Goal: Task Accomplishment & Management: Complete application form

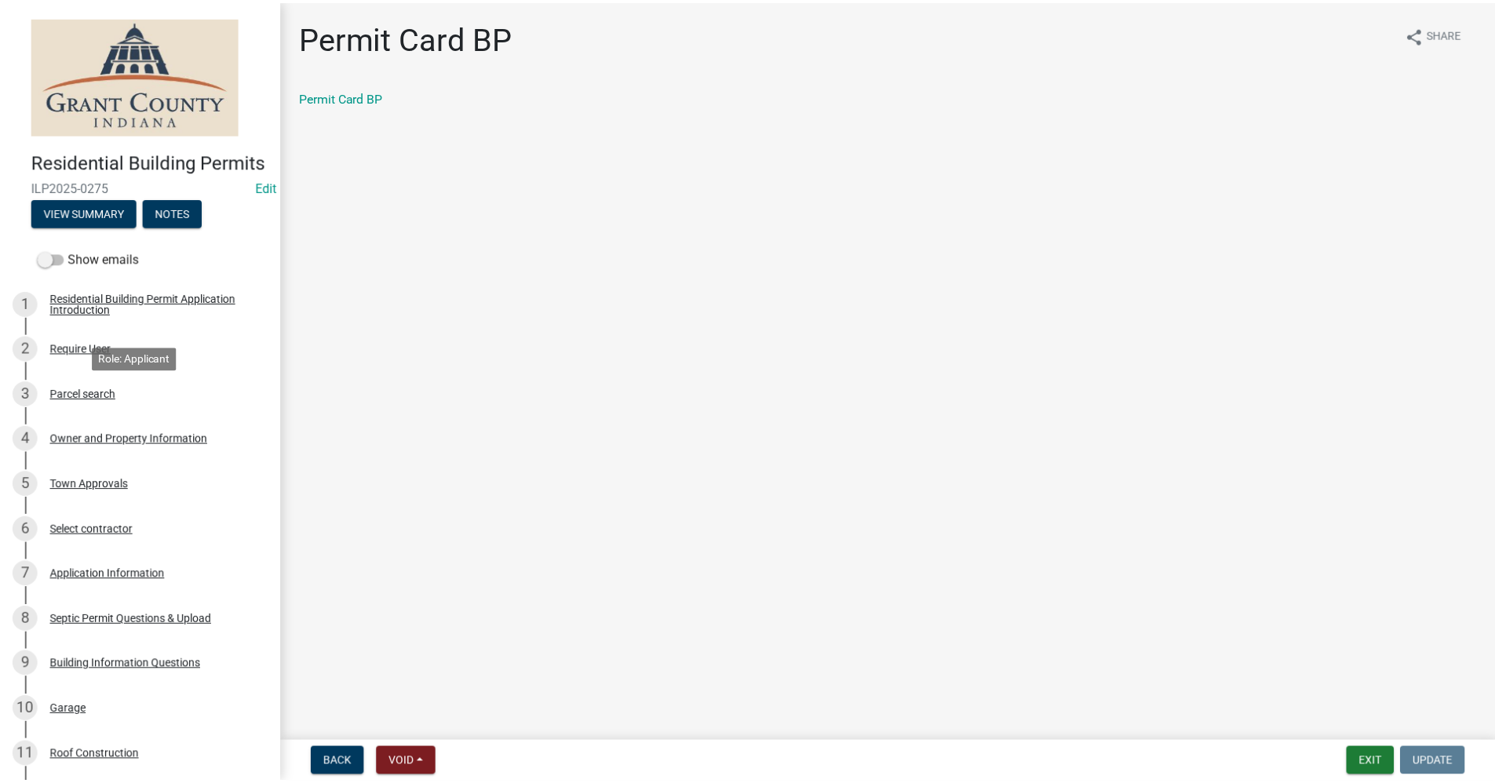
scroll to position [1099, 0]
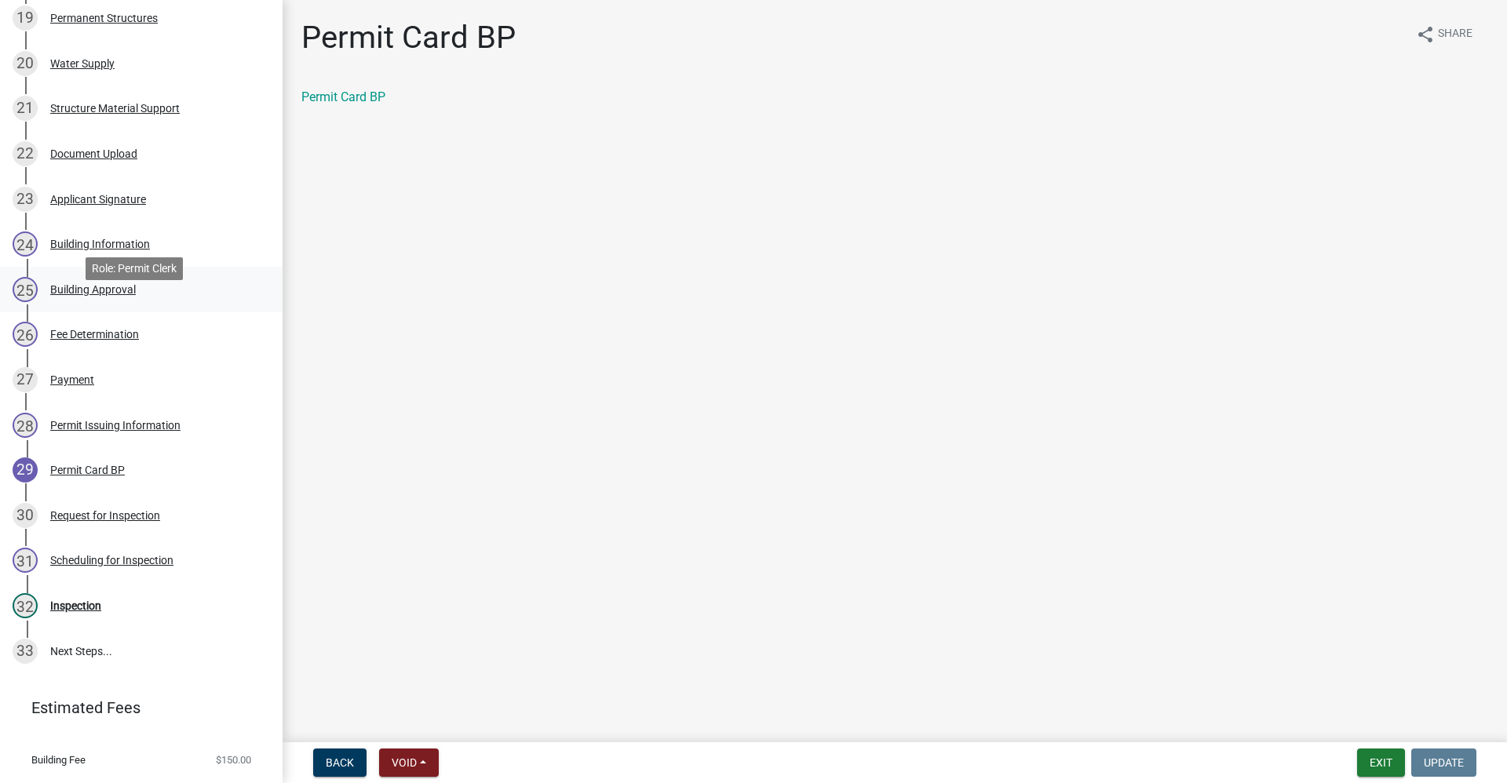
click at [82, 295] on div "Building Approval" at bounding box center [93, 289] width 86 height 11
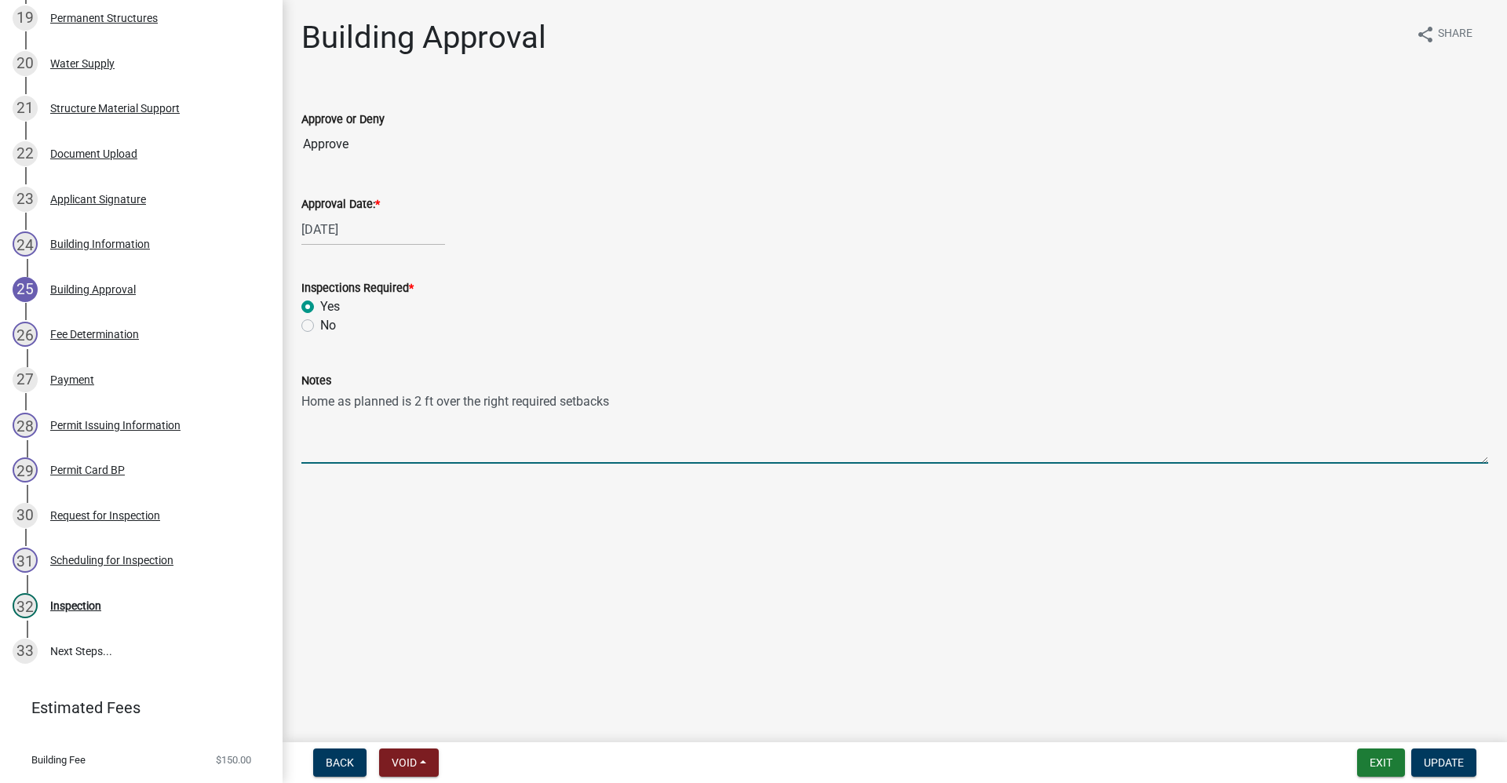
drag, startPoint x: 627, startPoint y: 400, endPoint x: 283, endPoint y: 405, distance: 344.7
click at [283, 405] on div "Building Approval share Share Approve or Deny Approve Approval Date: * [DATE] I…" at bounding box center [895, 255] width 1225 height 472
type textarea "C"
click at [1454, 759] on span "Update" at bounding box center [1444, 763] width 40 height 13
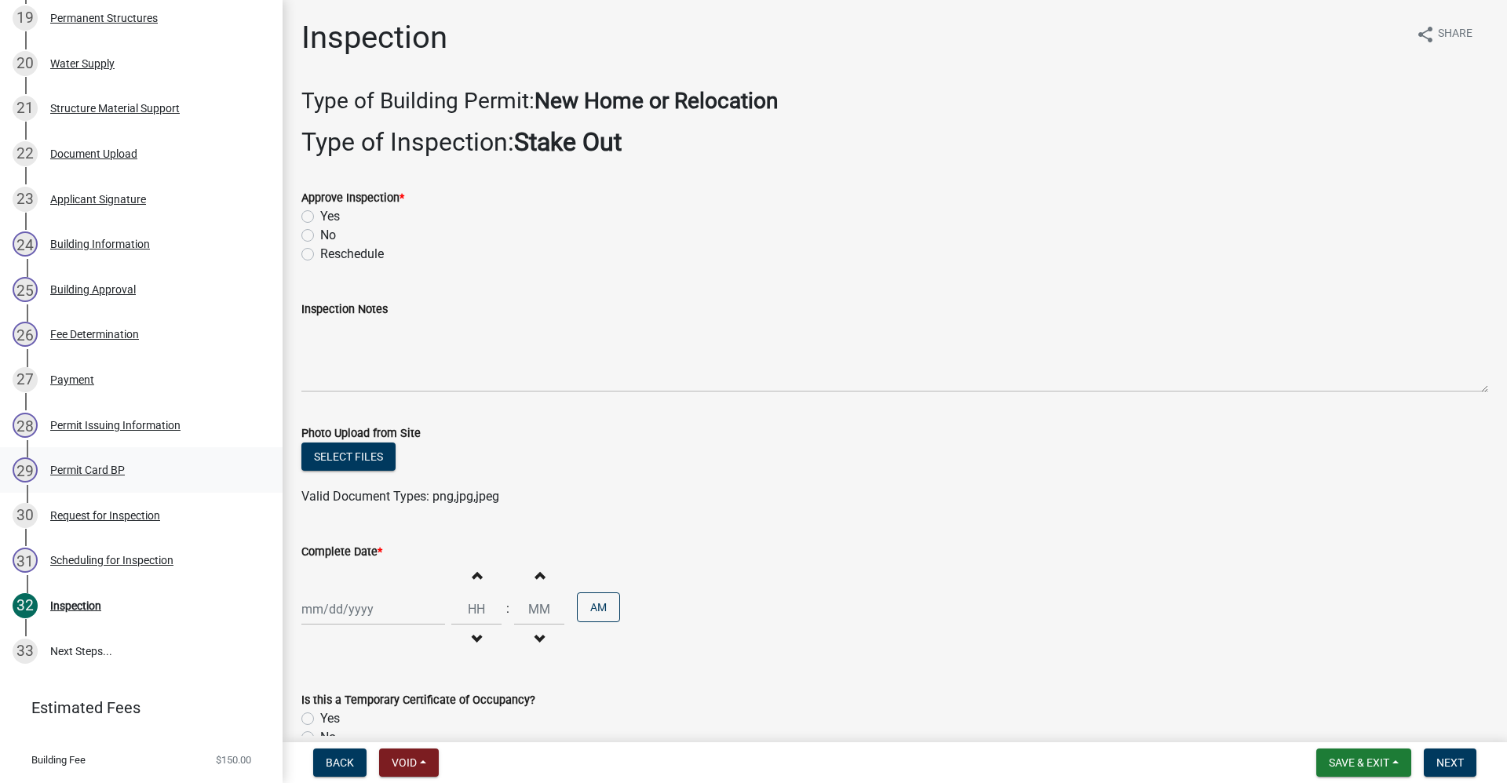
click at [99, 476] on div "Permit Card BP" at bounding box center [87, 470] width 75 height 11
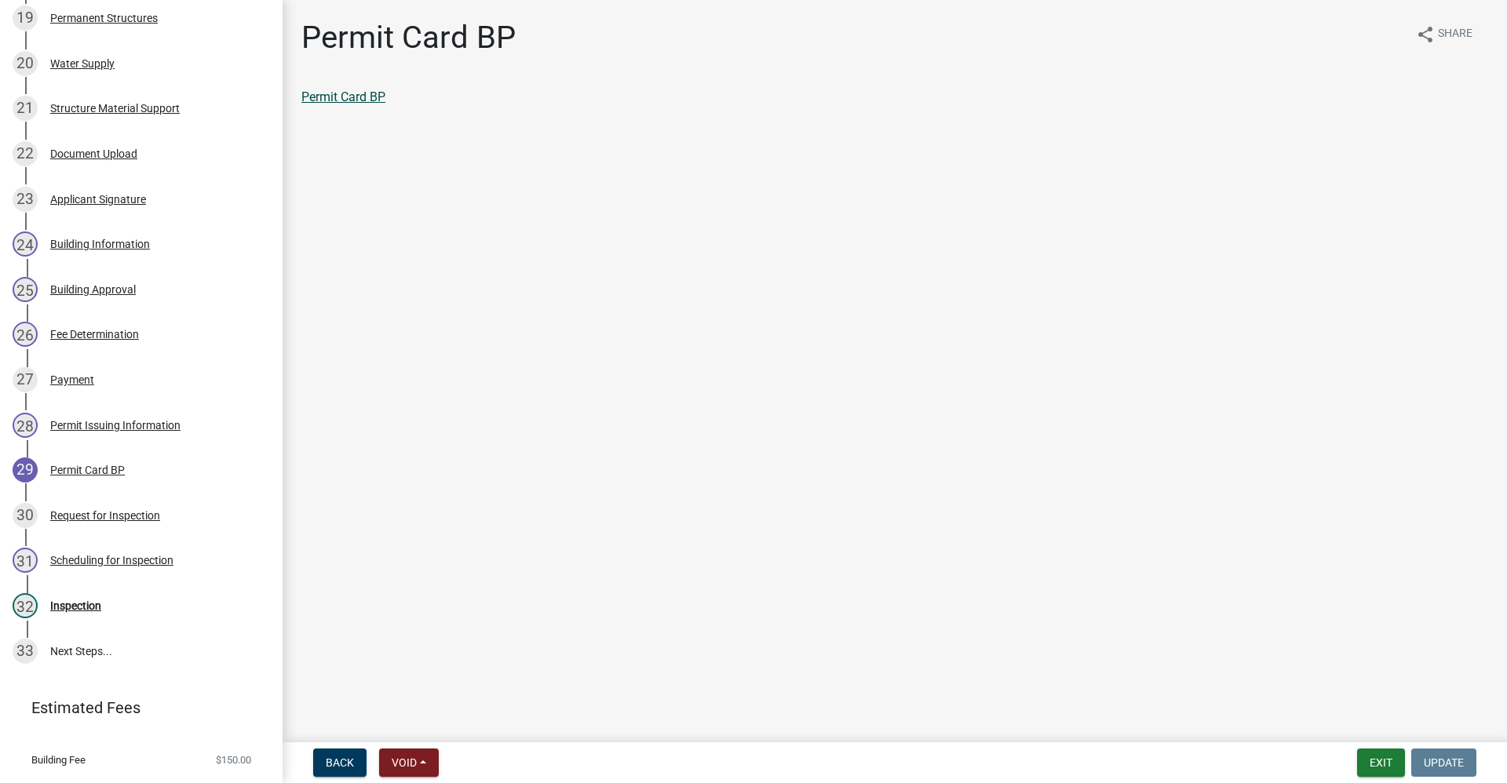
click at [349, 97] on link "Permit Card BP" at bounding box center [343, 96] width 84 height 15
click at [106, 566] on div "Scheduling for Inspection" at bounding box center [111, 560] width 123 height 11
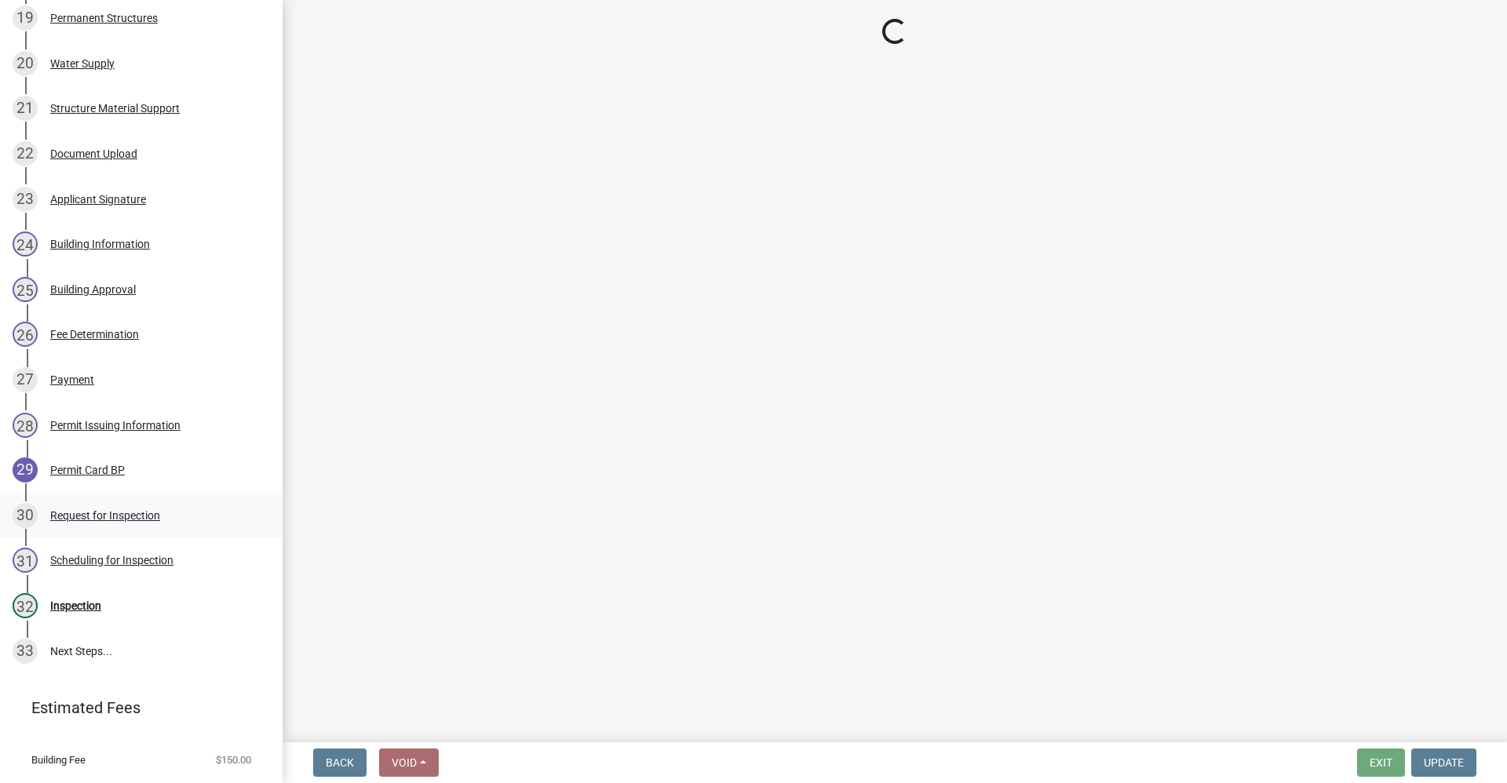
select select "d7f9a44a-d2ea-4d3c-83b3-1aa71c950bd5"
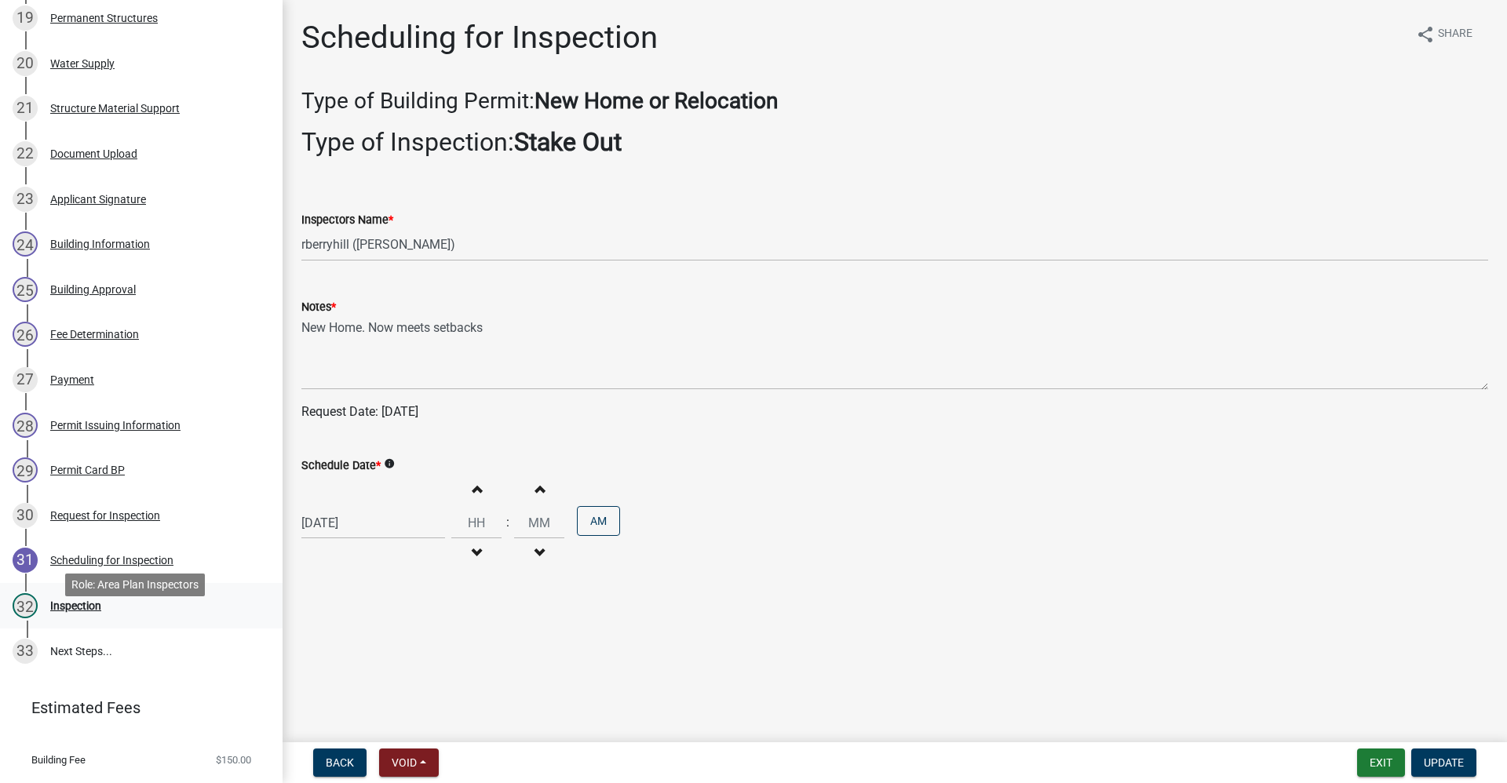
click at [66, 612] on div "Inspection" at bounding box center [75, 606] width 51 height 11
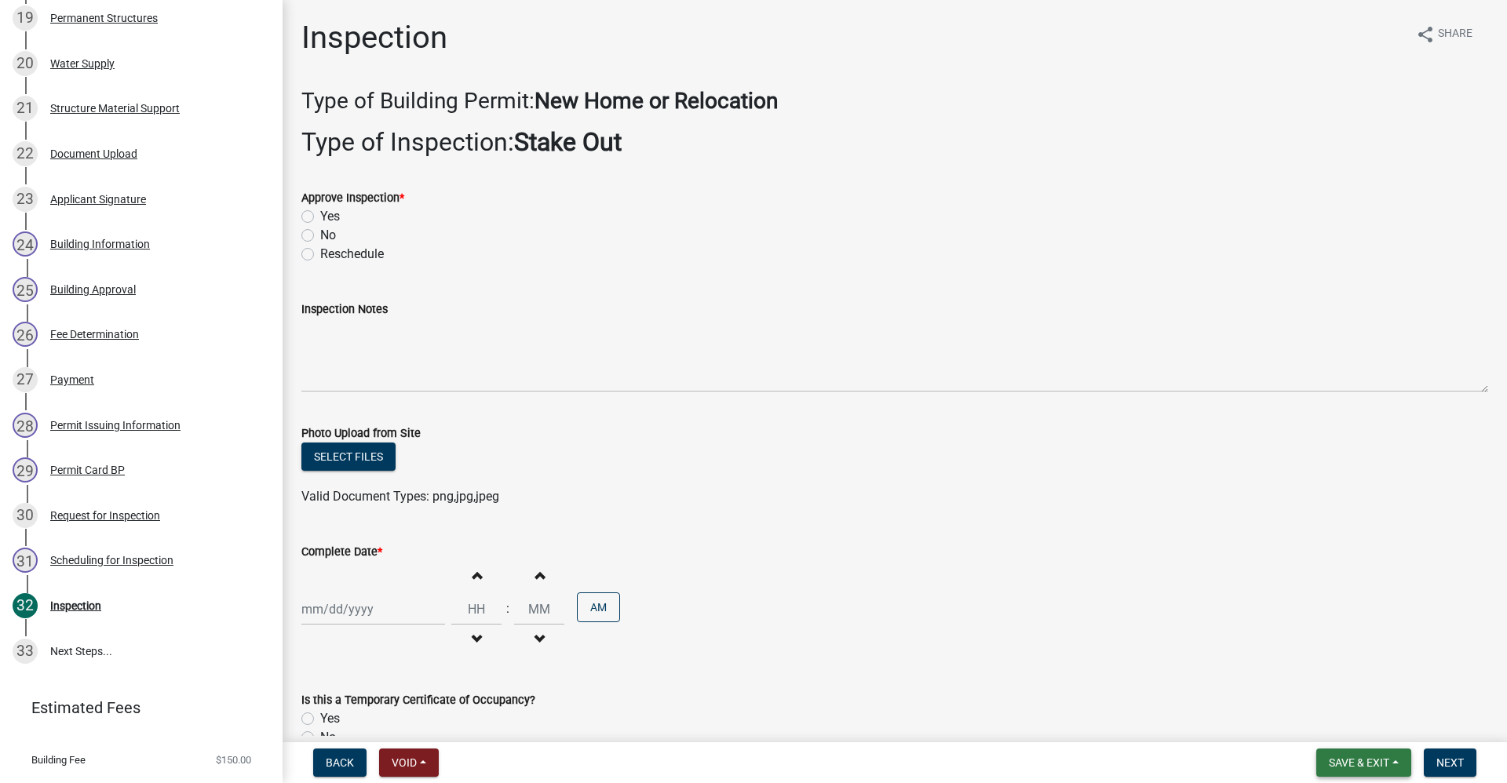
click at [1373, 763] on span "Save & Exit" at bounding box center [1359, 763] width 60 height 13
click at [1349, 720] on button "Save & Exit" at bounding box center [1349, 722] width 126 height 38
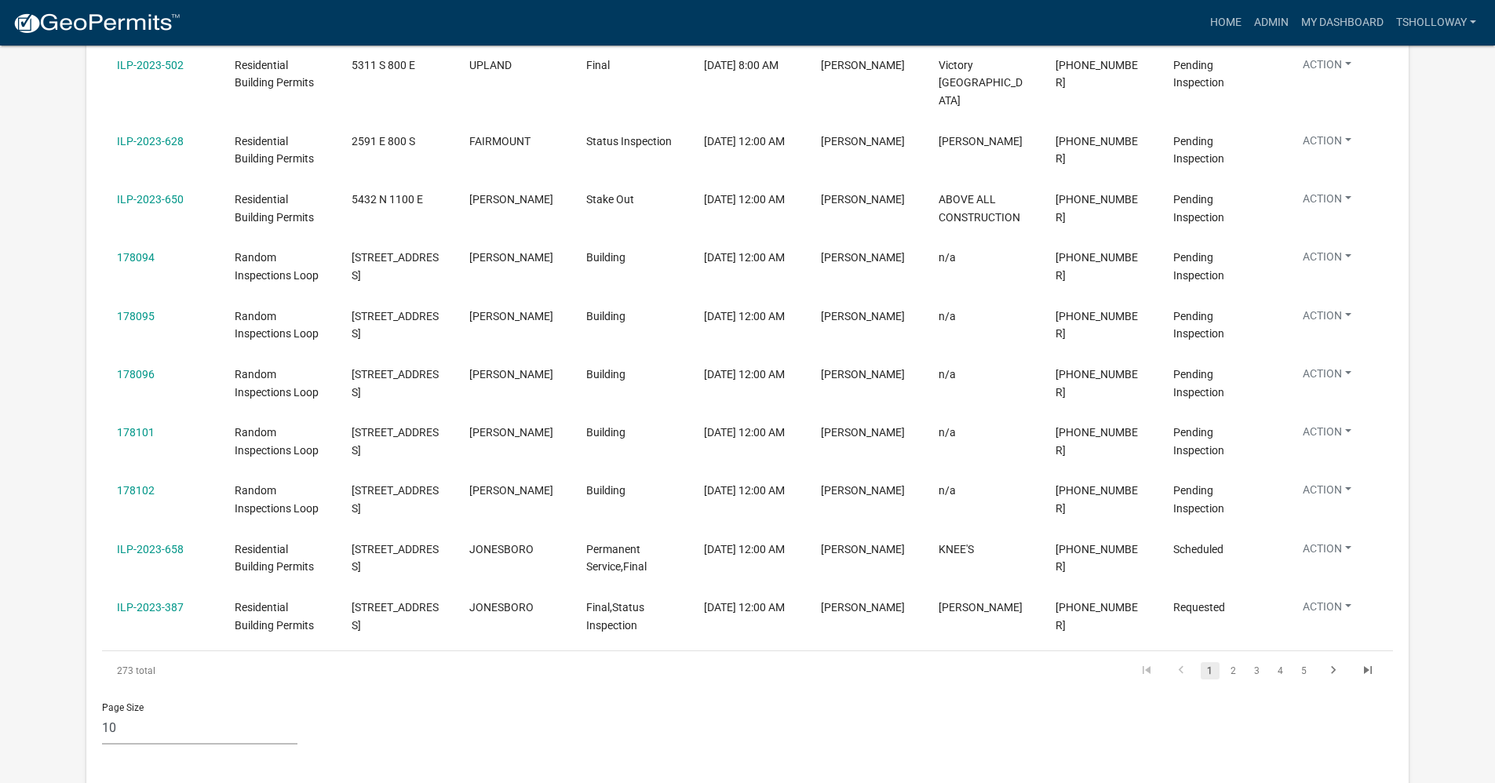
scroll to position [3689, 0]
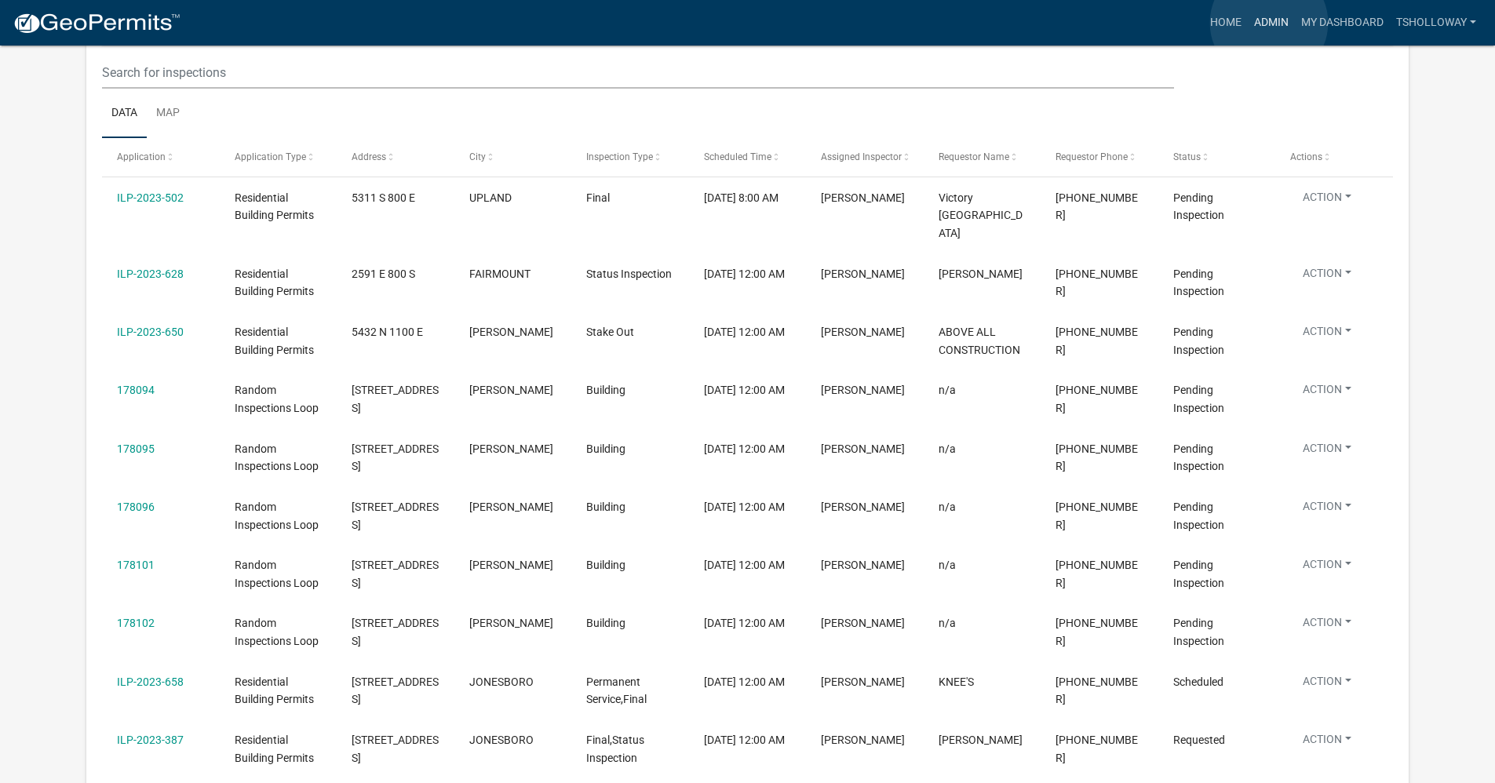
click at [1269, 22] on link "Admin" at bounding box center [1271, 23] width 47 height 30
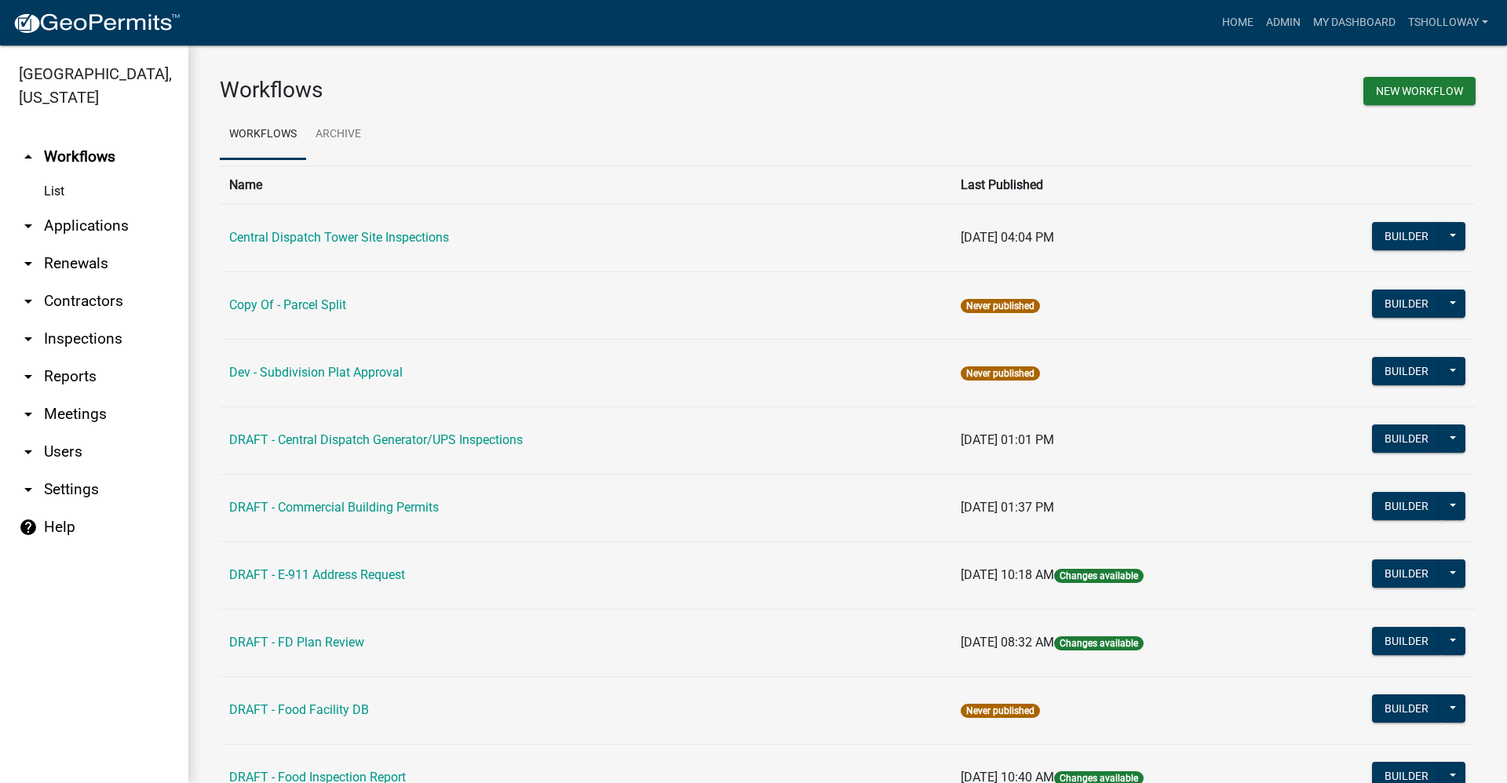
click at [105, 207] on link "arrow_drop_down Applications" at bounding box center [94, 226] width 188 height 38
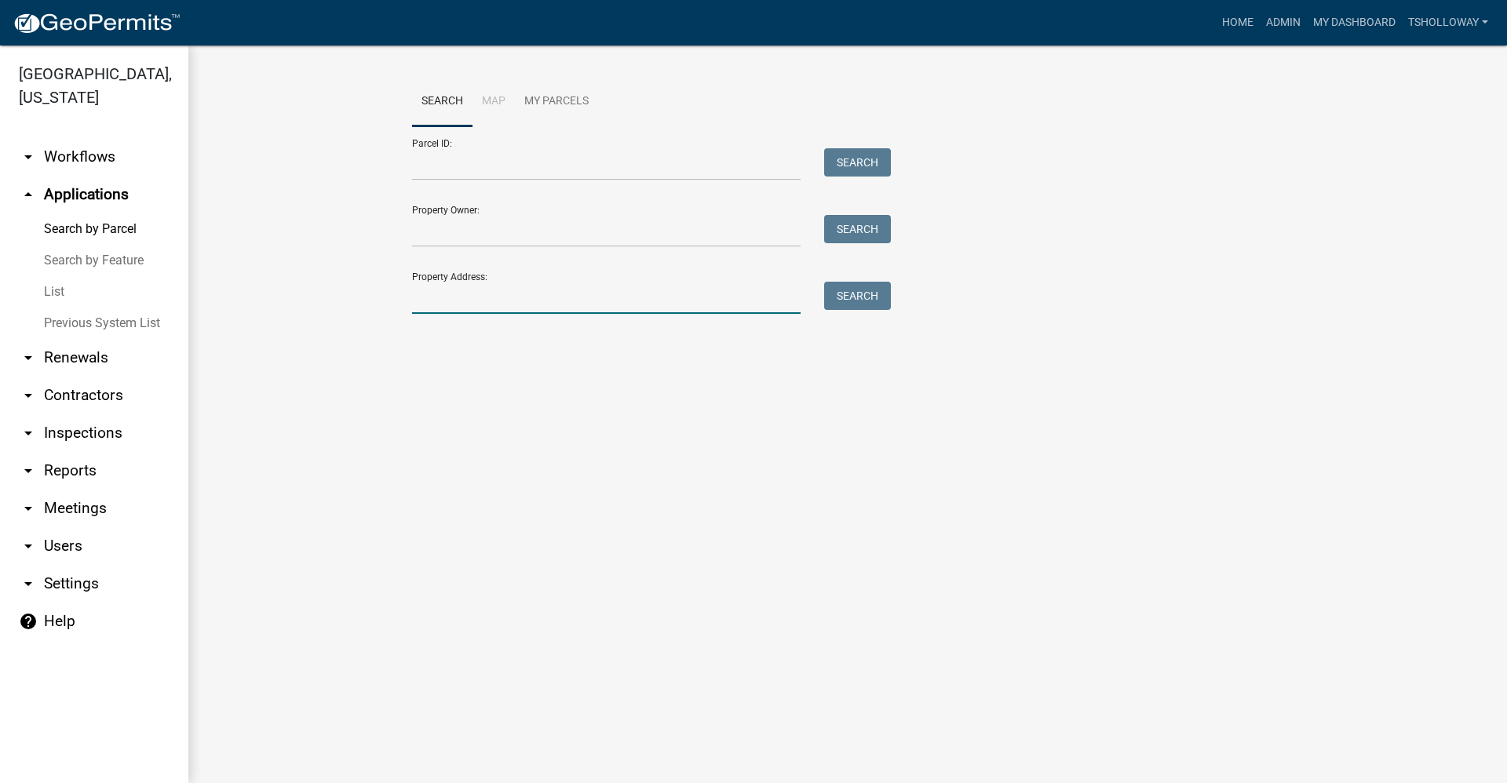
click at [444, 308] on input "Property Address:" at bounding box center [606, 298] width 389 height 32
click at [62, 276] on link "List" at bounding box center [94, 291] width 188 height 31
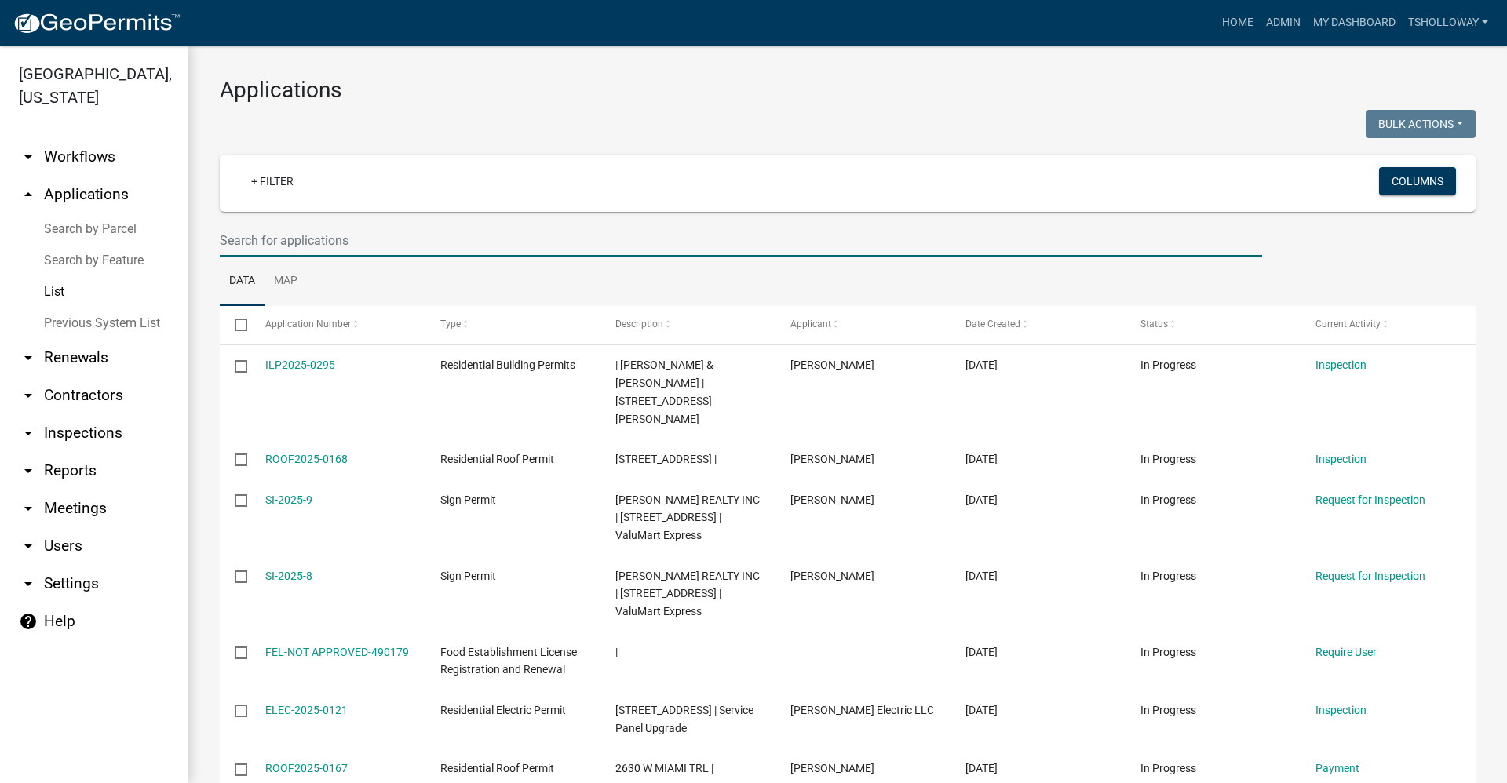
click at [267, 239] on input "text" at bounding box center [741, 241] width 1042 height 32
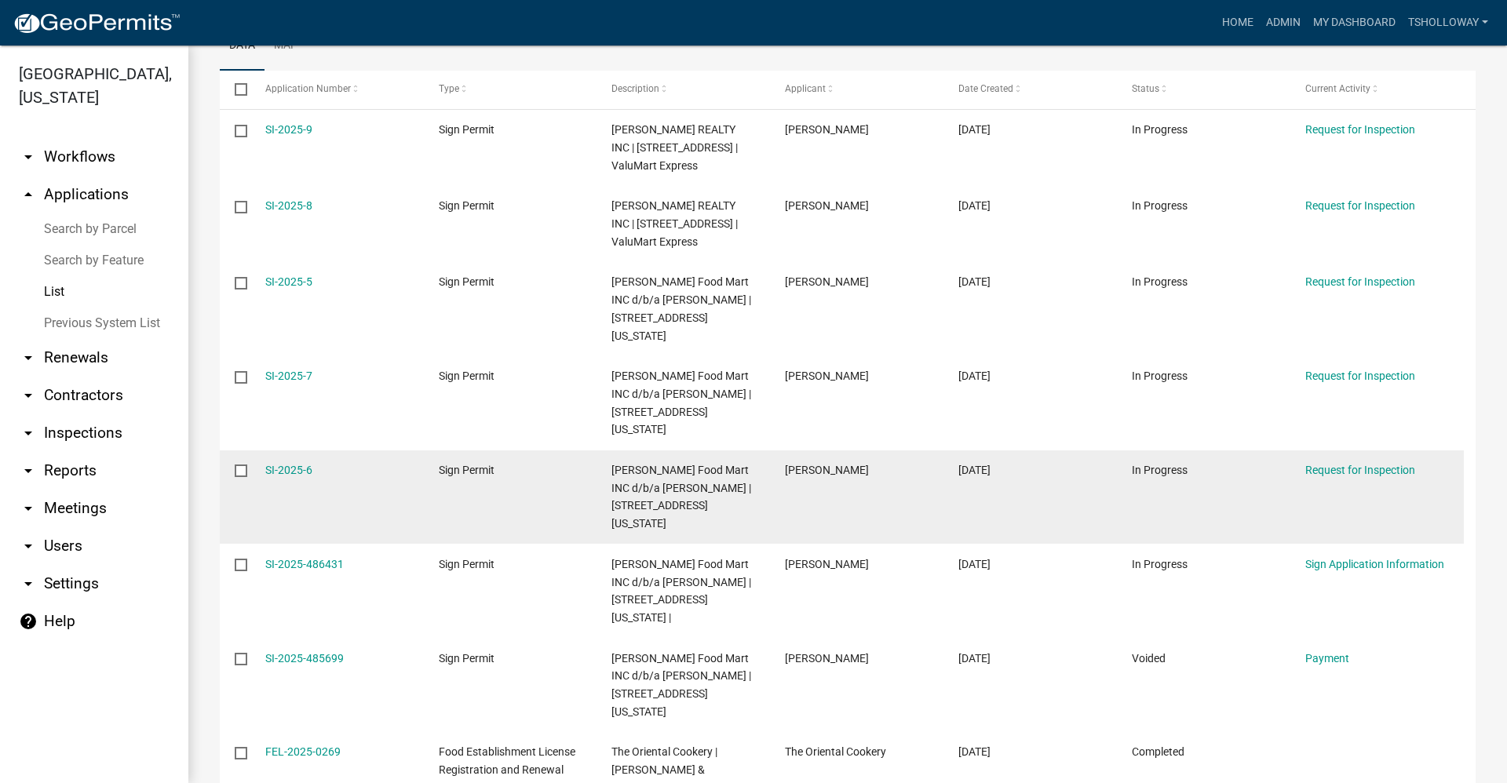
scroll to position [157, 0]
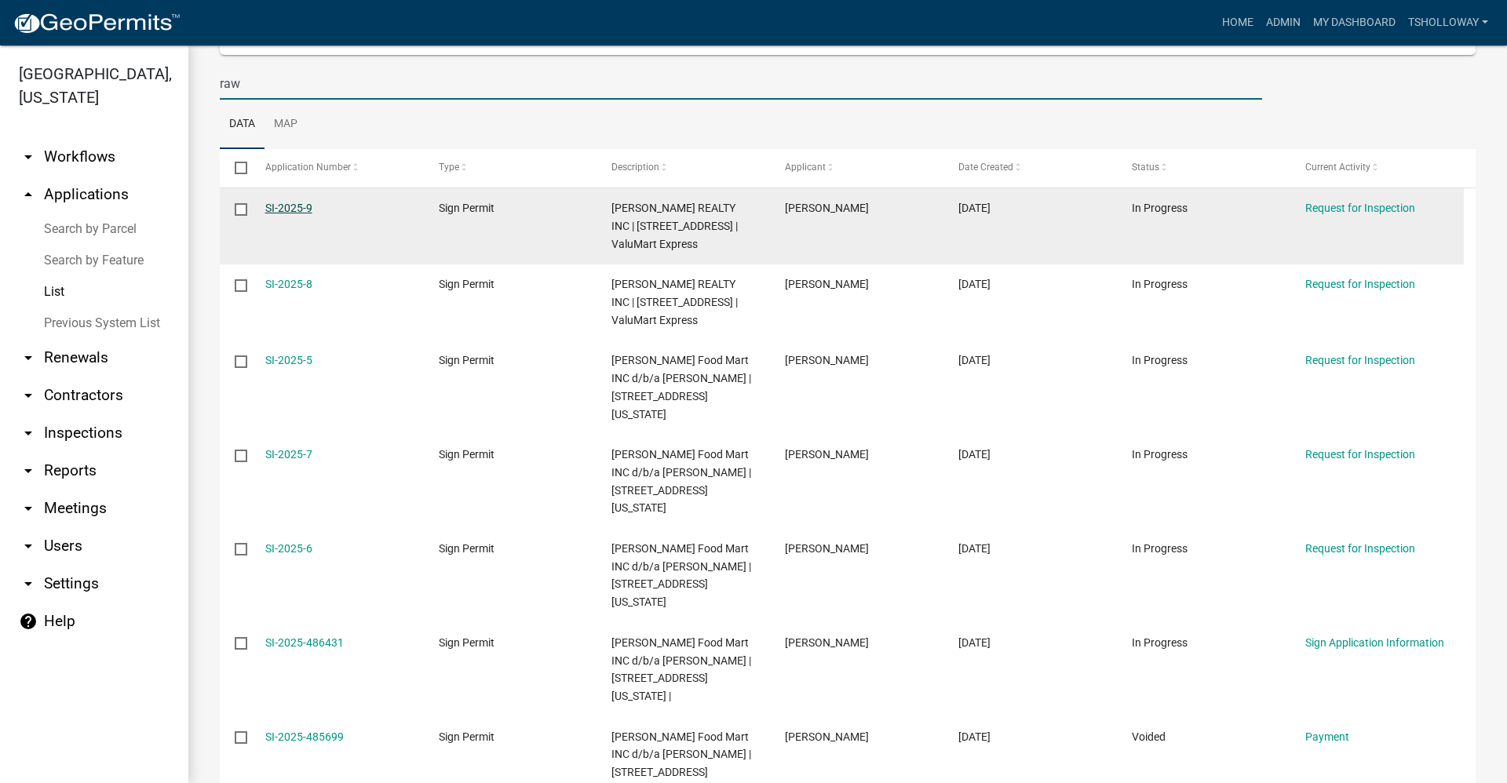
type input "raw"
click at [285, 208] on link "SI-2025-9" at bounding box center [288, 208] width 47 height 13
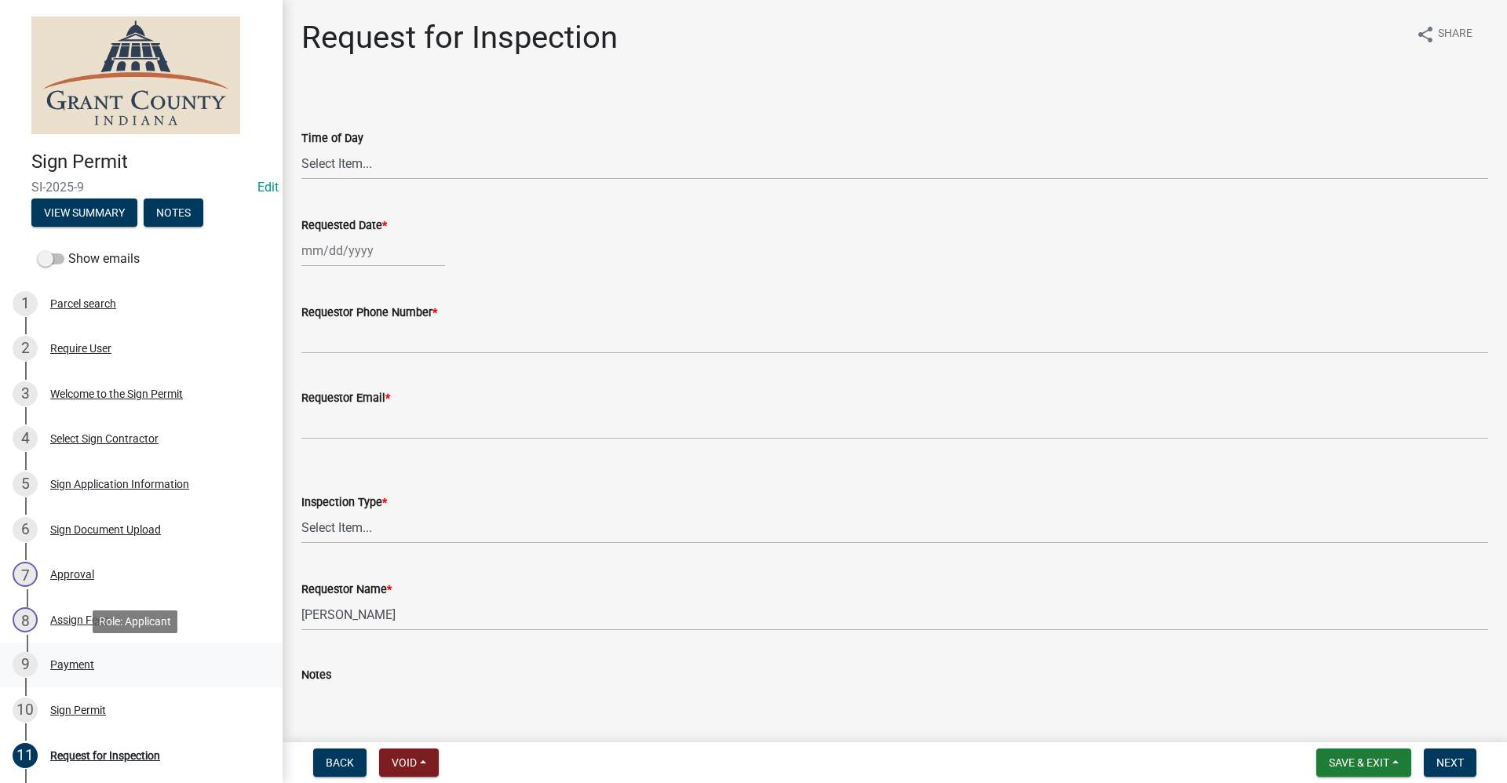
click at [73, 665] on div "Payment" at bounding box center [72, 664] width 44 height 11
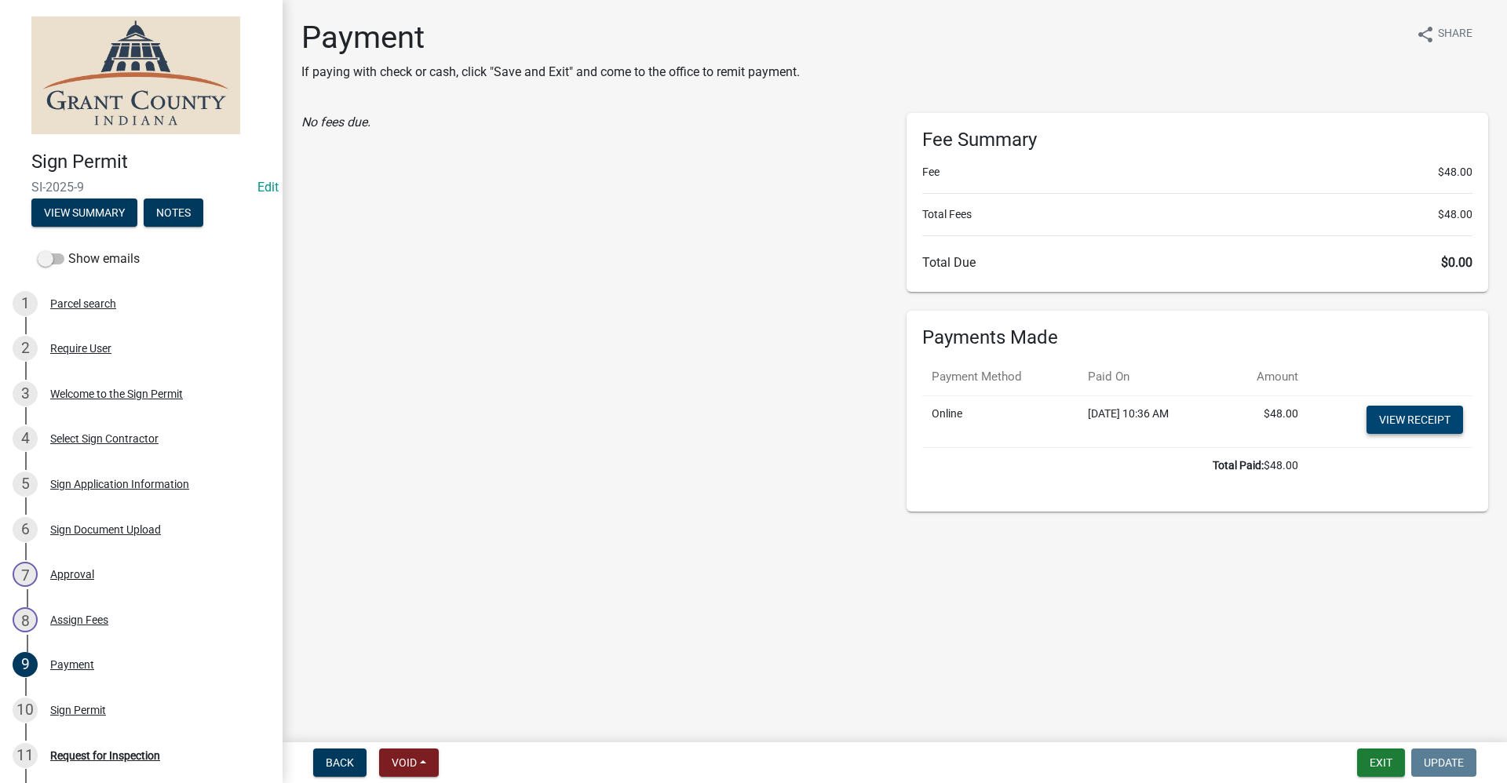
click at [1415, 427] on link "View receipt" at bounding box center [1415, 420] width 97 height 28
click at [126, 485] on div "Sign Application Information" at bounding box center [119, 484] width 139 height 11
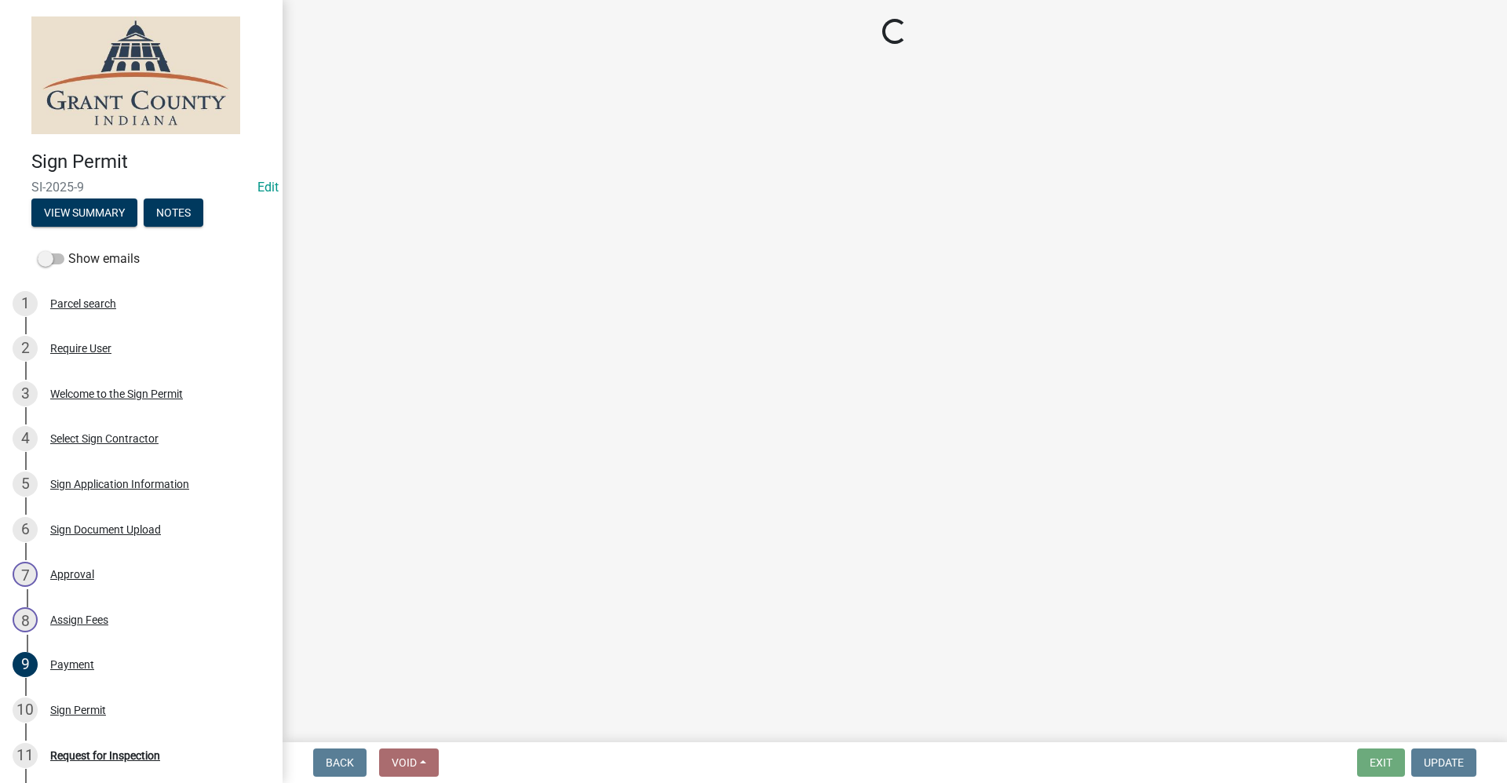
select select "e7daa1ce-a736-4e02-ba77-c09825194ca7"
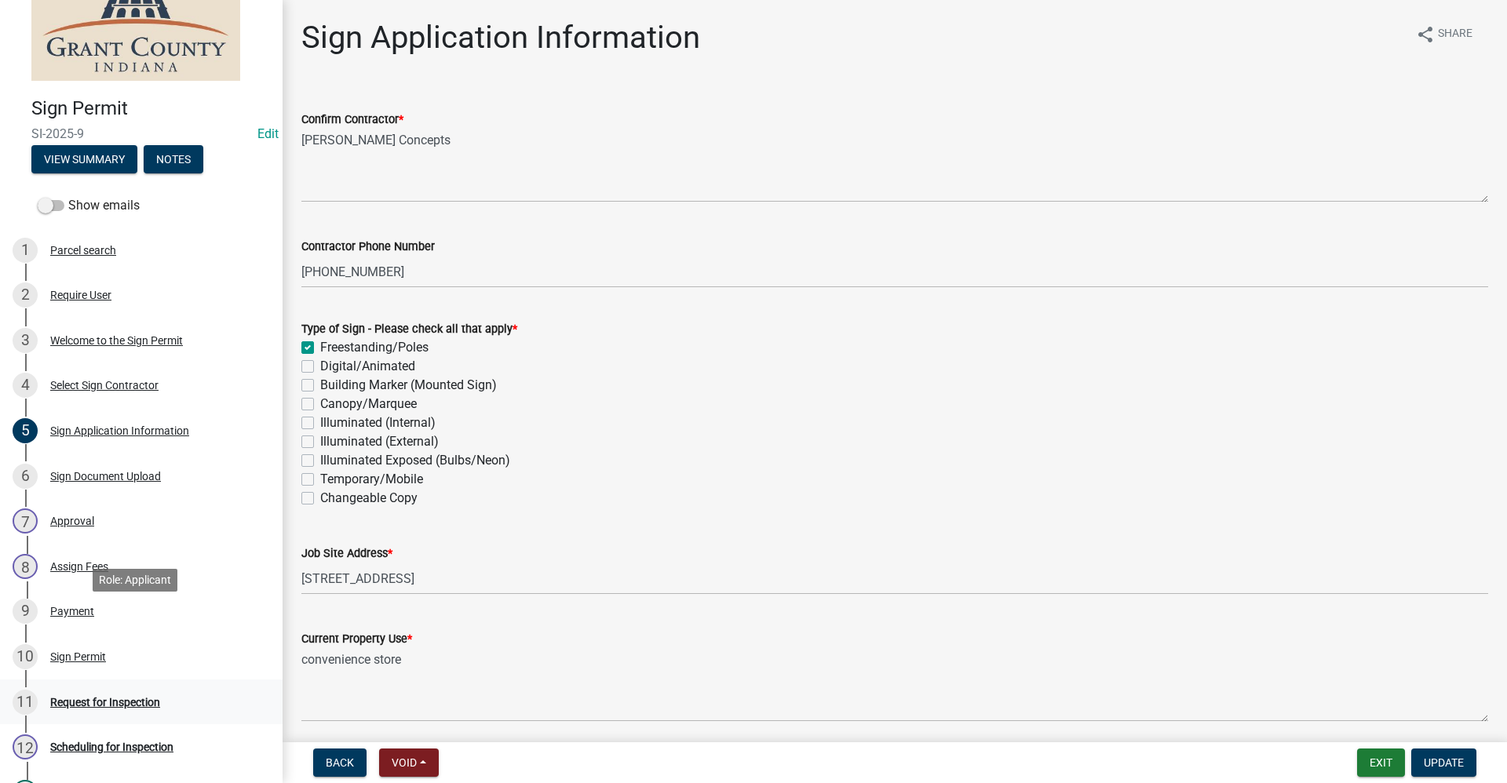
scroll to position [157, 0]
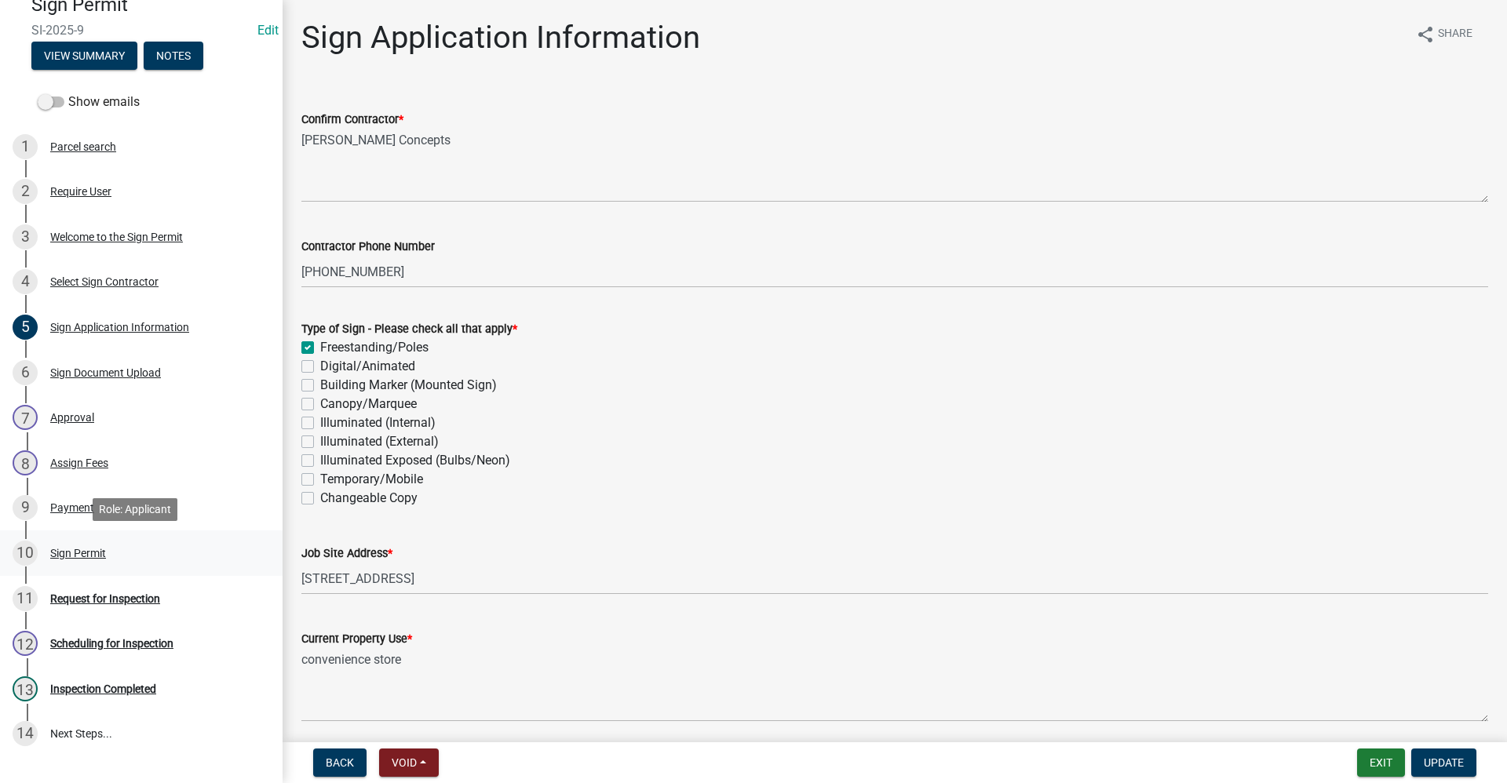
click at [93, 550] on div "Sign Permit" at bounding box center [78, 553] width 56 height 11
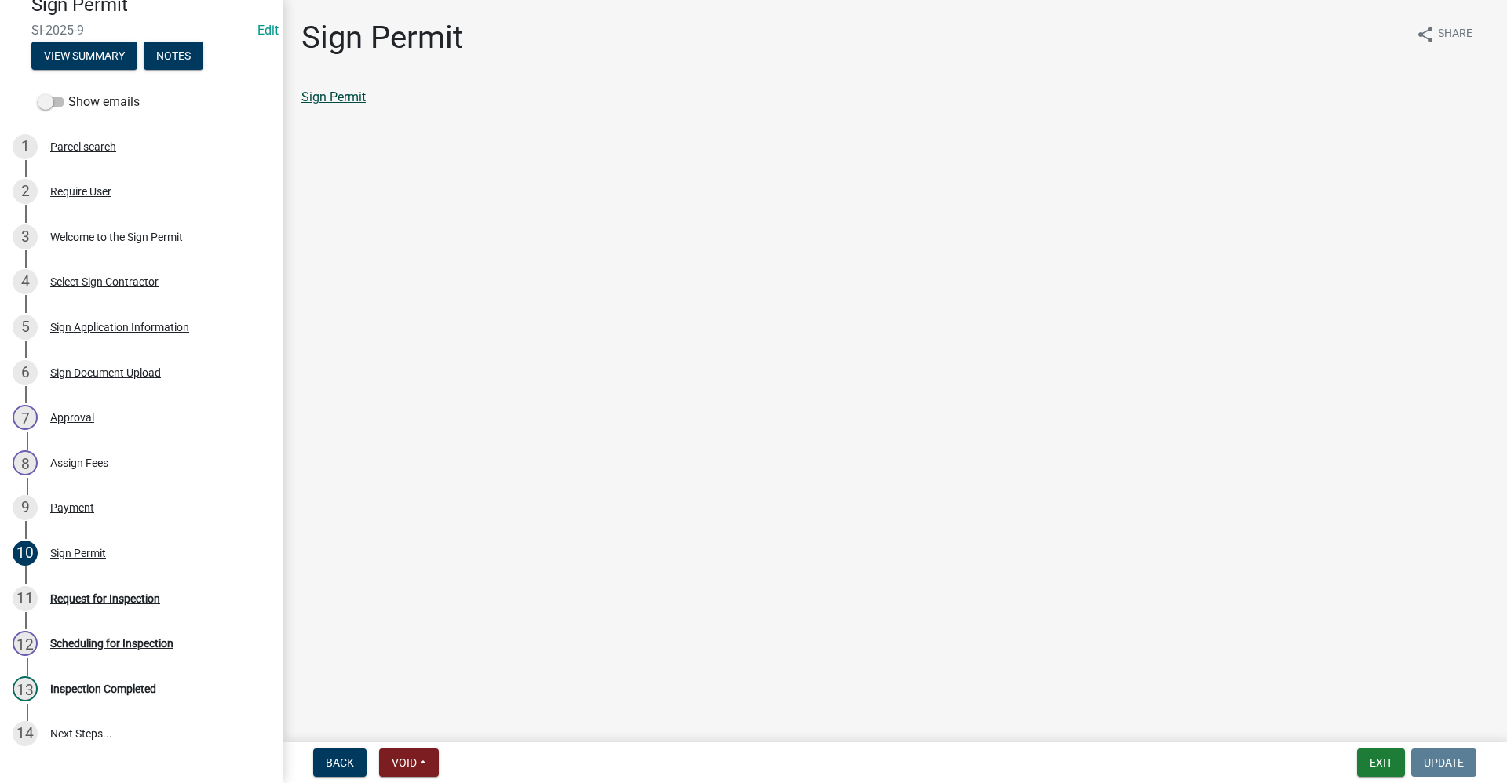
click at [339, 95] on link "Sign Permit" at bounding box center [333, 96] width 64 height 15
click at [109, 601] on div "Request for Inspection" at bounding box center [105, 598] width 110 height 11
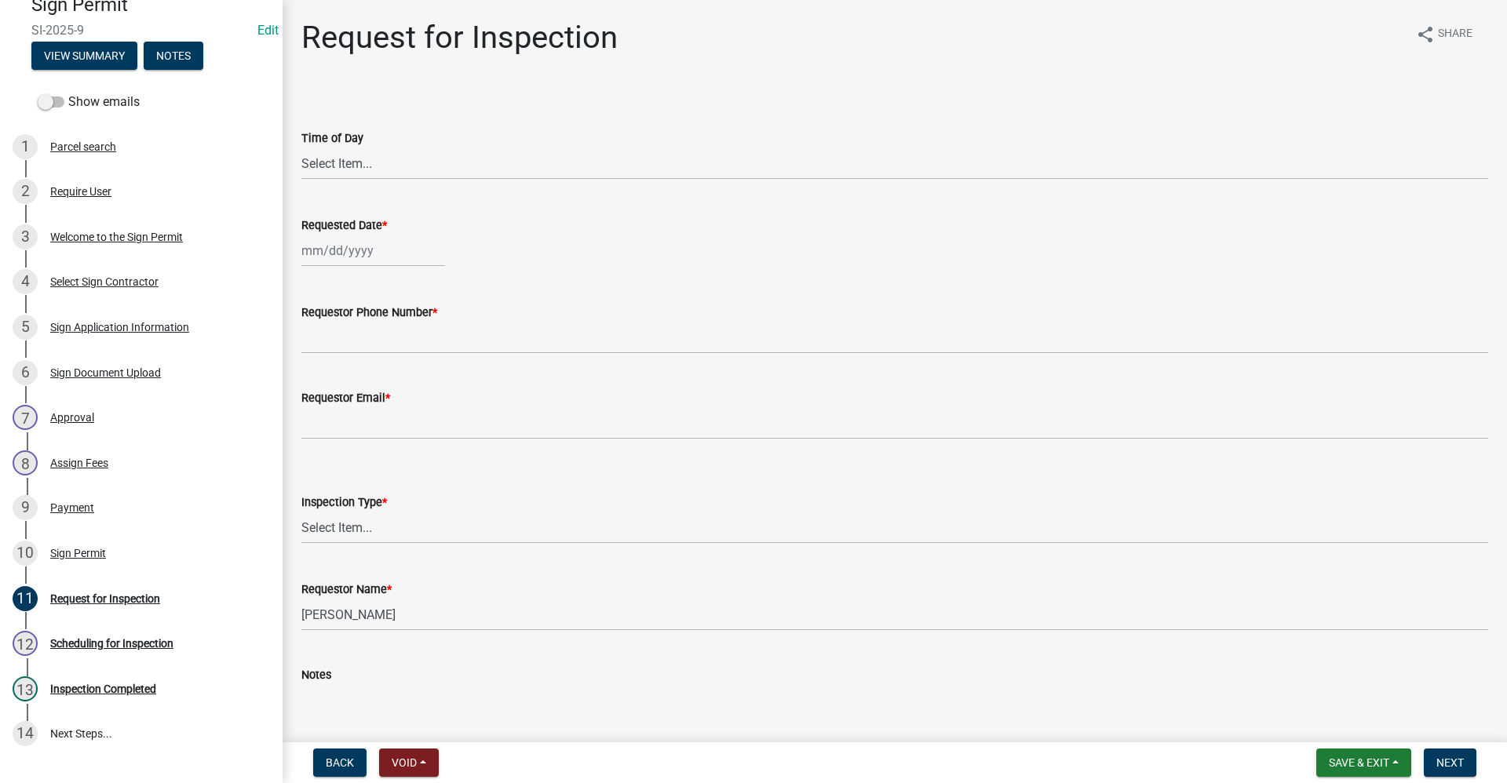
click at [335, 248] on div at bounding box center [373, 251] width 144 height 32
select select "10"
select select "2025"
click at [389, 385] on div "16" at bounding box center [392, 384] width 25 height 25
type input "[DATE]"
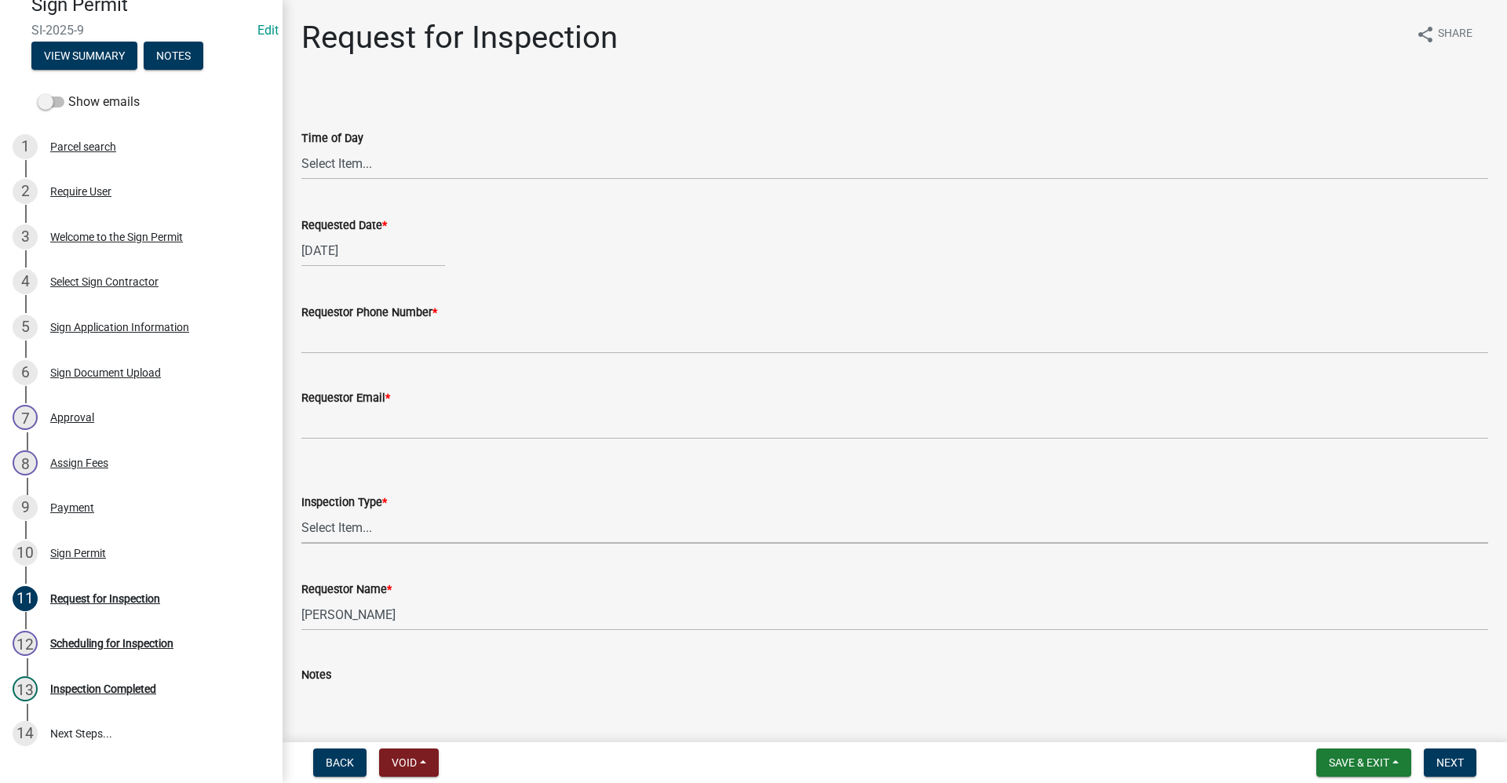
click at [328, 529] on select "Select Item... Stake Out Footing Electric Connection Final" at bounding box center [894, 528] width 1187 height 32
click at [301, 512] on select "Select Item... Stake Out Footing Electric Connection Final" at bounding box center [894, 528] width 1187 height 32
select select "8542b522-0588-4dfe-94b0-effffb9882b3"
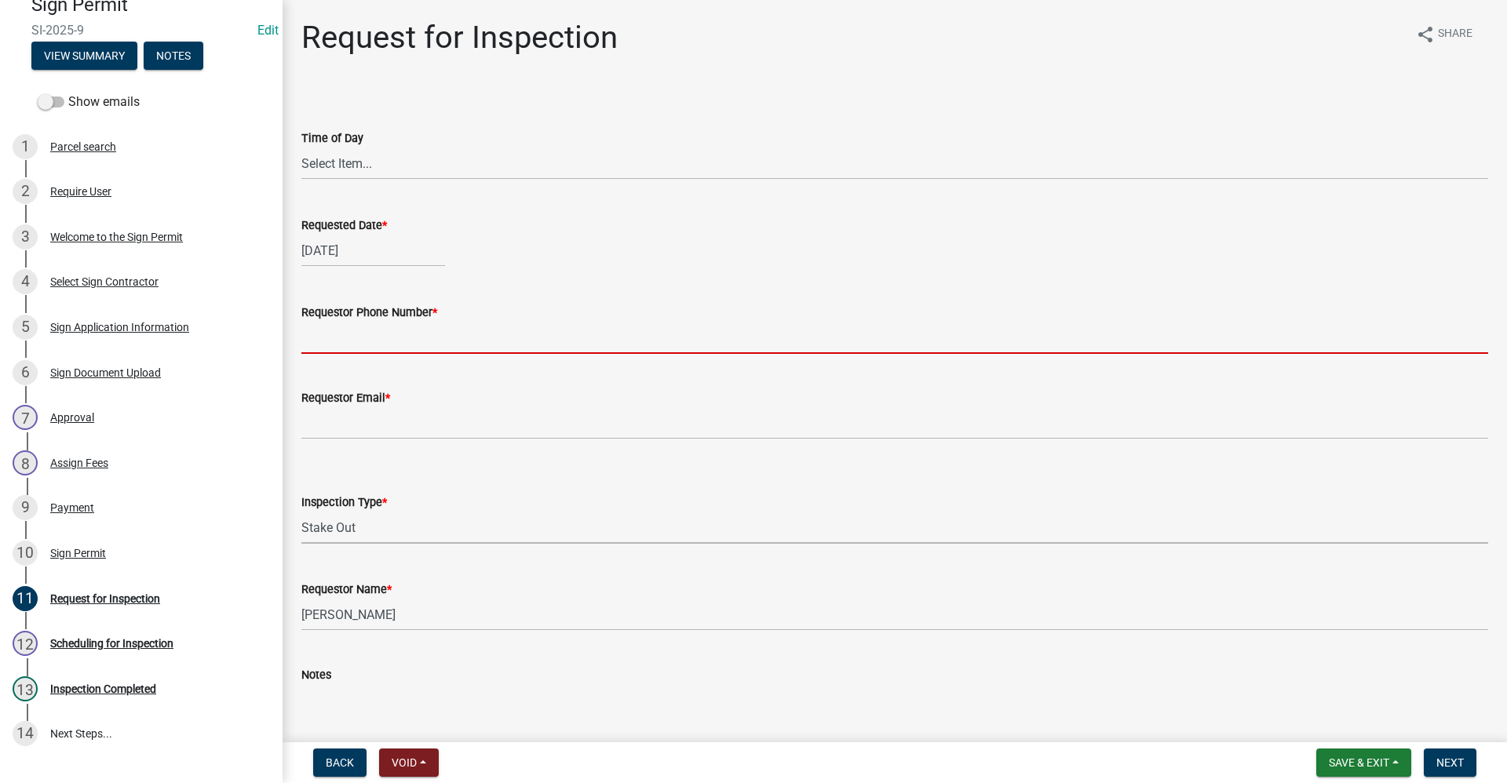
click at [321, 338] on input "Requestor Phone Number *" at bounding box center [894, 338] width 1187 height 32
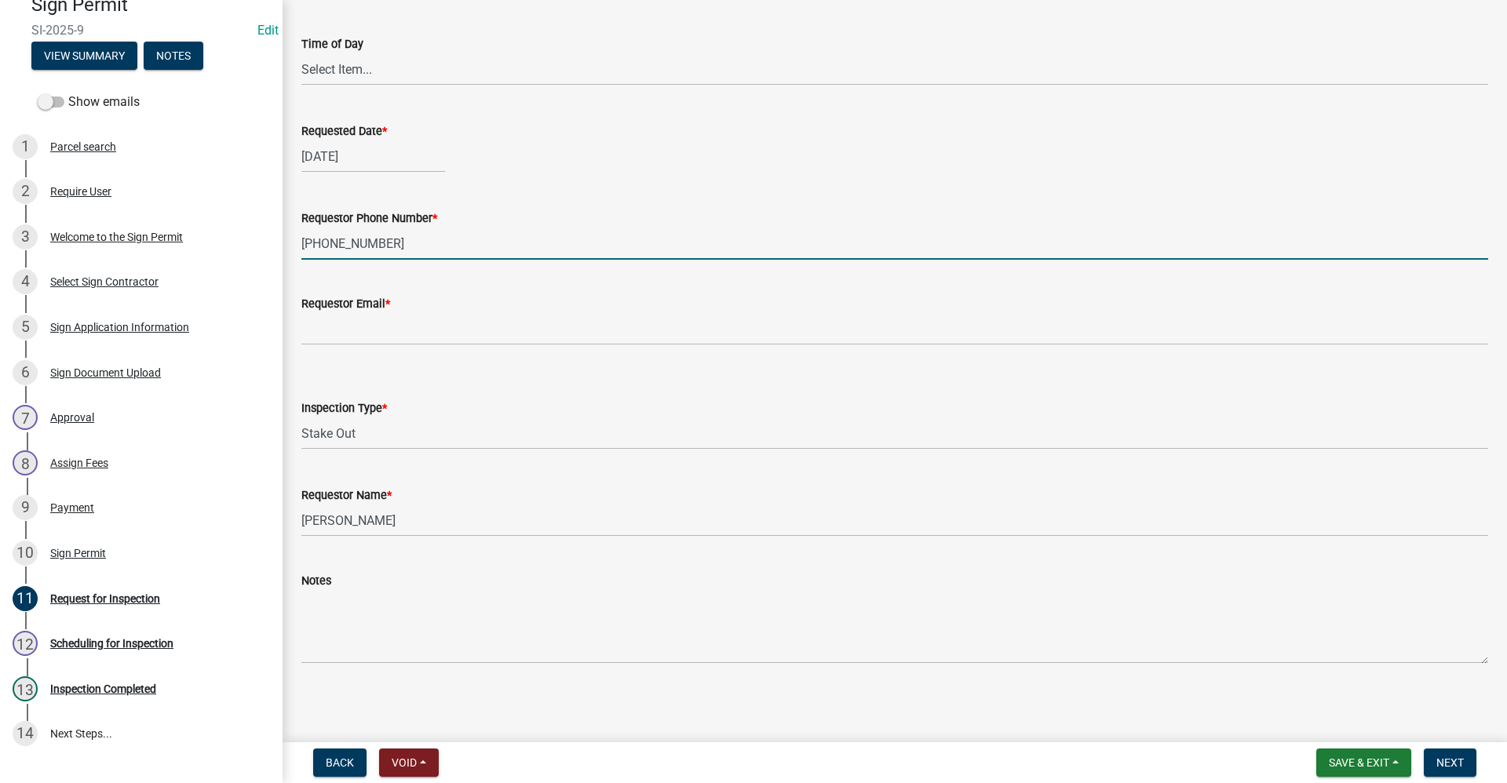
scroll to position [96, 0]
type input "[PHONE_NUMBER]"
click at [1466, 758] on button "Next" at bounding box center [1450, 763] width 53 height 28
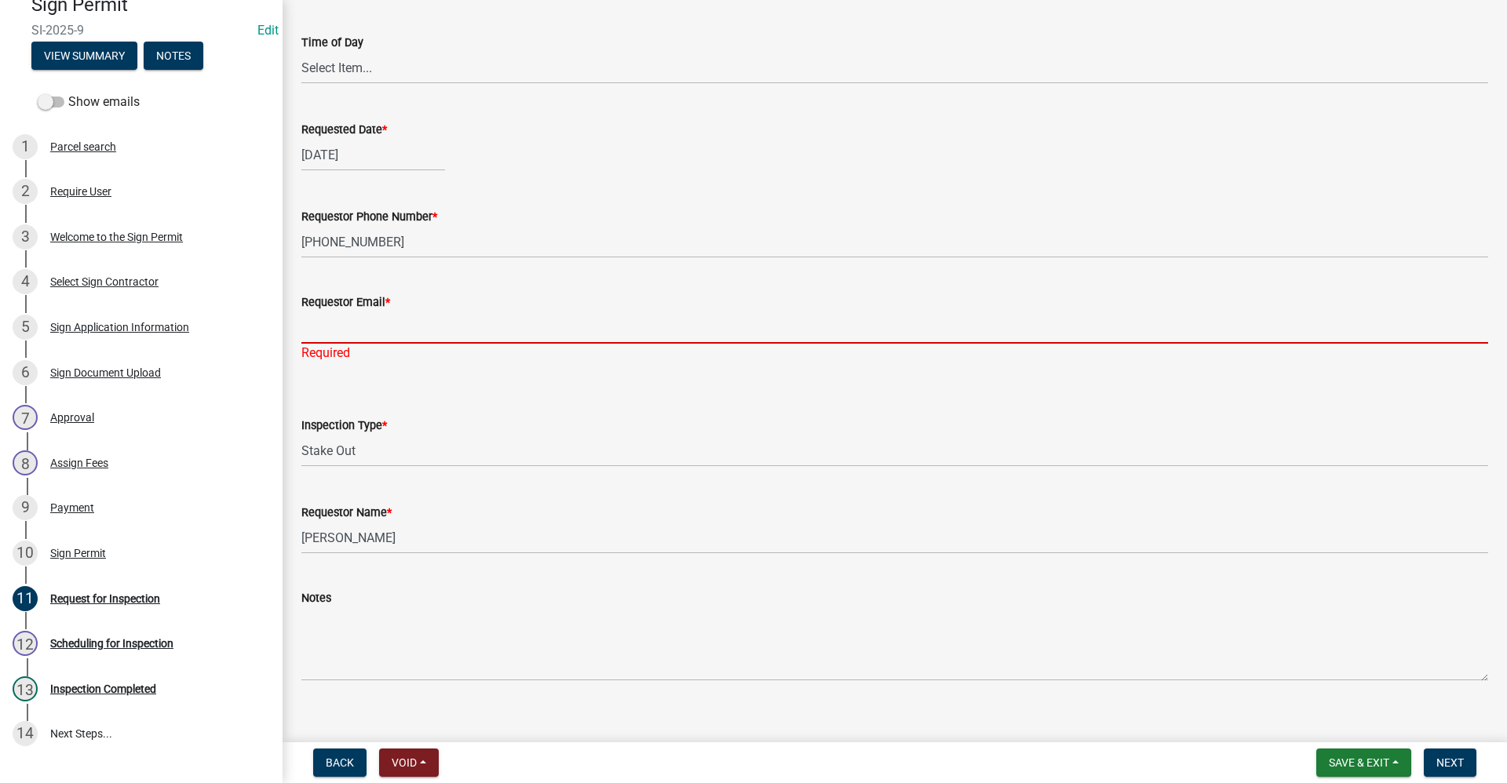
click at [312, 338] on input "Requestor Email *" at bounding box center [894, 328] width 1187 height 32
type input "no@email"
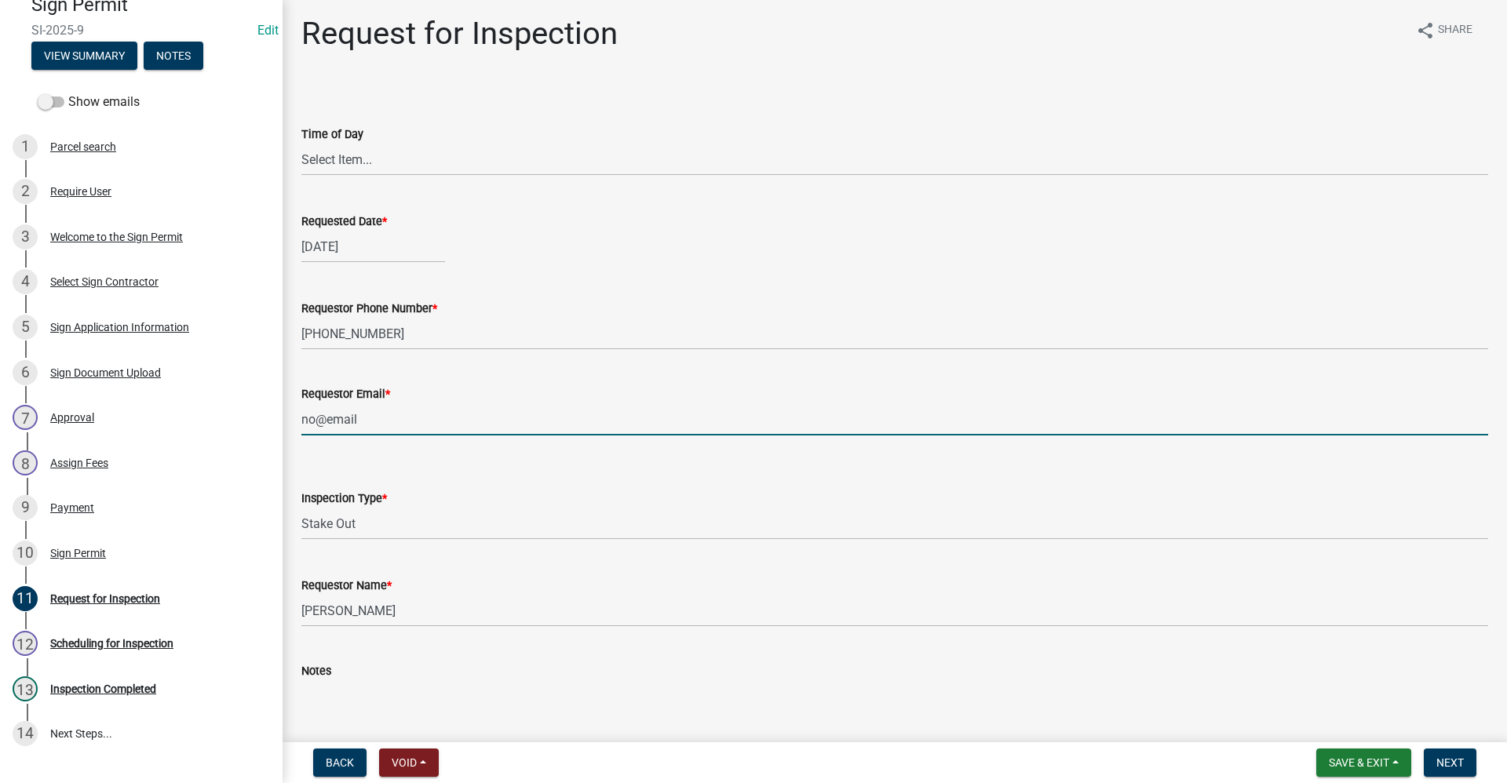
scroll to position [0, 0]
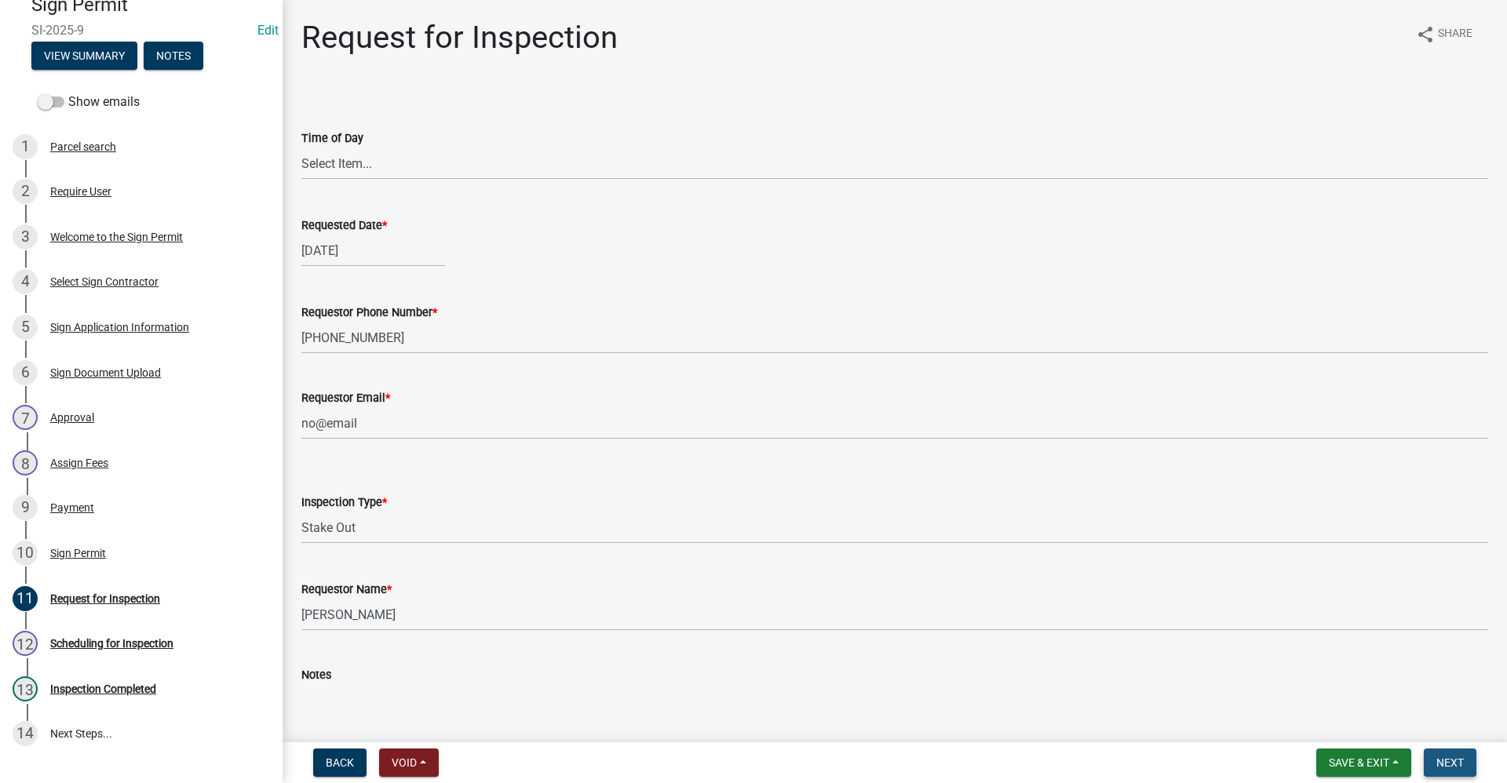
click at [1458, 761] on span "Next" at bounding box center [1450, 763] width 27 height 13
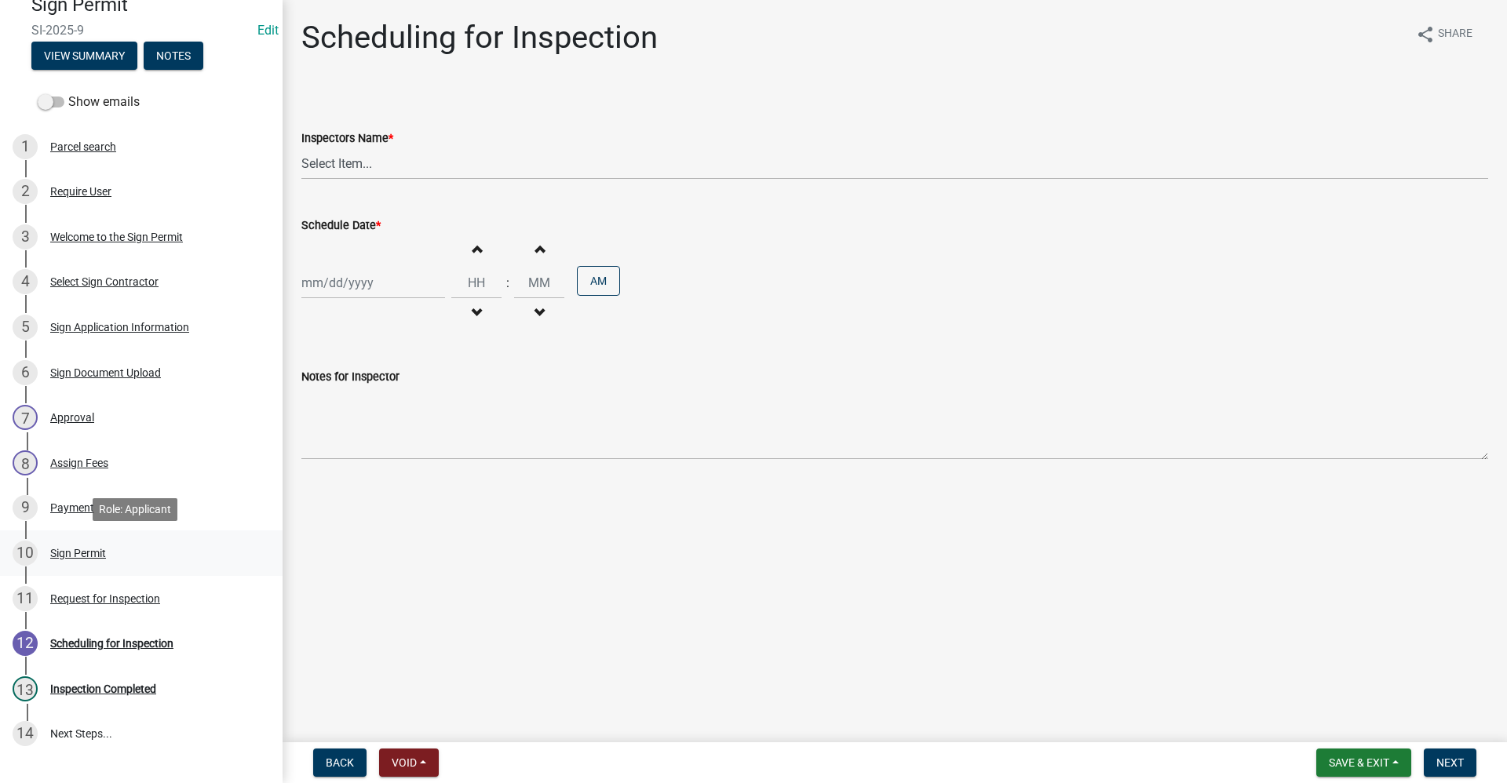
click at [72, 551] on div "Sign Permit" at bounding box center [78, 553] width 56 height 11
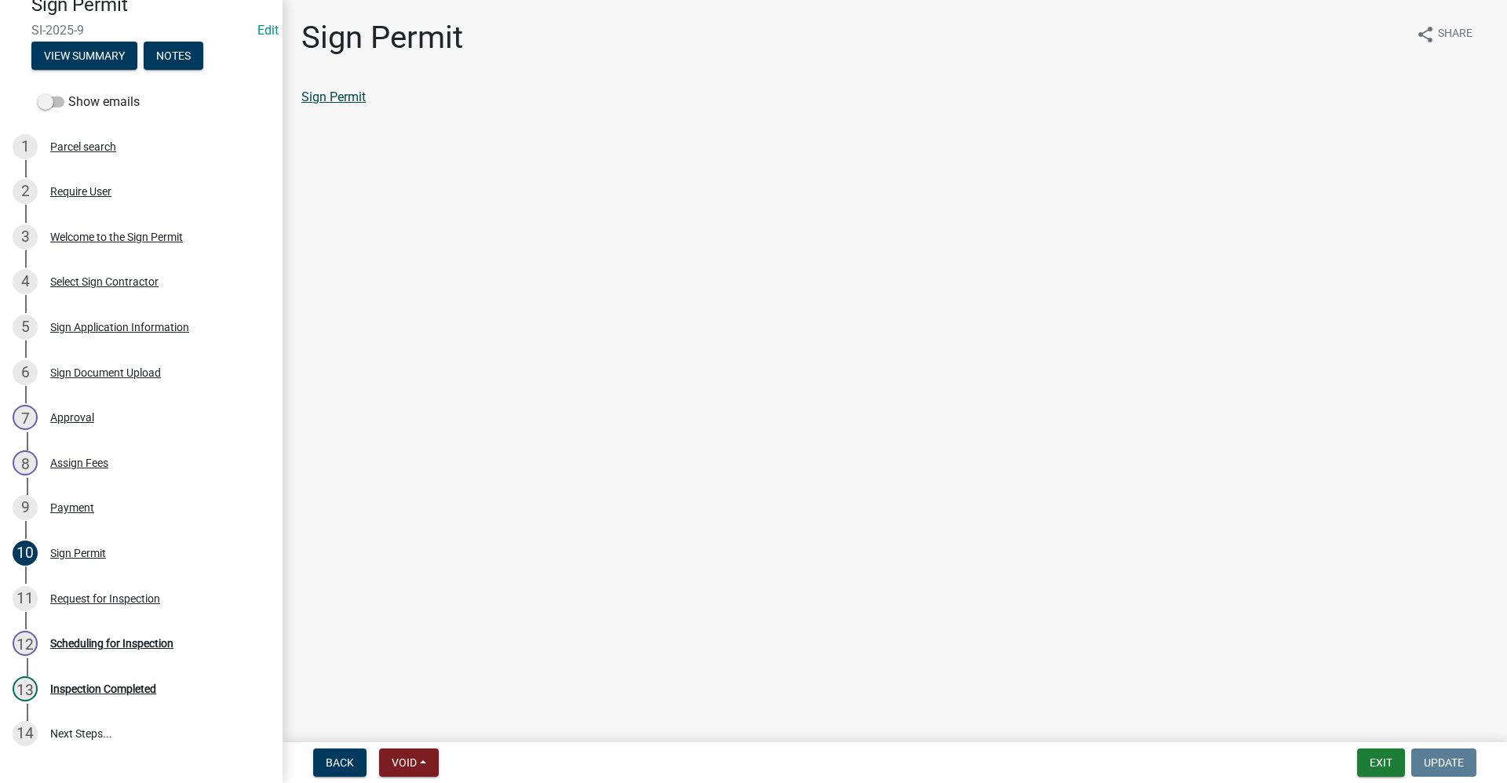
click at [345, 98] on link "Sign Permit" at bounding box center [333, 96] width 64 height 15
click at [135, 638] on div "Scheduling for Inspection" at bounding box center [111, 643] width 123 height 11
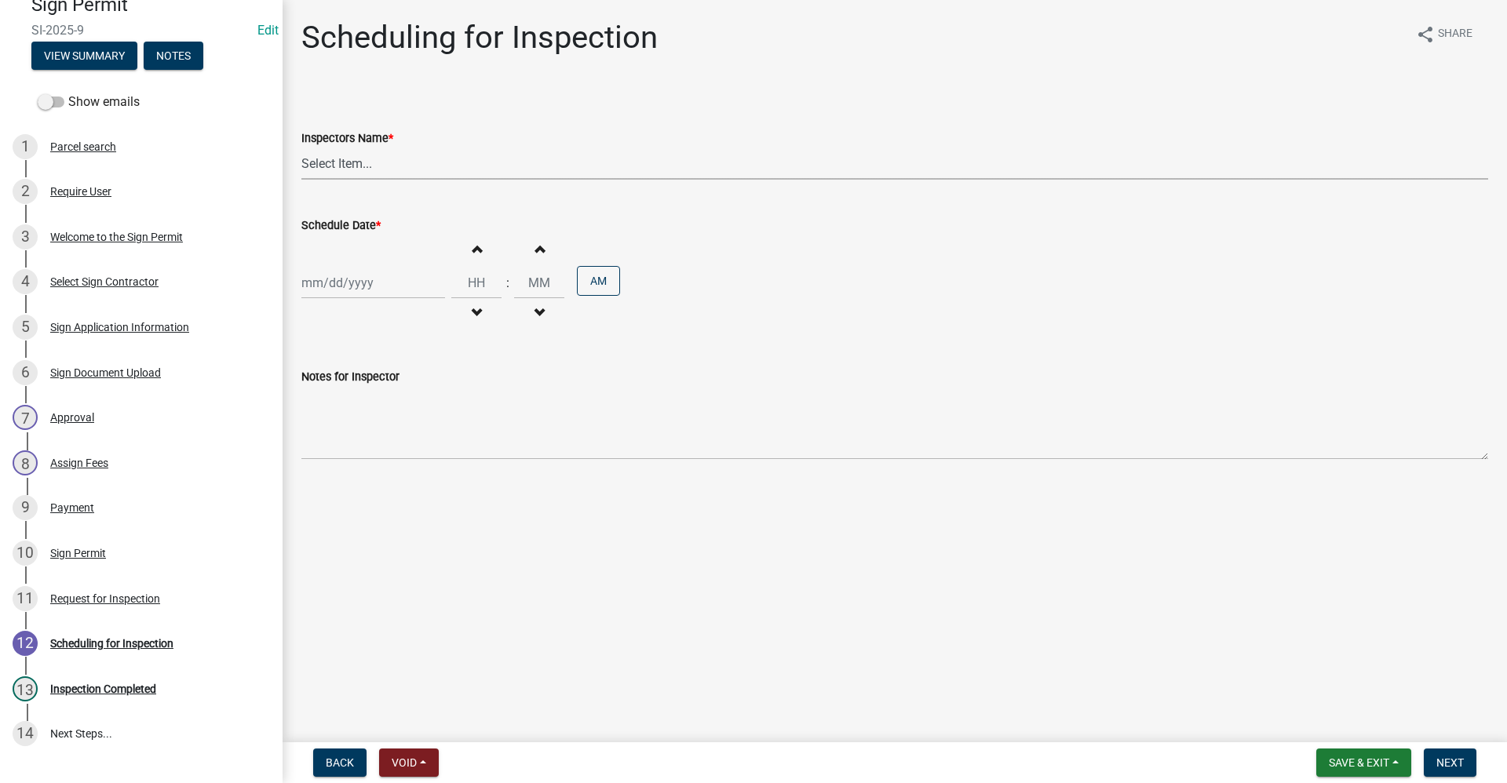
click at [334, 170] on select "Select Item... rberryhill ([PERSON_NAME]) [PERSON_NAME] ([PERSON_NAME]) [PERSON…" at bounding box center [894, 164] width 1187 height 32
select select "d7f9a44a-d2ea-4d3c-83b3-1aa71c950bd5"
click at [301, 148] on select "Select Item... rberryhill ([PERSON_NAME]) [PERSON_NAME] ([PERSON_NAME]) [PERSON…" at bounding box center [894, 164] width 1187 height 32
click at [334, 285] on div at bounding box center [373, 283] width 144 height 32
select select "10"
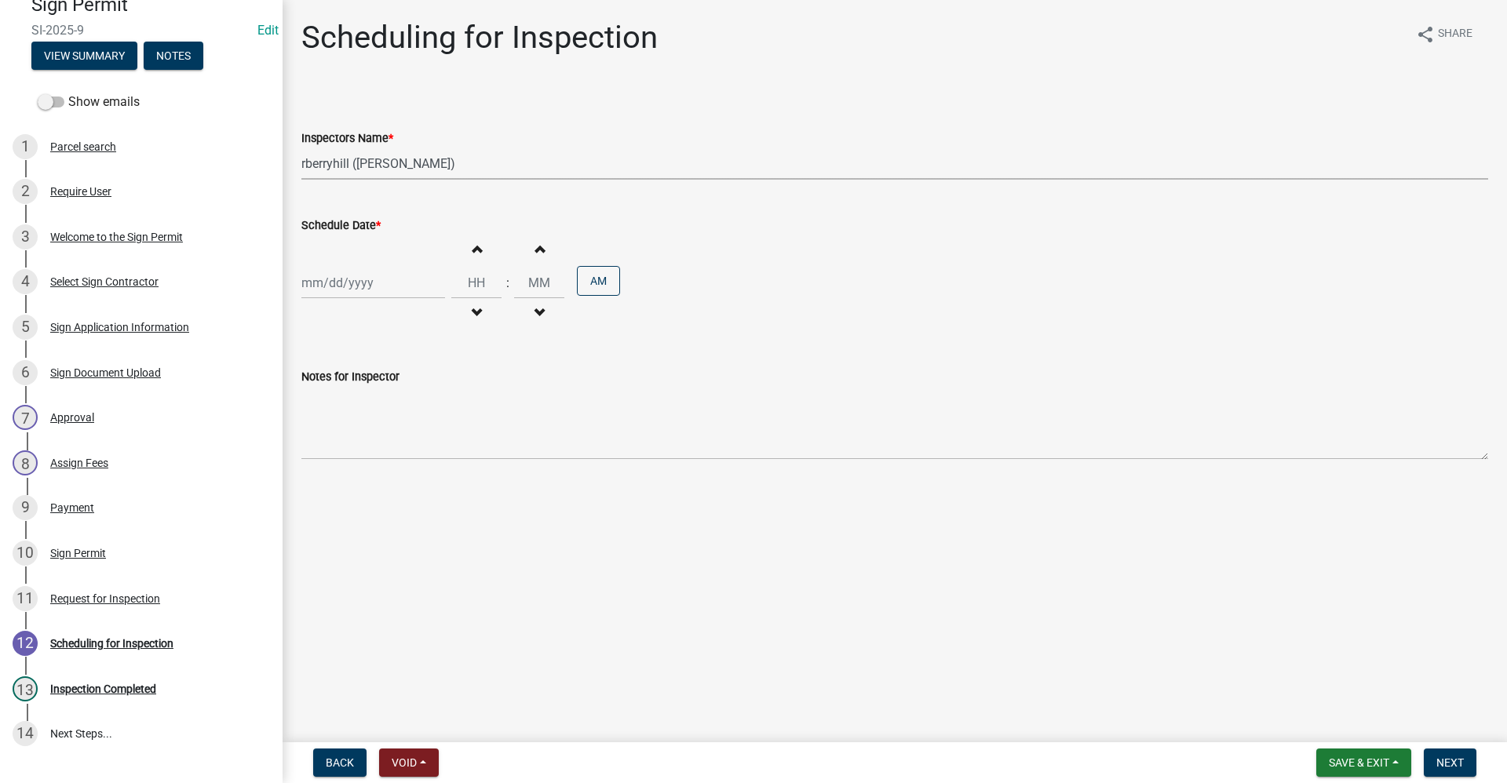
select select "2025"
click at [394, 416] on div "16" at bounding box center [392, 416] width 25 height 25
type input "[DATE]"
click at [119, 641] on div "Scheduling for Inspection" at bounding box center [111, 643] width 123 height 11
click at [69, 595] on div "Request for Inspection" at bounding box center [105, 598] width 110 height 11
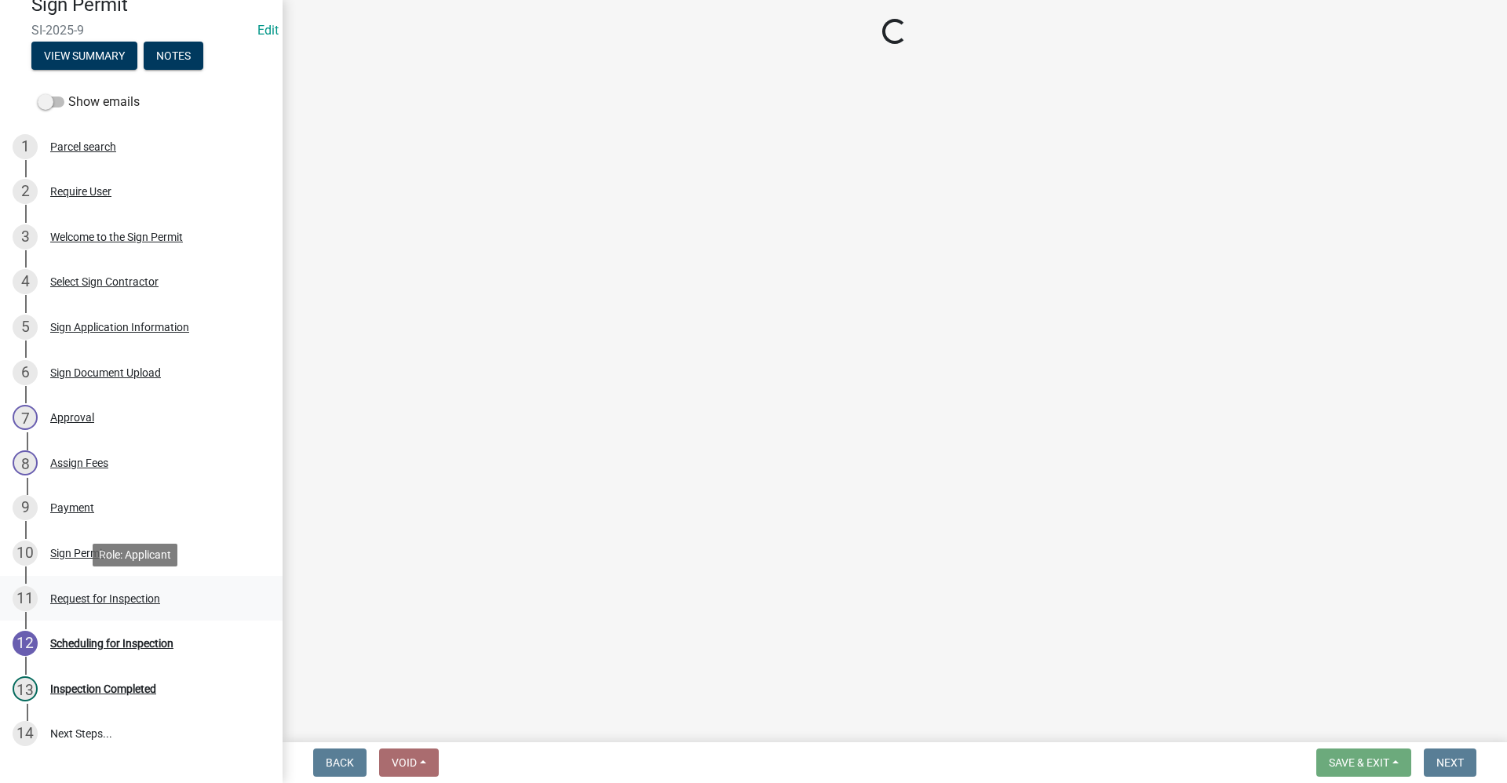
select select "8542b522-0588-4dfe-94b0-effffb9882b3"
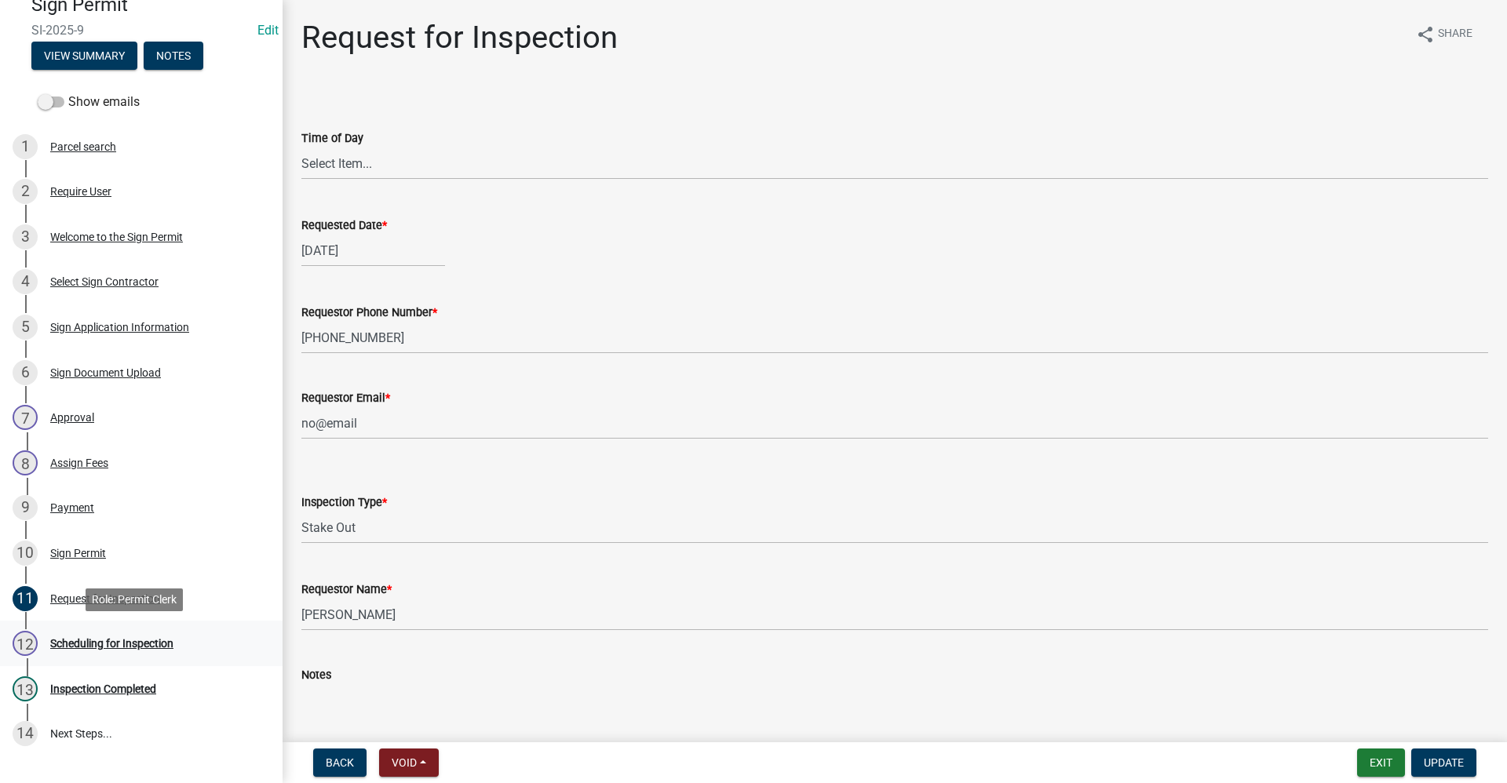
click at [140, 641] on div "Scheduling for Inspection" at bounding box center [111, 643] width 123 height 11
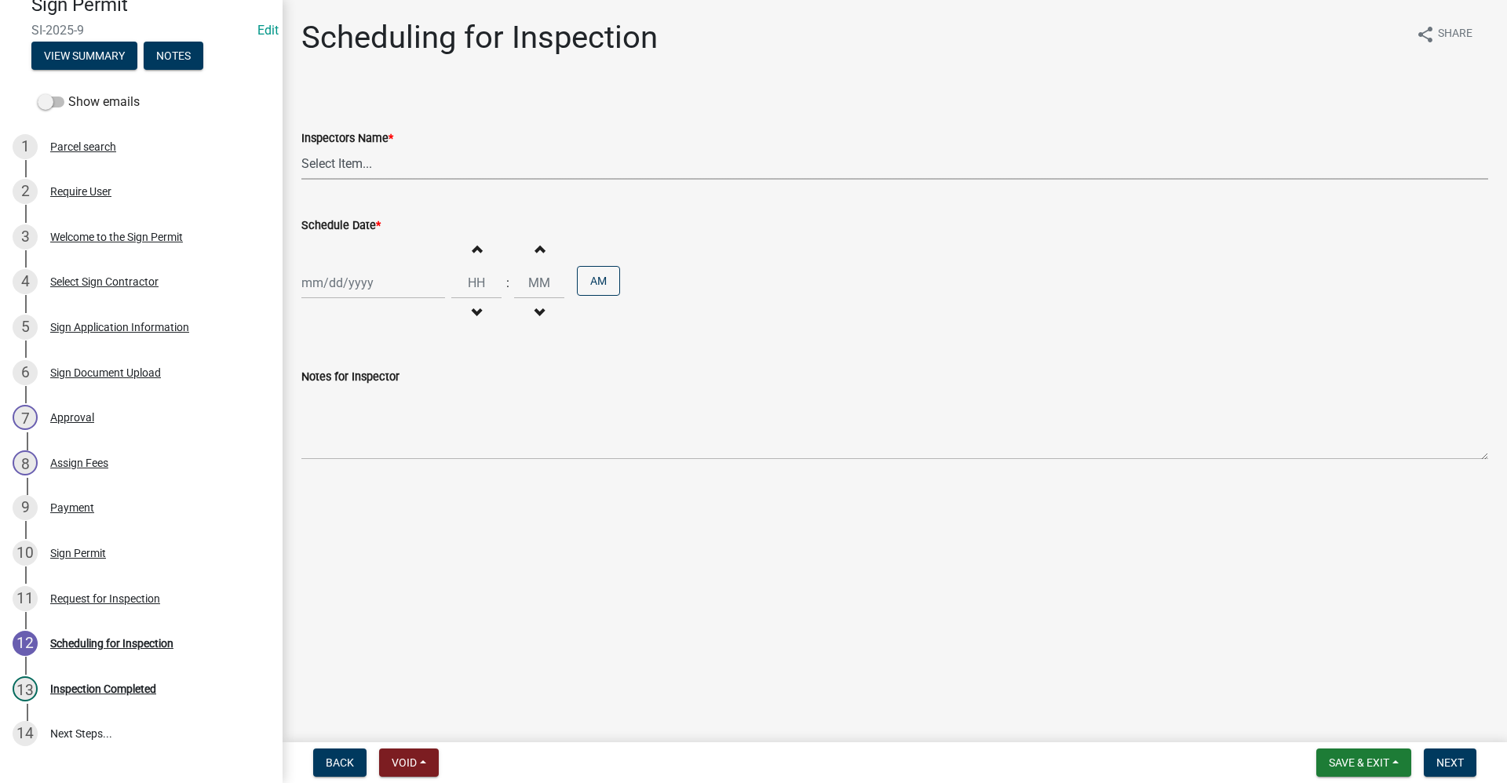
click at [355, 169] on select "Select Item... rberryhill ([PERSON_NAME]) [PERSON_NAME] ([PERSON_NAME]) [PERSON…" at bounding box center [894, 164] width 1187 height 32
select select "d7f9a44a-d2ea-4d3c-83b3-1aa71c950bd5"
click at [301, 148] on select "Select Item... rberryhill ([PERSON_NAME]) [PERSON_NAME] ([PERSON_NAME]) [PERSON…" at bounding box center [894, 164] width 1187 height 32
click at [341, 286] on div at bounding box center [373, 283] width 144 height 32
select select "10"
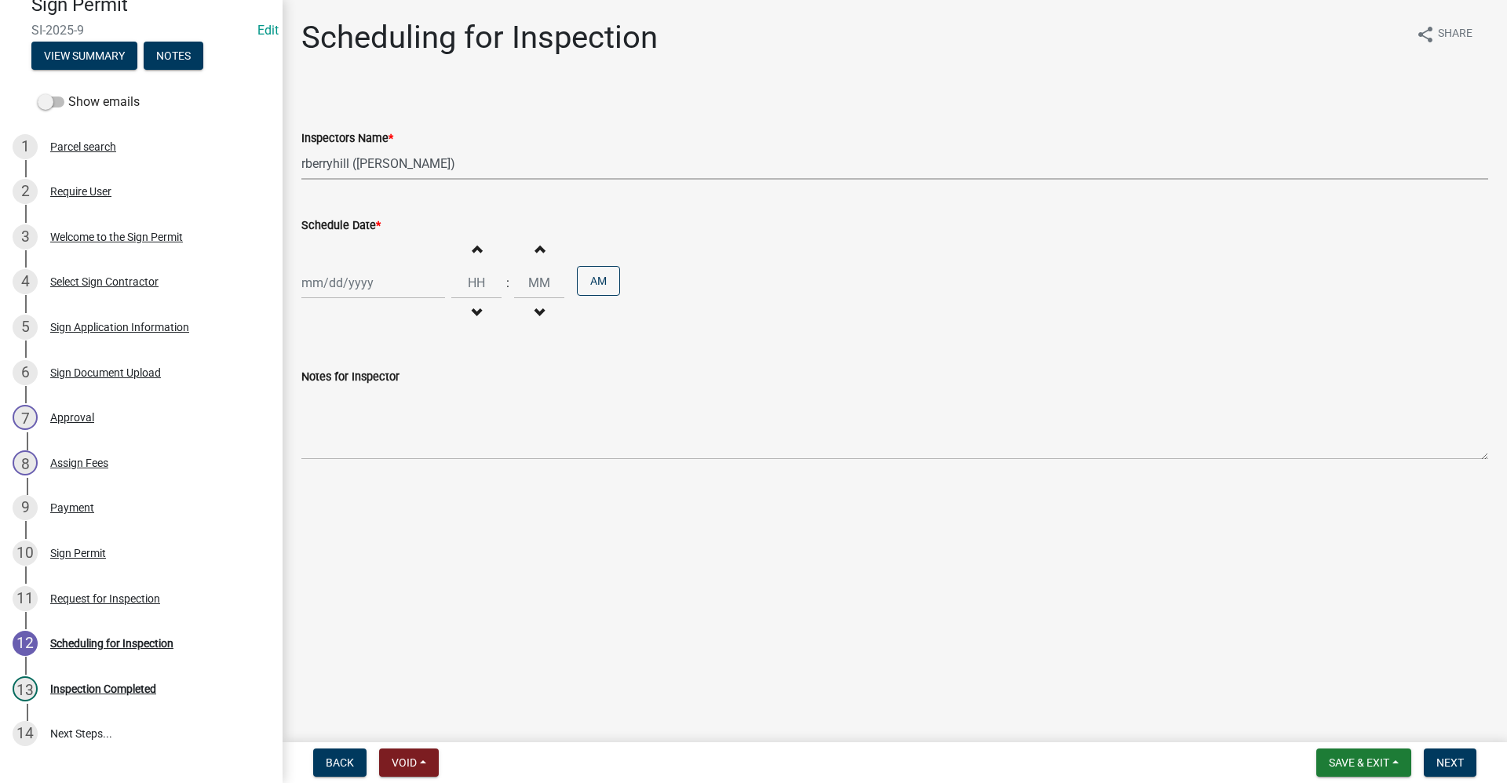
select select "2025"
click at [397, 419] on div "16" at bounding box center [392, 416] width 25 height 25
type input "[DATE]"
click at [1444, 758] on span "Next" at bounding box center [1450, 763] width 27 height 13
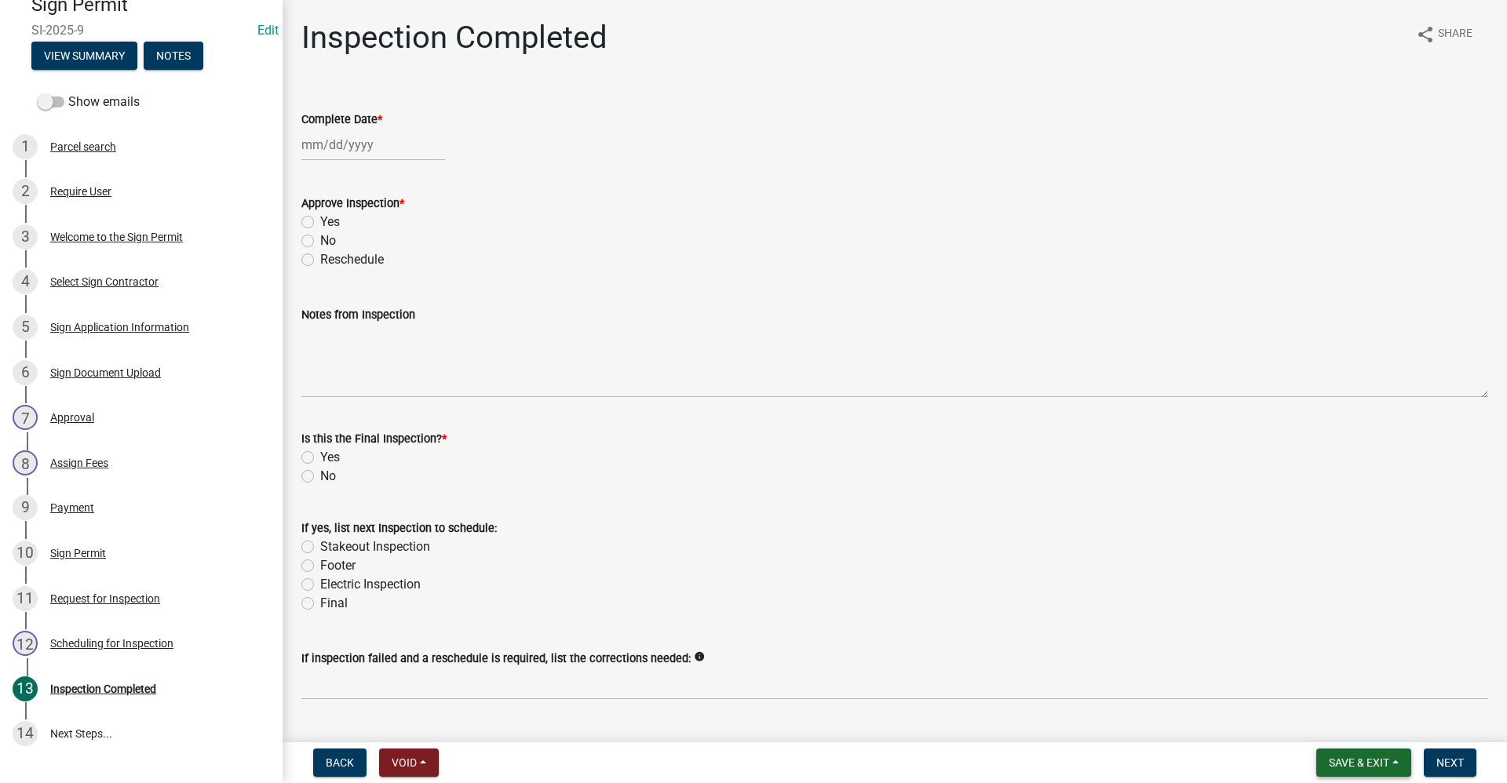
click at [1338, 759] on span "Save & Exit" at bounding box center [1359, 763] width 60 height 13
click at [1320, 724] on button "Save & Exit" at bounding box center [1349, 722] width 126 height 38
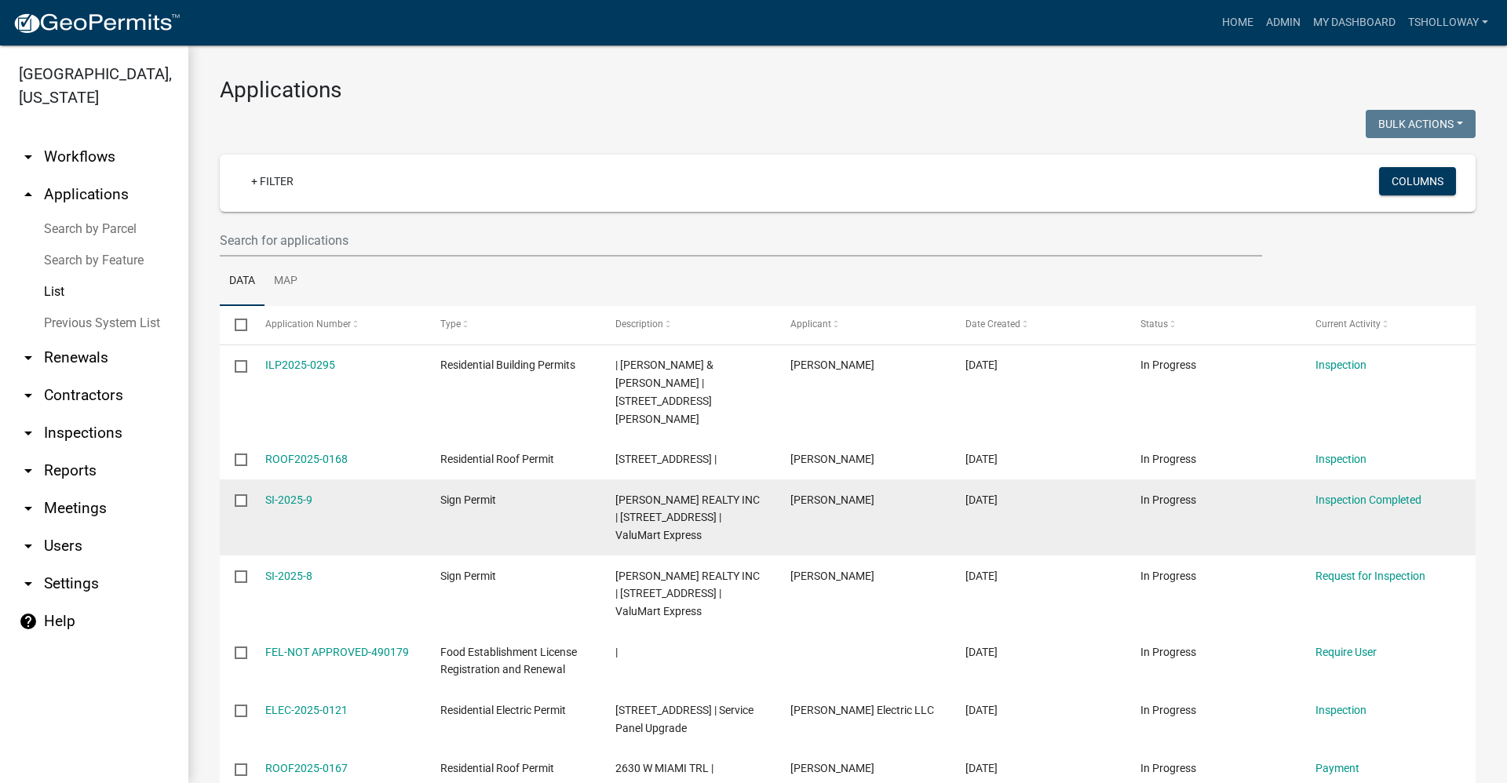
click at [759, 491] on div "[PERSON_NAME] REALTY INC | [STREET_ADDRESS] | ValuMart Express" at bounding box center [687, 517] width 145 height 53
click at [290, 494] on link "SI-2025-9" at bounding box center [288, 500] width 47 height 13
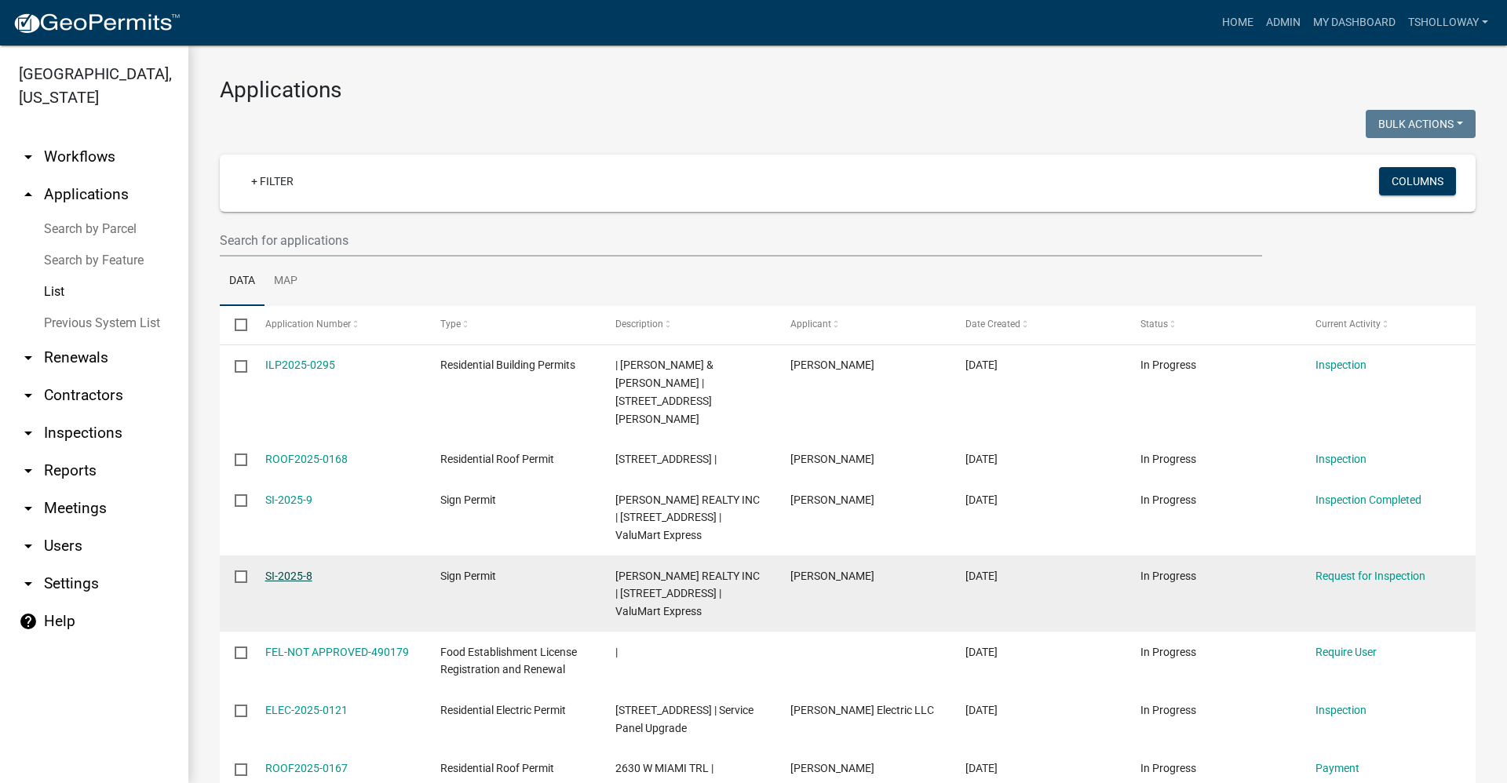
click at [292, 570] on link "SI-2025-8" at bounding box center [288, 576] width 47 height 13
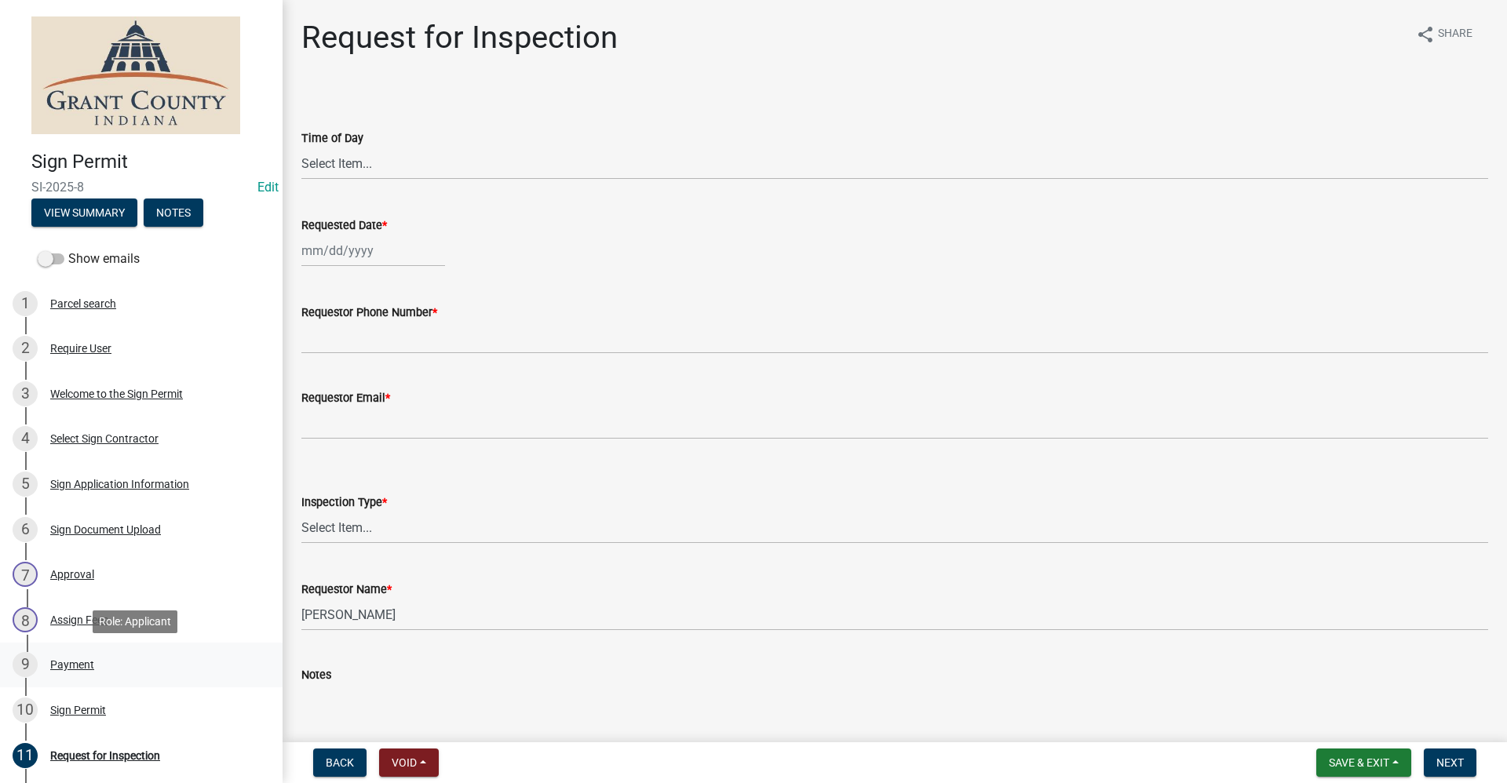
click at [73, 671] on div "9 Payment" at bounding box center [135, 664] width 245 height 25
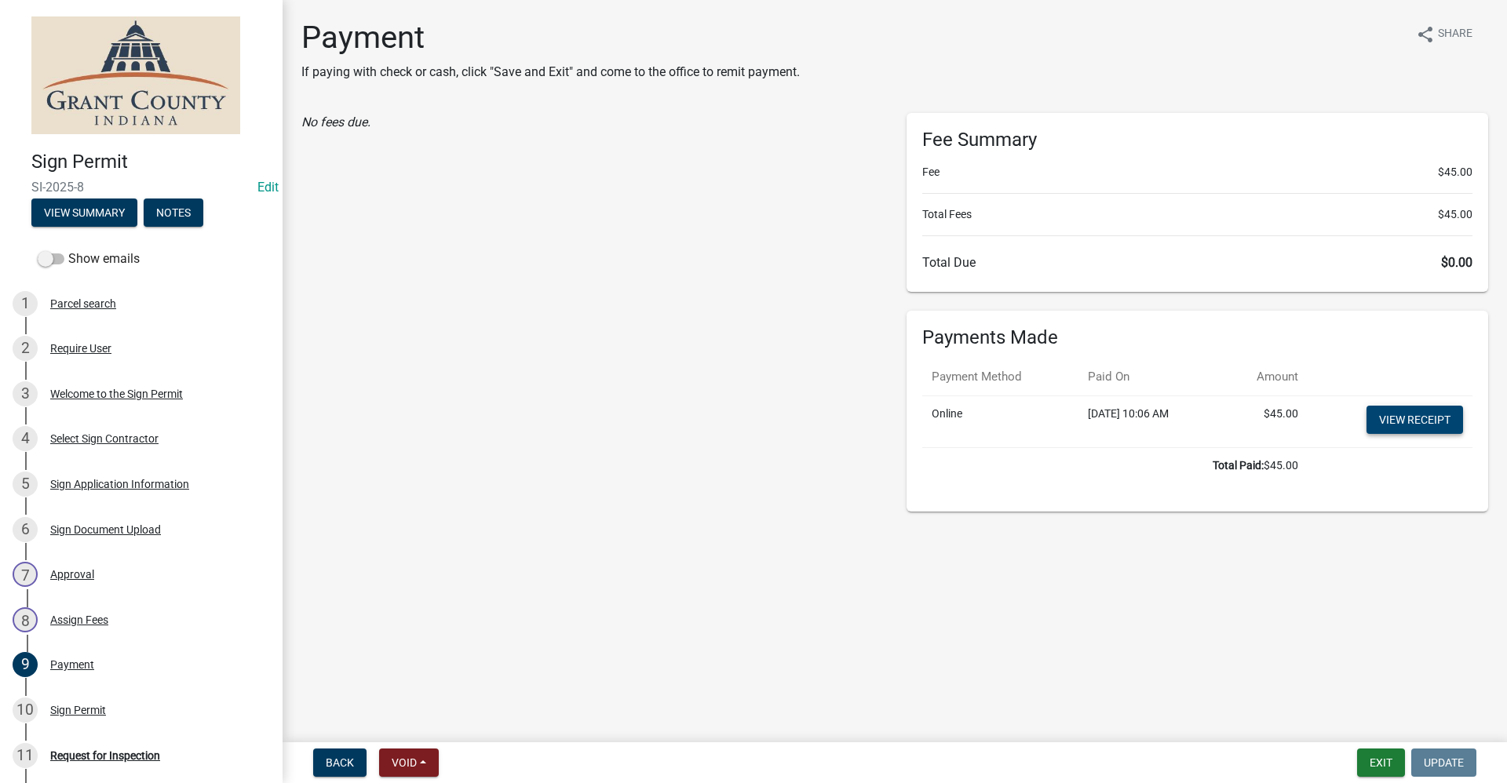
click at [1420, 415] on link "View receipt" at bounding box center [1415, 420] width 97 height 28
click at [83, 707] on div "Sign Permit" at bounding box center [78, 710] width 56 height 11
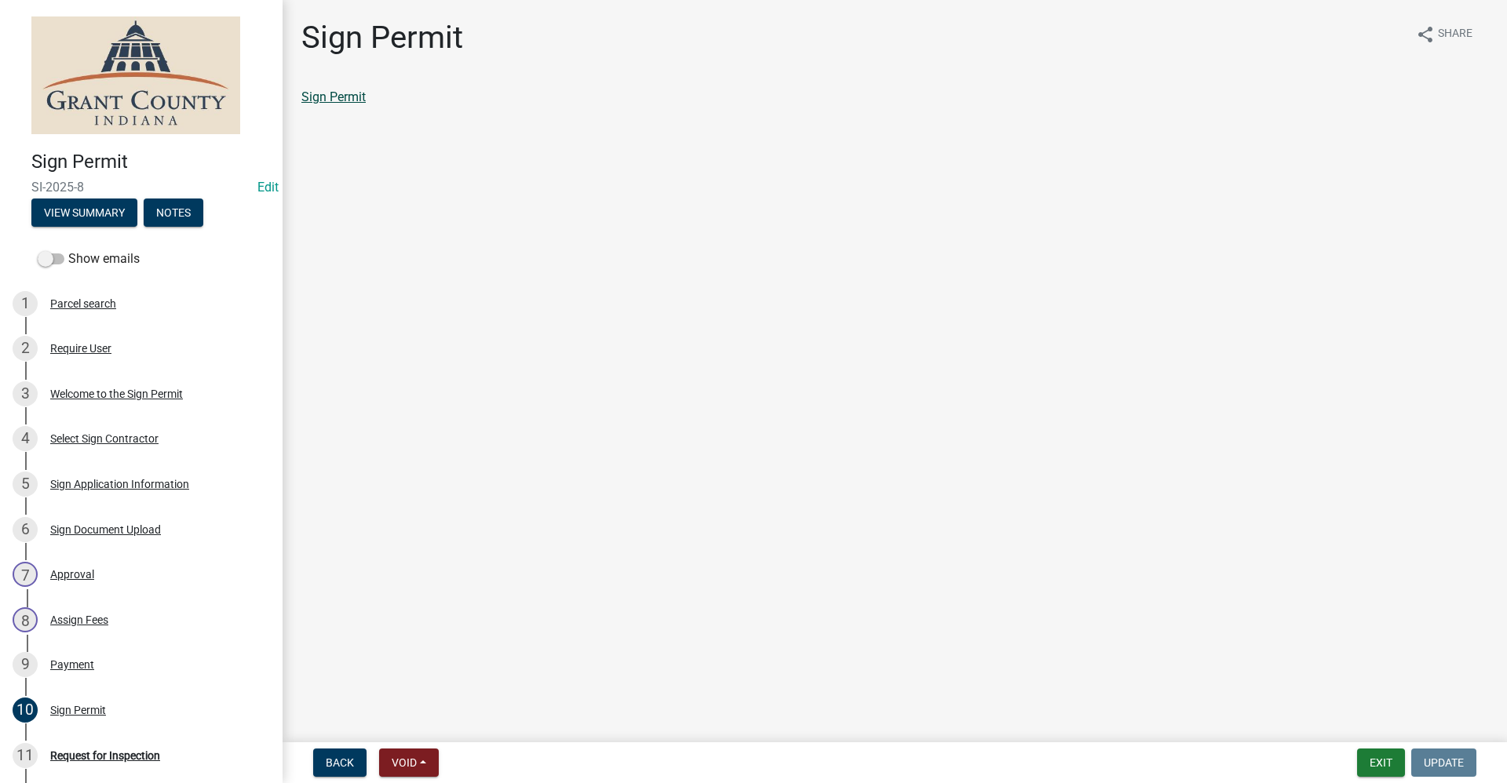
click at [330, 100] on link "Sign Permit" at bounding box center [333, 96] width 64 height 15
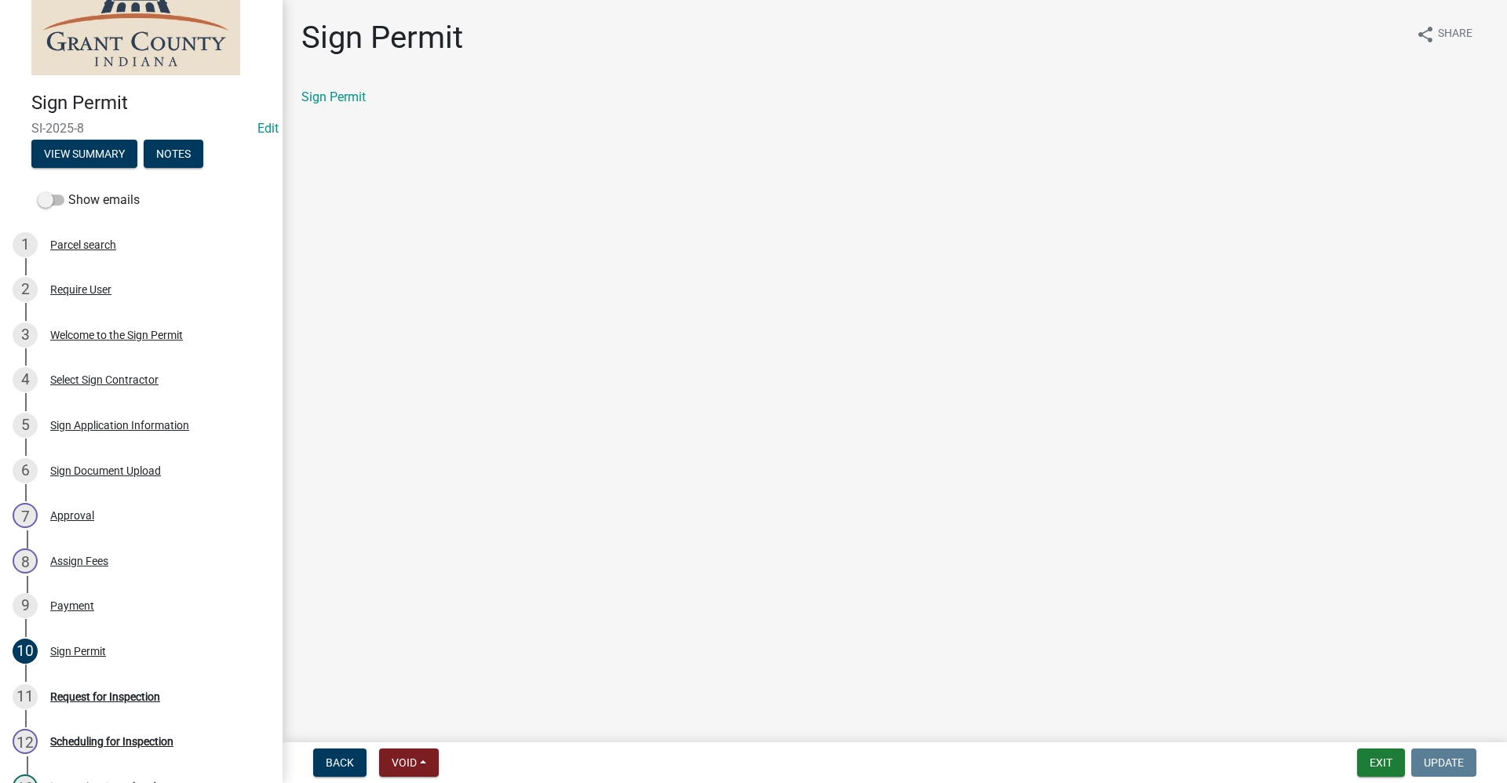
scroll to position [157, 0]
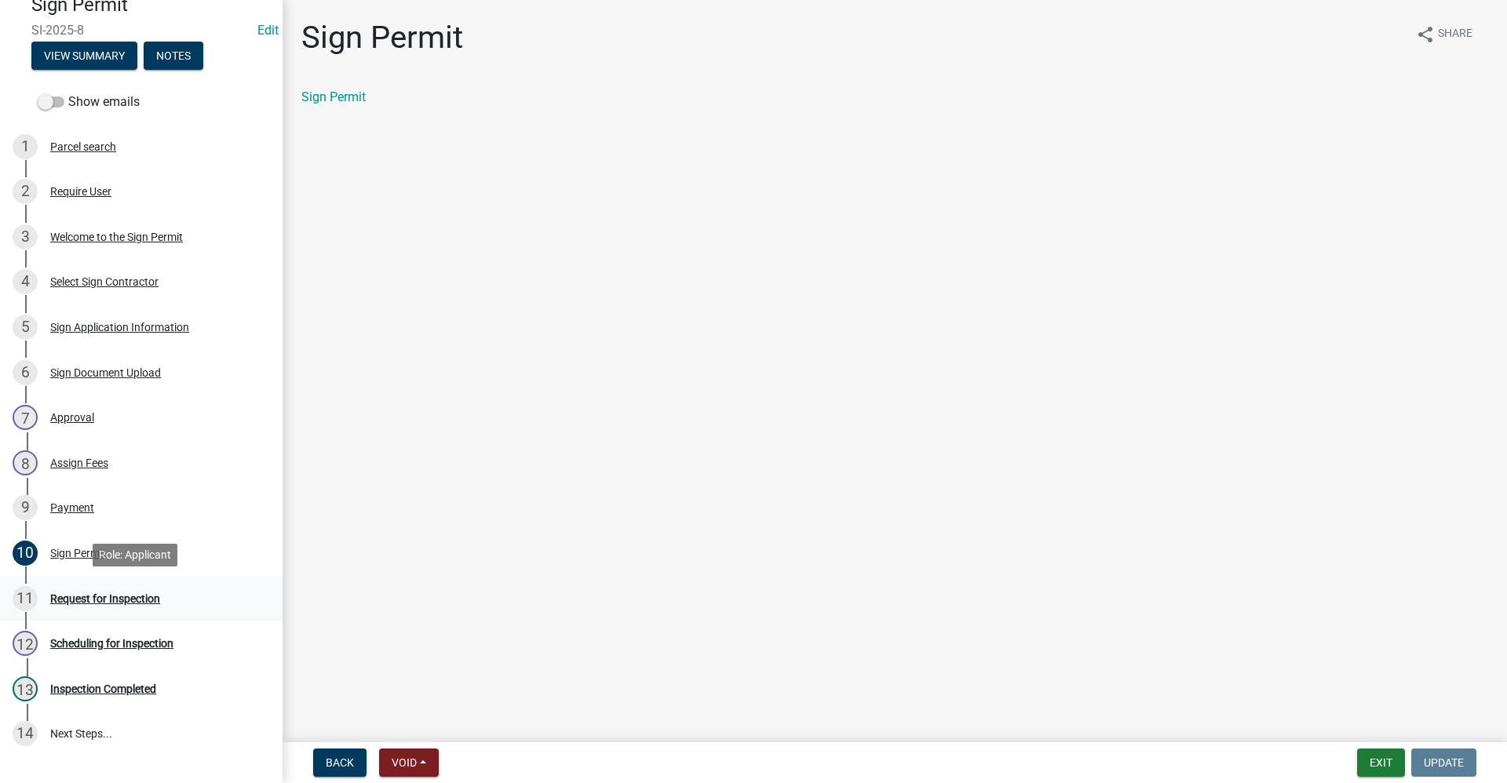
click at [104, 599] on div "Request for Inspection" at bounding box center [105, 598] width 110 height 11
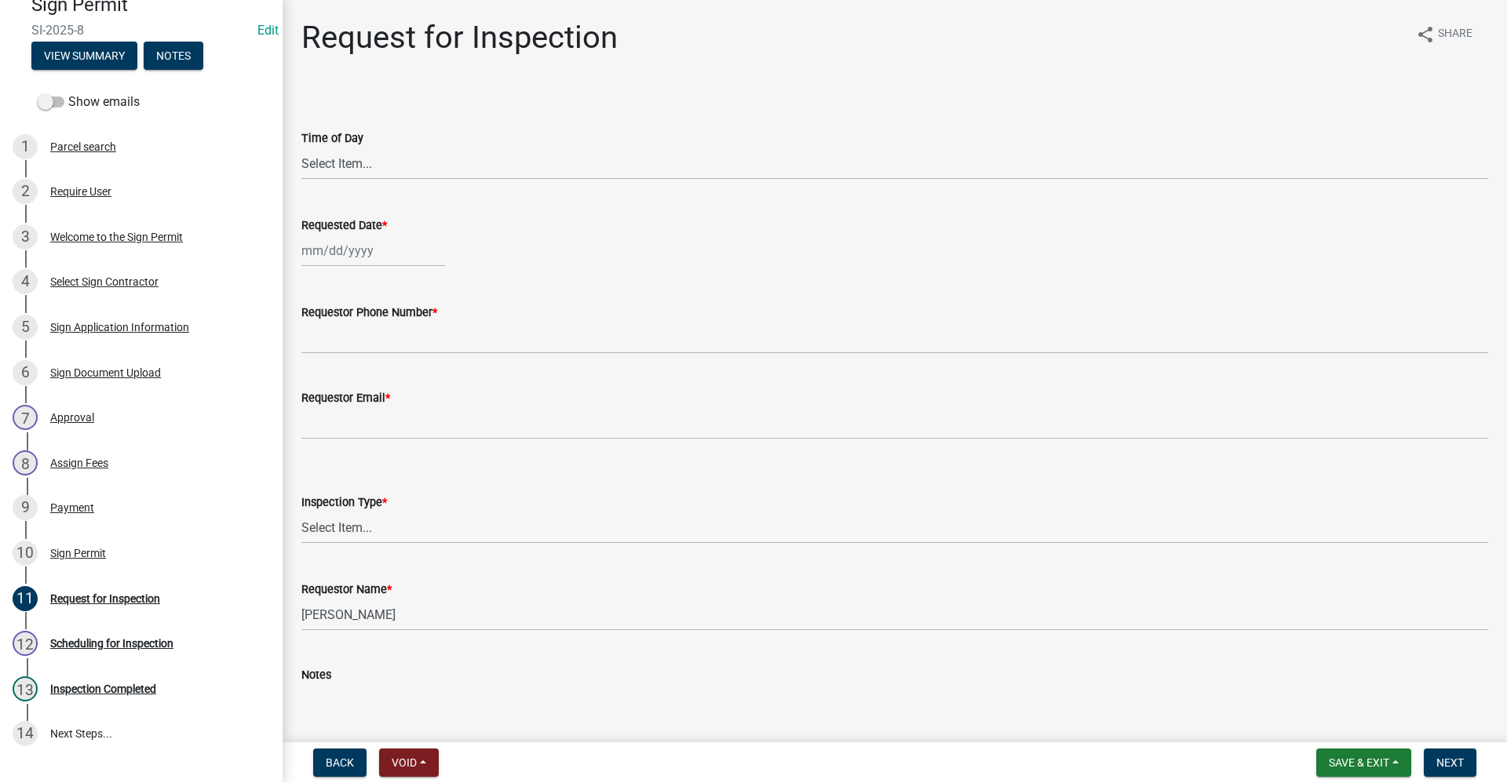
click at [323, 257] on div at bounding box center [373, 251] width 144 height 32
select select "10"
select select "2025"
click at [395, 385] on div "16" at bounding box center [392, 384] width 25 height 25
type input "[DATE]"
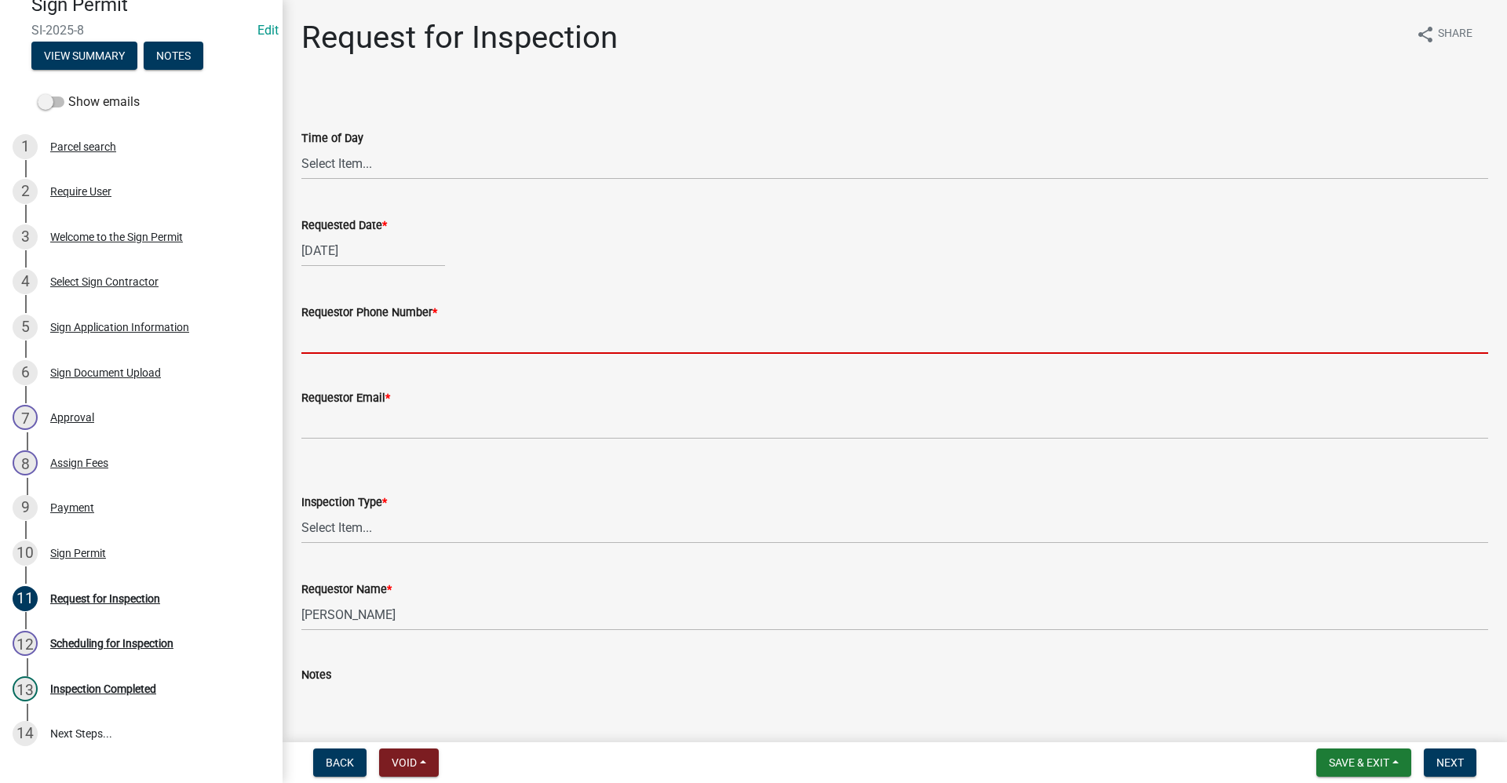
click at [352, 347] on input "Requestor Phone Number *" at bounding box center [894, 338] width 1187 height 32
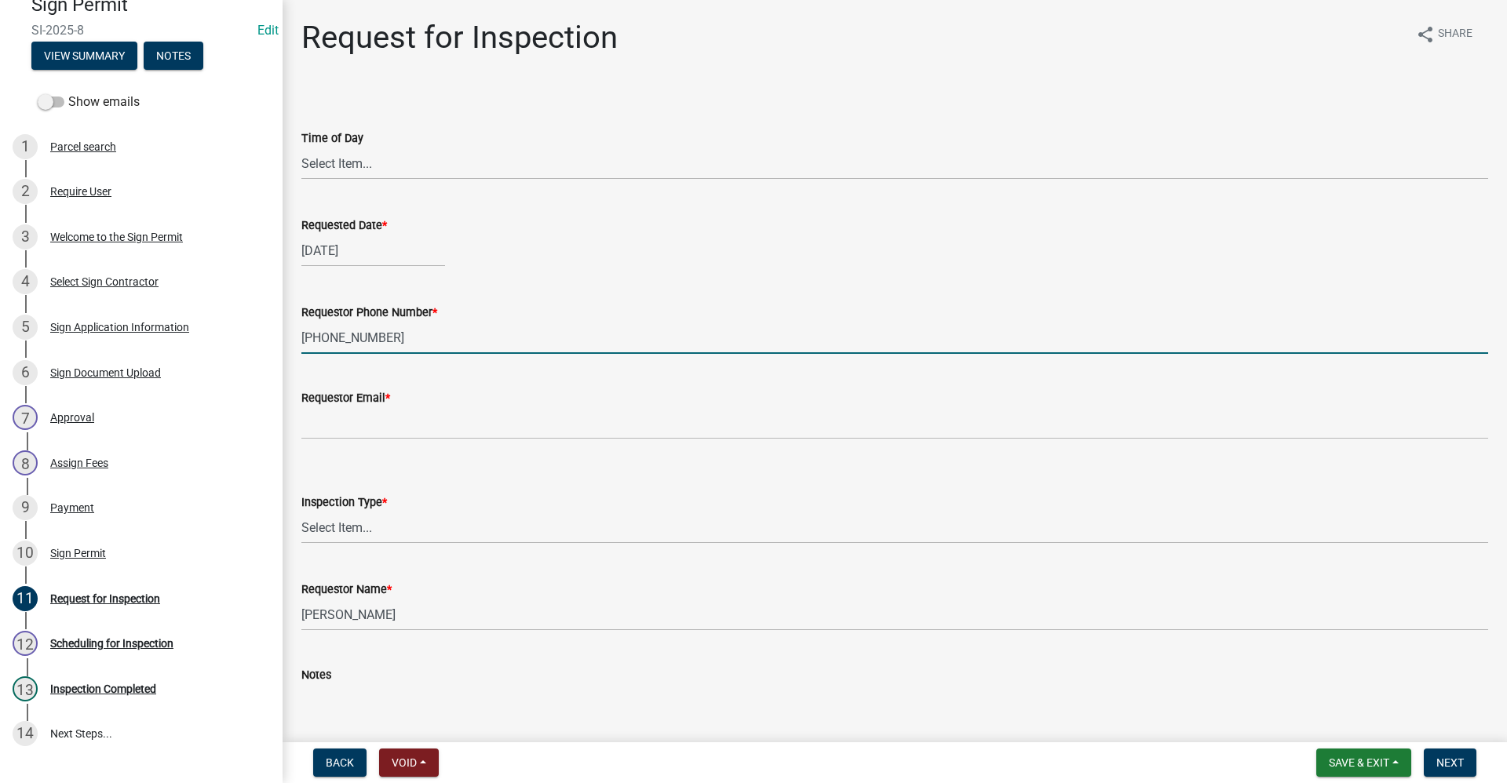
type input "[PHONE_NUMBER]"
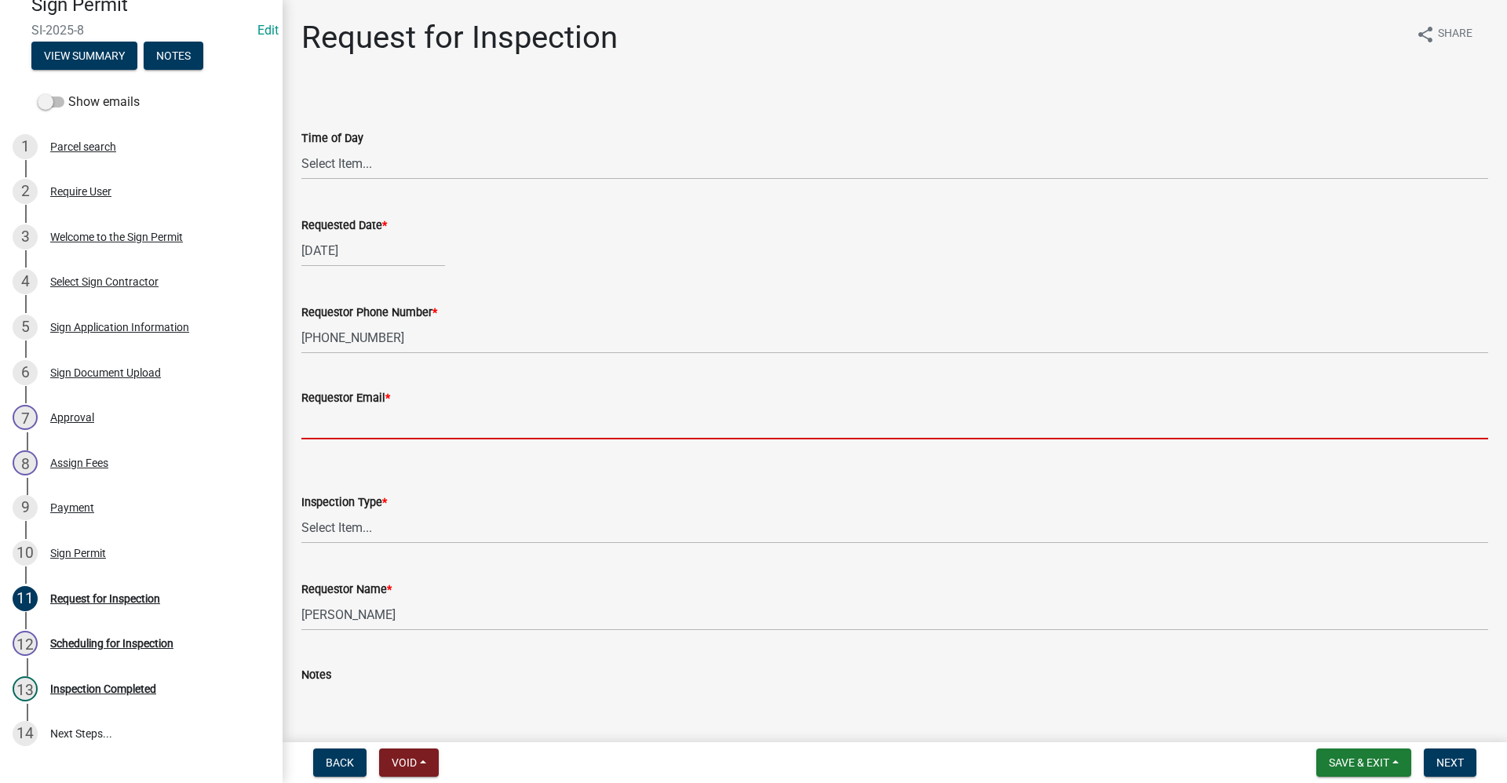
click at [352, 416] on input "Requestor Email *" at bounding box center [894, 423] width 1187 height 32
type input "no@email"
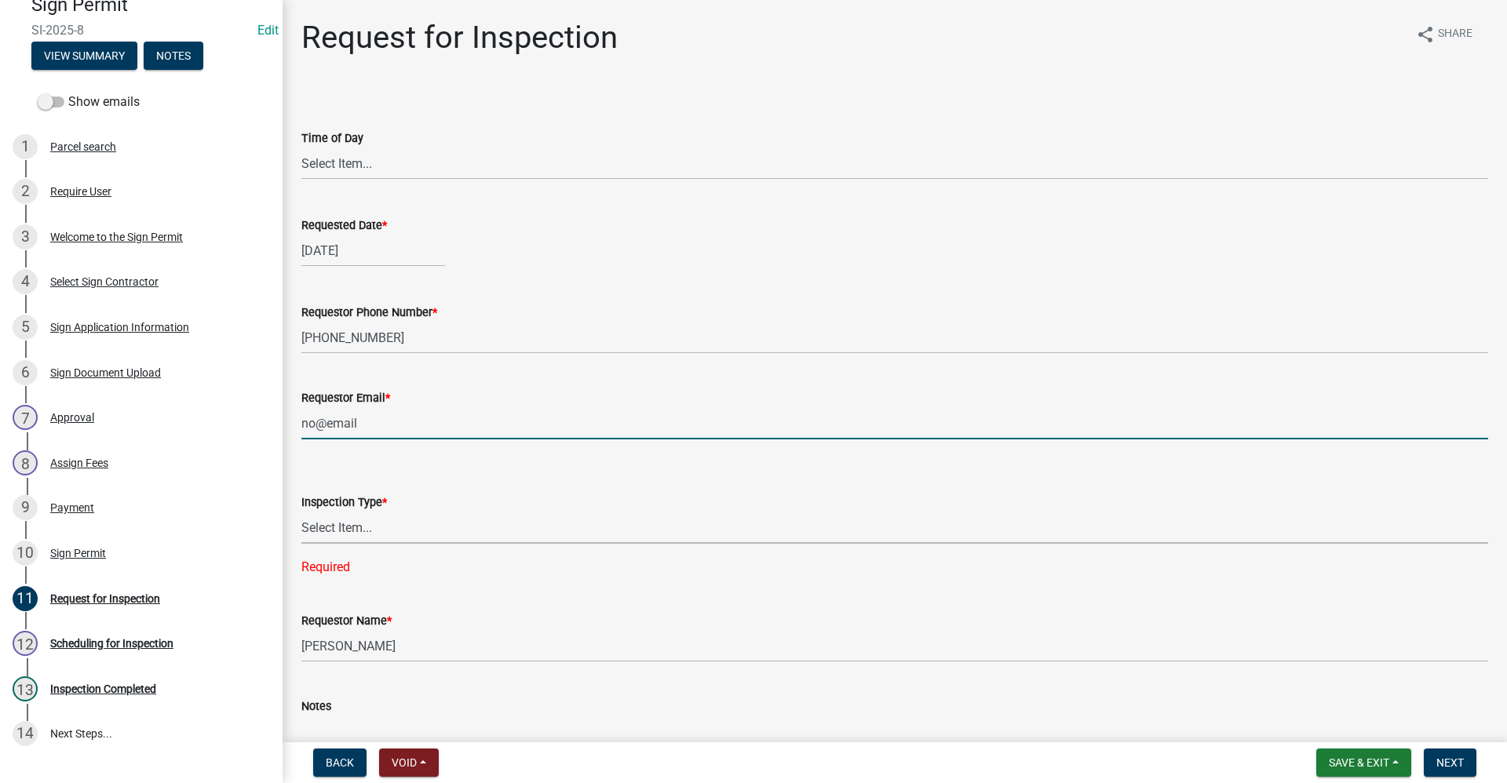
click at [367, 530] on select "Select Item... Stake Out Footing Electric Connection Final" at bounding box center [894, 528] width 1187 height 32
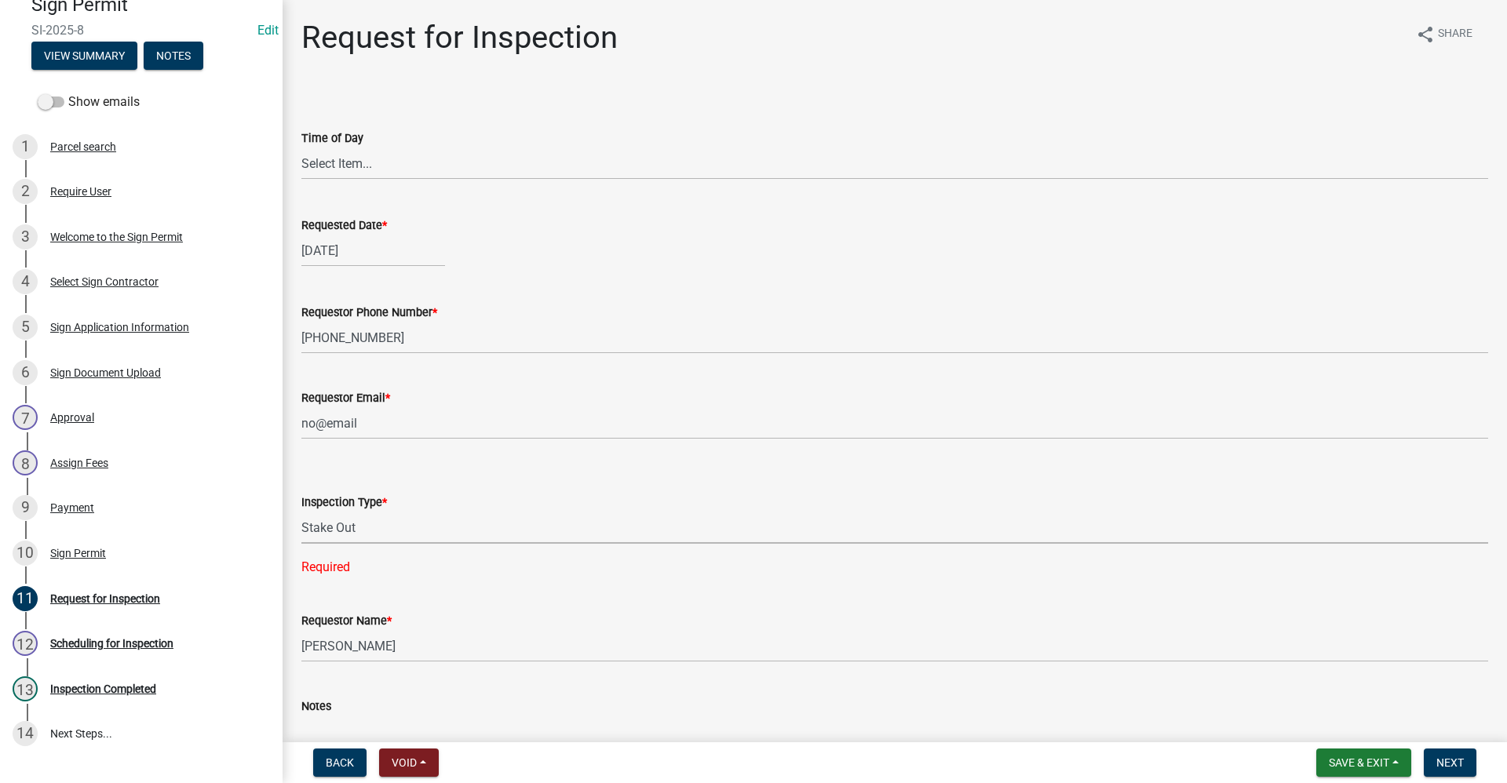
click at [301, 512] on select "Select Item... Stake Out Footing Electric Connection Final" at bounding box center [894, 528] width 1187 height 32
select select "8542b522-0588-4dfe-94b0-effffb9882b3"
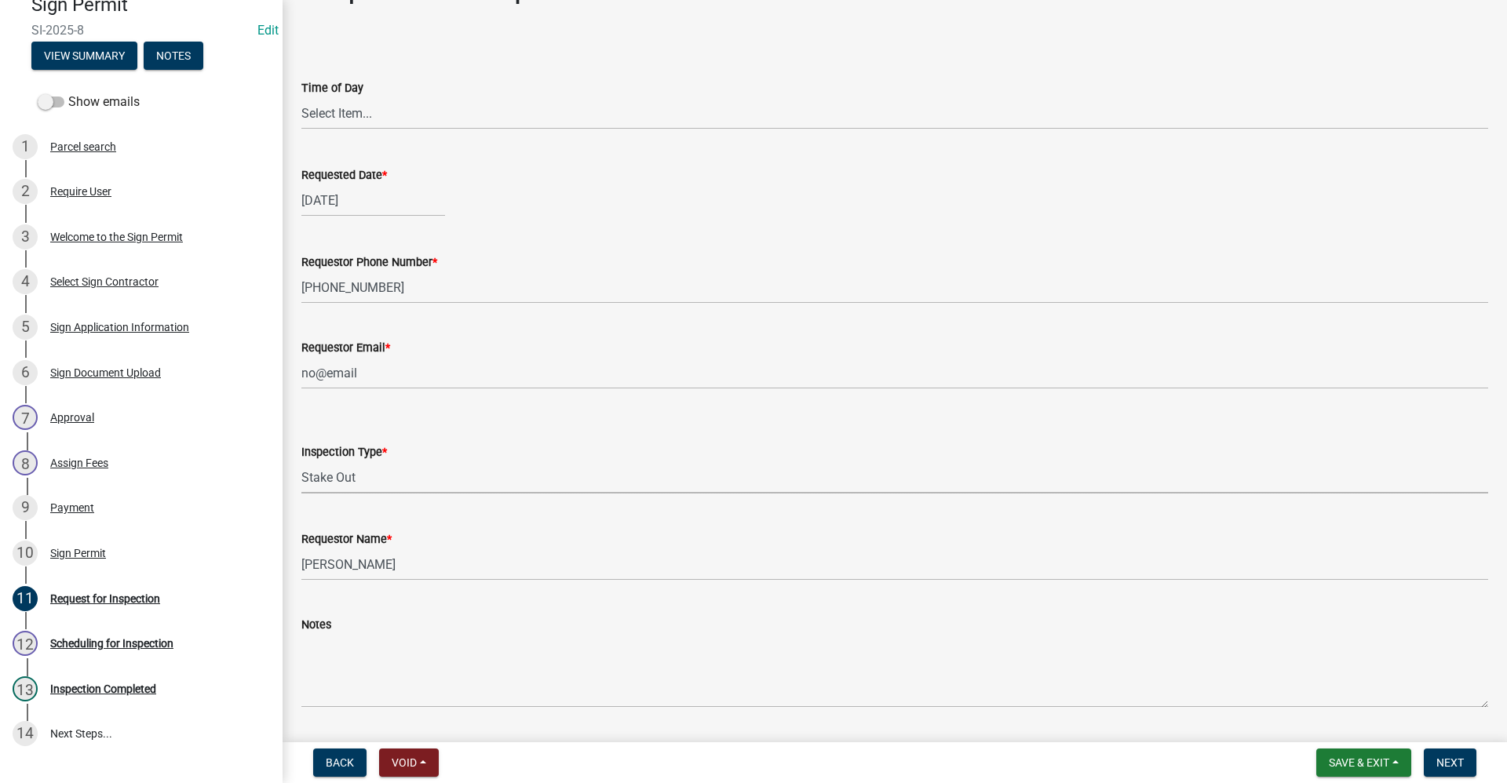
scroll to position [0, 0]
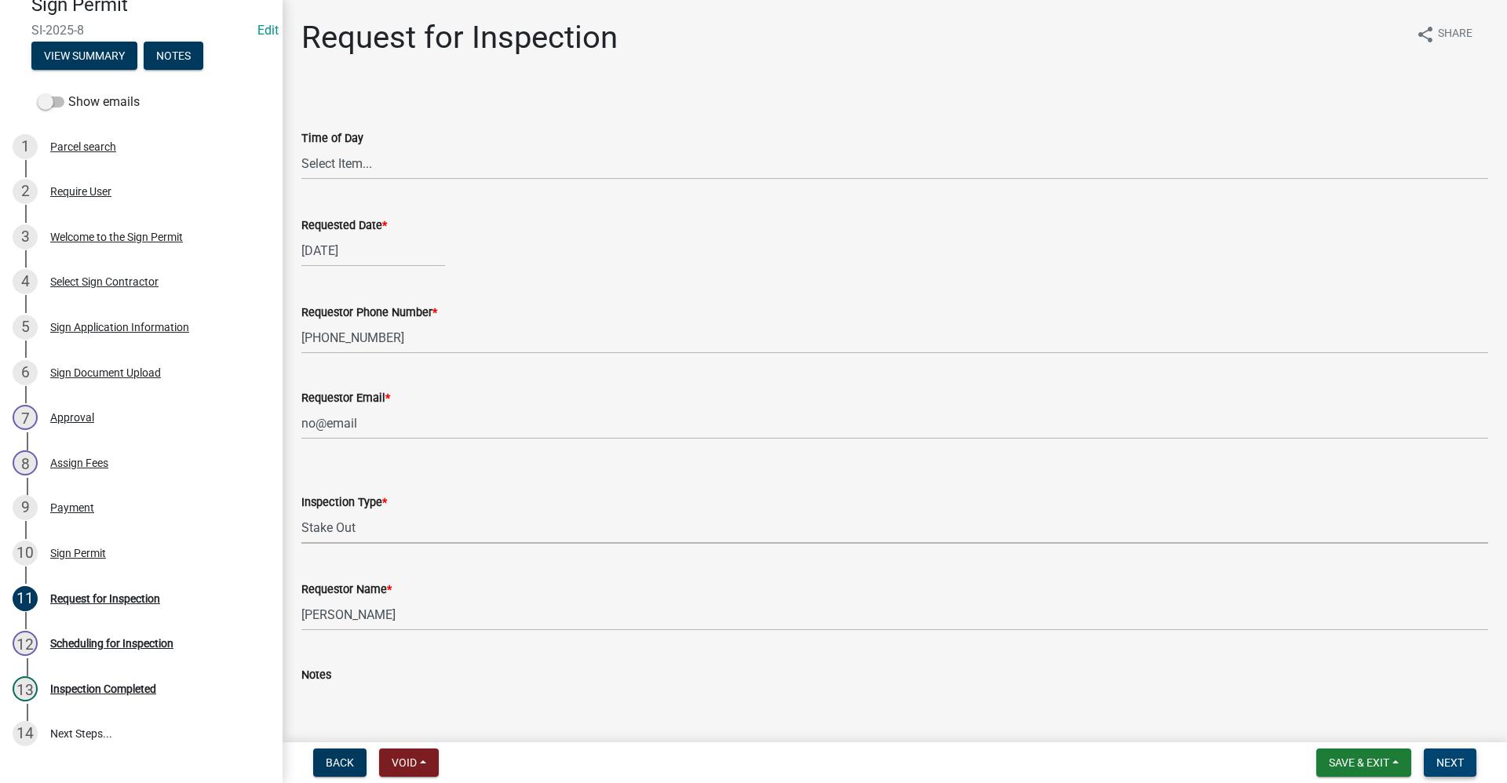
click at [1461, 765] on span "Next" at bounding box center [1450, 763] width 27 height 13
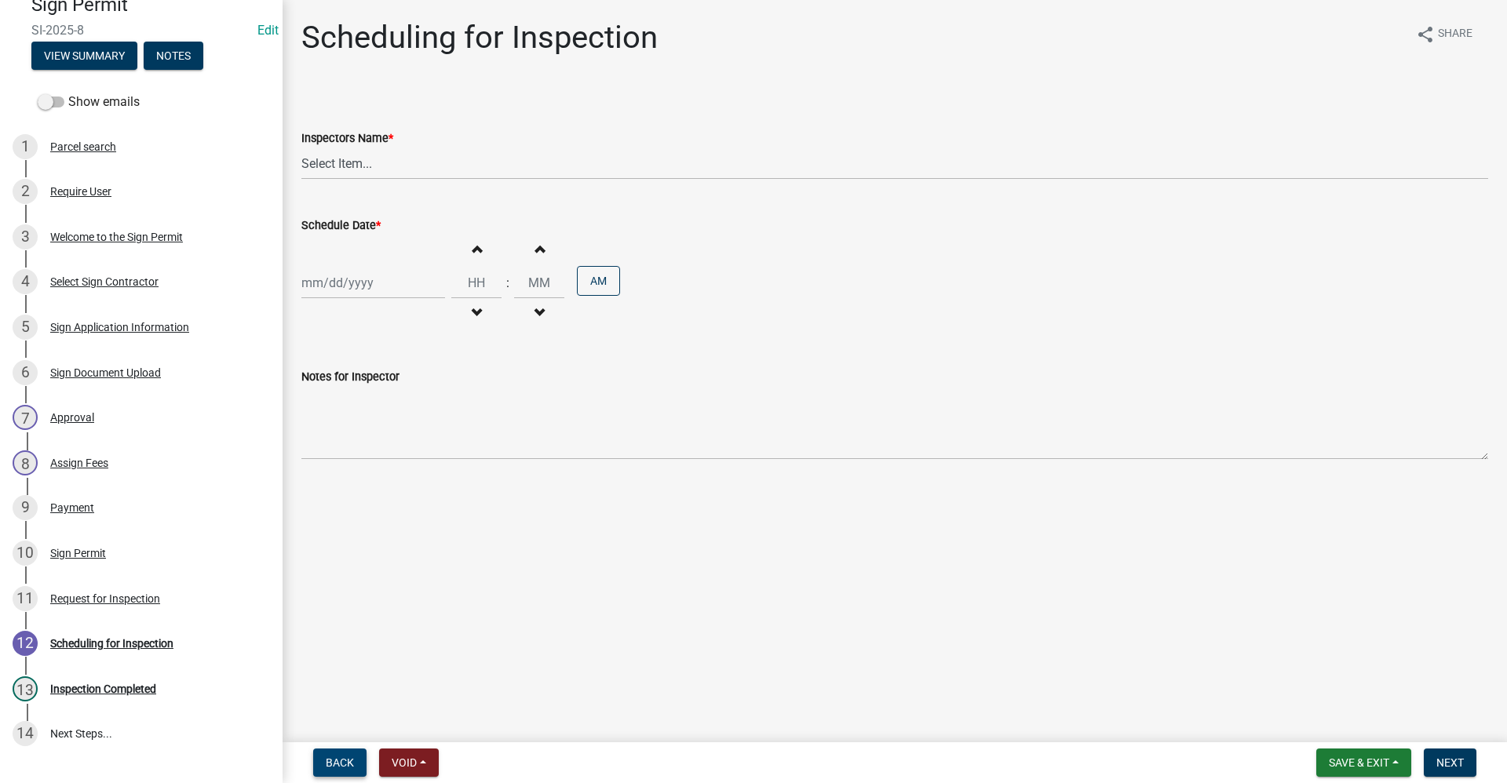
click at [352, 760] on span "Back" at bounding box center [340, 763] width 28 height 13
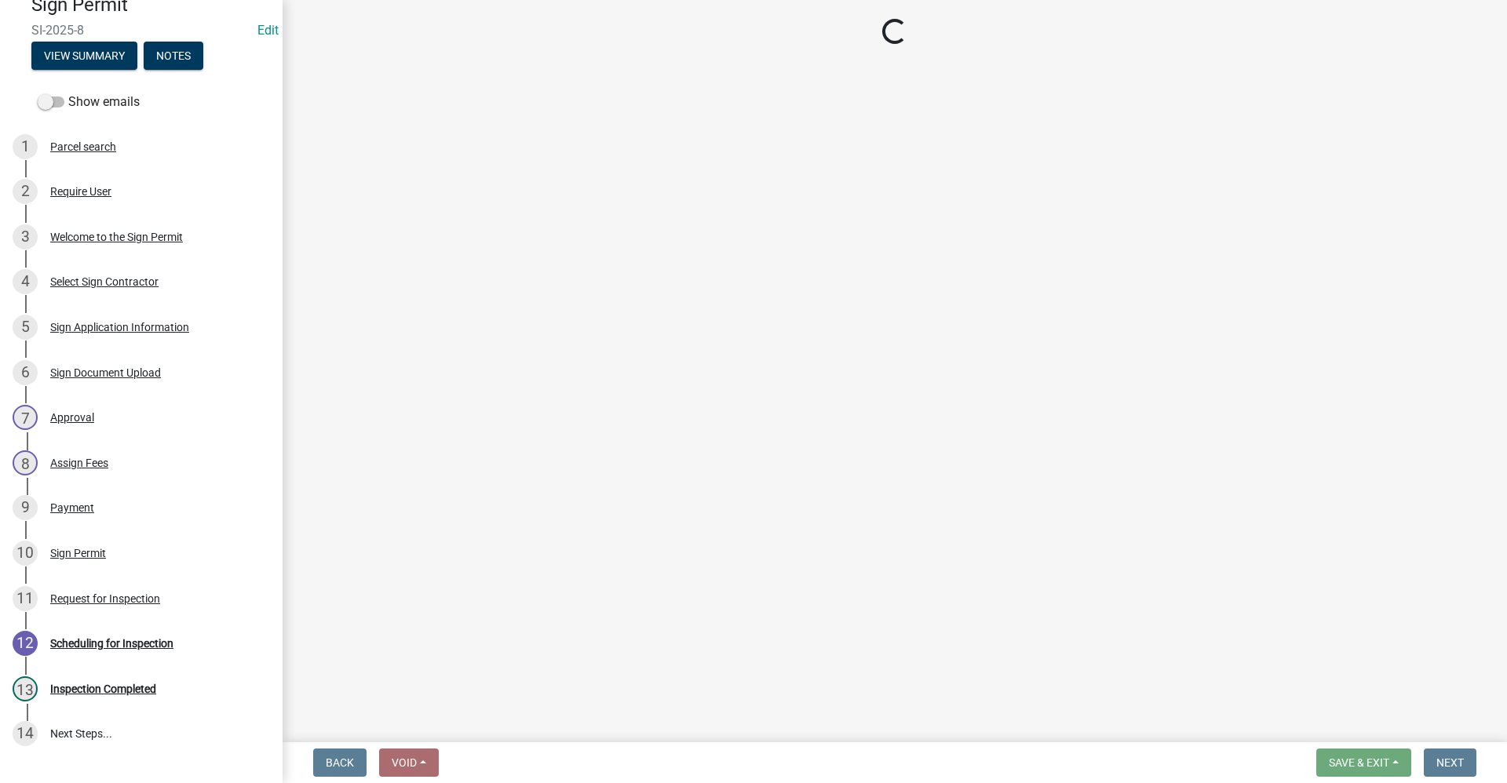
select select "8542b522-0588-4dfe-94b0-effffb9882b3"
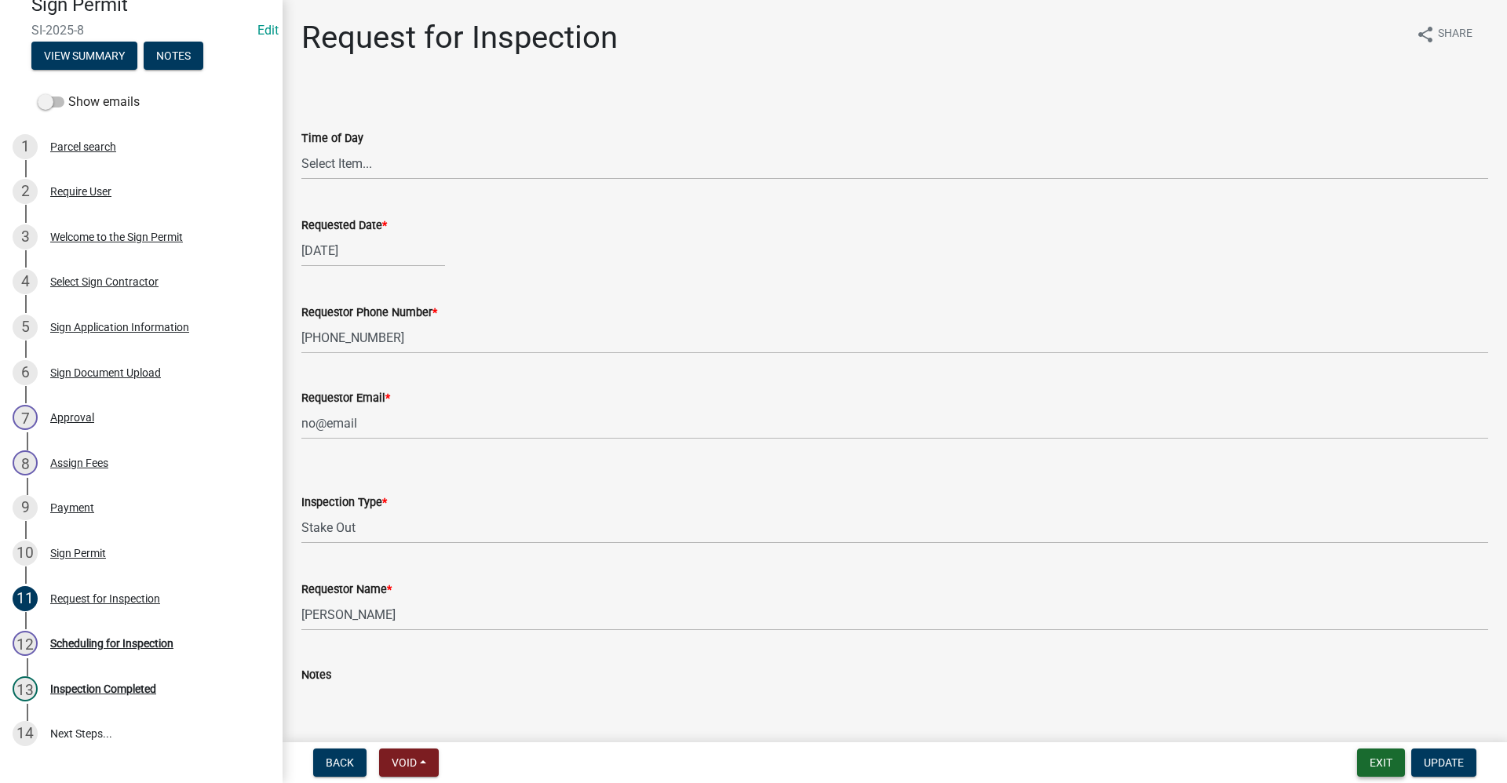
click at [1381, 766] on button "Exit" at bounding box center [1381, 763] width 48 height 28
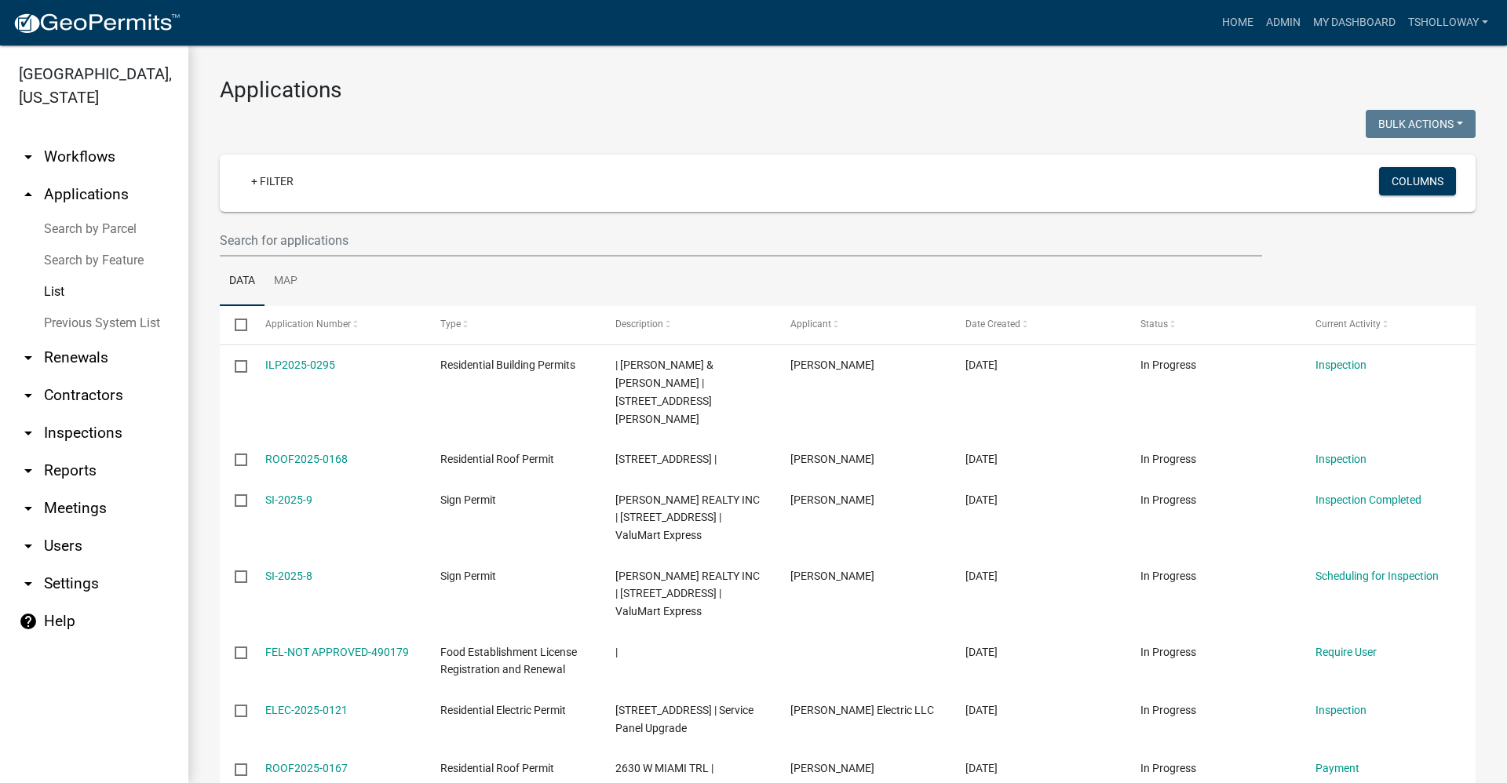
click at [73, 377] on link "arrow_drop_down Contractors" at bounding box center [94, 396] width 188 height 38
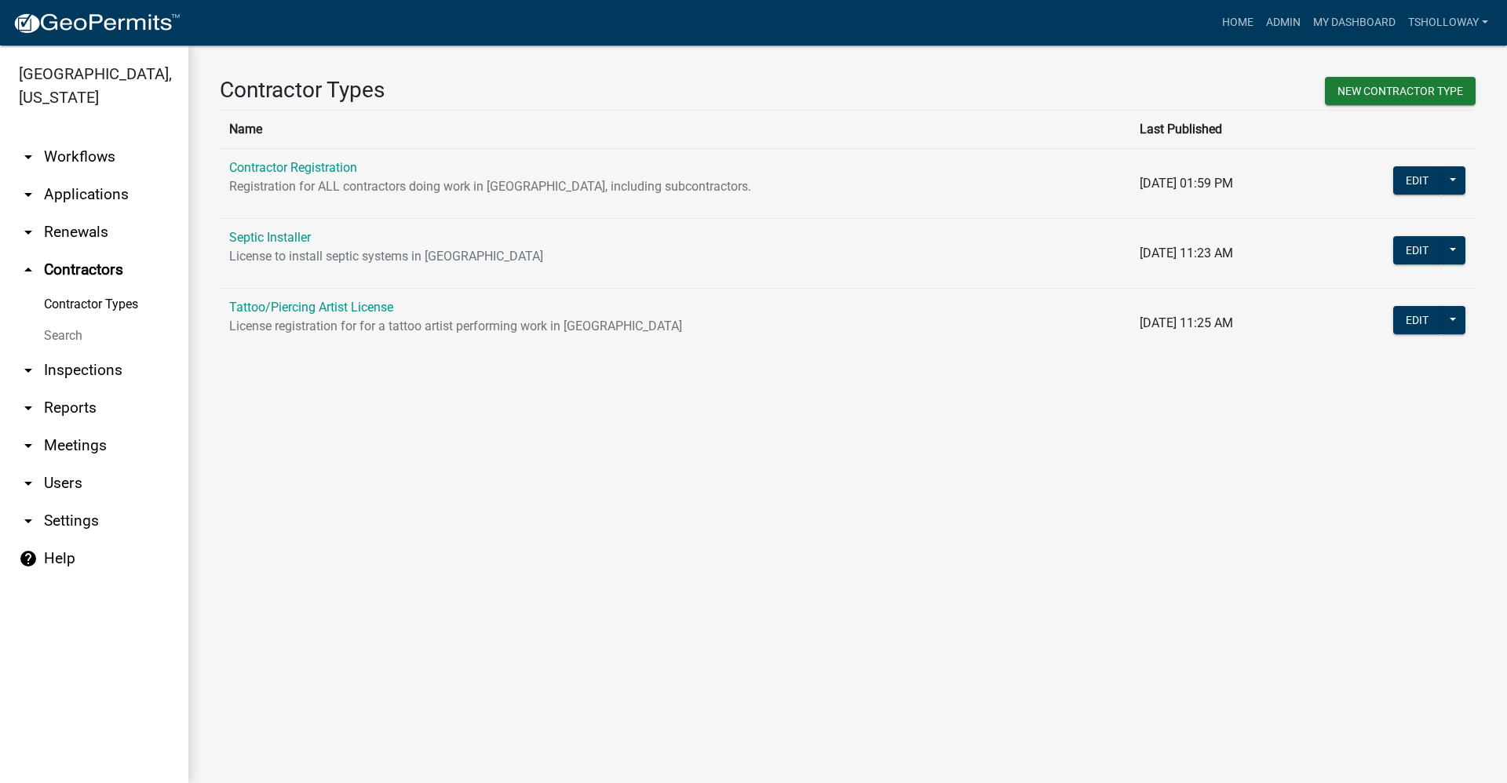
click at [258, 164] on link "Contractor Registration" at bounding box center [293, 167] width 128 height 15
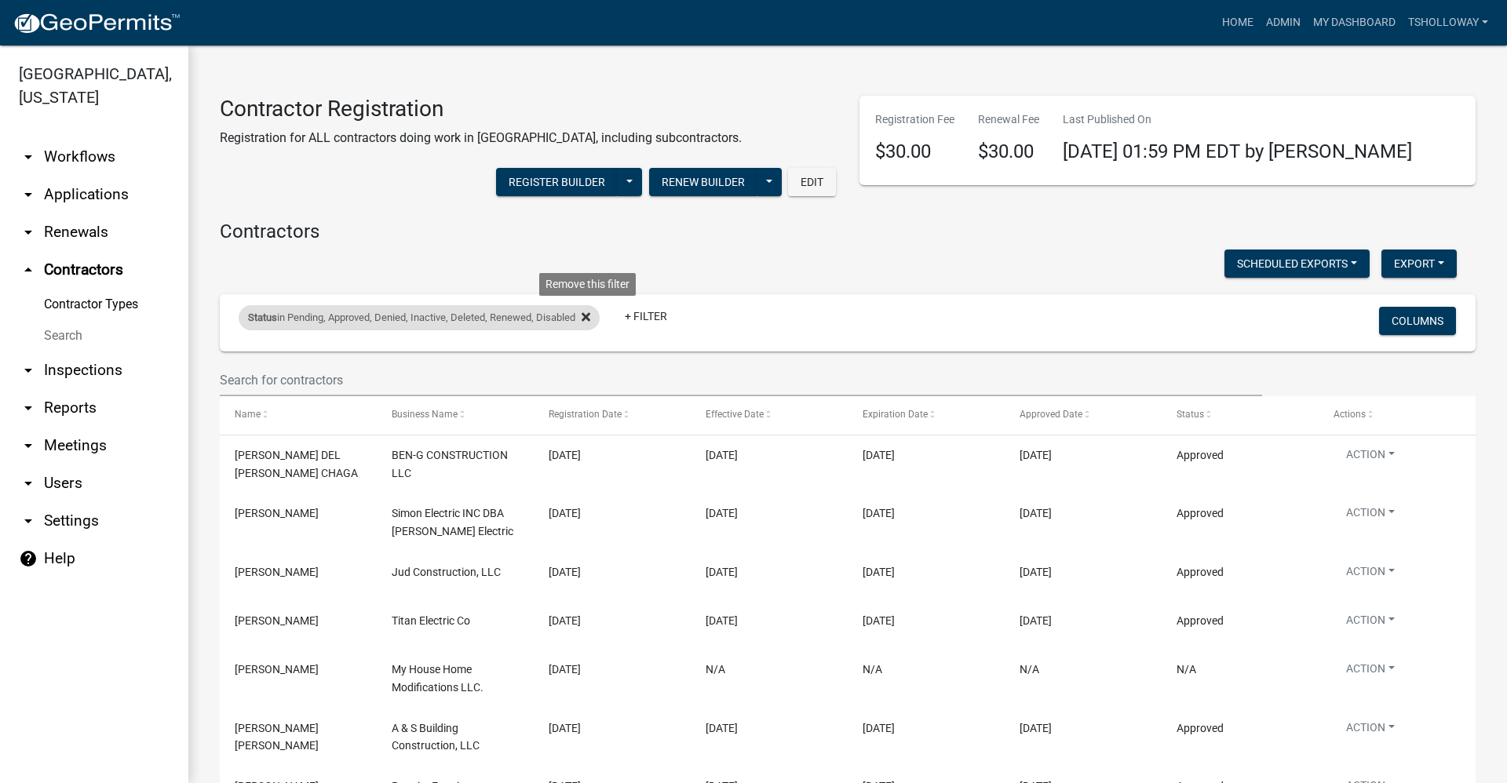
click at [589, 313] on icon at bounding box center [586, 317] width 9 height 13
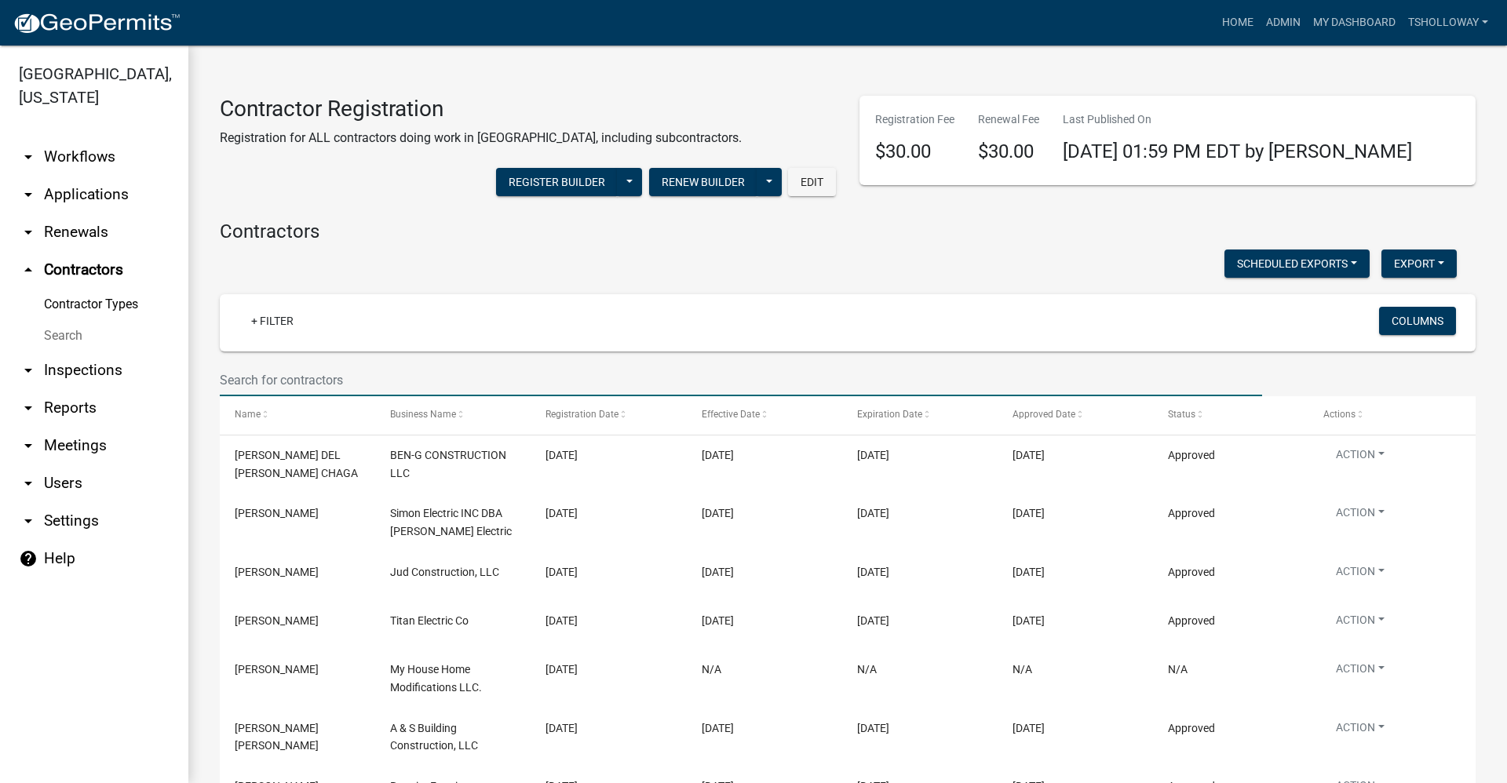
click at [293, 371] on input "text" at bounding box center [741, 380] width 1042 height 32
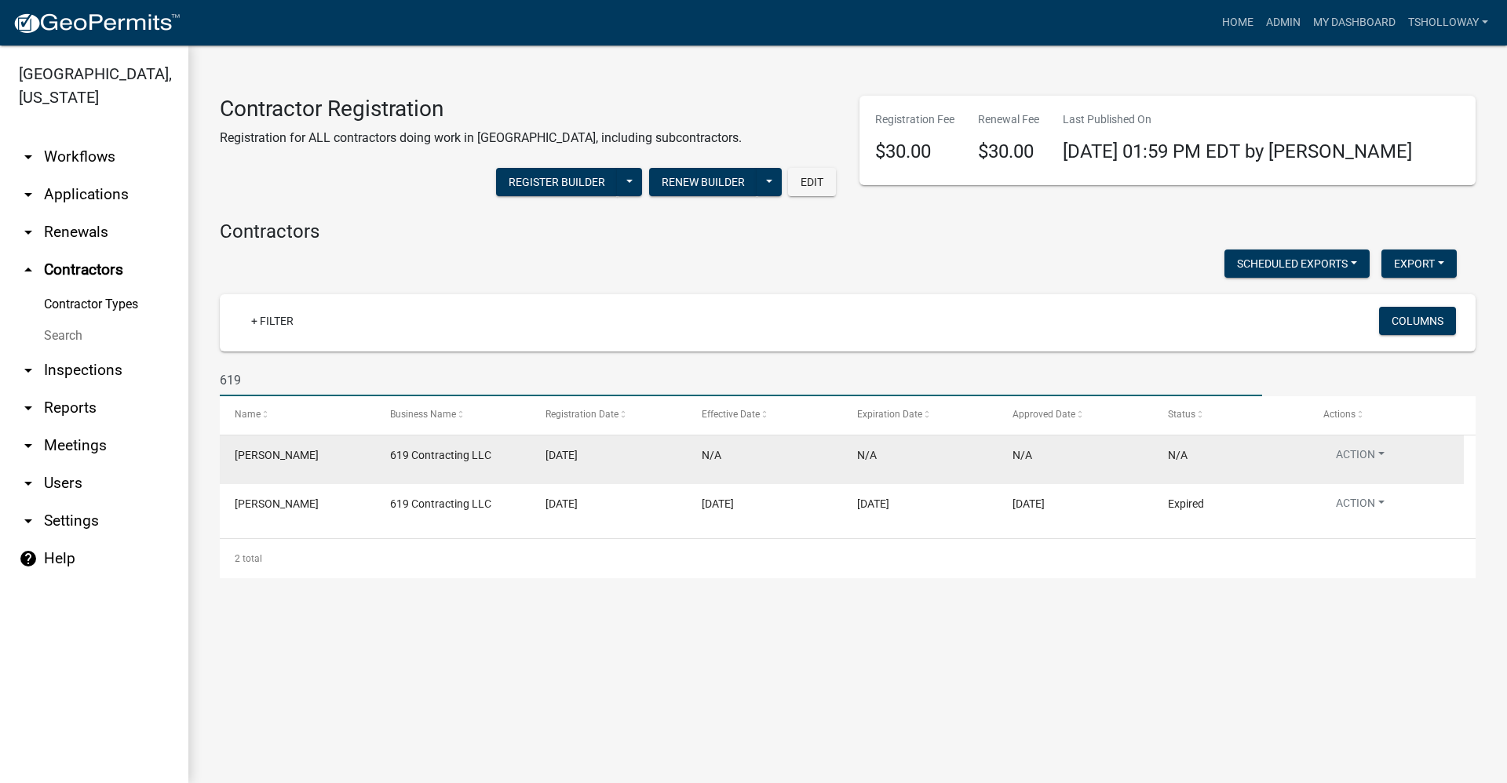
type input "619"
click at [543, 462] on datatable-body-cell "[DATE]" at bounding box center [608, 460] width 155 height 49
click at [1347, 460] on button "Action" at bounding box center [1360, 458] width 74 height 23
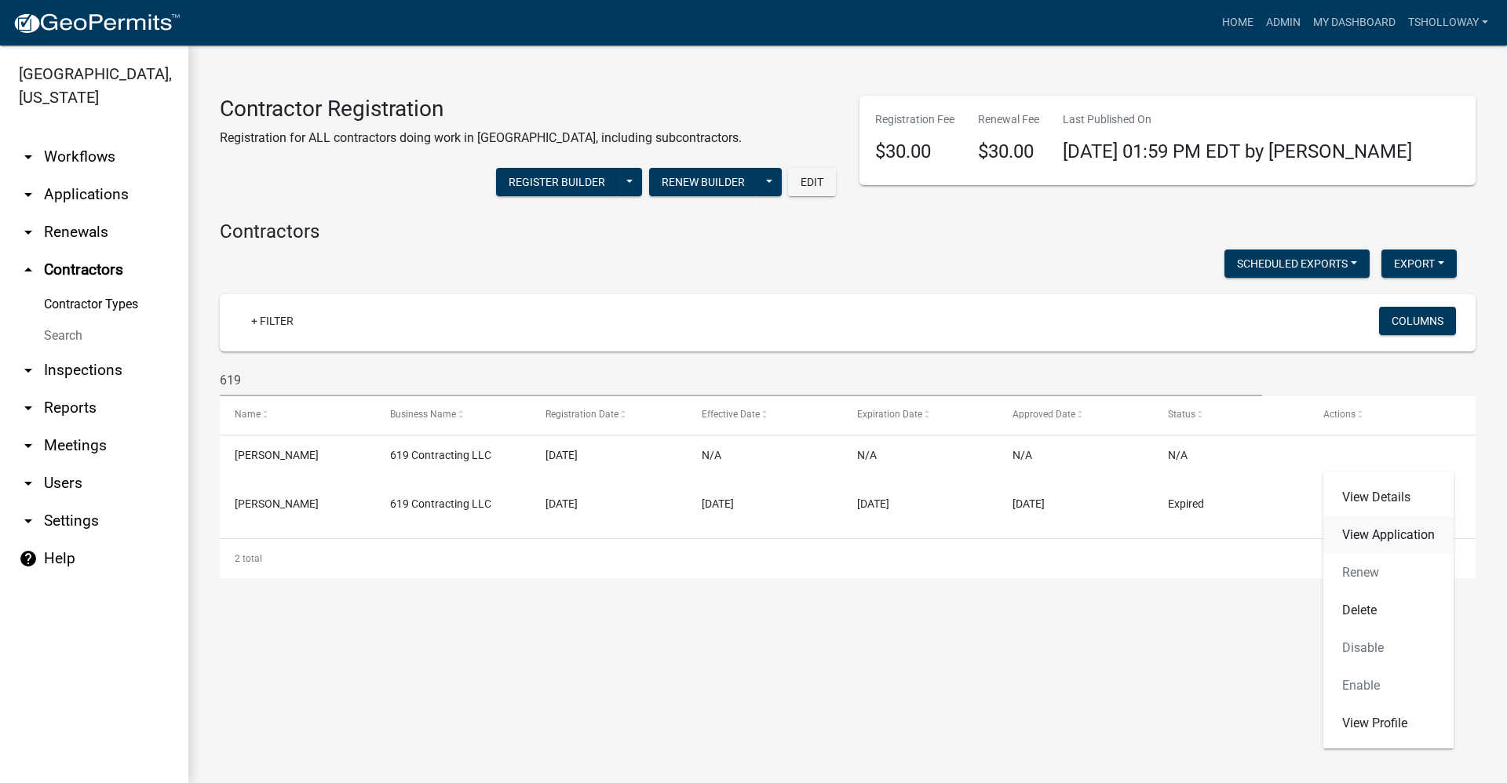
click at [1382, 534] on link "View Application" at bounding box center [1388, 536] width 130 height 38
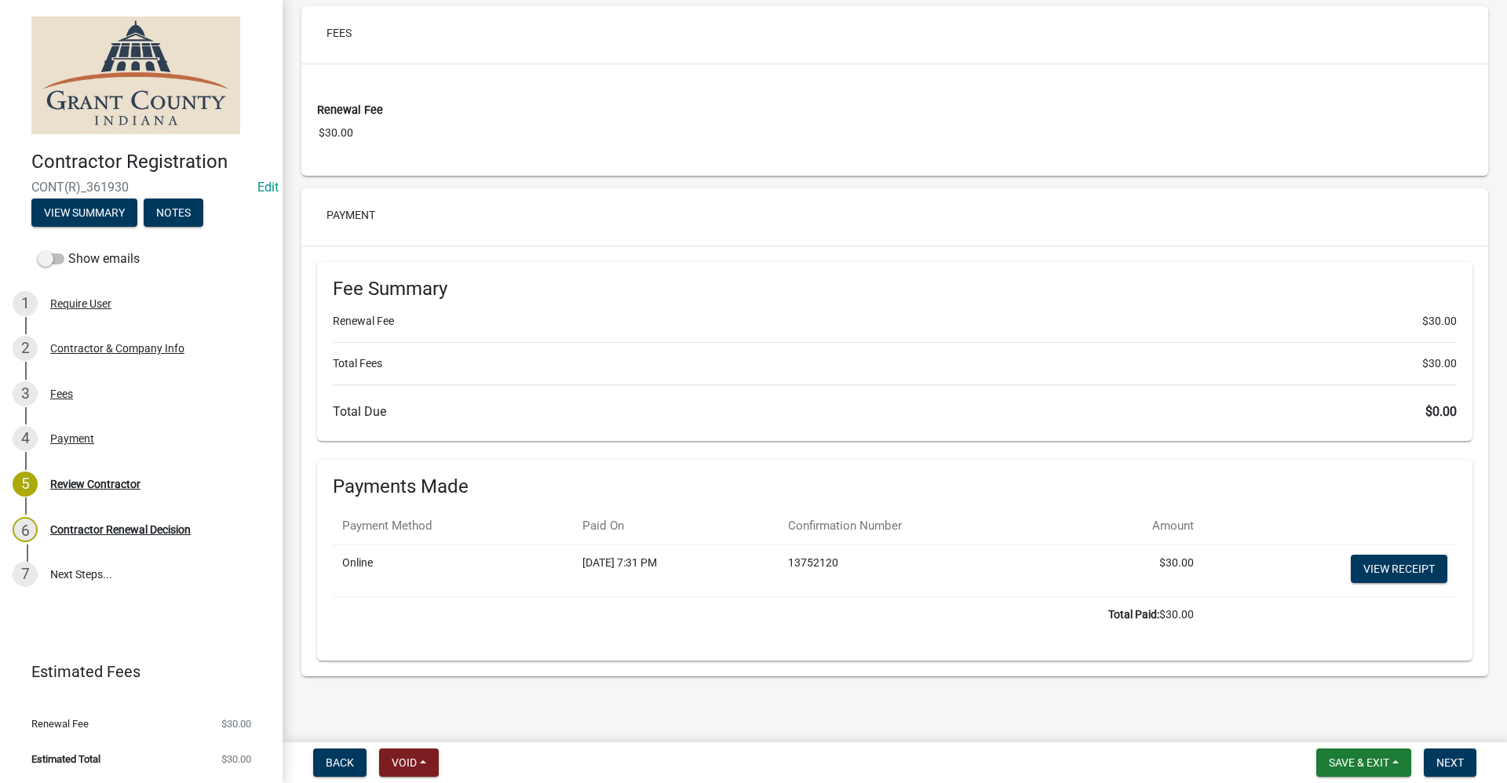
scroll to position [1546, 0]
click at [1364, 768] on span "Save & Exit" at bounding box center [1359, 763] width 60 height 13
click at [1338, 722] on button "Save & Exit" at bounding box center [1349, 722] width 126 height 38
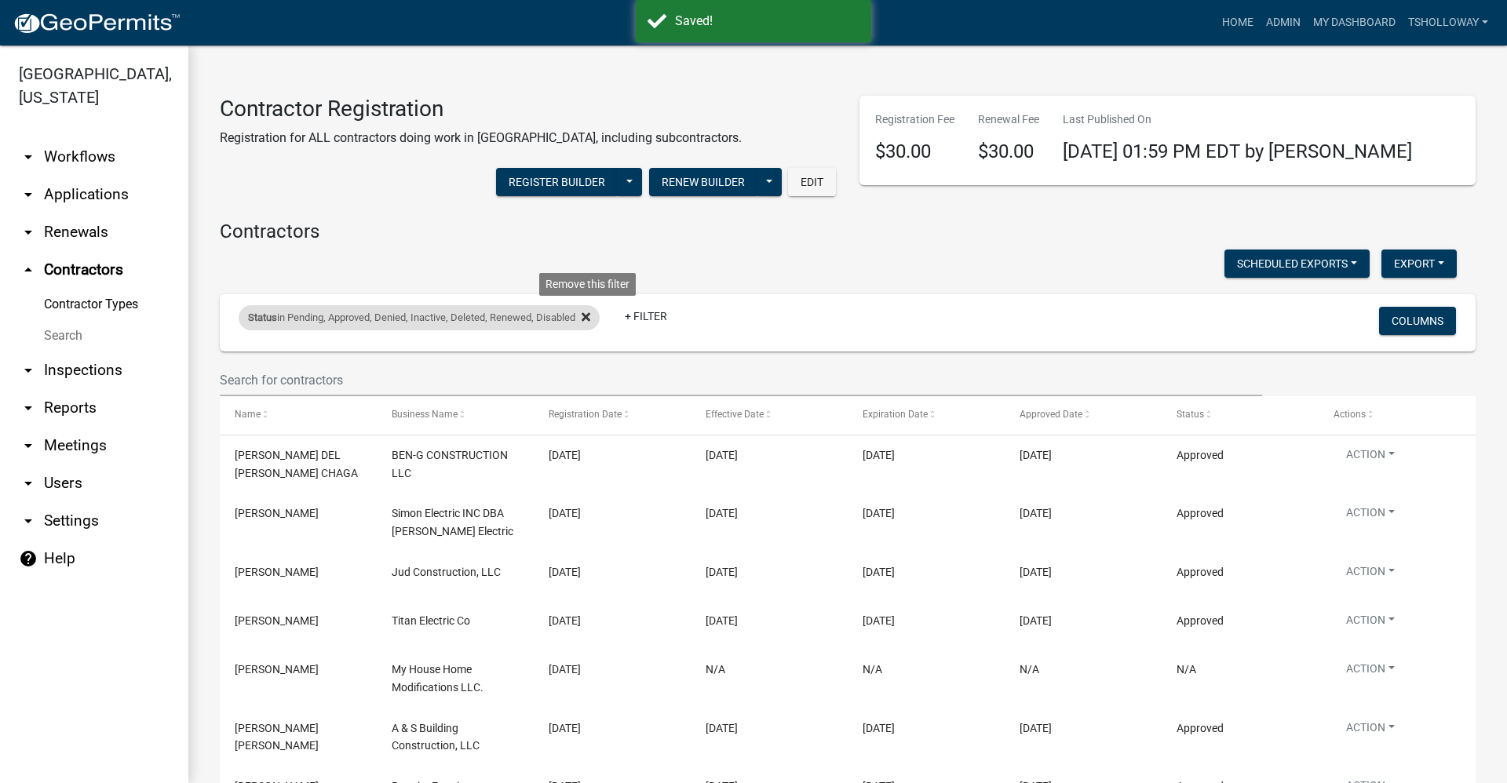
click at [590, 317] on icon at bounding box center [586, 317] width 9 height 9
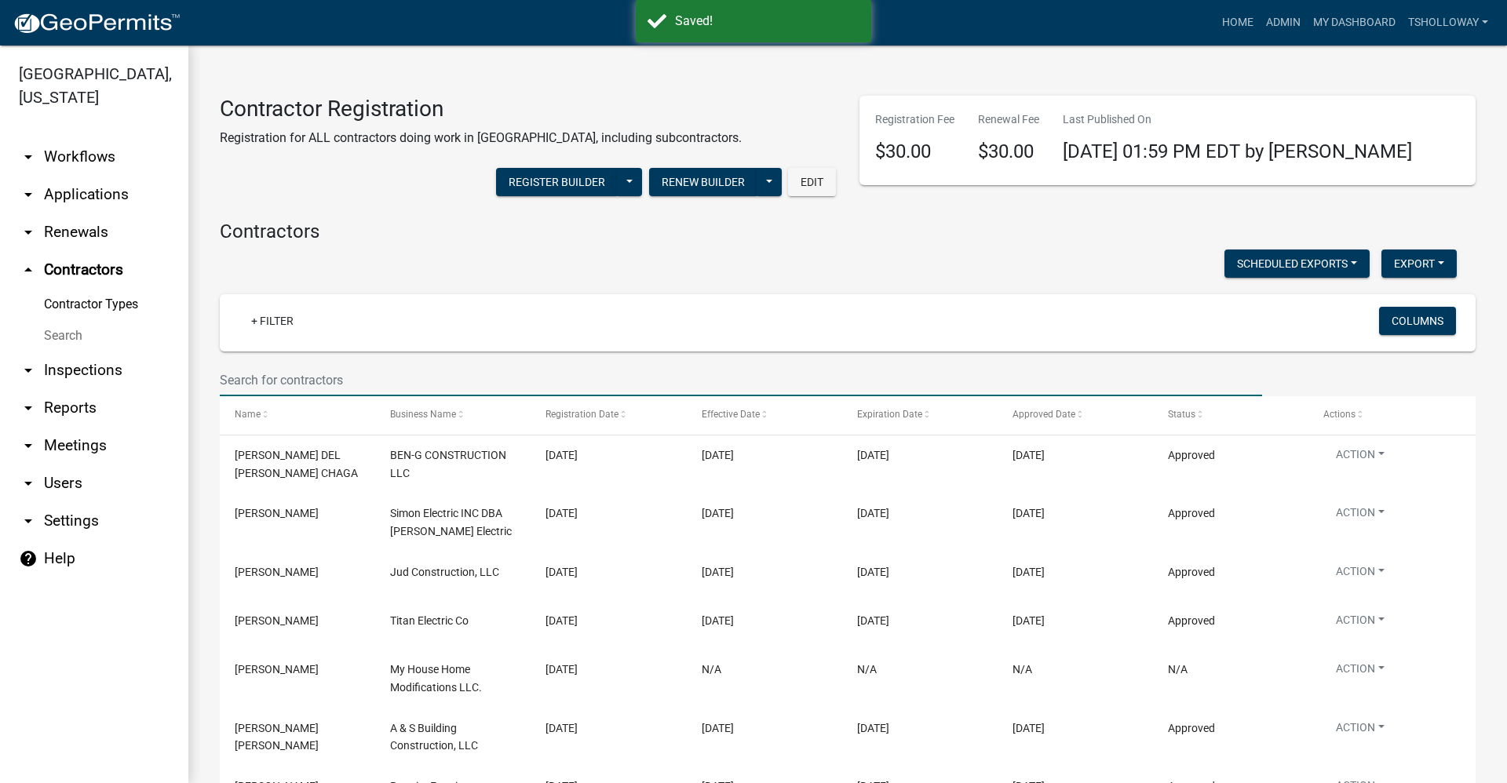
click at [250, 374] on input "text" at bounding box center [741, 380] width 1042 height 32
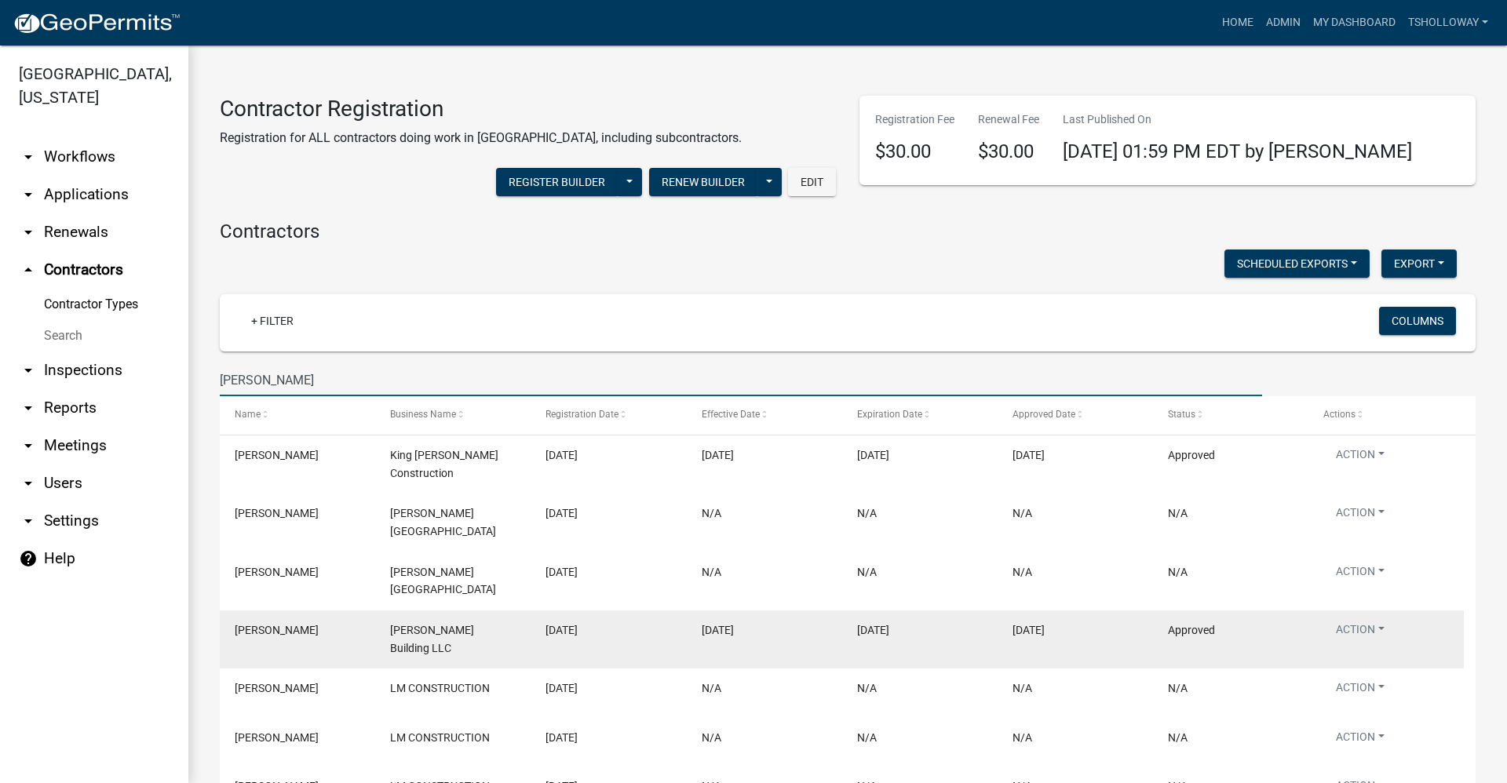
type input "[PERSON_NAME]"
click at [319, 622] on div "[PERSON_NAME]" at bounding box center [298, 631] width 126 height 18
click at [1358, 622] on button "Action" at bounding box center [1360, 633] width 74 height 23
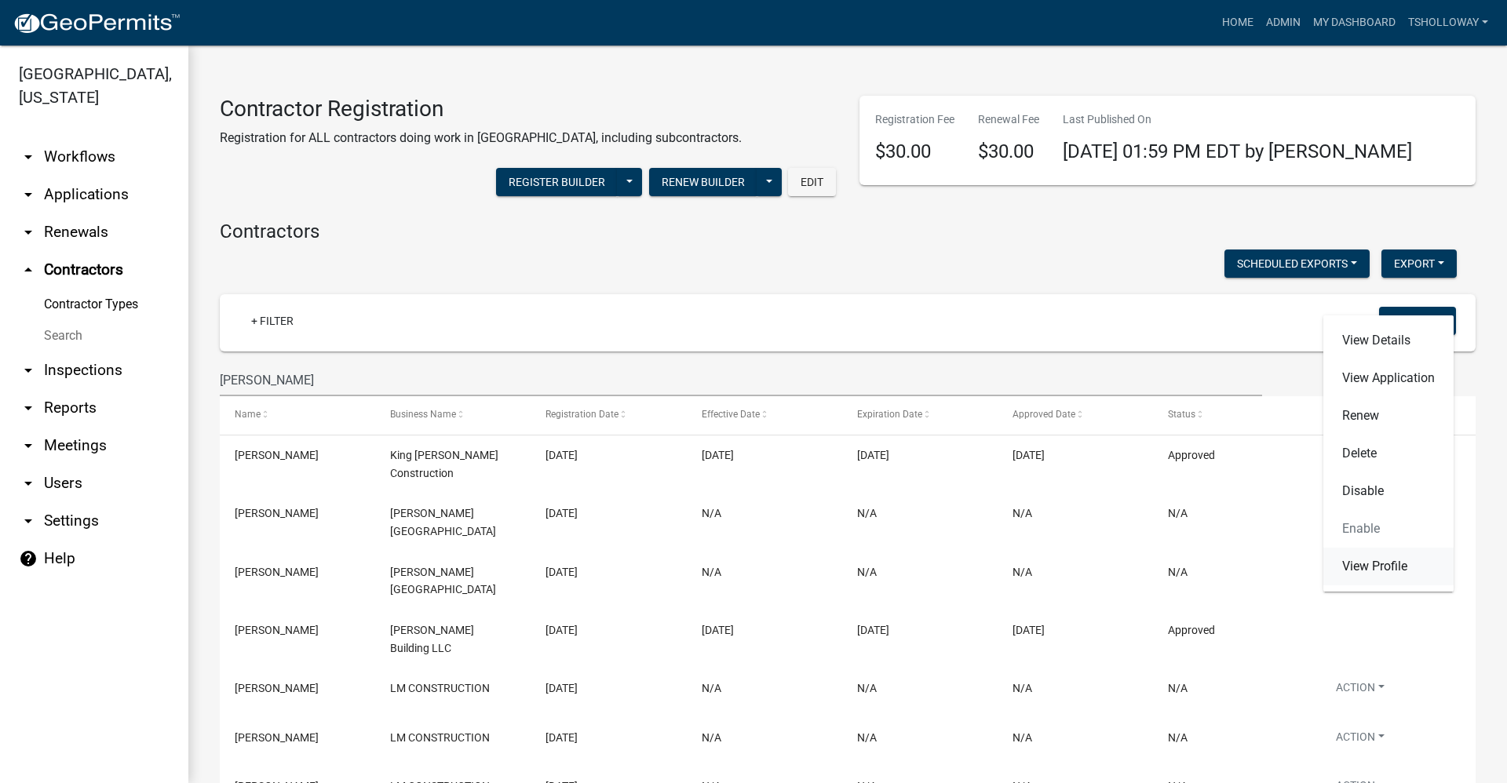
click at [1356, 564] on link "View Profile" at bounding box center [1388, 567] width 130 height 38
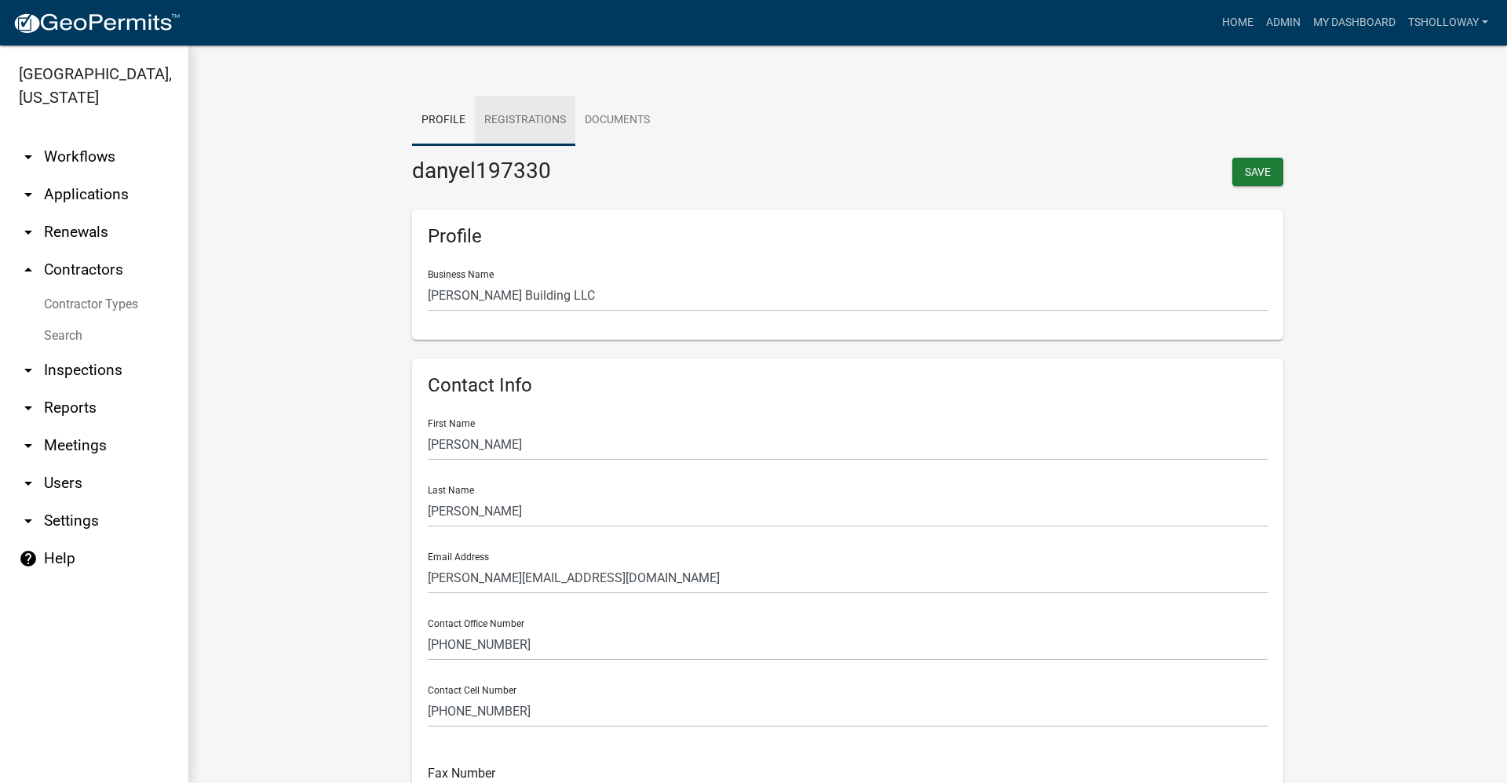
click at [525, 101] on link "Registrations" at bounding box center [525, 121] width 100 height 50
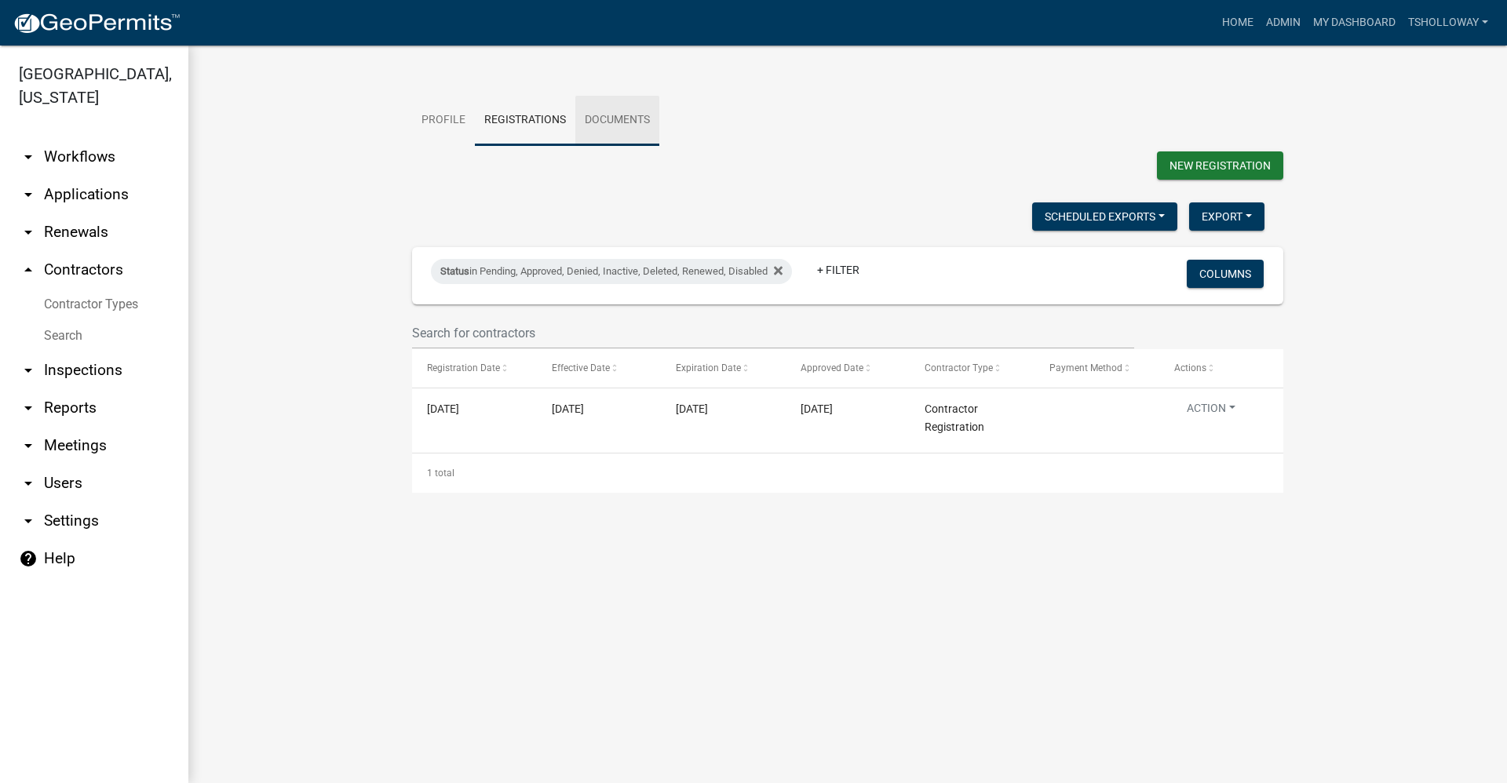
click at [592, 122] on link "Documents" at bounding box center [617, 121] width 84 height 50
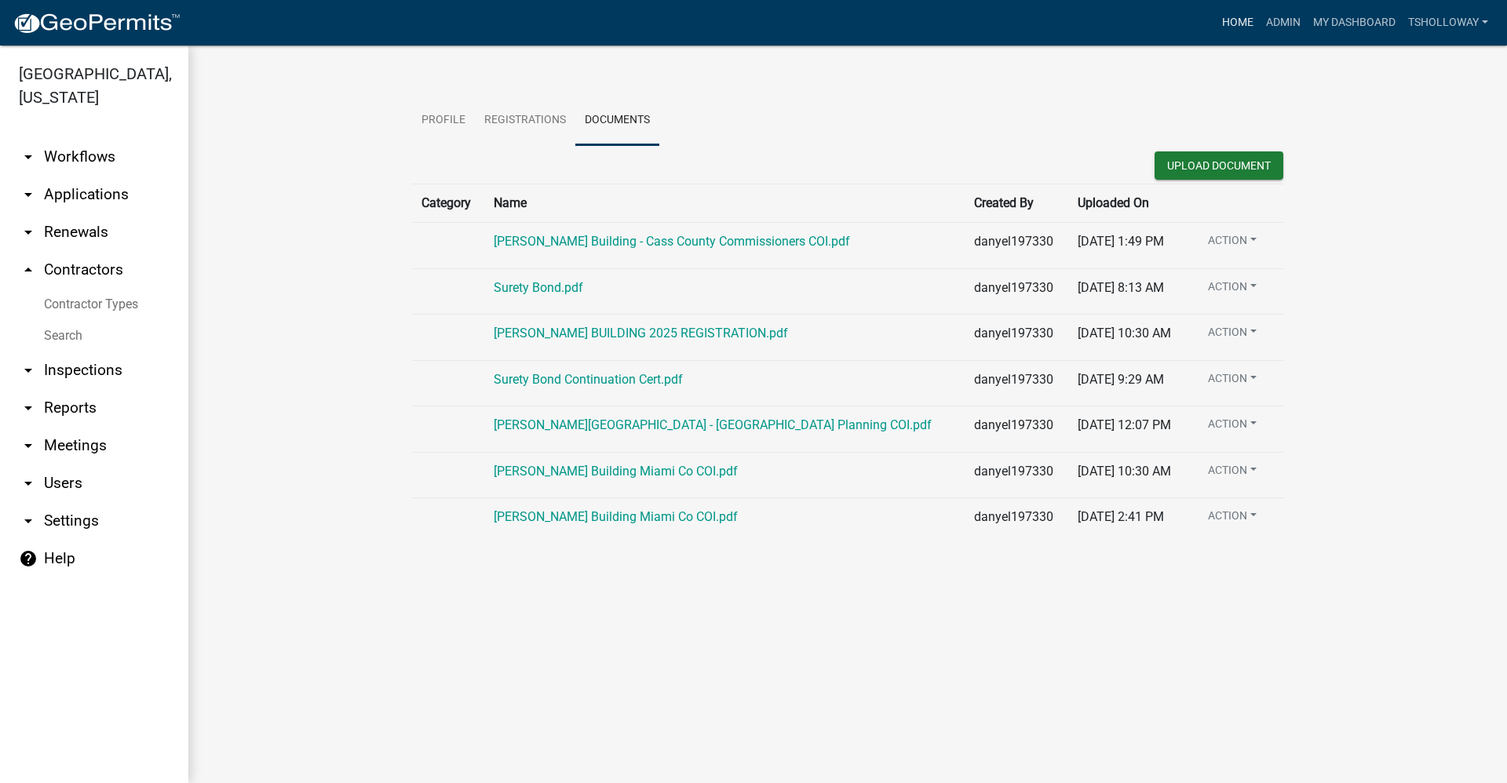
click at [1225, 20] on link "Home" at bounding box center [1238, 23] width 44 height 30
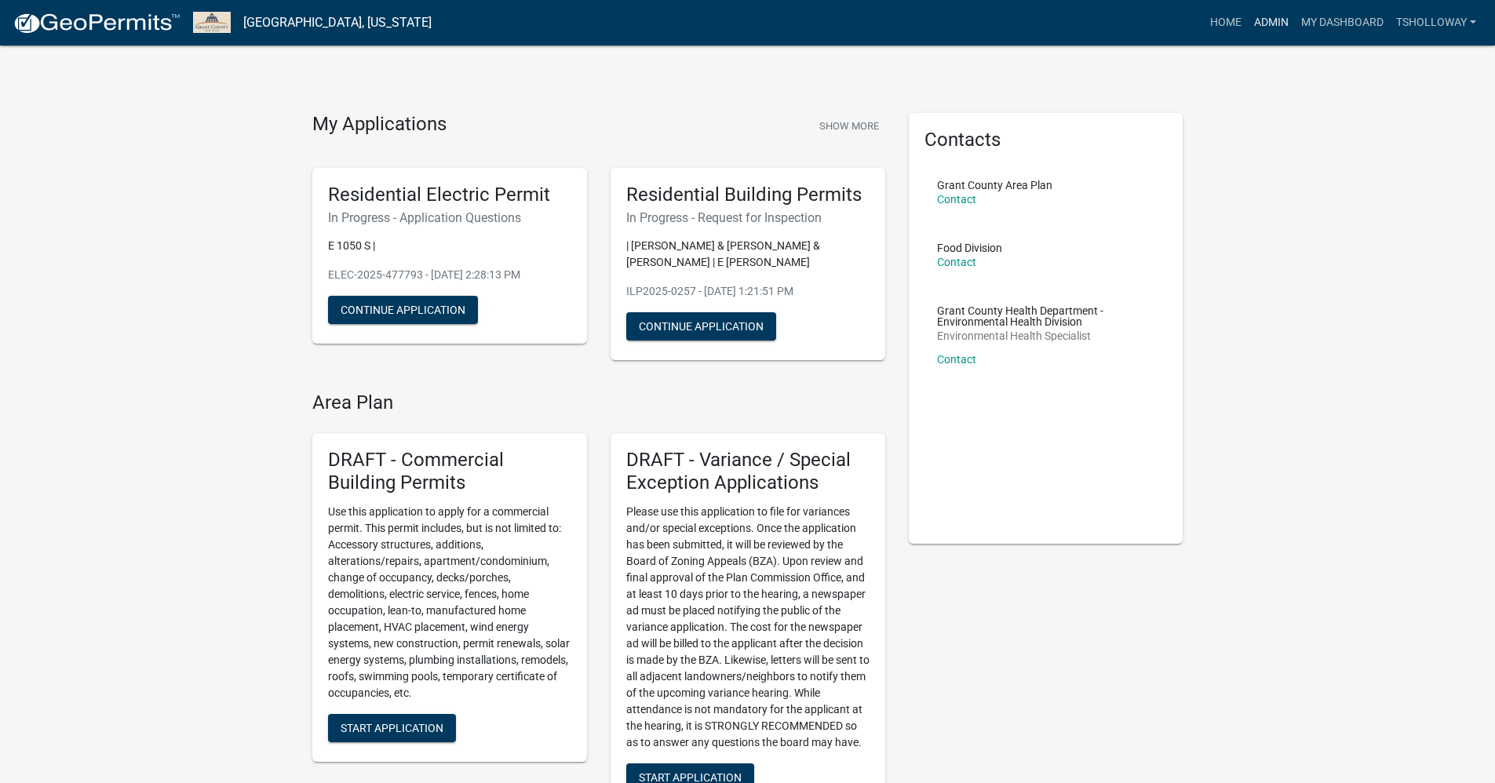
click at [1265, 23] on link "Admin" at bounding box center [1271, 23] width 47 height 30
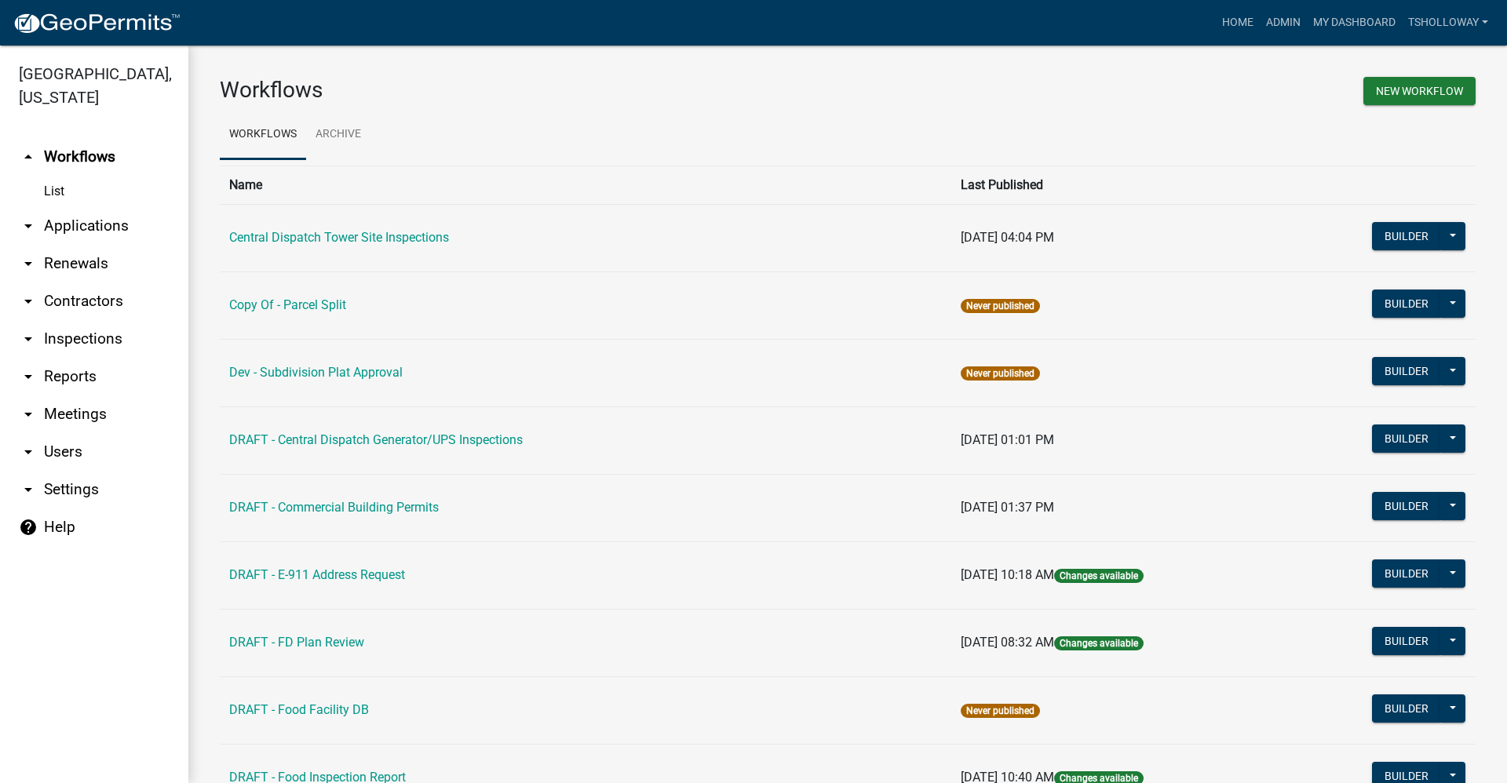
click at [86, 207] on link "arrow_drop_down Applications" at bounding box center [94, 226] width 188 height 38
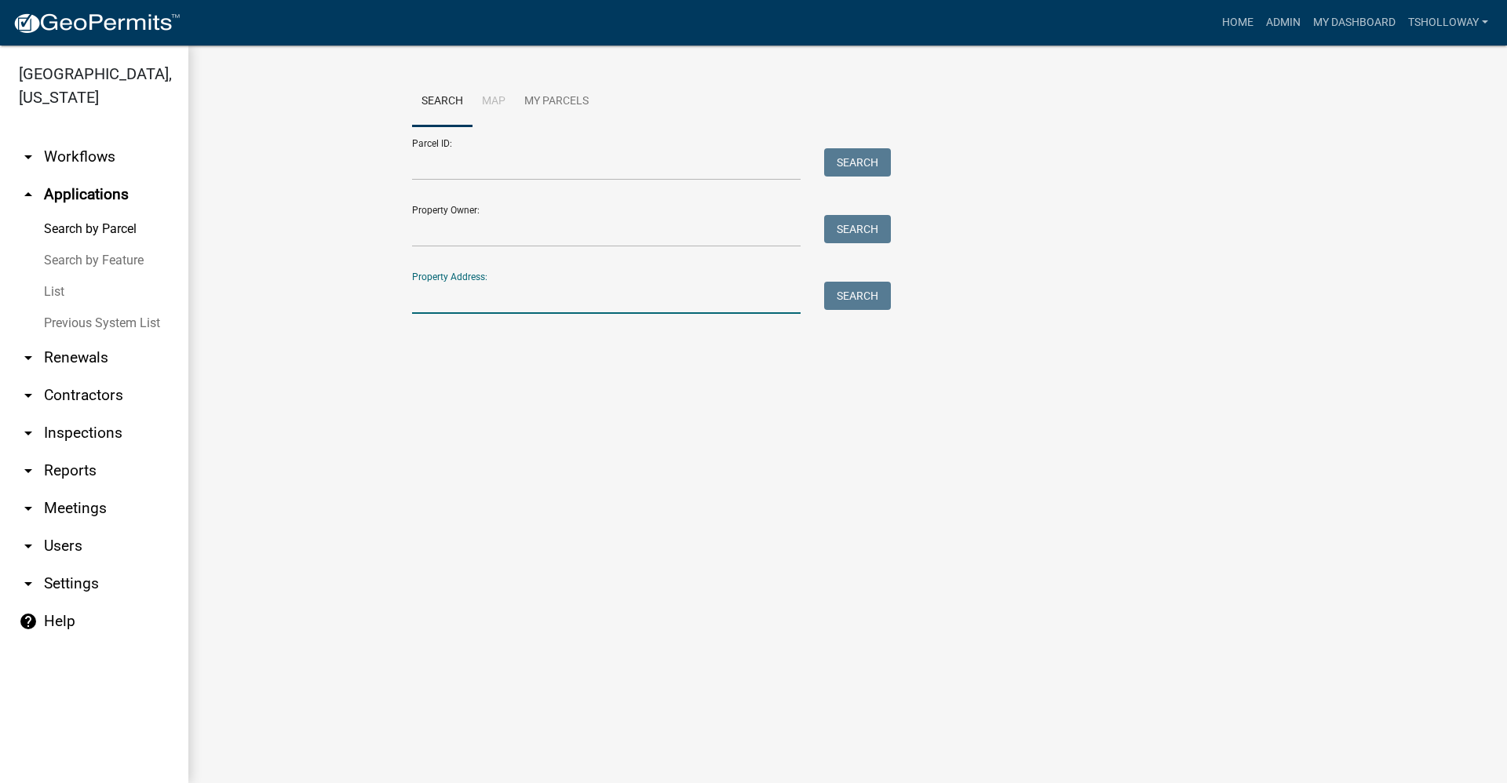
click at [469, 309] on input "Property Address:" at bounding box center [606, 298] width 389 height 32
type input "5533 n 100 e"
click at [853, 293] on button "Search" at bounding box center [857, 296] width 67 height 28
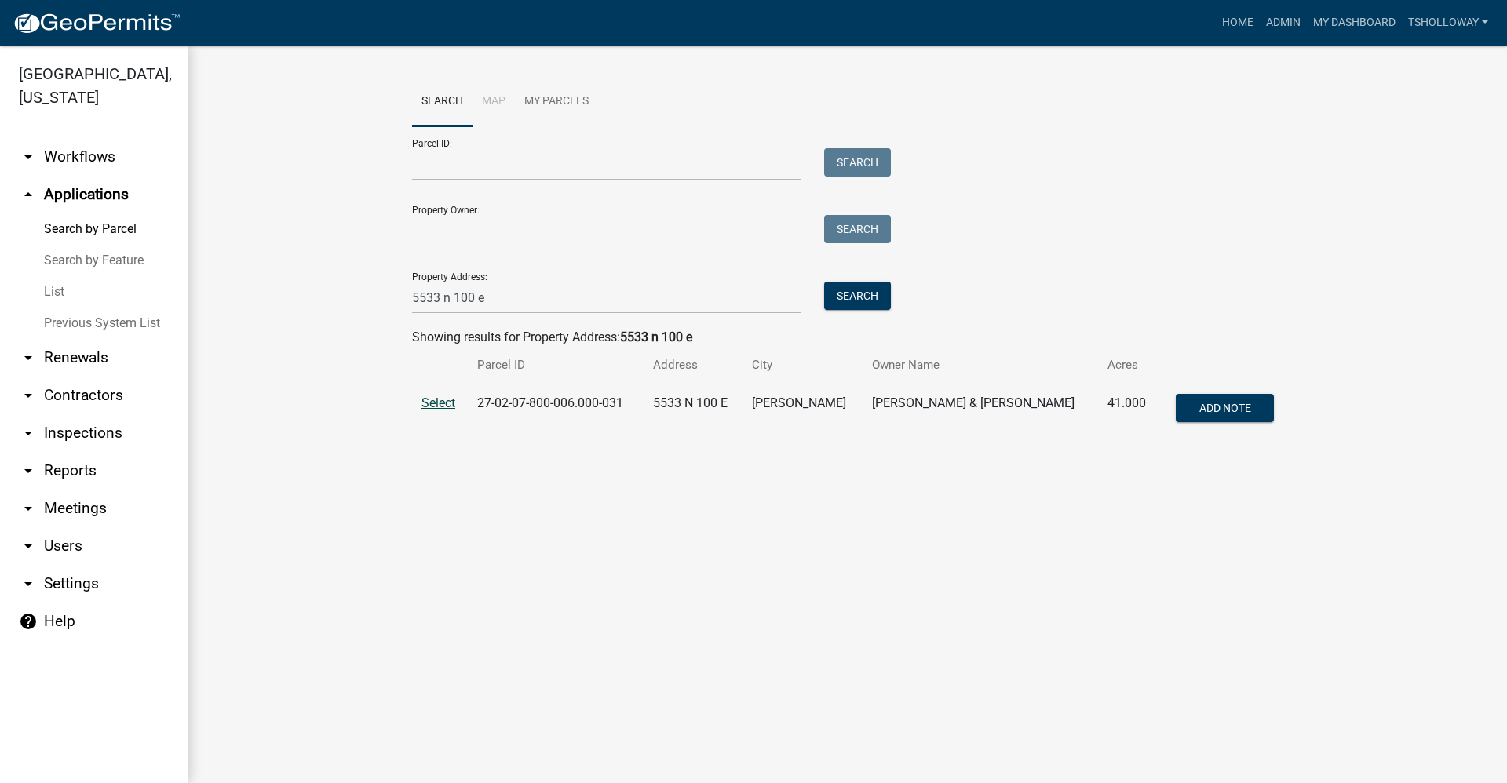
click at [442, 406] on span "Select" at bounding box center [439, 403] width 34 height 15
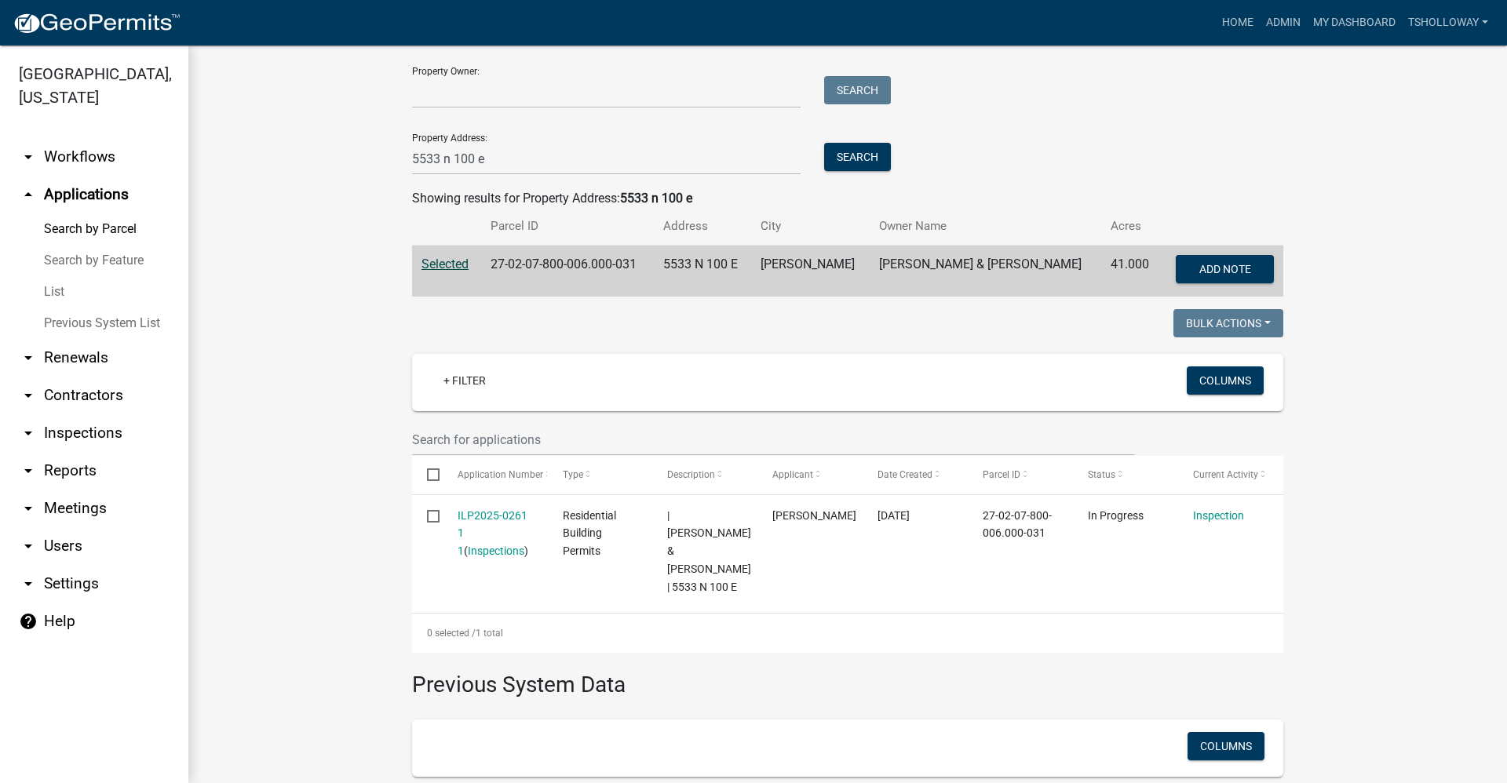
scroll to position [157, 0]
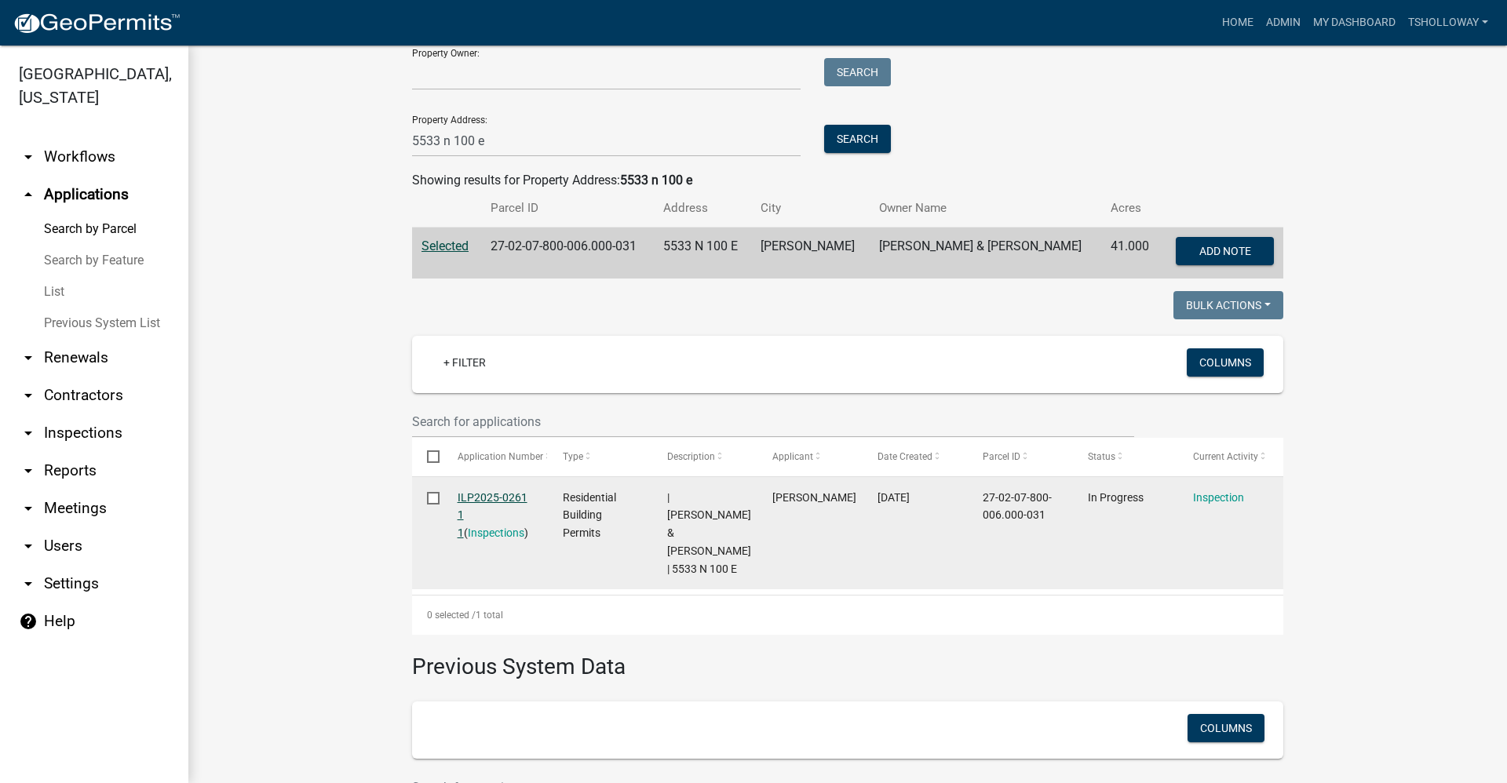
click at [473, 500] on link "ILP2025-0261 1 1" at bounding box center [493, 515] width 70 height 49
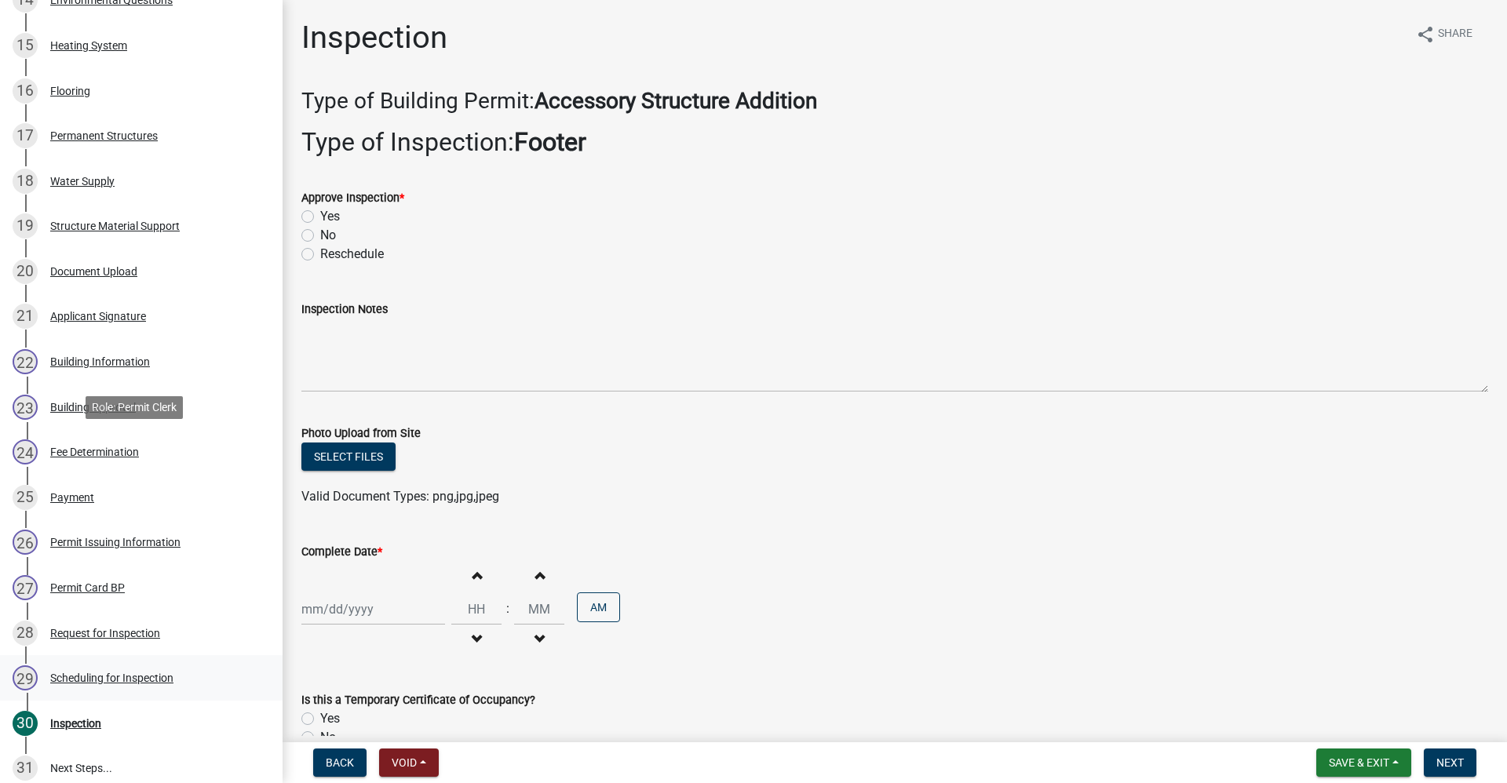
scroll to position [942, 0]
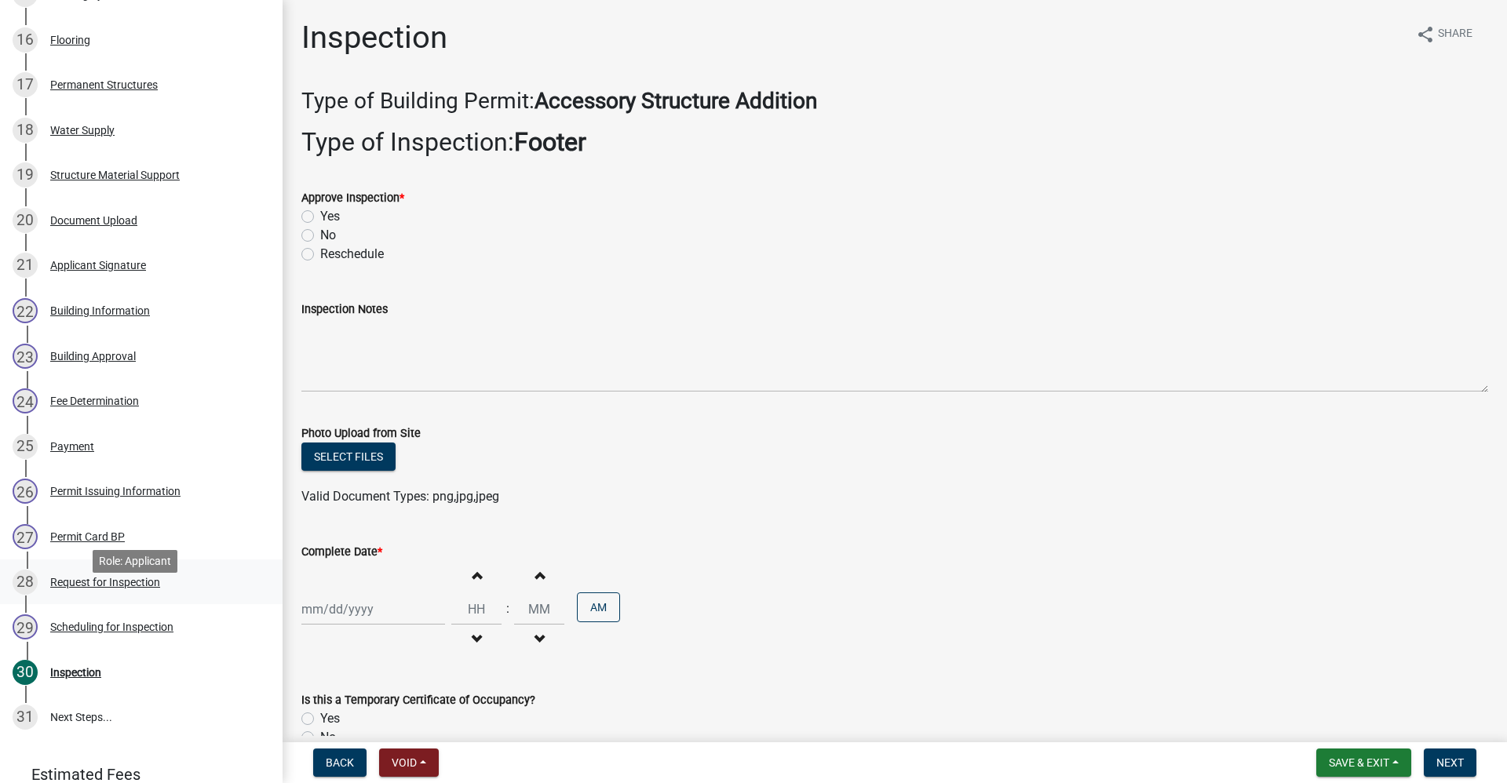
click at [138, 588] on div "Request for Inspection" at bounding box center [105, 582] width 110 height 11
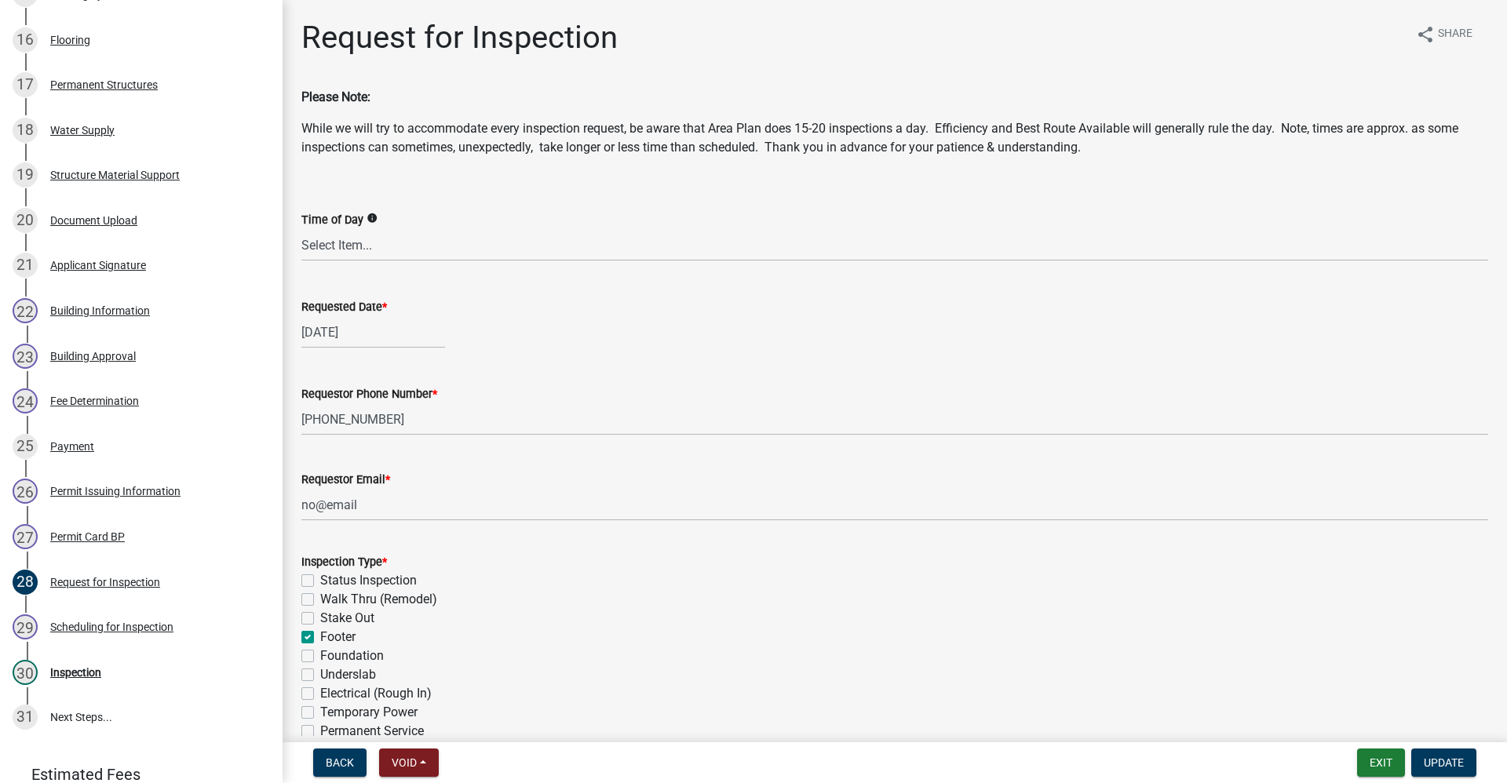
select select "9"
select select "2025"
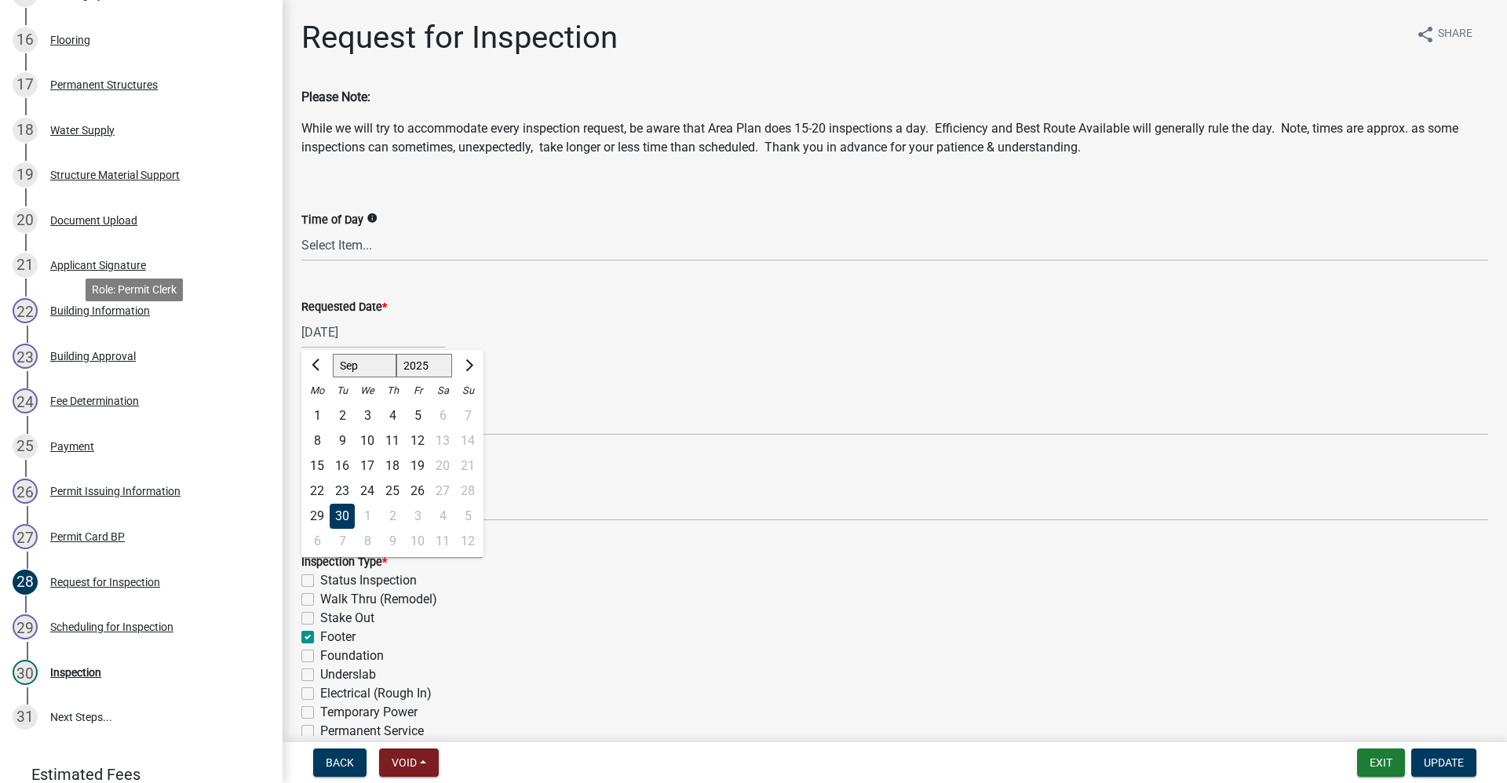
drag, startPoint x: 380, startPoint y: 331, endPoint x: 278, endPoint y: 342, distance: 102.6
click at [263, 330] on div "Residential Building Permits ILP2025-0261 Edit View Summary Notes Show emails 1…" at bounding box center [753, 391] width 1507 height 783
click at [471, 367] on button "Next month" at bounding box center [467, 365] width 19 height 25
select select "10"
click at [342, 471] on div "14" at bounding box center [342, 466] width 25 height 25
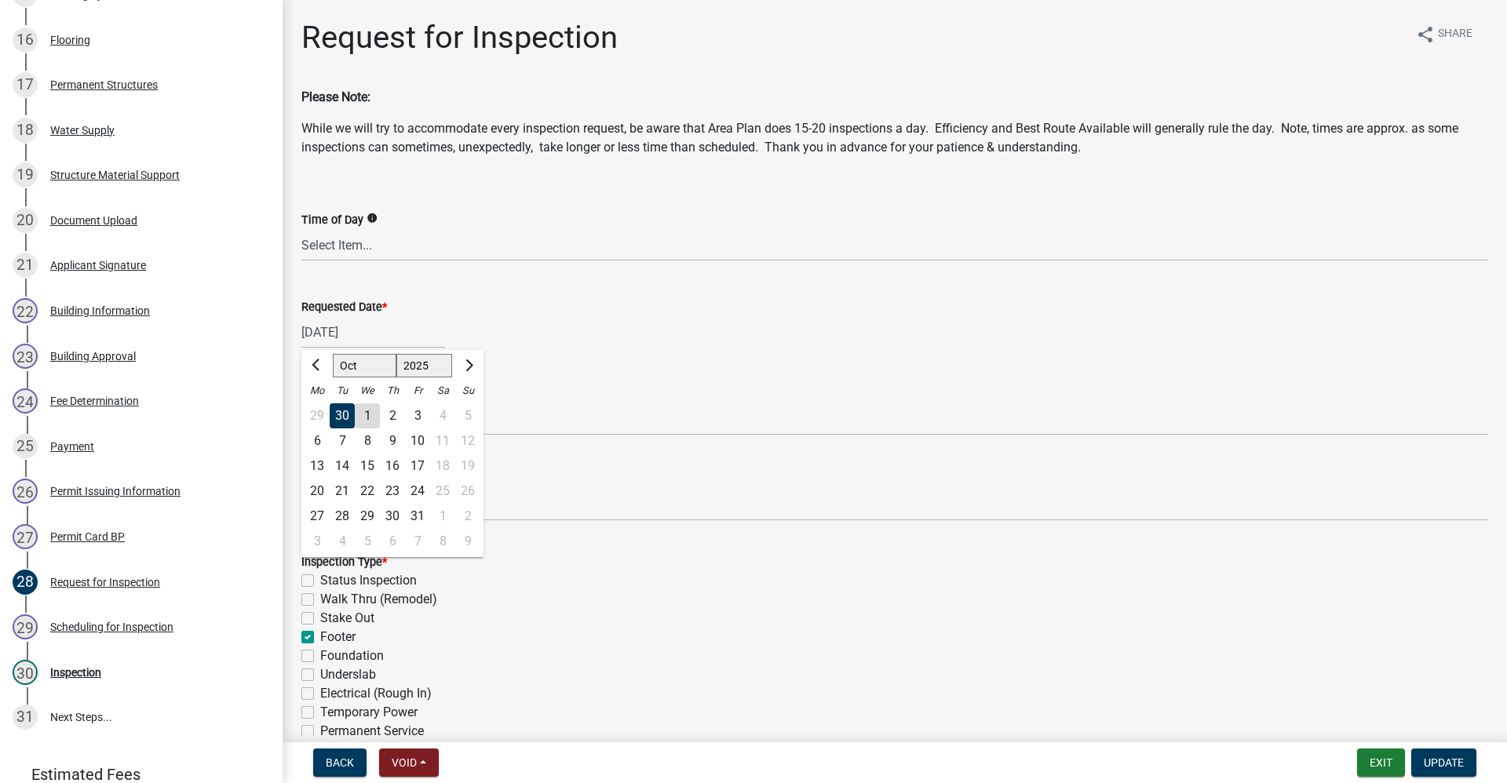
type input "[DATE]"
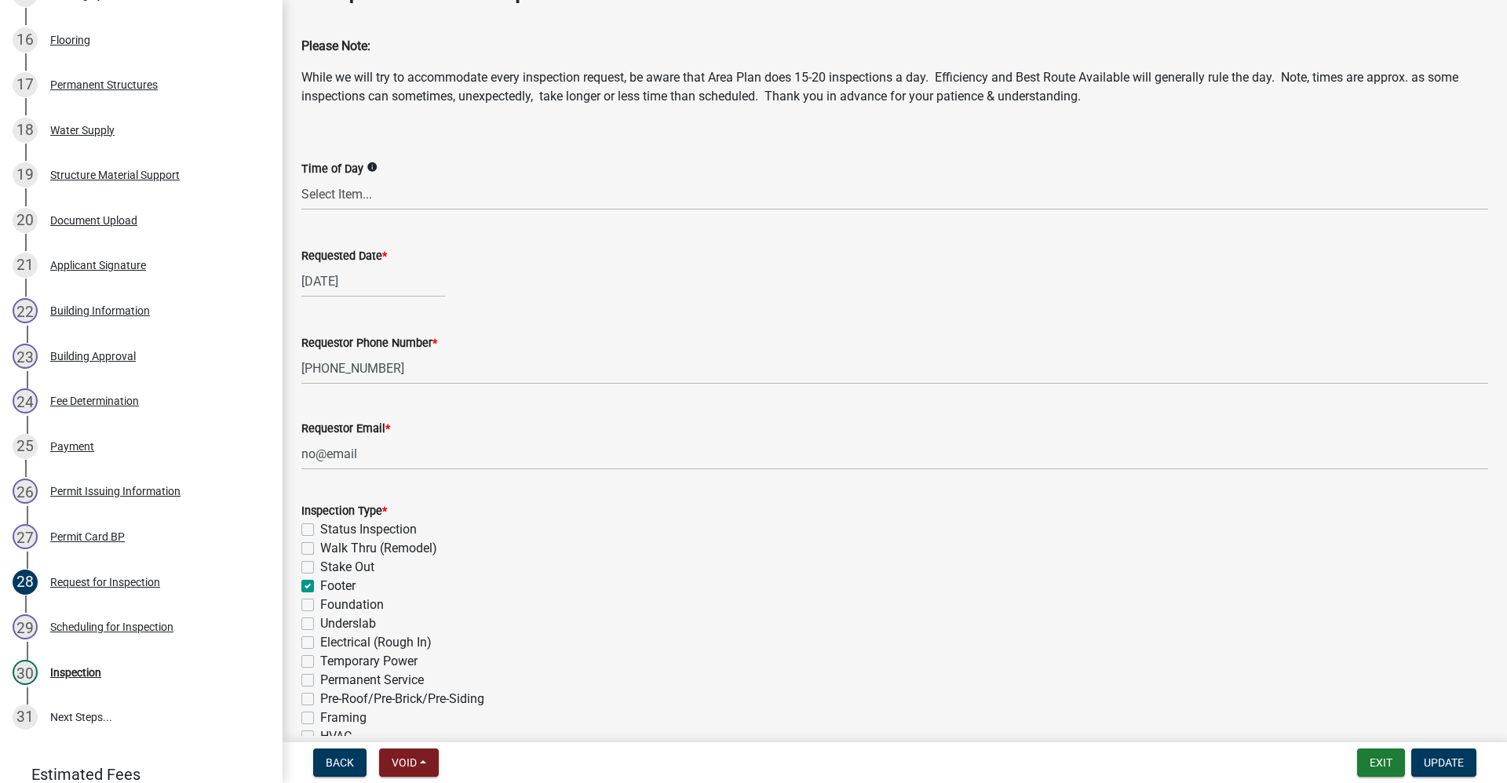
scroll to position [157, 0]
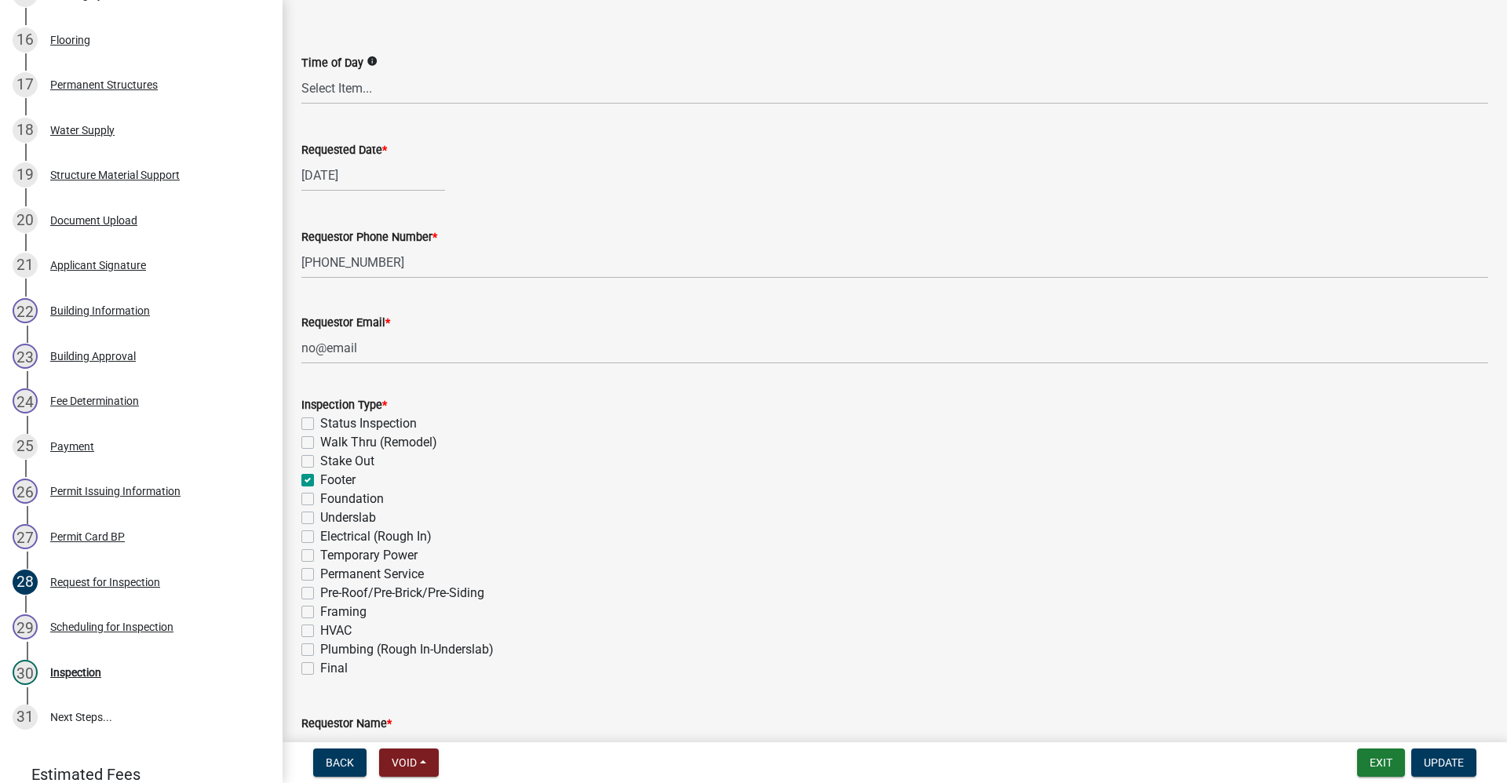
click at [320, 505] on label "Foundation" at bounding box center [352, 499] width 64 height 19
click at [320, 500] on input "Foundation" at bounding box center [325, 495] width 10 height 10
checkbox input "true"
checkbox input "false"
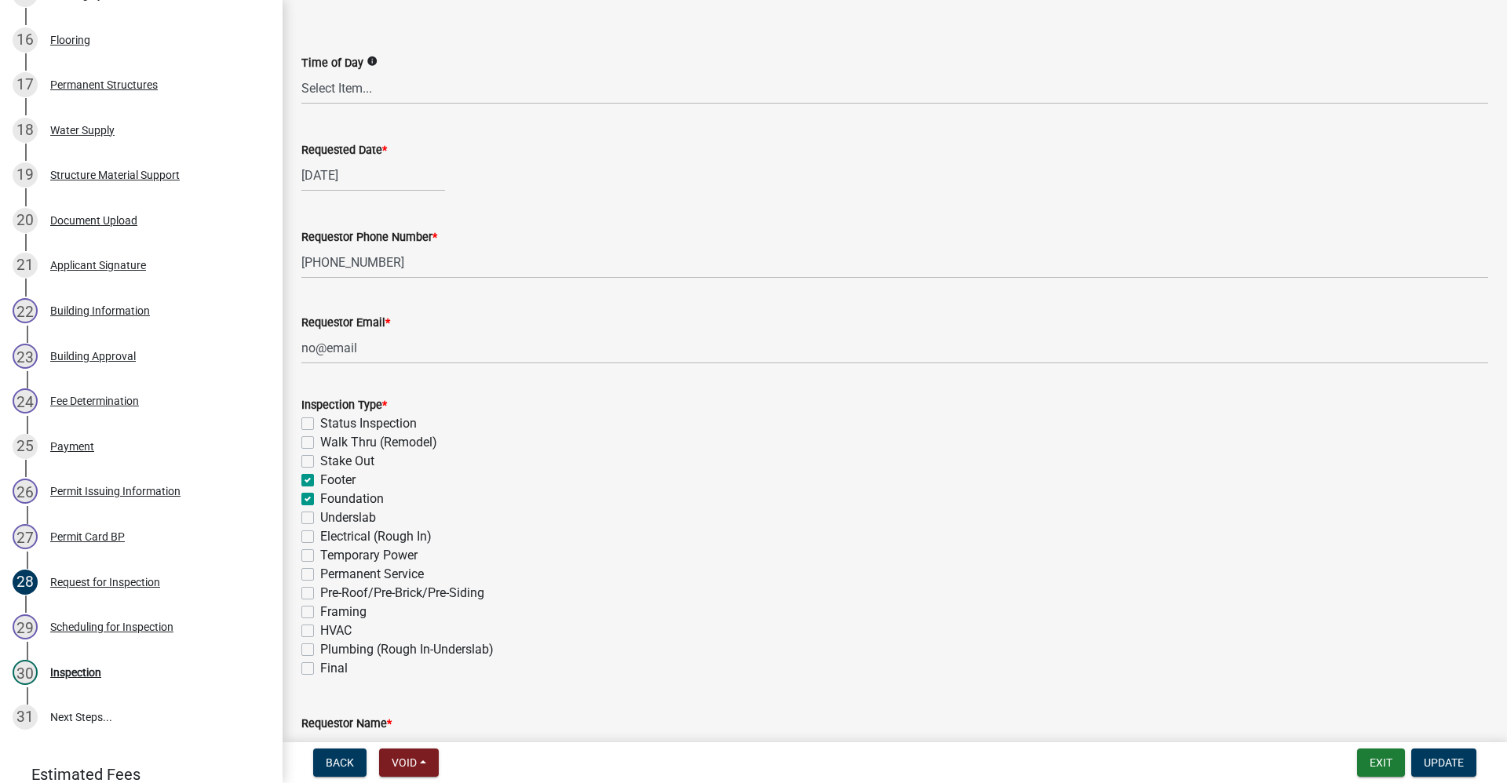
checkbox input "false"
checkbox input "true"
checkbox input "false"
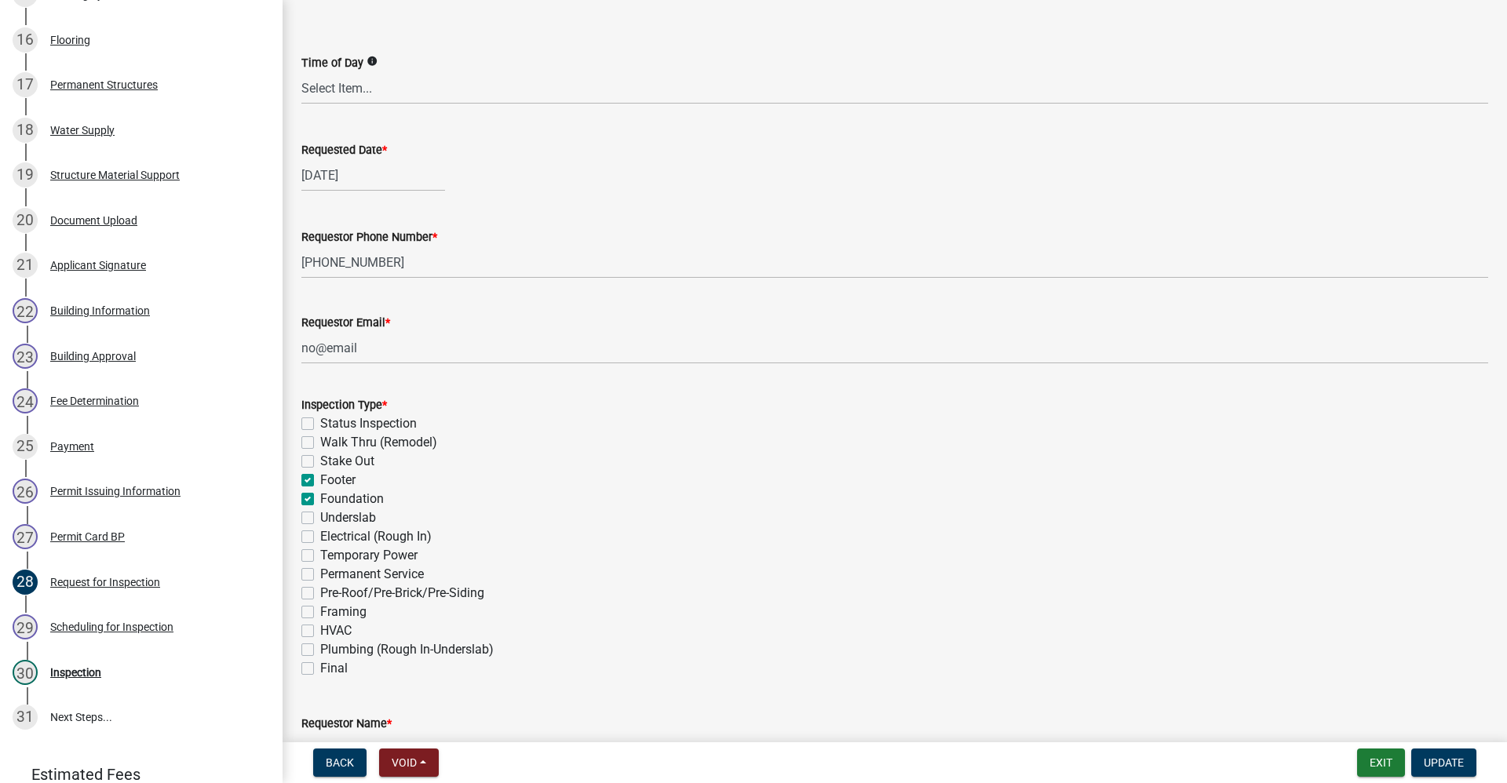
checkbox input "false"
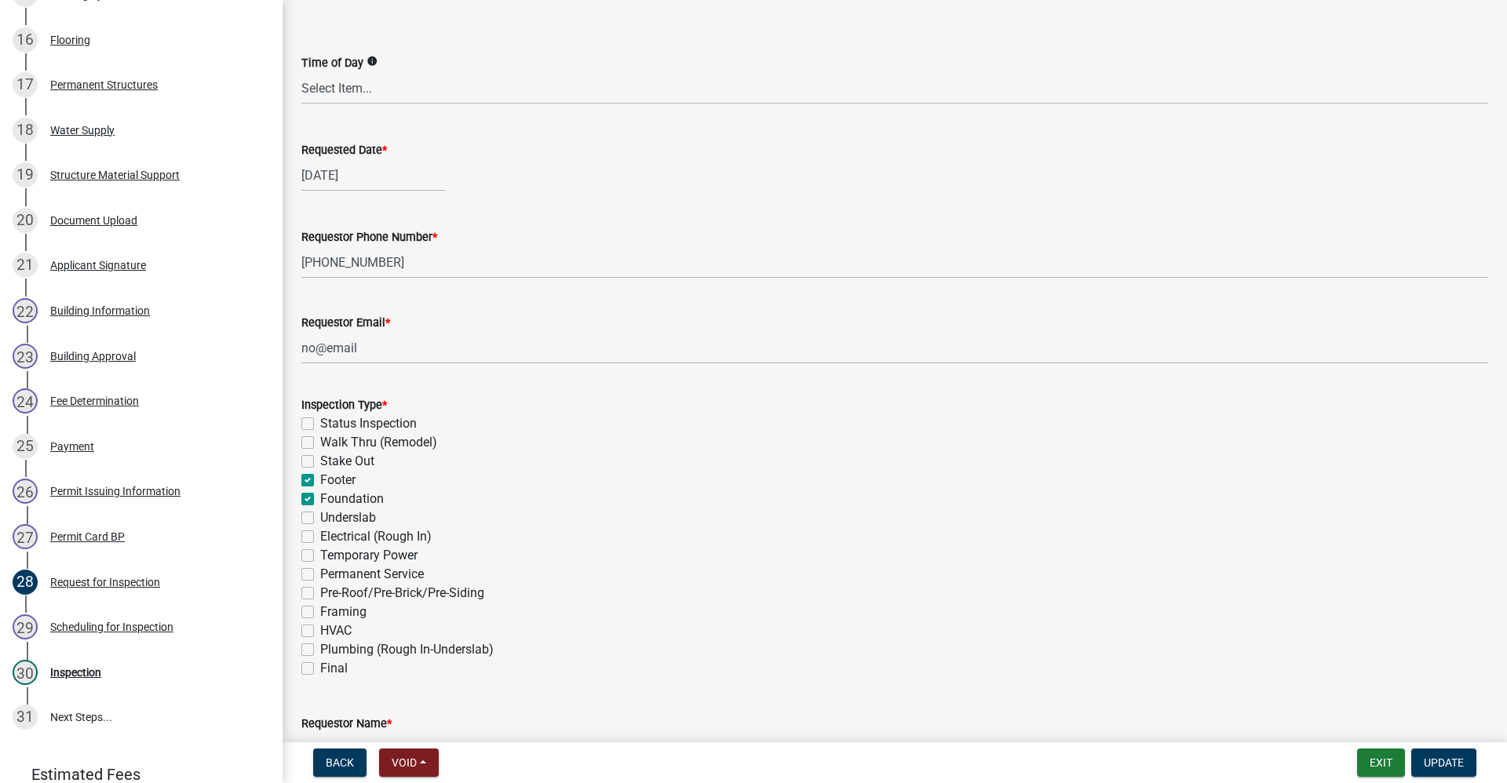
checkbox input "false"
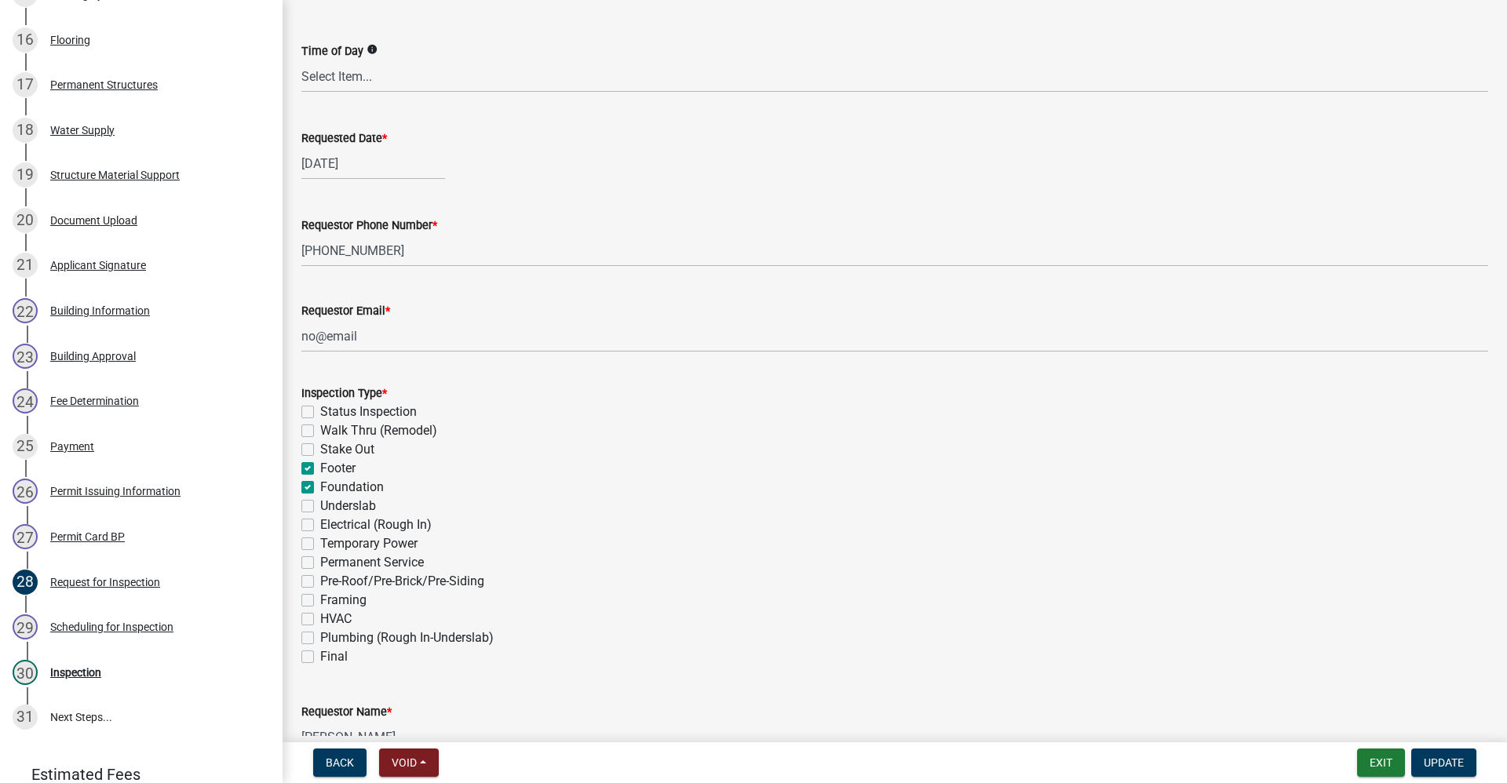
scroll to position [152, 0]
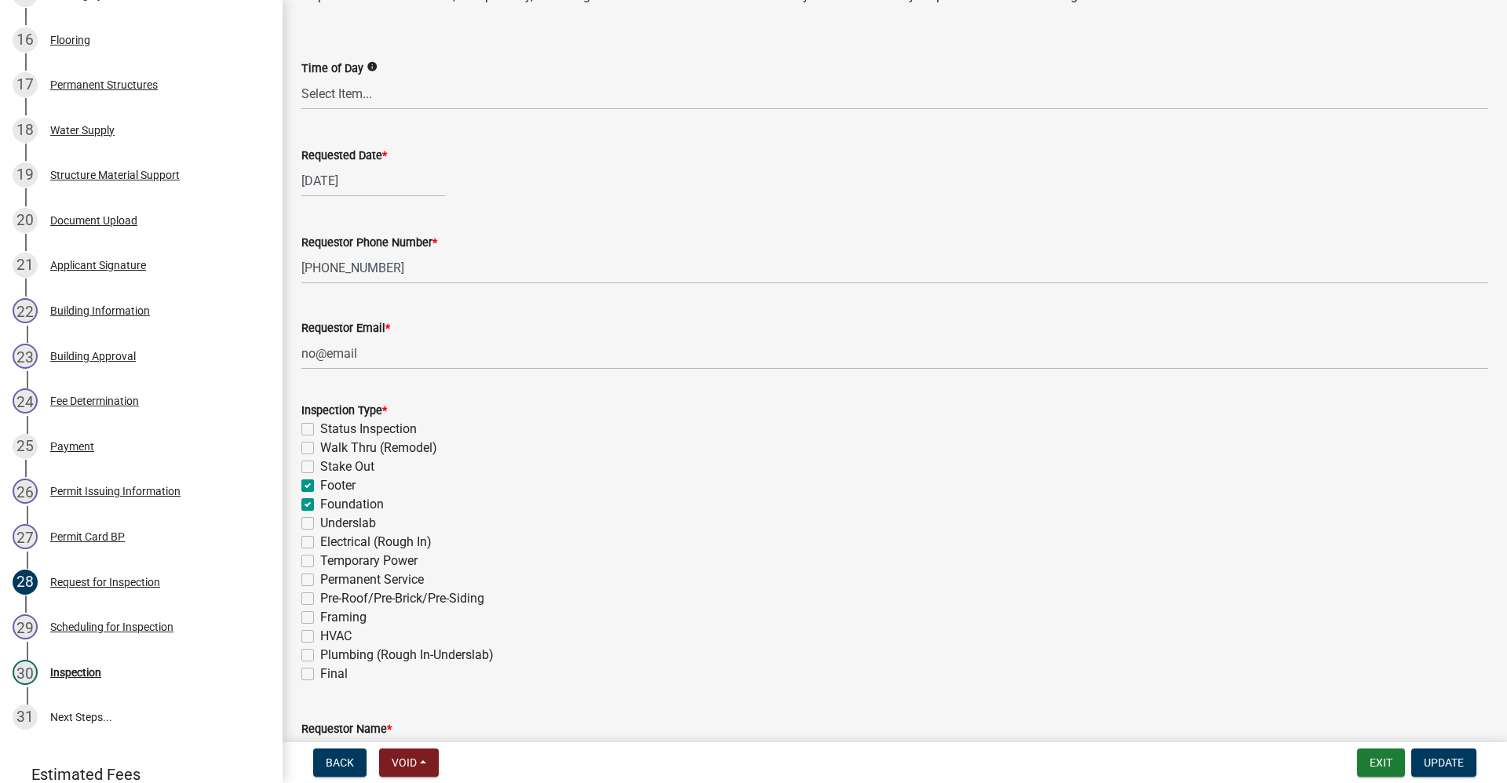
click at [320, 486] on label "Footer" at bounding box center [337, 485] width 35 height 19
click at [320, 486] on input "Footer" at bounding box center [325, 481] width 10 height 10
checkbox input "false"
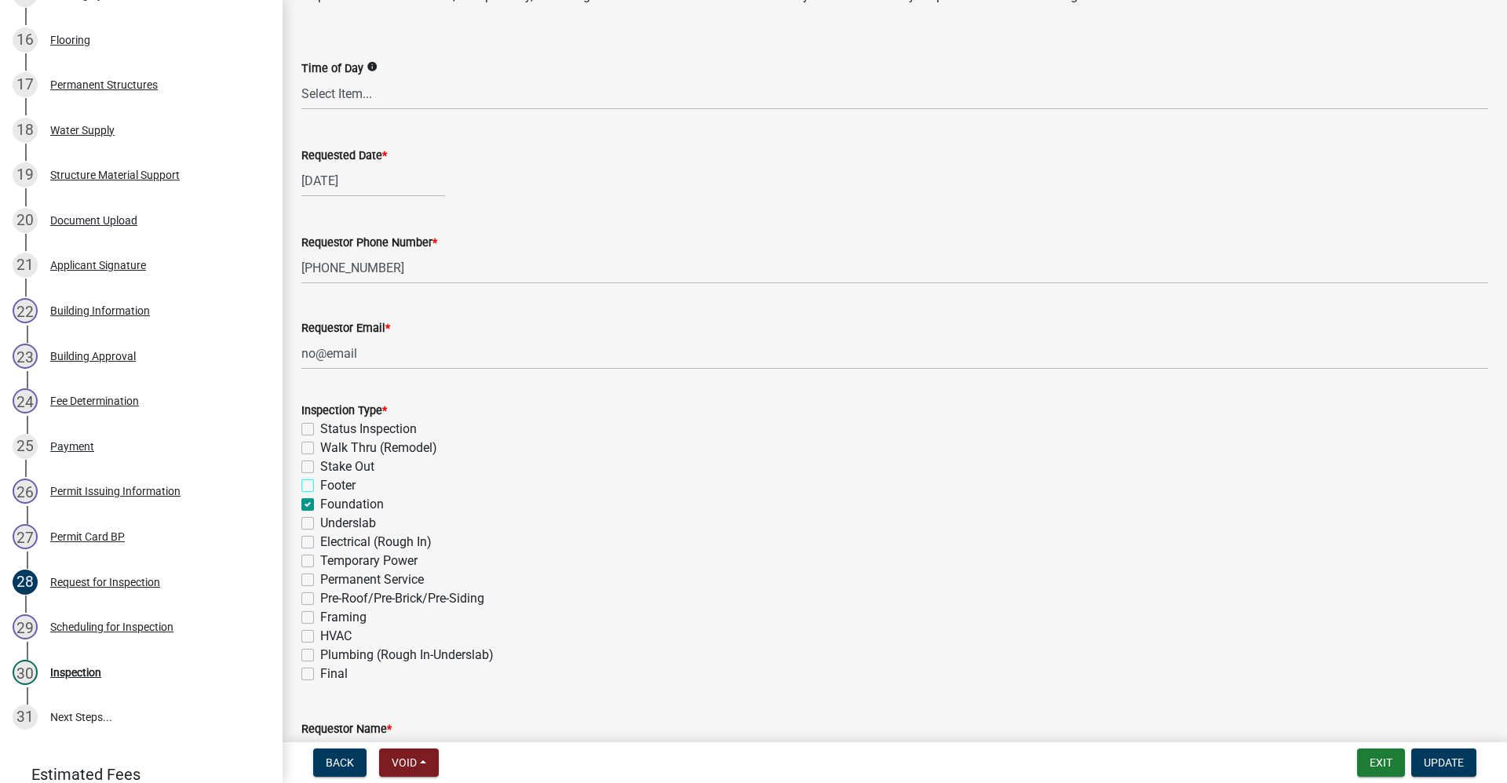
checkbox input "false"
checkbox input "true"
checkbox input "false"
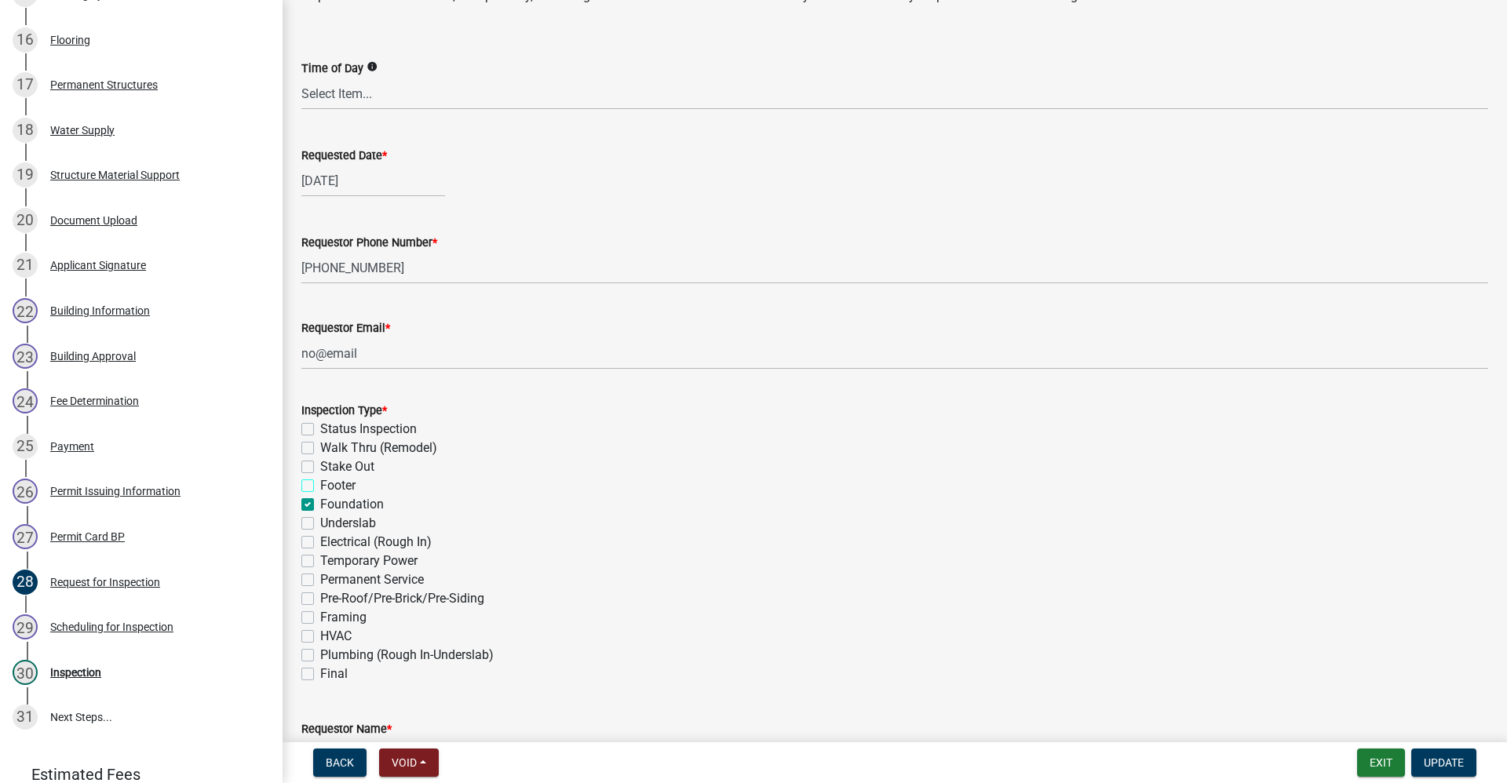
checkbox input "false"
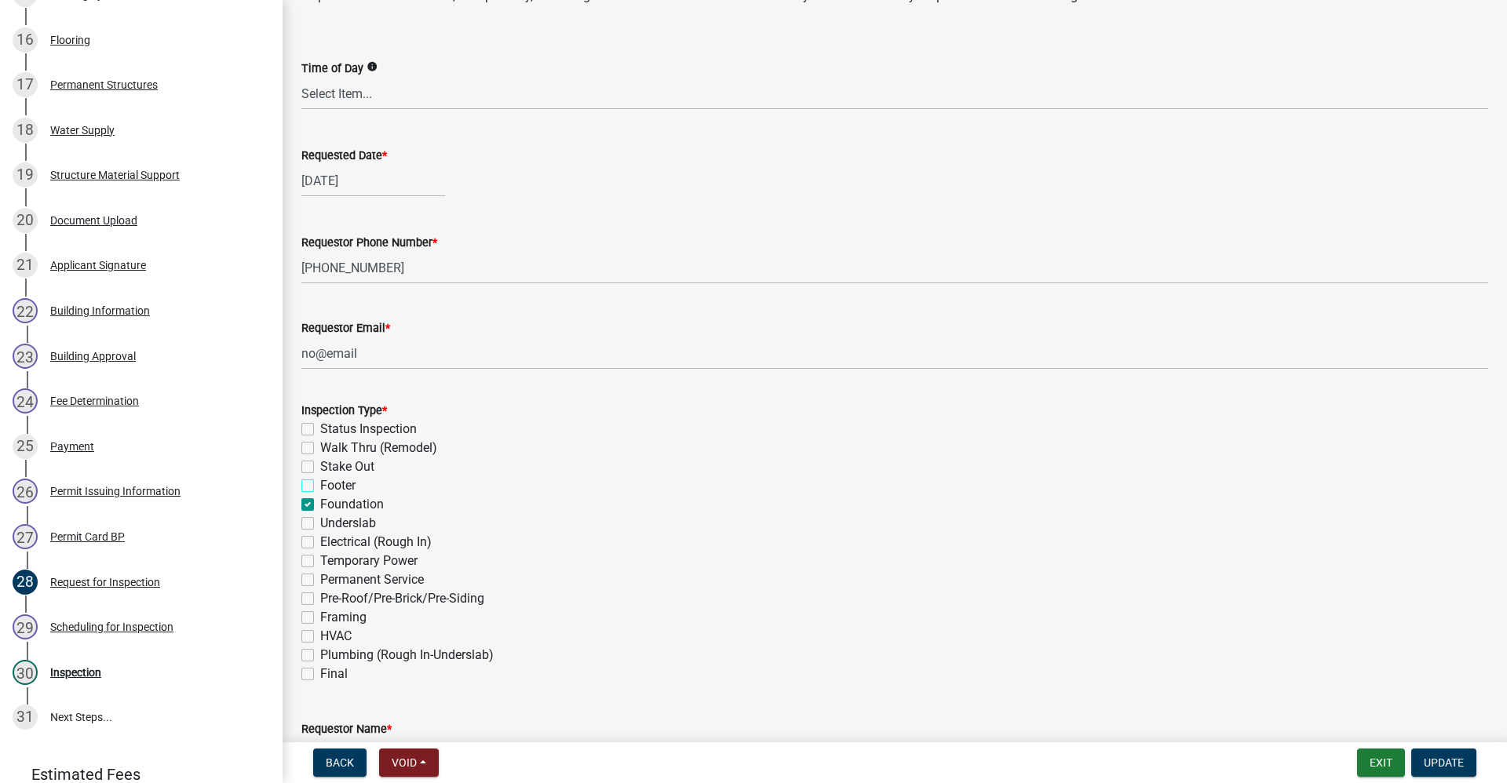
checkbox input "false"
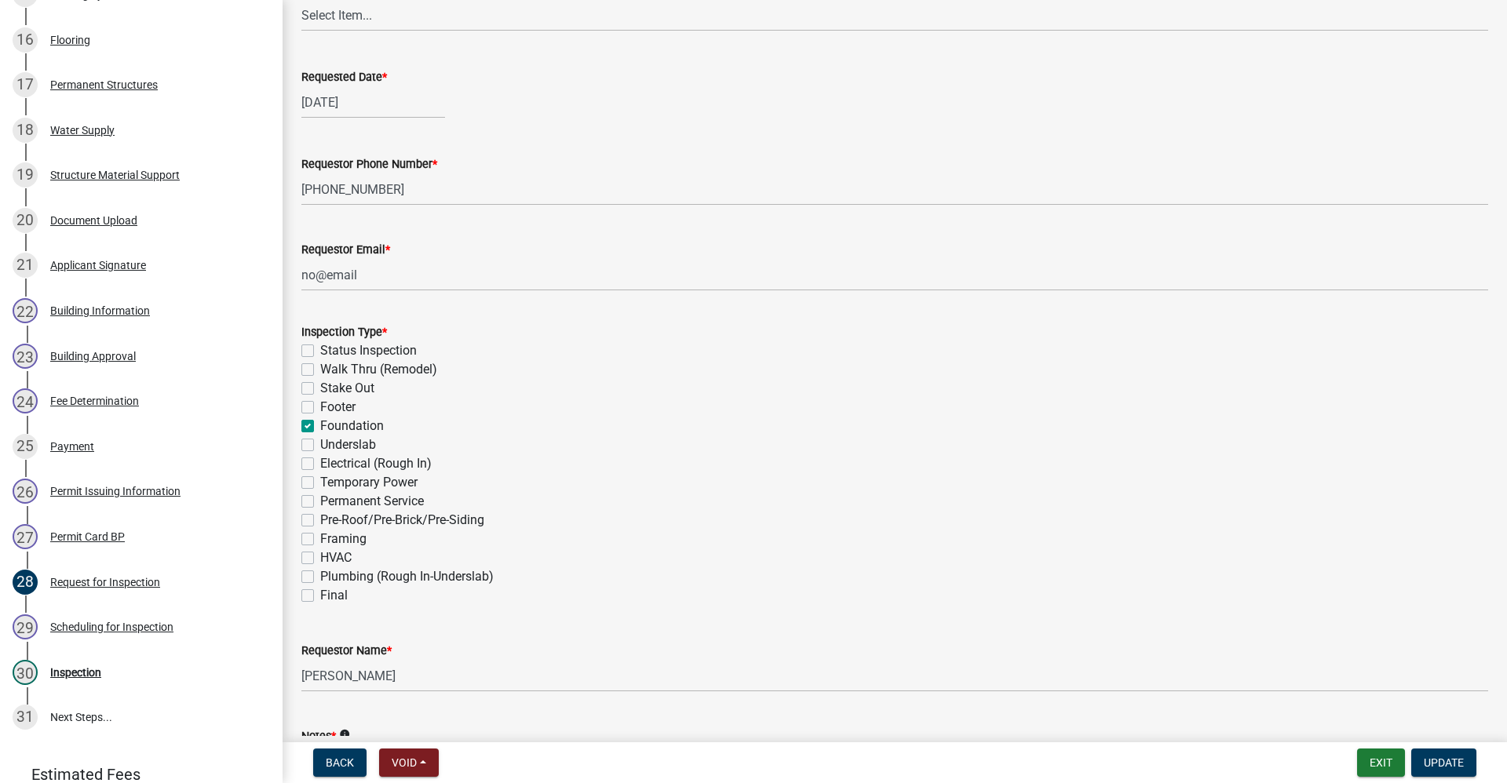
click at [320, 428] on label "Foundation" at bounding box center [352, 426] width 64 height 19
click at [320, 427] on input "Foundation" at bounding box center [325, 422] width 10 height 10
checkbox input "false"
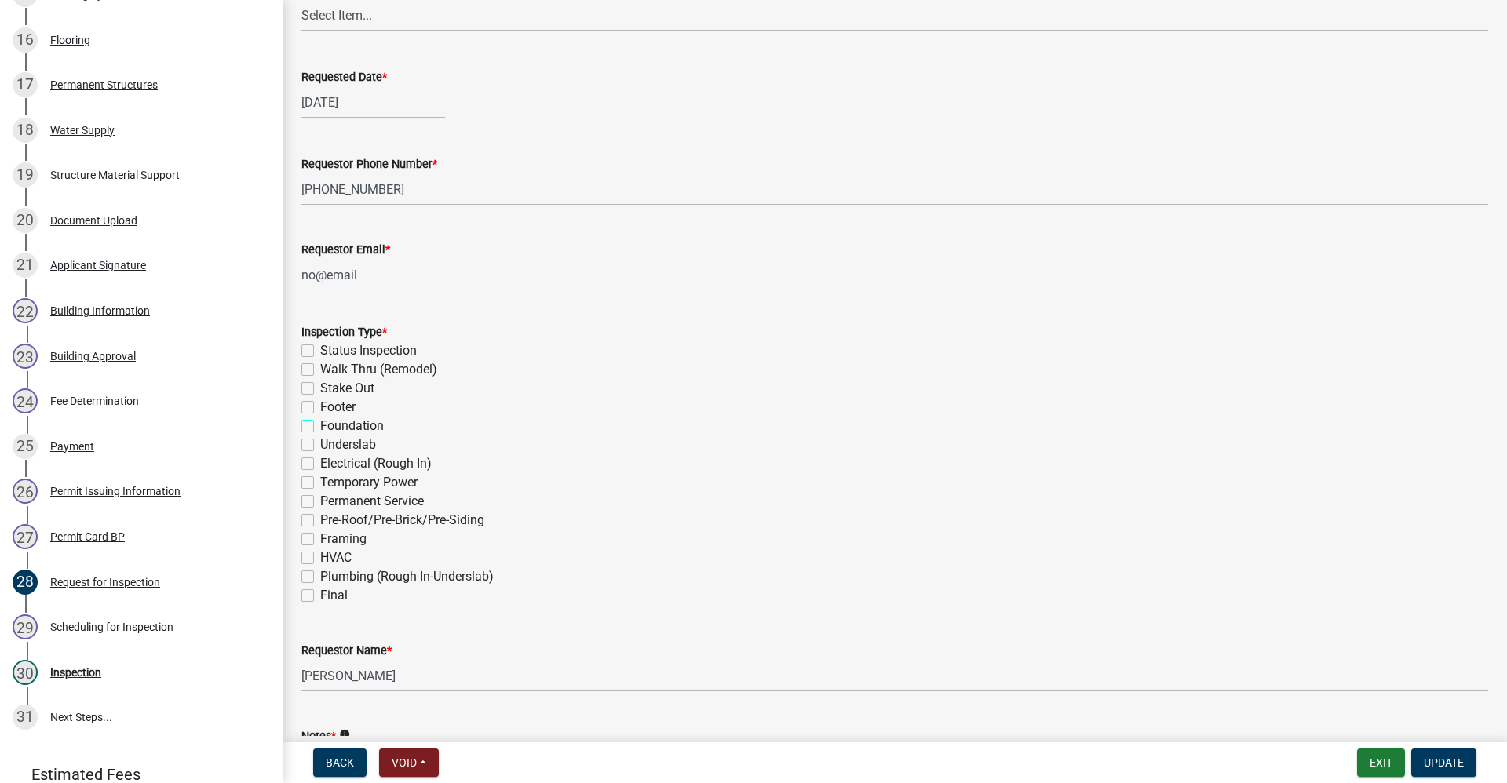
checkbox input "false"
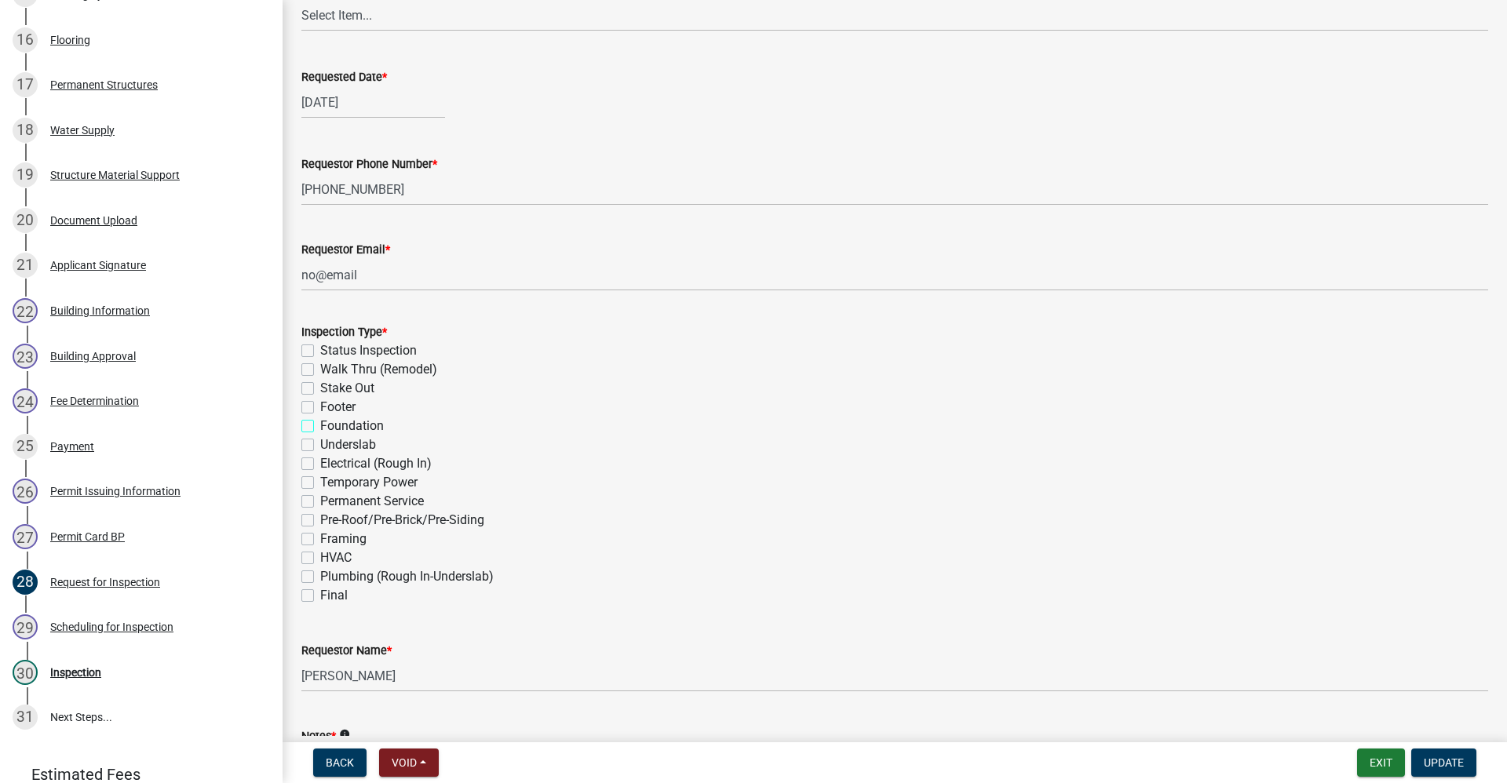
checkbox input "false"
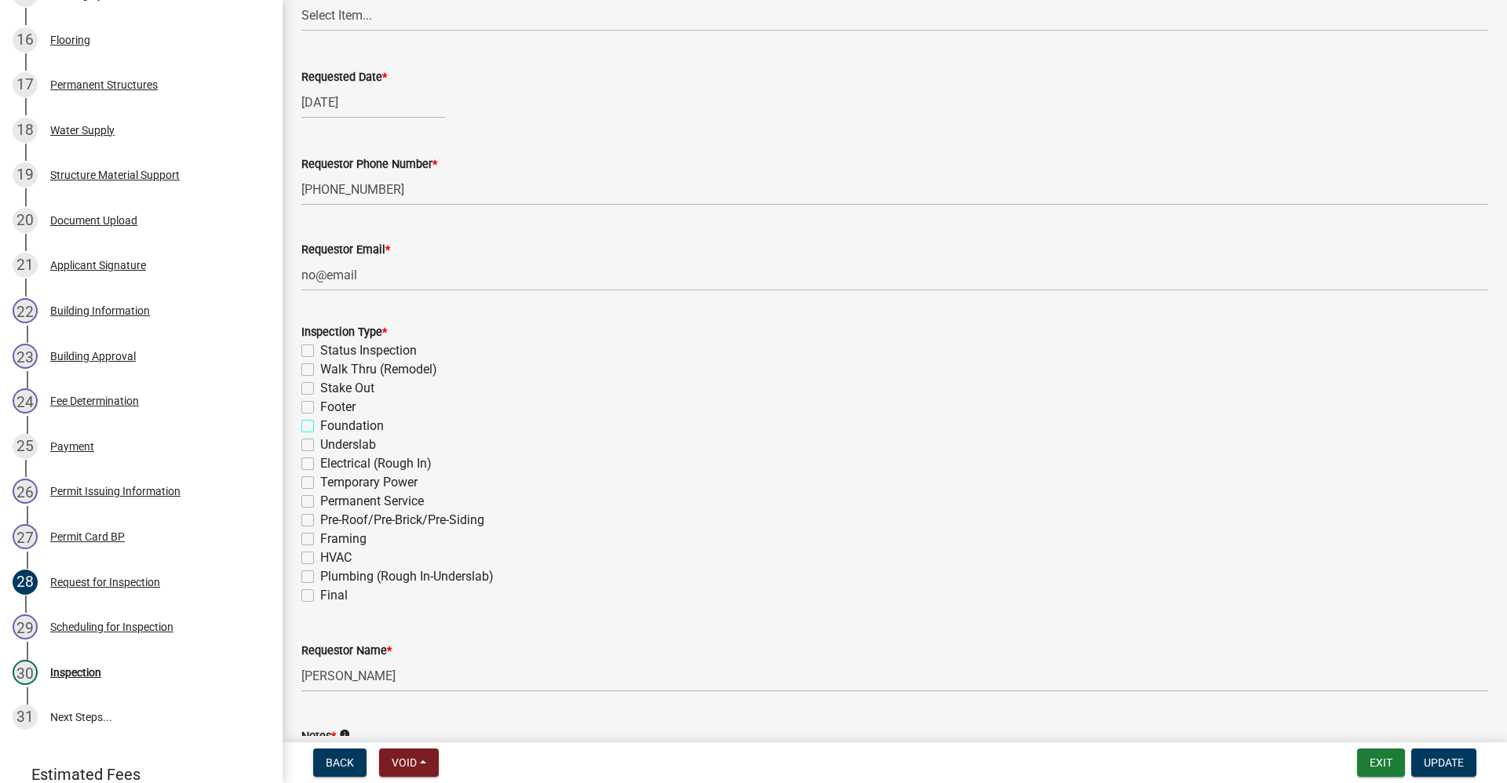
checkbox input "false"
click at [320, 522] on label "Pre-Roof/Pre-Brick/Pre-Siding" at bounding box center [402, 520] width 164 height 19
click at [320, 521] on input "Pre-Roof/Pre-Brick/Pre-Siding" at bounding box center [325, 516] width 10 height 10
checkbox input "true"
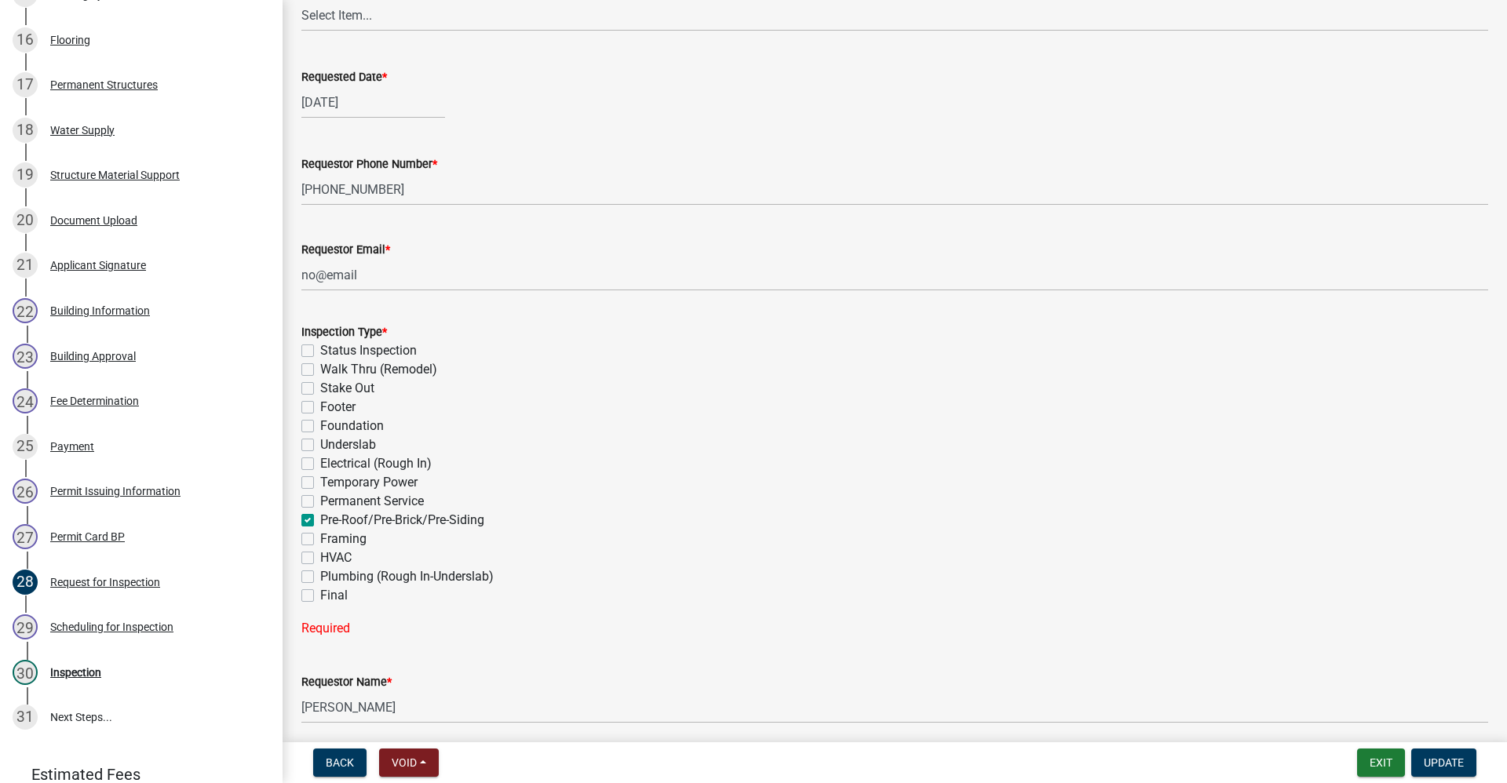
checkbox input "false"
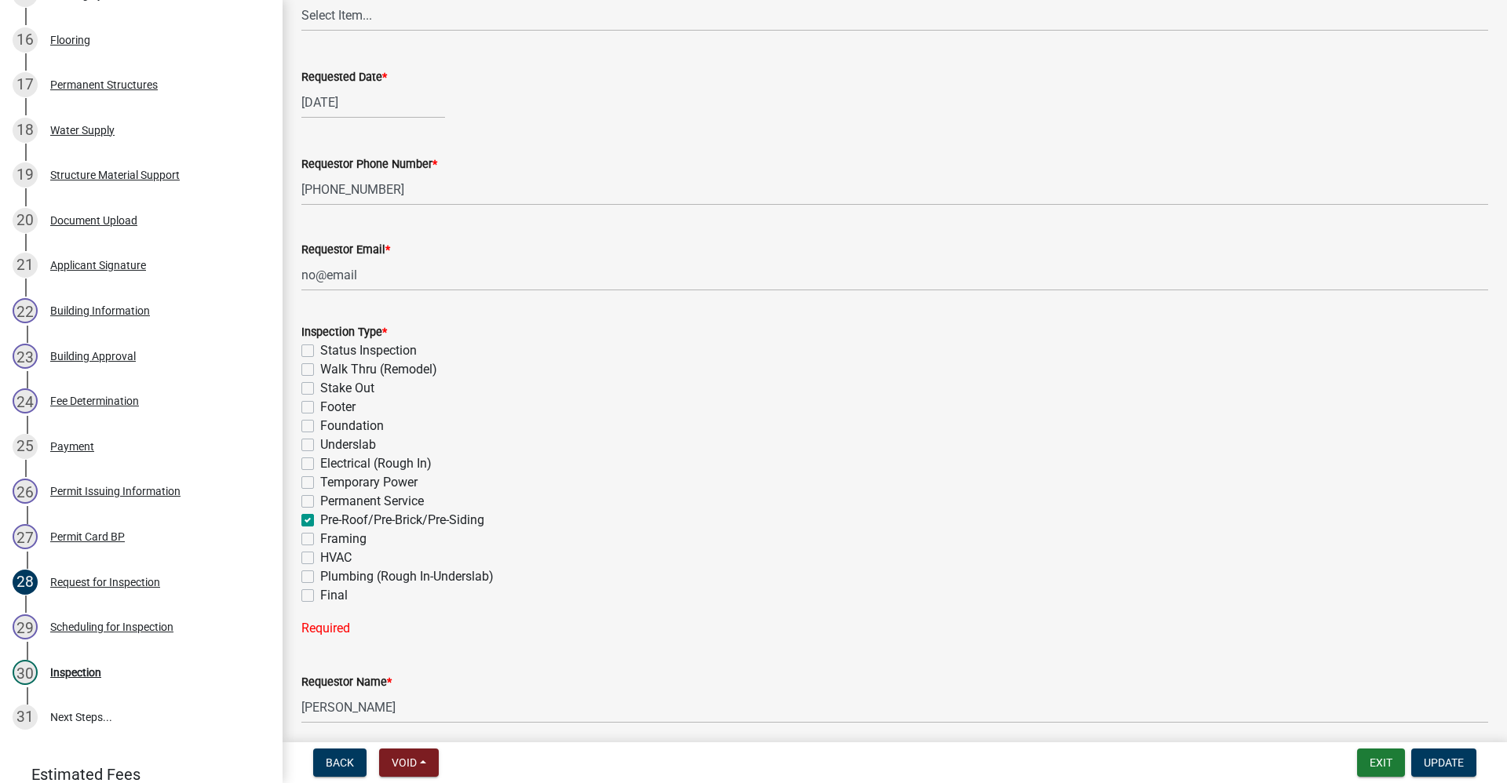
checkbox input "false"
checkbox input "true"
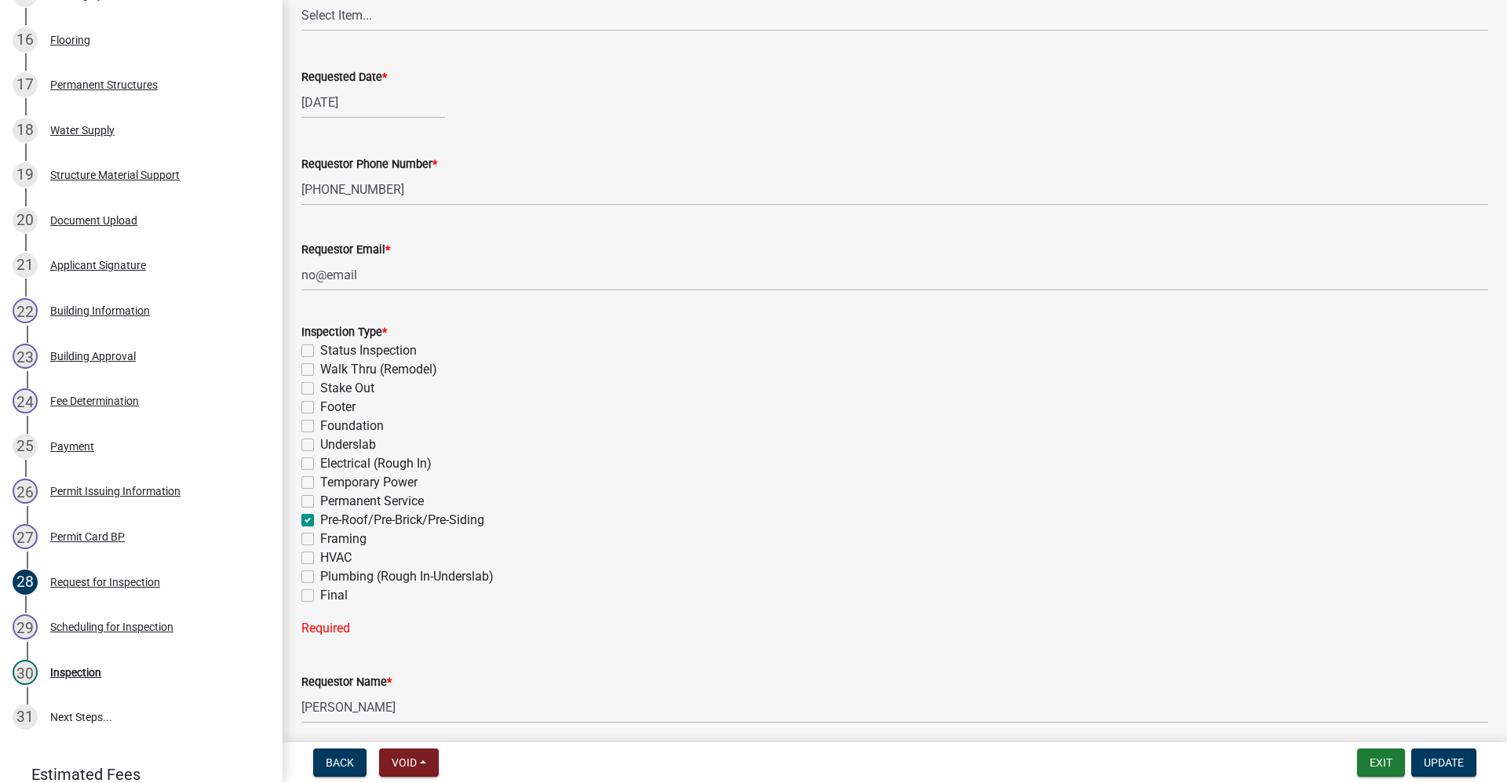
checkbox input "false"
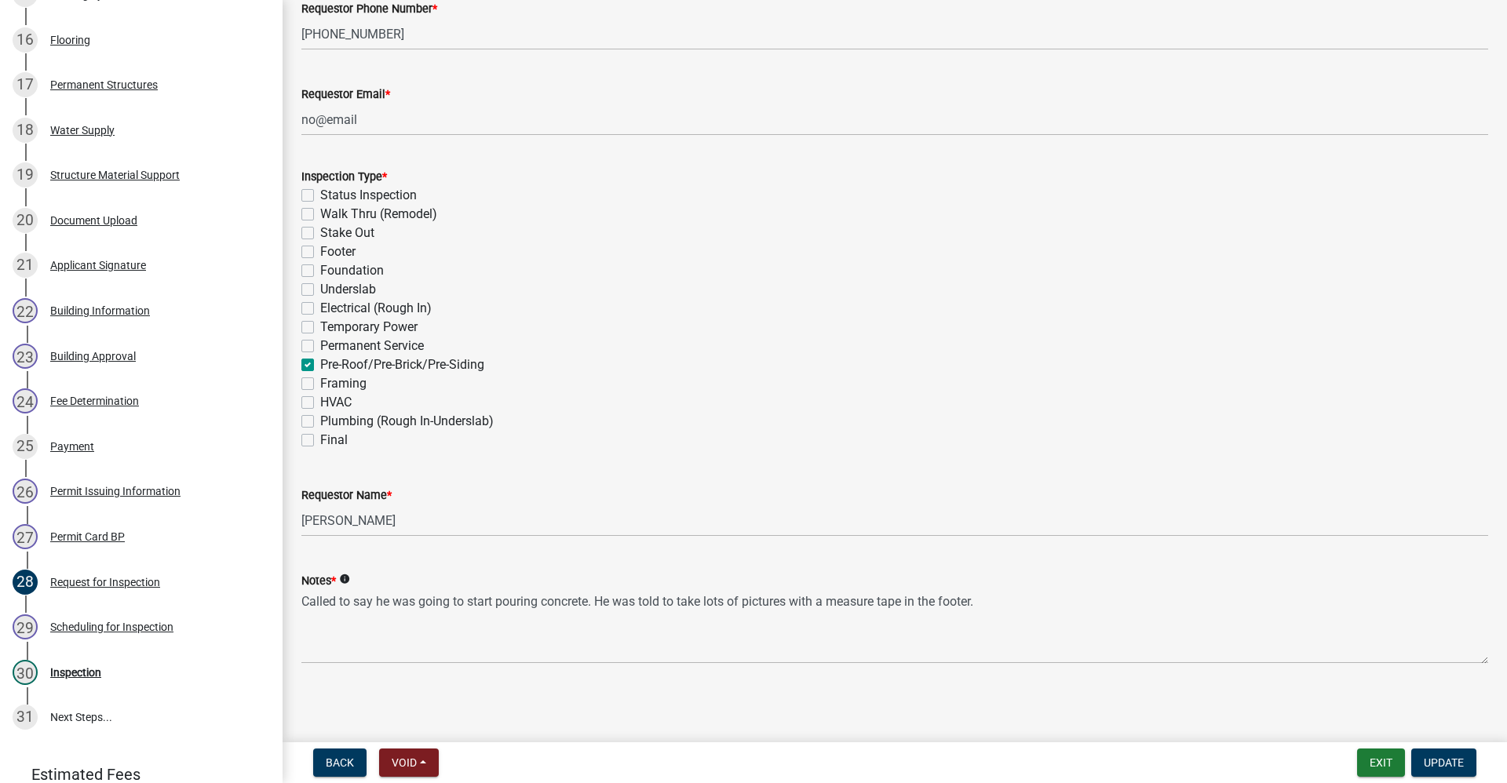
scroll to position [387, 0]
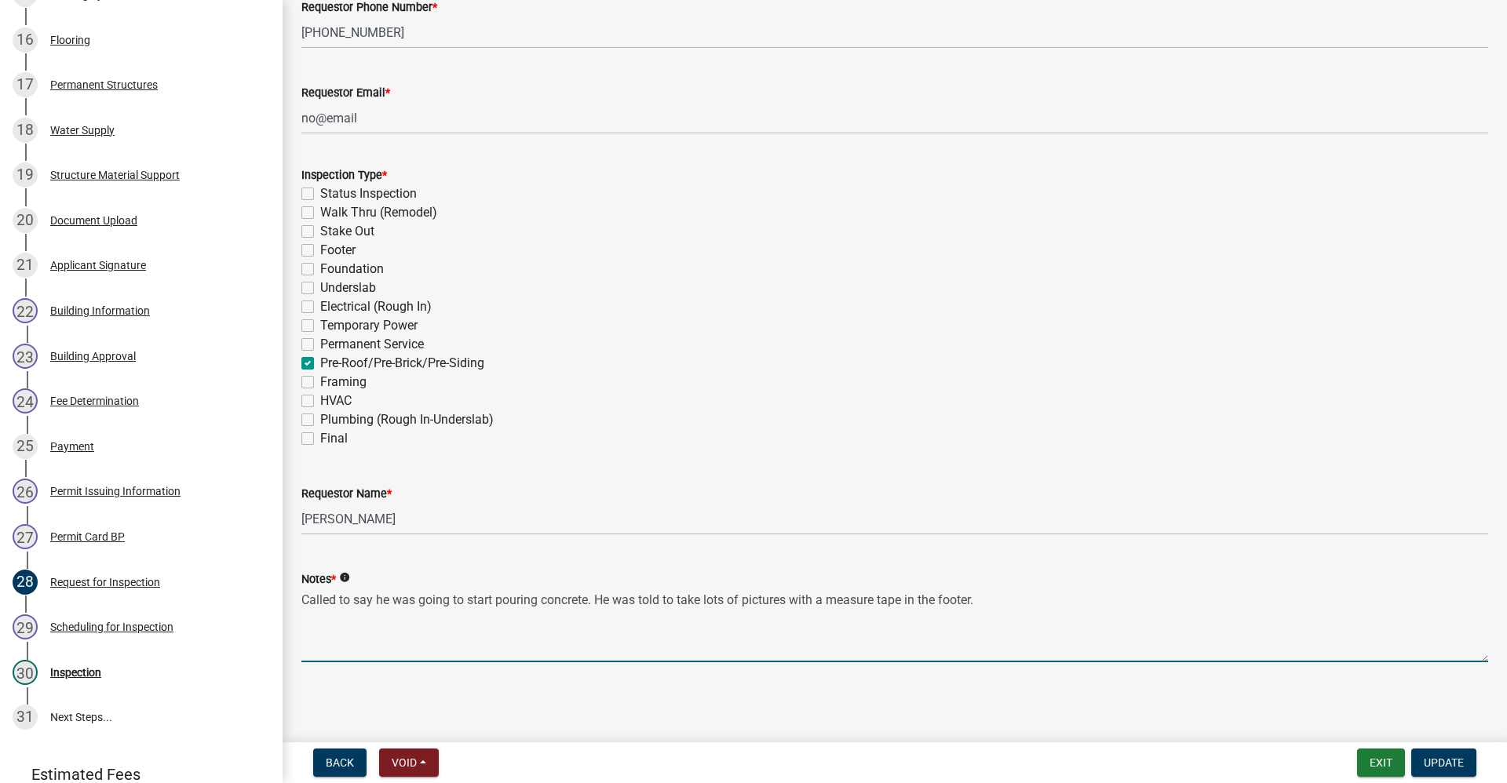
drag, startPoint x: 980, startPoint y: 601, endPoint x: 298, endPoint y: 615, distance: 682.3
click at [298, 615] on div "Notes * info Called to say he was going to start pouring concrete. He was told …" at bounding box center [895, 605] width 1210 height 115
click at [1006, 606] on textarea "Called to say he was going to start pouring concrete. He was told to take lots …" at bounding box center [894, 626] width 1187 height 74
drag, startPoint x: 984, startPoint y: 598, endPoint x: 56, endPoint y: 684, distance: 931.8
click at [56, 684] on div "Residential Building Permits ILP2025-0261 Edit View Summary Notes Show emails 1…" at bounding box center [753, 391] width 1507 height 783
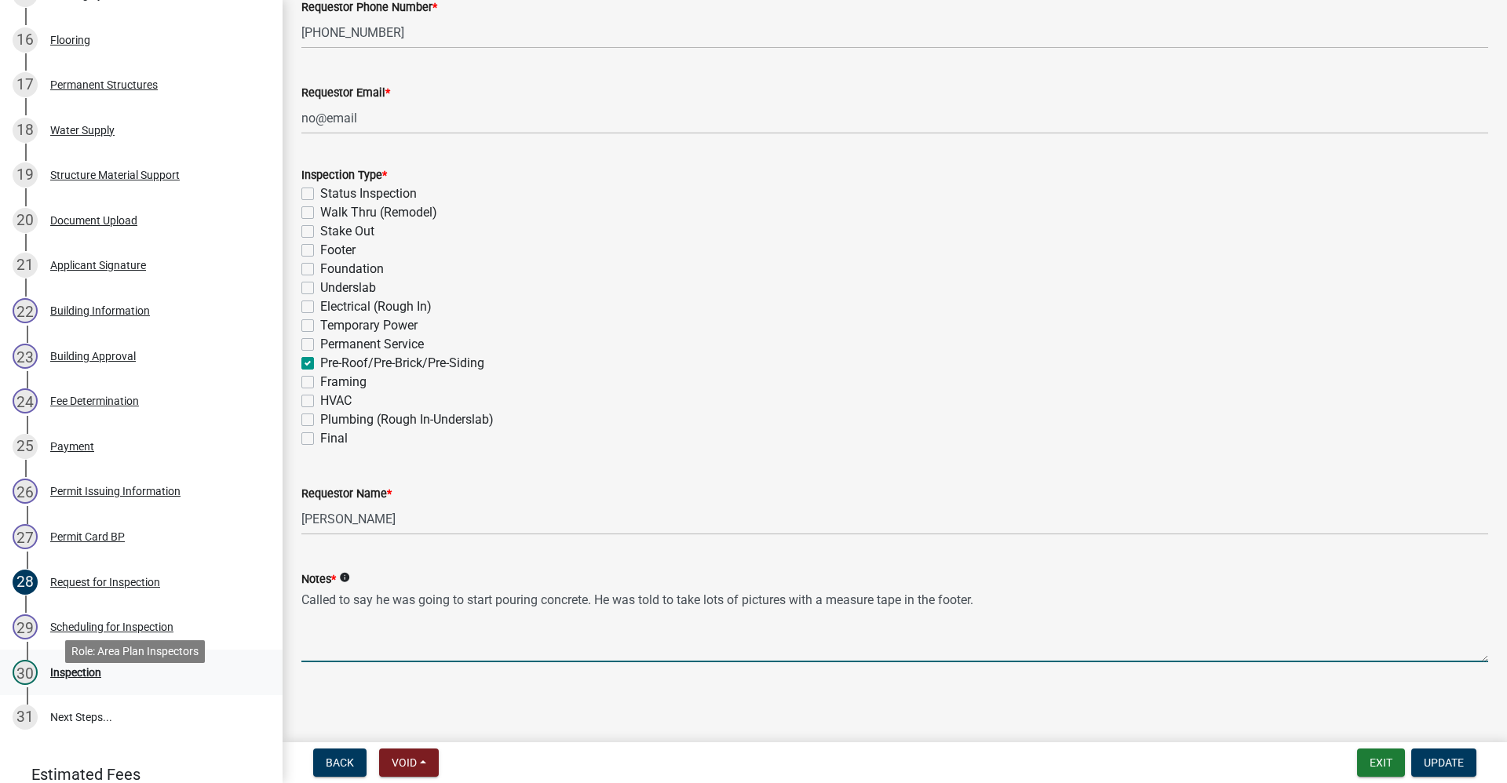
type textarea "P"
click at [486, 601] on textarea "called to say ready to put roof on. going to go ahead and I told them to take a…" at bounding box center [894, 626] width 1187 height 74
click at [938, 602] on textarea "called to say ready to put roof on. They said they were going to go ahead and I…" at bounding box center [894, 626] width 1187 height 74
type textarea "called to say ready to put roof on. They said they were going to go ahead and I…"
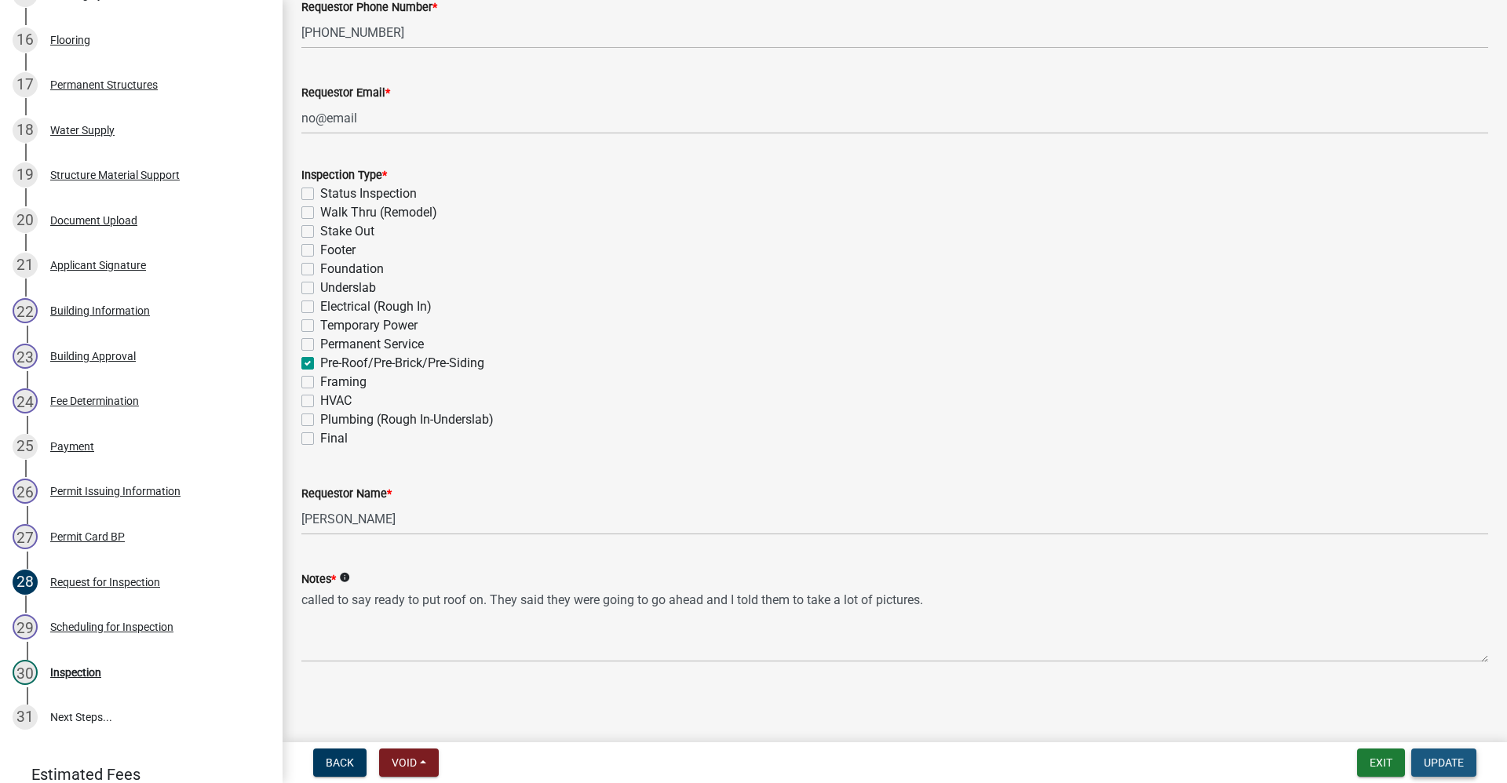
click at [1459, 761] on span "Update" at bounding box center [1444, 763] width 40 height 13
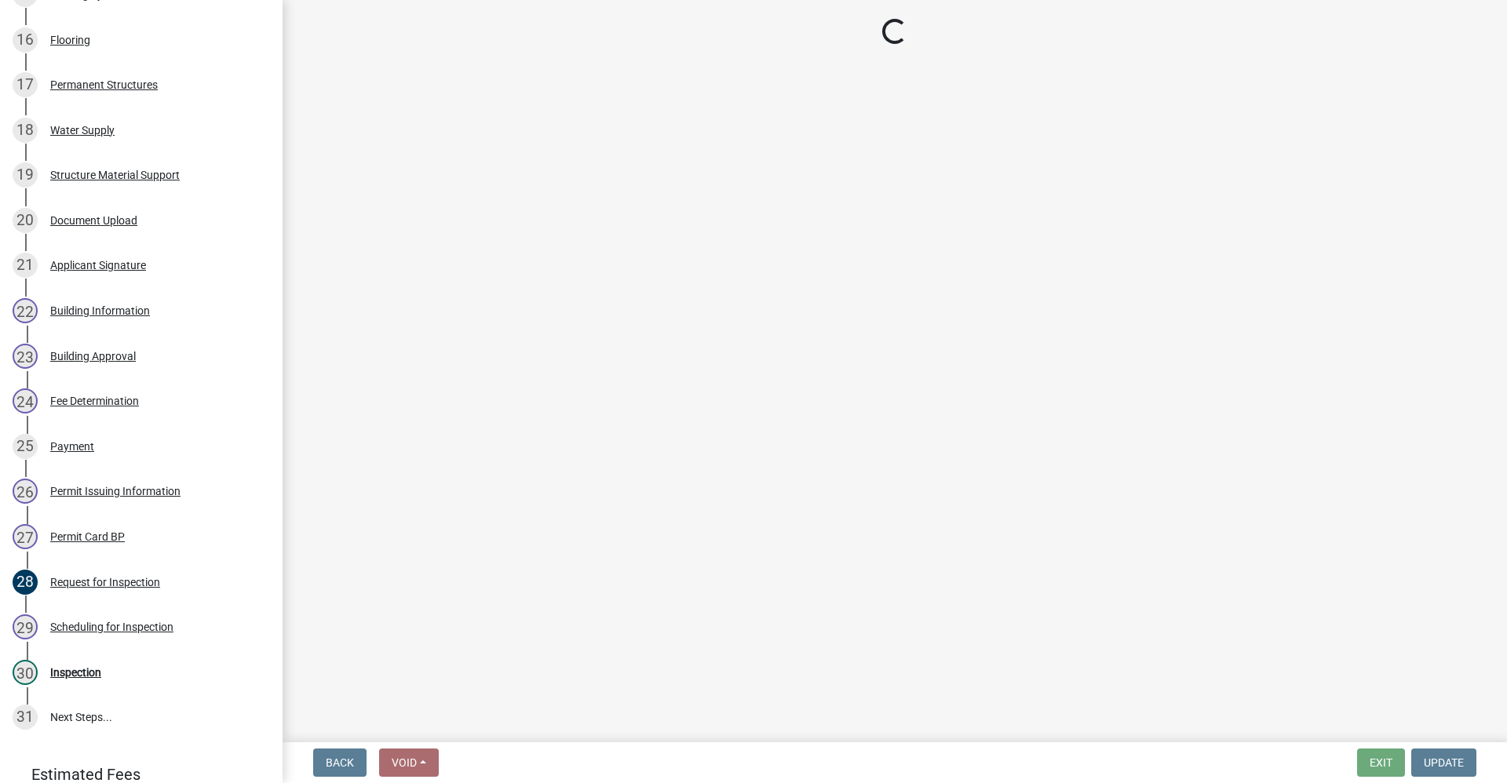
select select "d7f9a44a-d2ea-4d3c-83b3-1aa71c950bd5"
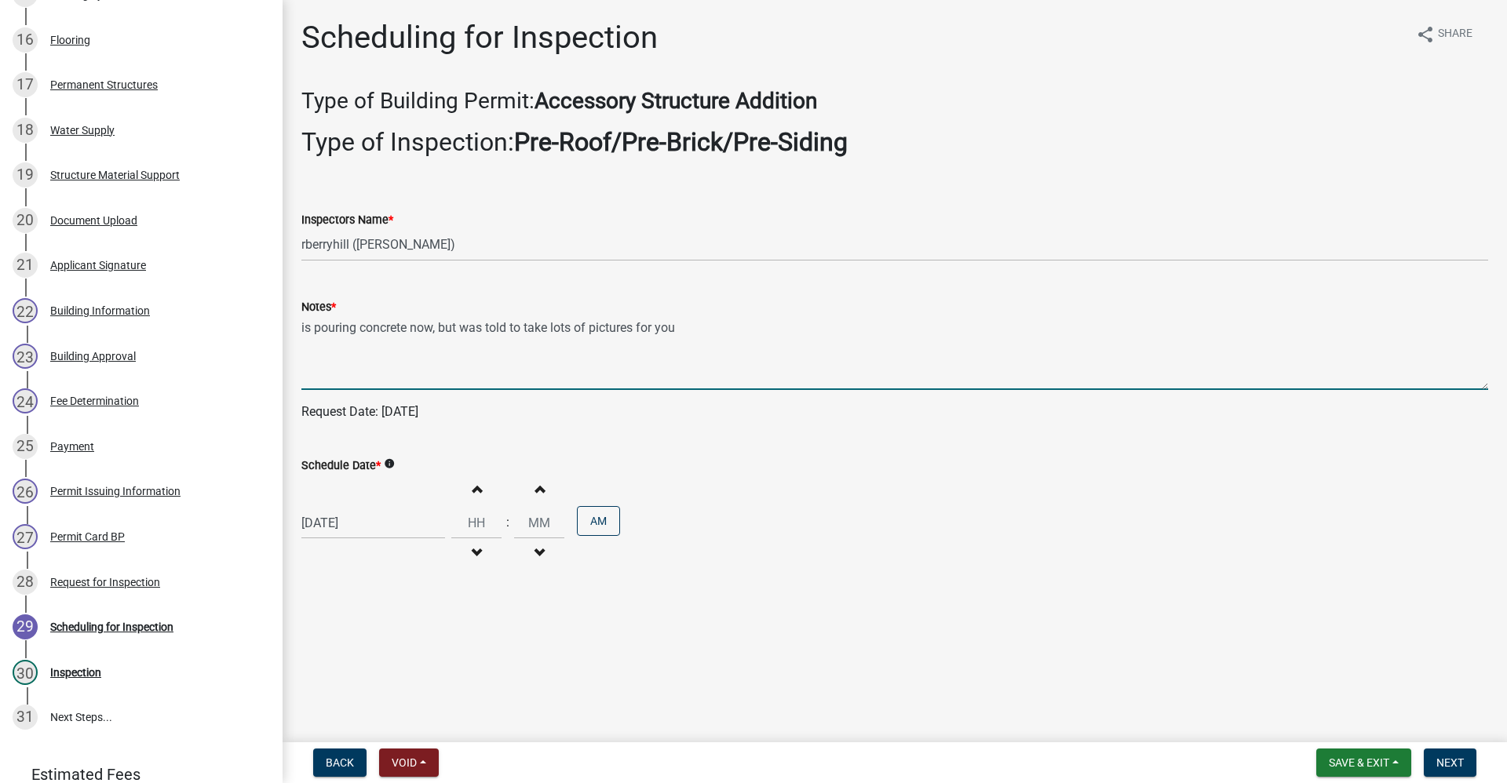
drag, startPoint x: 678, startPoint y: 330, endPoint x: 289, endPoint y: 348, distance: 389.8
click at [288, 348] on div "Scheduling for Inspection share Share Type of Building Permit: Accessory Struct…" at bounding box center [895, 309] width 1225 height 581
type textarea "putting roof on, told to take plenty of pictures of everything under it"
click at [353, 530] on div "[DATE]" at bounding box center [373, 523] width 144 height 32
select select "9"
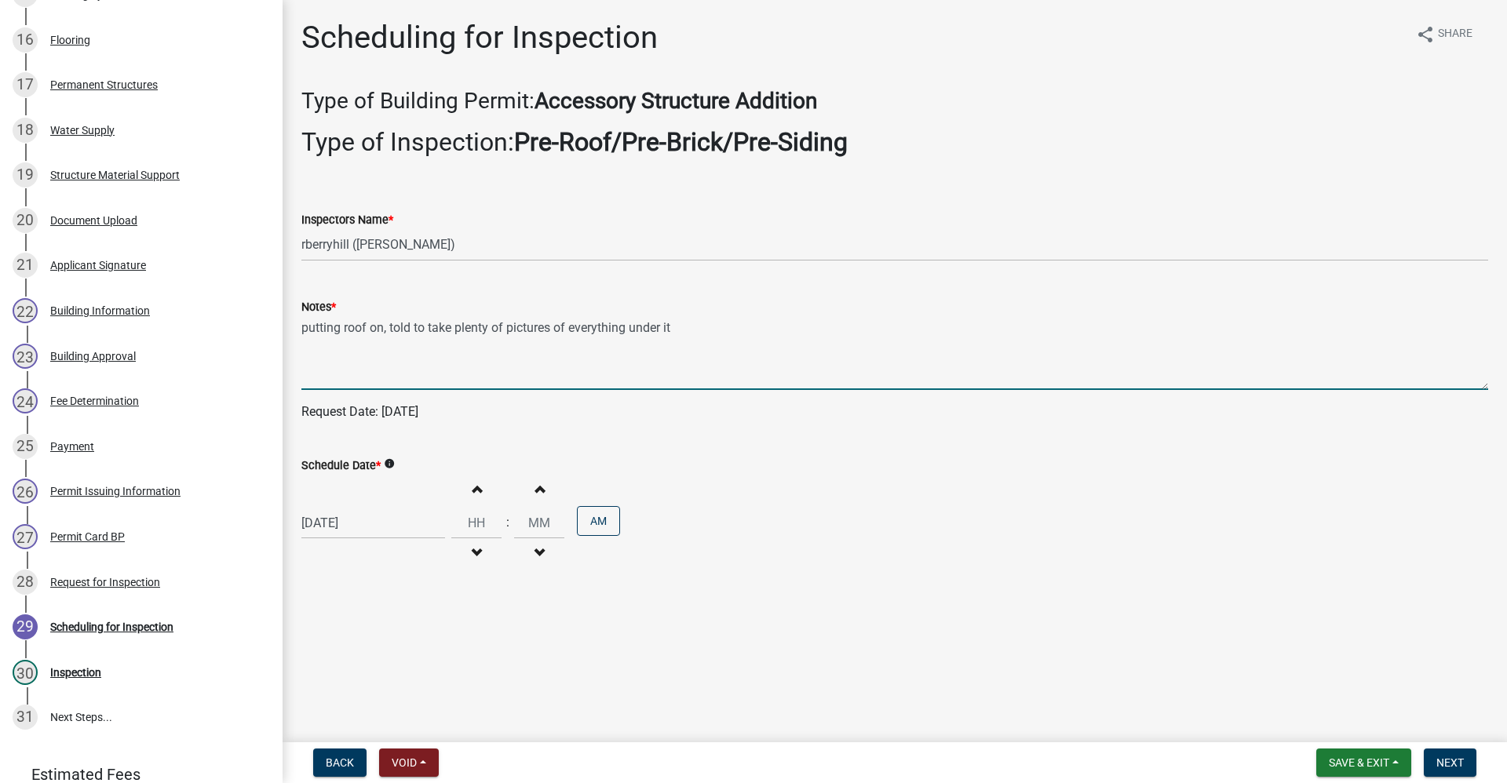
select select "2025"
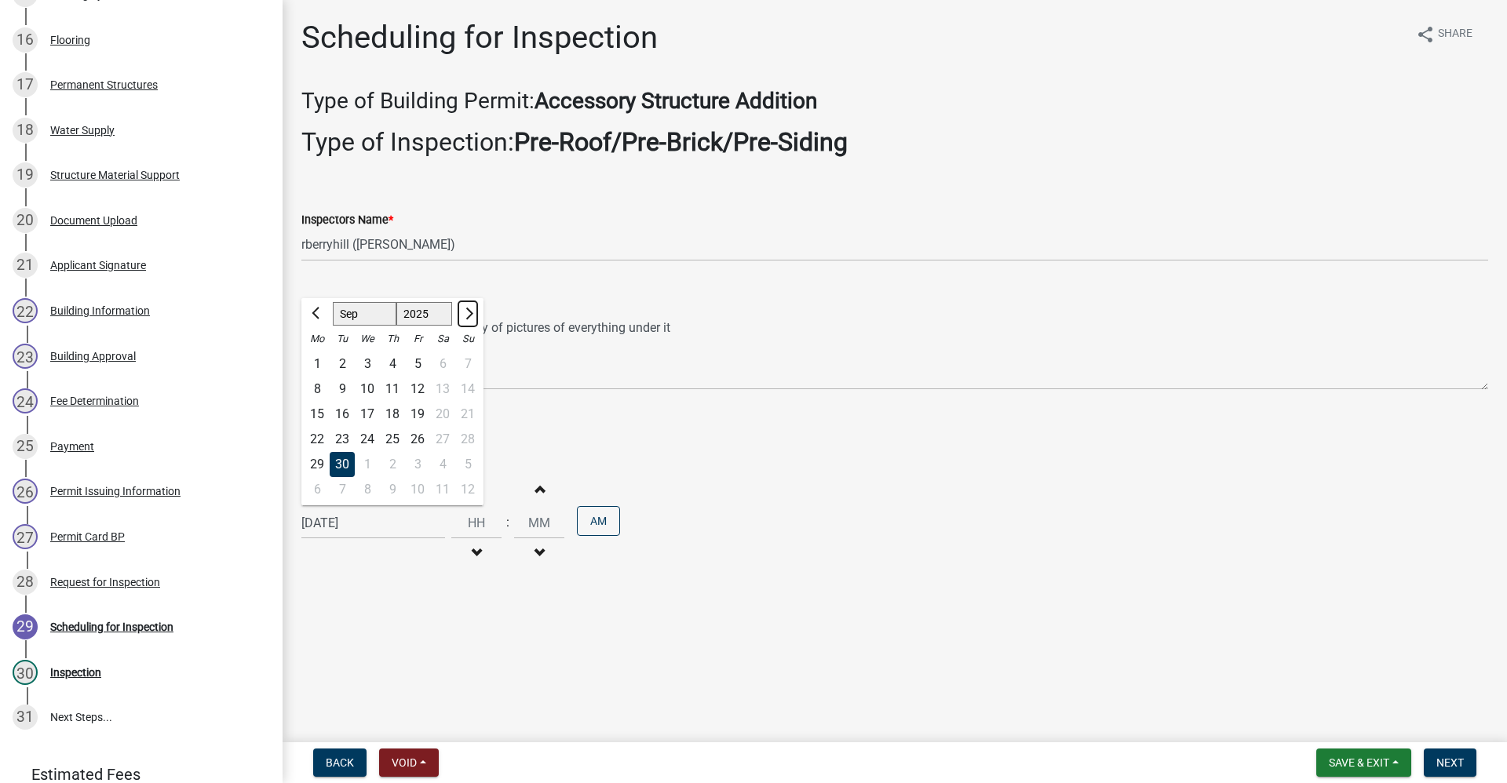
click at [469, 314] on span "Next month" at bounding box center [468, 314] width 12 height 12
select select "10"
click at [341, 416] on div "14" at bounding box center [342, 414] width 25 height 25
type input "[DATE]"
click at [1459, 769] on span "Next" at bounding box center [1450, 763] width 27 height 13
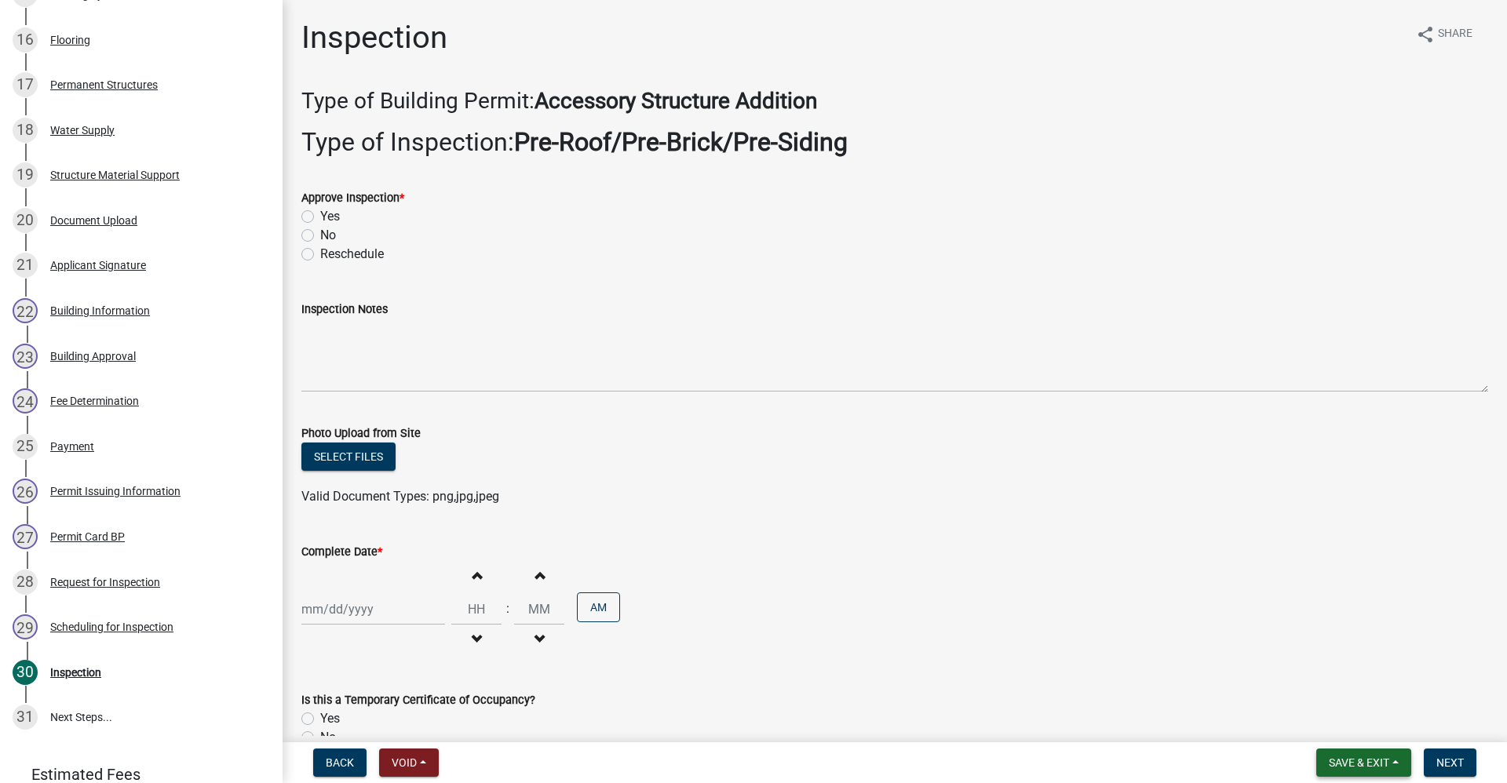
click at [1334, 766] on span "Save & Exit" at bounding box center [1359, 763] width 60 height 13
click at [1323, 726] on button "Save & Exit" at bounding box center [1349, 722] width 126 height 38
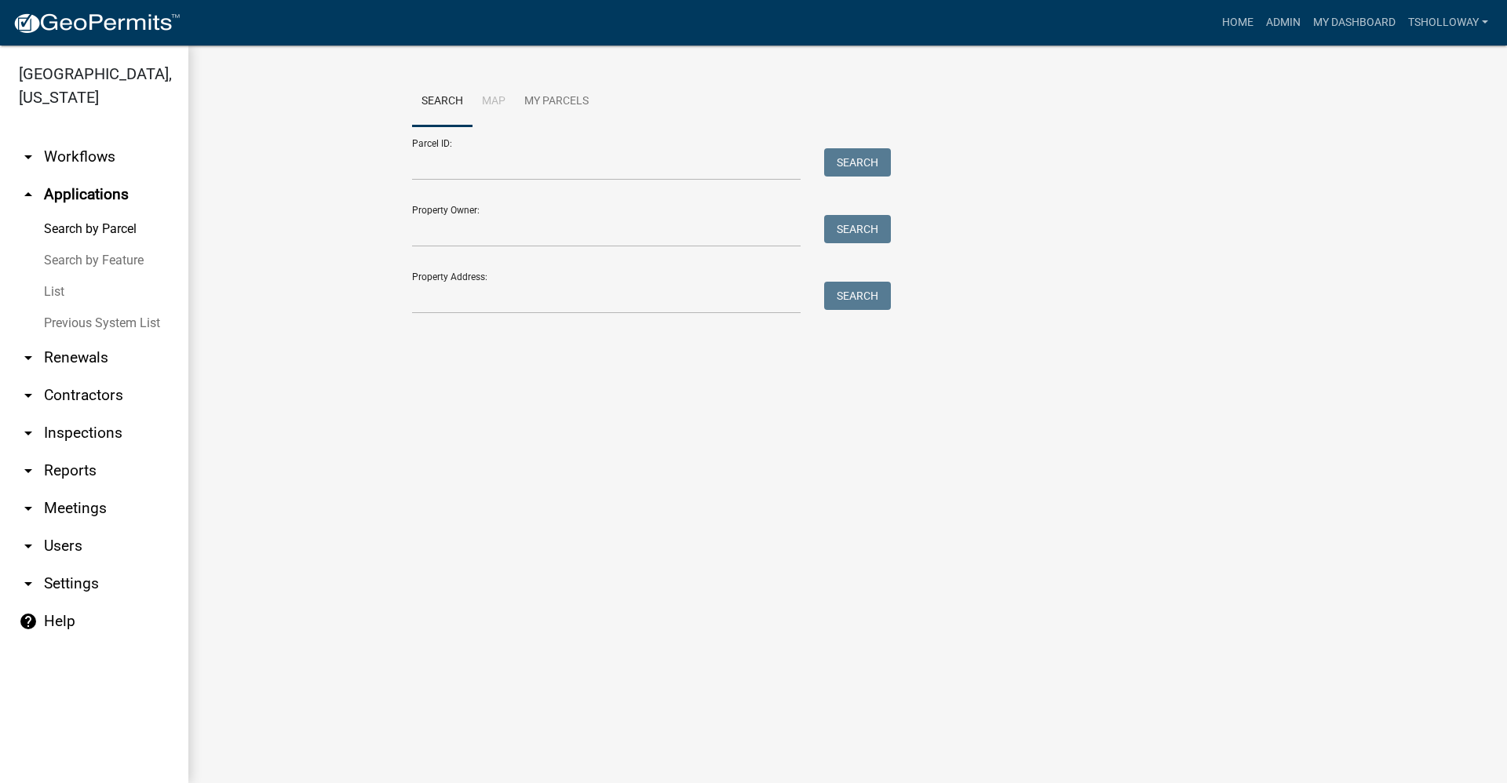
click at [76, 414] on link "arrow_drop_down Inspections" at bounding box center [94, 433] width 188 height 38
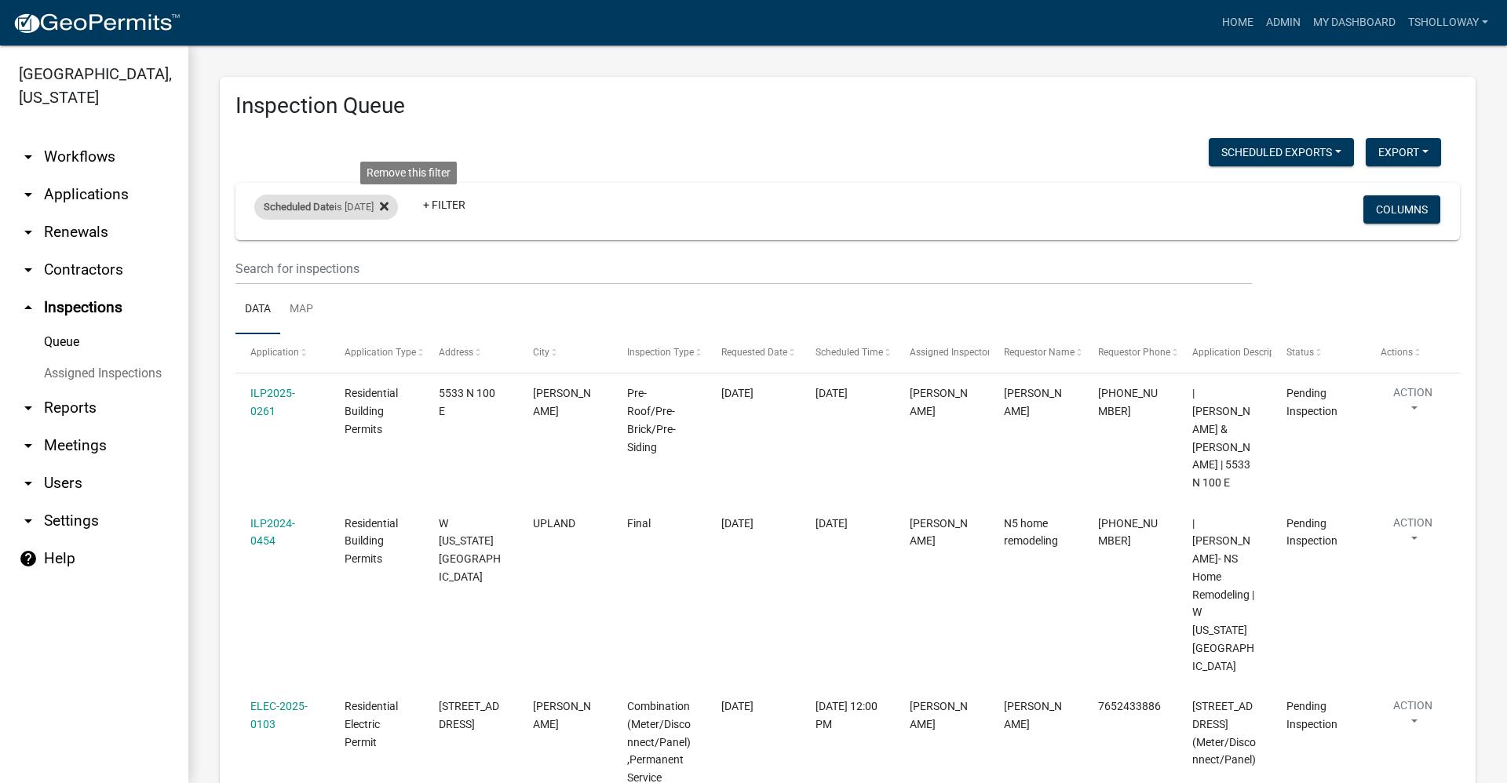
click at [389, 209] on icon at bounding box center [384, 206] width 9 height 9
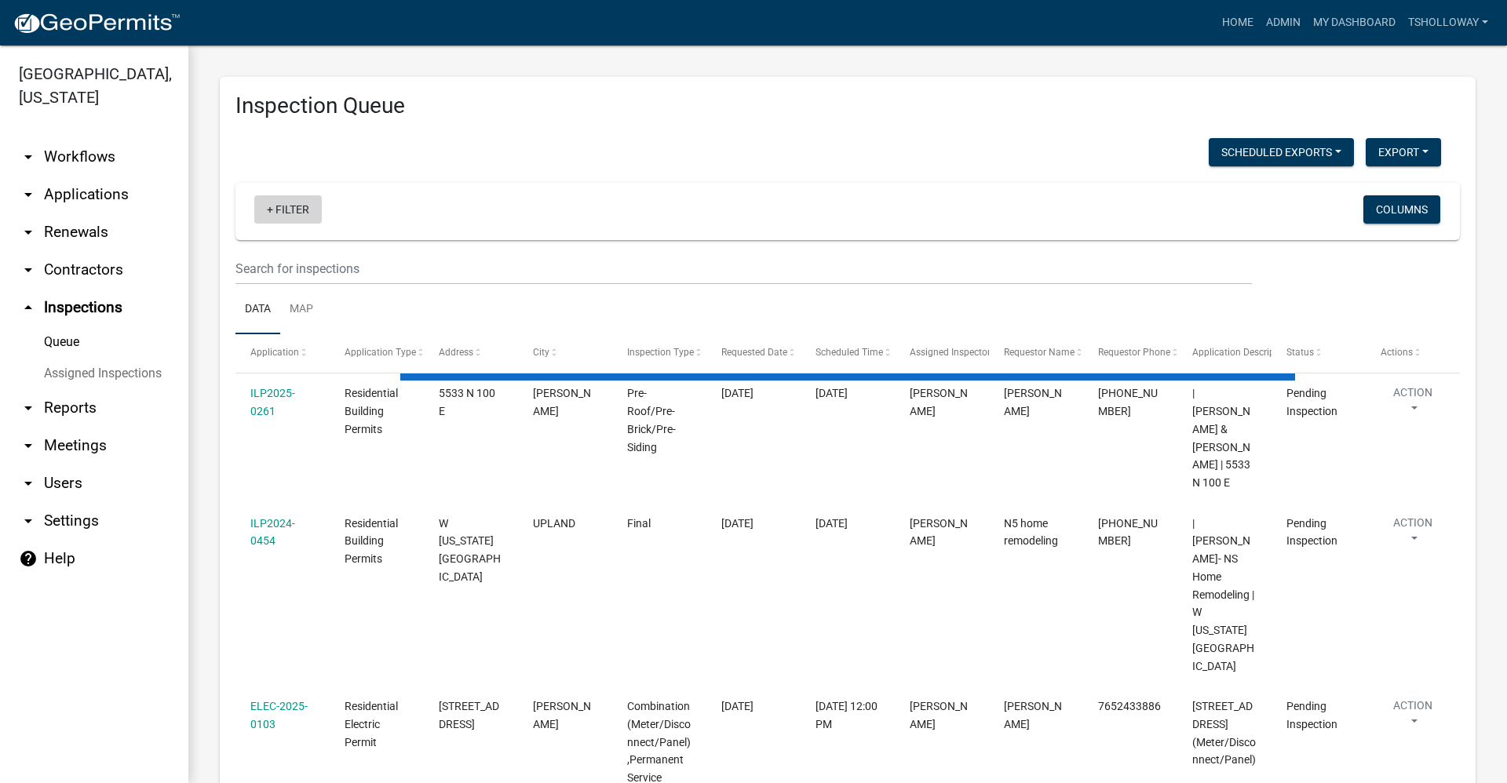
click at [274, 202] on link "+ Filter" at bounding box center [288, 209] width 68 height 28
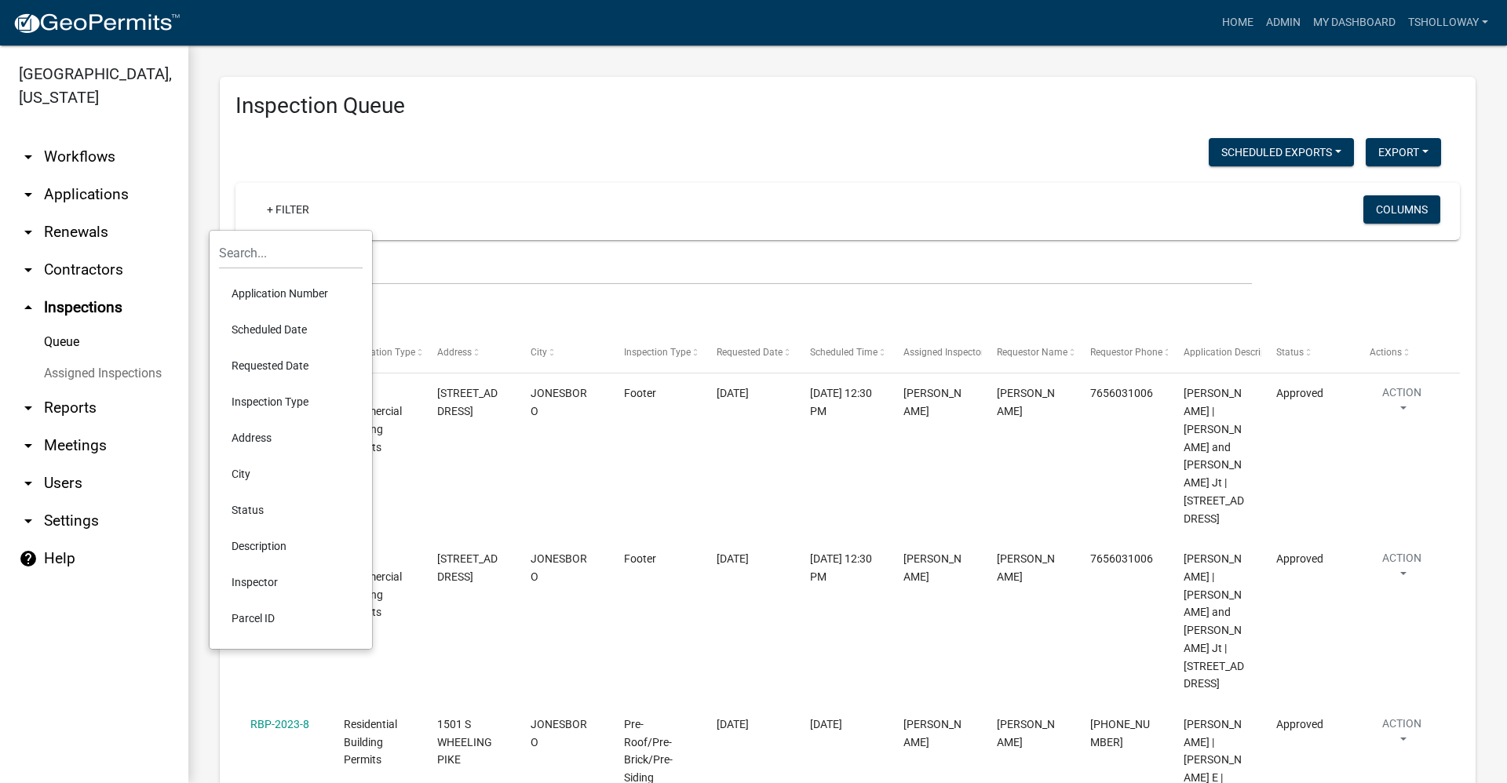
click at [282, 326] on li "Scheduled Date" at bounding box center [291, 330] width 144 height 36
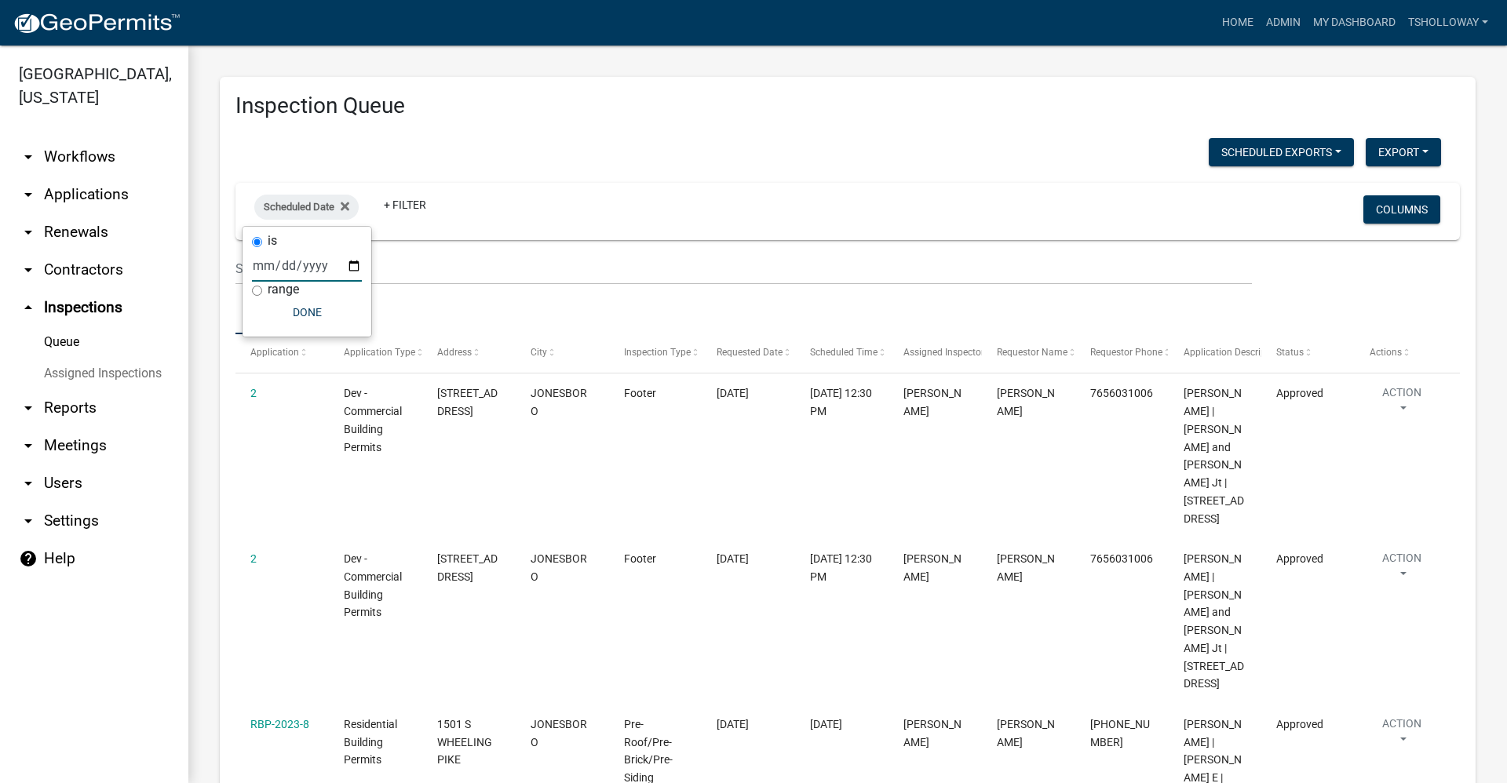
click at [352, 262] on input "date" at bounding box center [307, 266] width 110 height 32
type input "[DATE]"
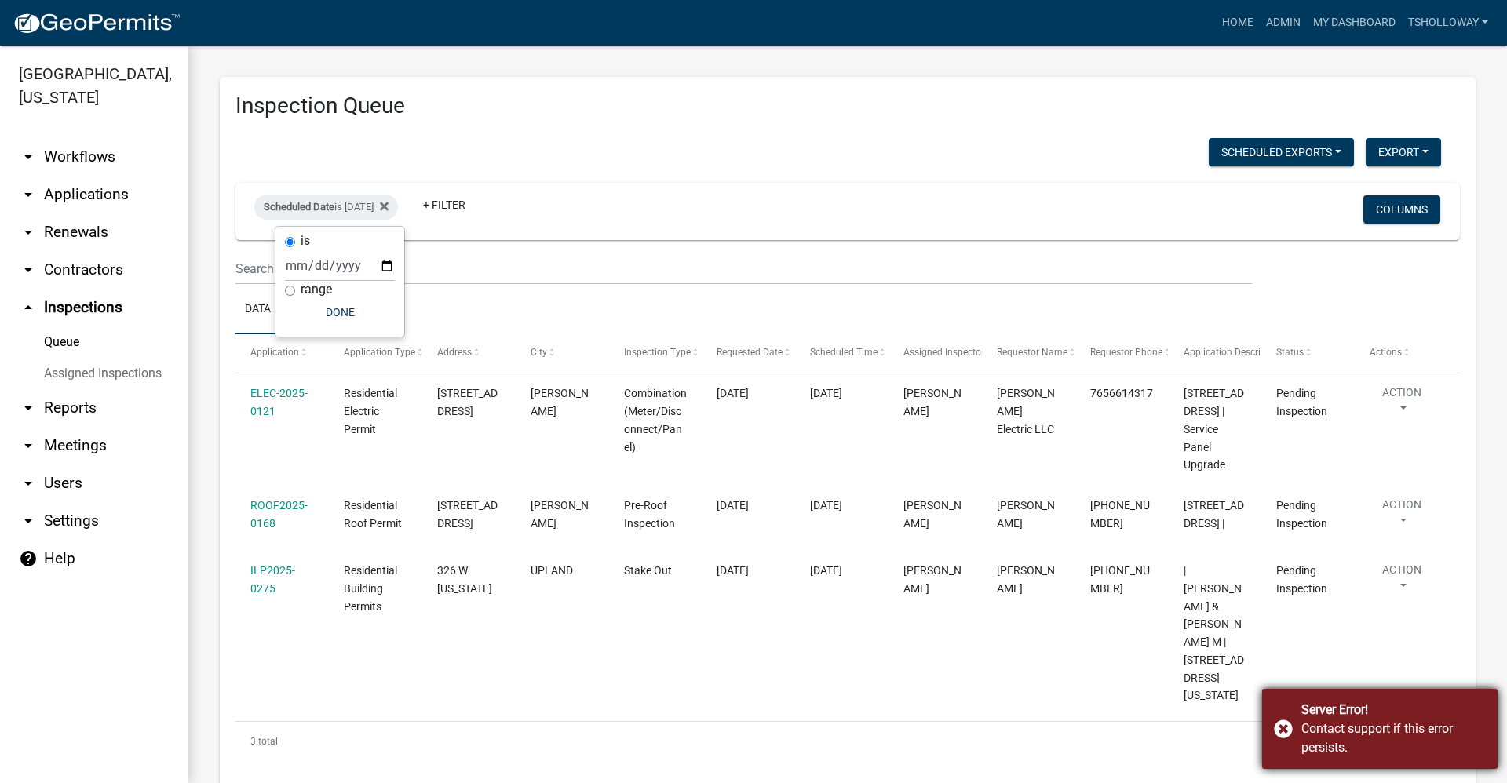
click at [1281, 728] on div "Server Error! Contact support if this error persists." at bounding box center [1379, 729] width 235 height 80
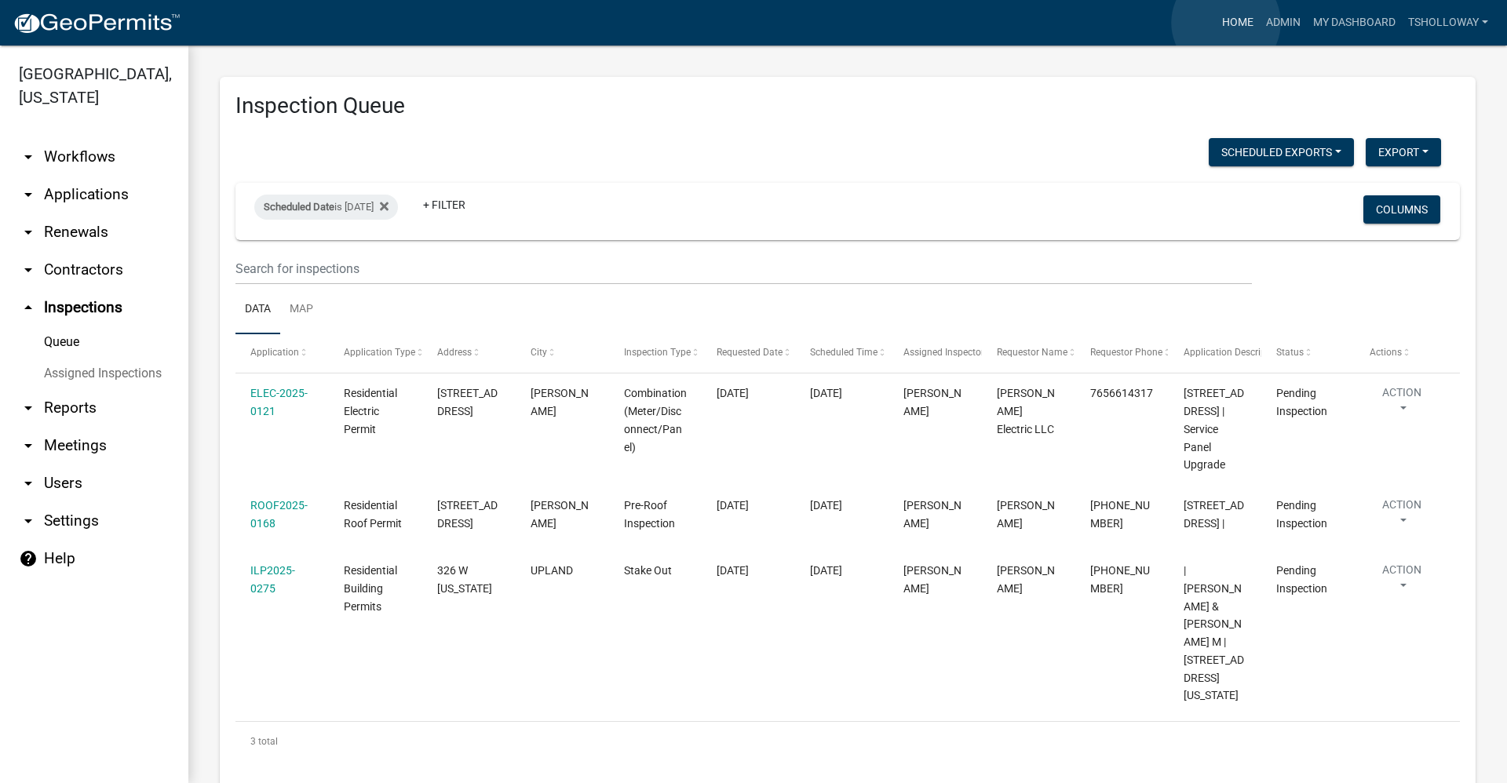
click at [1226, 23] on link "Home" at bounding box center [1238, 23] width 44 height 30
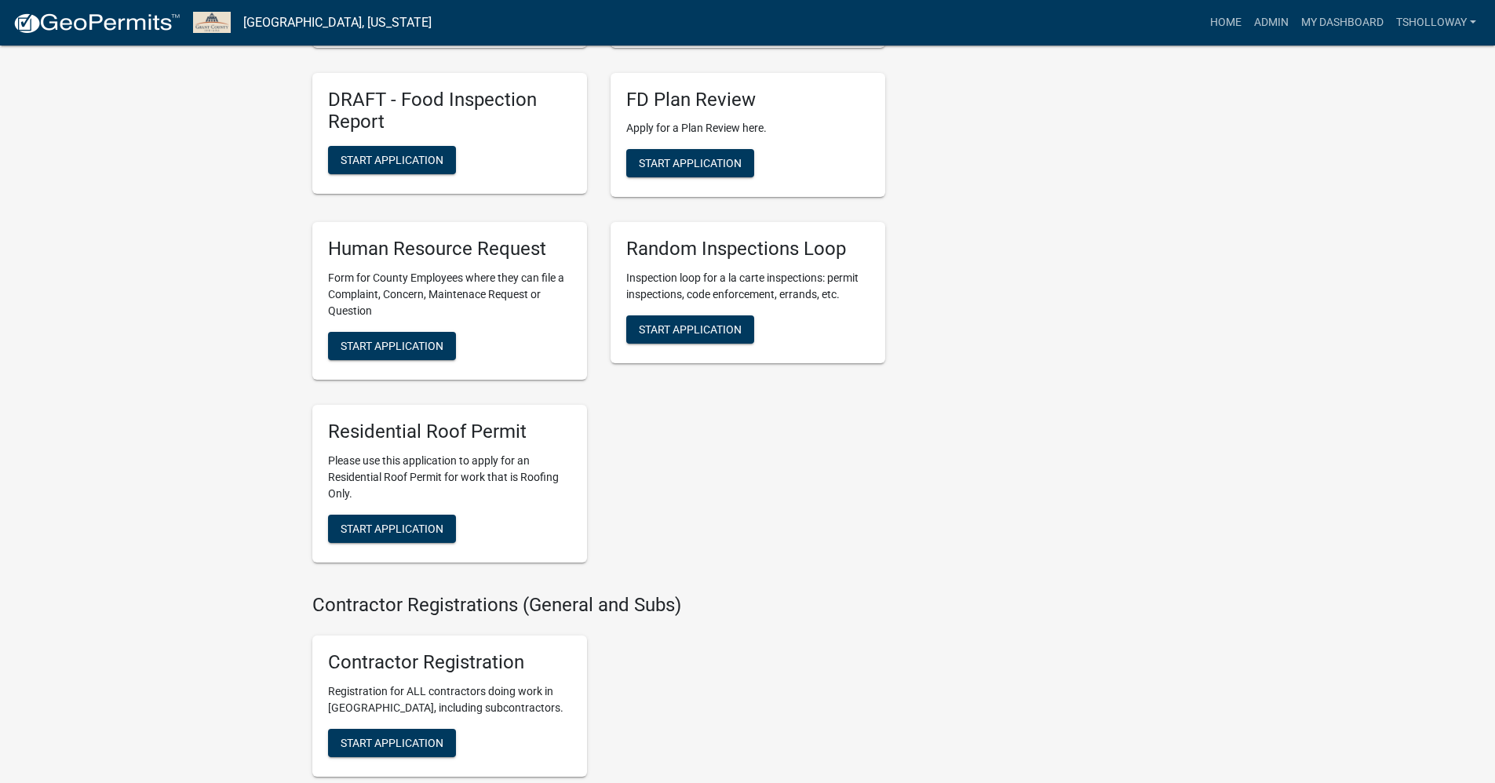
scroll to position [2433, 0]
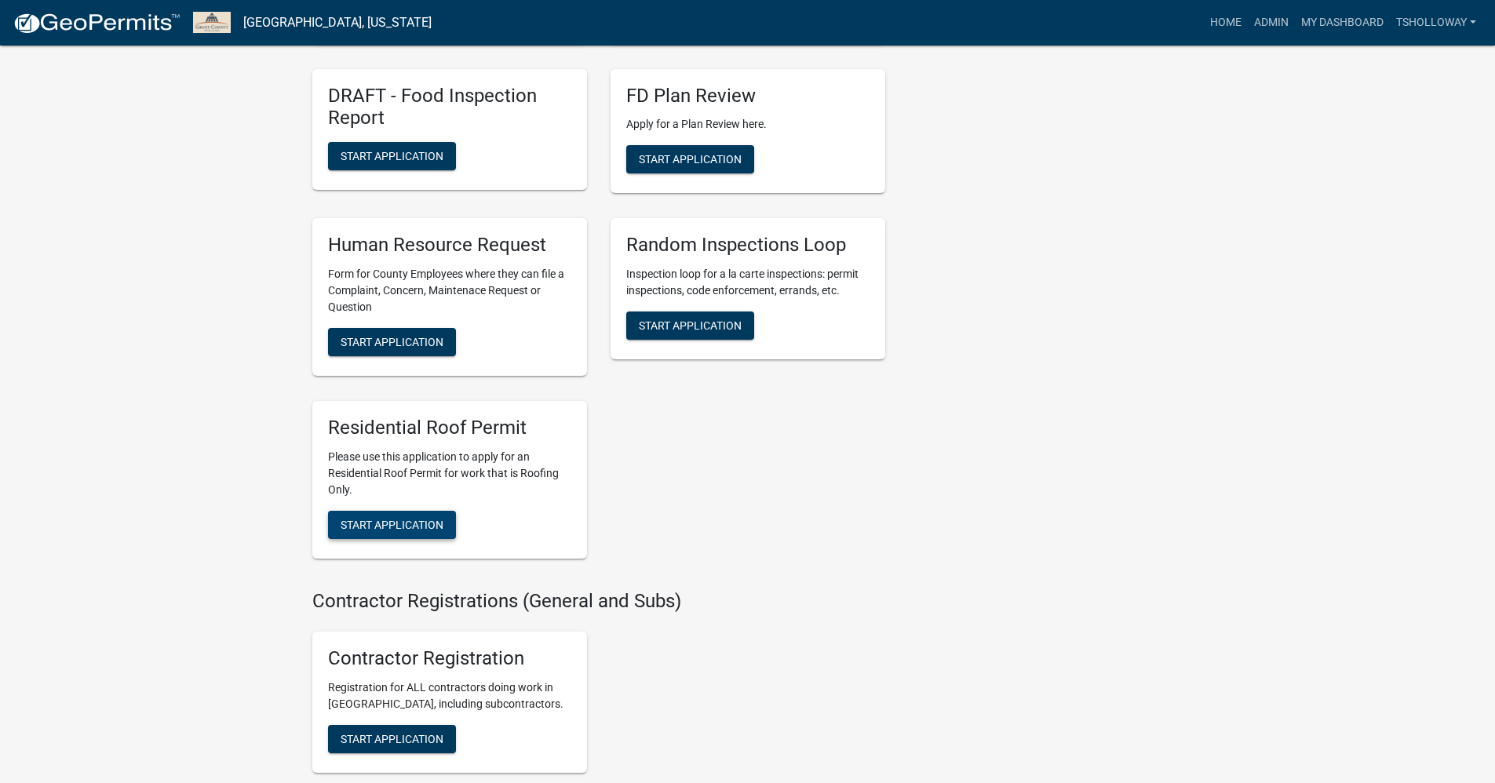
click at [414, 531] on span "Start Application" at bounding box center [392, 525] width 103 height 13
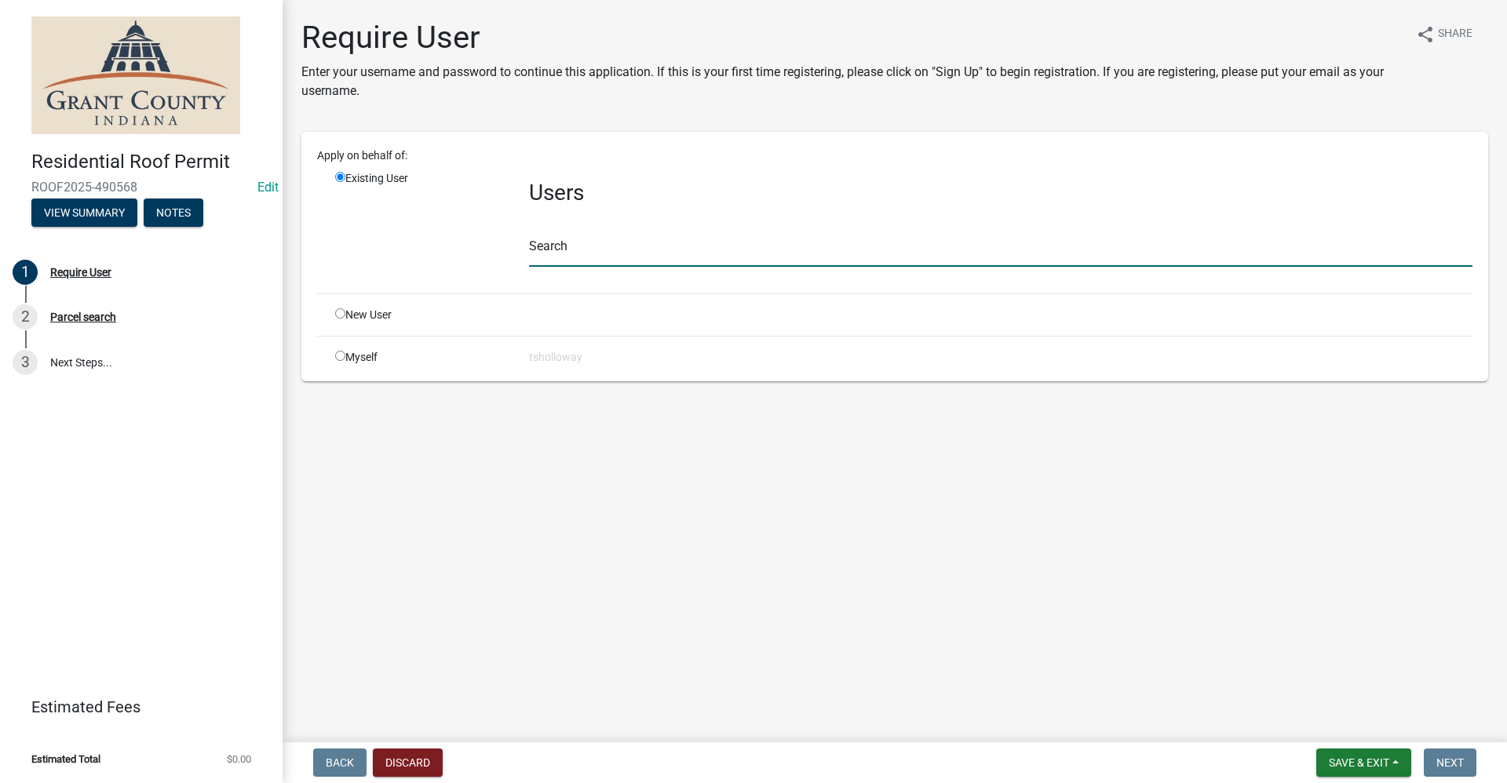
click at [549, 244] on input "text" at bounding box center [1001, 251] width 944 height 32
click at [336, 314] on input "radio" at bounding box center [340, 313] width 10 height 10
radio input "true"
radio input "false"
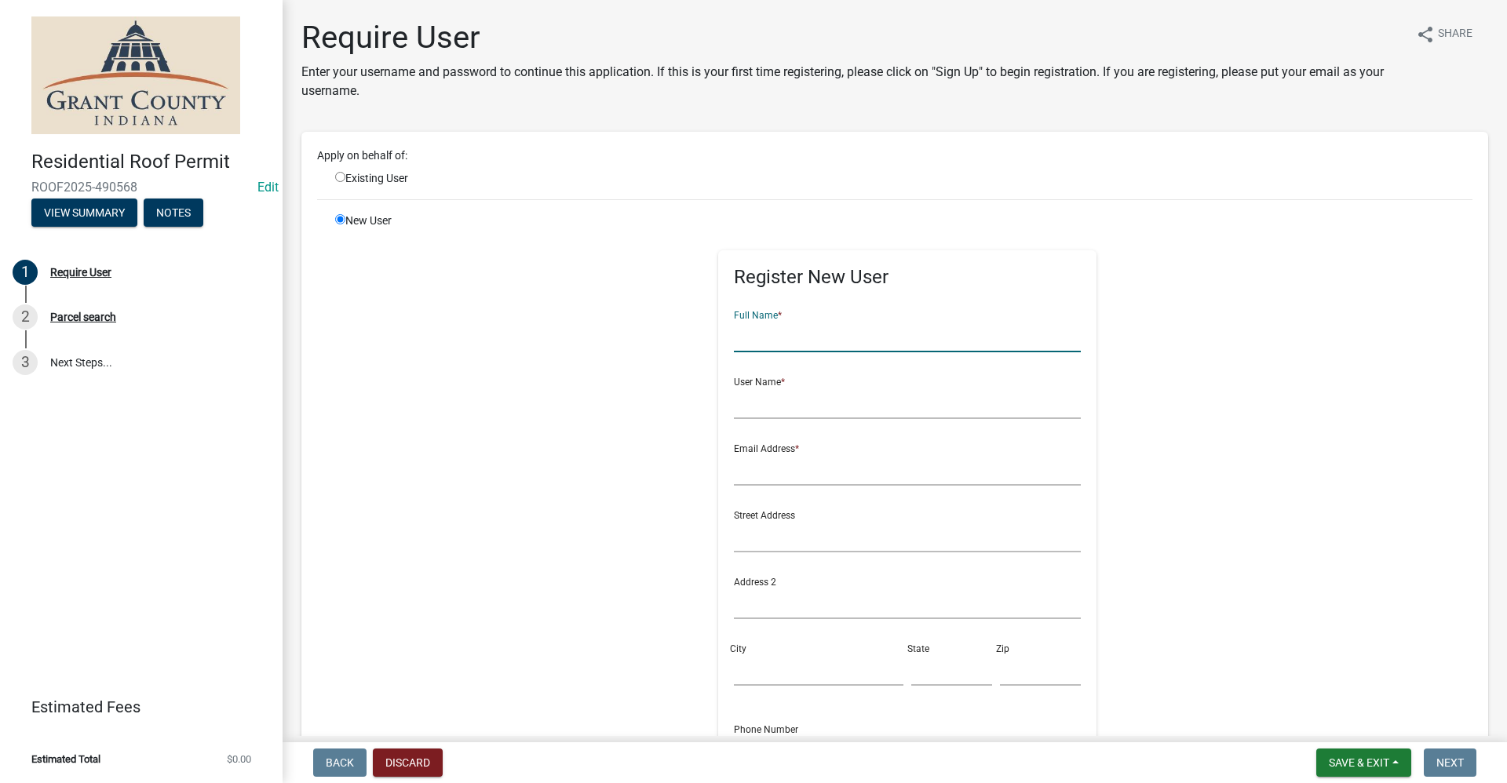
click at [767, 338] on input "text" at bounding box center [908, 336] width 348 height 32
type input "[PERSON_NAME]"
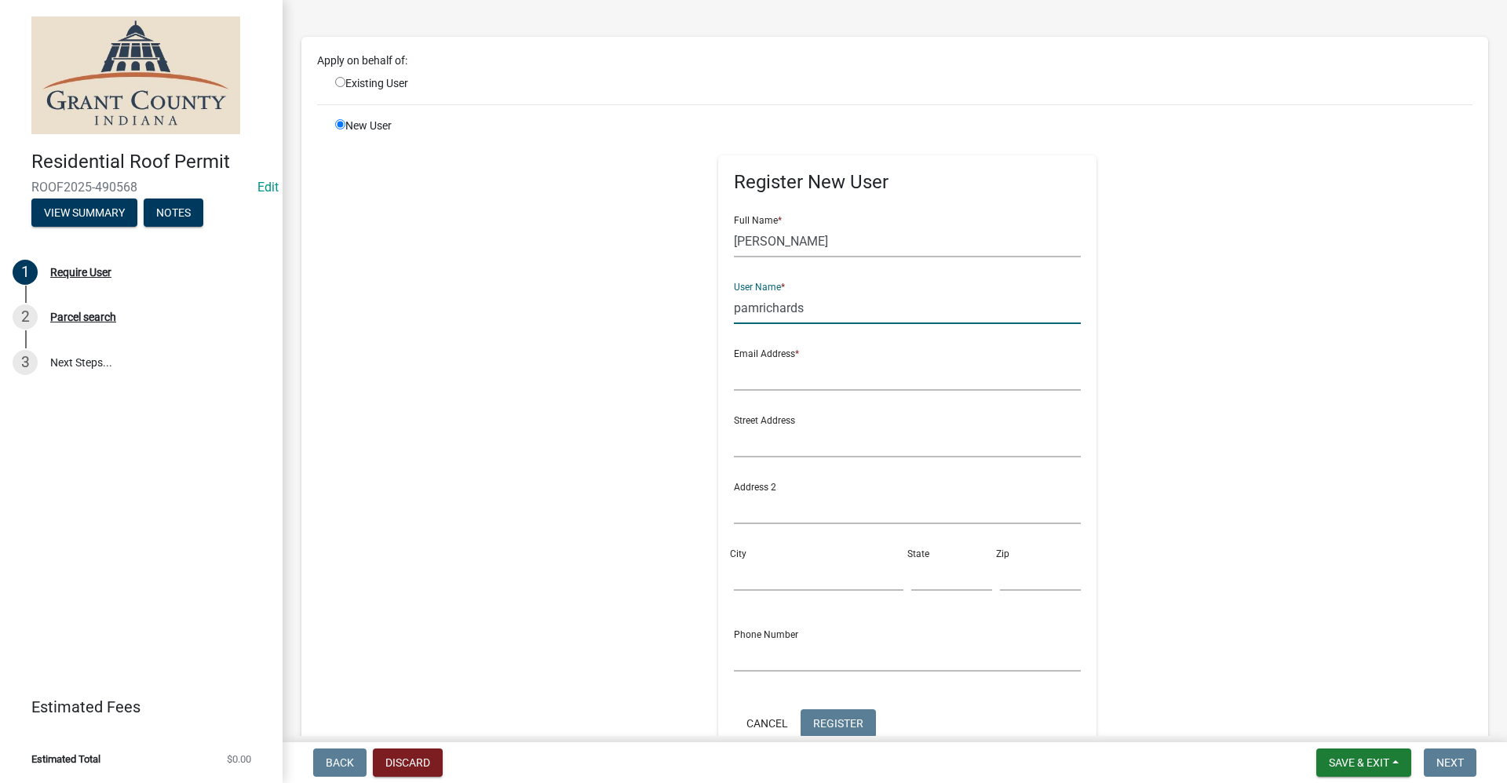
scroll to position [302, 0]
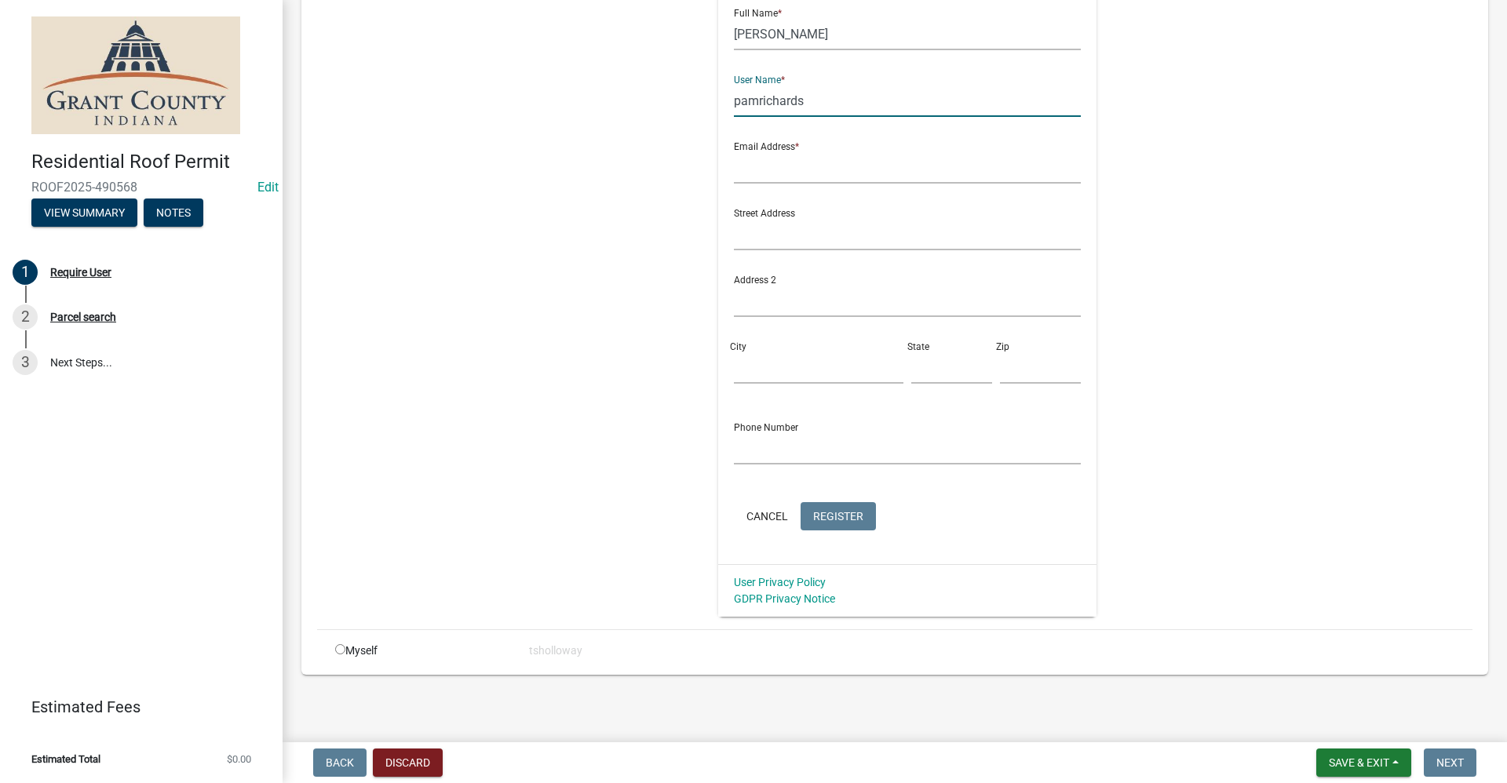
type input "pamrichards"
click at [750, 456] on input "text" at bounding box center [908, 449] width 348 height 32
type input "[PHONE_NUMBER]"
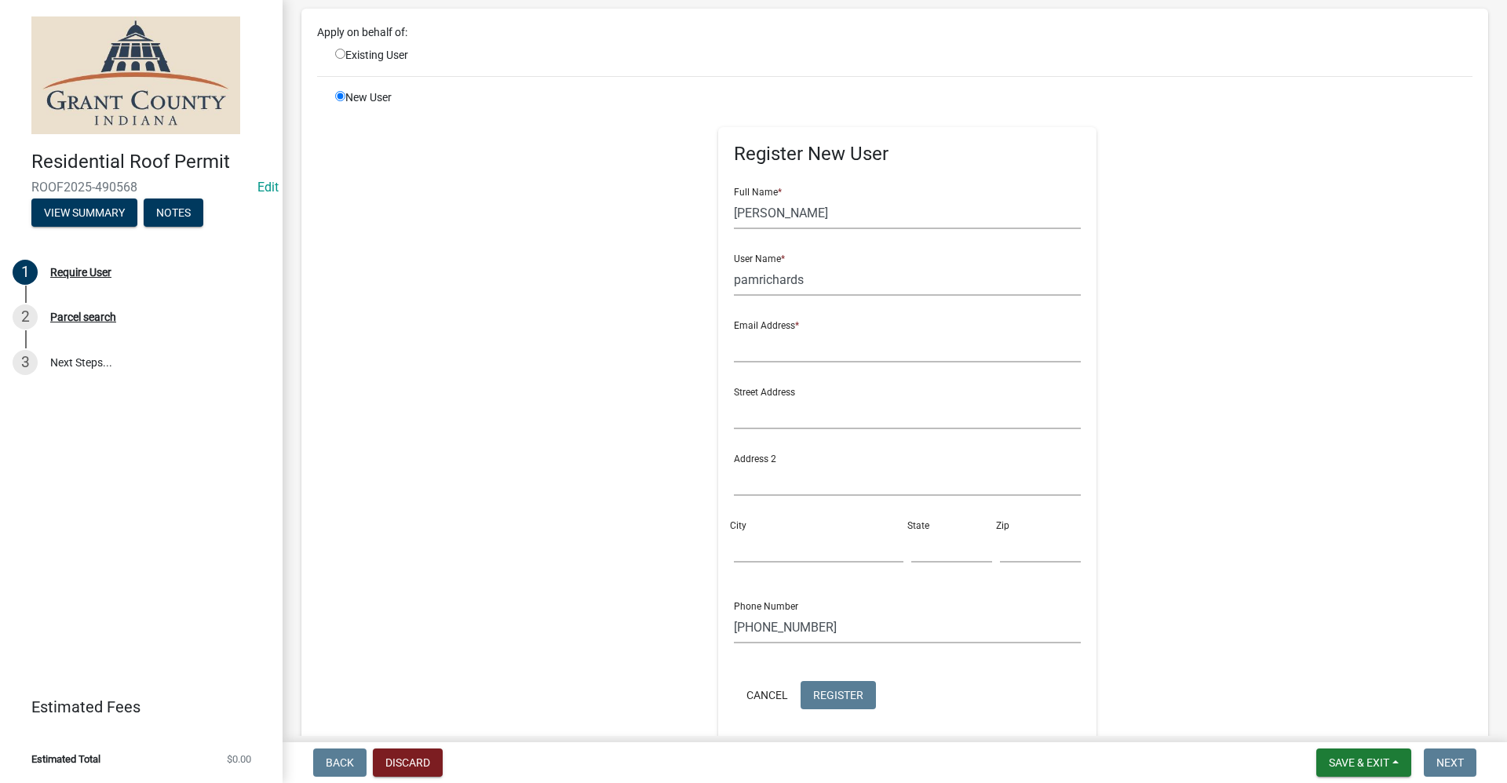
scroll to position [67, 0]
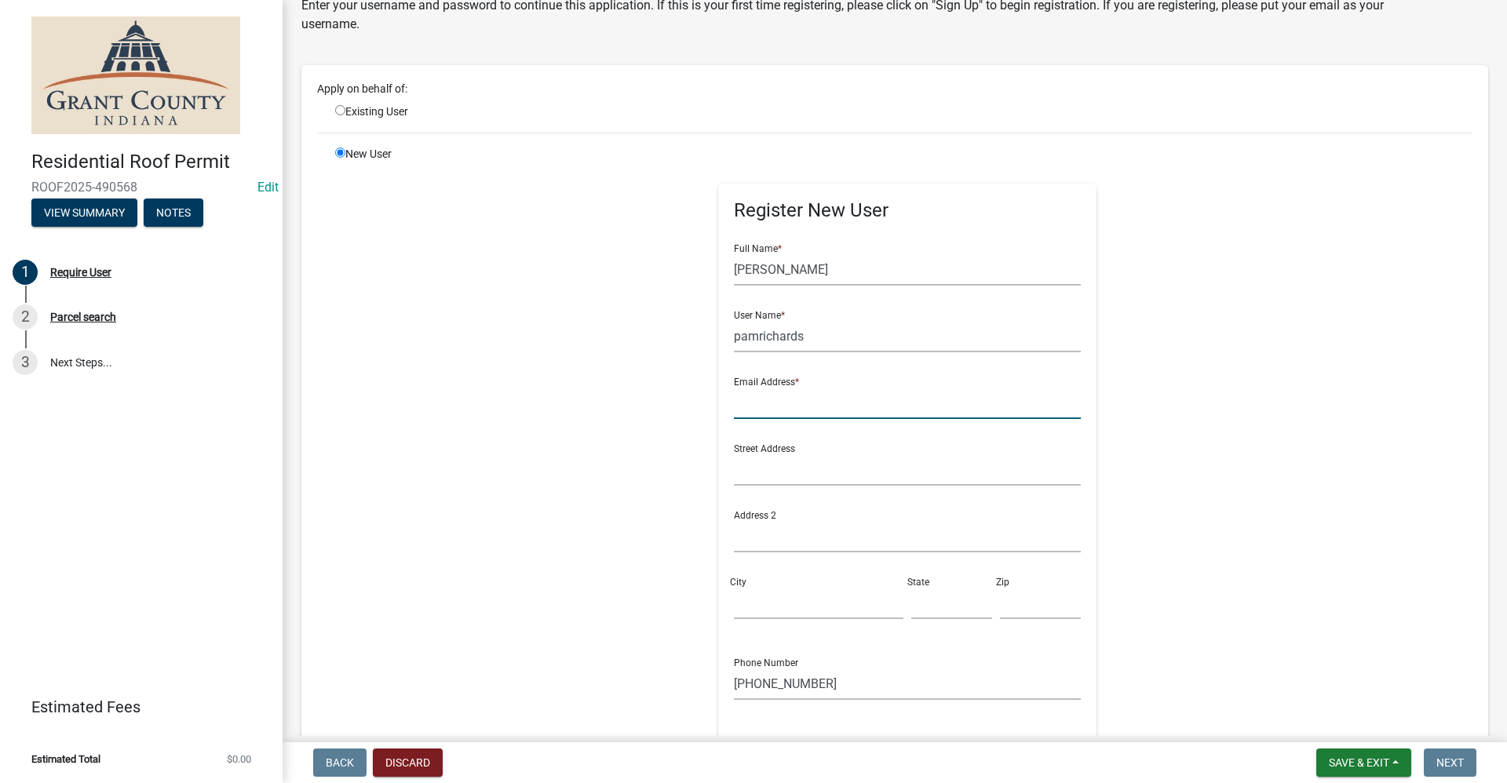
click at [759, 405] on input "text" at bounding box center [908, 403] width 348 height 32
type input "no@email"
click at [1325, 298] on div "New User Register New User Full Name * [PERSON_NAME] User Name * pamrichards Em…" at bounding box center [903, 499] width 1161 height 706
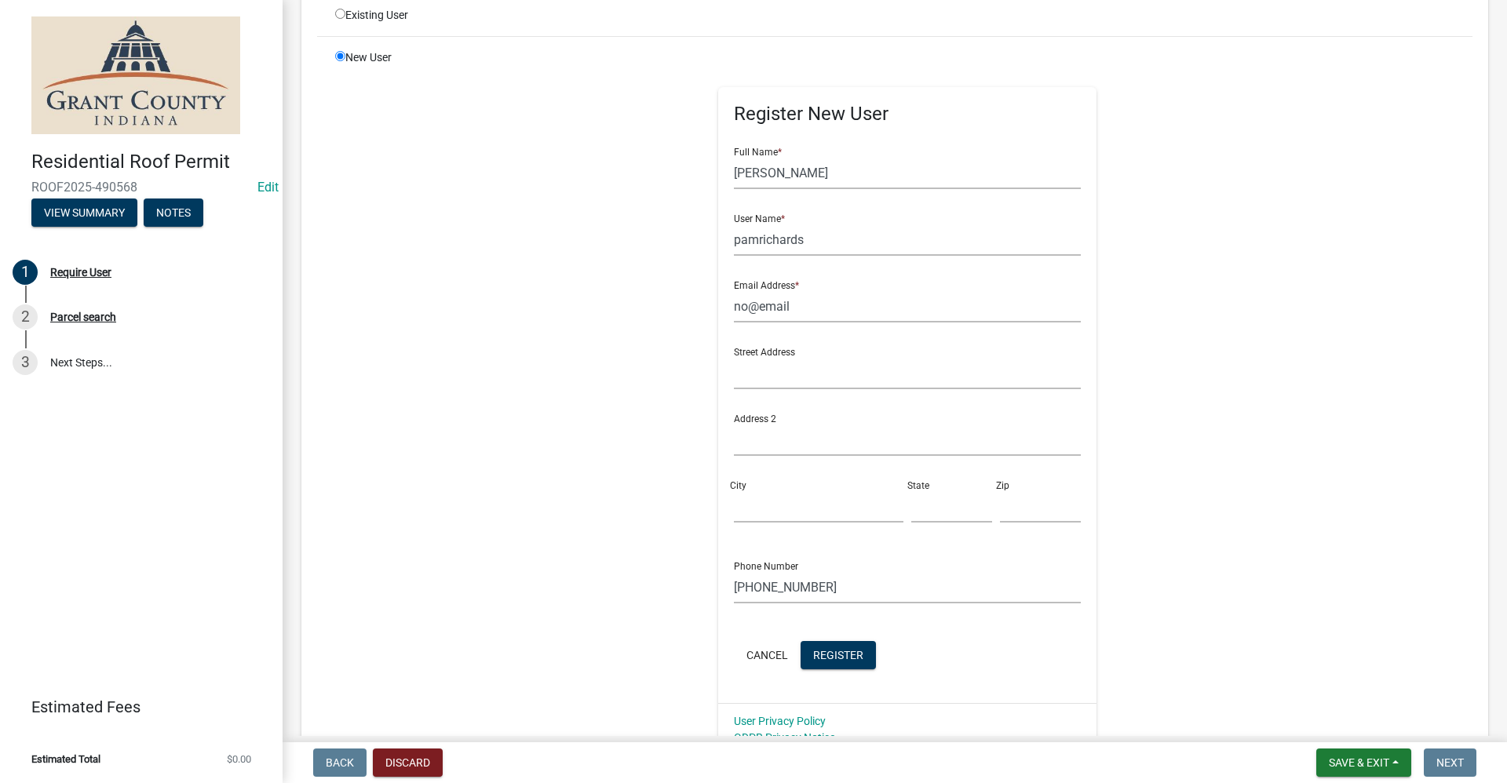
scroll to position [302, 0]
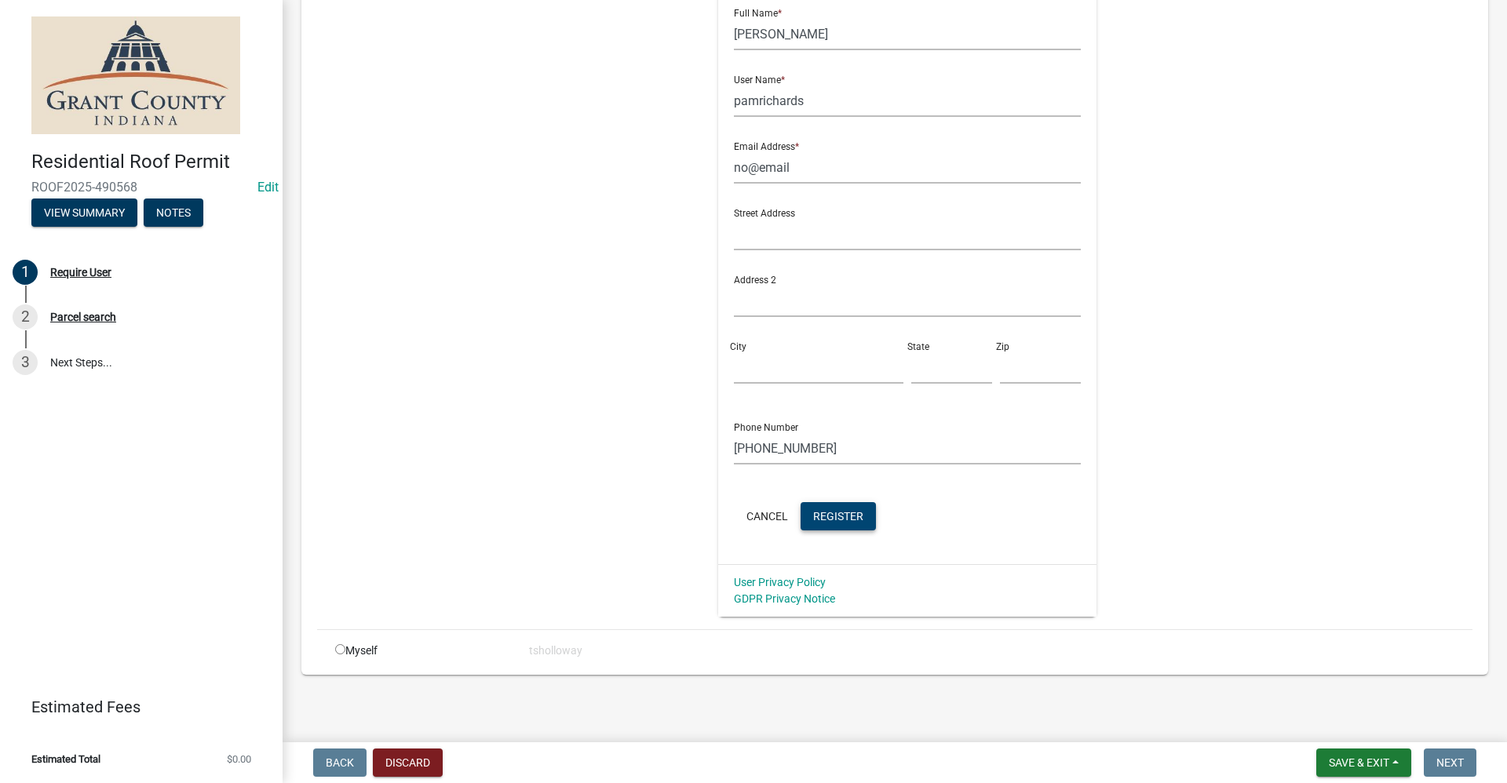
click at [832, 517] on span "Register" at bounding box center [838, 515] width 50 height 13
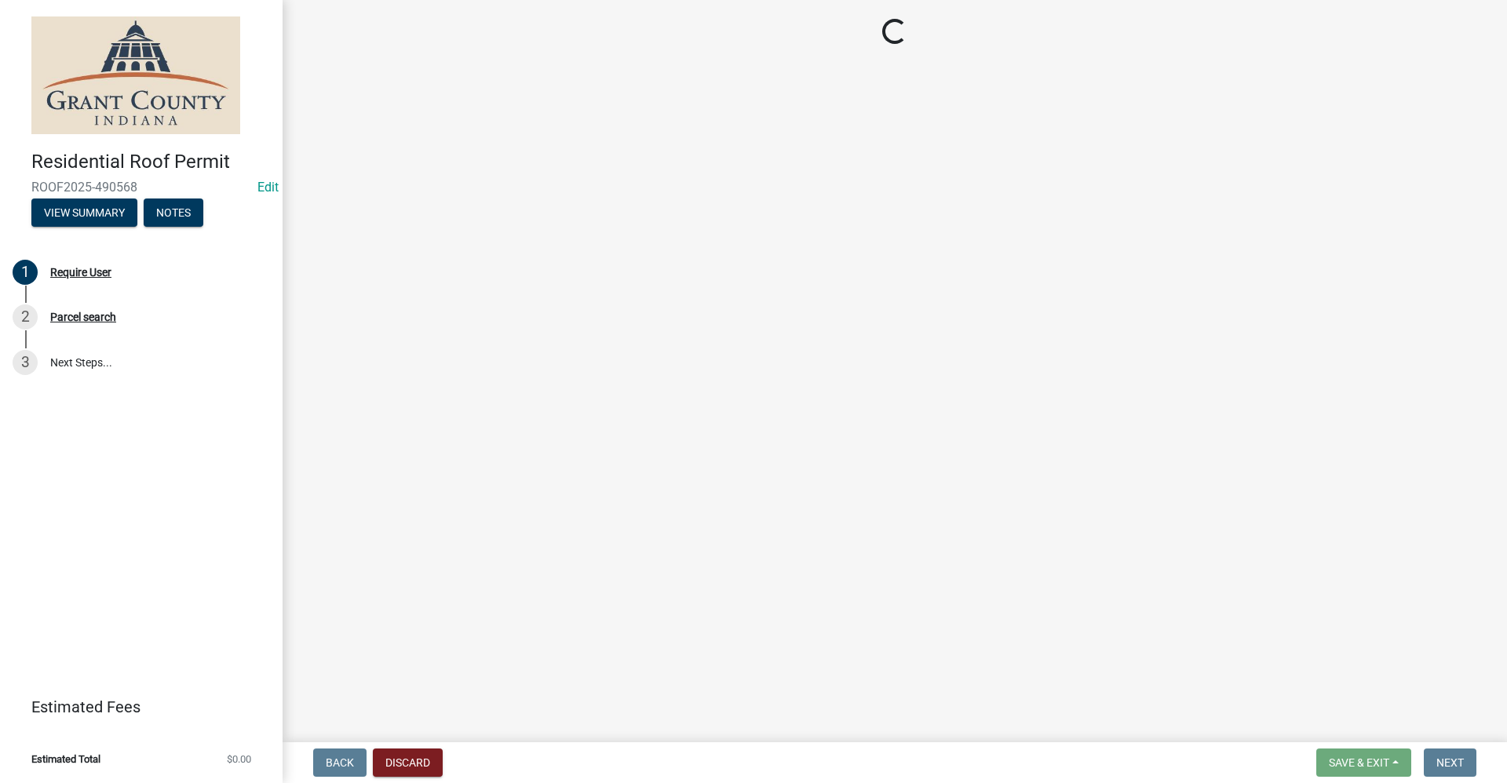
scroll to position [0, 0]
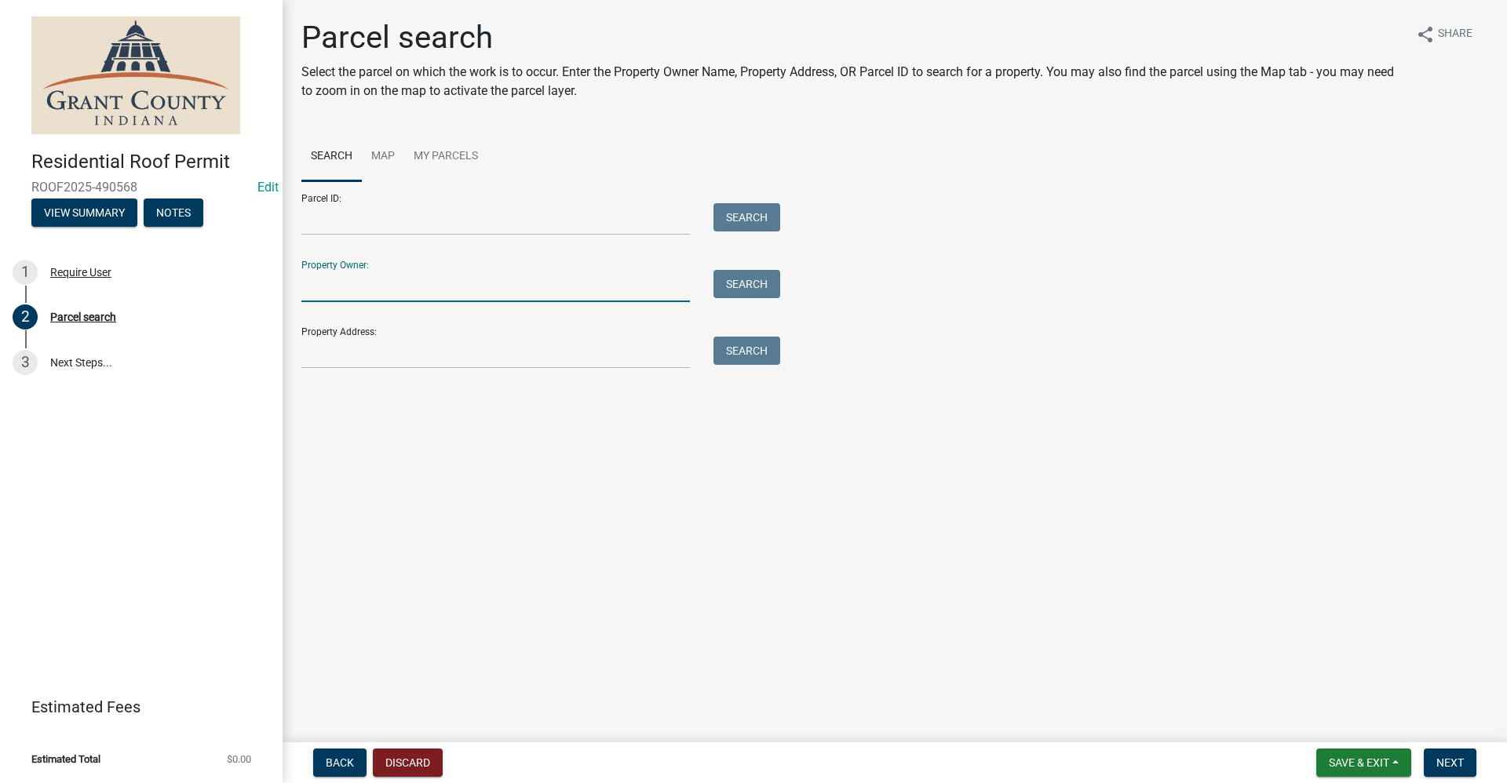
click at [334, 289] on input "Property Owner:" at bounding box center [495, 286] width 389 height 32
click at [319, 346] on input "Property Address:" at bounding box center [495, 353] width 389 height 32
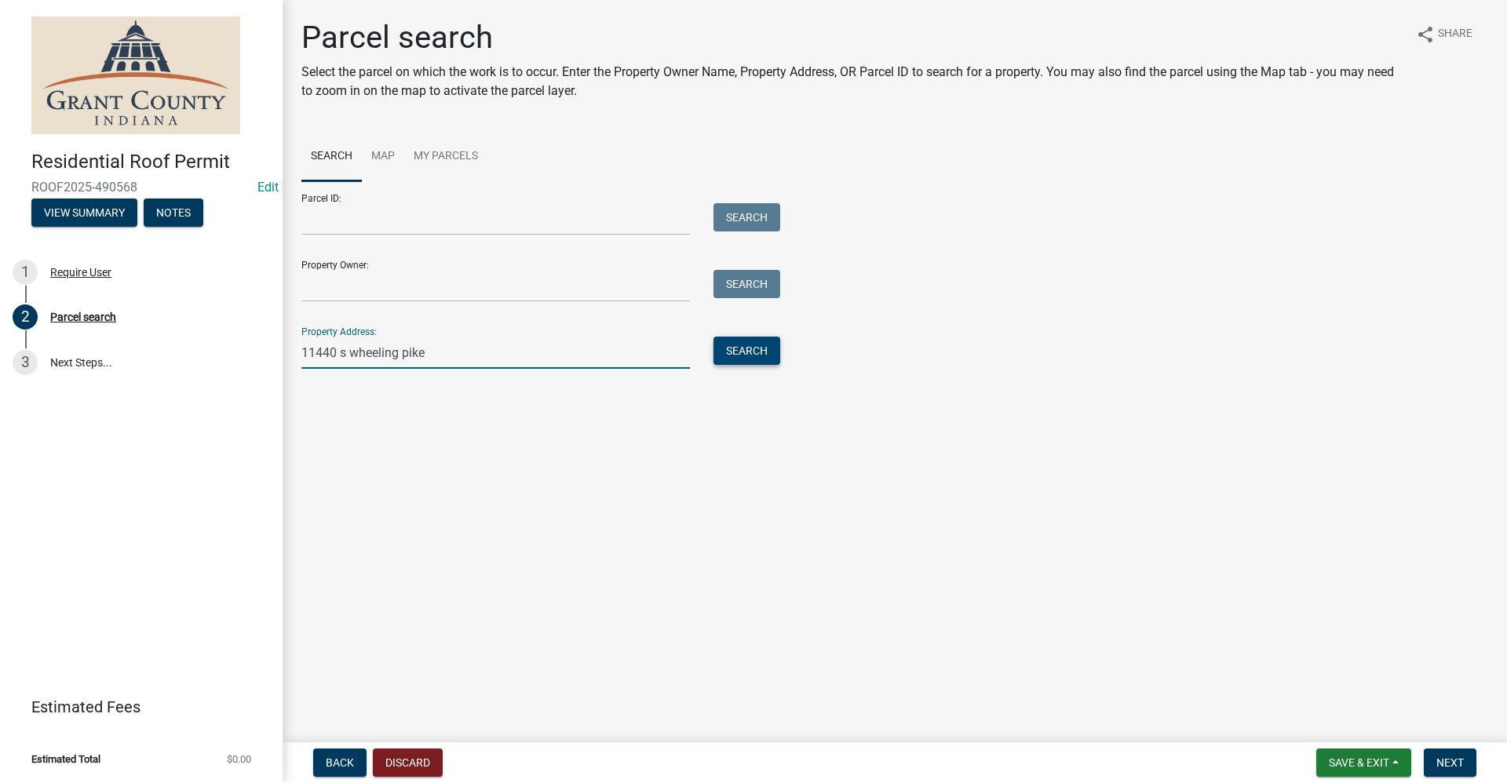
type input "11440 s wheeling pike"
click at [763, 360] on button "Search" at bounding box center [747, 351] width 67 height 28
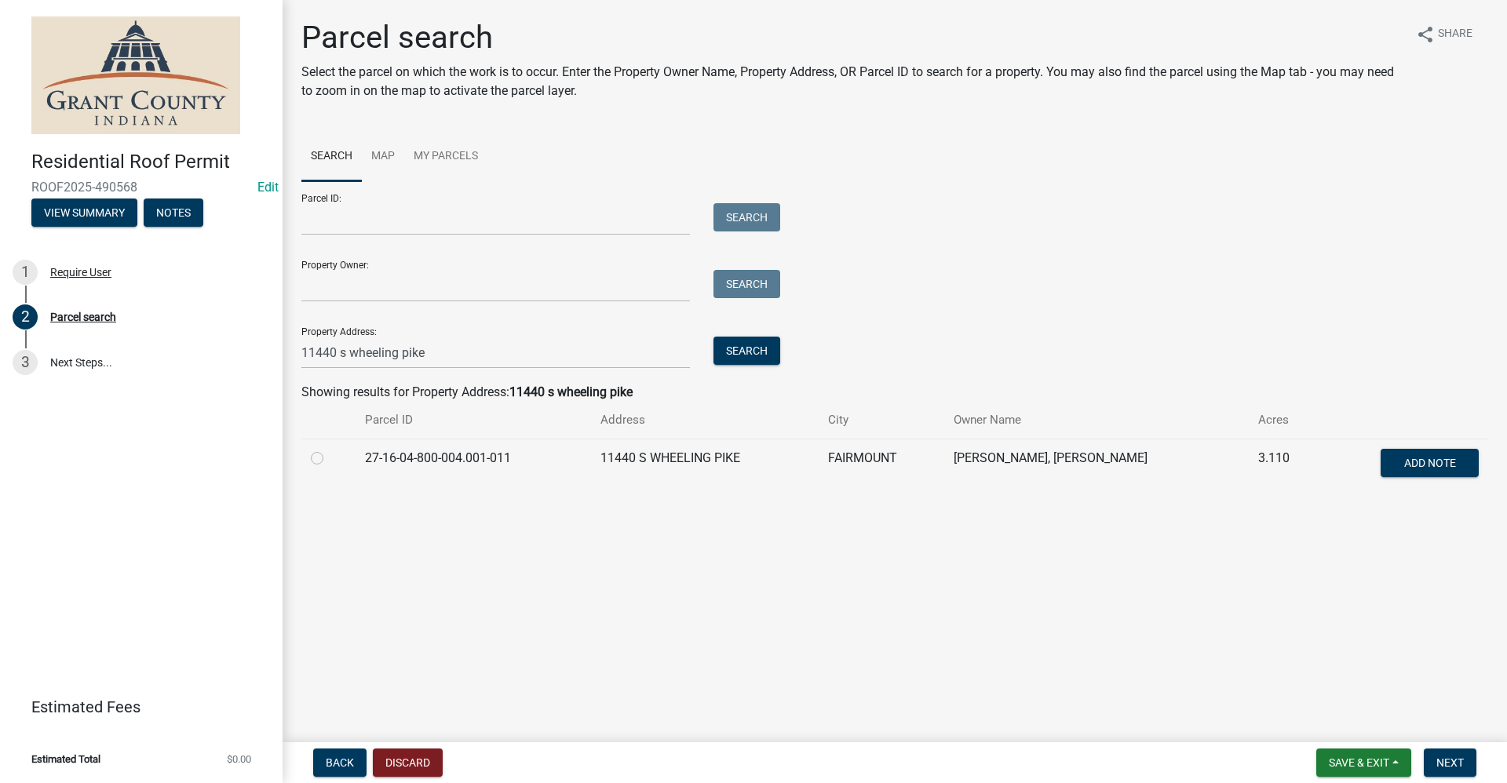
click at [330, 449] on label at bounding box center [330, 449] width 0 height 0
click at [330, 459] on input "radio" at bounding box center [335, 454] width 10 height 10
radio input "true"
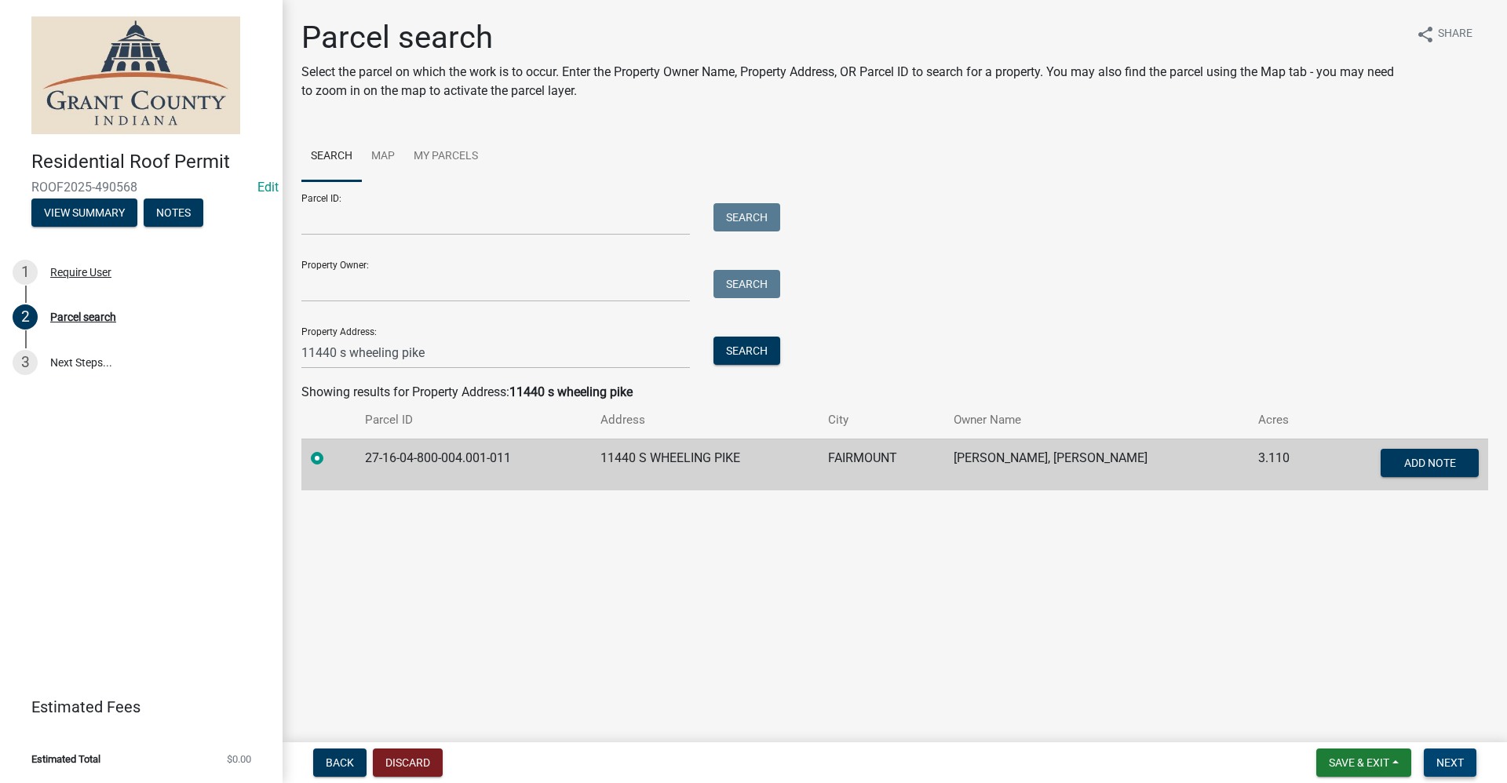
click at [1461, 763] on span "Next" at bounding box center [1450, 763] width 27 height 13
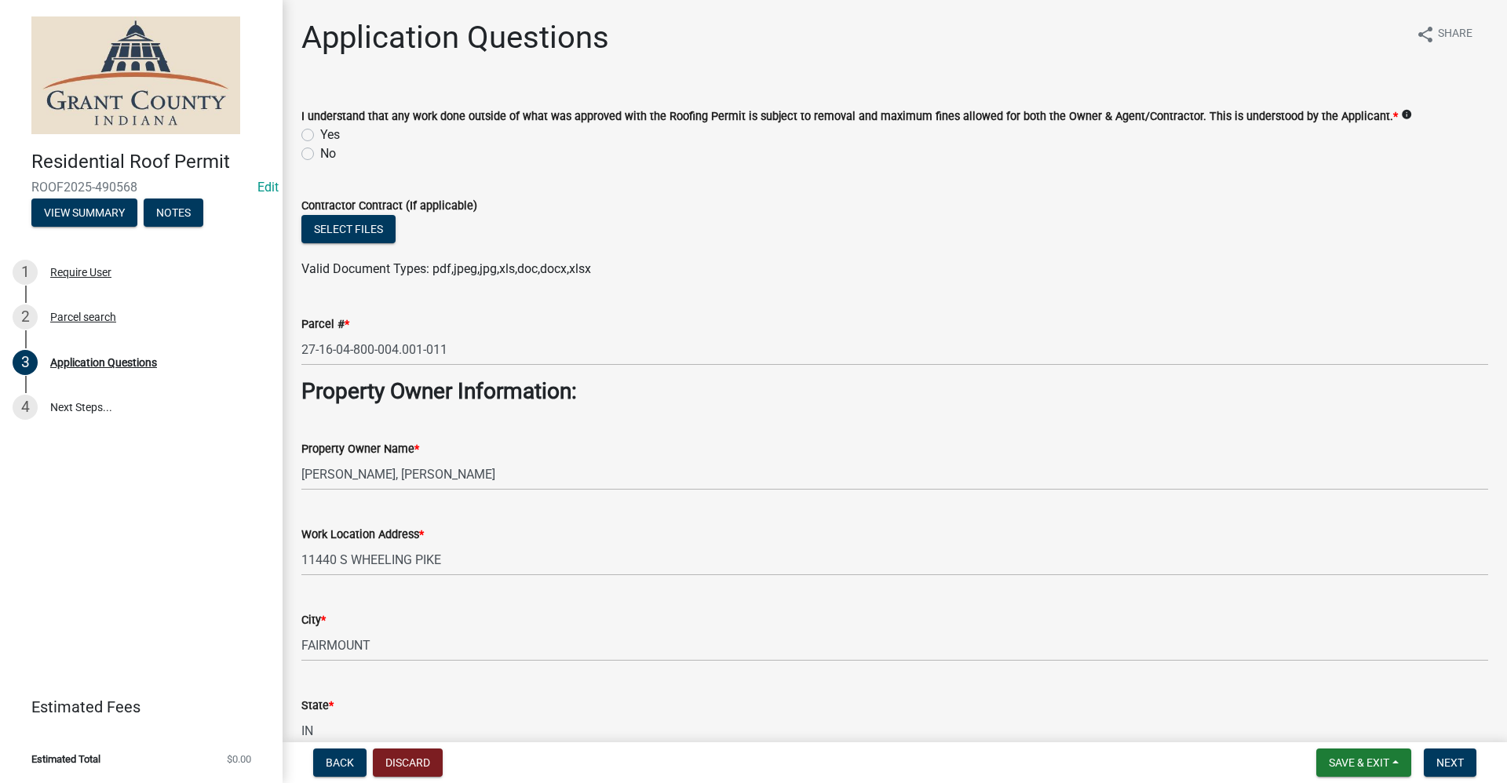
click at [320, 139] on label "Yes" at bounding box center [330, 135] width 20 height 19
click at [320, 136] on input "Yes" at bounding box center [325, 131] width 10 height 10
radio input "true"
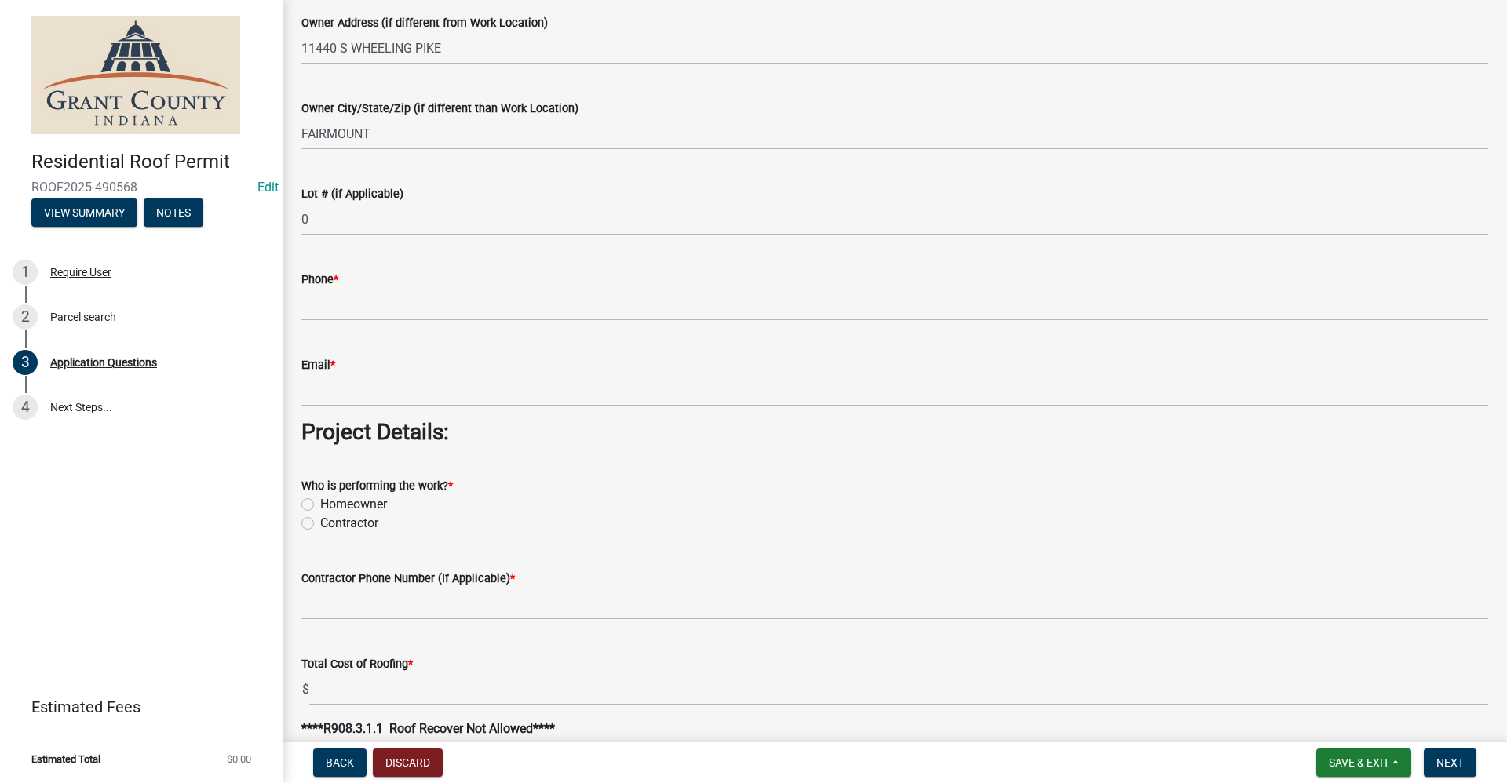
scroll to position [942, 0]
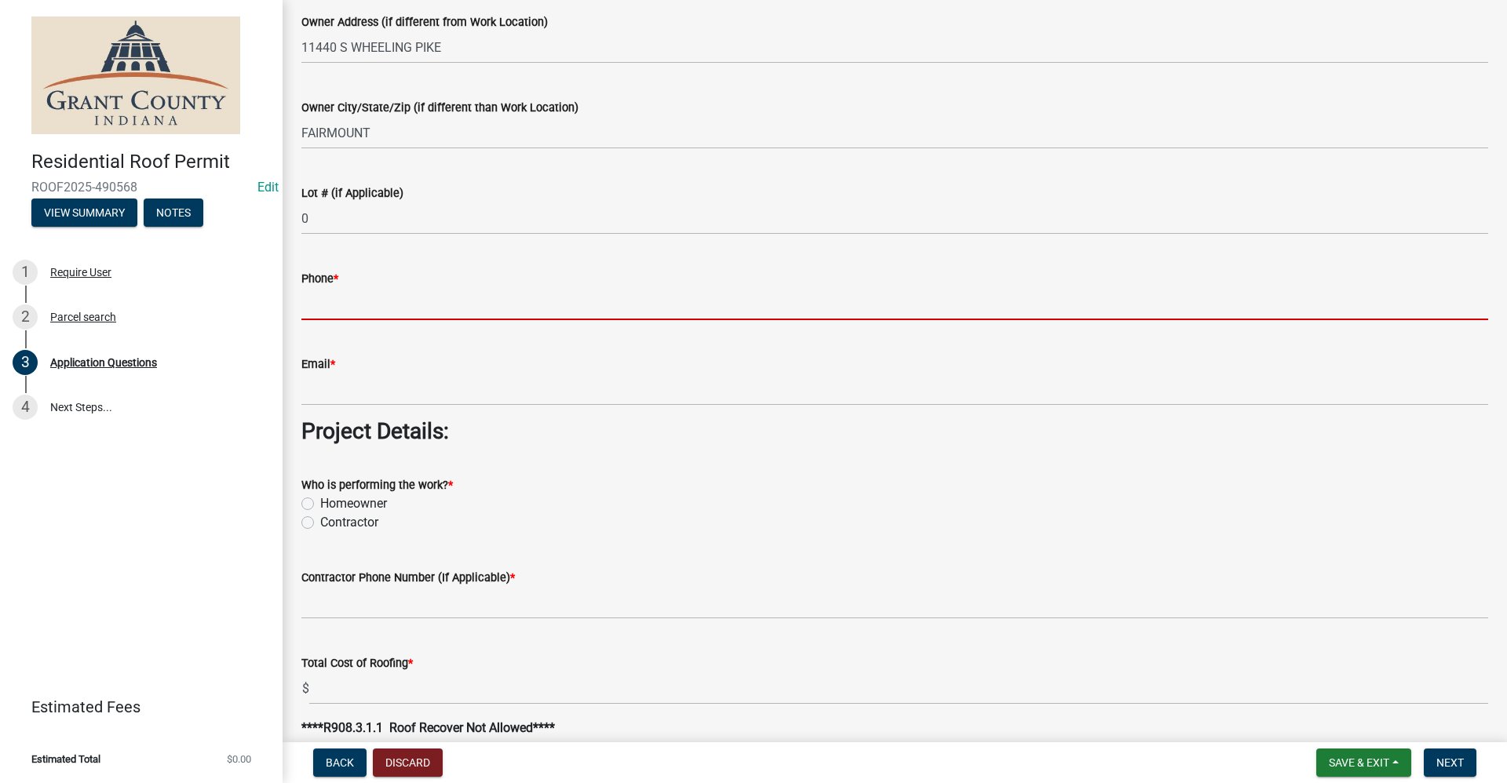
click at [340, 312] on input "Phone *" at bounding box center [894, 304] width 1187 height 32
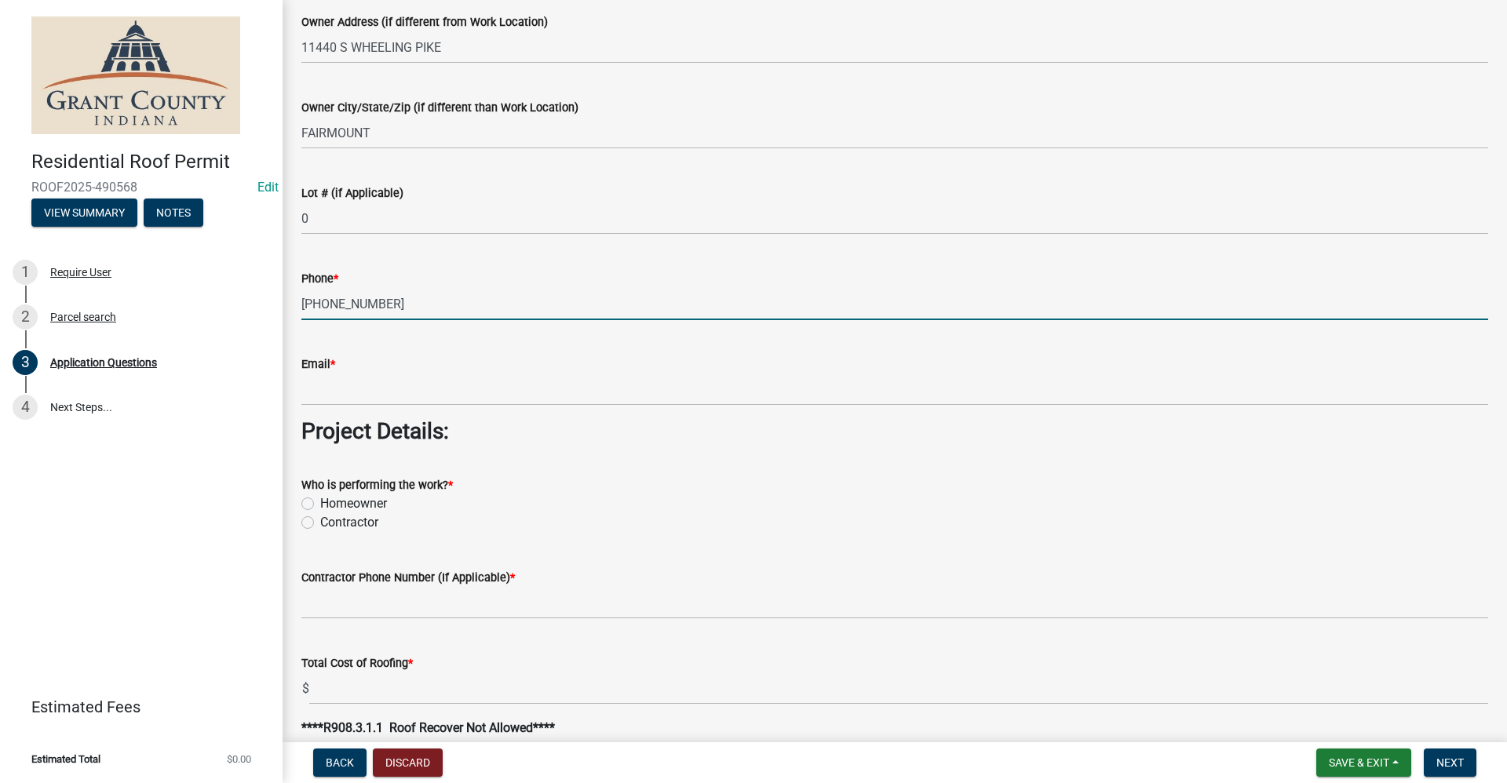
type input "[PHONE_NUMBER]"
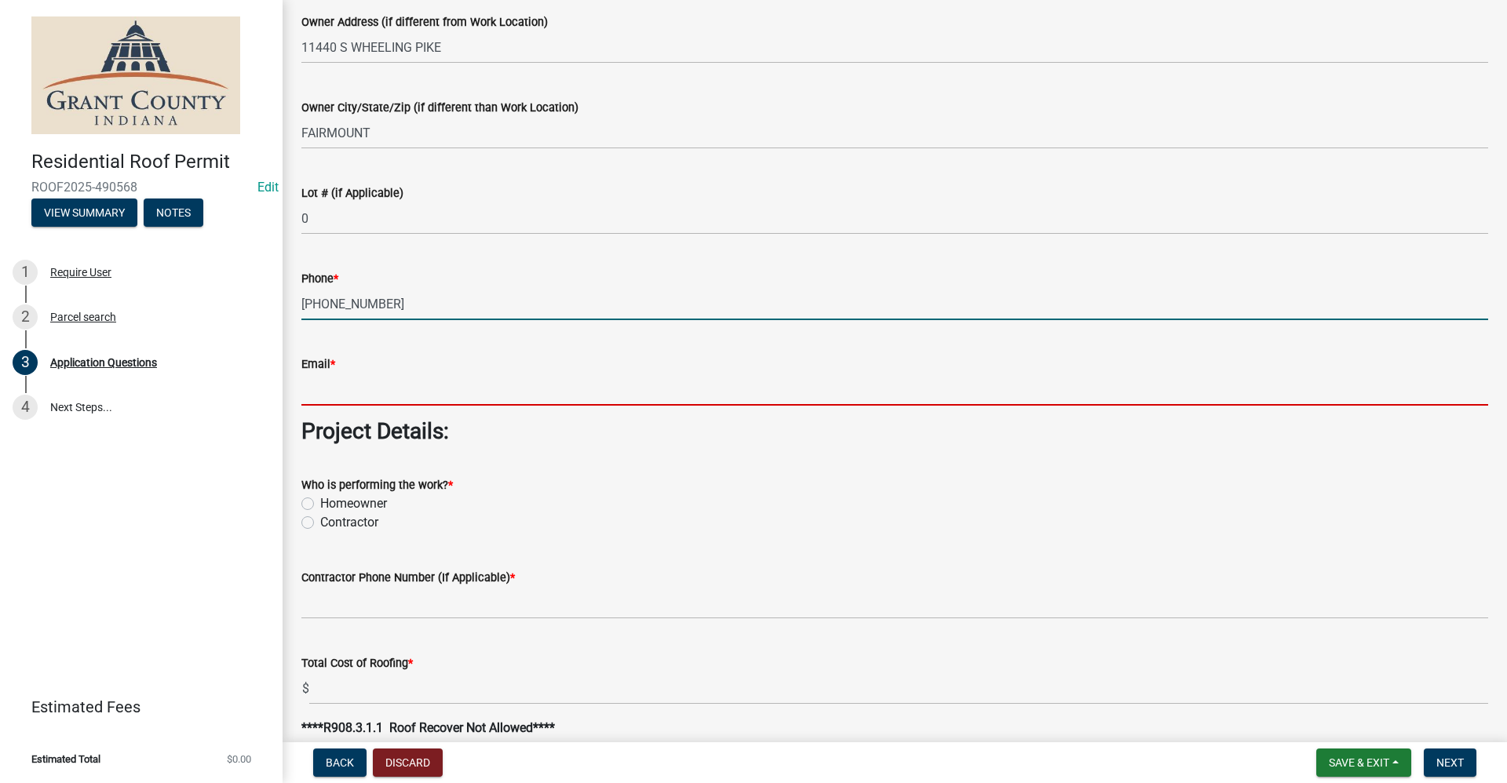
click at [329, 389] on input "Email *" at bounding box center [894, 390] width 1187 height 32
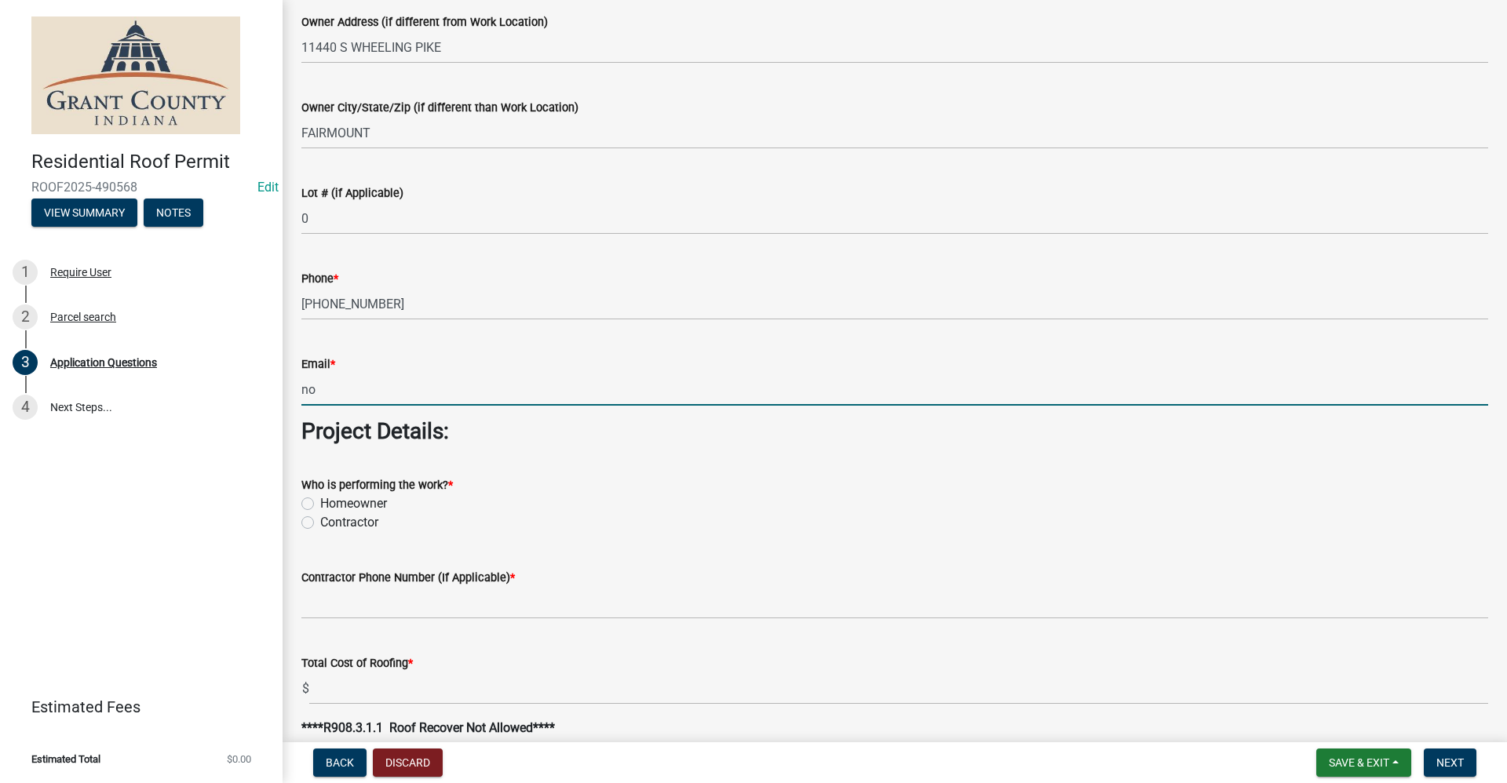
type input "no@email"
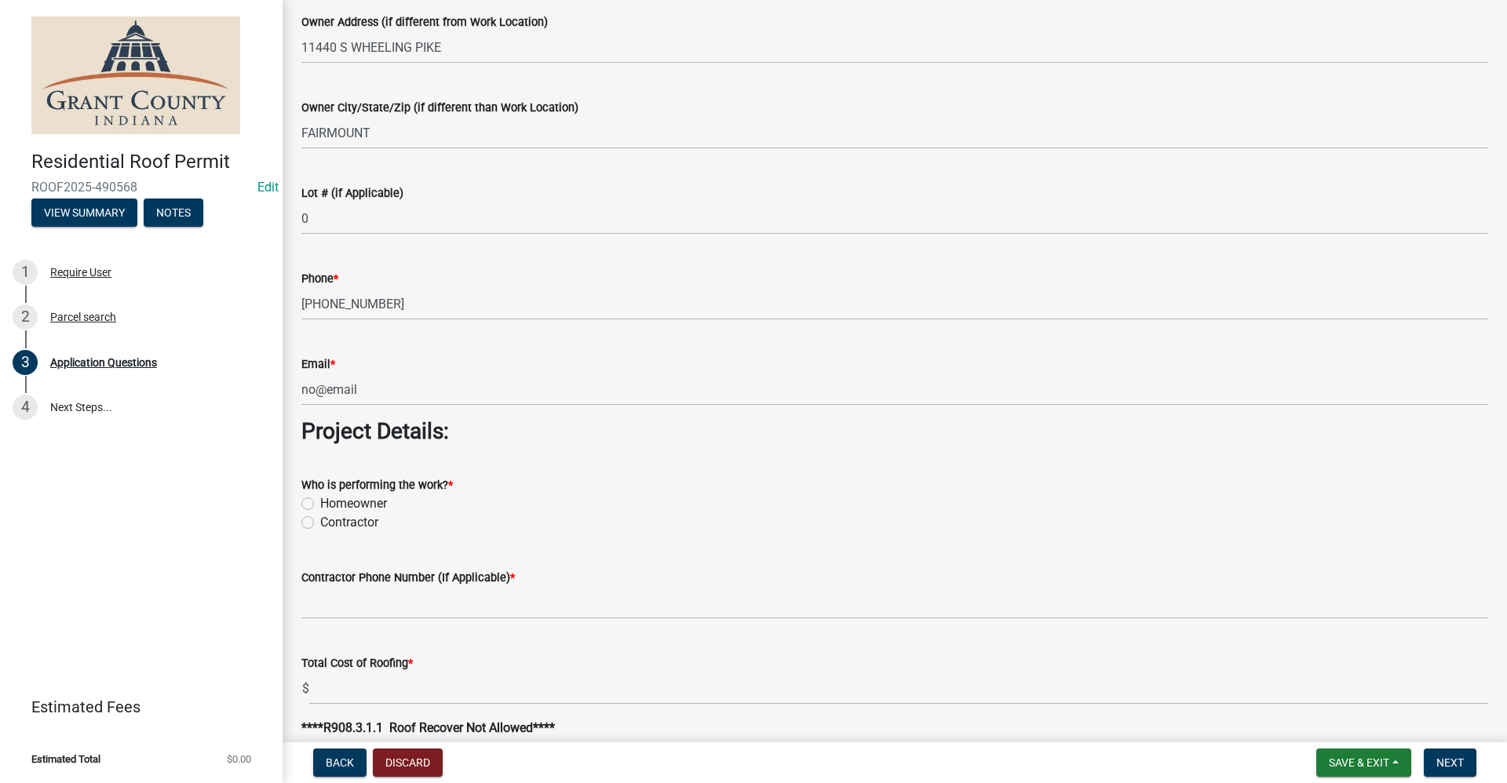
click at [320, 504] on label "Homeowner" at bounding box center [353, 504] width 67 height 19
click at [320, 504] on input "Homeowner" at bounding box center [325, 500] width 10 height 10
radio input "true"
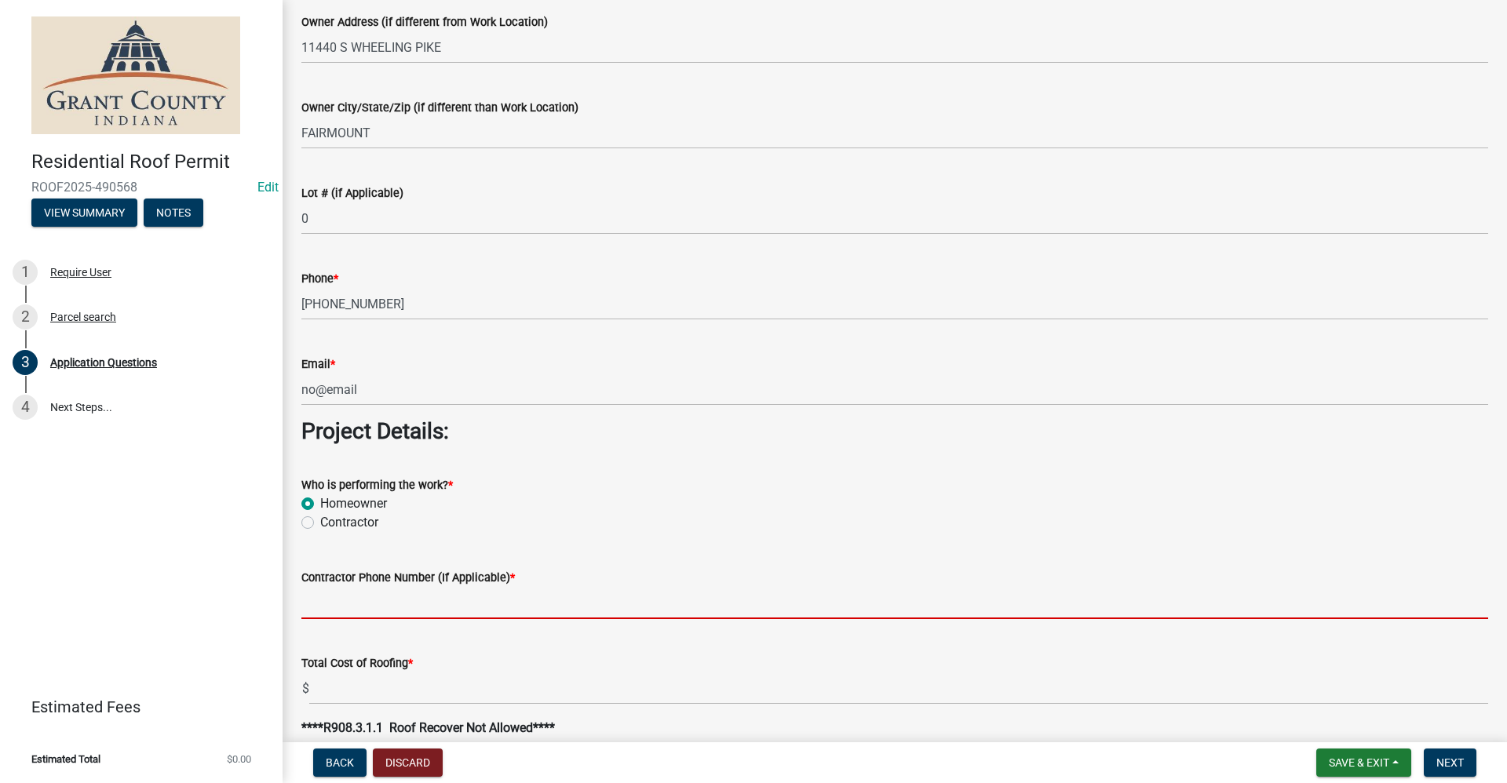
click at [342, 601] on input "Contractor Phone Number (If Applicable) *" at bounding box center [894, 603] width 1187 height 32
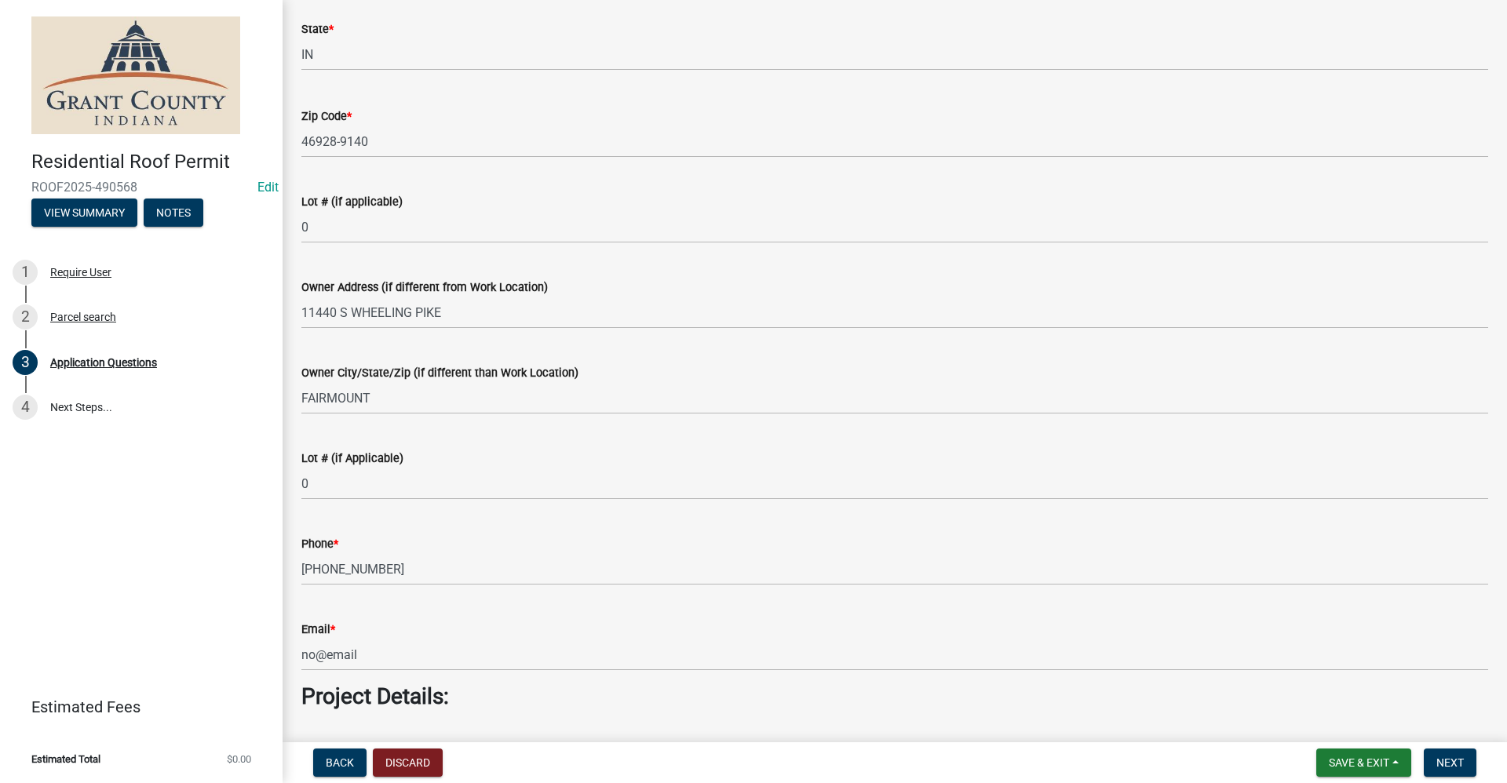
scroll to position [549, 0]
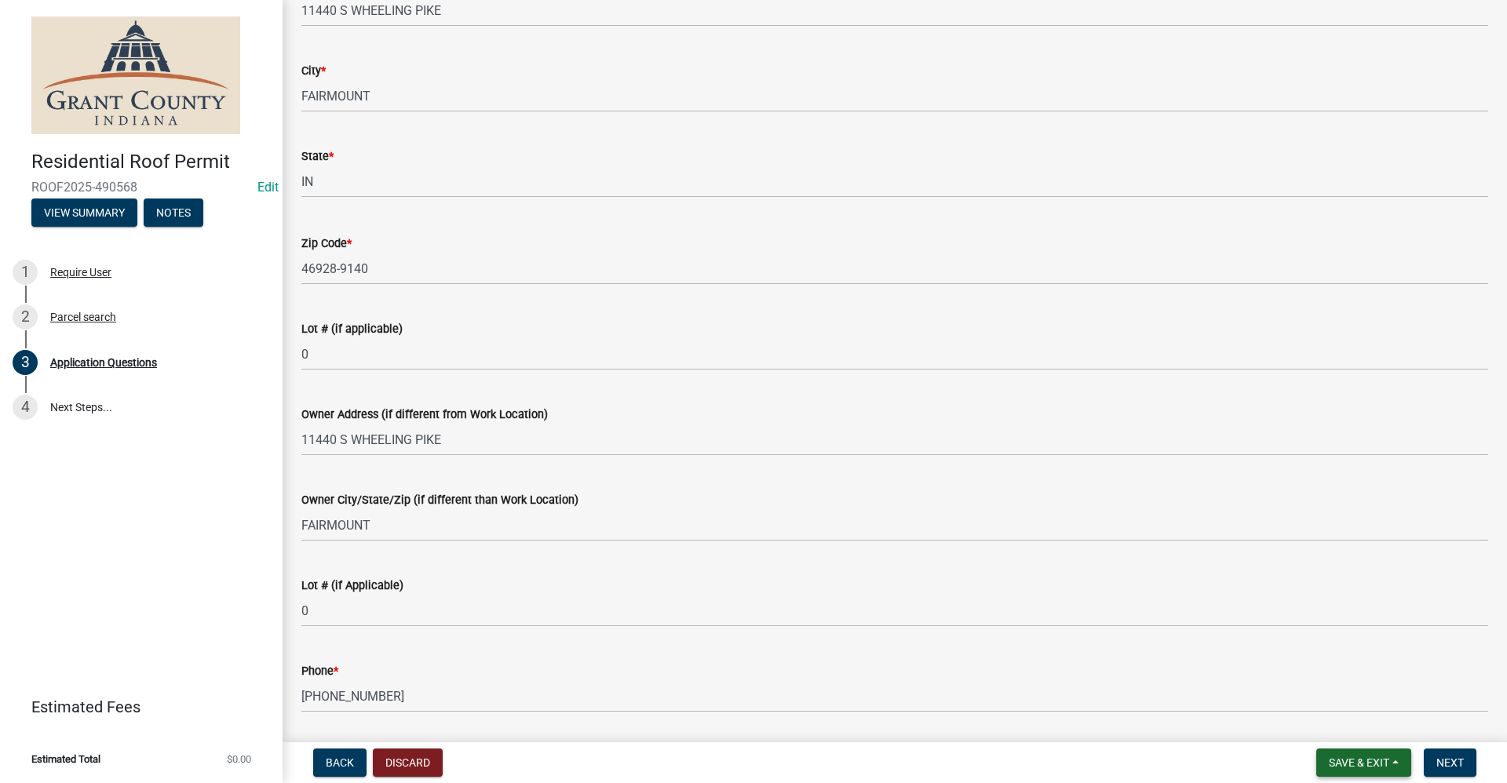
type input "[PHONE_NUMBER]"
click at [1339, 764] on span "Save & Exit" at bounding box center [1359, 763] width 60 height 13
click at [1328, 722] on button "Save & Exit" at bounding box center [1349, 722] width 126 height 38
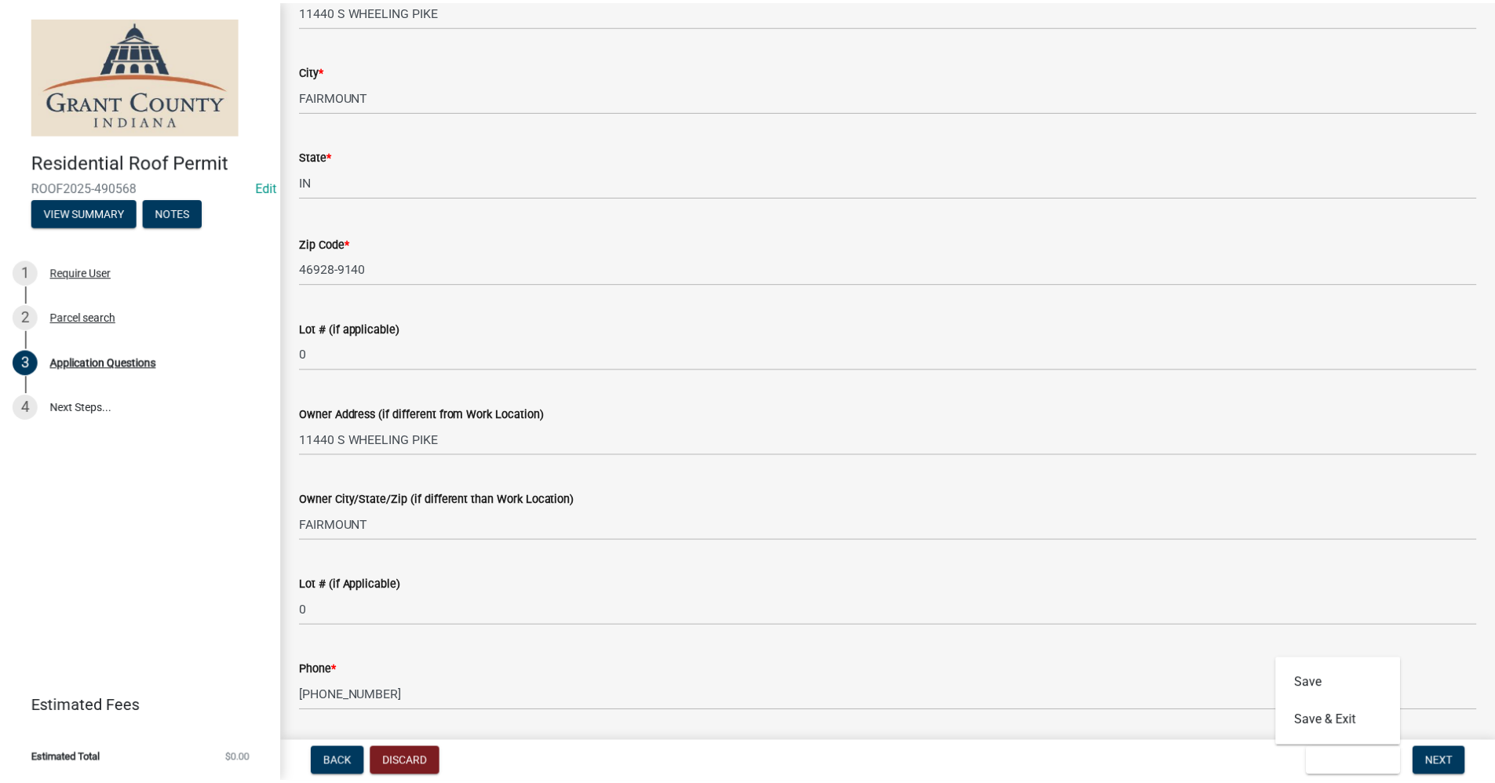
scroll to position [0, 0]
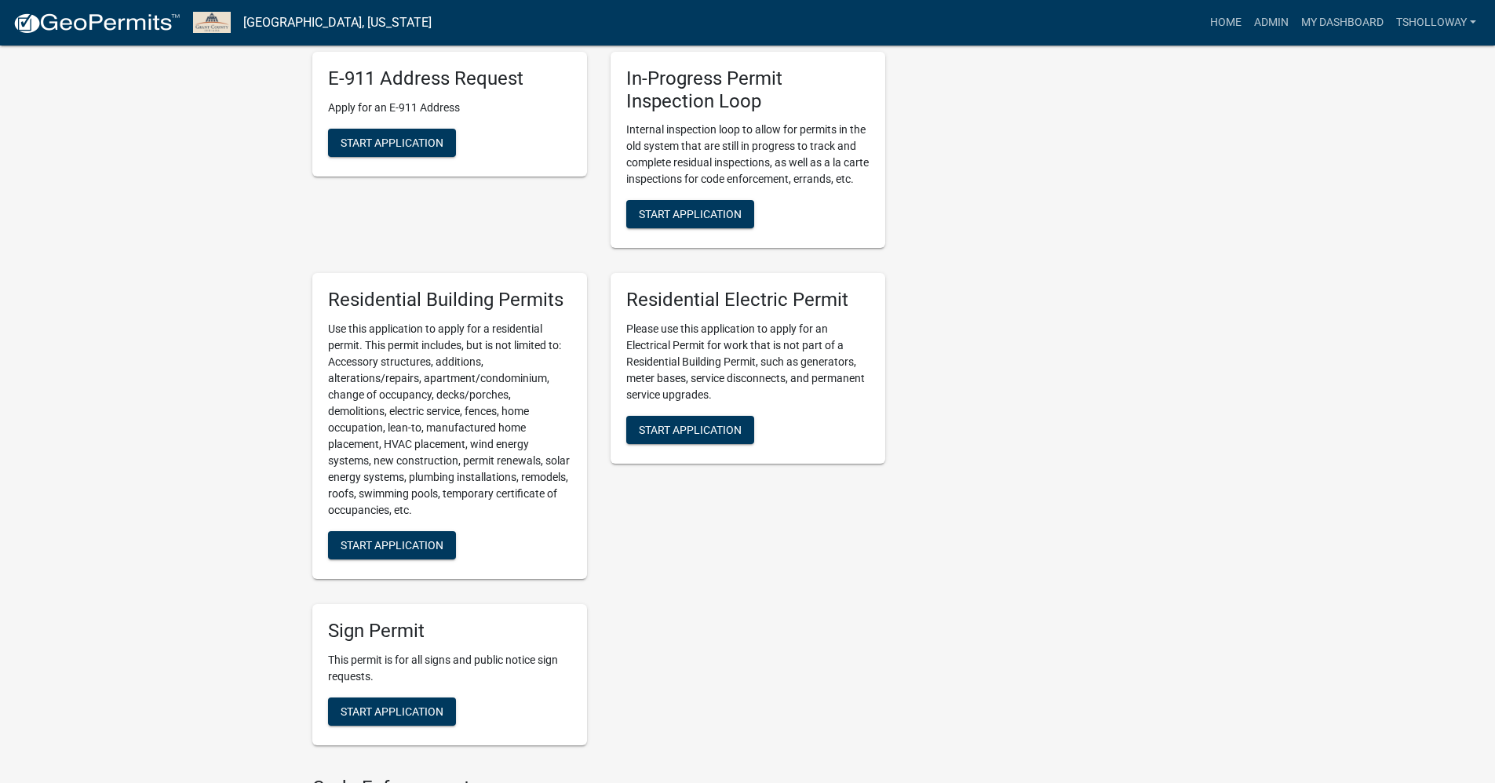
scroll to position [770, 0]
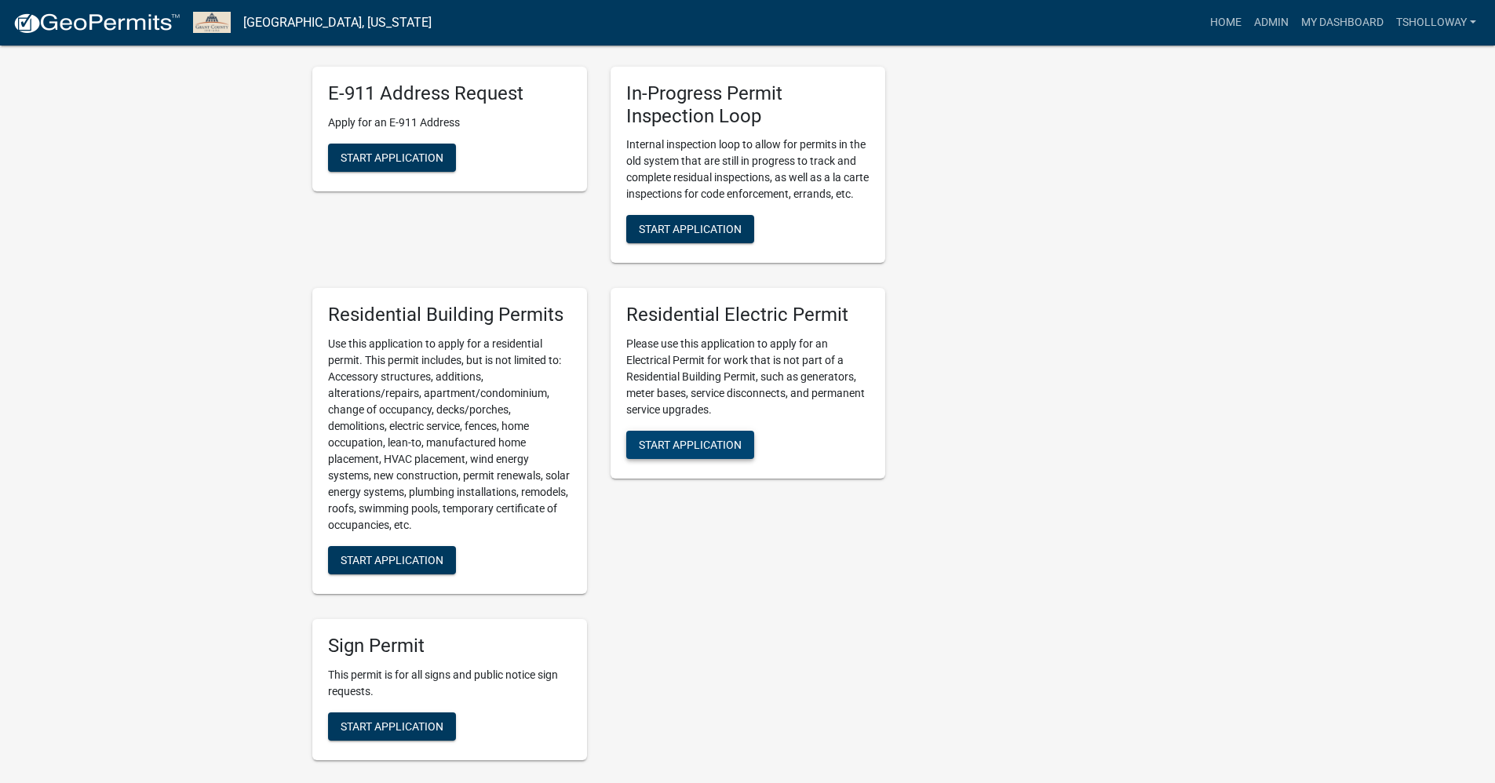
click at [682, 459] on button "Start Application" at bounding box center [690, 445] width 128 height 28
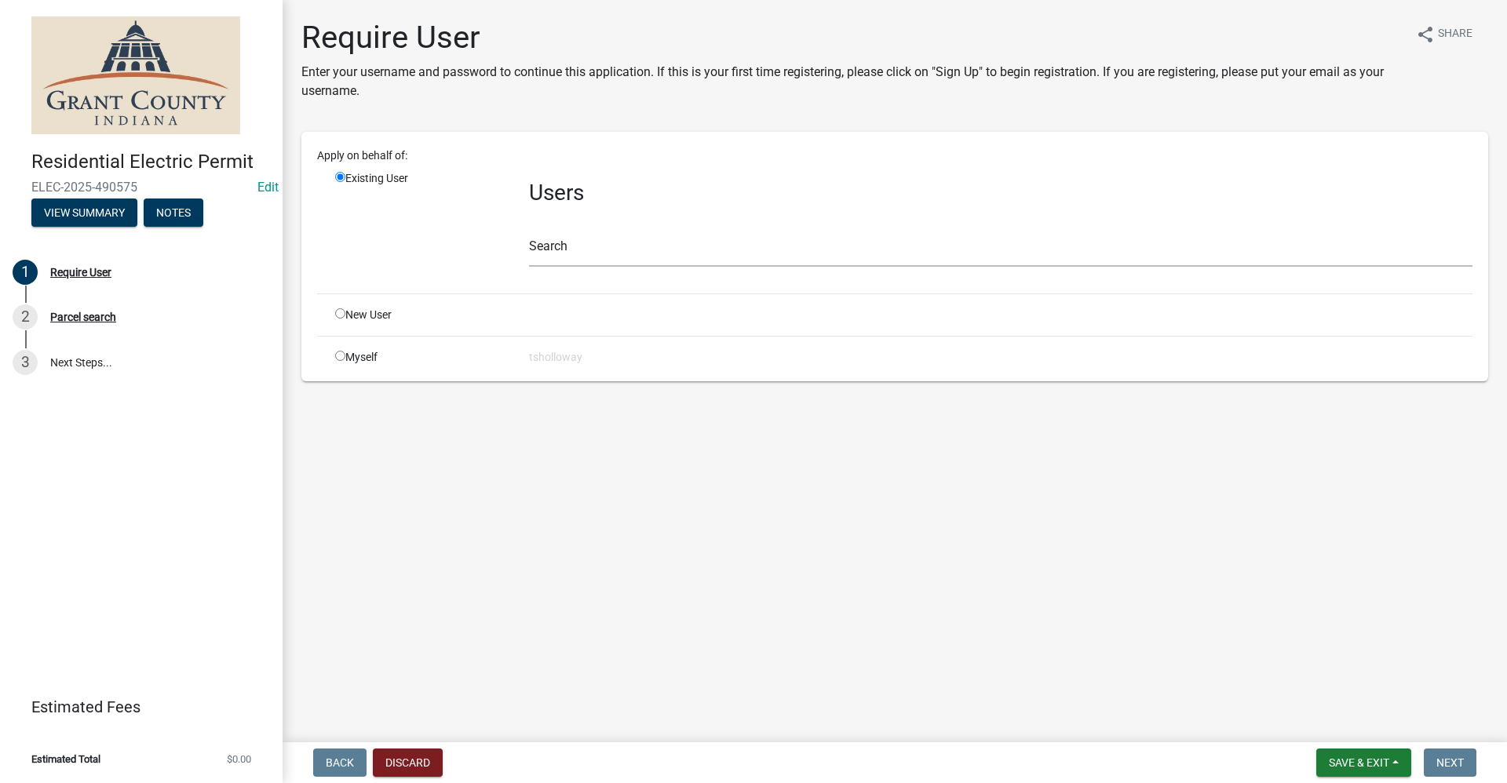
click at [339, 313] on input "radio" at bounding box center [340, 313] width 10 height 10
radio input "true"
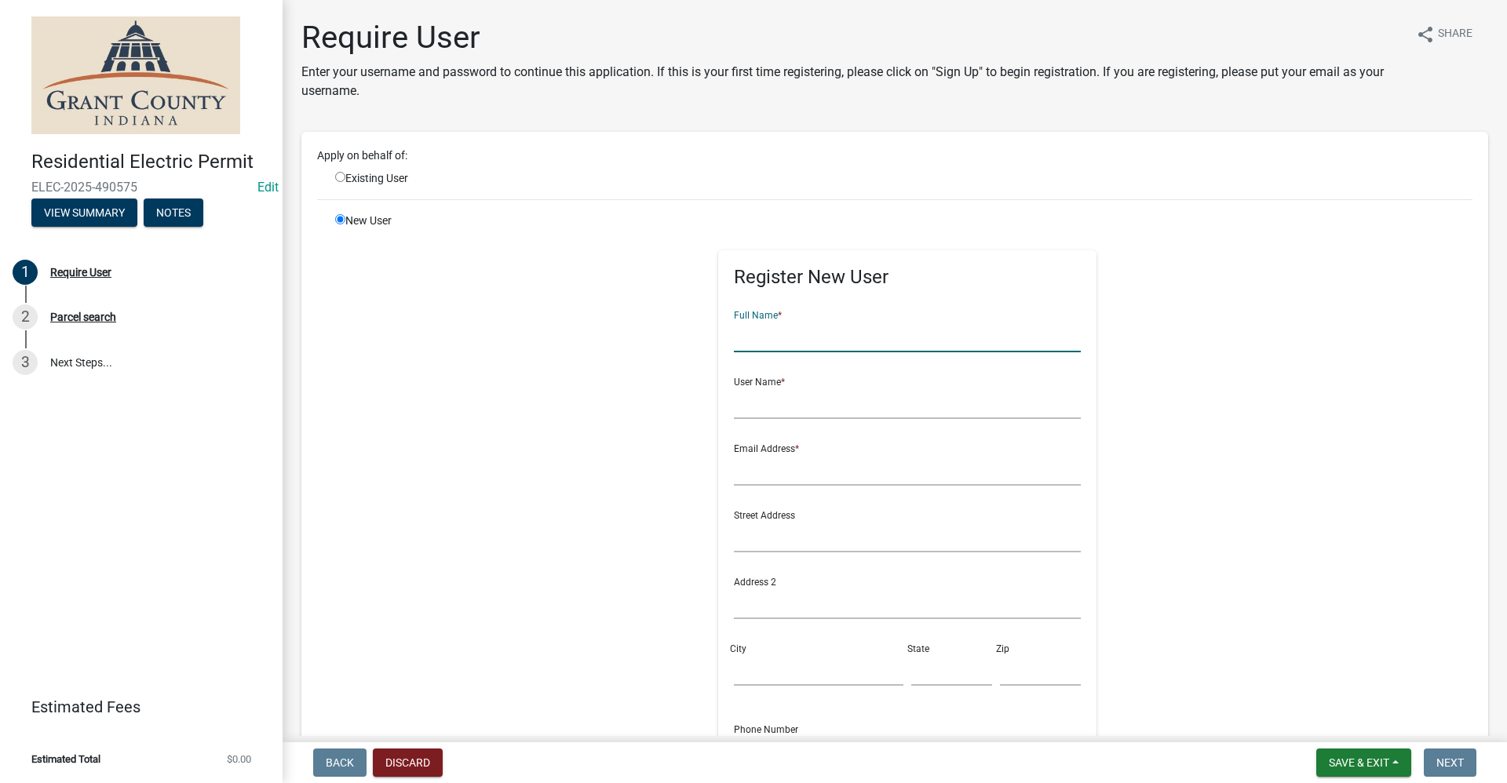
click at [743, 340] on input "text" at bounding box center [908, 336] width 348 height 32
click at [522, 501] on div "Register New User Full Name * User Name * Email Address * Street Address Addres…" at bounding box center [908, 566] width 805 height 706
click at [341, 176] on input "radio" at bounding box center [340, 177] width 10 height 10
radio input "true"
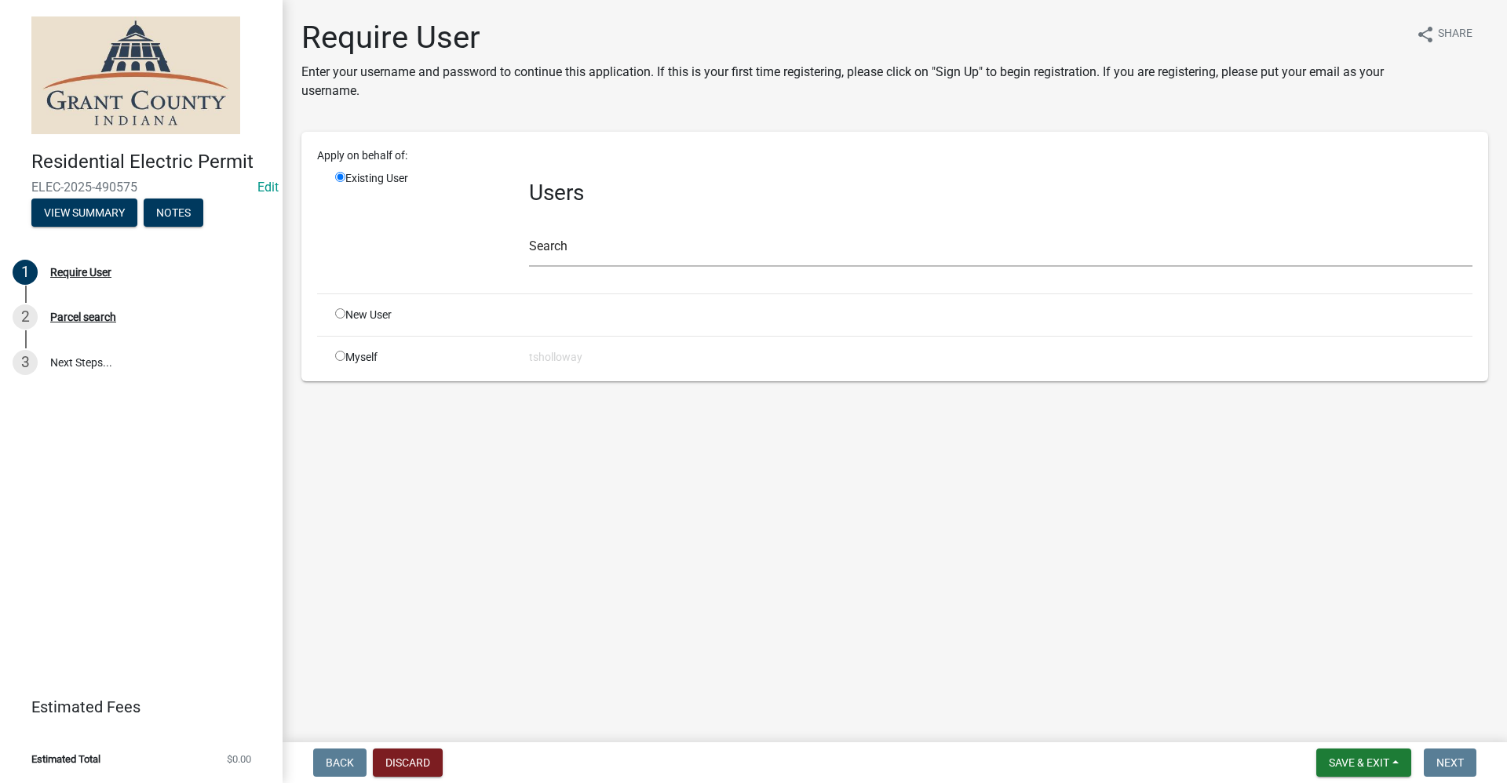
click at [341, 316] on input "radio" at bounding box center [340, 313] width 10 height 10
radio input "true"
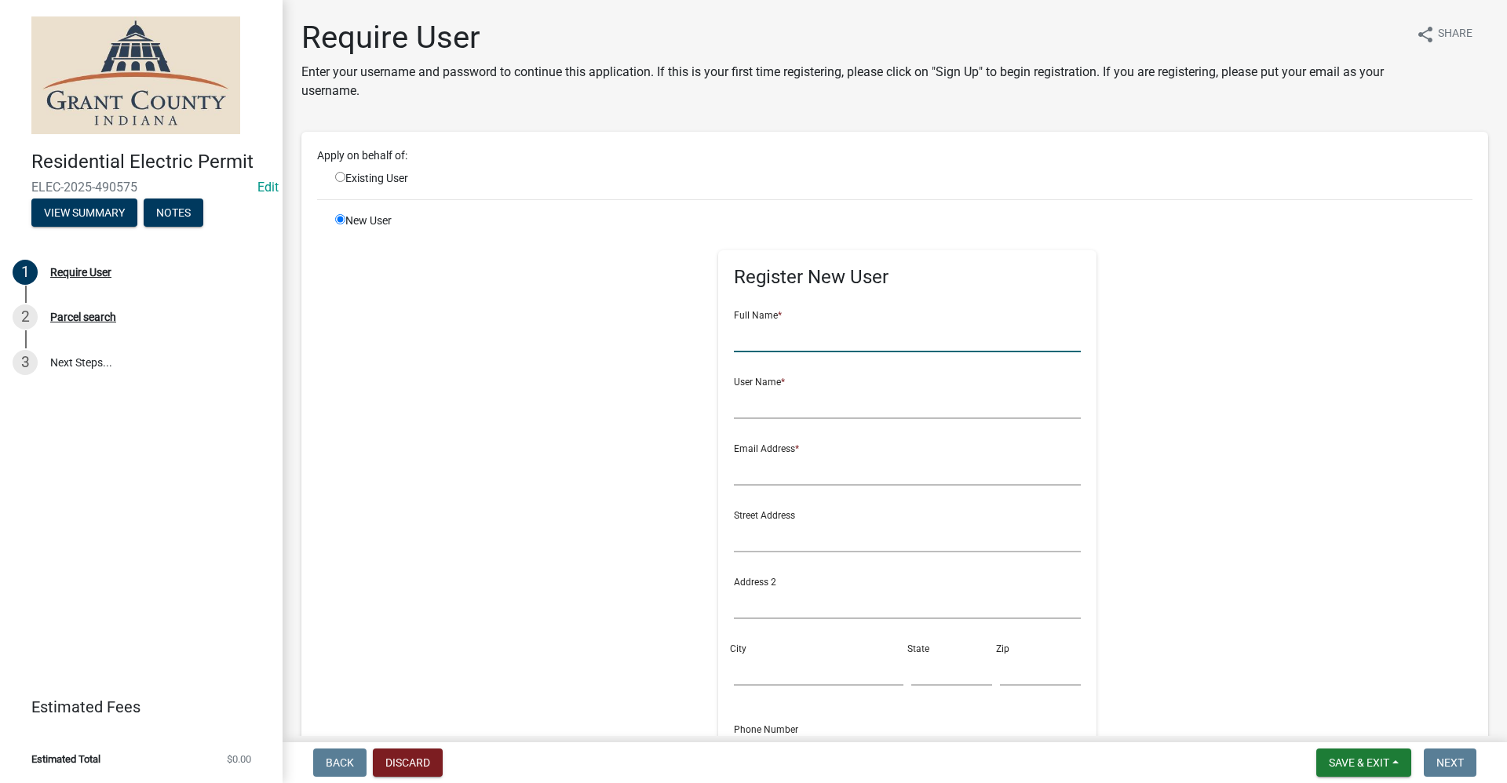
click at [759, 334] on input "text" at bounding box center [908, 336] width 348 height 32
click at [341, 177] on input "radio" at bounding box center [340, 177] width 10 height 10
radio input "true"
radio input "false"
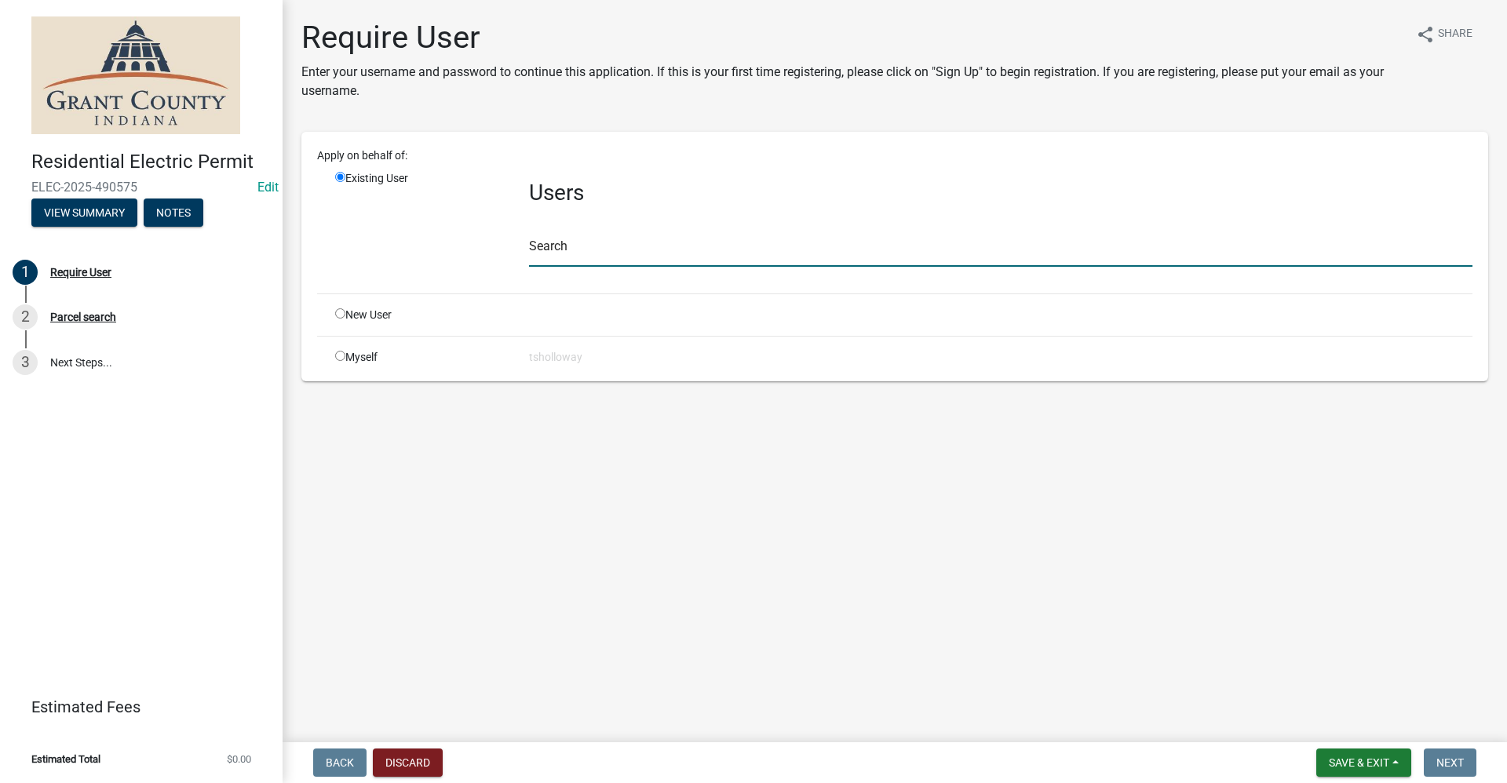
click at [551, 237] on input "text" at bounding box center [1001, 251] width 944 height 32
click at [542, 251] on input "text" at bounding box center [1001, 251] width 944 height 32
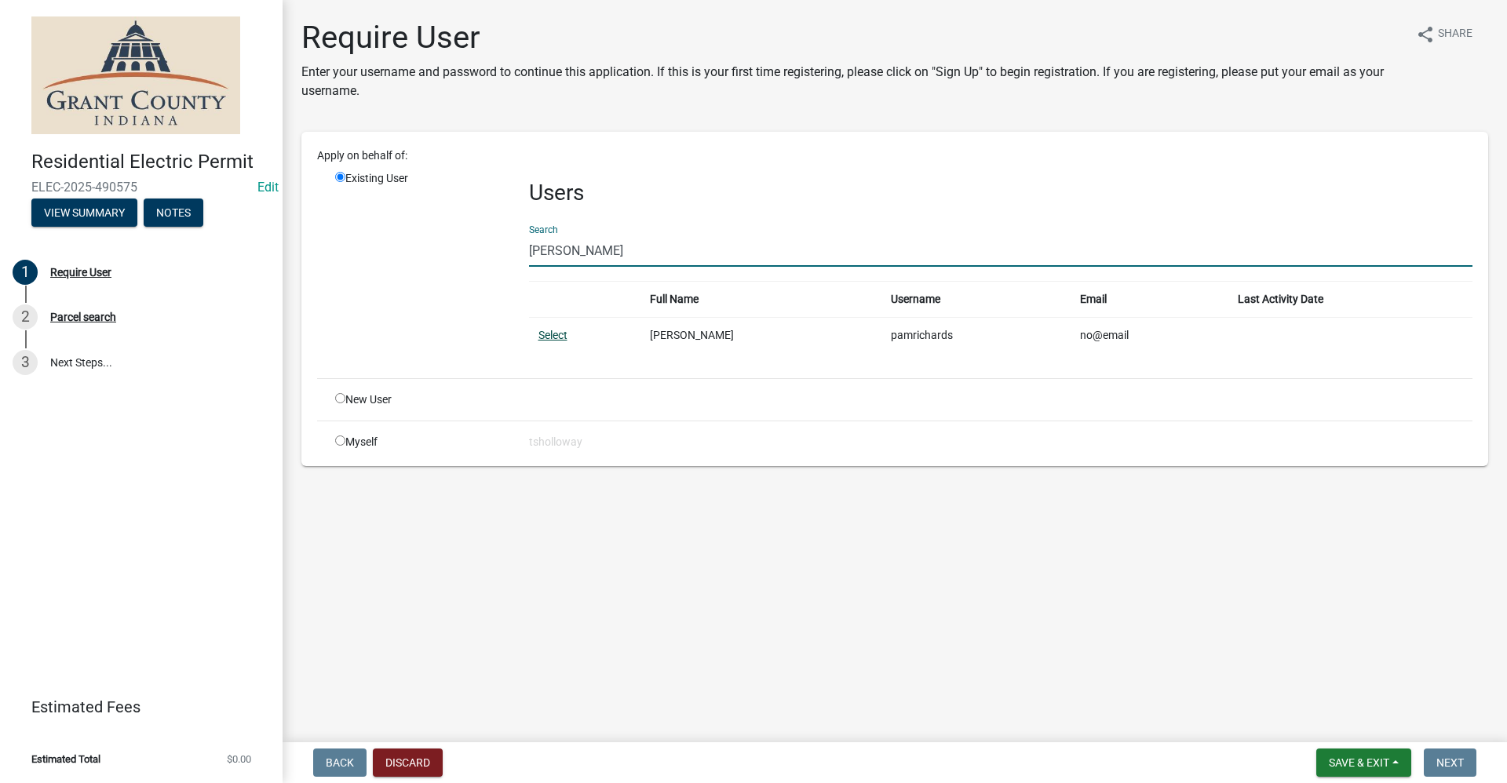
type input "[PERSON_NAME]"
click at [542, 334] on link "Select" at bounding box center [553, 335] width 29 height 13
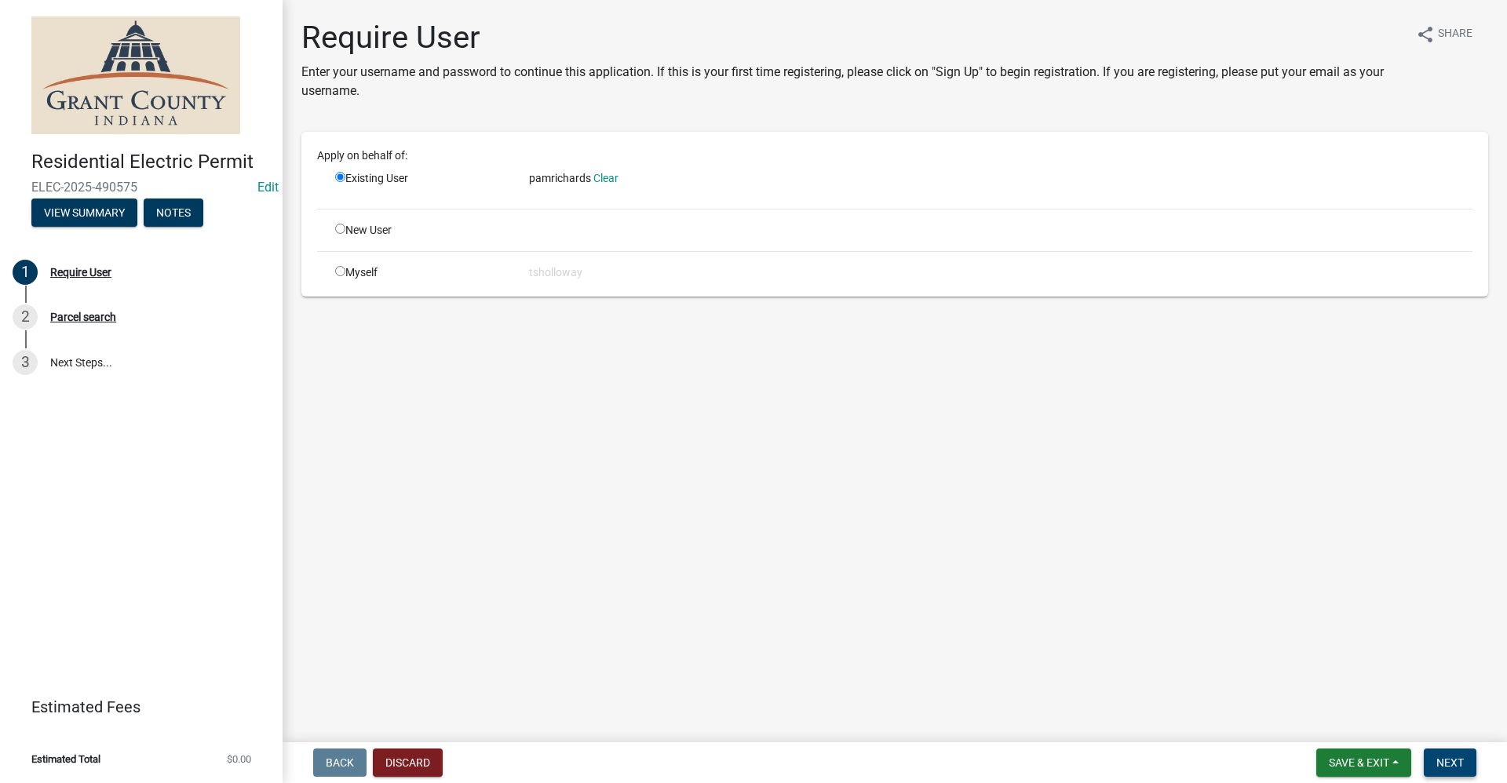
click at [1448, 761] on span "Next" at bounding box center [1450, 763] width 27 height 13
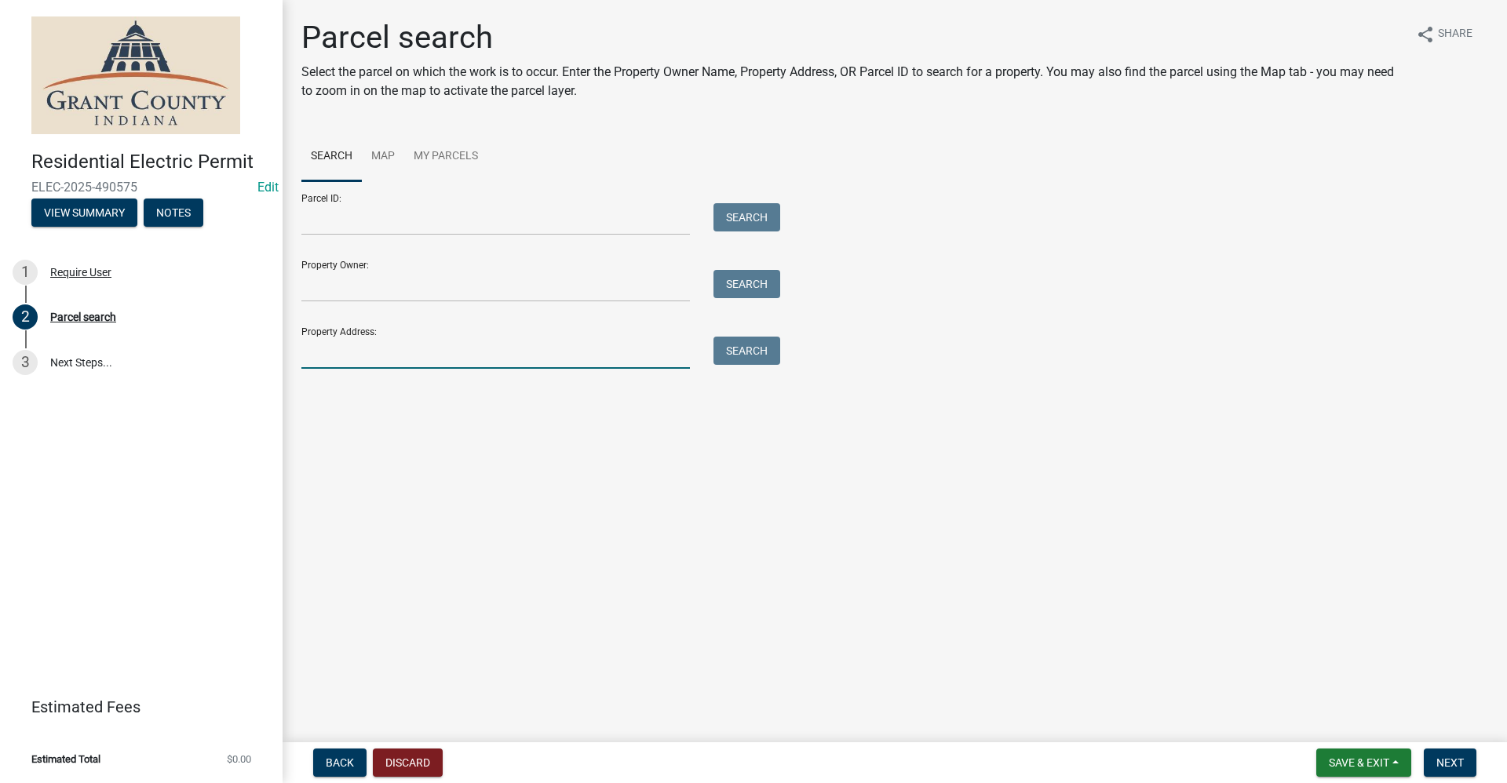
click at [330, 352] on input "Property Address:" at bounding box center [495, 353] width 389 height 32
type input "11440 s wheeling pike"
click at [749, 358] on button "Search" at bounding box center [747, 351] width 67 height 28
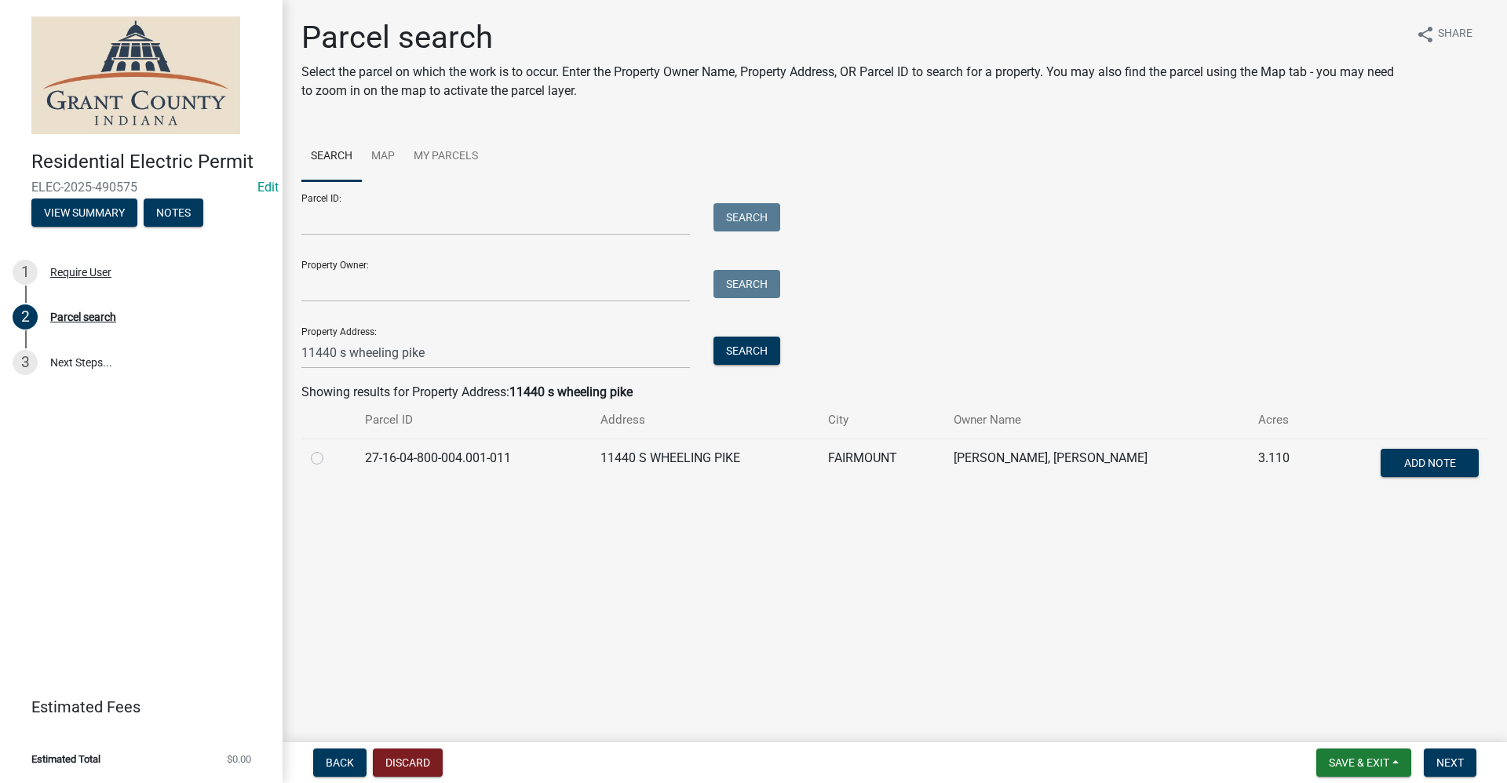
click at [330, 449] on label at bounding box center [330, 449] width 0 height 0
click at [330, 459] on input "radio" at bounding box center [335, 454] width 10 height 10
radio input "true"
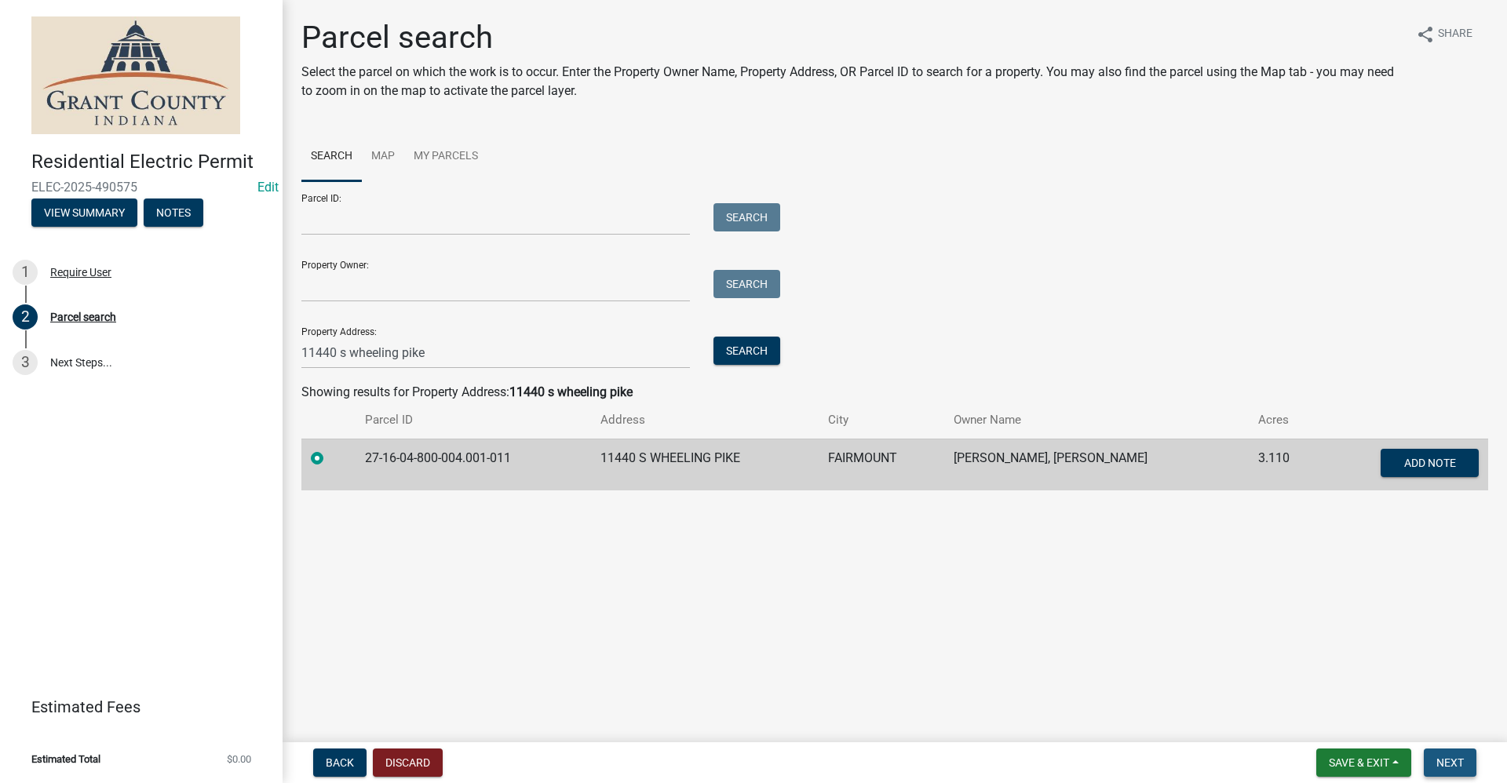
click at [1450, 763] on span "Next" at bounding box center [1450, 763] width 27 height 13
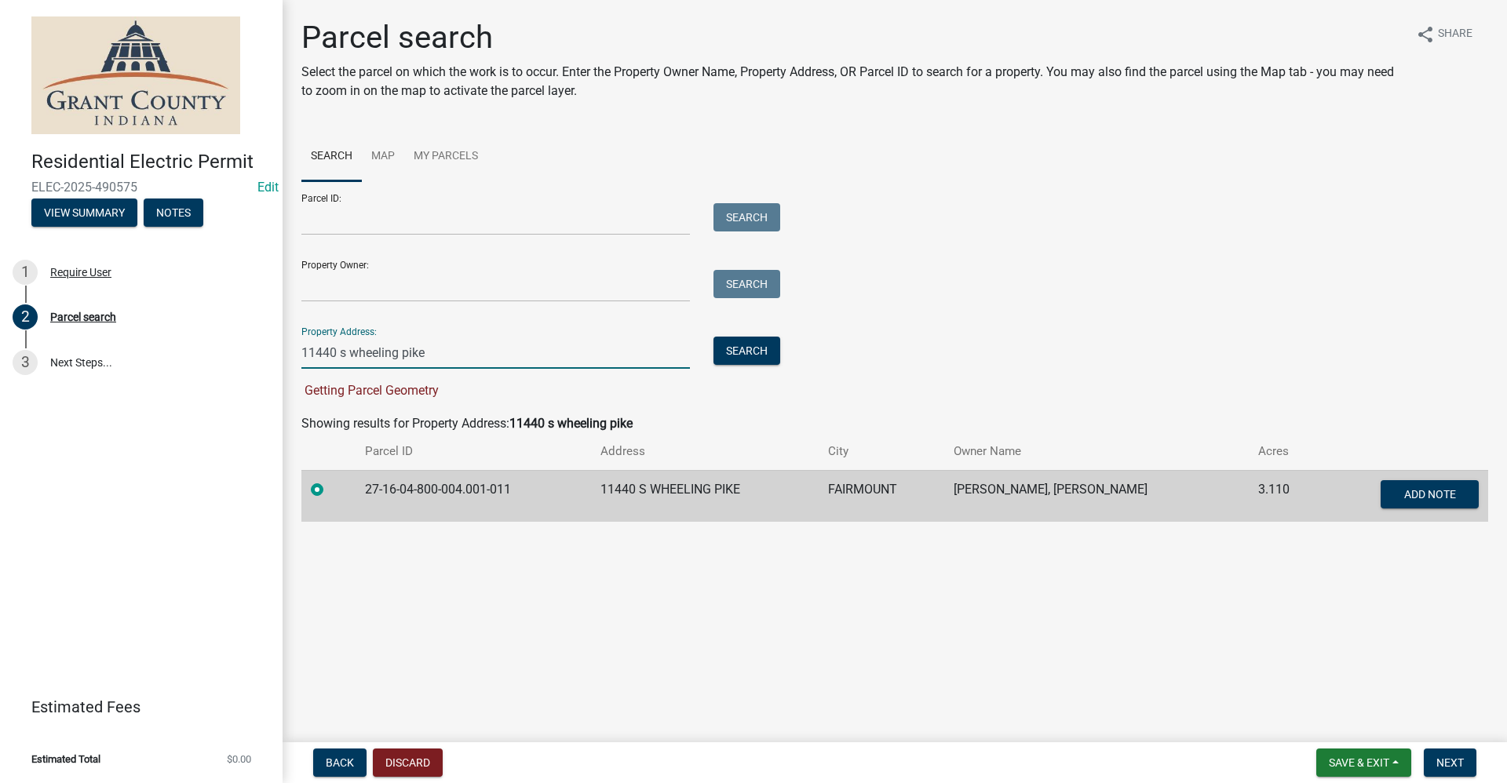
drag, startPoint x: 440, startPoint y: 349, endPoint x: 290, endPoint y: 357, distance: 151.0
click at [290, 357] on div "11440 s wheeling pike" at bounding box center [496, 353] width 412 height 32
click at [749, 355] on button "Search" at bounding box center [747, 351] width 67 height 28
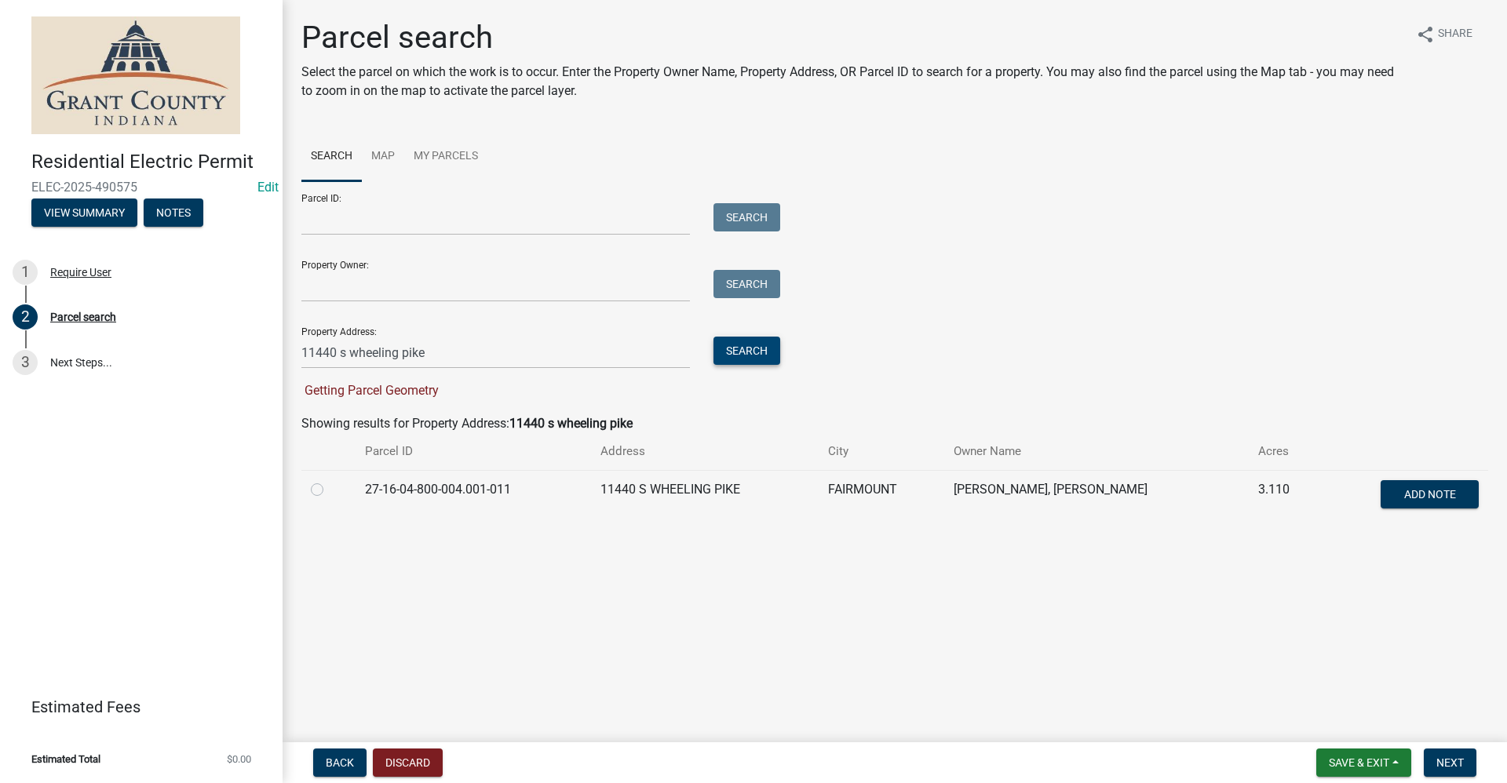
click at [742, 349] on button "Search" at bounding box center [747, 351] width 67 height 28
click at [370, 276] on input "Property Owner:" at bounding box center [495, 286] width 389 height 32
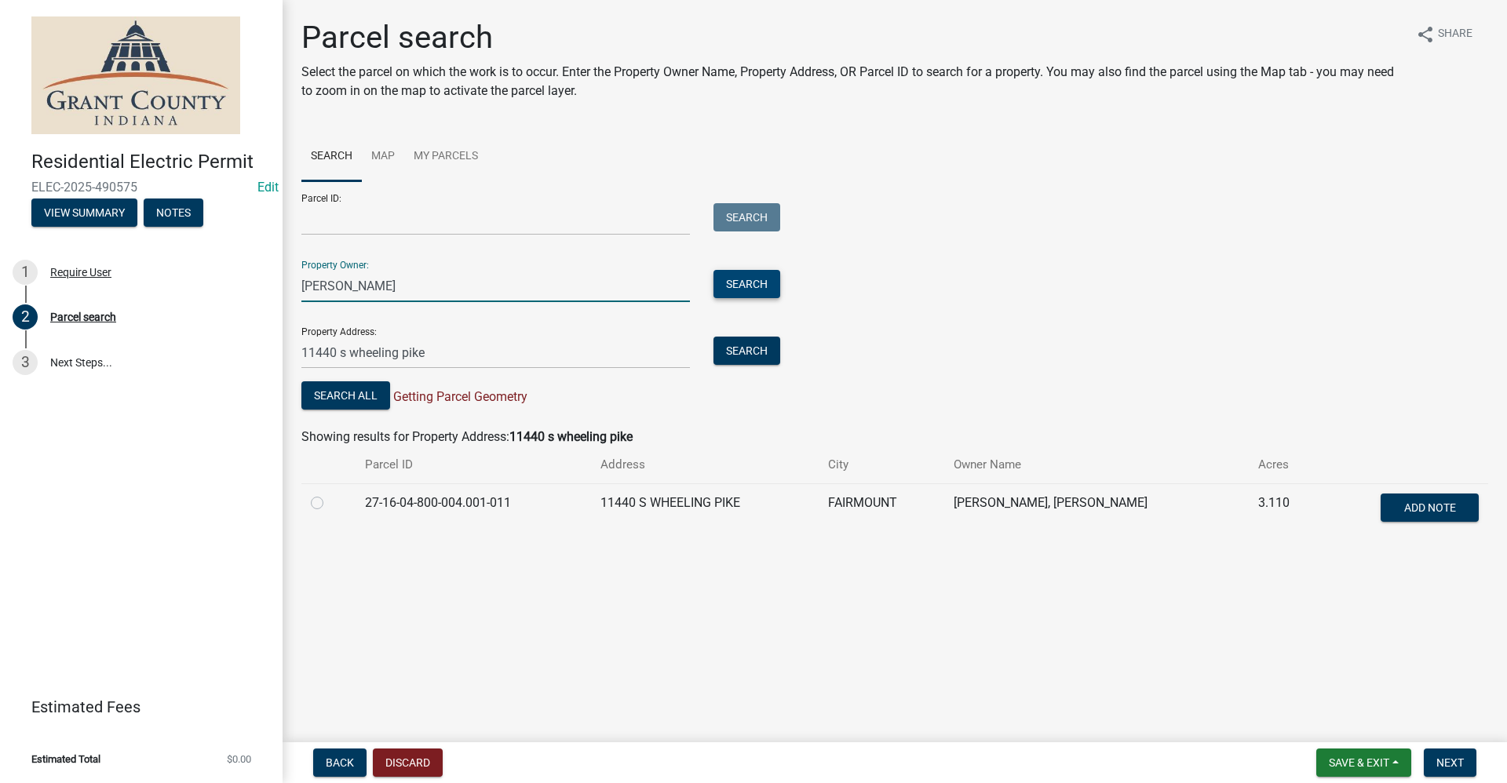
type input "[PERSON_NAME]"
click at [752, 283] on button "Search" at bounding box center [747, 284] width 67 height 28
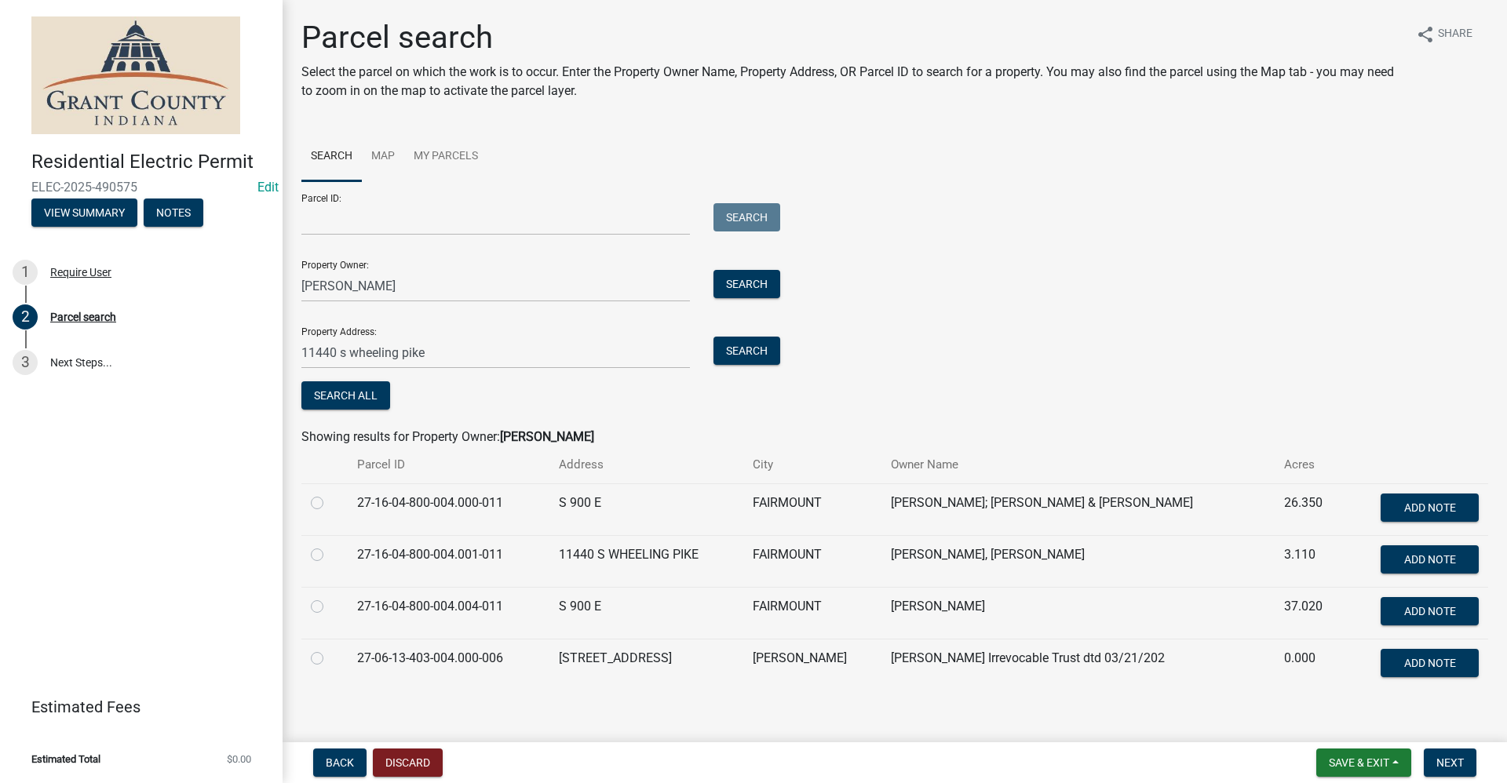
click at [330, 546] on label at bounding box center [330, 546] width 0 height 0
click at [330, 552] on input "radio" at bounding box center [335, 551] width 10 height 10
radio input "true"
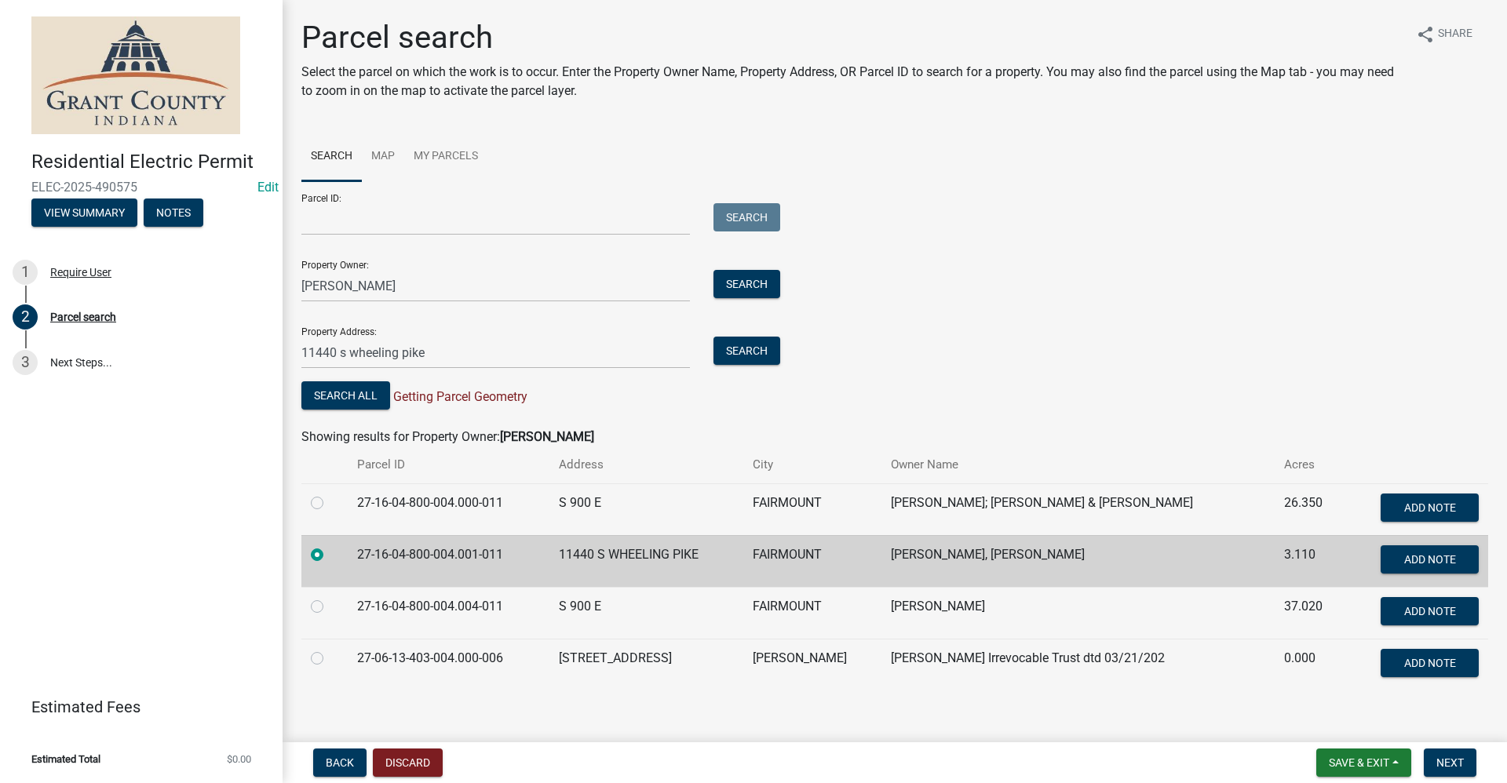
click at [330, 546] on label at bounding box center [330, 546] width 0 height 0
click at [330, 553] on input "radio" at bounding box center [335, 551] width 10 height 10
drag, startPoint x: 426, startPoint y: 350, endPoint x: 218, endPoint y: 350, distance: 208.0
click at [218, 350] on div "Residential Electric Permit ELEC-2025-490575 Edit View Summary Notes 1 Require …" at bounding box center [753, 391] width 1507 height 783
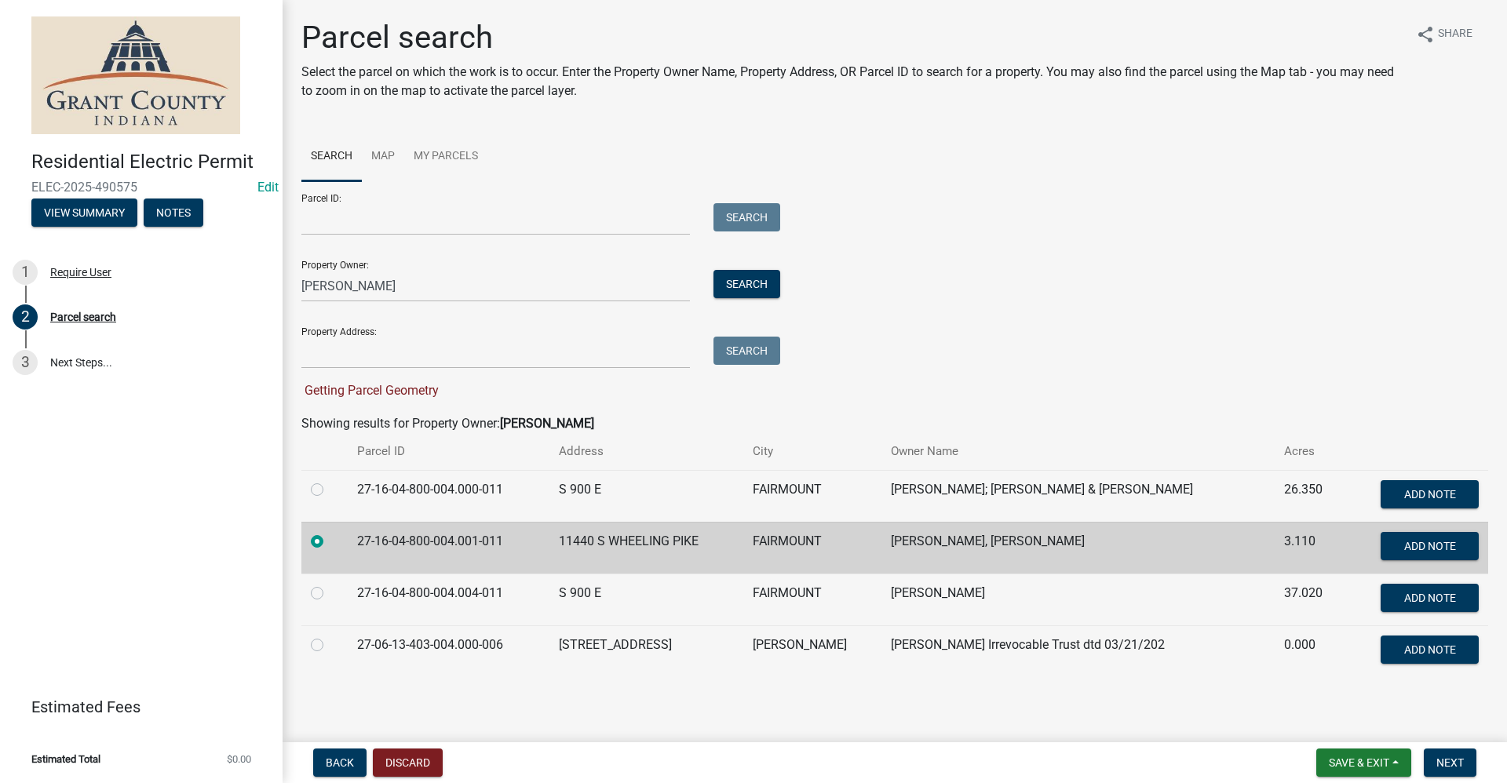
click at [330, 480] on label at bounding box center [330, 480] width 0 height 0
click at [330, 484] on input "radio" at bounding box center [335, 485] width 10 height 10
radio input "true"
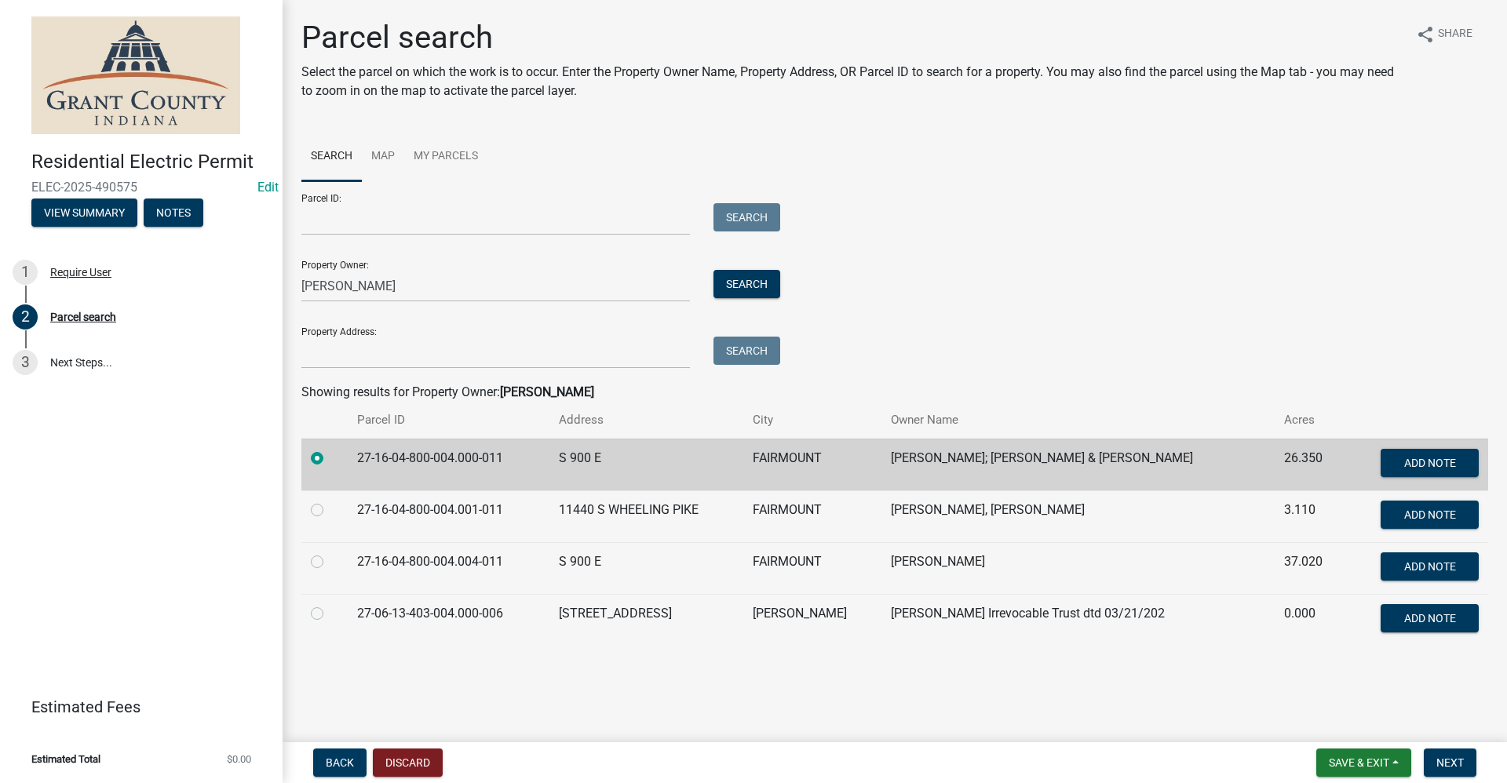
click at [330, 501] on label at bounding box center [330, 501] width 0 height 0
click at [330, 509] on input "radio" at bounding box center [335, 506] width 10 height 10
radio input "true"
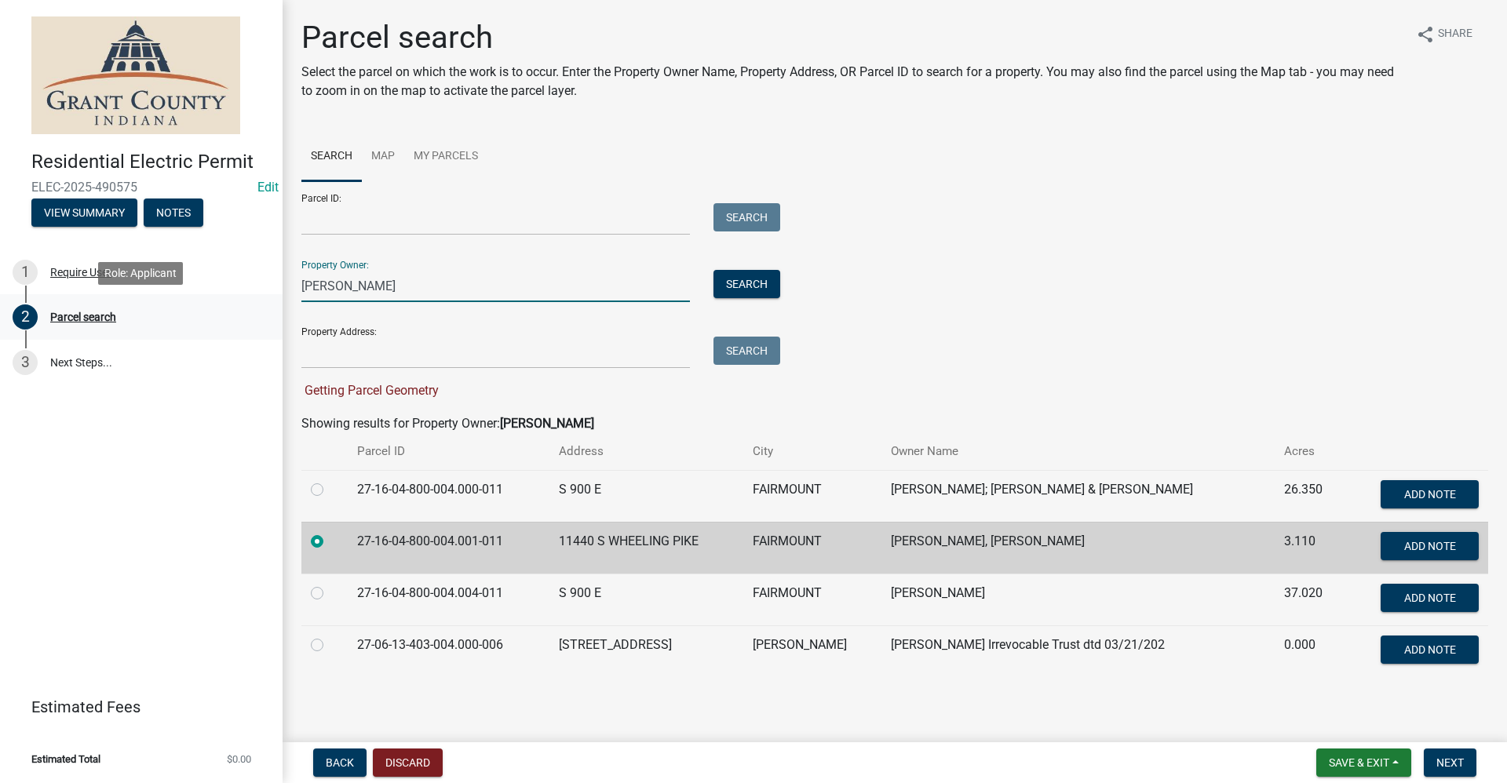
drag, startPoint x: 392, startPoint y: 279, endPoint x: 162, endPoint y: 296, distance: 230.6
click at [162, 295] on div "Residential Electric Permit ELEC-2025-490575 Edit View Summary Notes 1 Require …" at bounding box center [753, 391] width 1507 height 783
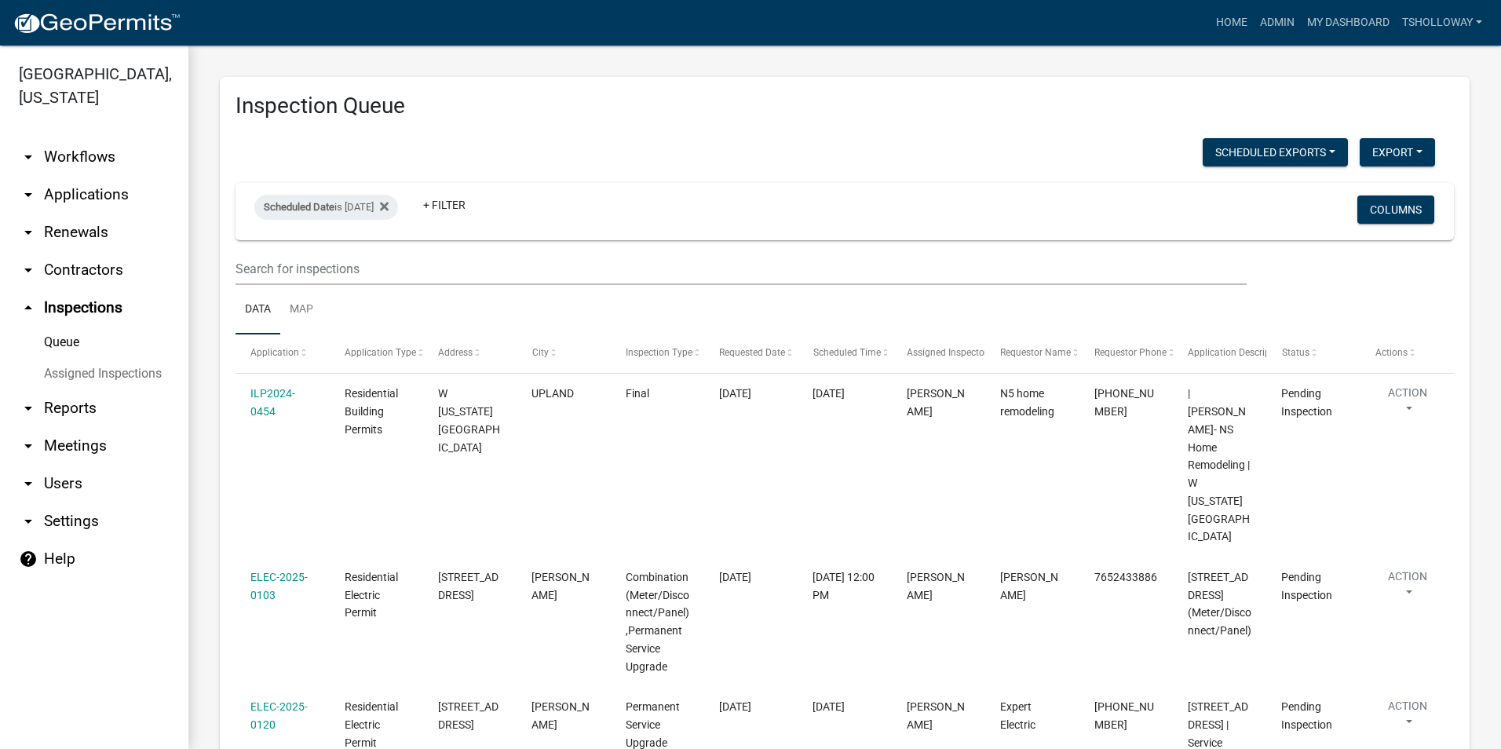
scroll to position [498, 0]
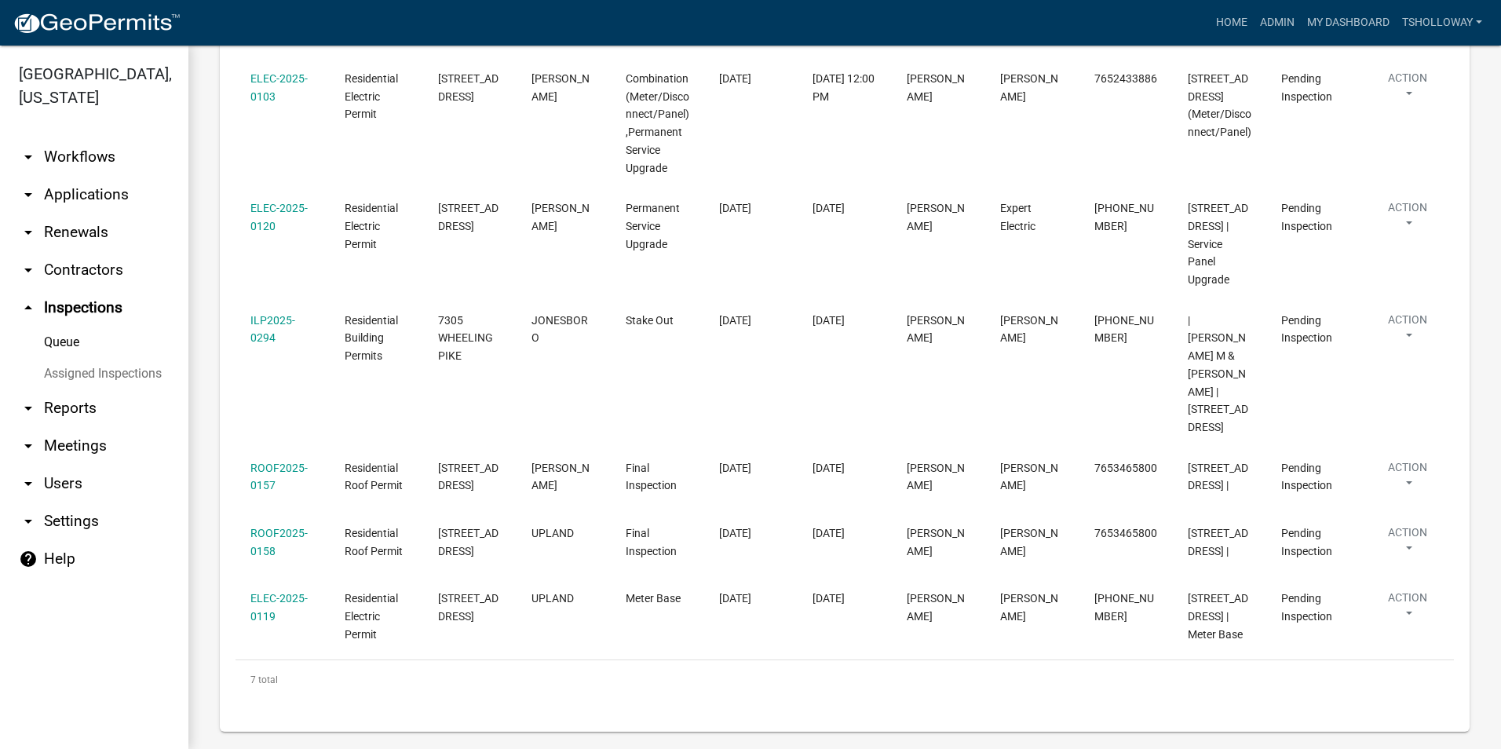
click at [64, 176] on link "arrow_drop_down Applications" at bounding box center [94, 195] width 188 height 38
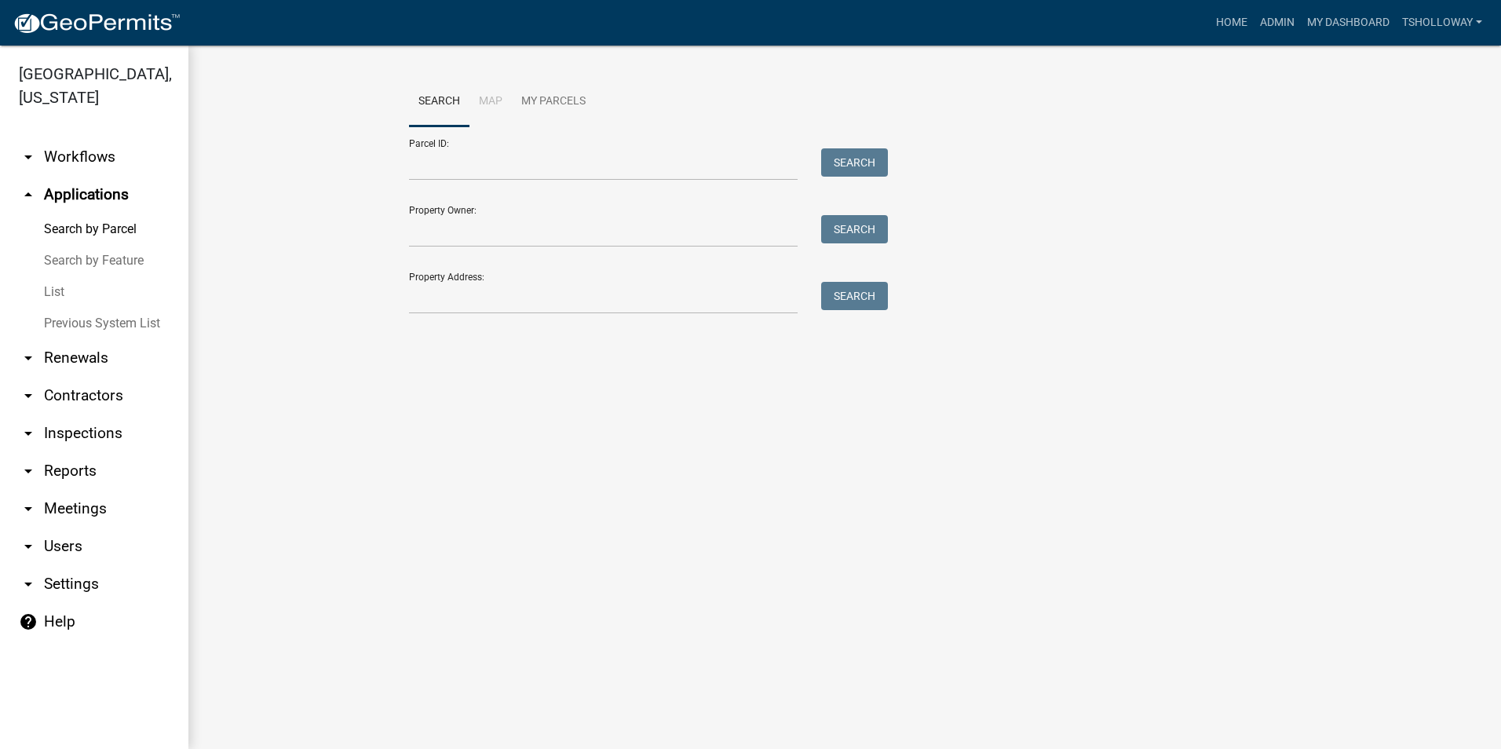
click at [86, 414] on link "arrow_drop_down Inspections" at bounding box center [94, 433] width 188 height 38
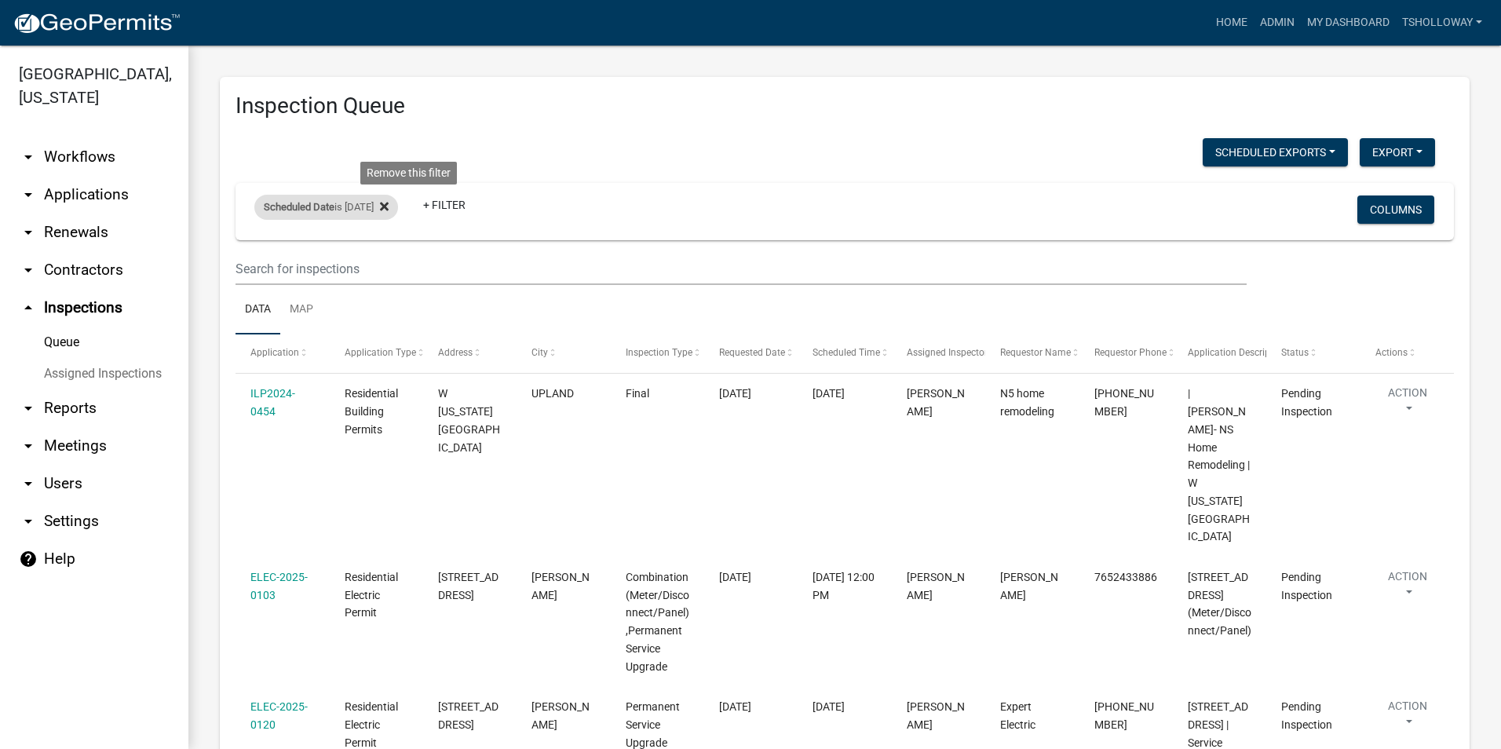
click at [389, 208] on icon at bounding box center [384, 206] width 9 height 13
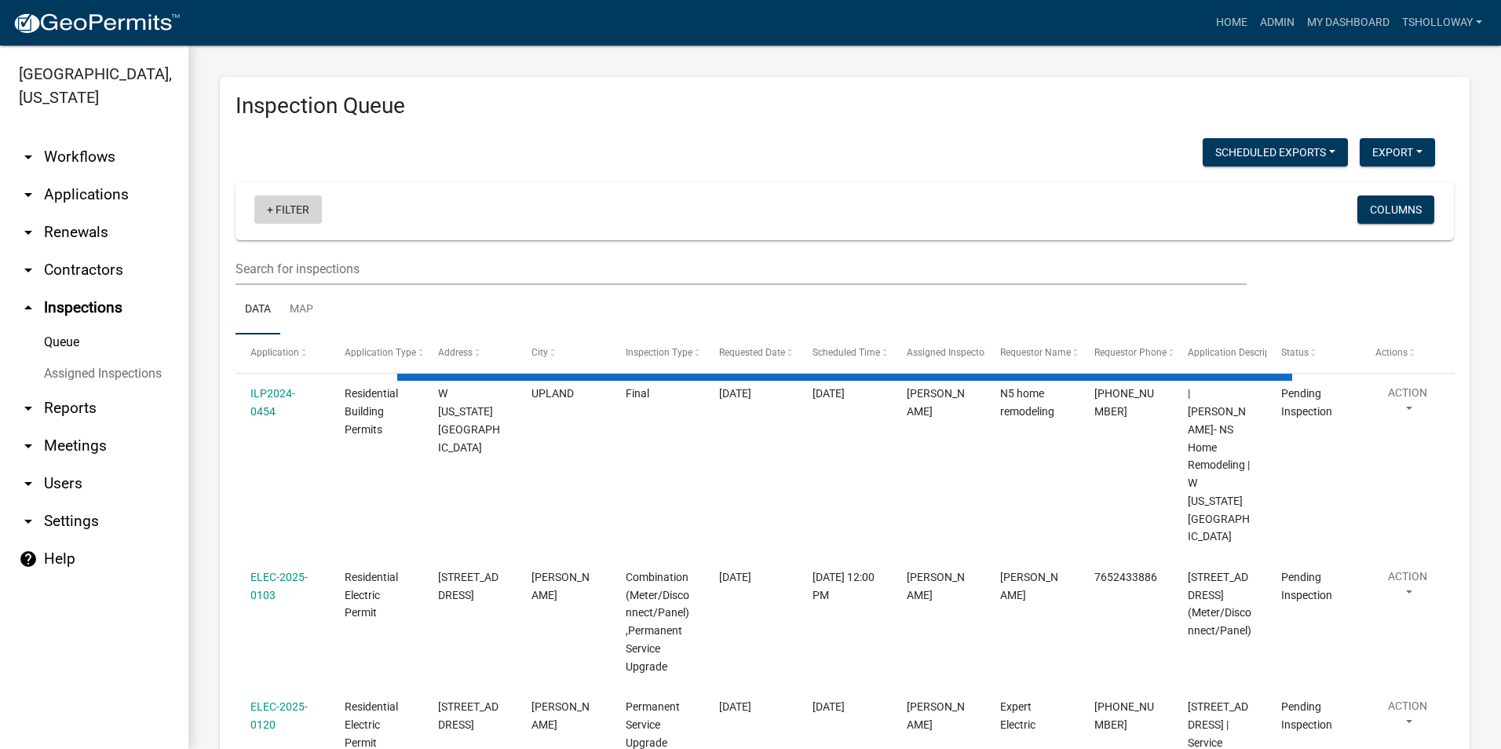
click at [272, 210] on link "+ Filter" at bounding box center [288, 209] width 68 height 28
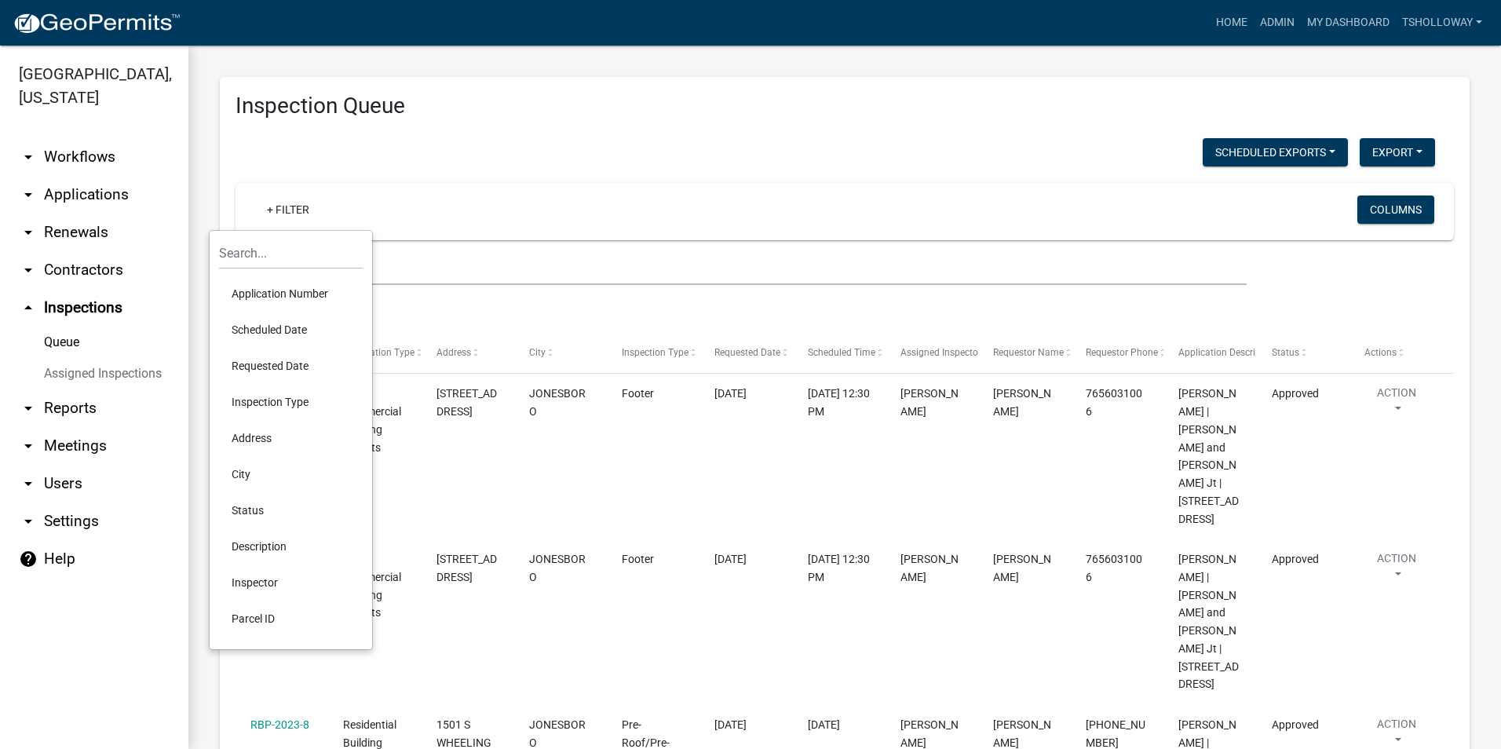
click at [300, 331] on li "Scheduled Date" at bounding box center [291, 330] width 144 height 36
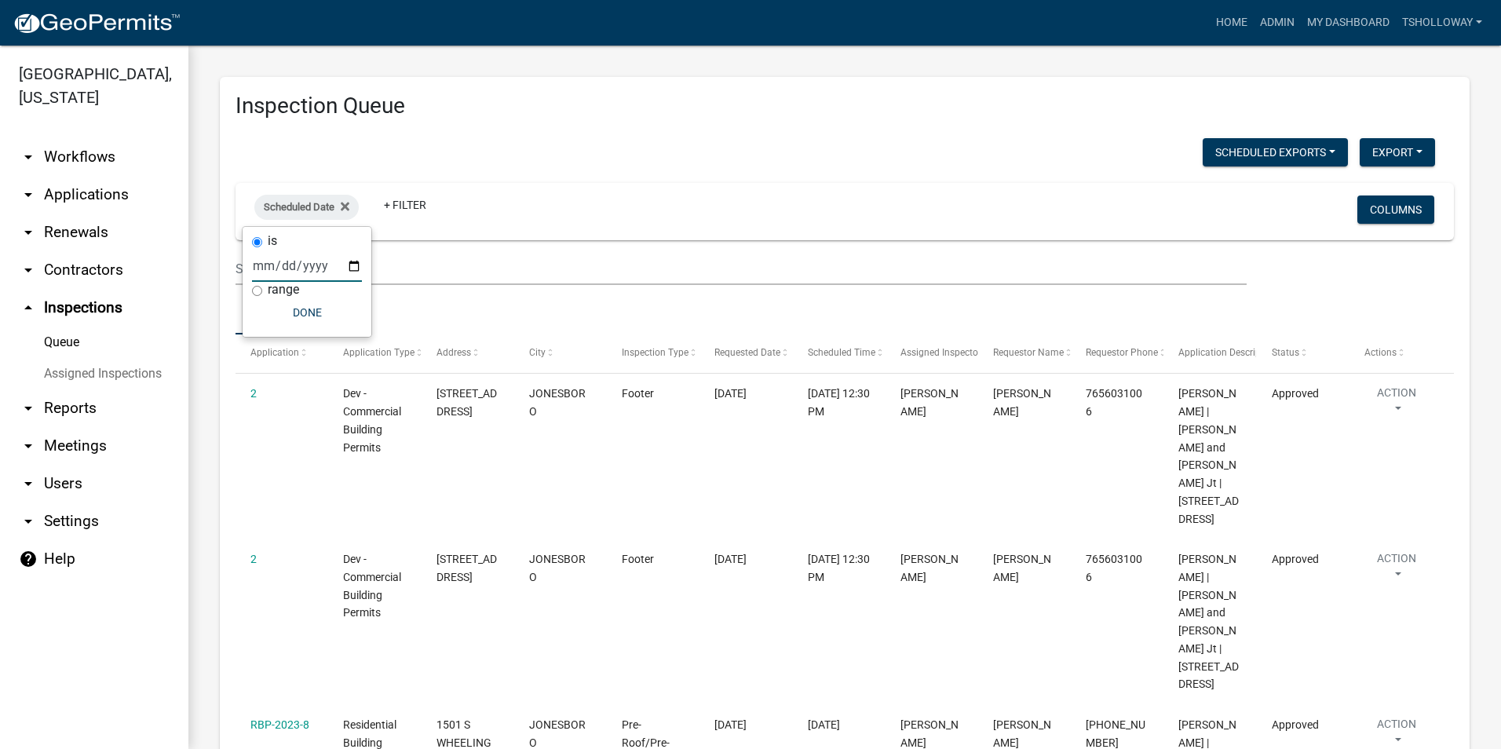
click at [353, 267] on input "date" at bounding box center [307, 266] width 110 height 32
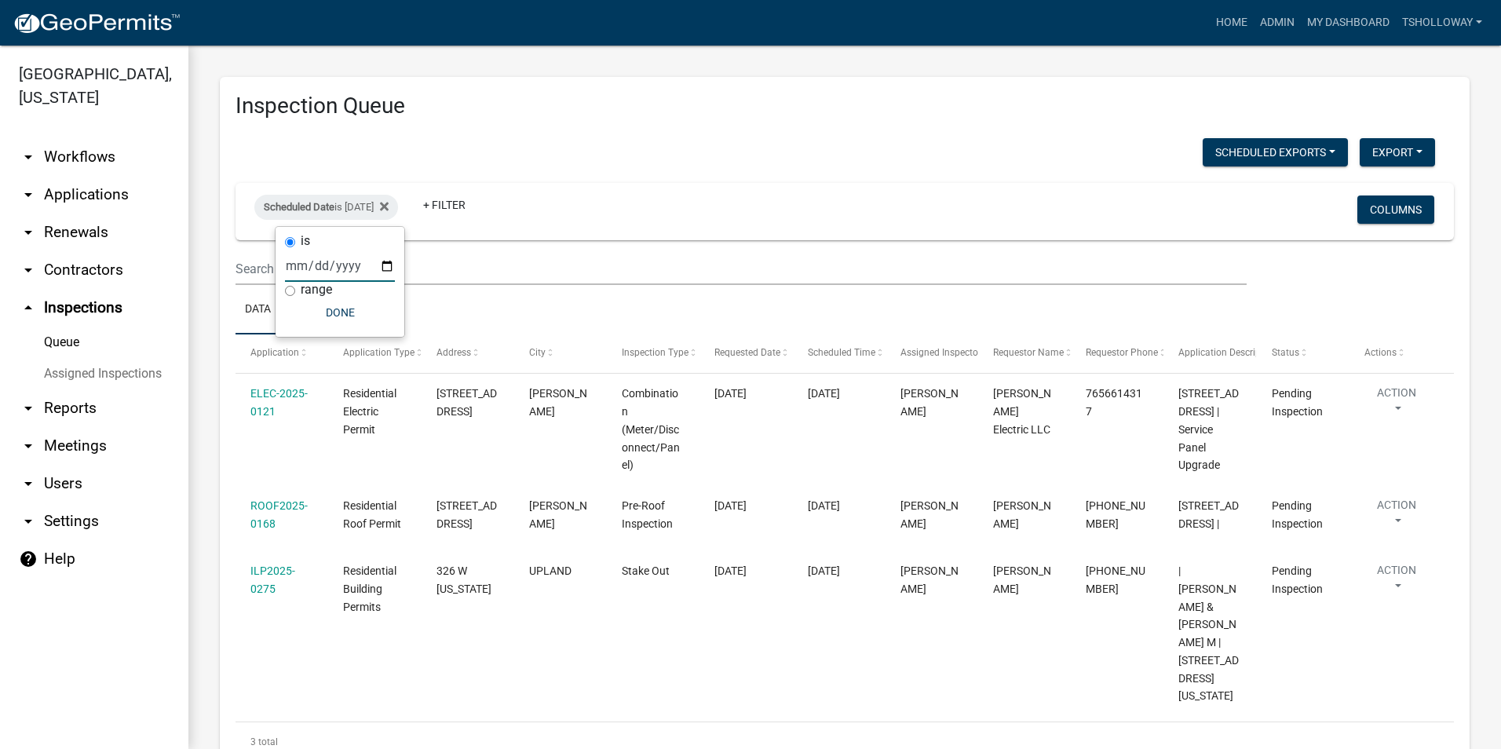
click at [387, 271] on input "2025-10-15" at bounding box center [340, 266] width 110 height 32
type input "2025-10-16"
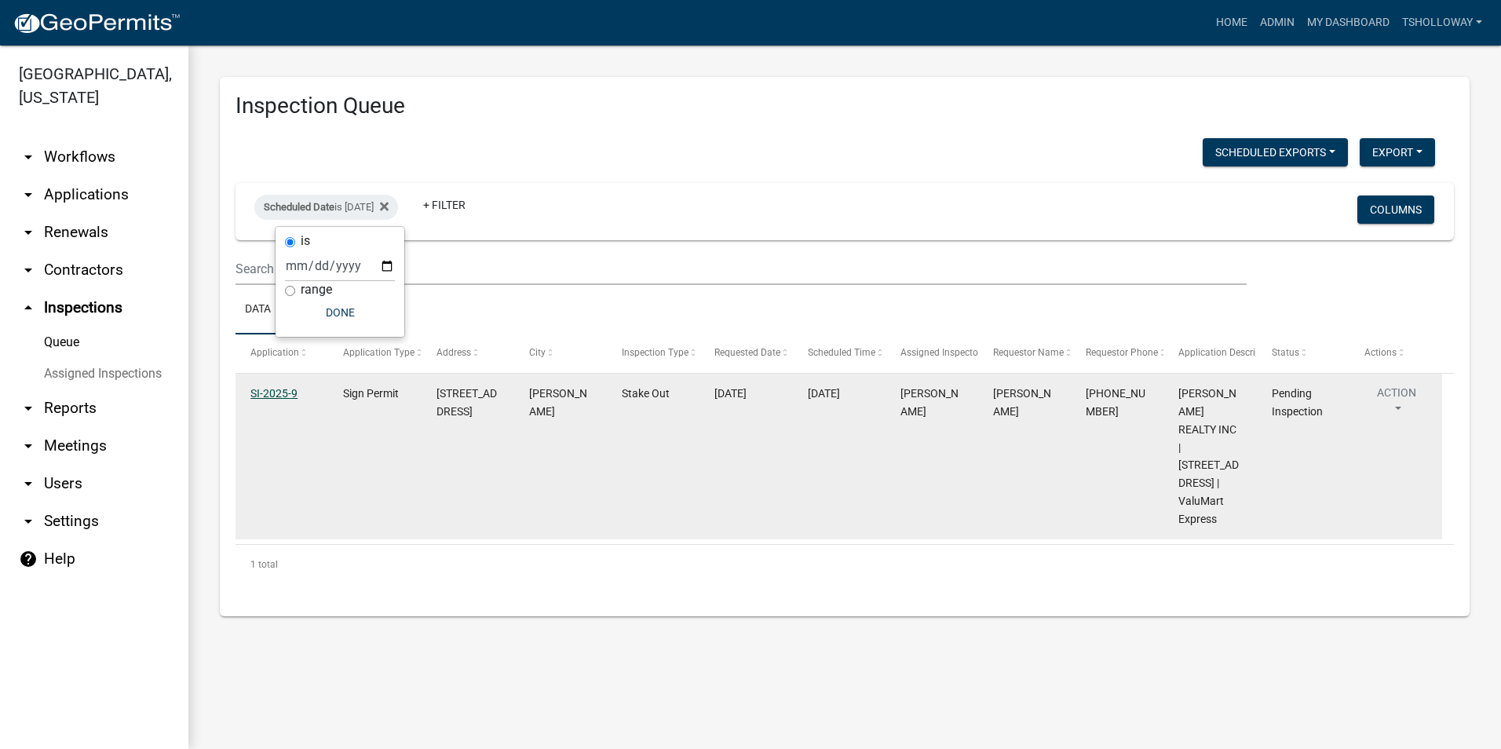
click at [282, 396] on link "SI-2025-9" at bounding box center [273, 393] width 47 height 13
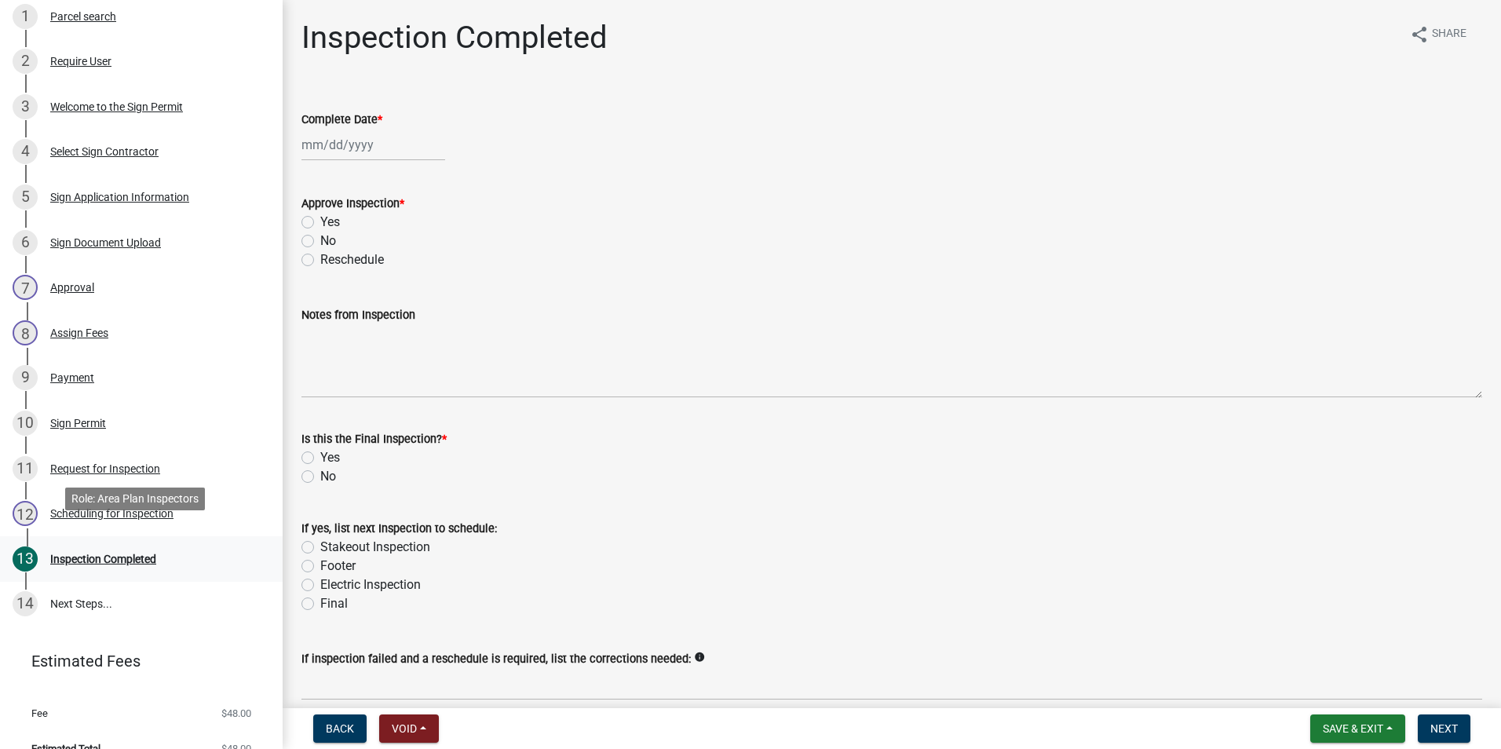
scroll to position [311, 0]
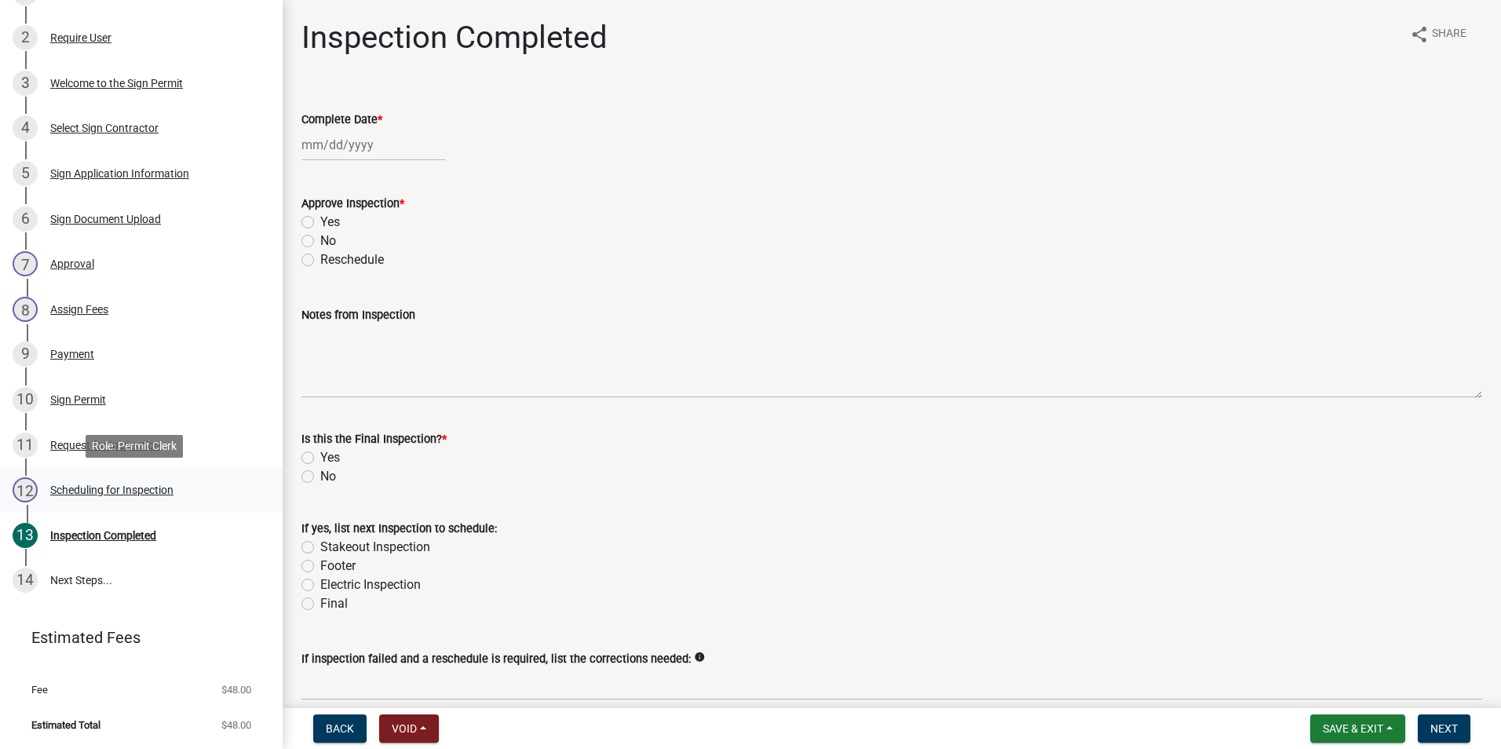
click at [122, 487] on div "Scheduling for Inspection" at bounding box center [111, 489] width 123 height 11
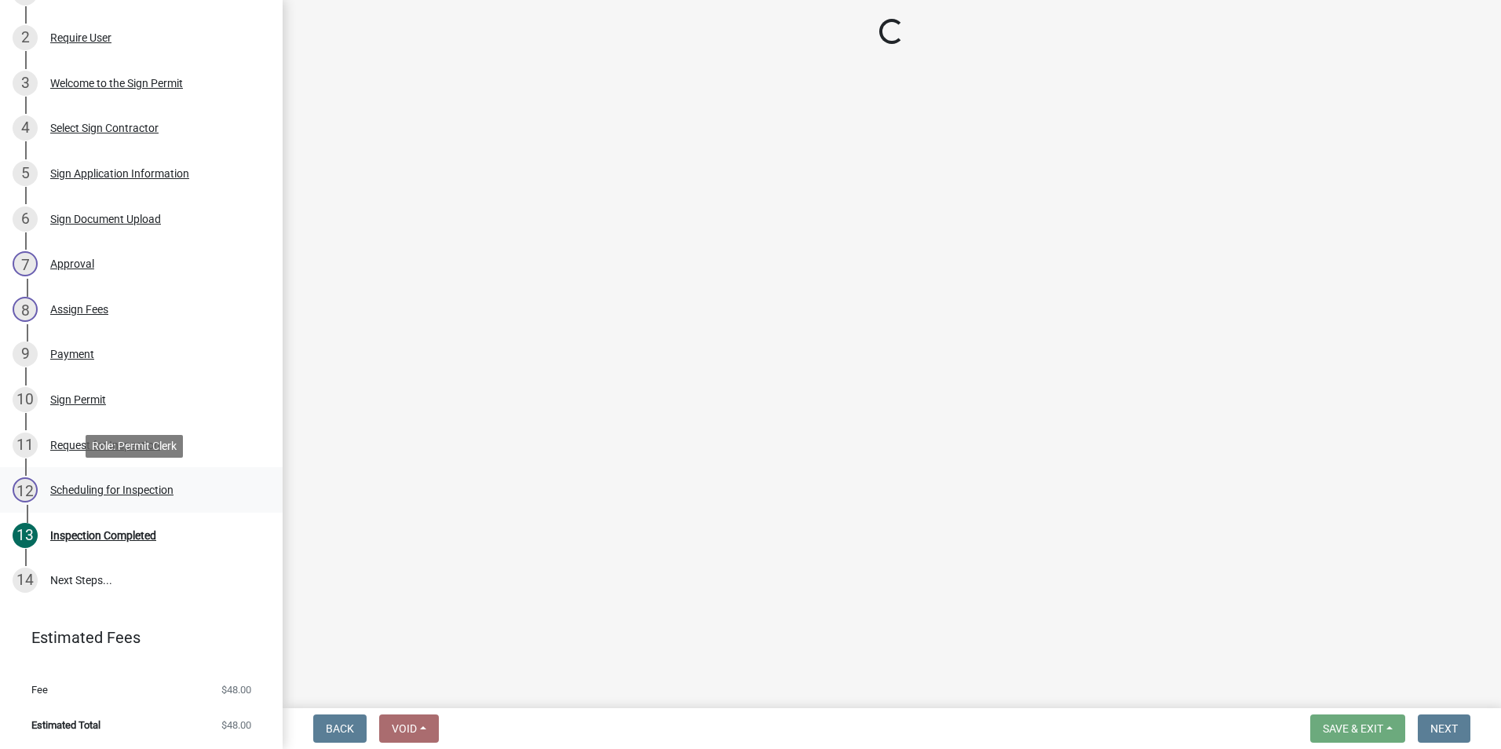
select select "d7f9a44a-d2ea-4d3c-83b3-1aa71c950bd5"
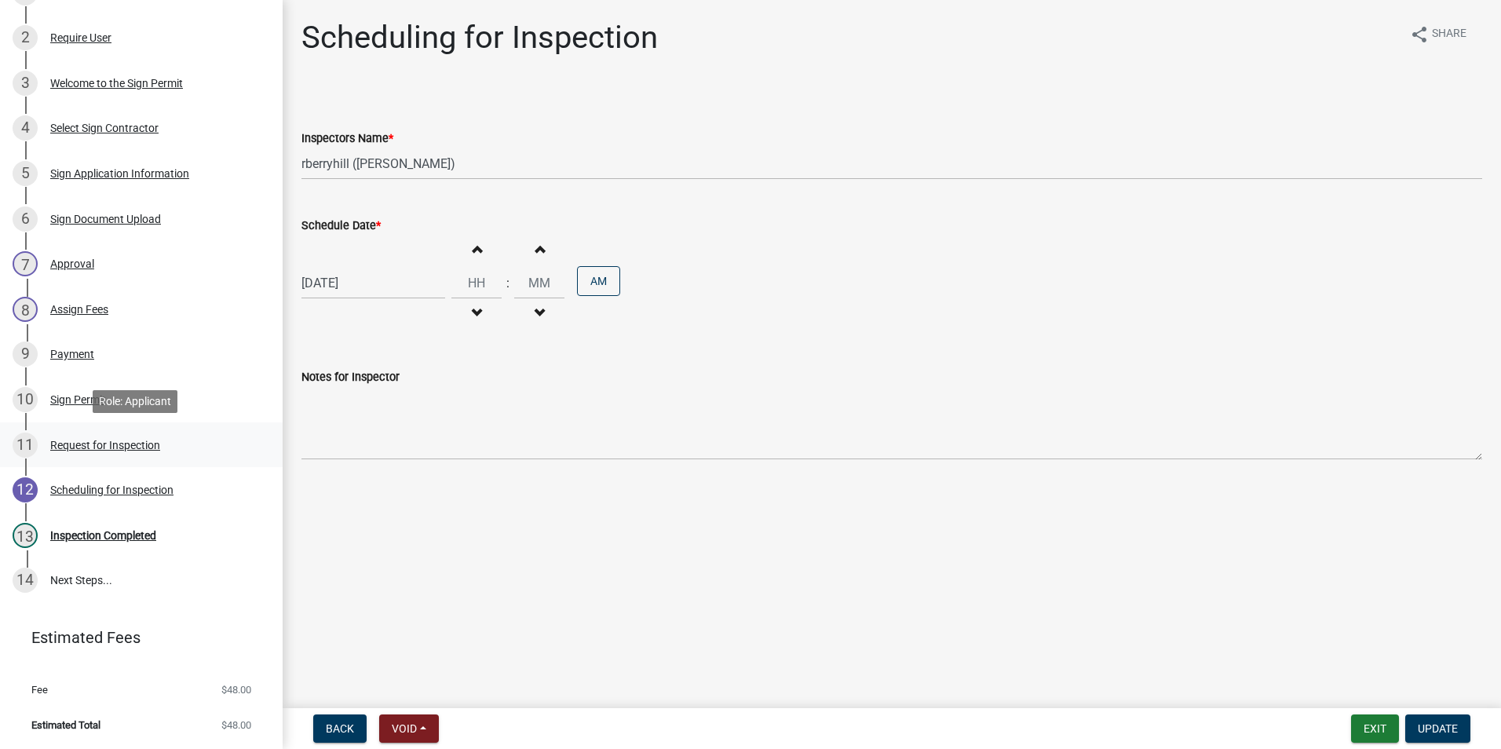
click at [122, 443] on div "Request for Inspection" at bounding box center [105, 445] width 110 height 11
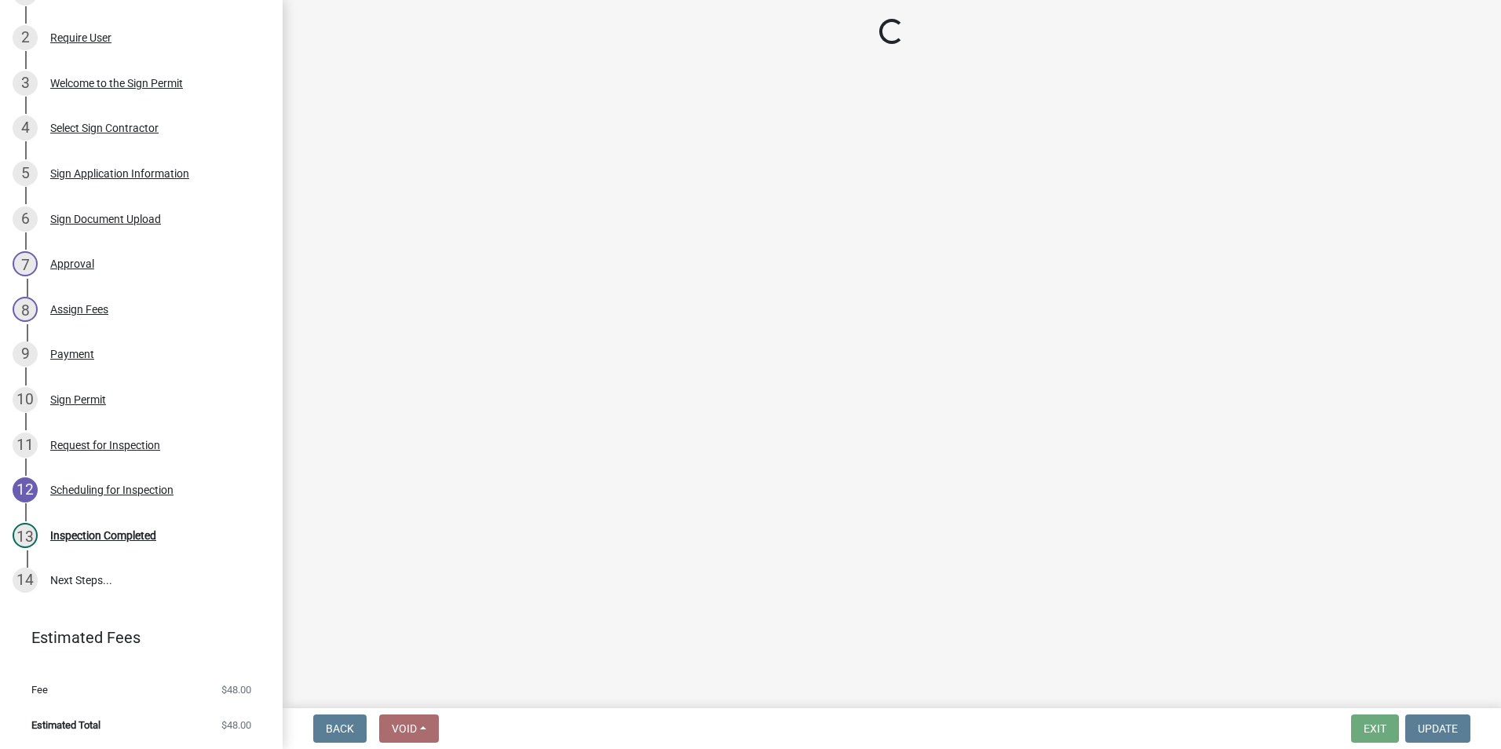
select select "8542b522-0588-4dfe-94b0-effffb9882b3"
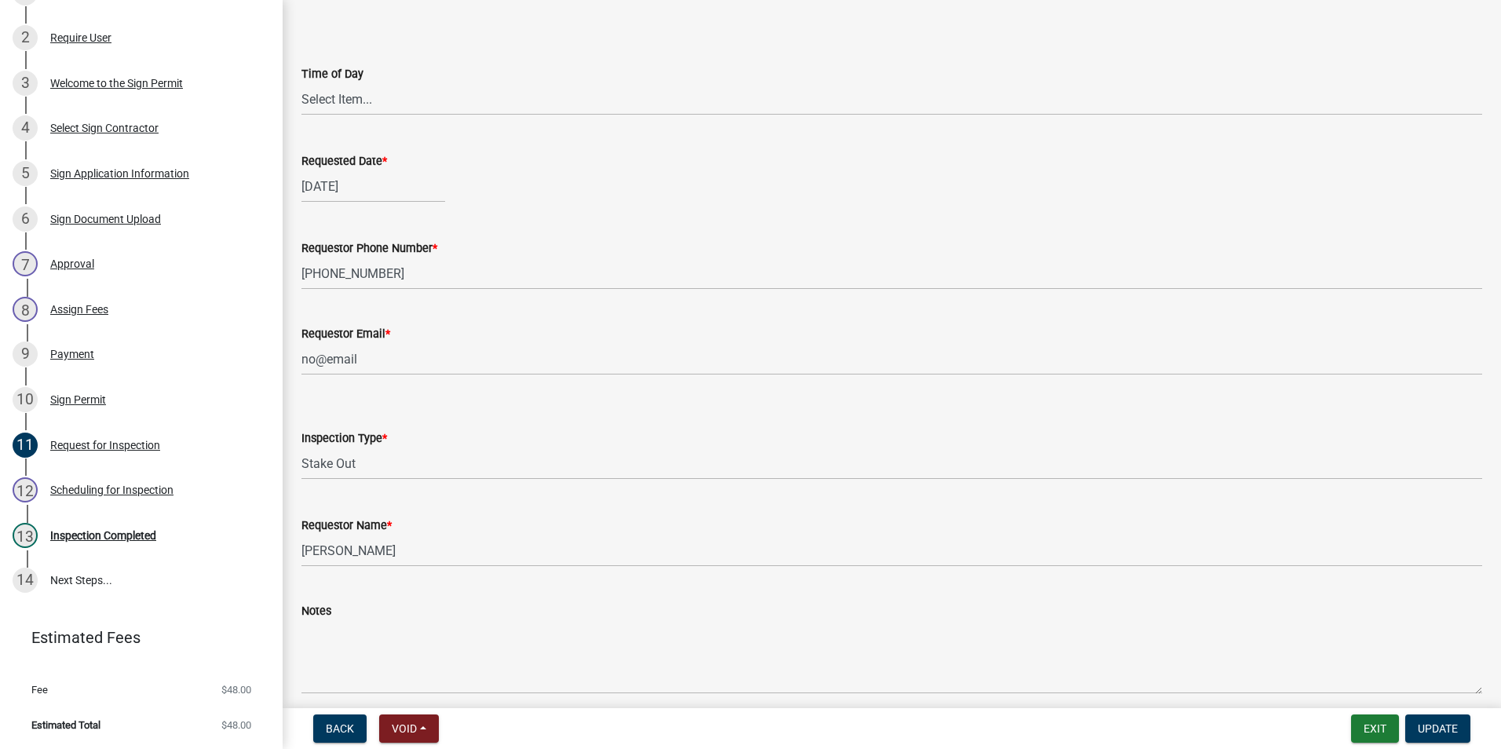
scroll to position [130, 0]
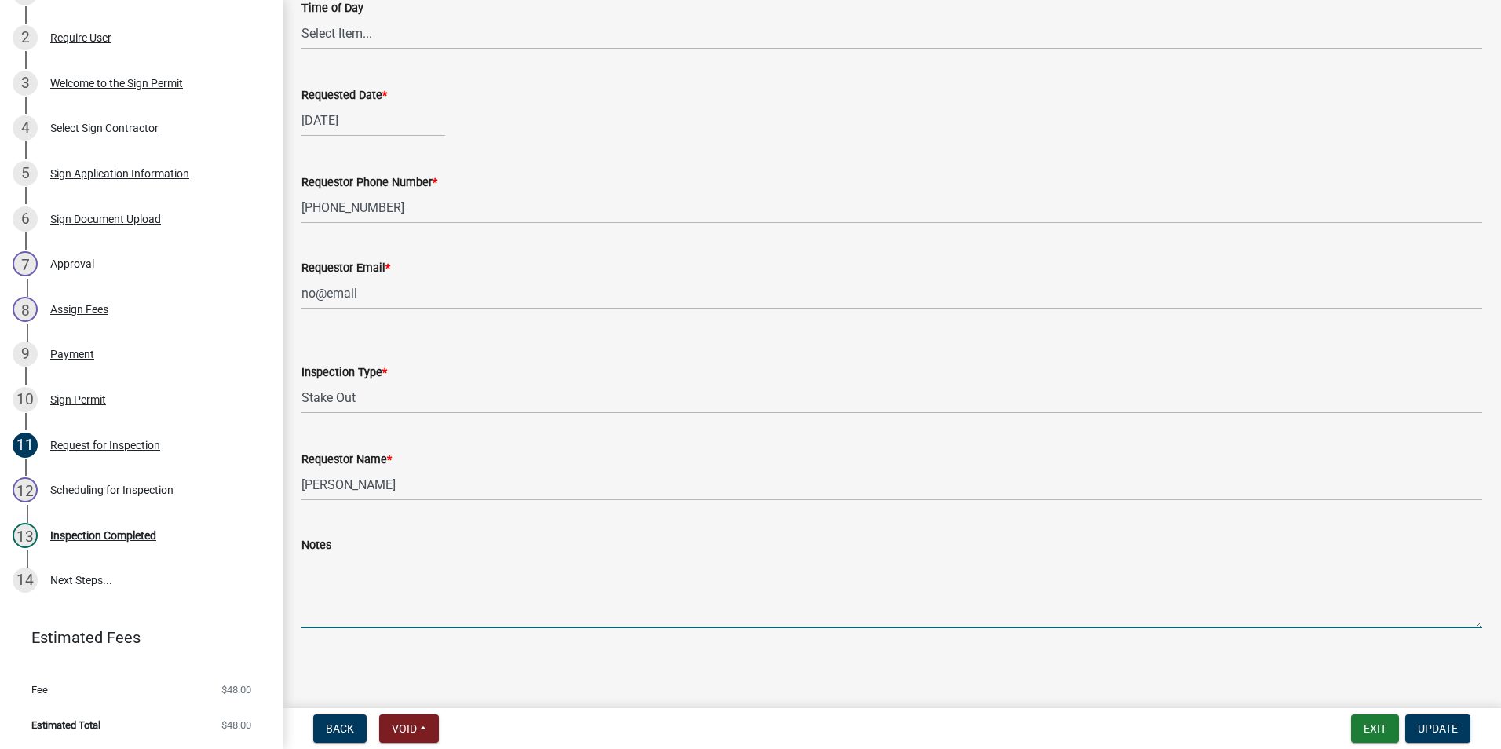
click at [374, 597] on textarea "Notes" at bounding box center [891, 591] width 1181 height 74
click at [103, 487] on div "Scheduling for Inspection" at bounding box center [111, 489] width 123 height 11
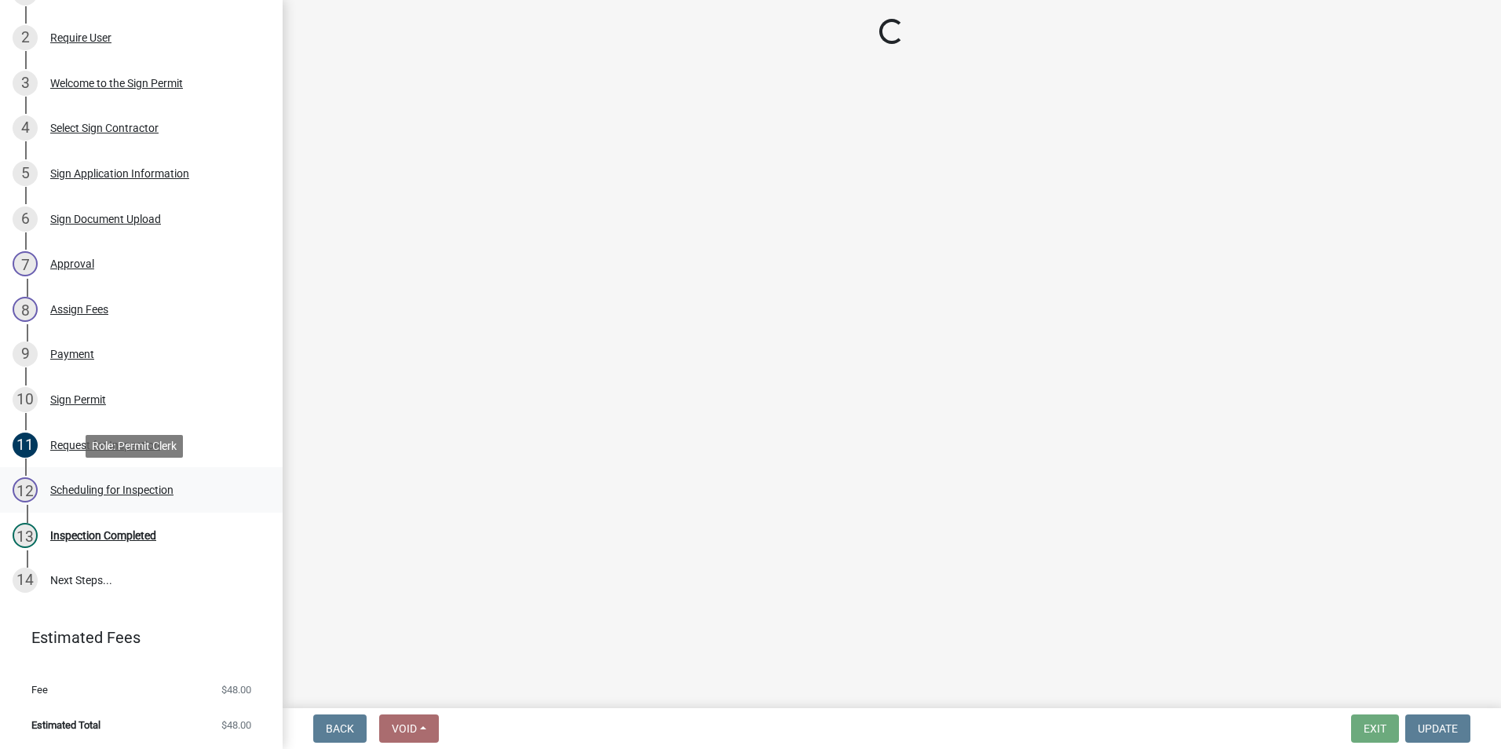
scroll to position [0, 0]
select select "d7f9a44a-d2ea-4d3c-83b3-1aa71c950bd5"
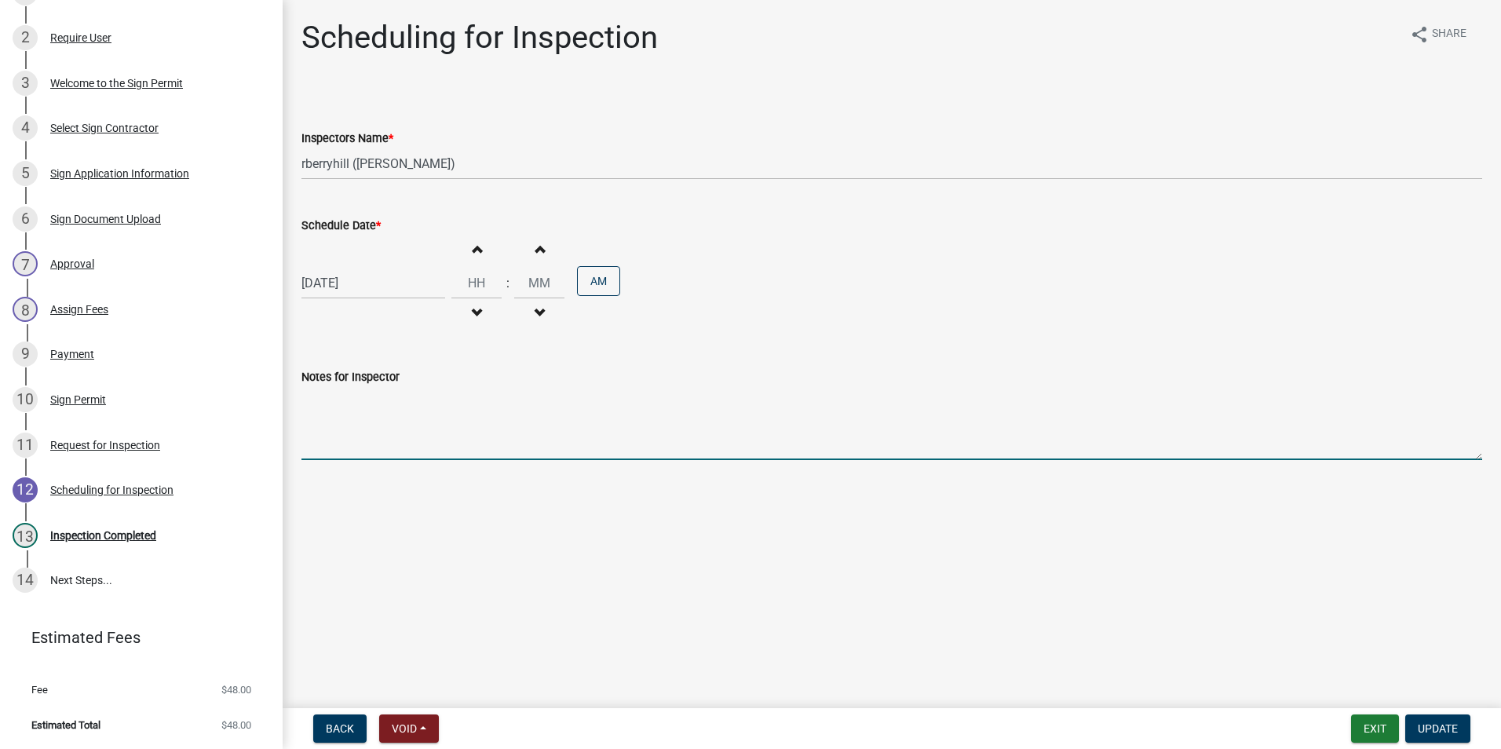
click at [358, 418] on textarea "Notes for Inspector" at bounding box center [891, 423] width 1181 height 74
type textarea "@"
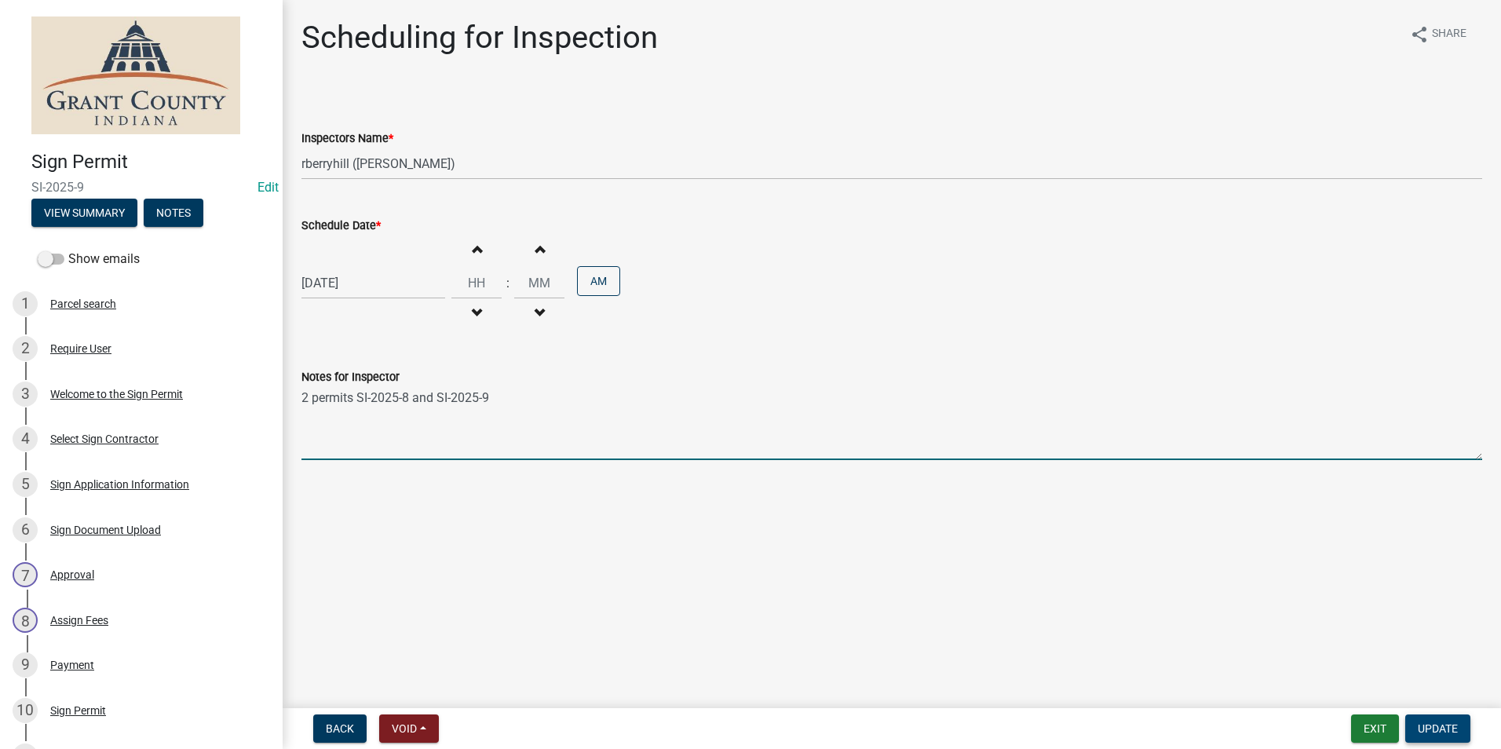
type textarea "2 permits SI-2025-8 and SI-2025-9"
click at [1439, 731] on span "Update" at bounding box center [1438, 728] width 40 height 13
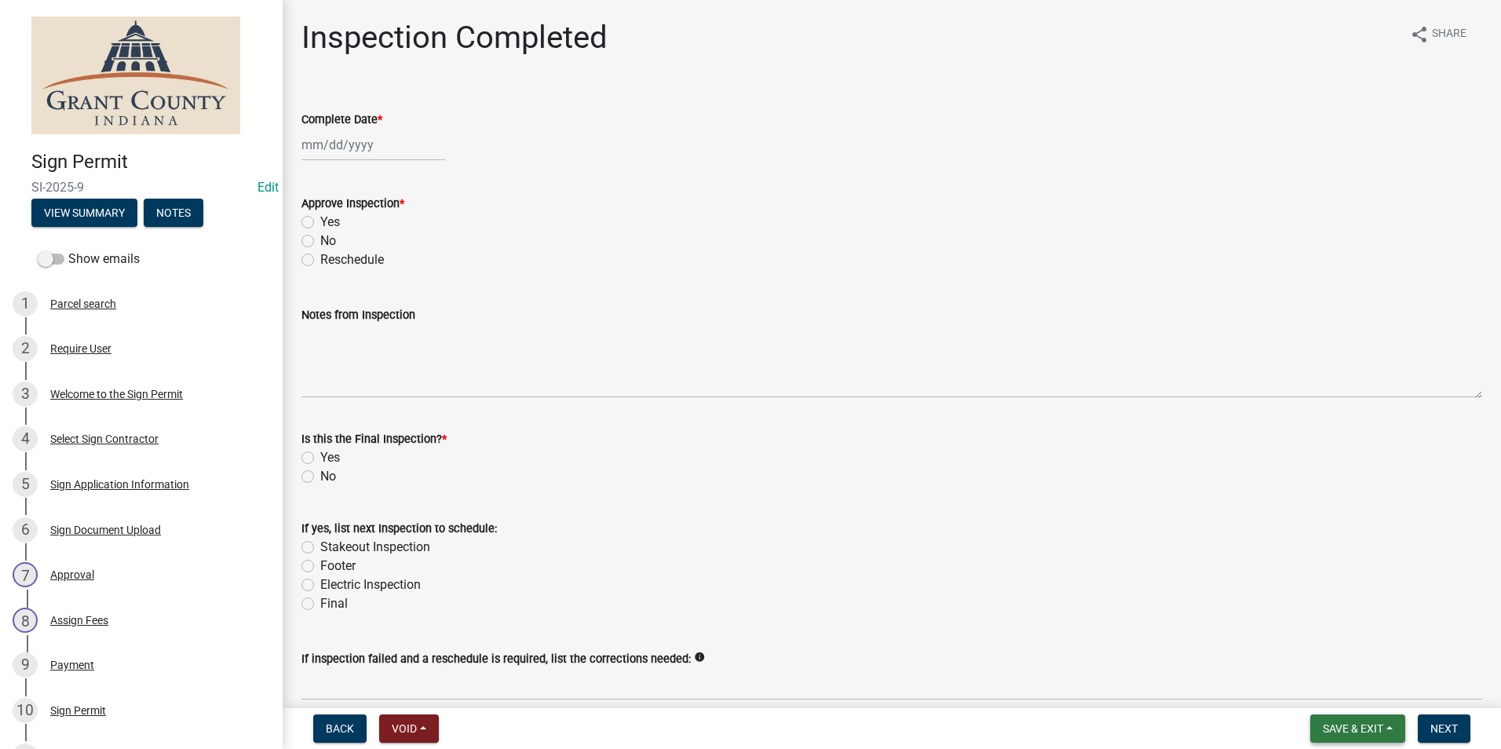
click at [1353, 737] on button "Save & Exit" at bounding box center [1357, 728] width 95 height 28
click at [1346, 685] on button "Save & Exit" at bounding box center [1343, 688] width 126 height 38
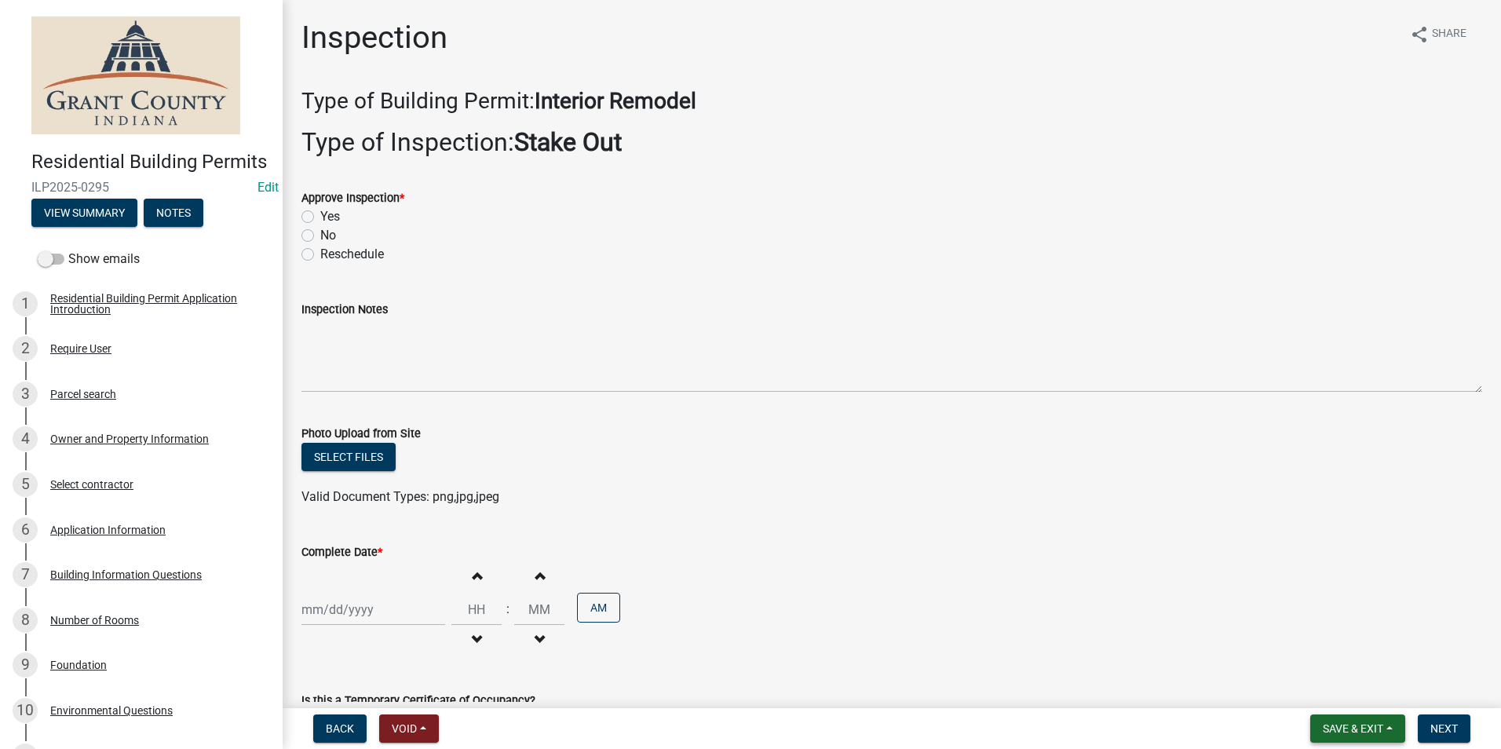
click at [1371, 732] on span "Save & Exit" at bounding box center [1353, 728] width 60 height 13
click at [1330, 687] on button "Save & Exit" at bounding box center [1343, 688] width 126 height 38
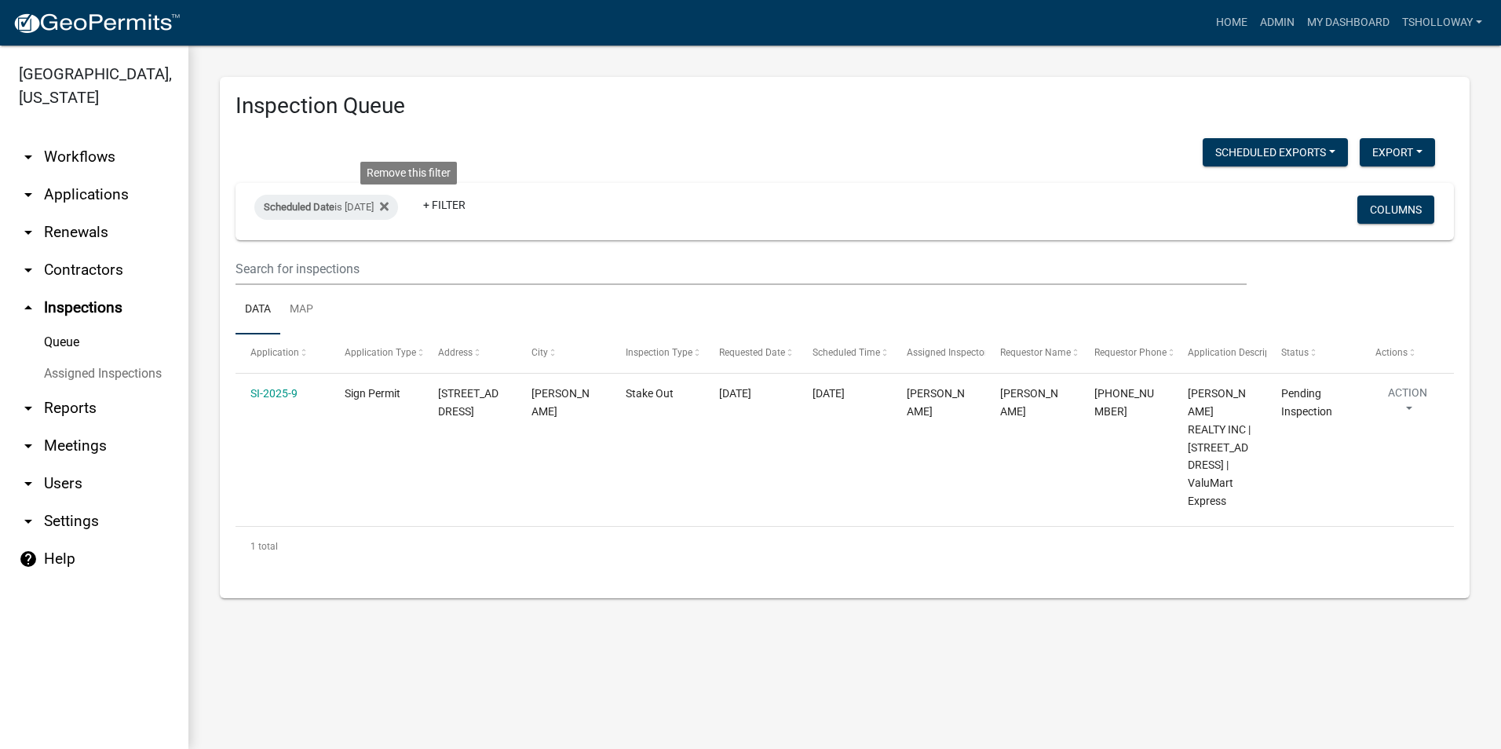
click at [389, 202] on icon at bounding box center [384, 206] width 9 height 13
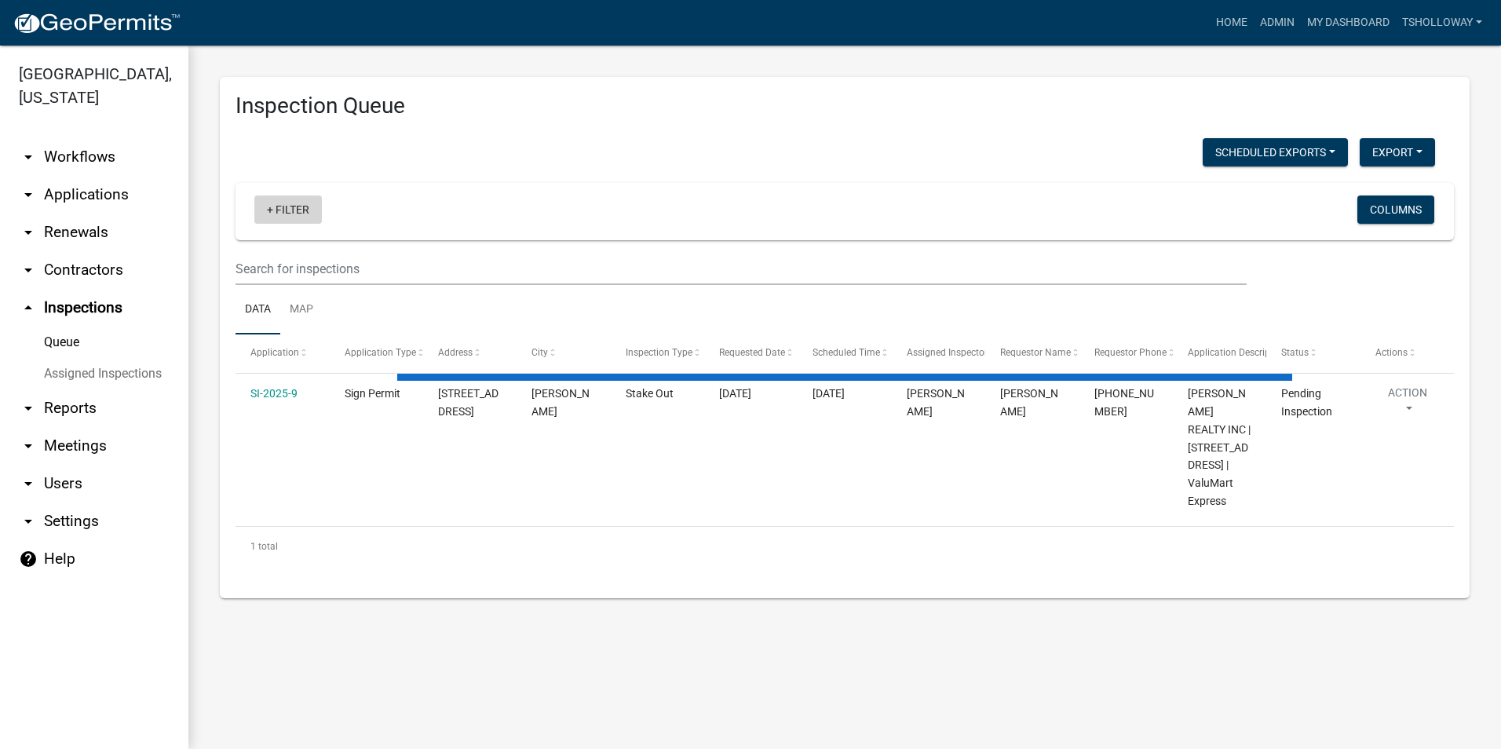
click at [263, 215] on link "+ Filter" at bounding box center [288, 209] width 68 height 28
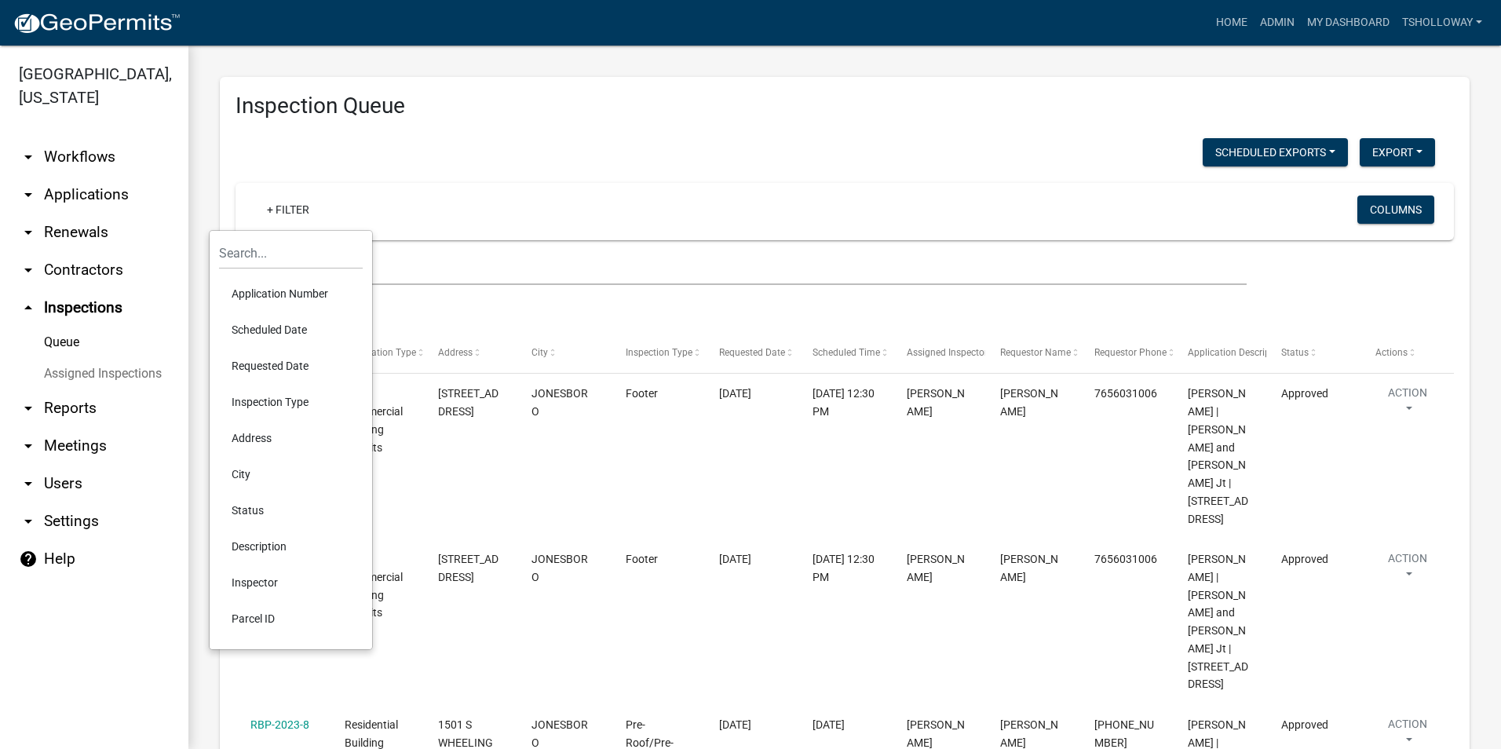
click at [300, 330] on li "Scheduled Date" at bounding box center [291, 330] width 144 height 36
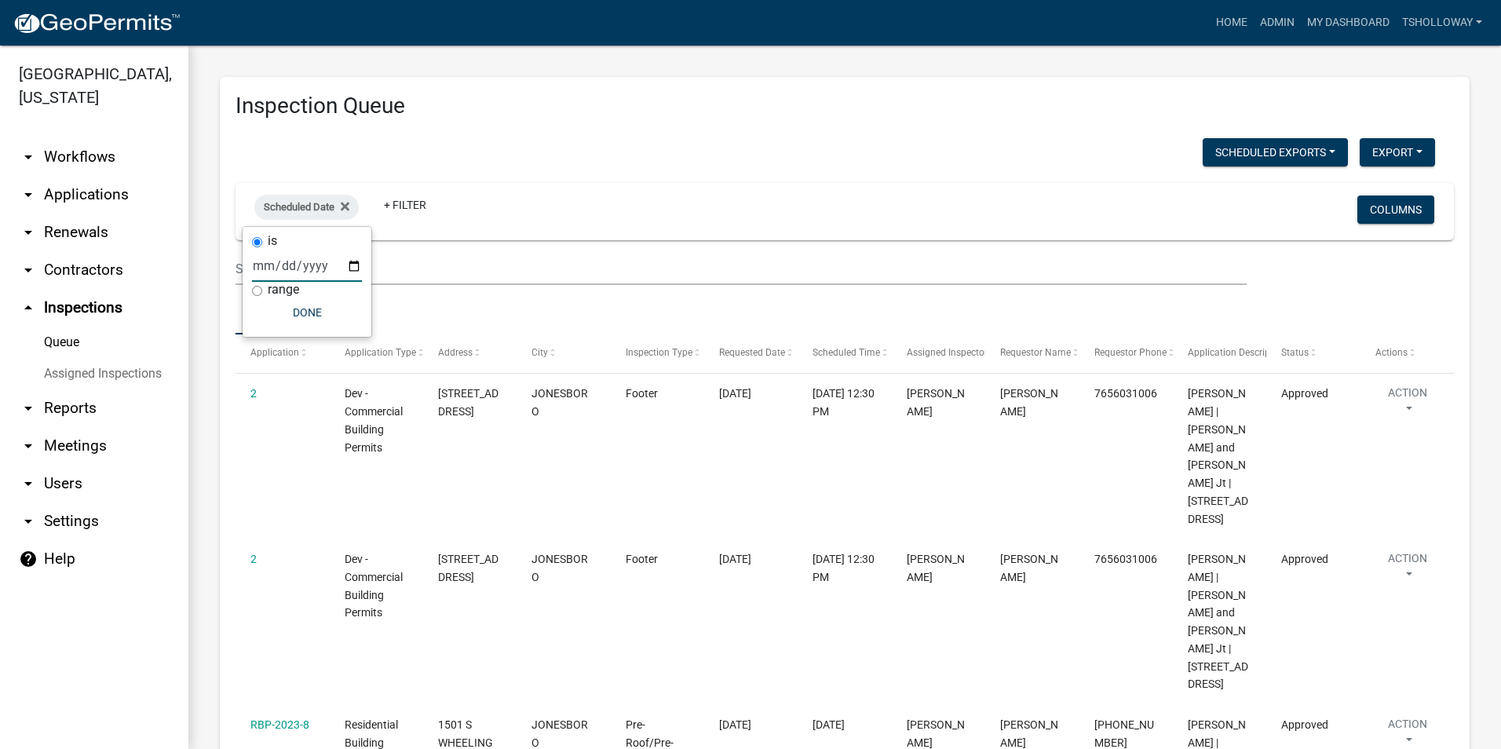
click at [356, 266] on input "date" at bounding box center [307, 266] width 110 height 32
type input "2025-10-14"
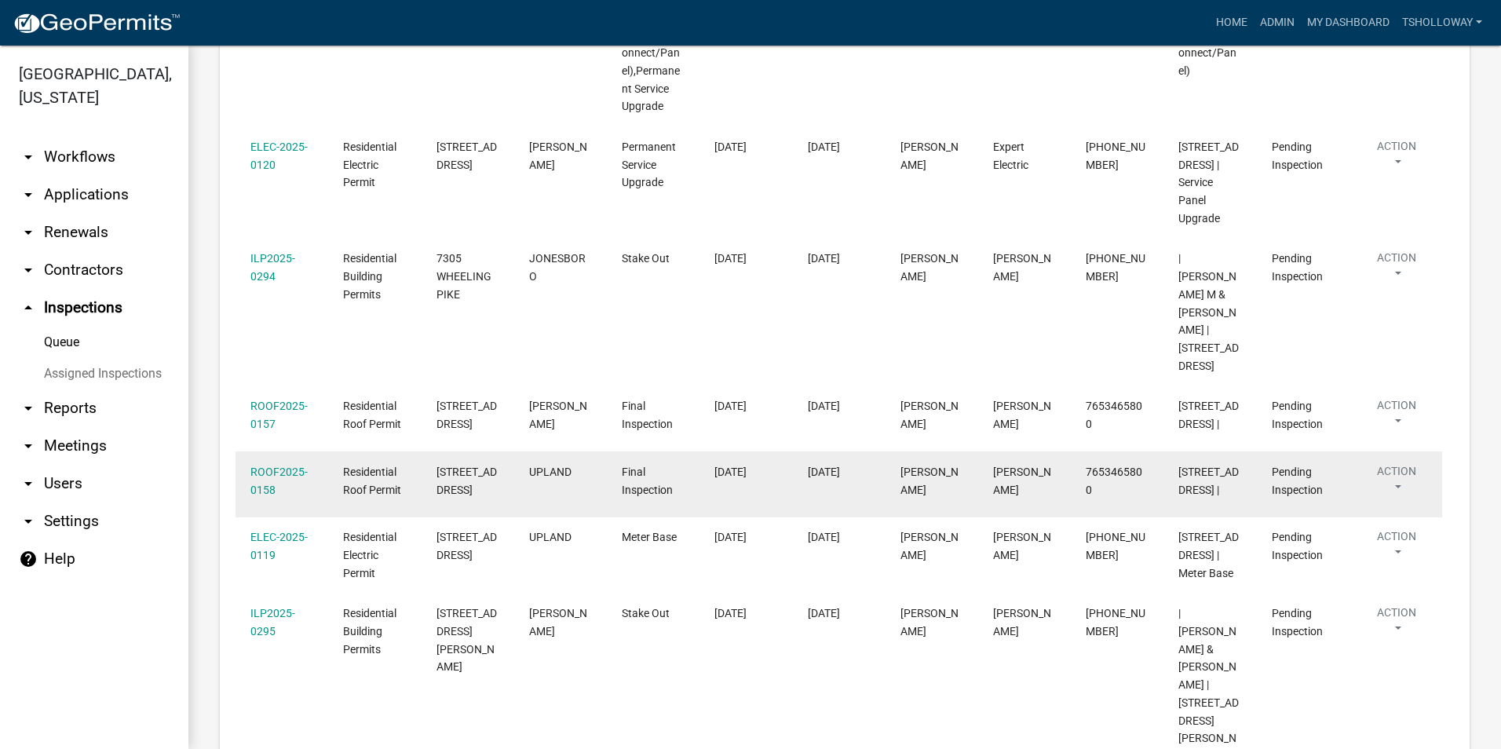
scroll to position [592, 0]
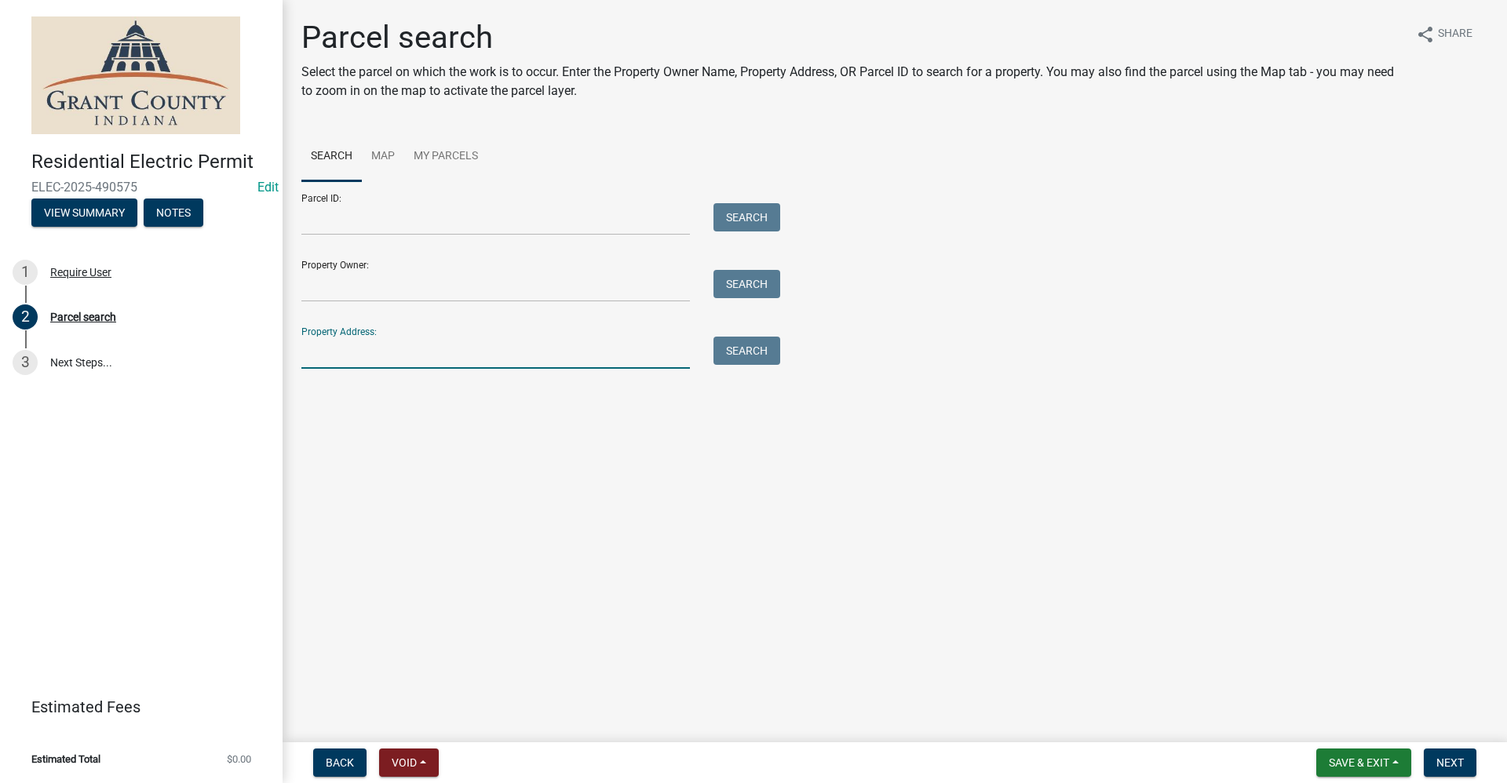
click at [345, 348] on input "Property Address:" at bounding box center [495, 353] width 389 height 32
click at [429, 354] on input "11440" at bounding box center [495, 353] width 389 height 32
type input "11440 s wheeling pike"
click at [738, 358] on button "Search" at bounding box center [747, 351] width 67 height 28
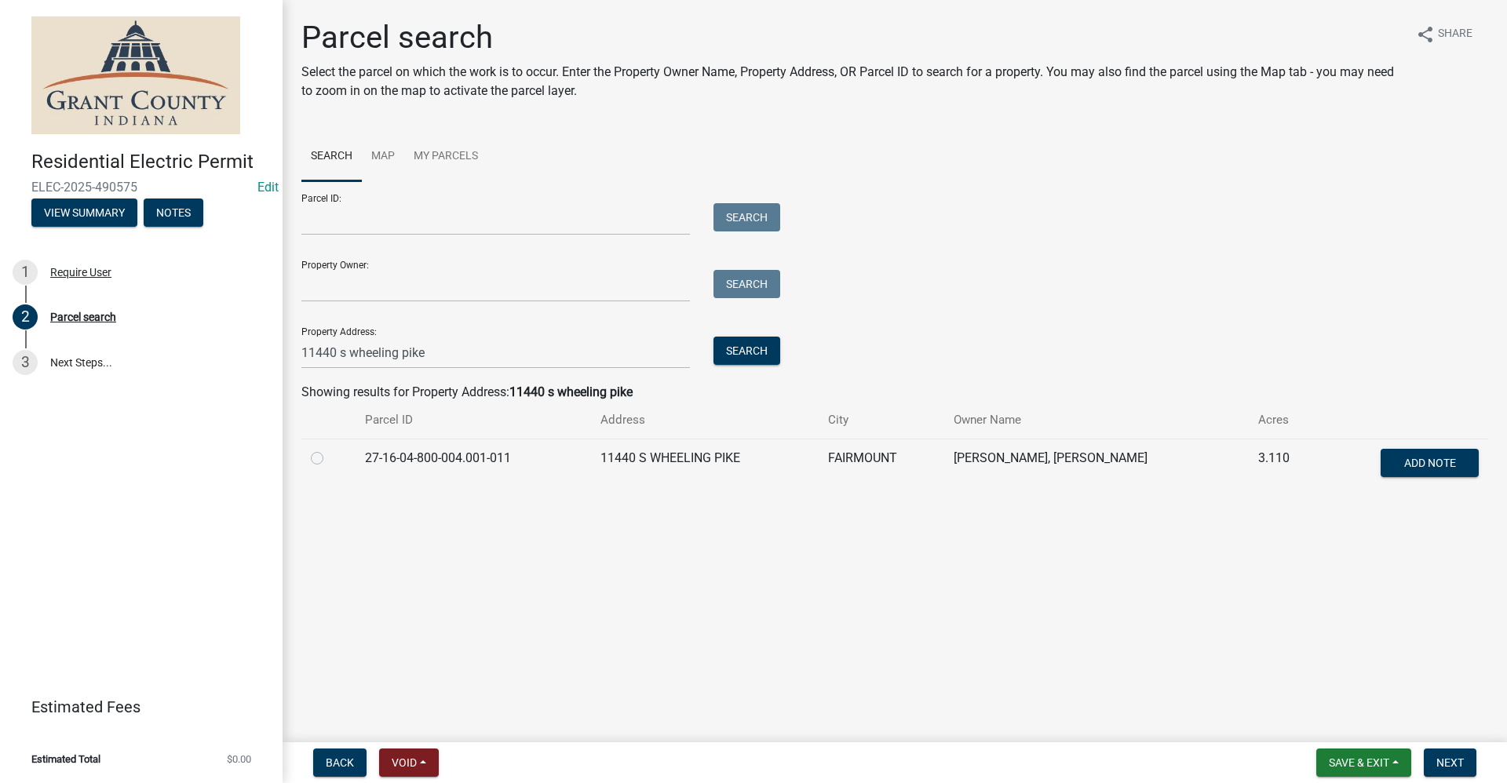
click at [330, 449] on label at bounding box center [330, 449] width 0 height 0
click at [330, 459] on input "radio" at bounding box center [335, 454] width 10 height 10
radio input "true"
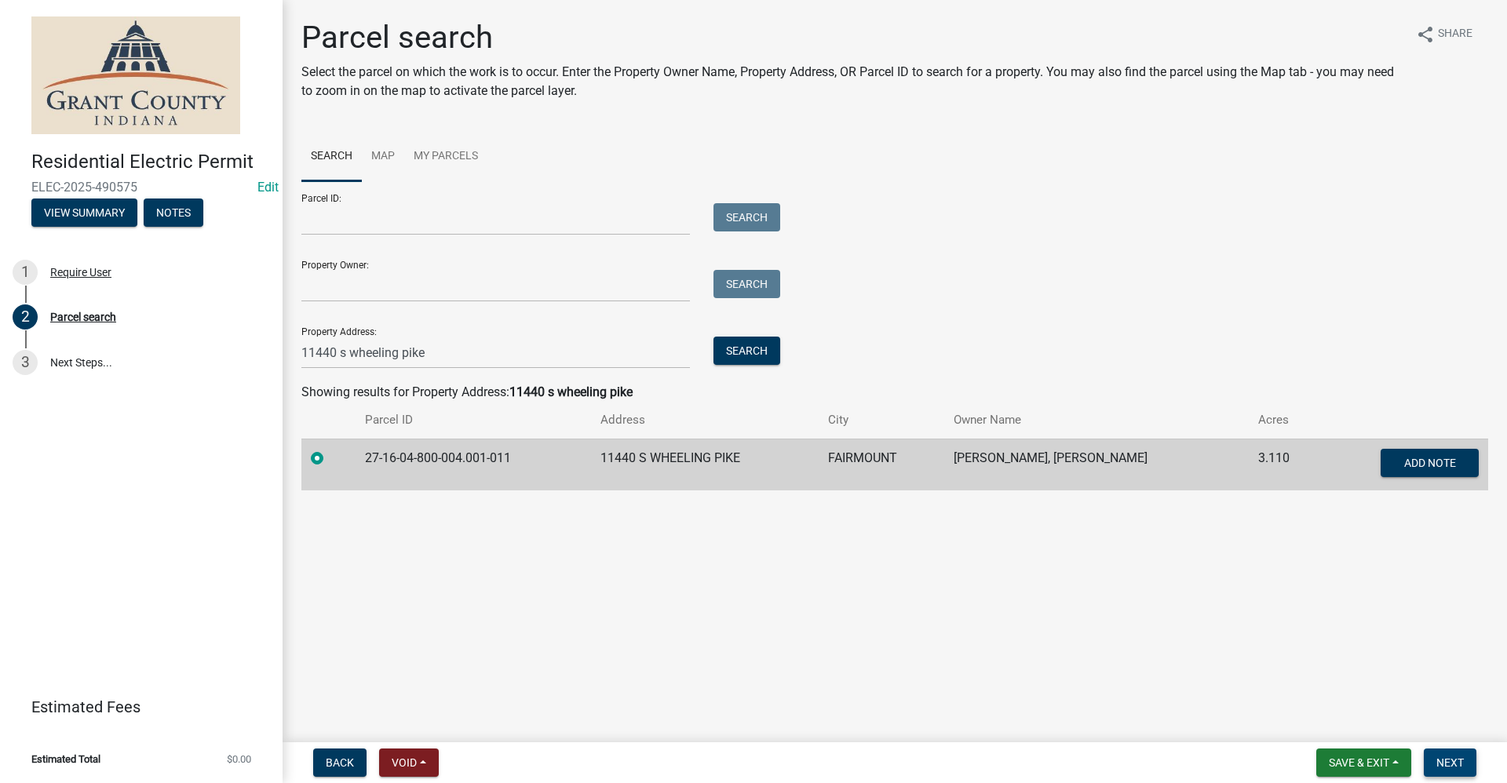
click at [1448, 763] on span "Next" at bounding box center [1450, 763] width 27 height 13
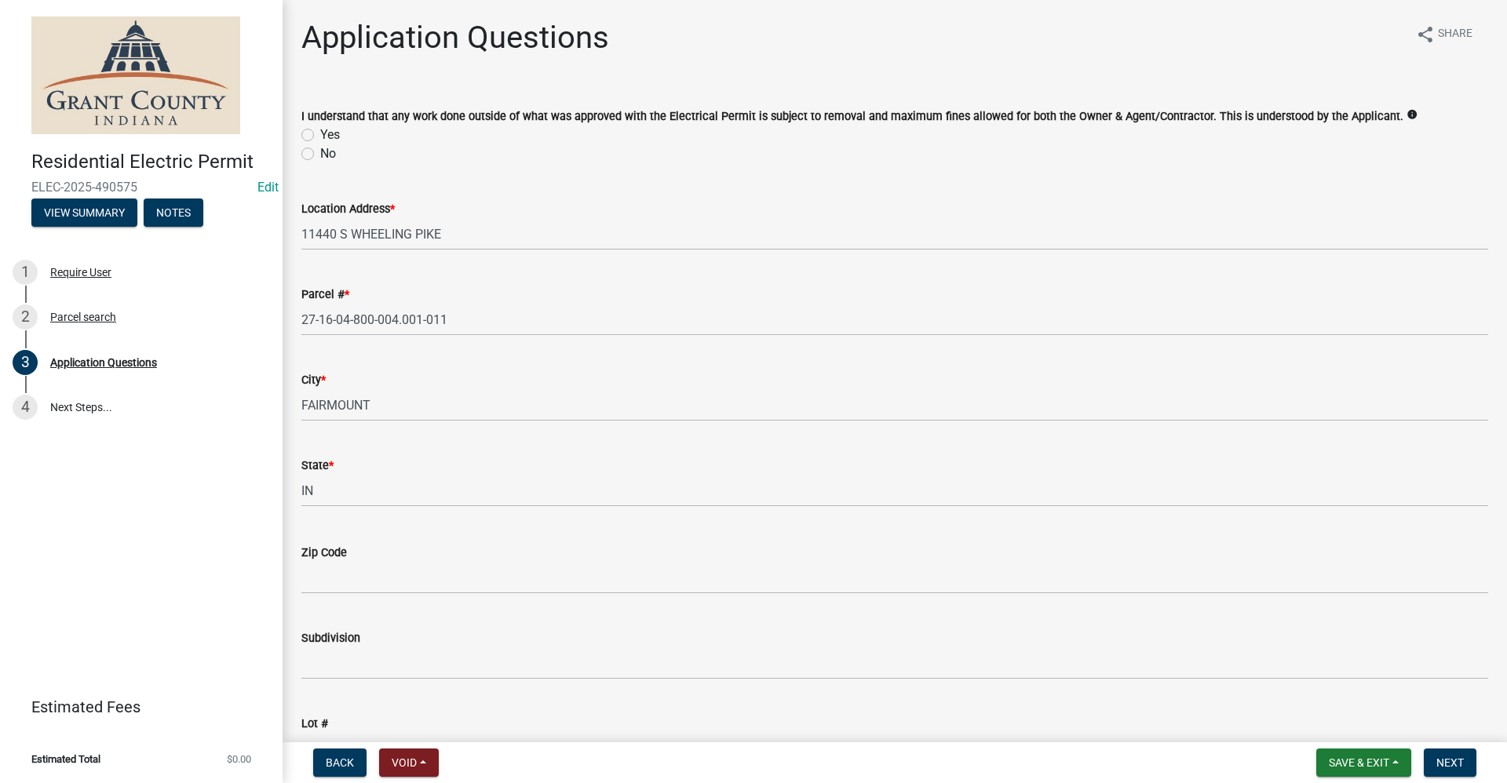
click at [320, 137] on label "Yes" at bounding box center [330, 135] width 20 height 19
click at [320, 136] on input "Yes" at bounding box center [325, 131] width 10 height 10
radio input "true"
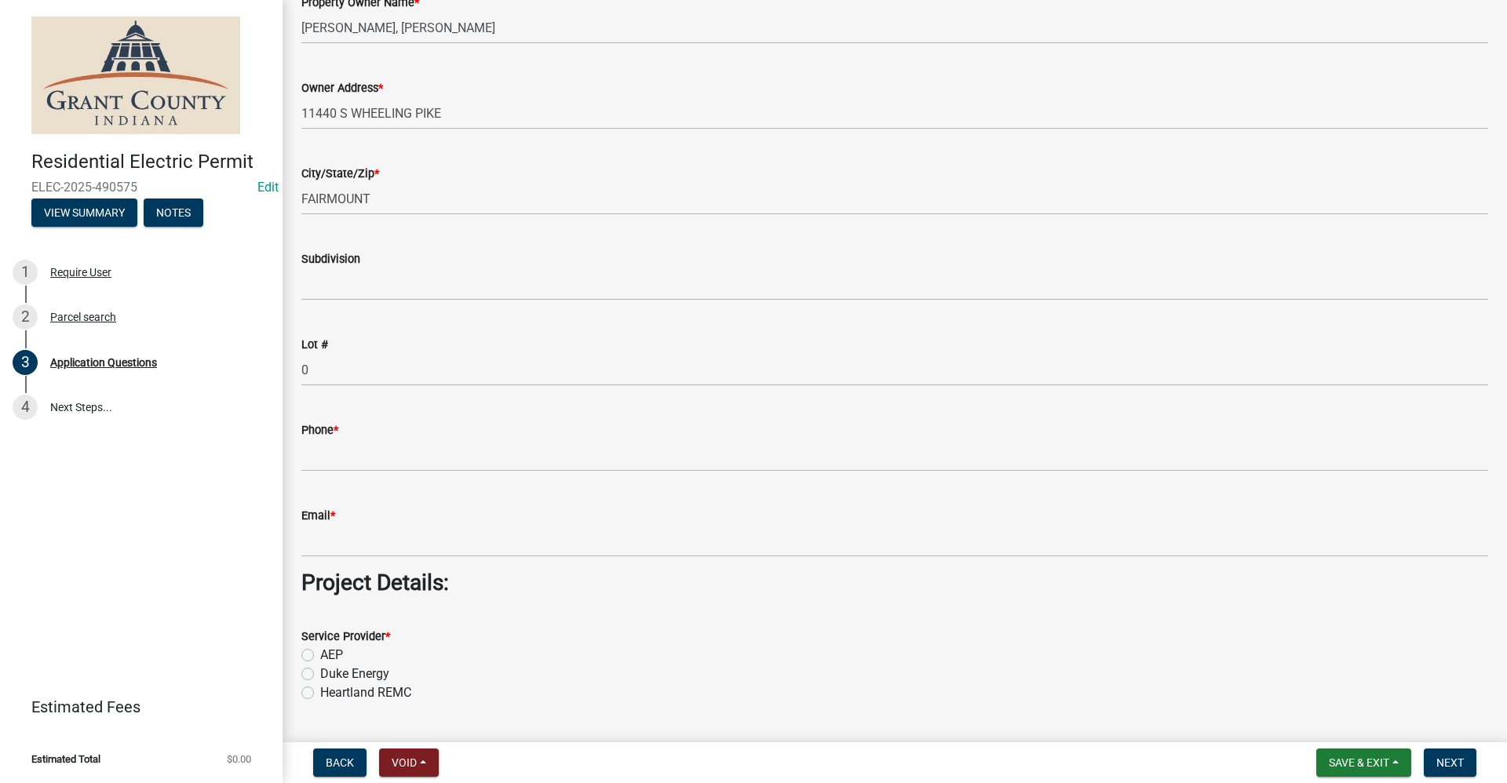
scroll to position [863, 0]
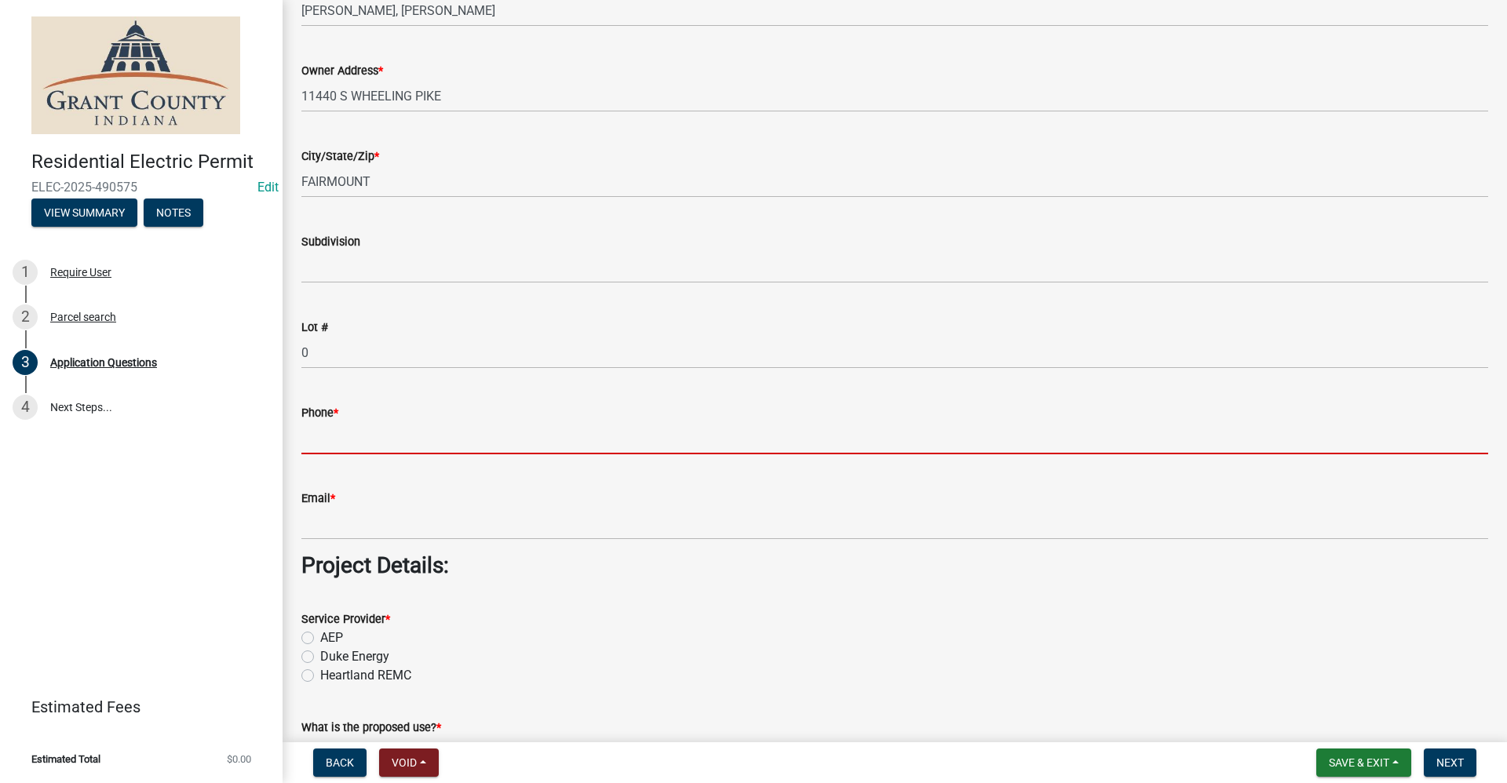
click at [341, 440] on input "Phone *" at bounding box center [894, 438] width 1187 height 32
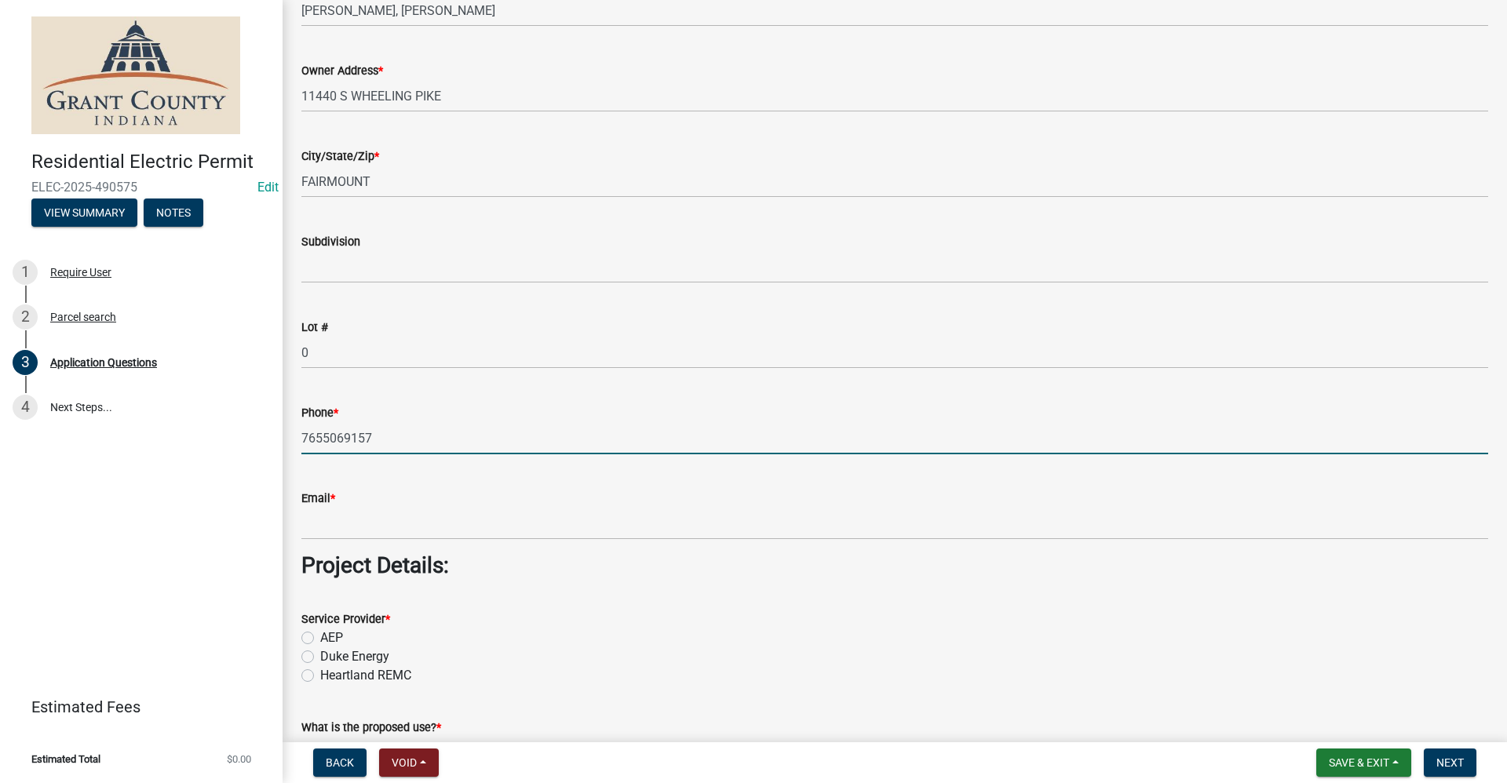
type input "7655069157"
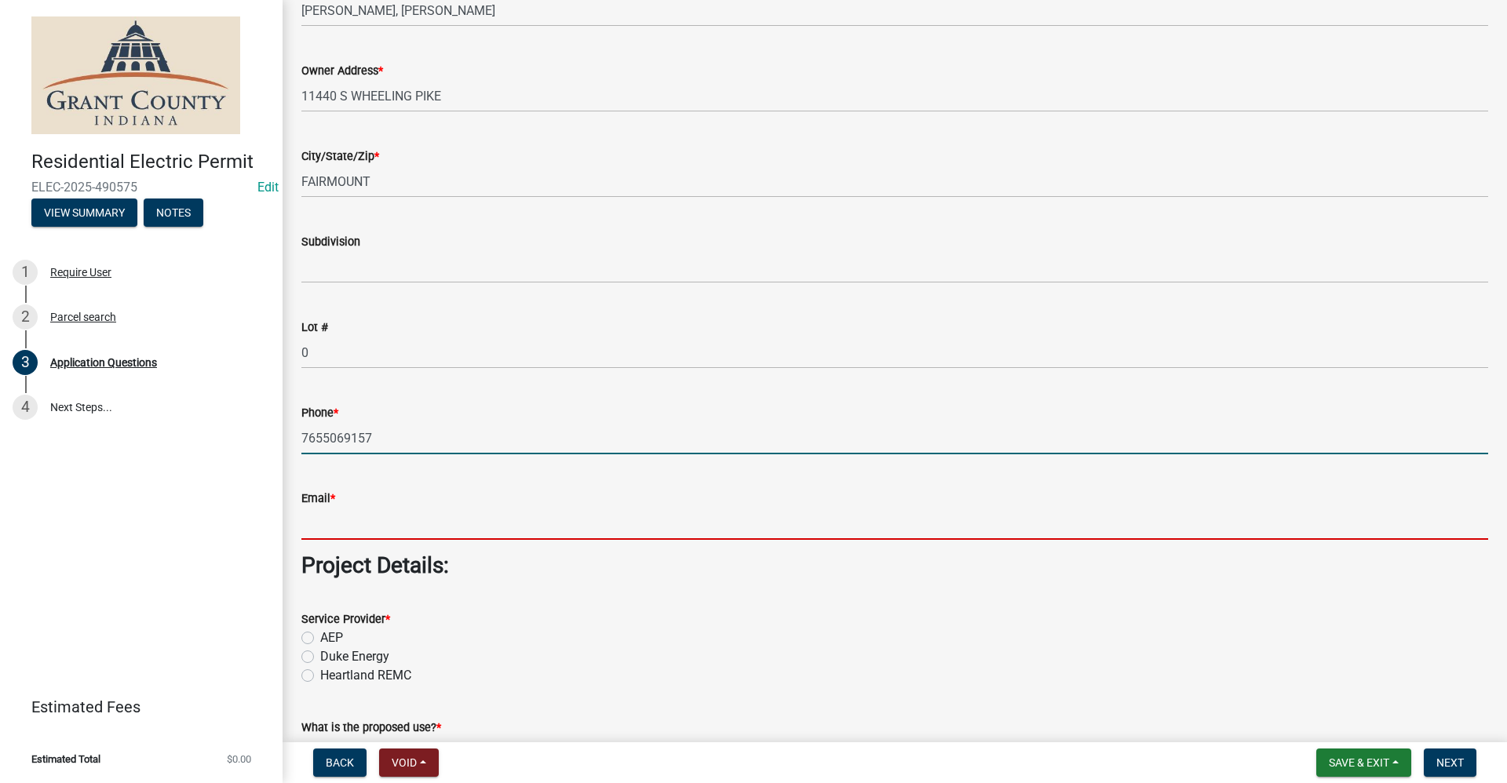
click at [349, 530] on input "Email *" at bounding box center [894, 524] width 1187 height 32
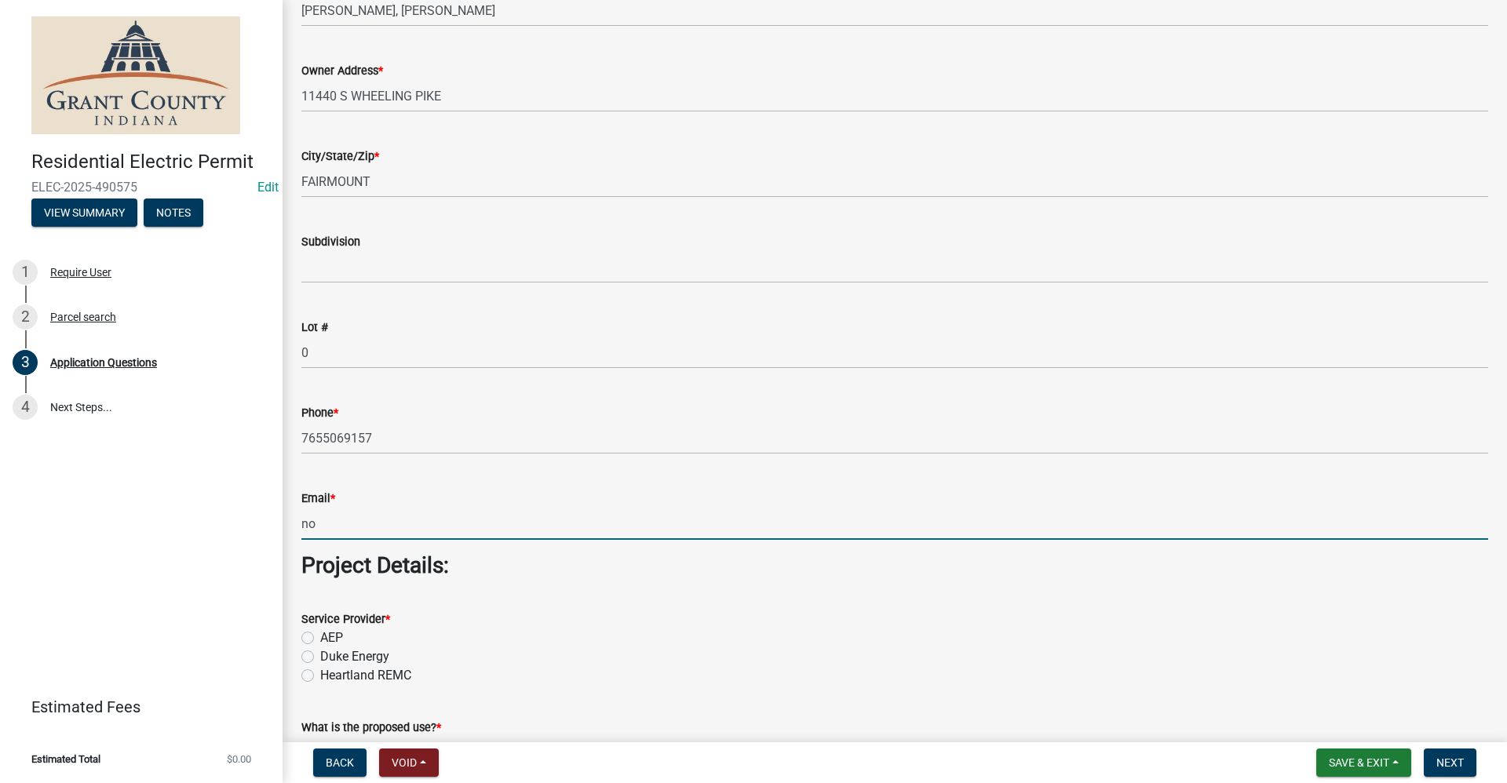
type input "no@email"
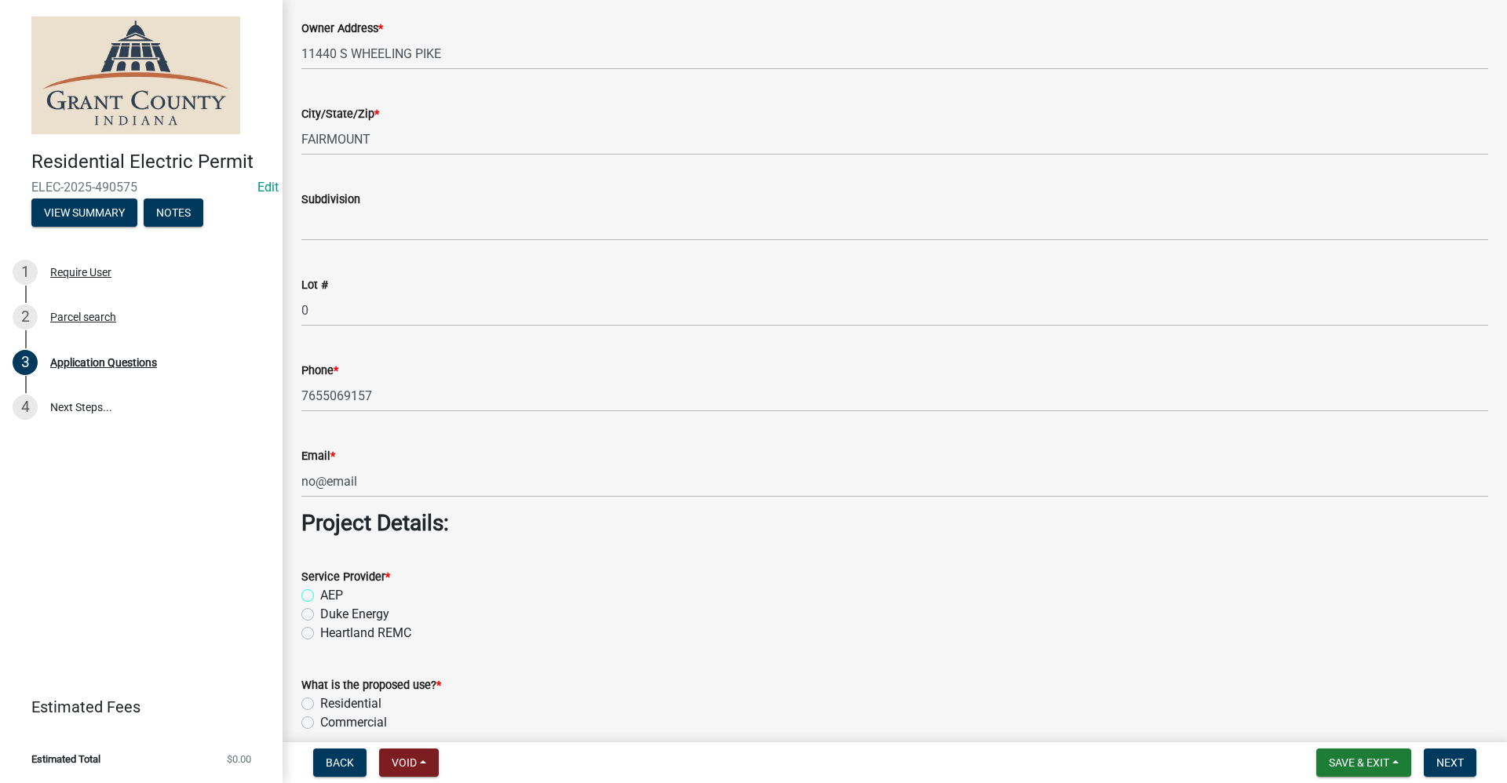
scroll to position [942, 0]
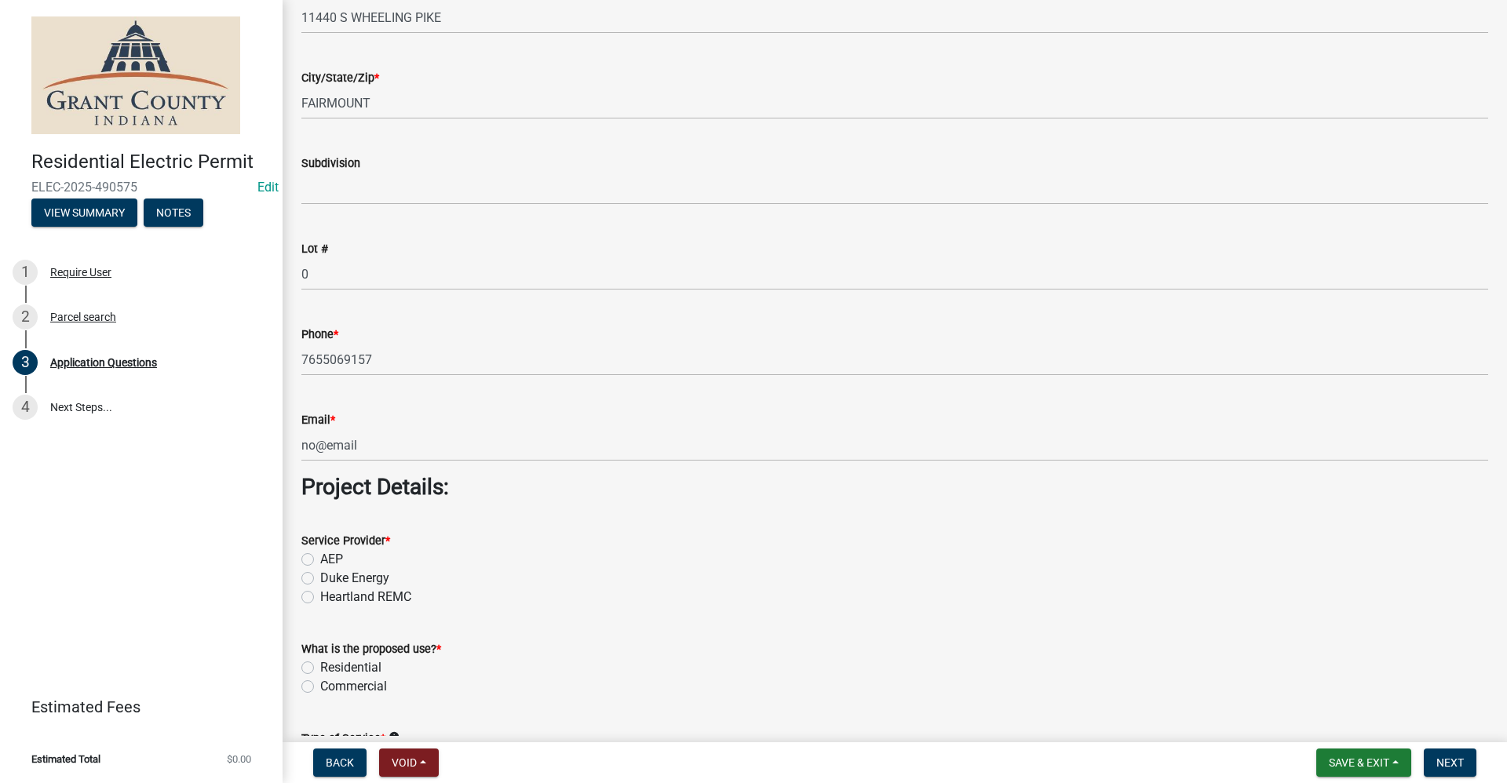
click at [320, 561] on label "AEP" at bounding box center [331, 559] width 23 height 19
click at [320, 560] on input "AEP" at bounding box center [325, 555] width 10 height 10
radio input "true"
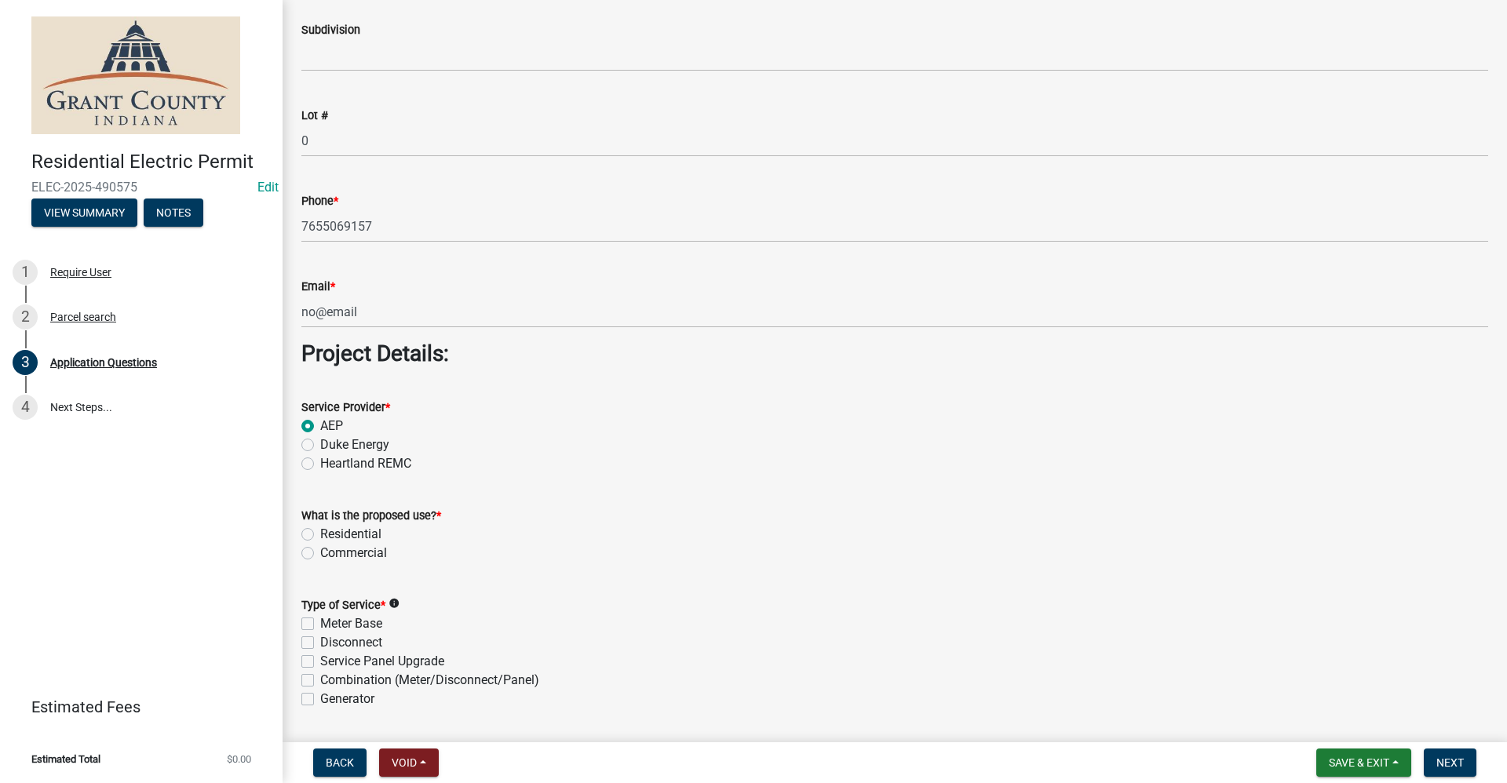
scroll to position [1099, 0]
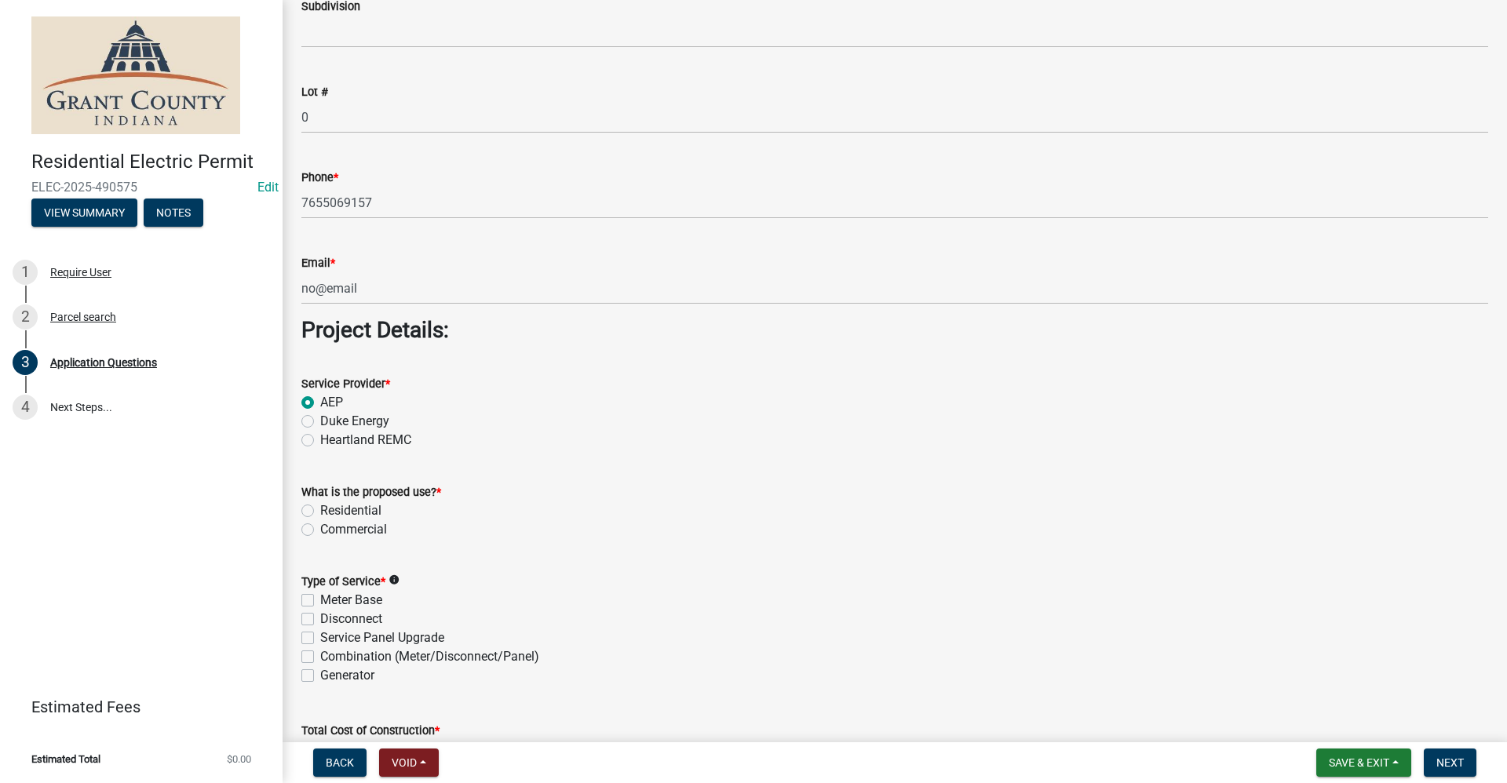
click at [320, 509] on label "Residential" at bounding box center [350, 511] width 61 height 19
click at [320, 509] on input "Residential" at bounding box center [325, 507] width 10 height 10
radio input "true"
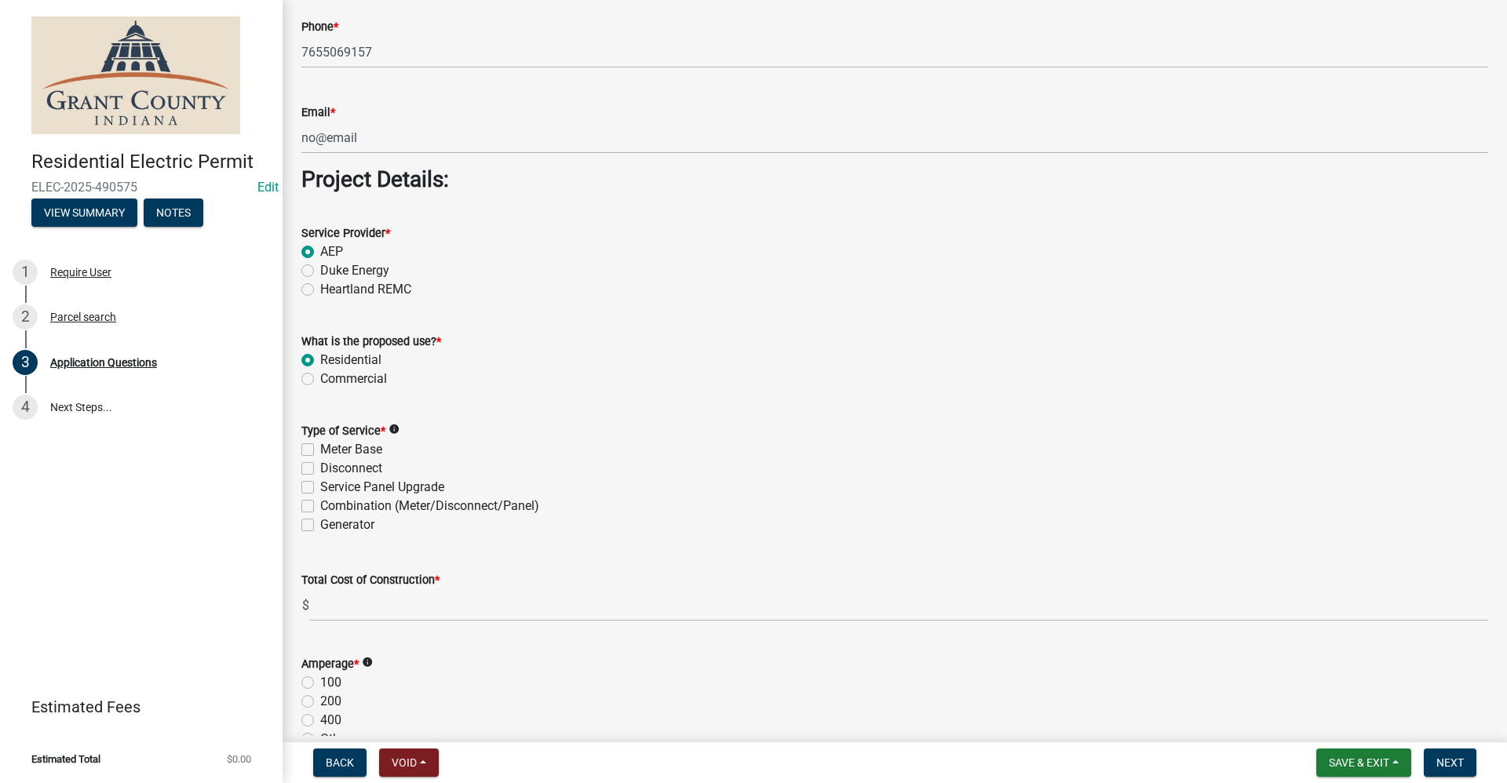
scroll to position [1256, 0]
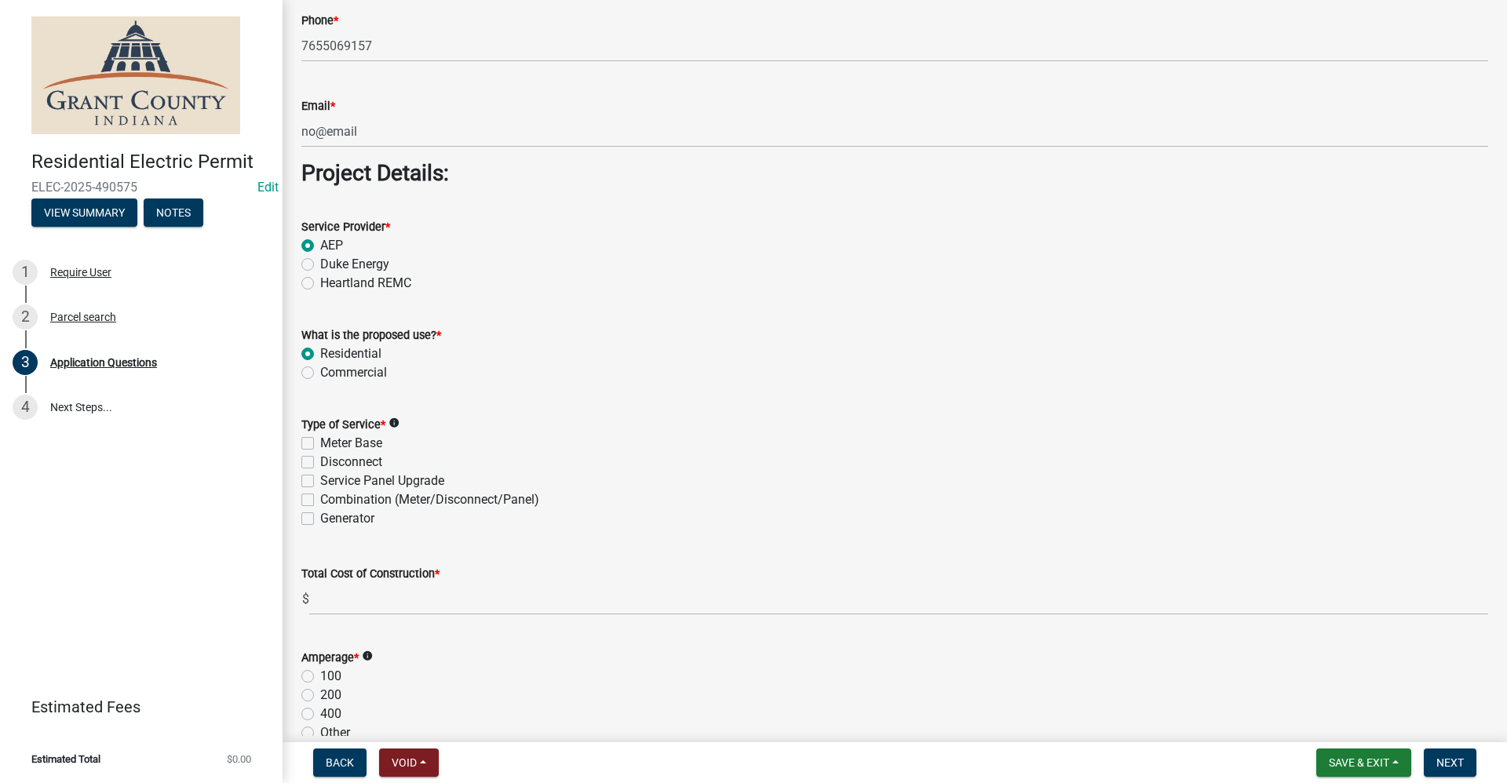
click at [320, 482] on label "Service Panel Upgrade" at bounding box center [382, 481] width 124 height 19
click at [320, 482] on input "Service Panel Upgrade" at bounding box center [325, 477] width 10 height 10
checkbox input "true"
checkbox input "false"
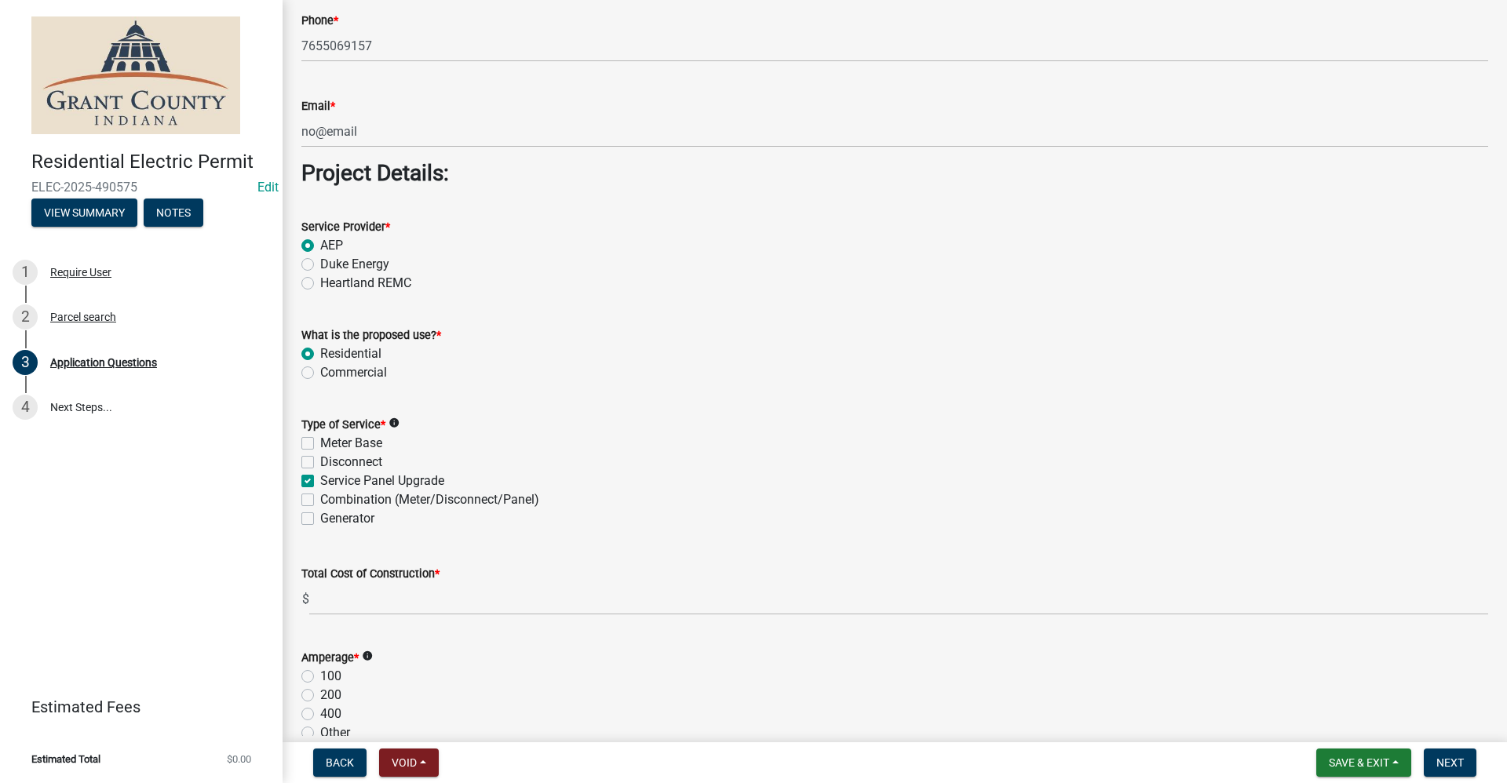
checkbox input "true"
checkbox input "false"
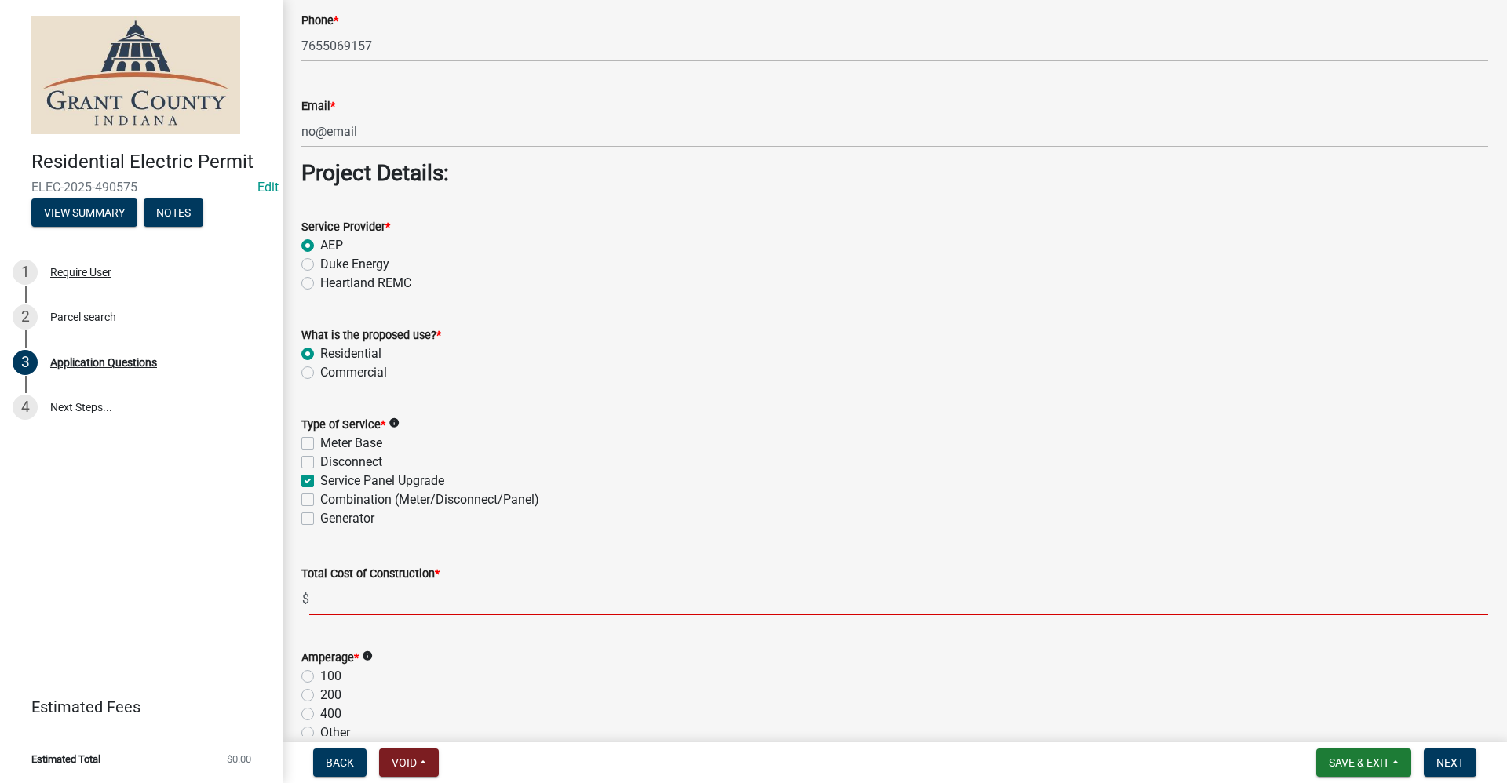
click at [338, 599] on input "text" at bounding box center [898, 599] width 1179 height 32
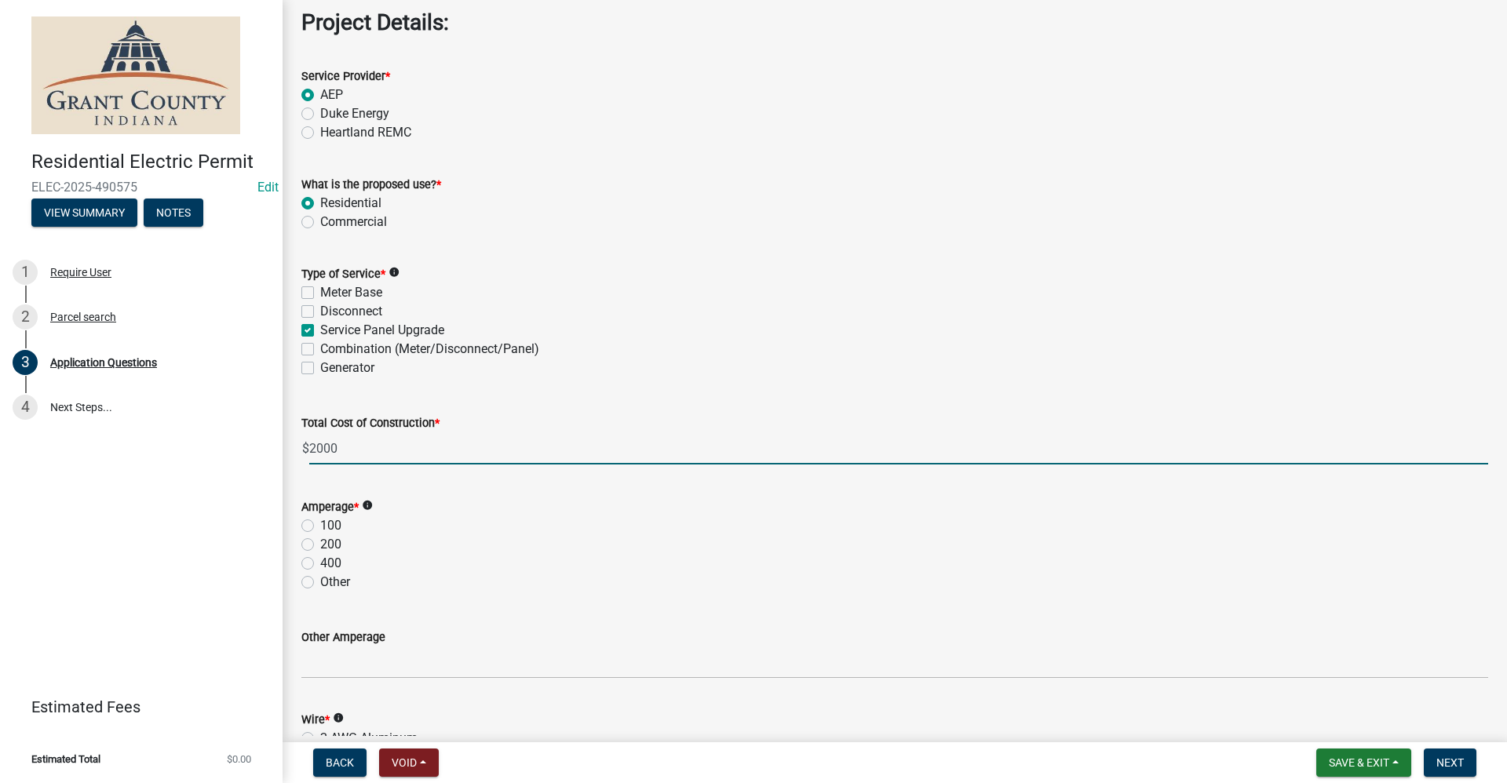
scroll to position [1413, 0]
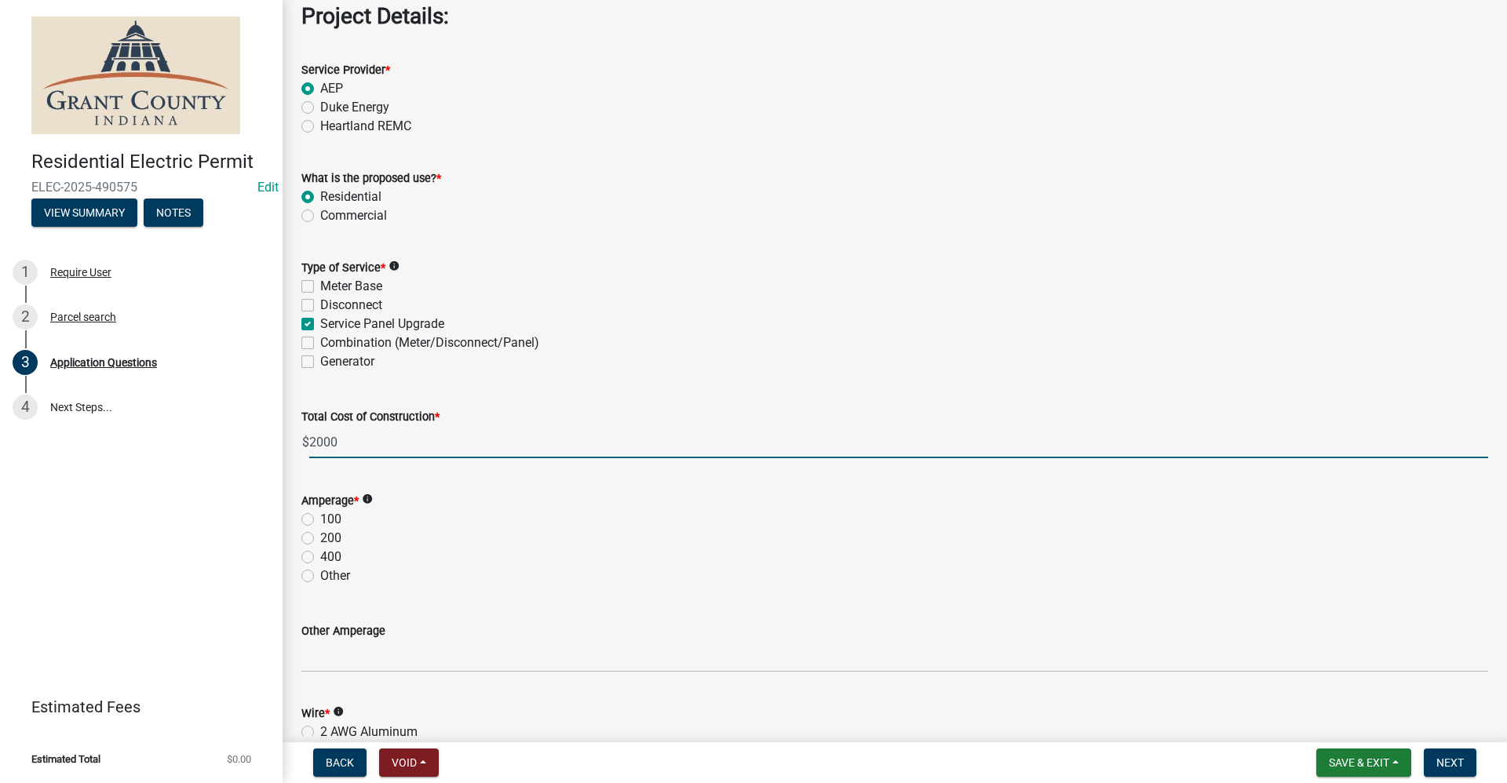
type input "2000.00"
click at [320, 537] on label "200" at bounding box center [330, 538] width 21 height 19
click at [320, 537] on input "200" at bounding box center [325, 534] width 10 height 10
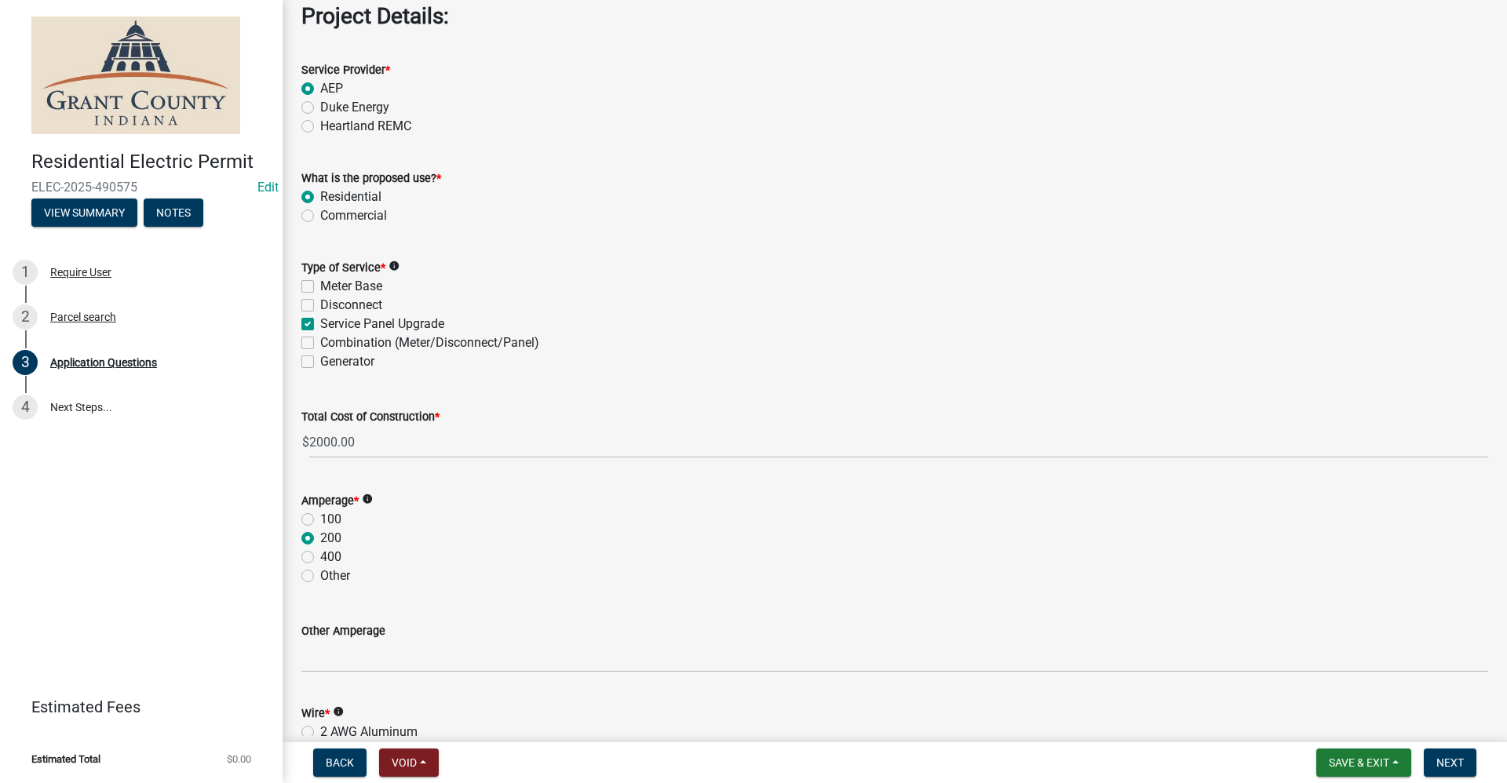
radio input "true"
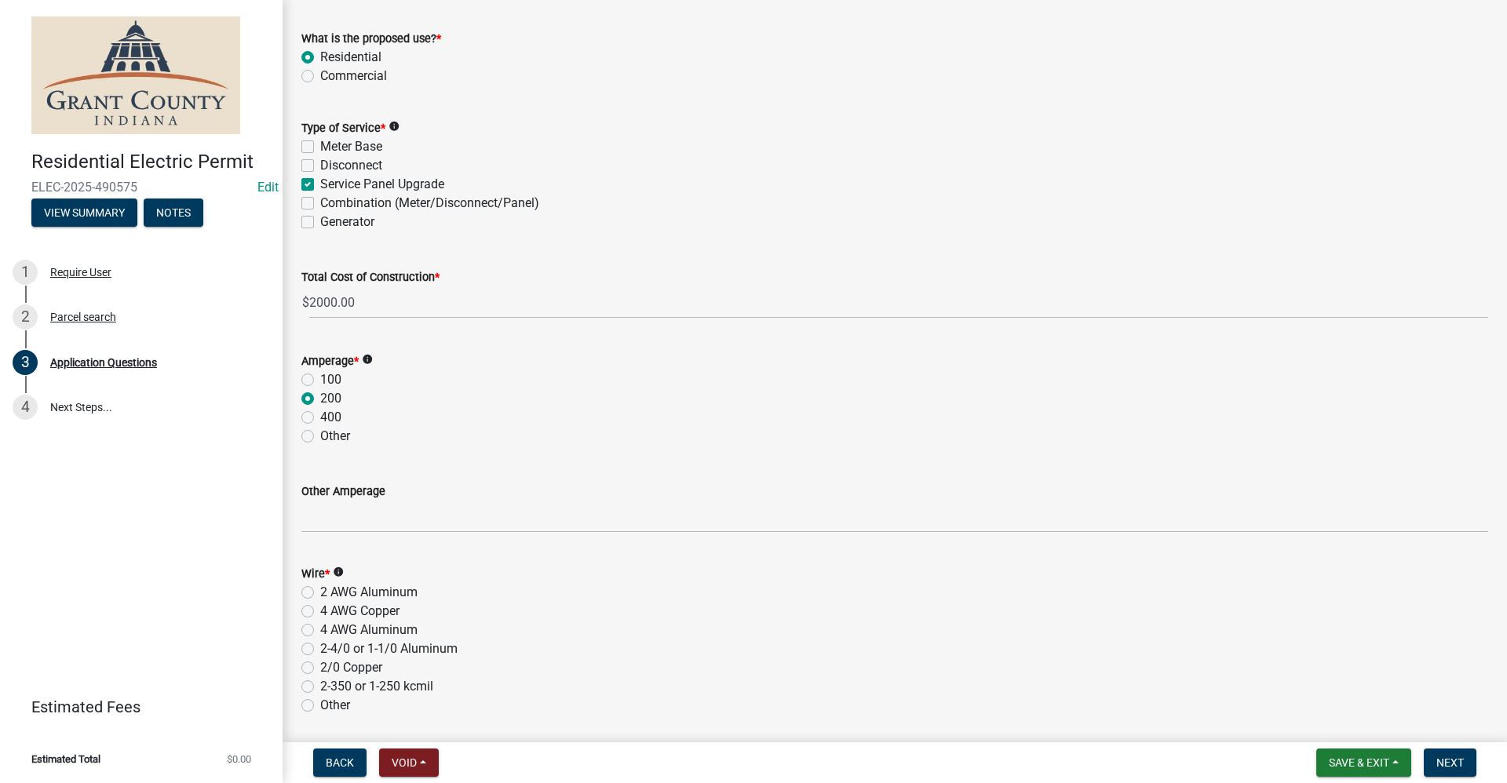
scroll to position [1570, 0]
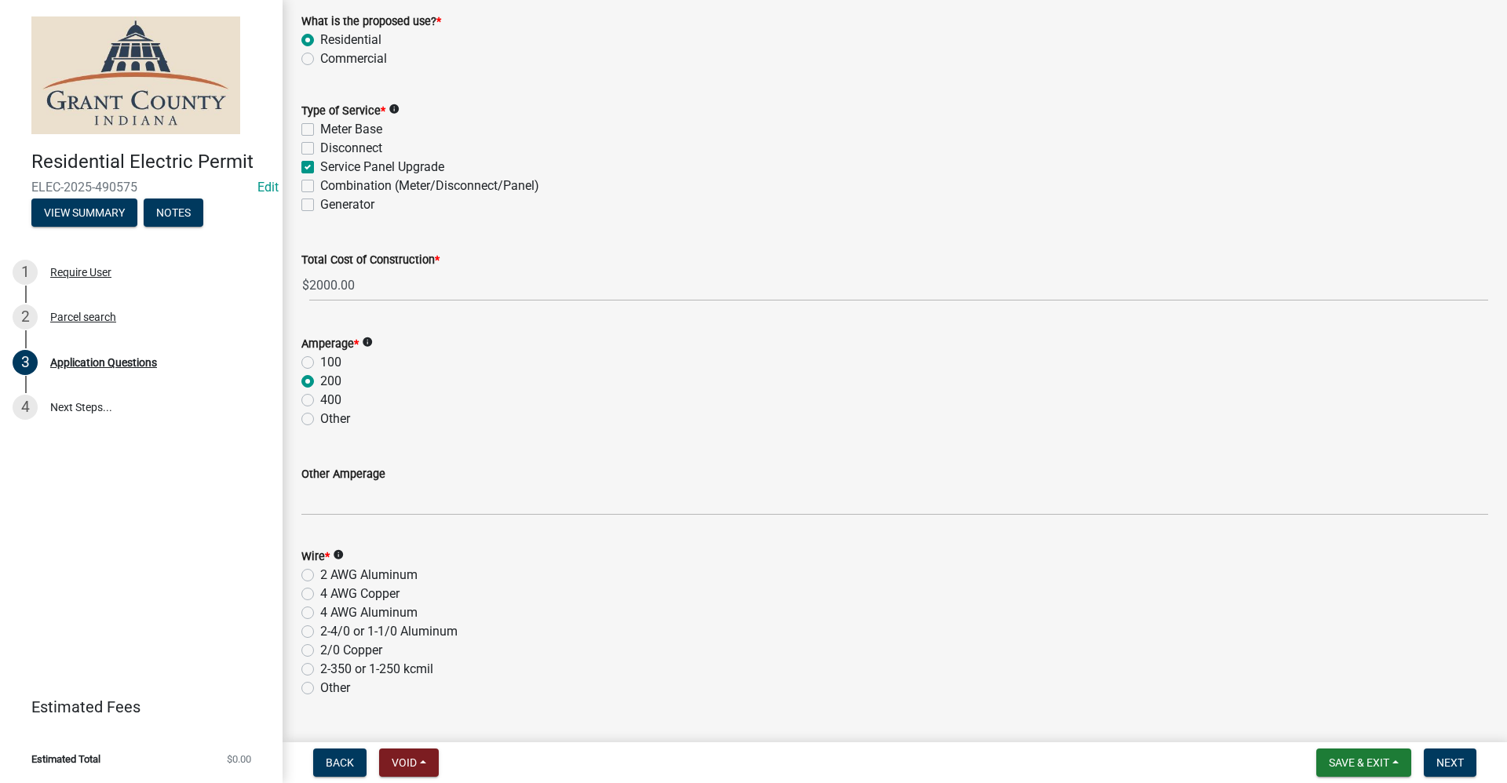
click at [320, 593] on label "4 AWG Copper" at bounding box center [359, 594] width 79 height 19
click at [320, 593] on input "4 AWG Copper" at bounding box center [325, 590] width 10 height 10
radio input "true"
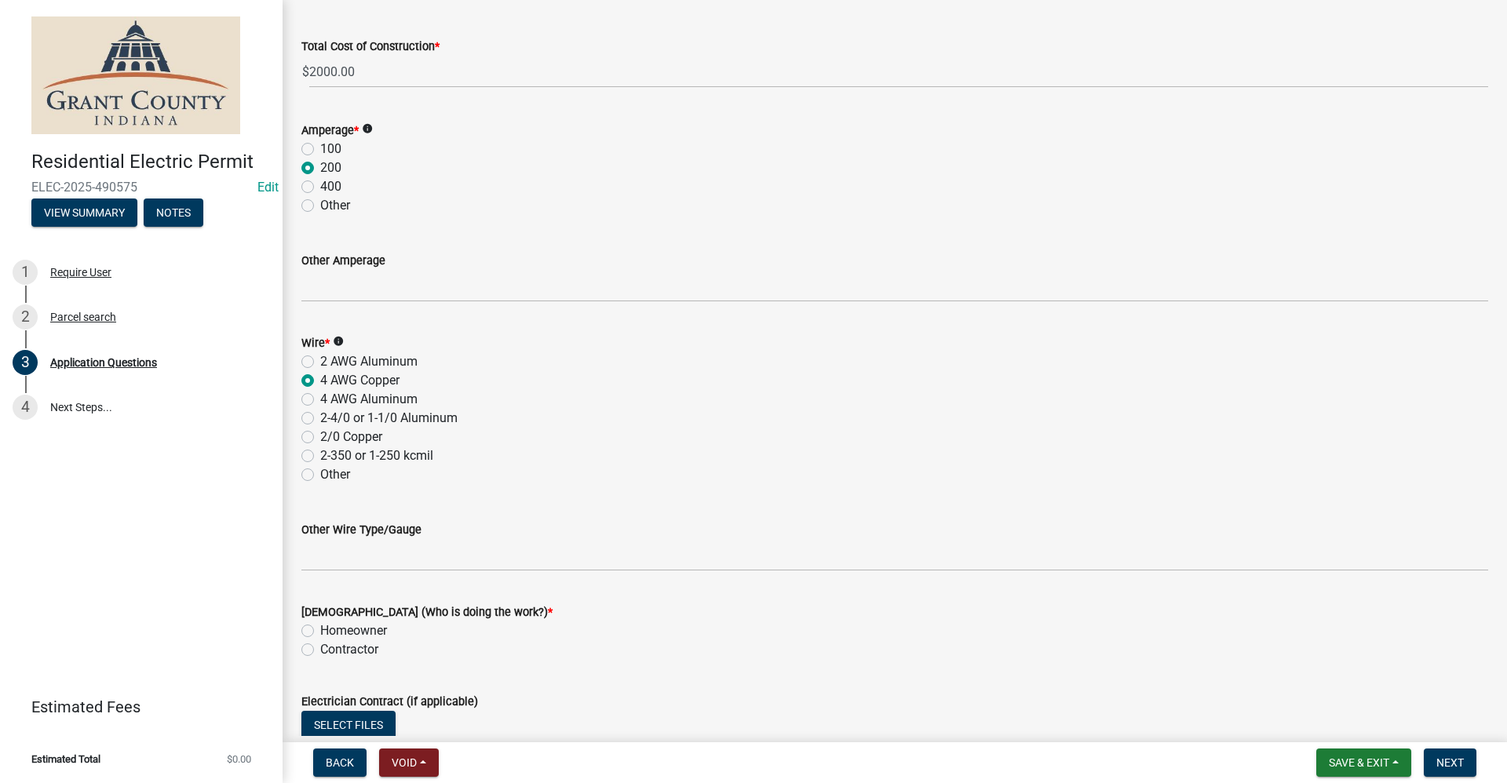
scroll to position [1805, 0]
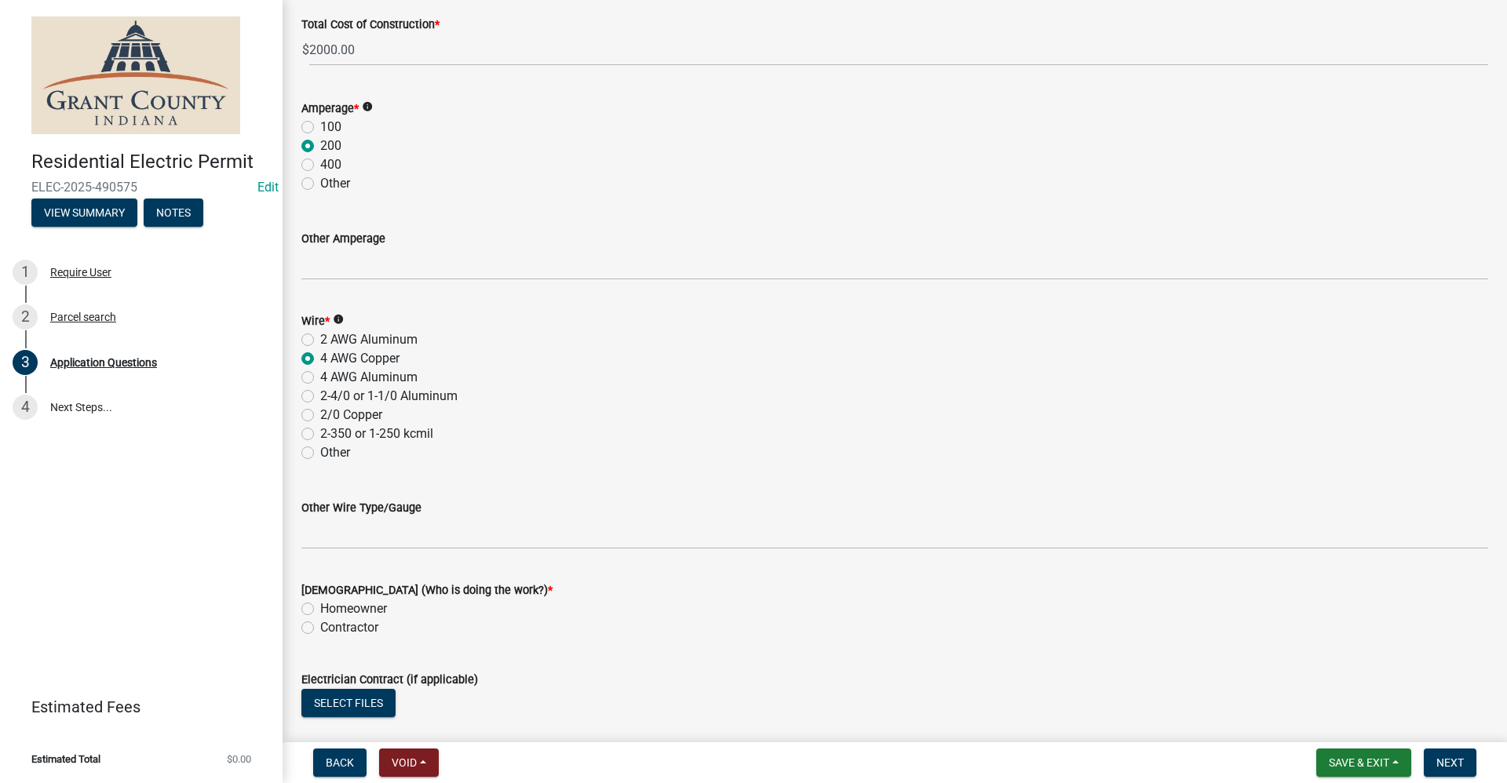
click at [320, 608] on label "Homeowner" at bounding box center [353, 609] width 67 height 19
click at [320, 608] on input "Homeowner" at bounding box center [325, 605] width 10 height 10
radio input "true"
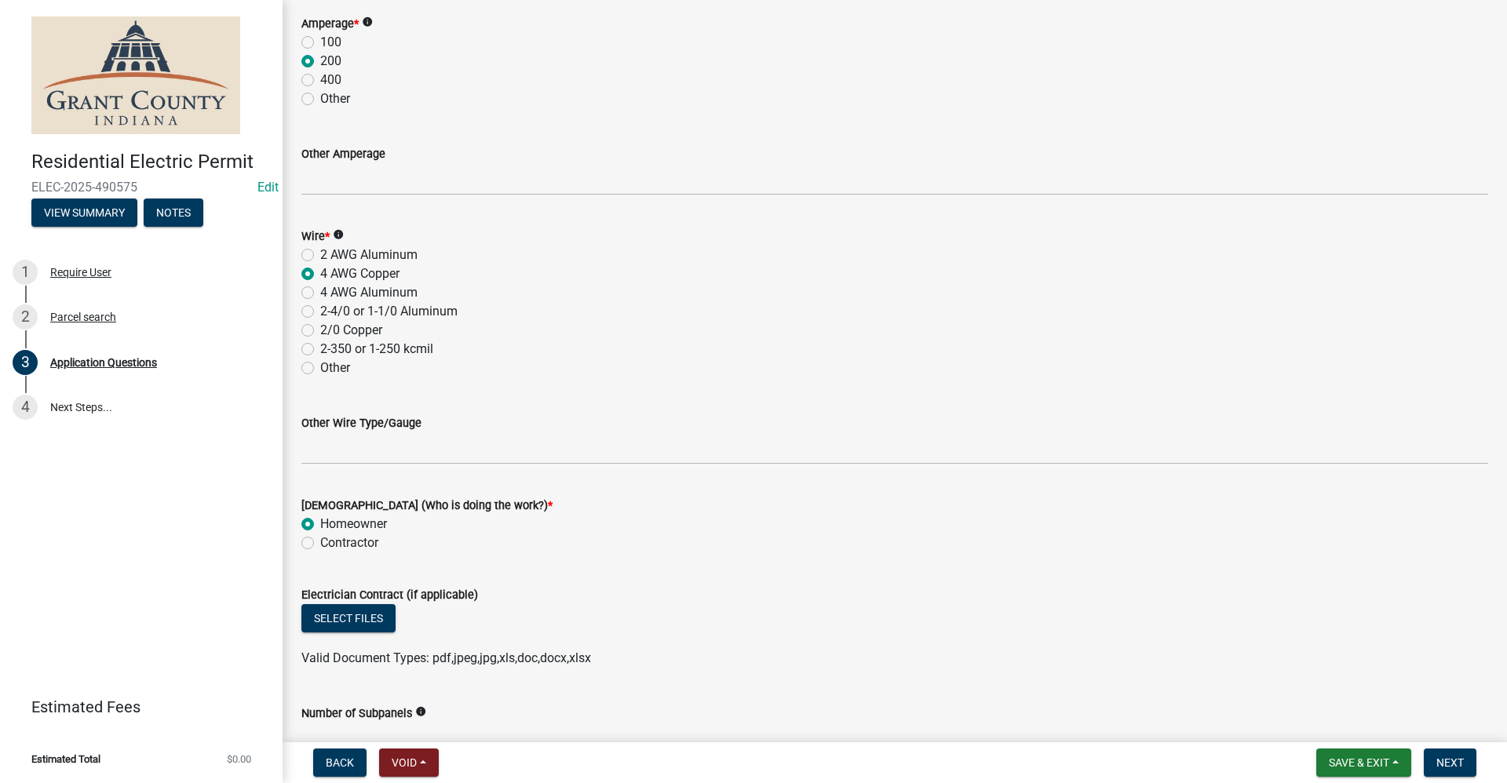
scroll to position [2014, 0]
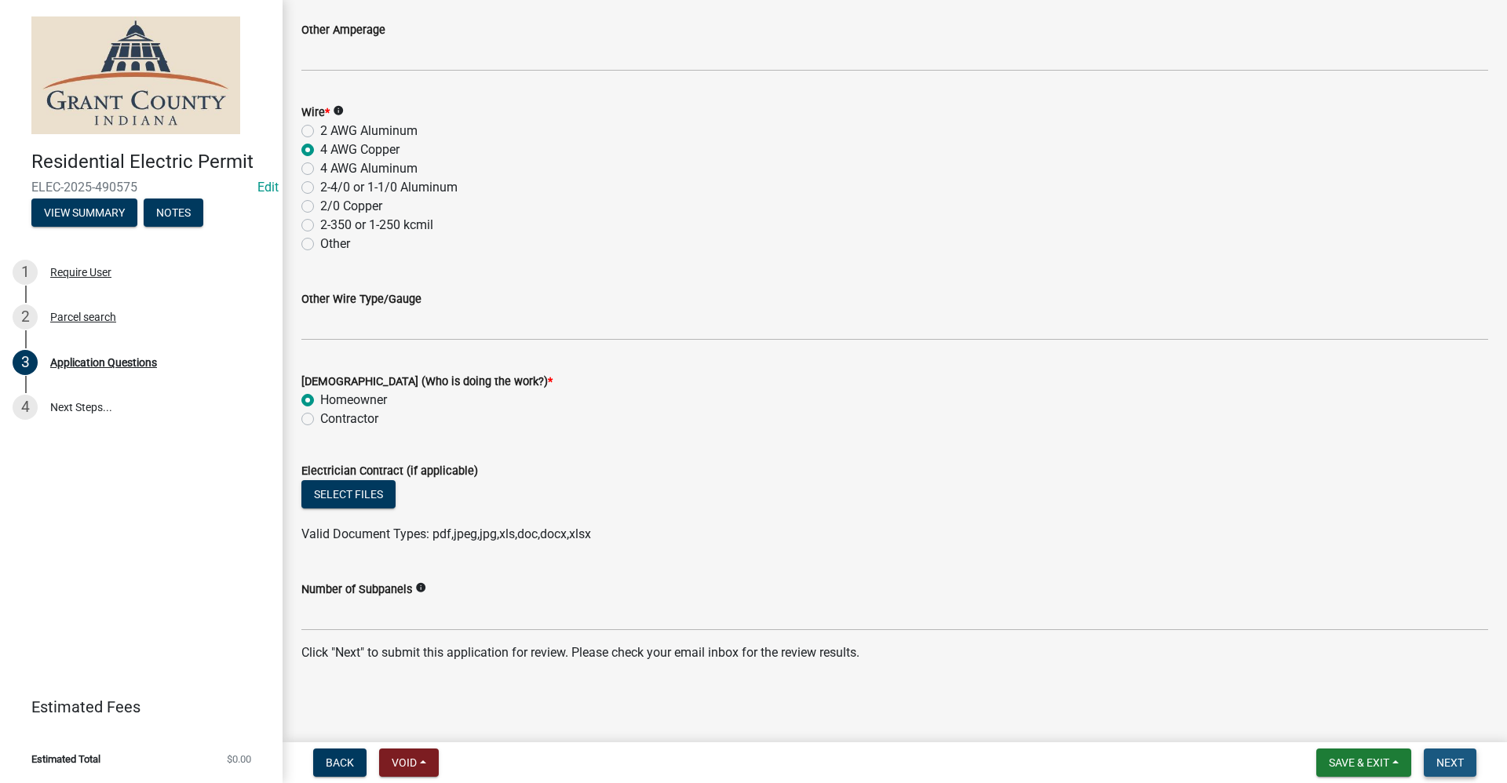
click at [1448, 762] on span "Next" at bounding box center [1450, 763] width 27 height 13
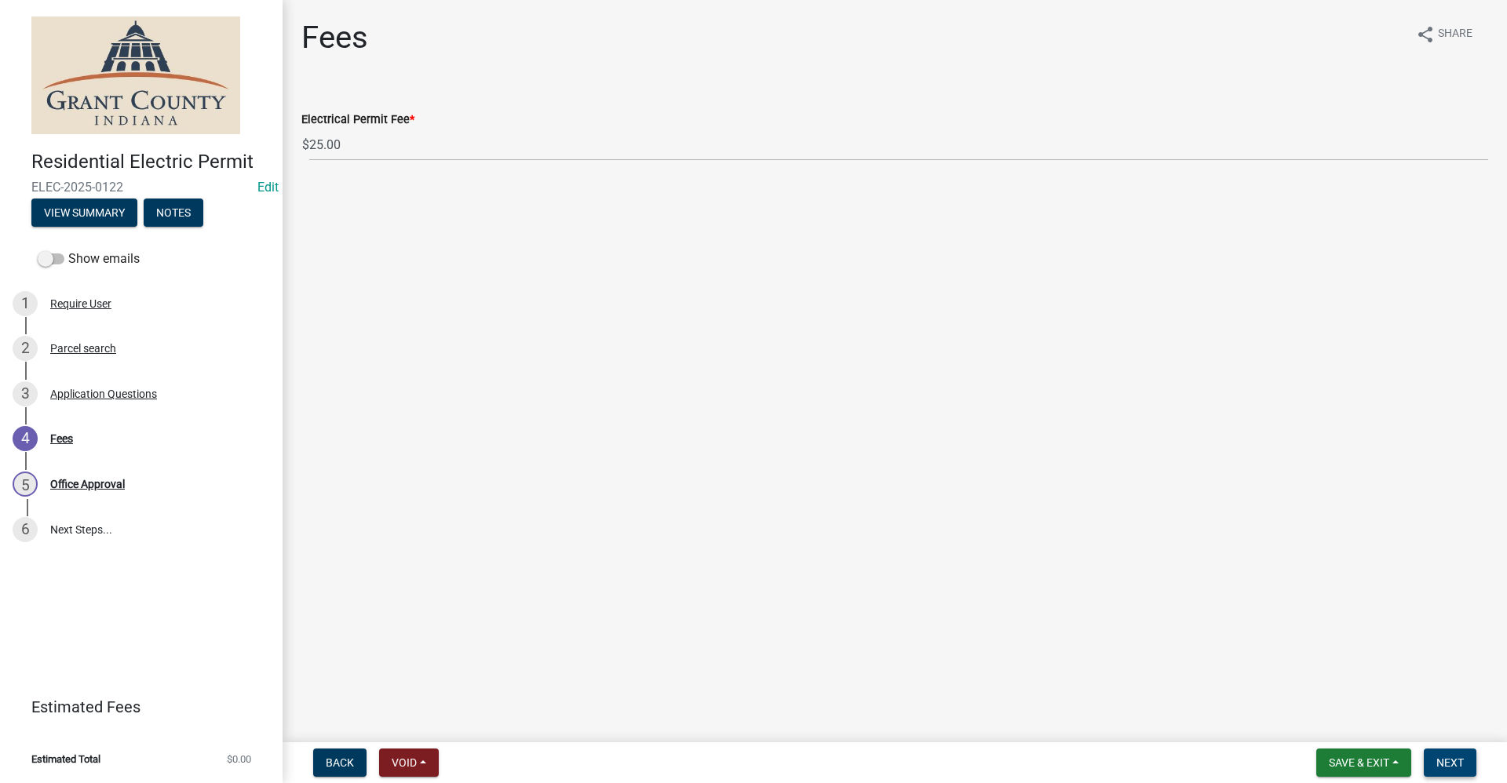
click at [1444, 769] on button "Next" at bounding box center [1450, 763] width 53 height 28
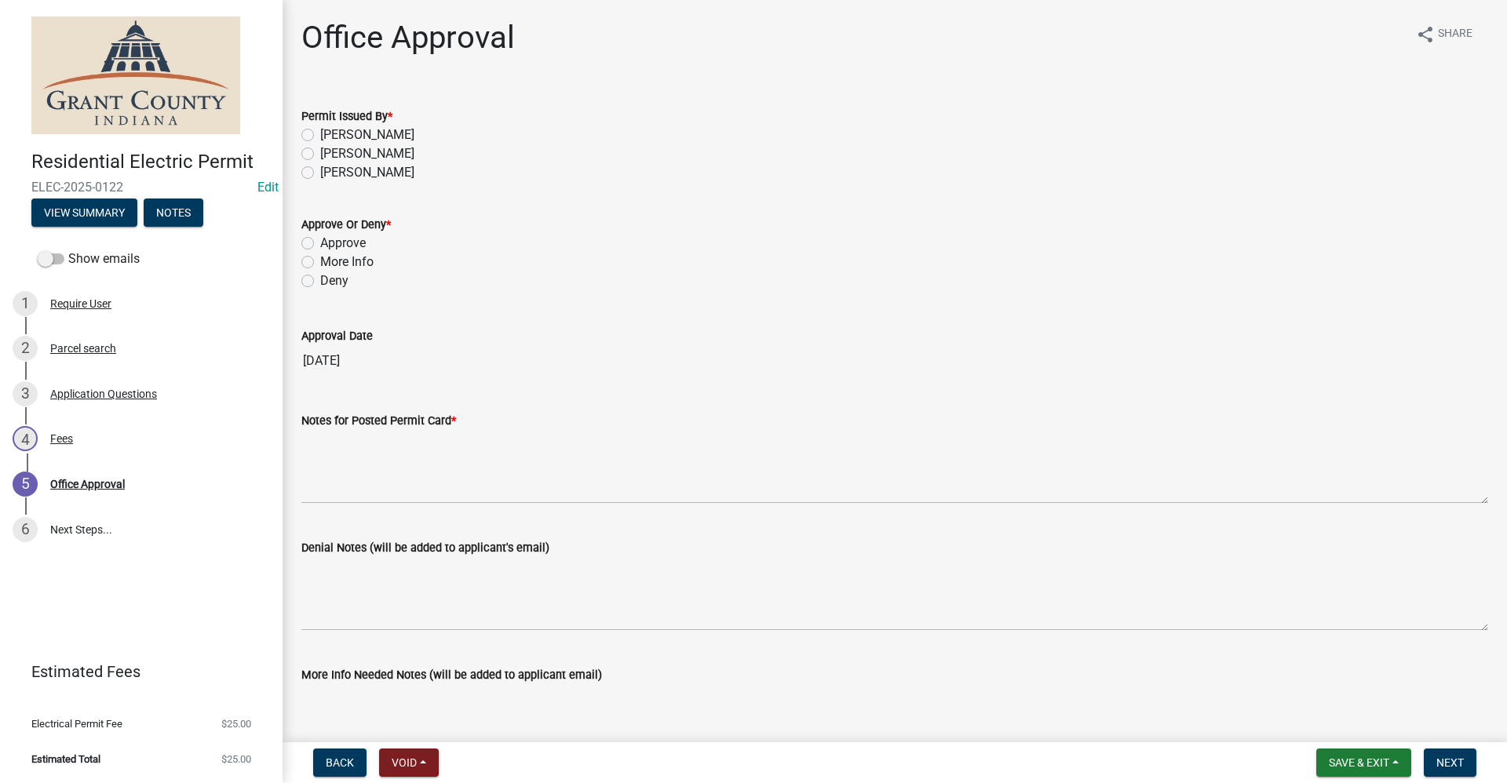
click at [320, 136] on label "[PERSON_NAME]" at bounding box center [367, 135] width 94 height 19
click at [320, 136] on input "[PERSON_NAME]" at bounding box center [325, 131] width 10 height 10
radio input "true"
click at [320, 246] on label "Approve" at bounding box center [343, 243] width 46 height 19
click at [320, 244] on input "Approve" at bounding box center [325, 239] width 10 height 10
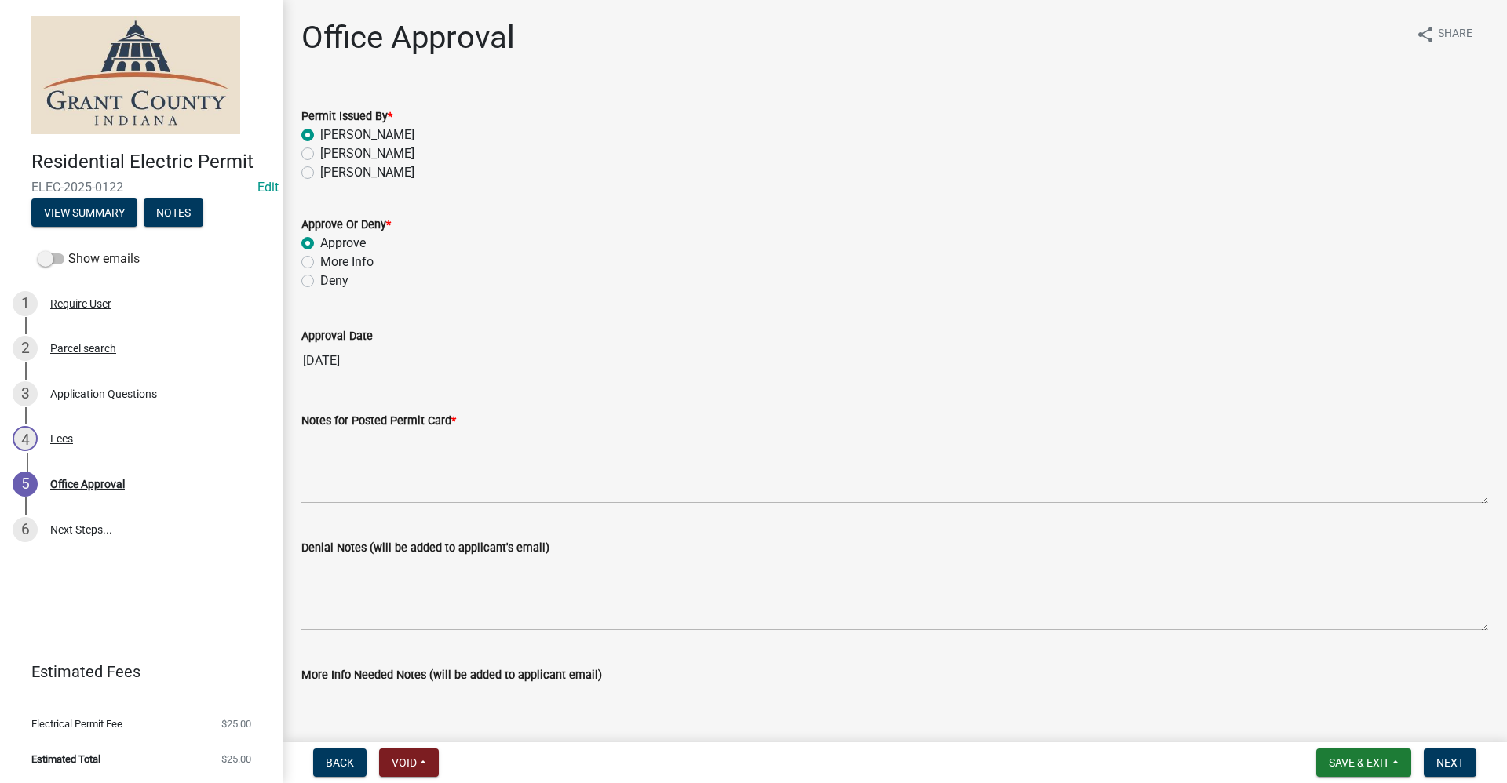
radio input "true"
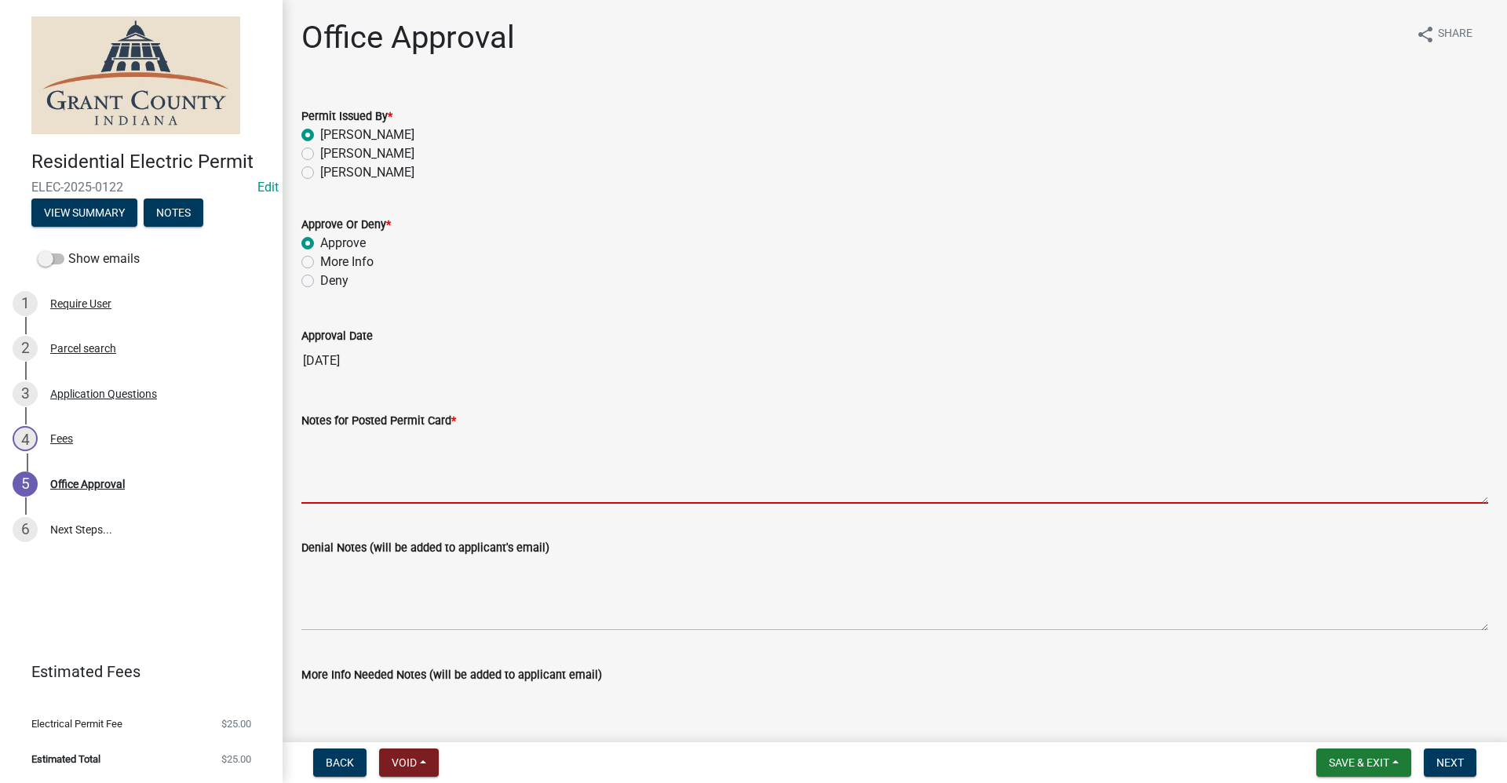
click at [359, 466] on textarea "Notes for Posted Permit Card *" at bounding box center [894, 467] width 1187 height 74
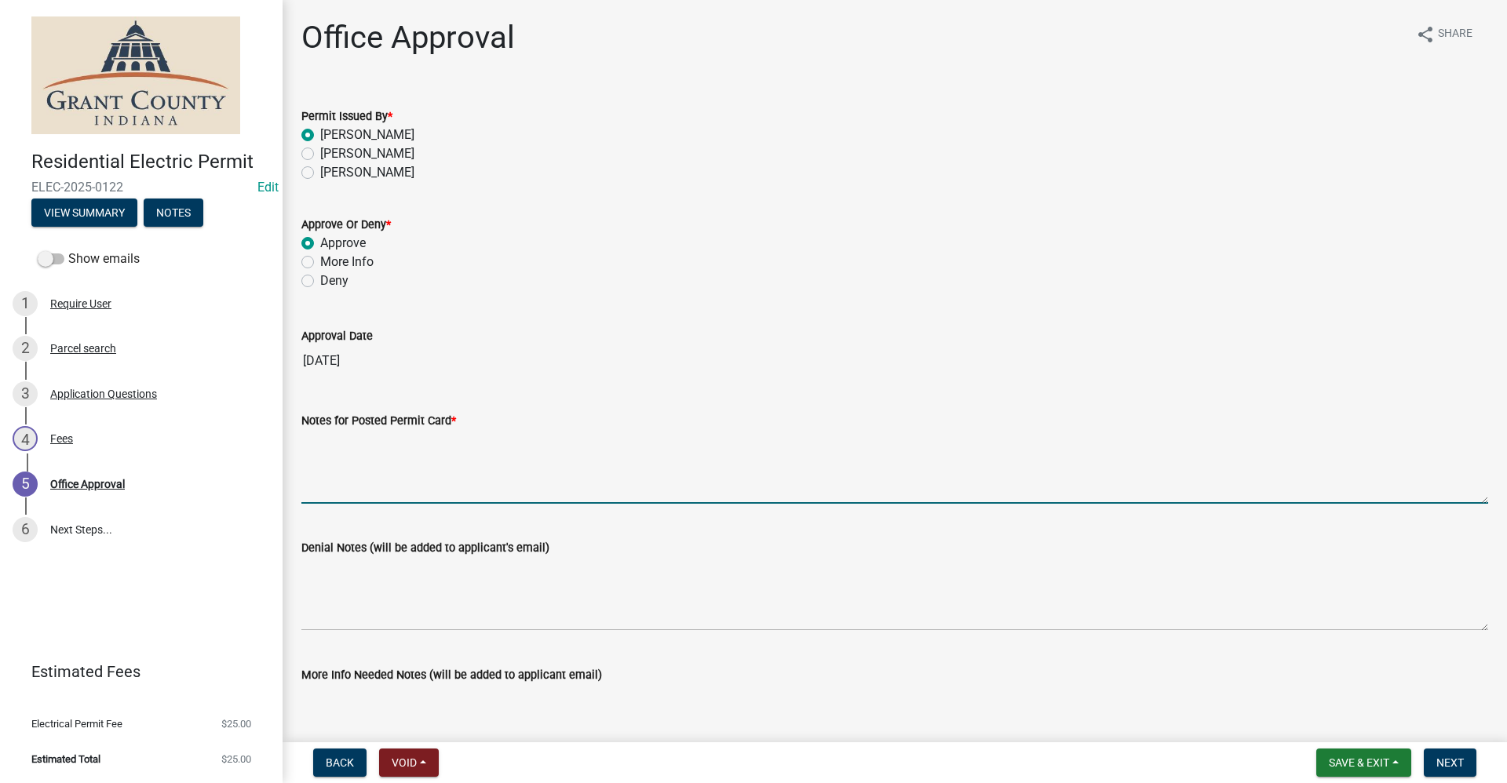
scroll to position [183, 0]
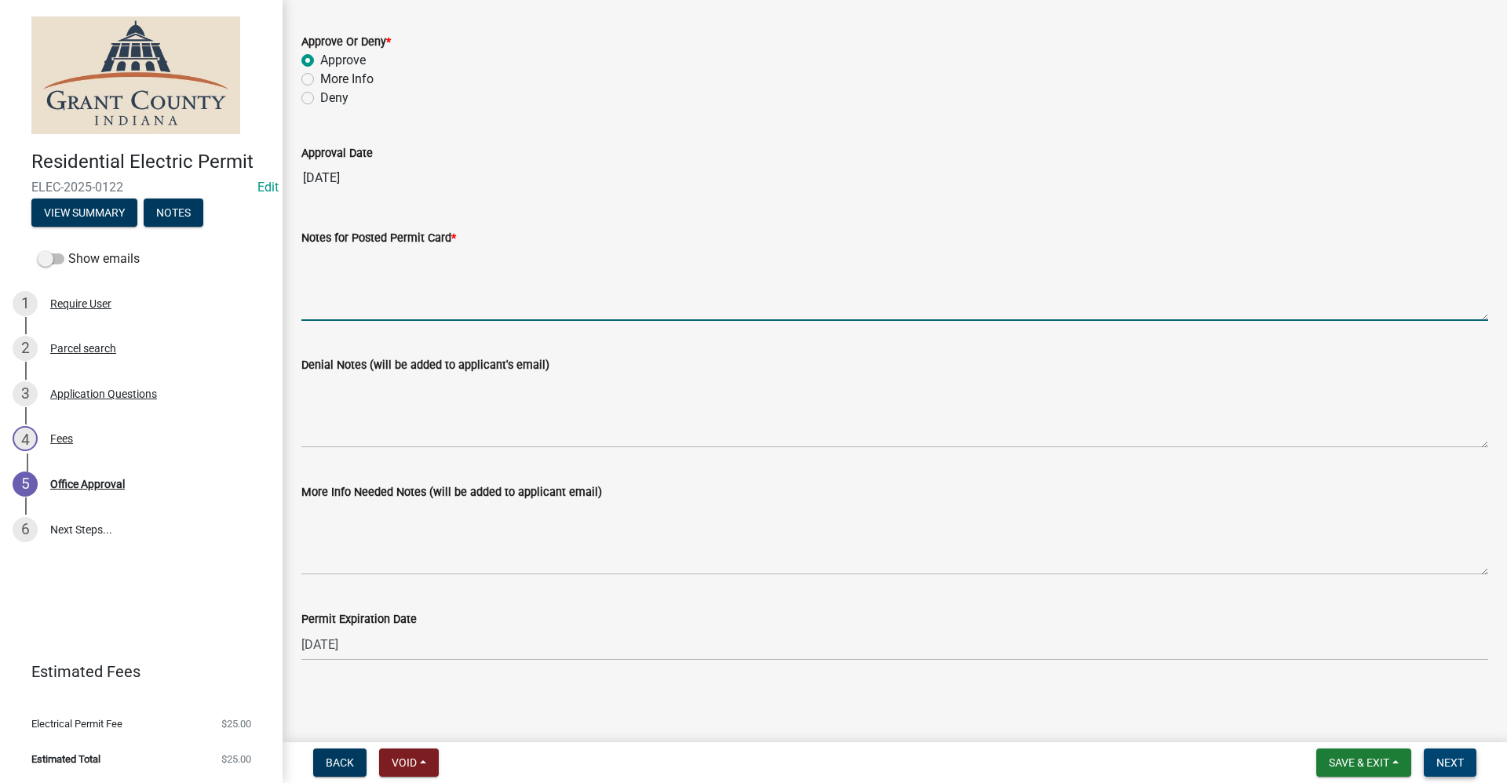
click at [1457, 768] on span "Next" at bounding box center [1450, 763] width 27 height 13
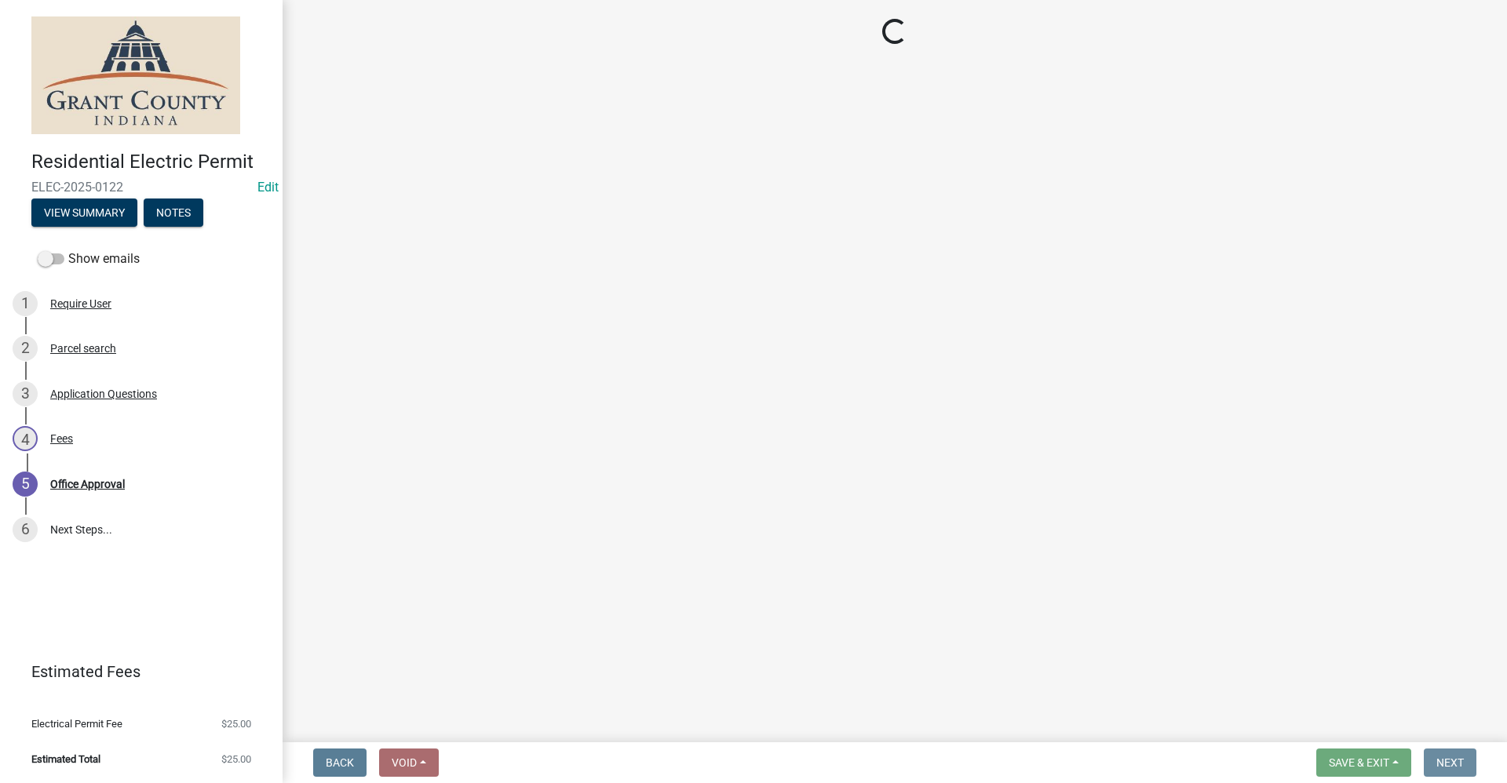
scroll to position [0, 0]
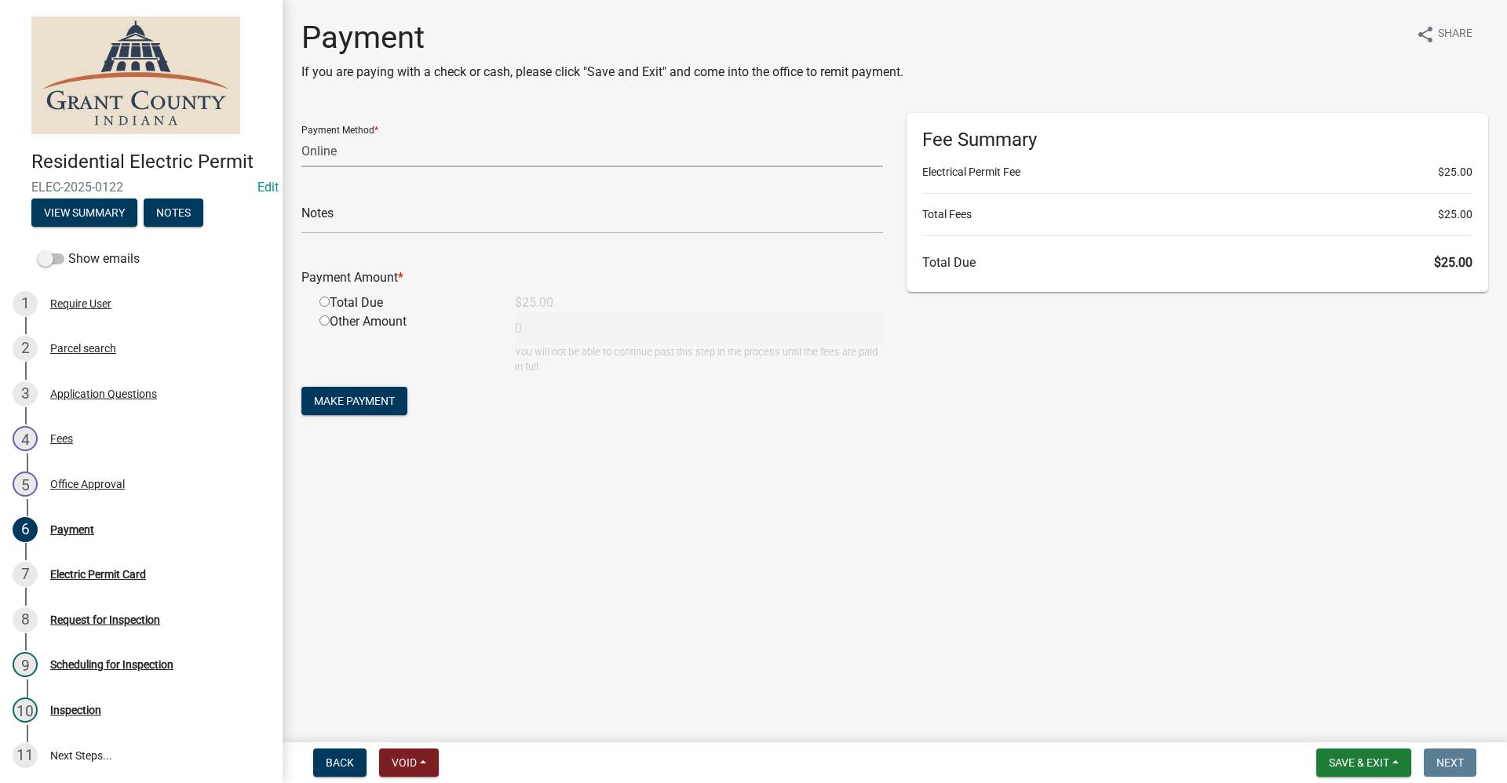
click at [334, 160] on select "Credit Card POS Check Cash Online" at bounding box center [592, 151] width 582 height 32
select select "0: 2"
click at [301, 135] on select "Credit Card POS Check Cash Online" at bounding box center [592, 151] width 582 height 32
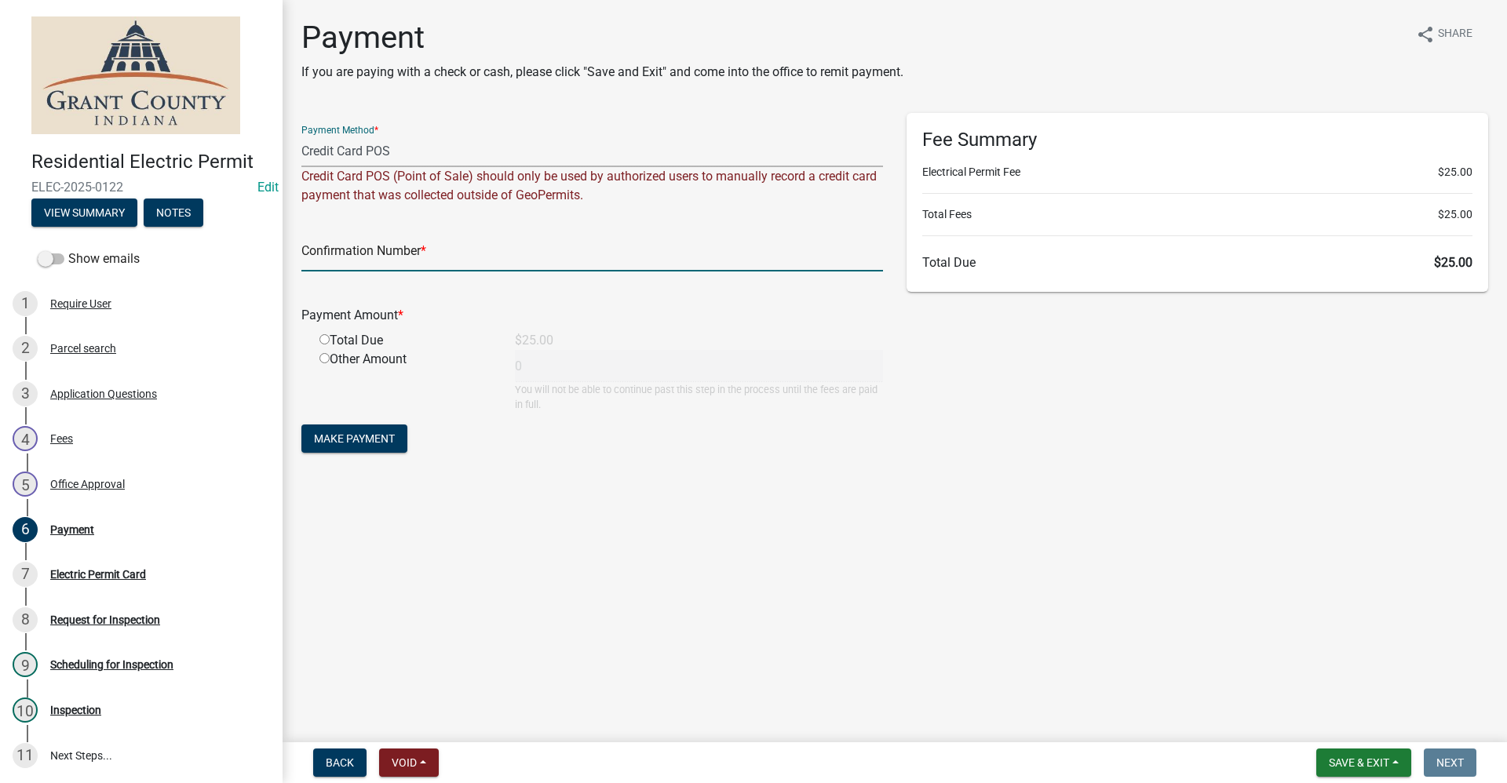
click at [451, 257] on input "text" at bounding box center [592, 255] width 582 height 32
paste input "15100707"
type input "15100707"
click at [324, 341] on input "radio" at bounding box center [324, 339] width 10 height 10
radio input "true"
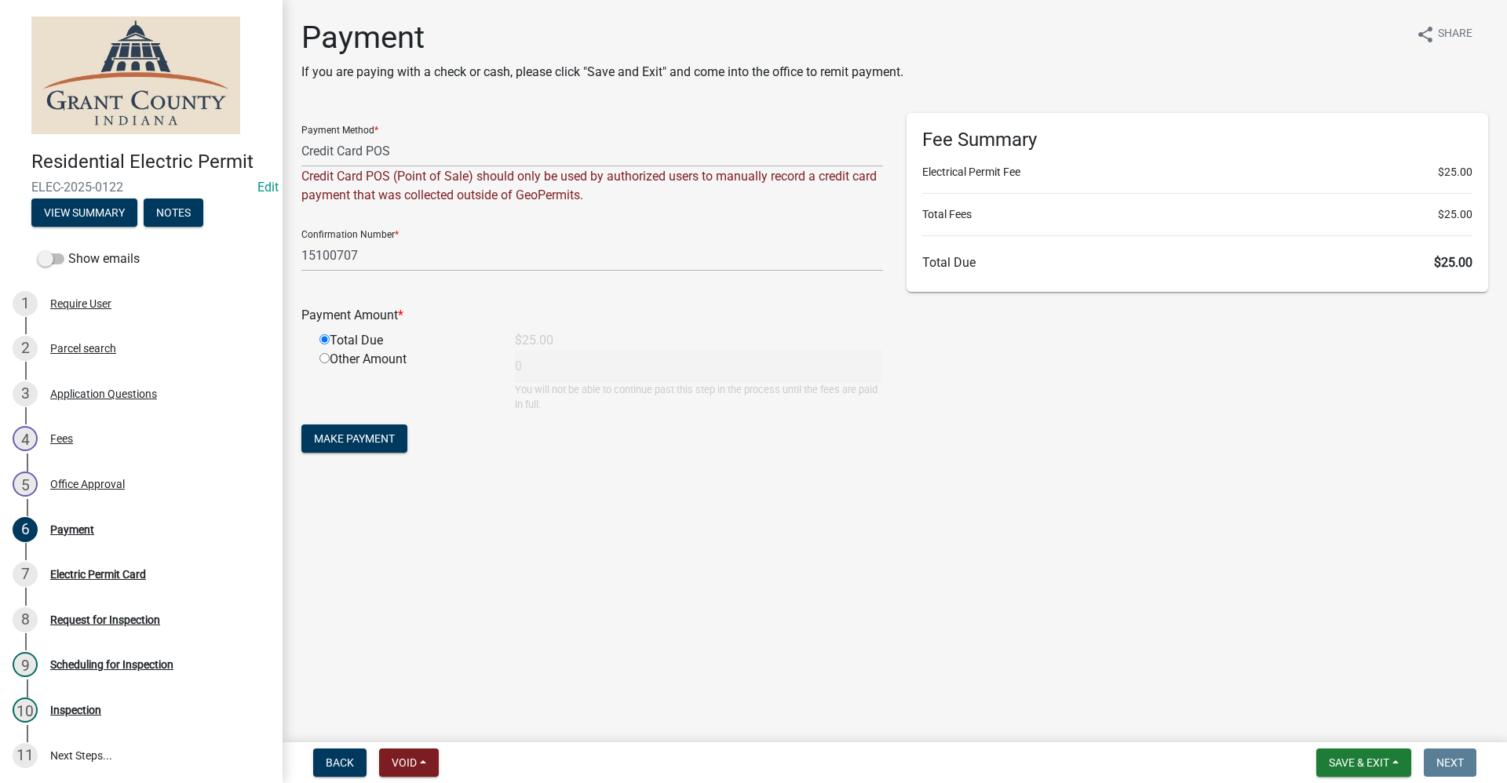
type input "25"
click at [376, 443] on span "Make Payment" at bounding box center [354, 439] width 81 height 13
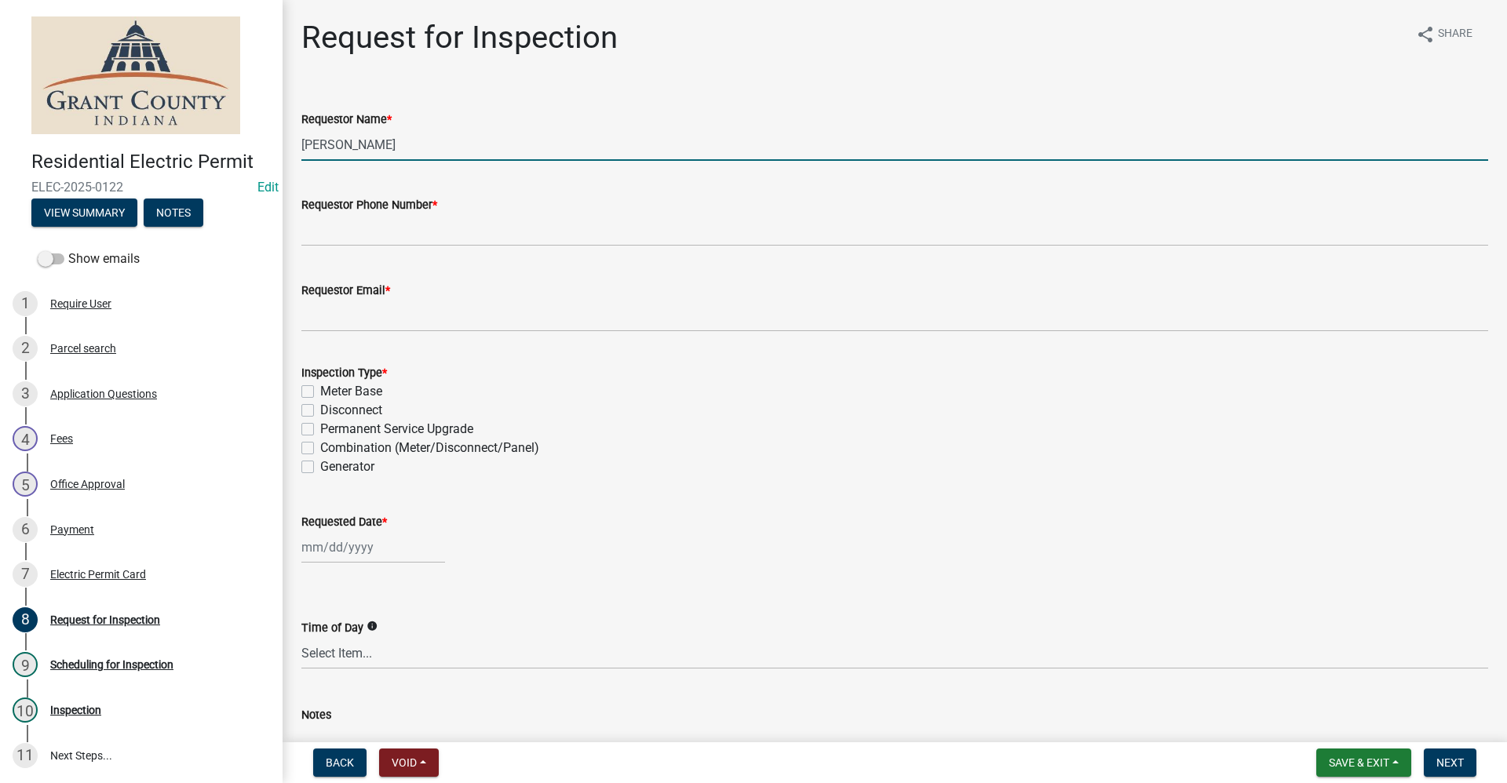
drag, startPoint x: 396, startPoint y: 145, endPoint x: 268, endPoint y: 137, distance: 128.2
click at [270, 137] on div "Residential Electric Permit ELEC-2025-0122 Edit View Summary Notes Show emails …" at bounding box center [753, 391] width 1507 height 783
type input "[PERSON_NAME]"
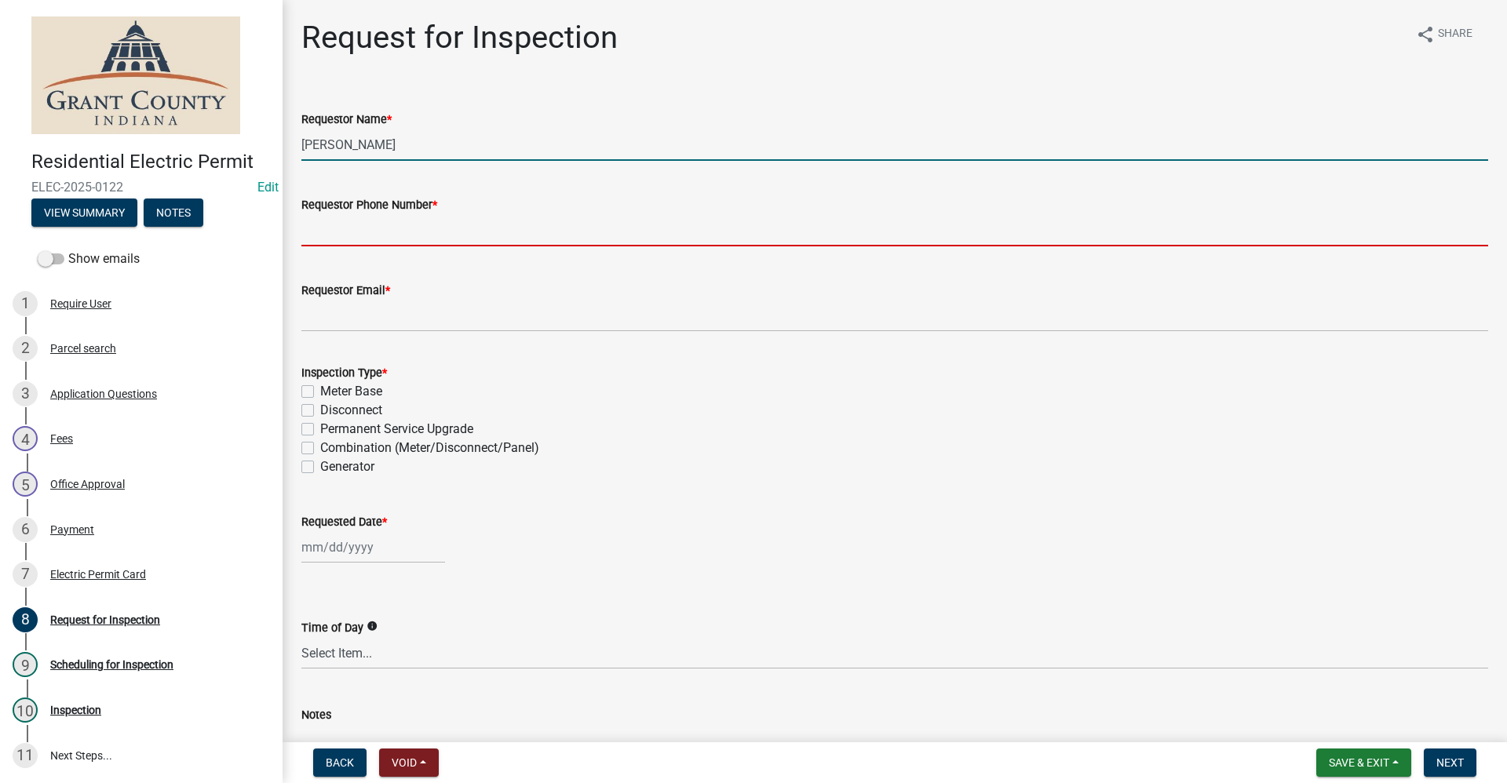
click at [344, 232] on input "Requestor Phone Number *" at bounding box center [894, 230] width 1187 height 32
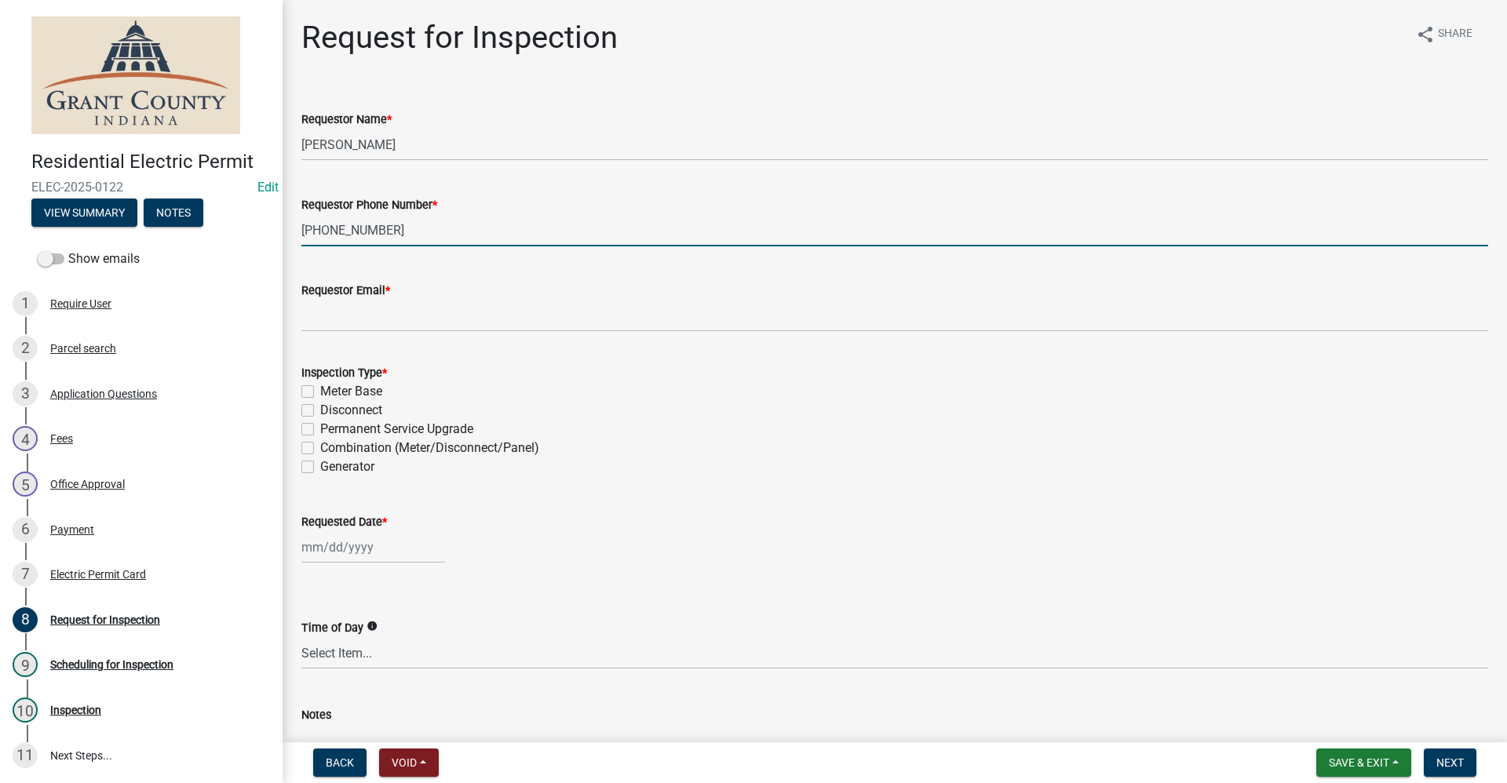
type input "[PHONE_NUMBER]"
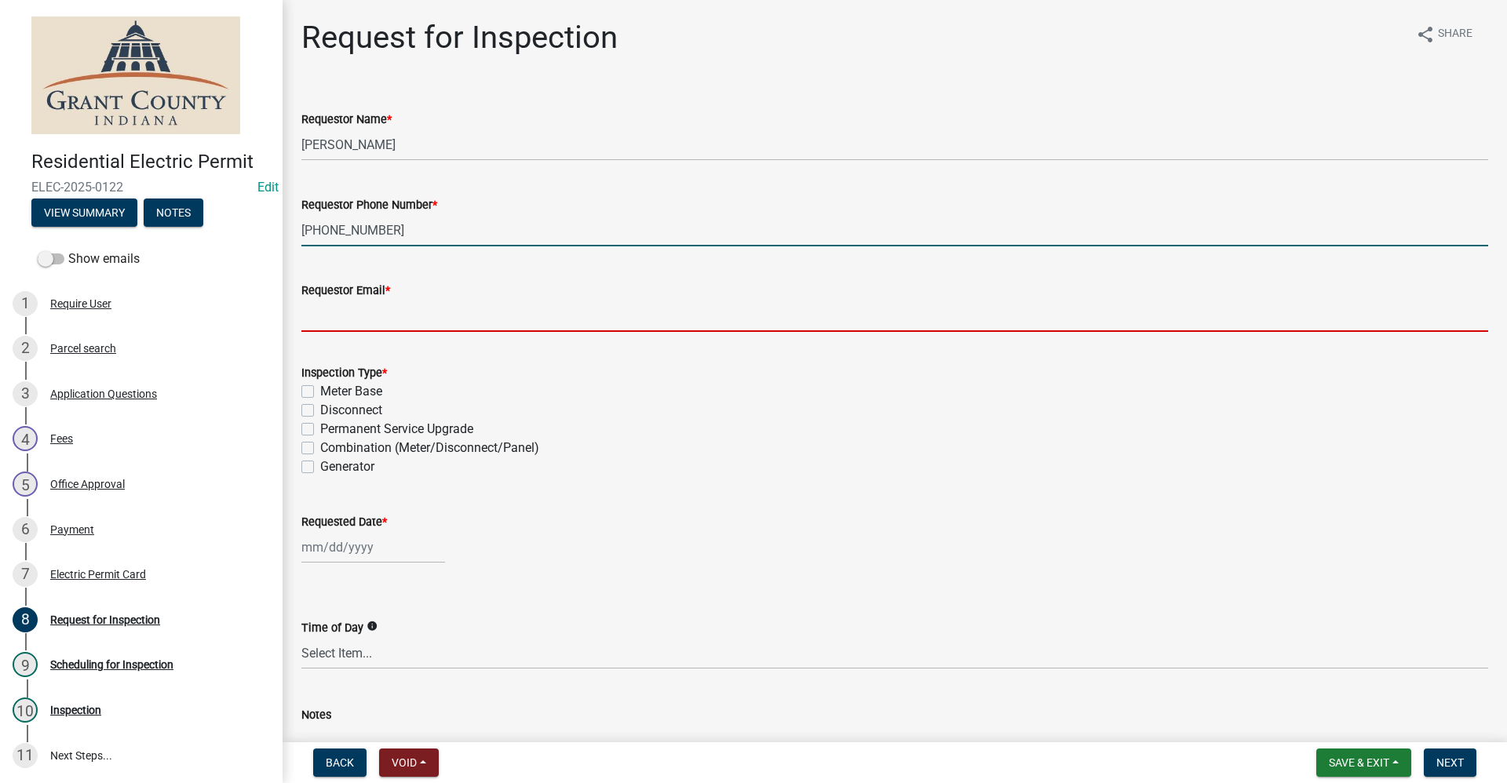
click at [314, 314] on input "Requestor Email *" at bounding box center [894, 316] width 1187 height 32
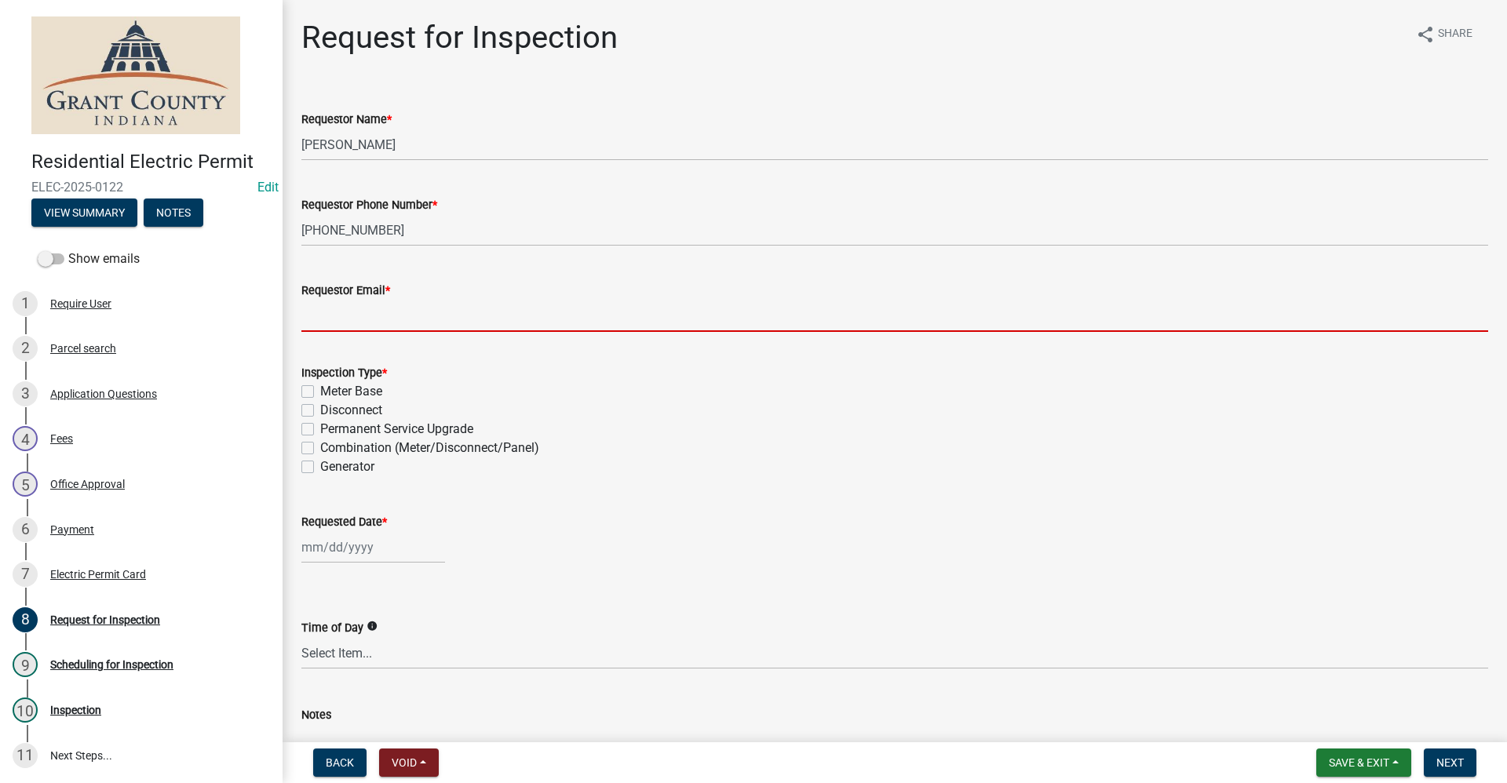
type input "no@email"
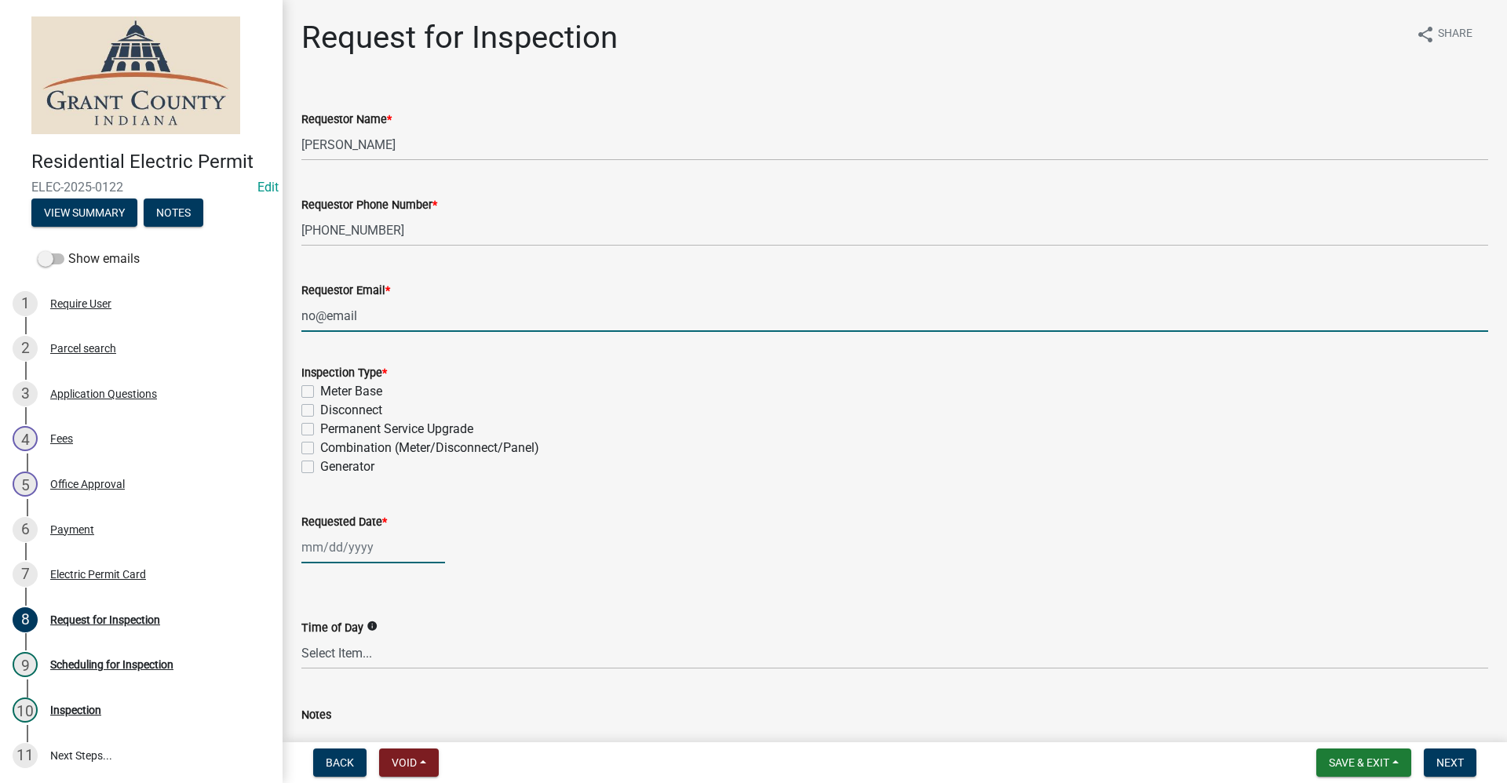
type input "[DATE]"
select select "10"
select select "2025"
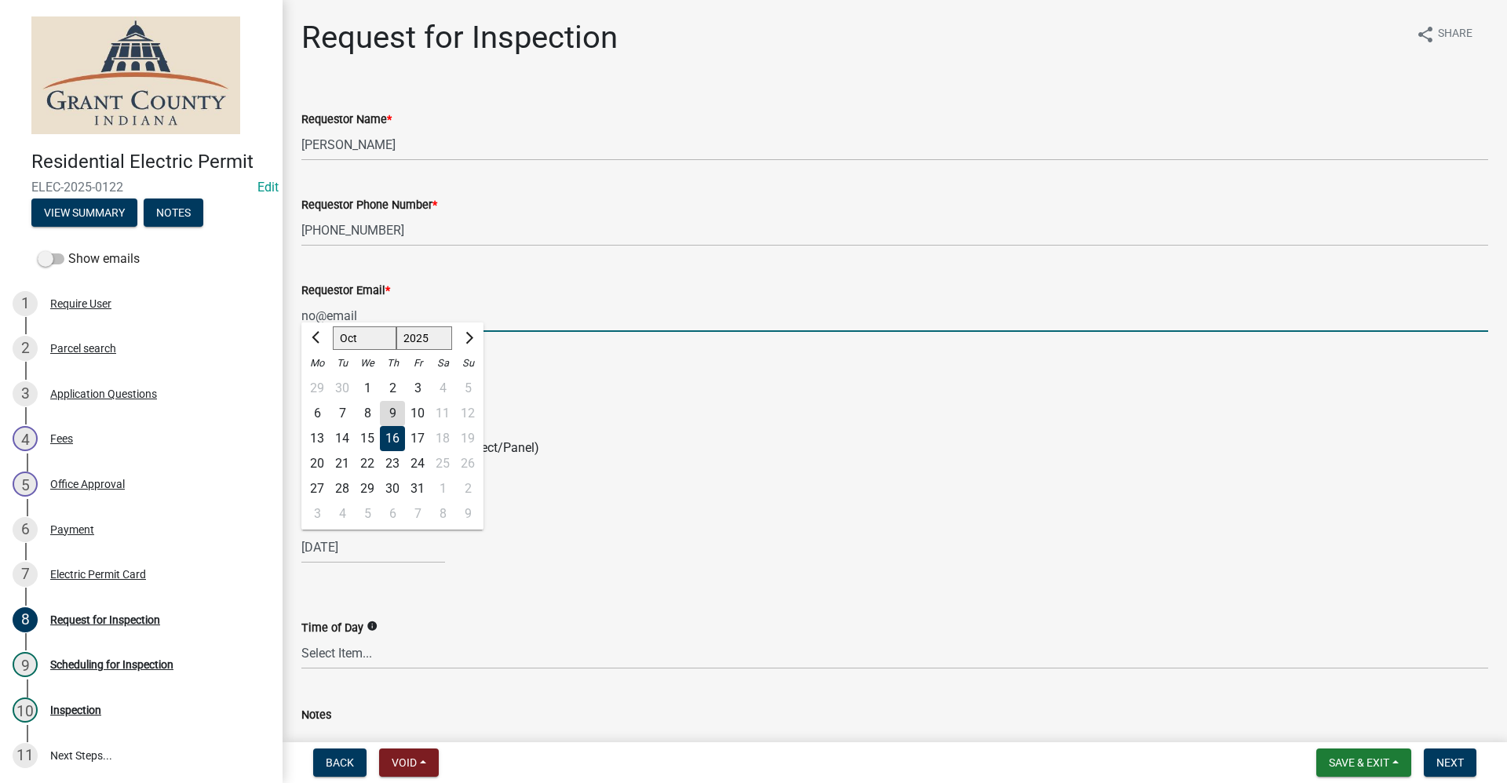
click at [391, 311] on input "no@email" at bounding box center [894, 316] width 1187 height 32
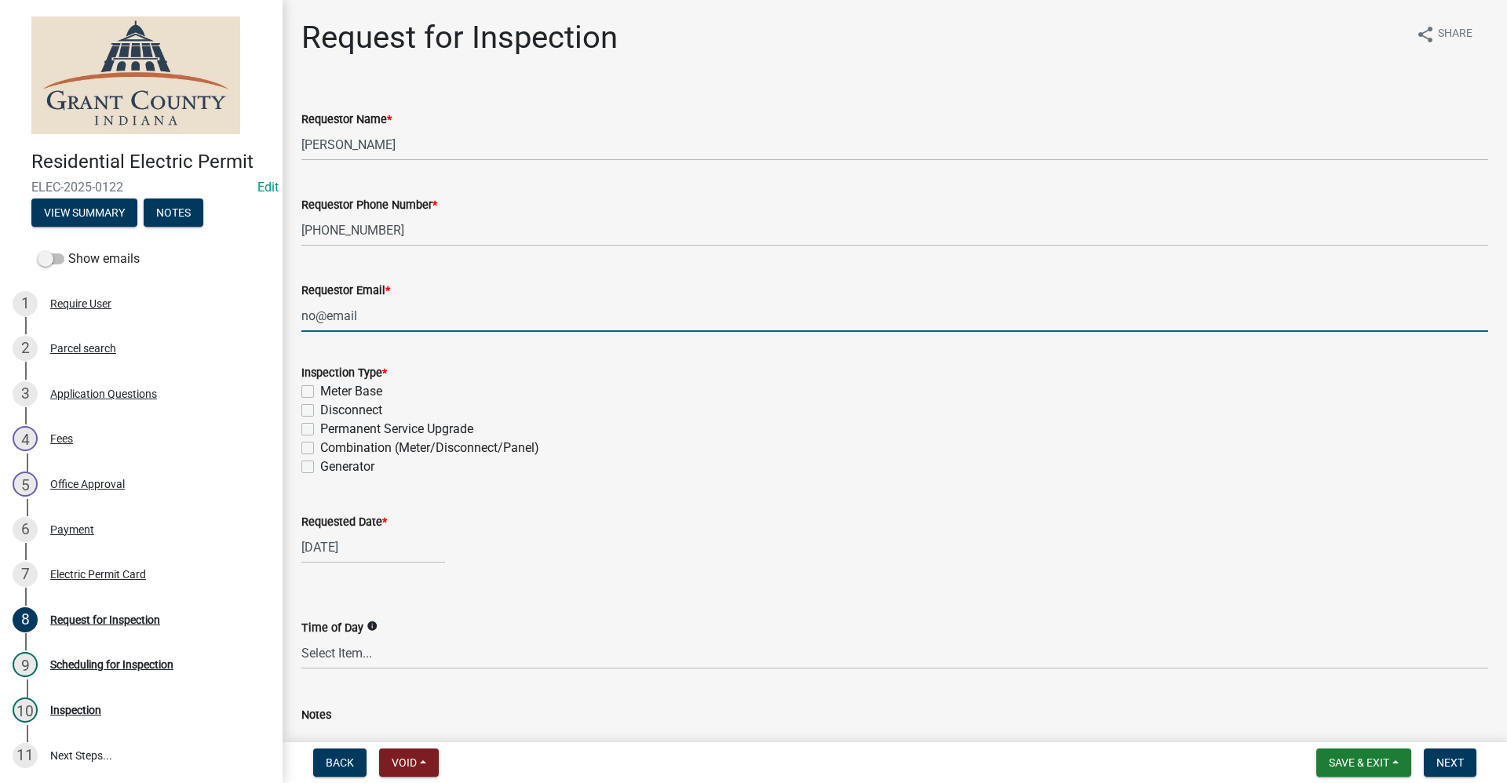
click at [637, 504] on div "Requested Date * 10/16/2025" at bounding box center [894, 527] width 1187 height 73
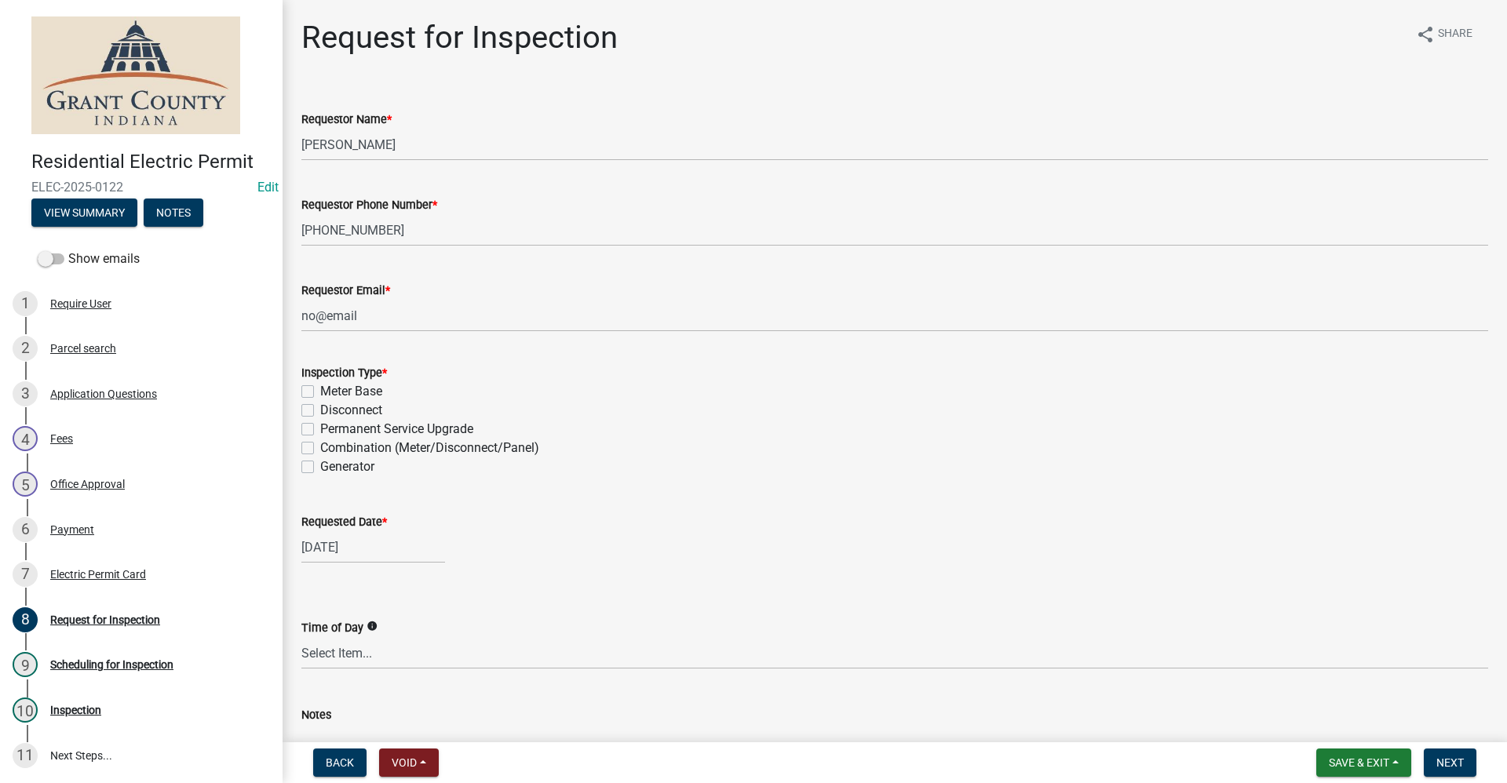
click at [320, 426] on label "Permanent Service Upgrade" at bounding box center [396, 429] width 153 height 19
click at [320, 426] on input "Permanent Service Upgrade" at bounding box center [325, 425] width 10 height 10
checkbox input "true"
checkbox input "false"
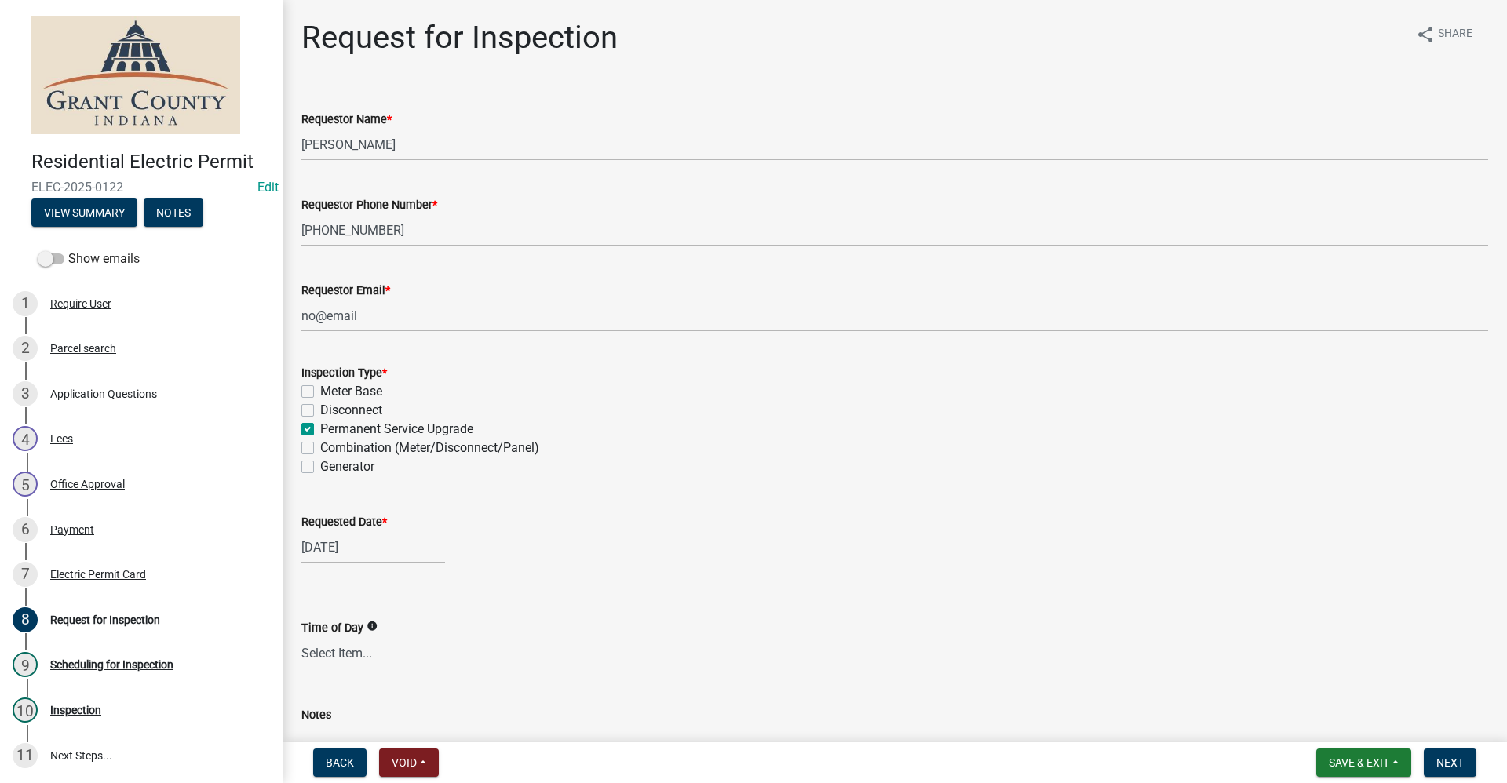
checkbox input "true"
checkbox input "false"
click at [320, 389] on label "Meter Base" at bounding box center [351, 391] width 62 height 19
click at [320, 389] on input "Meter Base" at bounding box center [325, 387] width 10 height 10
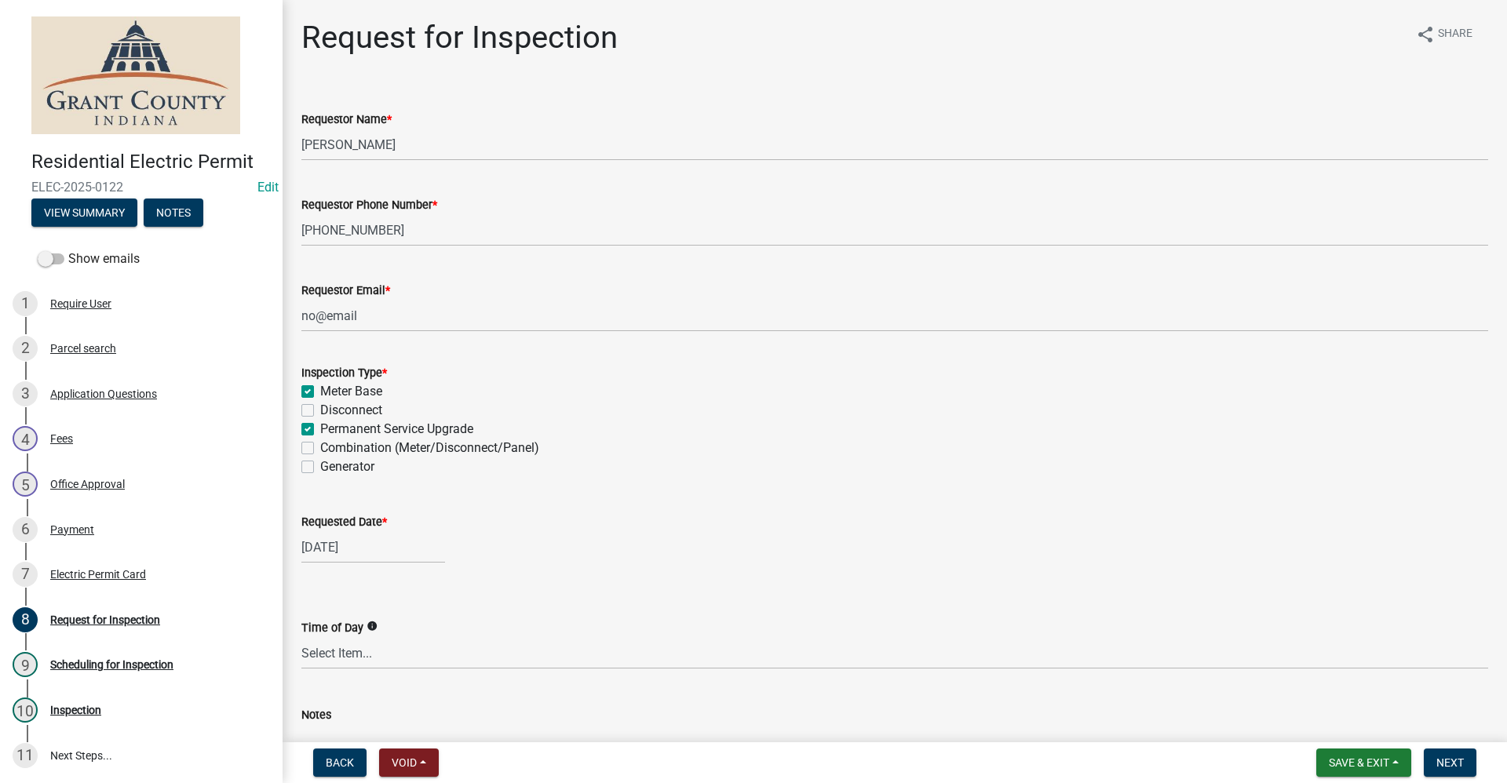
checkbox input "true"
checkbox input "false"
checkbox input "true"
checkbox input "false"
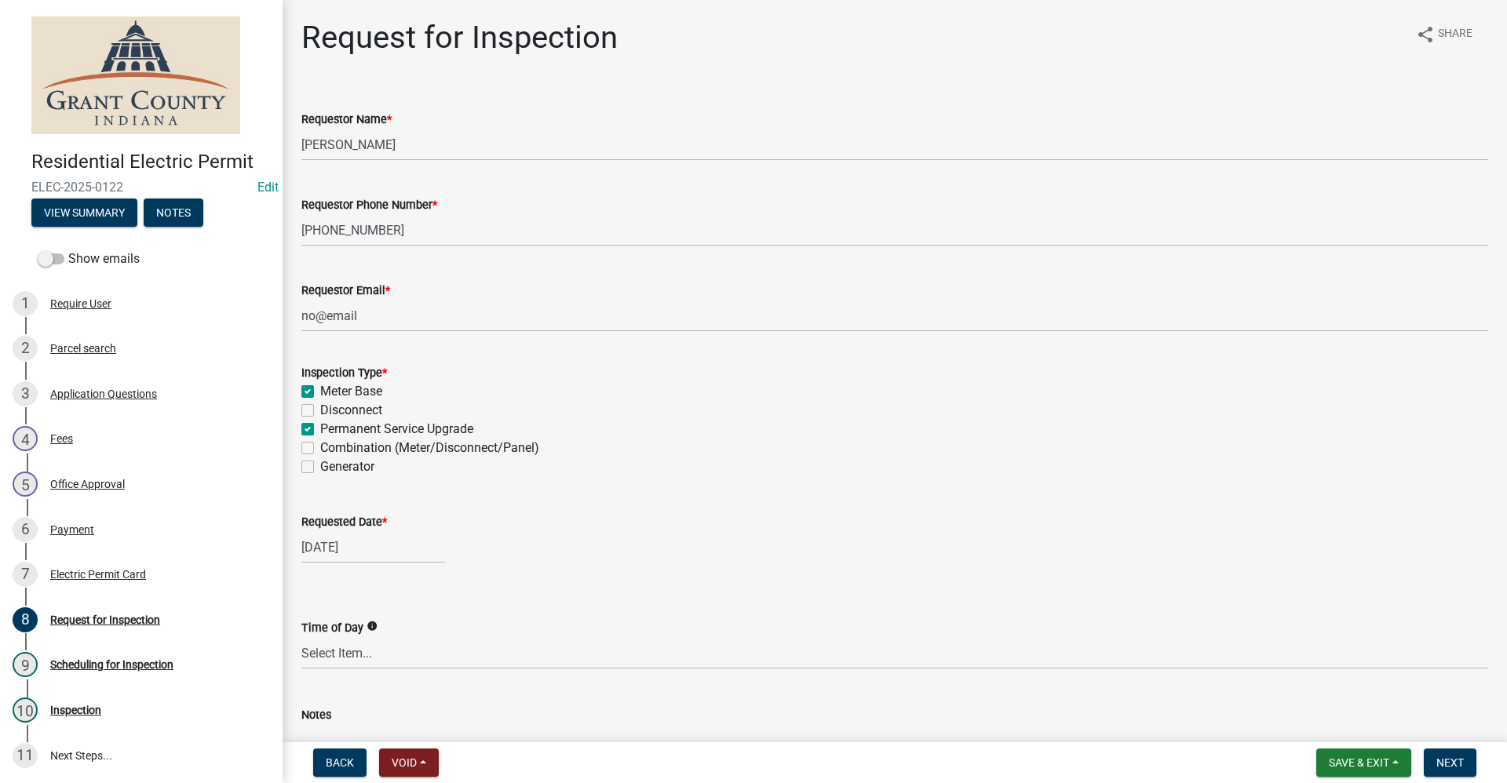
click at [320, 429] on label "Permanent Service Upgrade" at bounding box center [396, 429] width 153 height 19
click at [320, 429] on input "Permanent Service Upgrade" at bounding box center [325, 425] width 10 height 10
checkbox input "false"
checkbox input "true"
checkbox input "false"
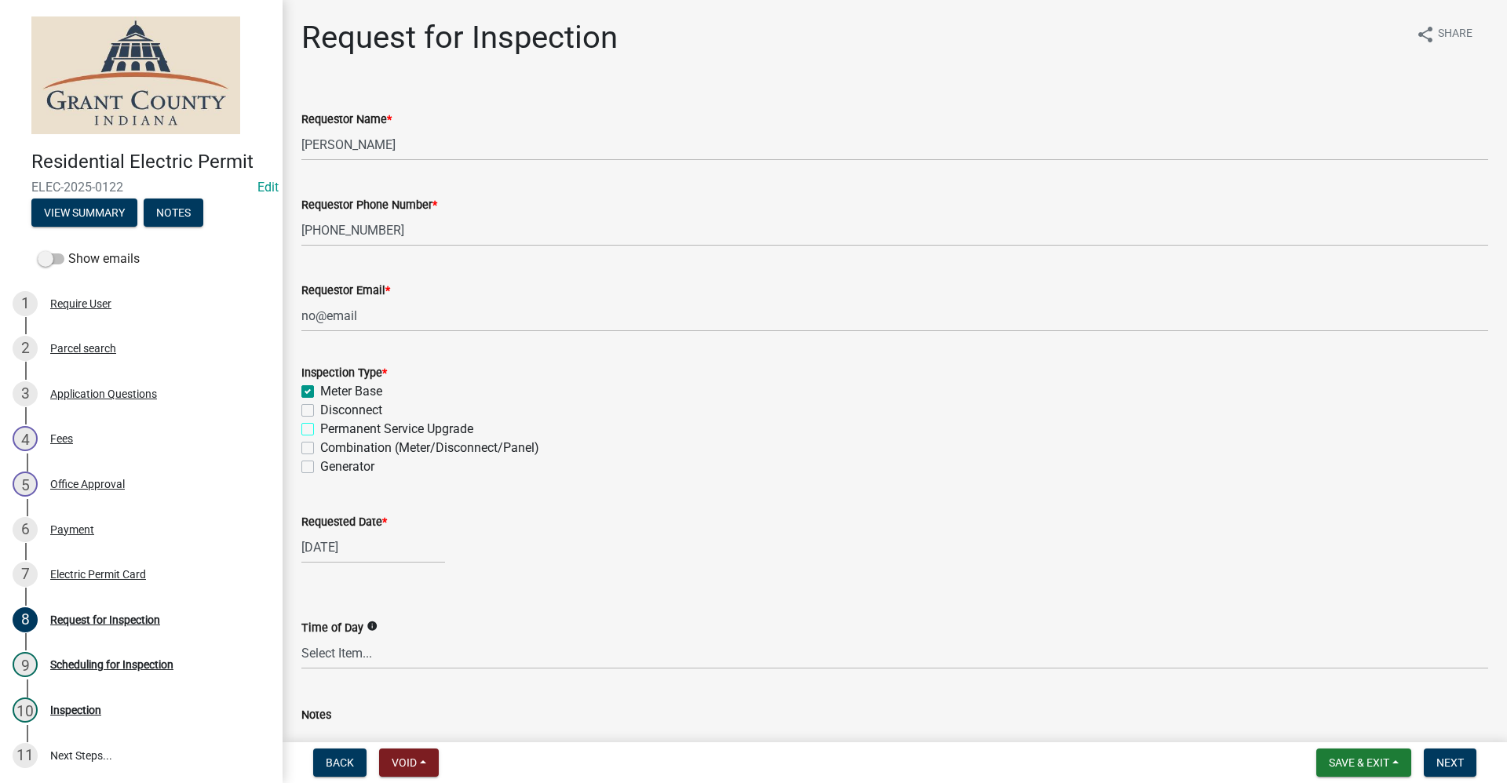
checkbox input "false"
click at [320, 394] on label "Meter Base" at bounding box center [351, 391] width 62 height 19
click at [320, 392] on input "Meter Base" at bounding box center [325, 387] width 10 height 10
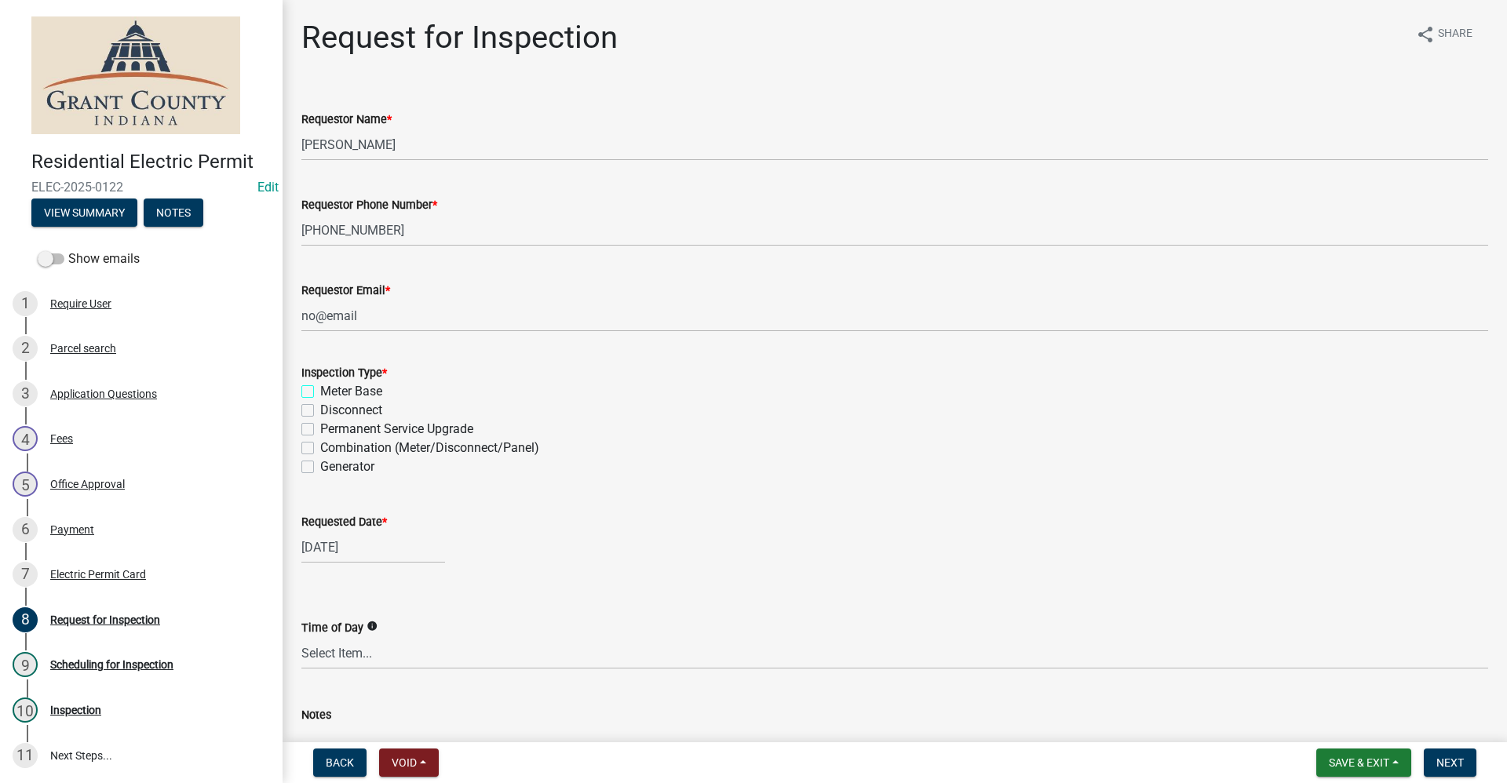
checkbox input "false"
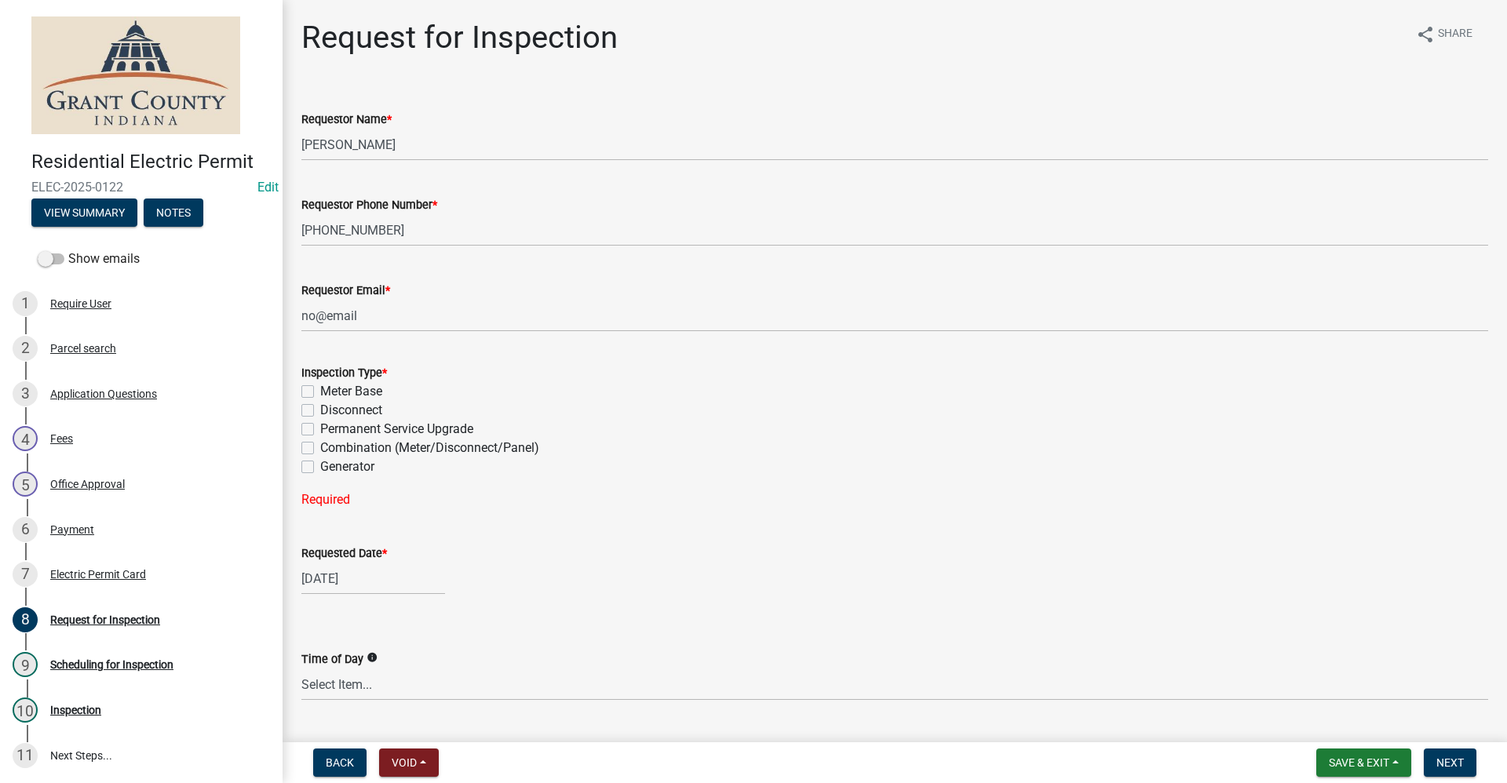
click at [320, 447] on label "Combination (Meter/Disconnect/Panel)" at bounding box center [429, 448] width 219 height 19
click at [320, 447] on input "Combination (Meter/Disconnect/Panel)" at bounding box center [325, 444] width 10 height 10
checkbox input "true"
checkbox input "false"
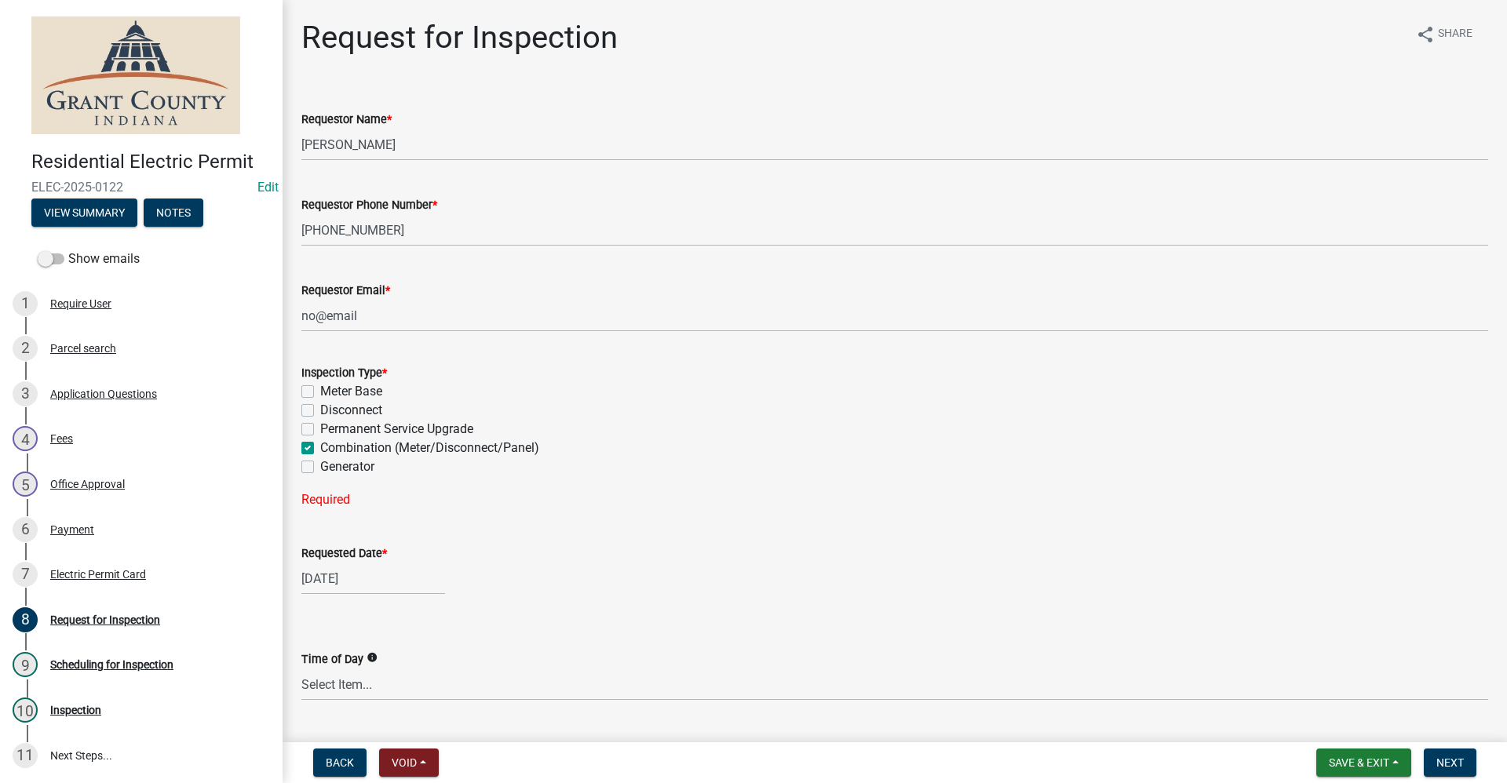
checkbox input "false"
checkbox input "true"
checkbox input "false"
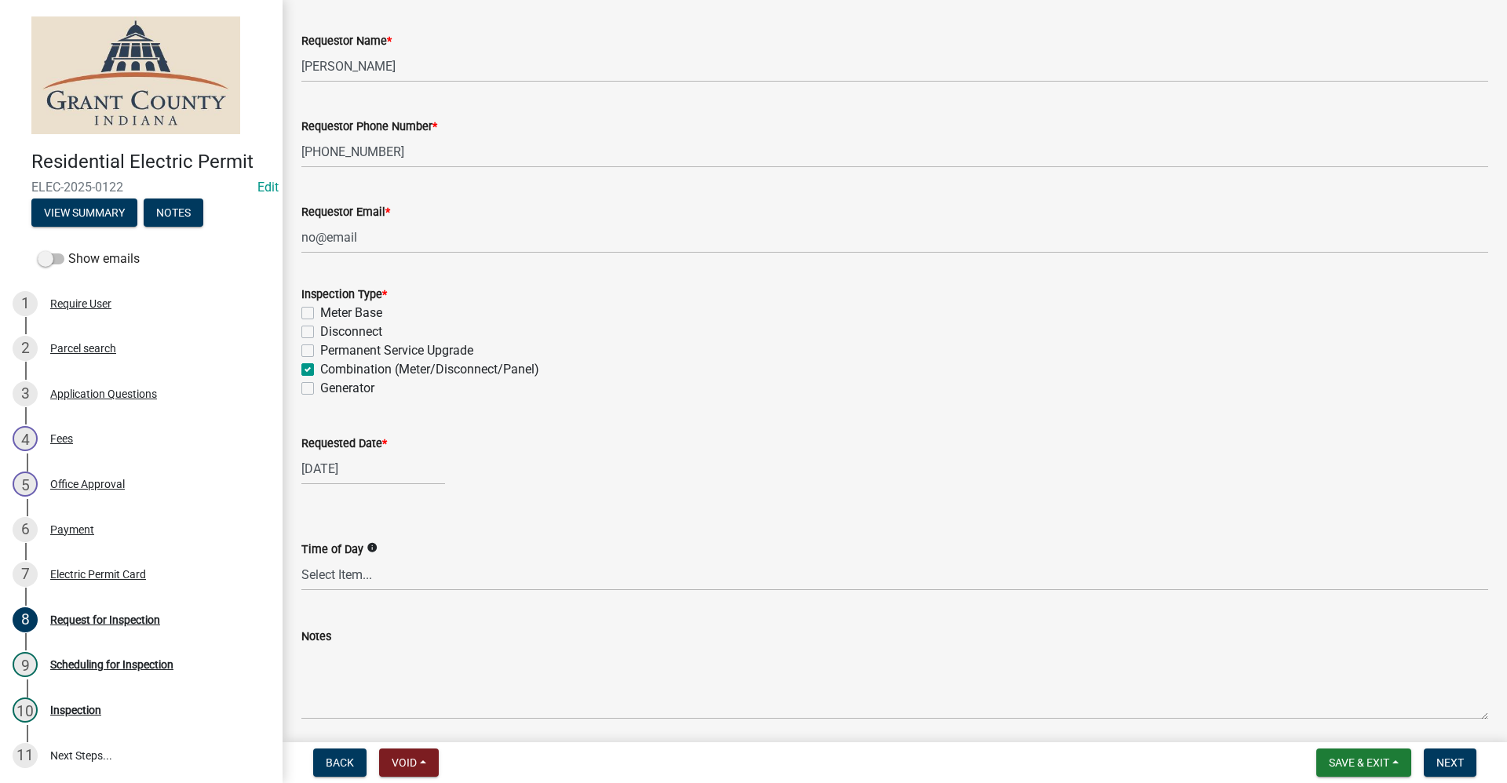
select select "10"
select select "2025"
click at [335, 479] on div "10/16/2025 Jan Feb Mar Apr May Jun Jul Aug Sep Oct Nov Dec 1525 1526 1527 1528 …" at bounding box center [373, 469] width 144 height 32
click at [396, 605] on div "16" at bounding box center [392, 602] width 25 height 25
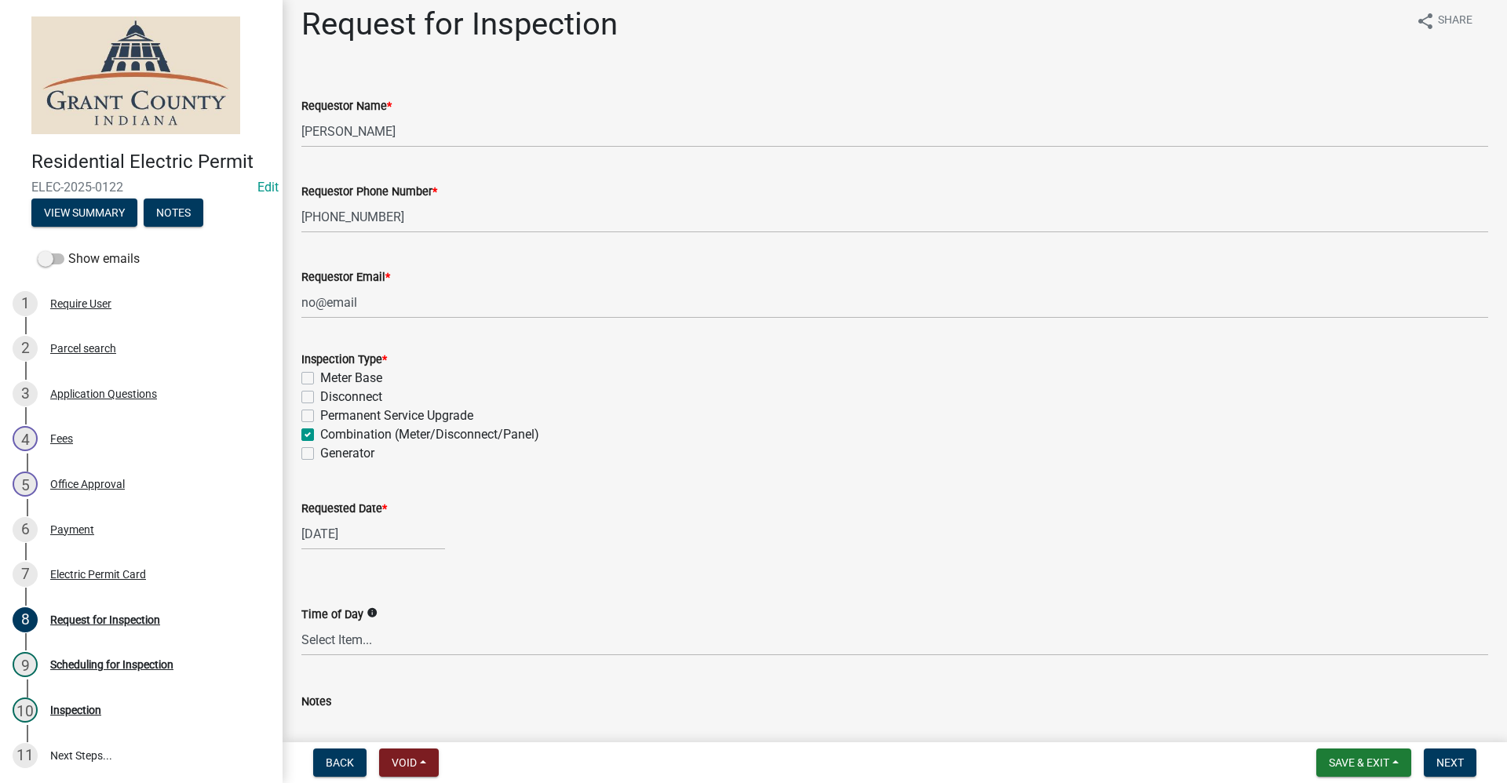
scroll to position [0, 0]
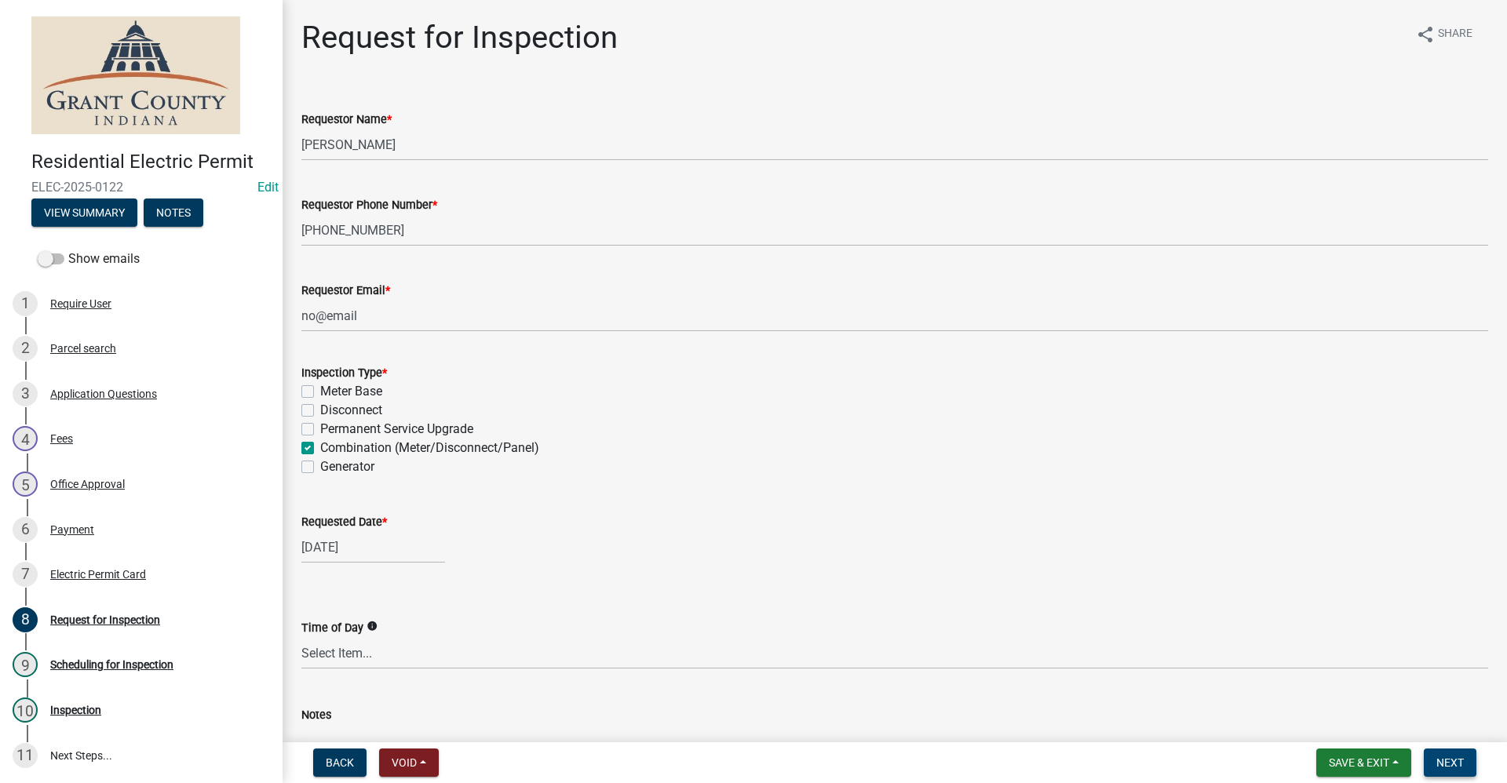
click at [1453, 758] on span "Next" at bounding box center [1450, 763] width 27 height 13
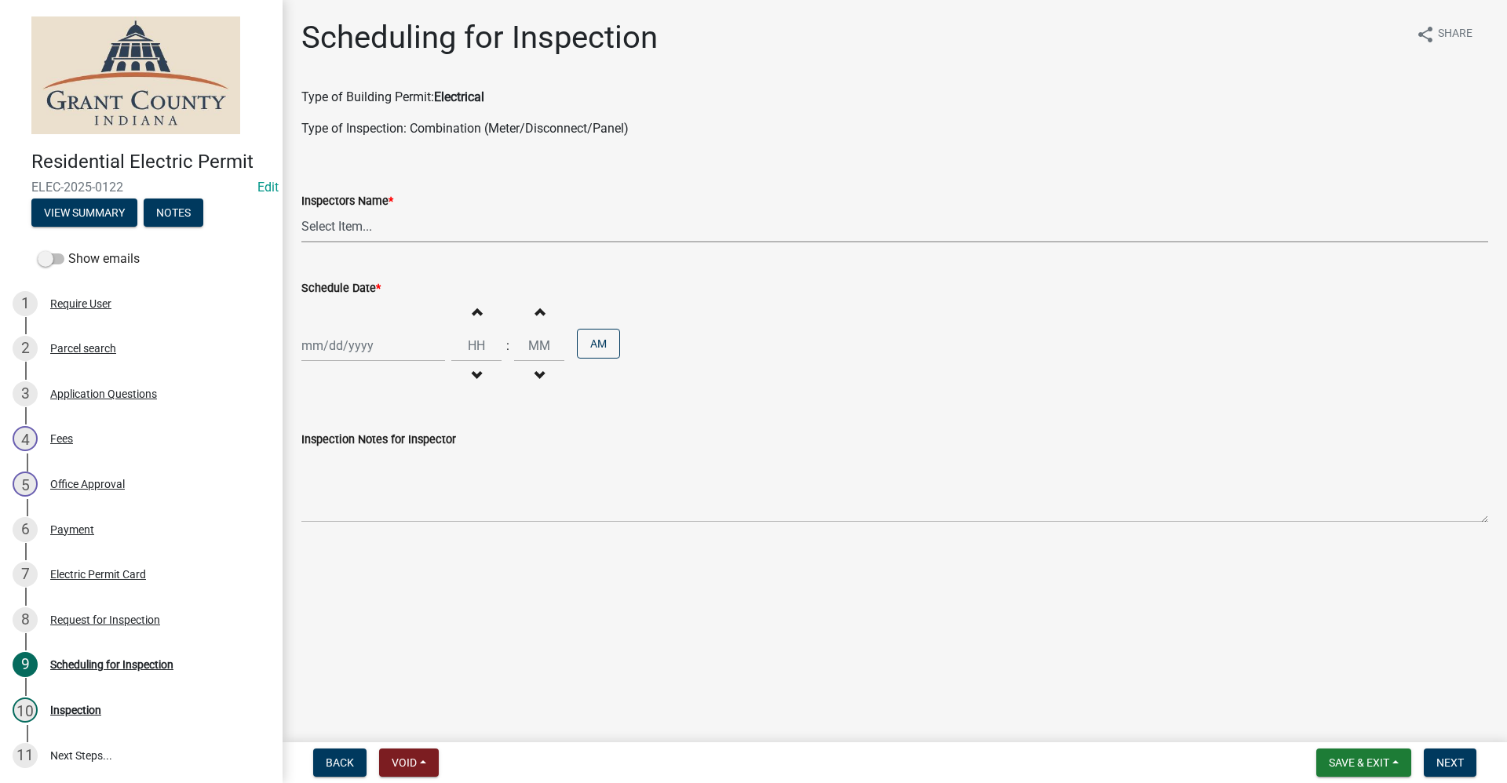
click at [359, 225] on select "Select Item... rberryhill ([PERSON_NAME]) [PERSON_NAME] ([PERSON_NAME]) [PERSON…" at bounding box center [894, 226] width 1187 height 32
select select "d7f9a44a-d2ea-4d3c-83b3-1aa71c950bd5"
click at [301, 210] on select "Select Item... rberryhill ([PERSON_NAME]) [PERSON_NAME] ([PERSON_NAME]) [PERSON…" at bounding box center [894, 226] width 1187 height 32
select select "10"
select select "2025"
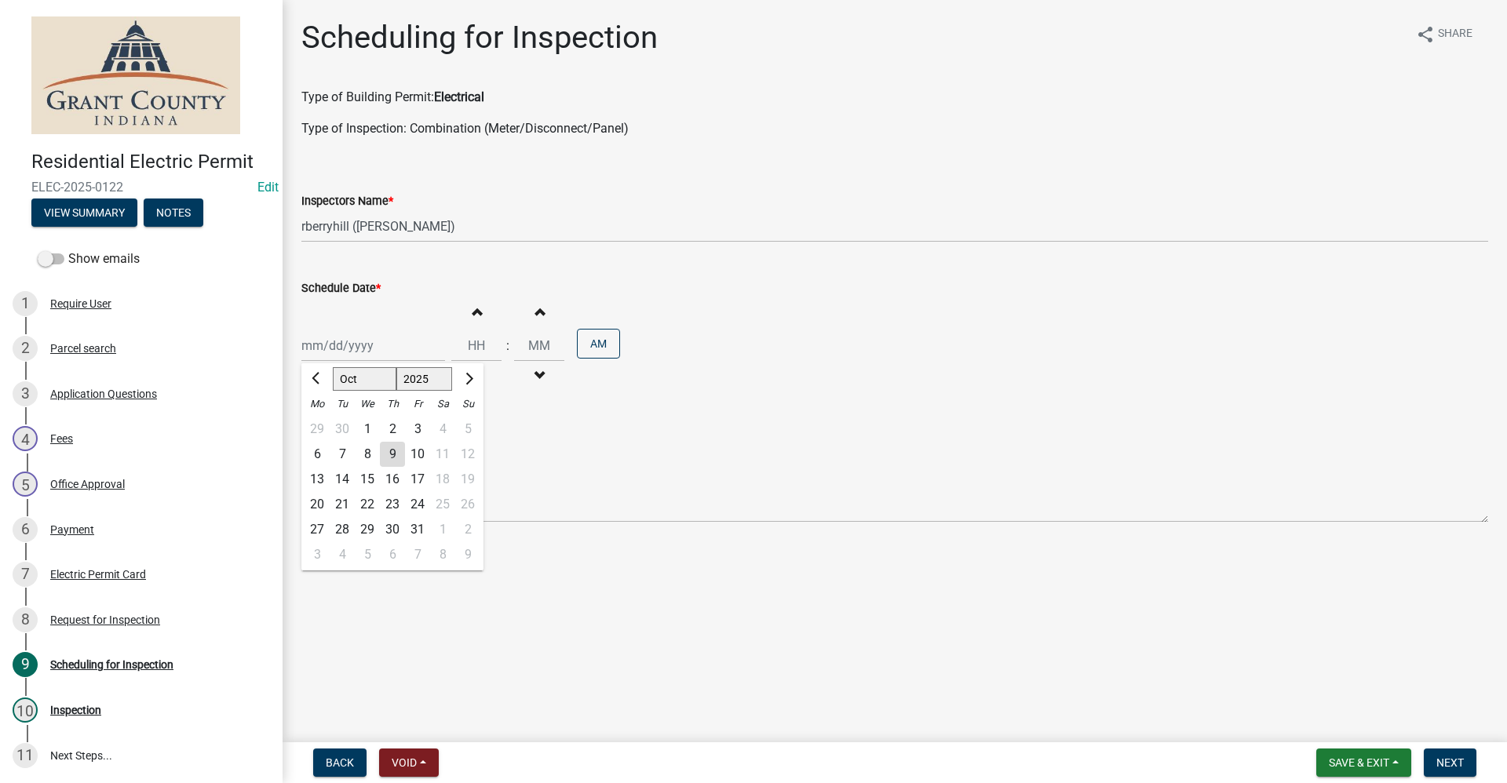
click at [344, 353] on div "[PERSON_NAME] Feb Mar Apr [PERSON_NAME][DATE] Oct Nov [DATE] 1526 1527 1528 152…" at bounding box center [373, 346] width 144 height 32
click at [393, 479] on div "16" at bounding box center [392, 479] width 25 height 25
type input "[DATE]"
click at [1457, 771] on button "Next" at bounding box center [1450, 763] width 53 height 28
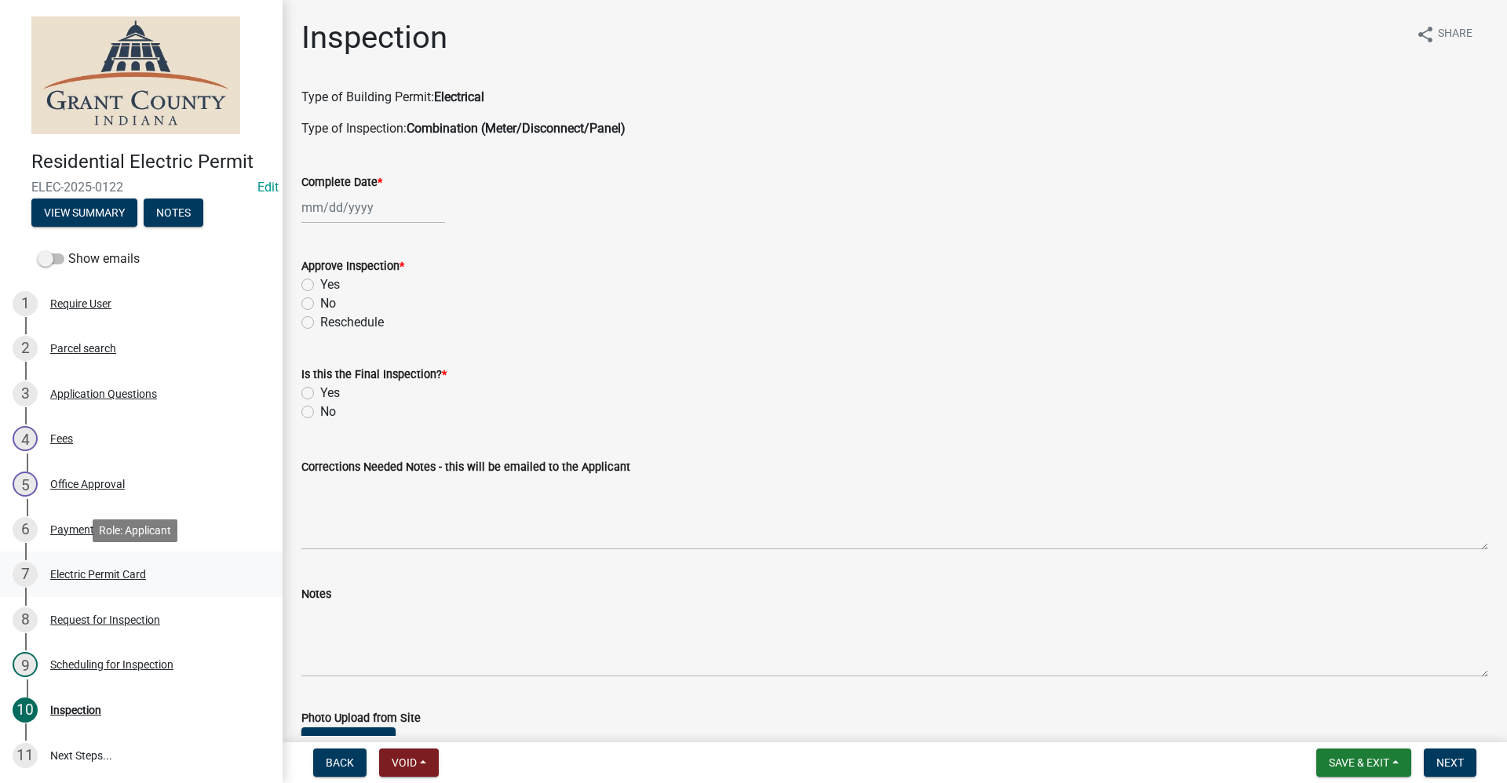
click at [94, 572] on div "Electric Permit Card" at bounding box center [98, 574] width 96 height 11
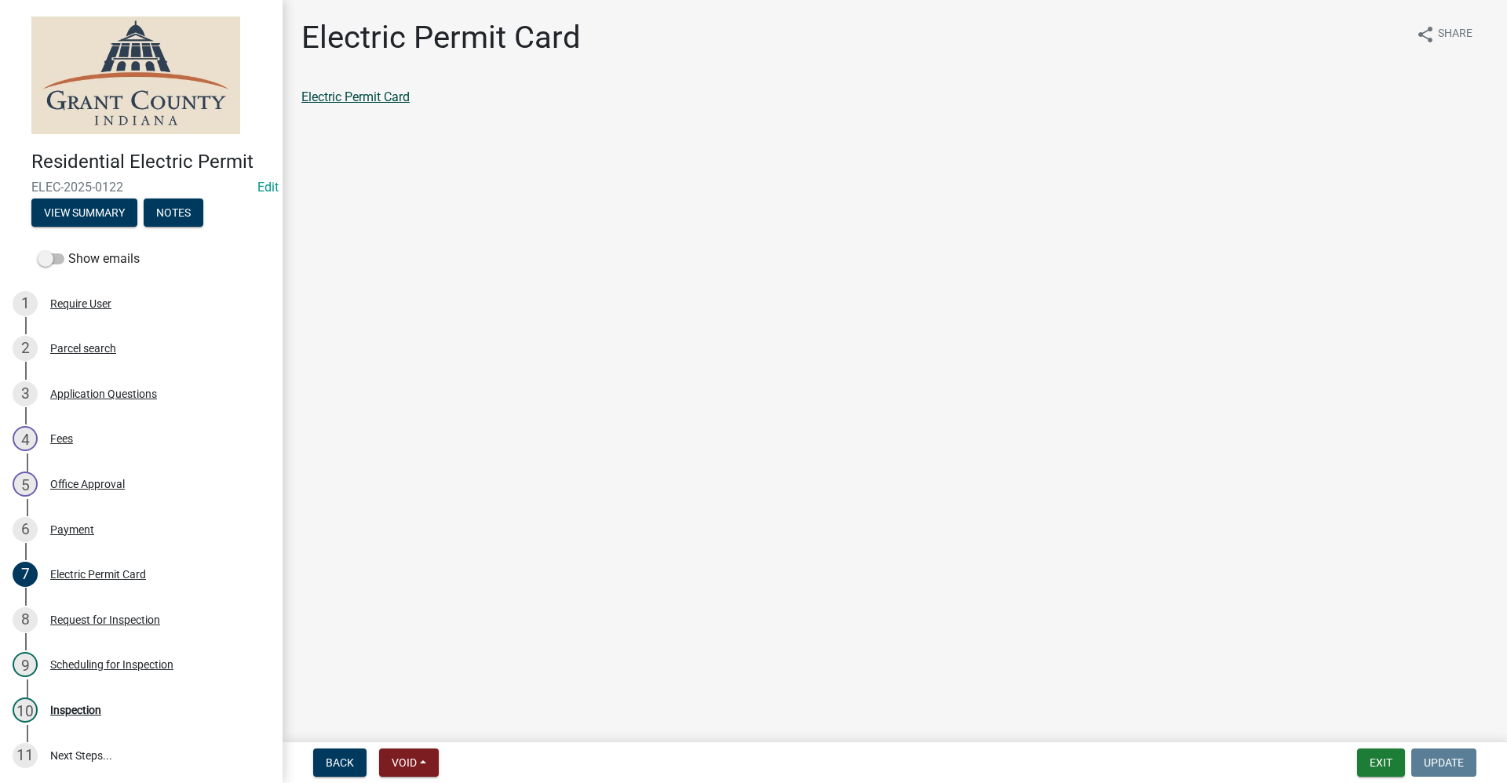
click at [325, 100] on link "Electric Permit Card" at bounding box center [355, 96] width 108 height 15
click at [75, 712] on div "Inspection" at bounding box center [75, 710] width 51 height 11
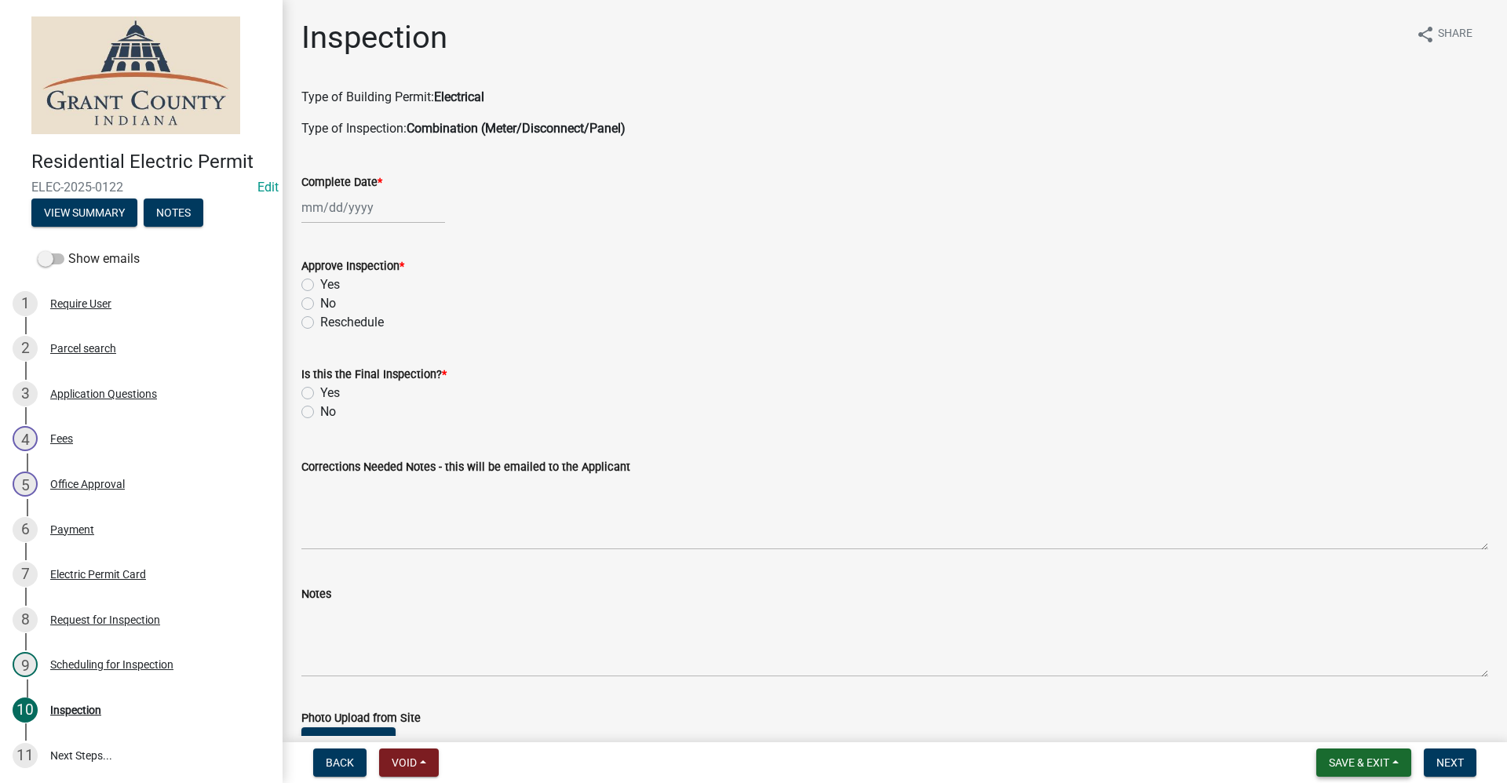
click at [1371, 766] on span "Save & Exit" at bounding box center [1359, 763] width 60 height 13
click at [1339, 720] on button "Save & Exit" at bounding box center [1349, 722] width 126 height 38
